Goal: Task Accomplishment & Management: Manage account settings

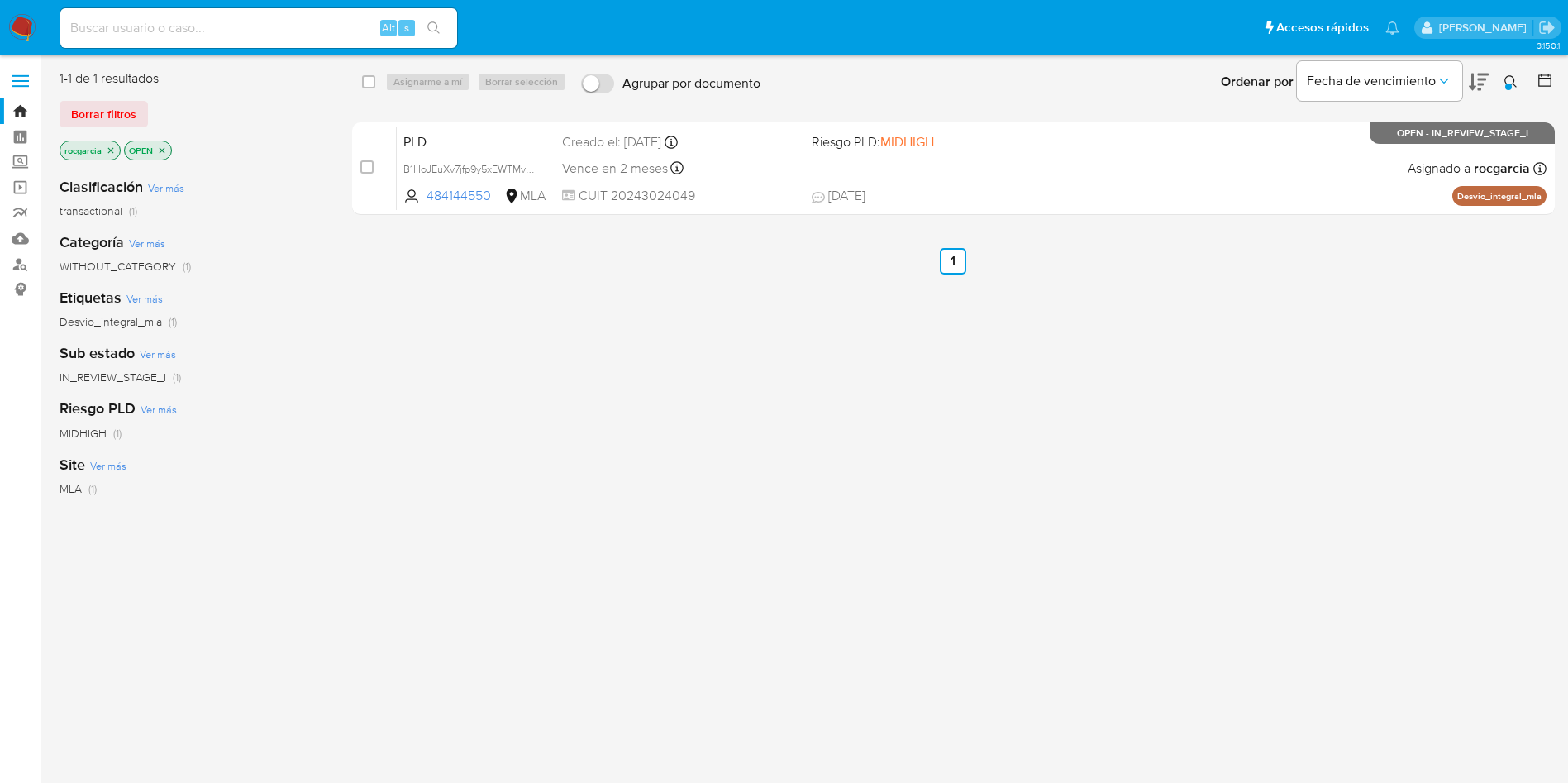
click at [1508, 81] on icon at bounding box center [1511, 81] width 13 height 13
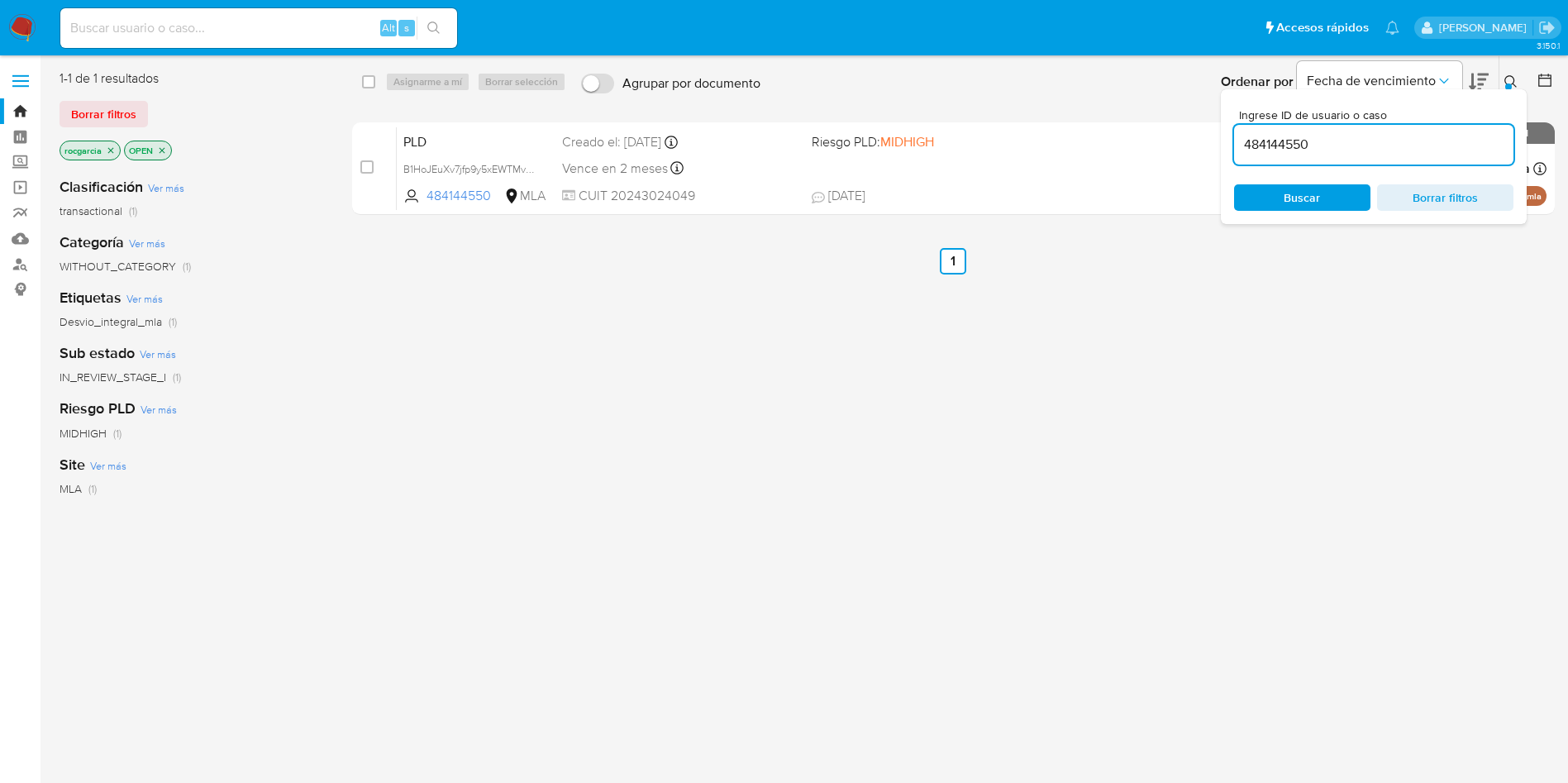
click at [1400, 149] on input "484144550" at bounding box center [1373, 144] width 279 height 21
type input "1073697532"
click at [1518, 79] on button at bounding box center [1513, 81] width 27 height 20
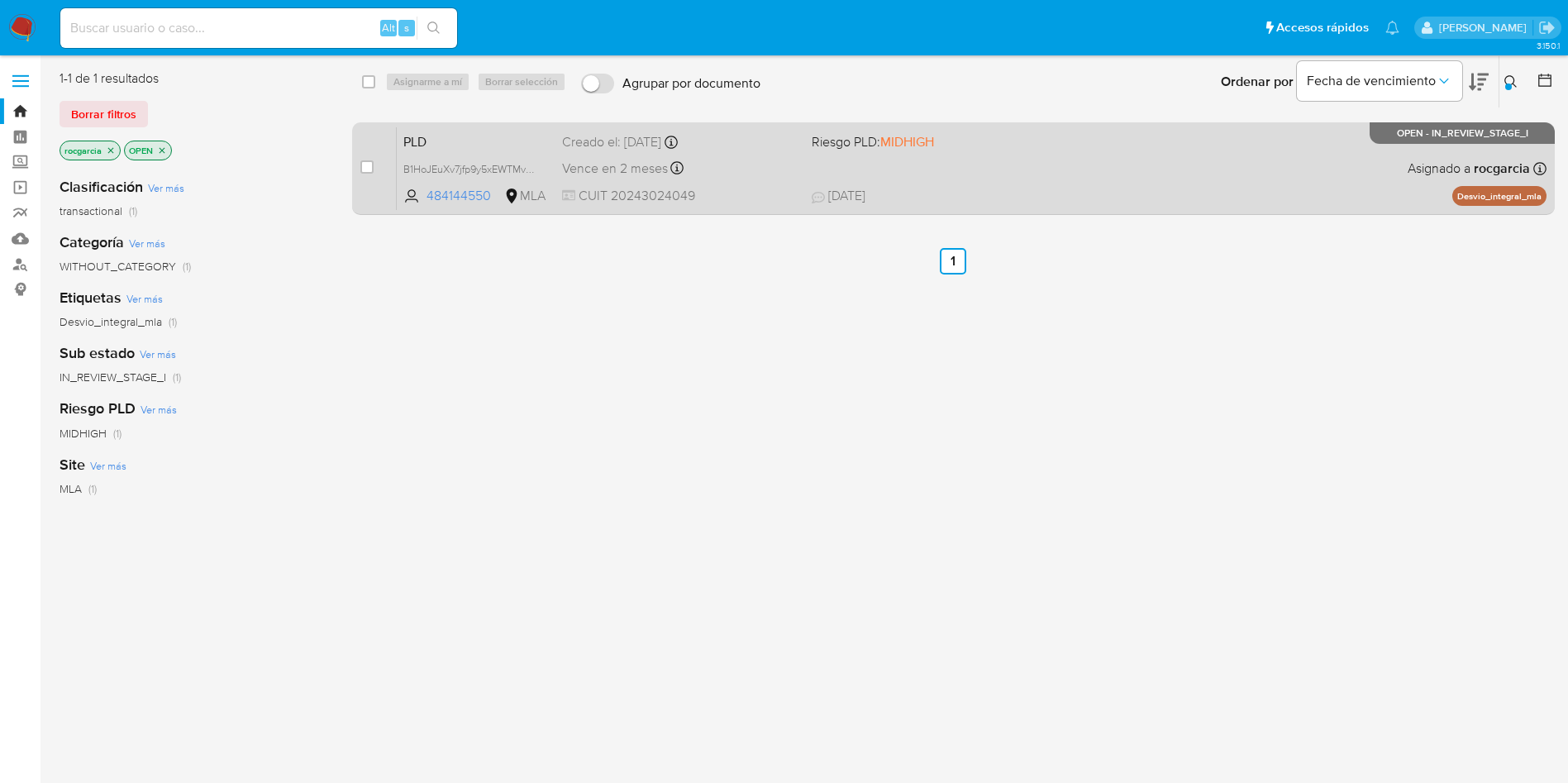
click at [984, 159] on div "PLD B1HoJEuXv7jfp9y5xEWTMvcP 484144550 MLA Riesgo PLD: MIDHIGH Creado el: 12/07…" at bounding box center [972, 168] width 1150 height 84
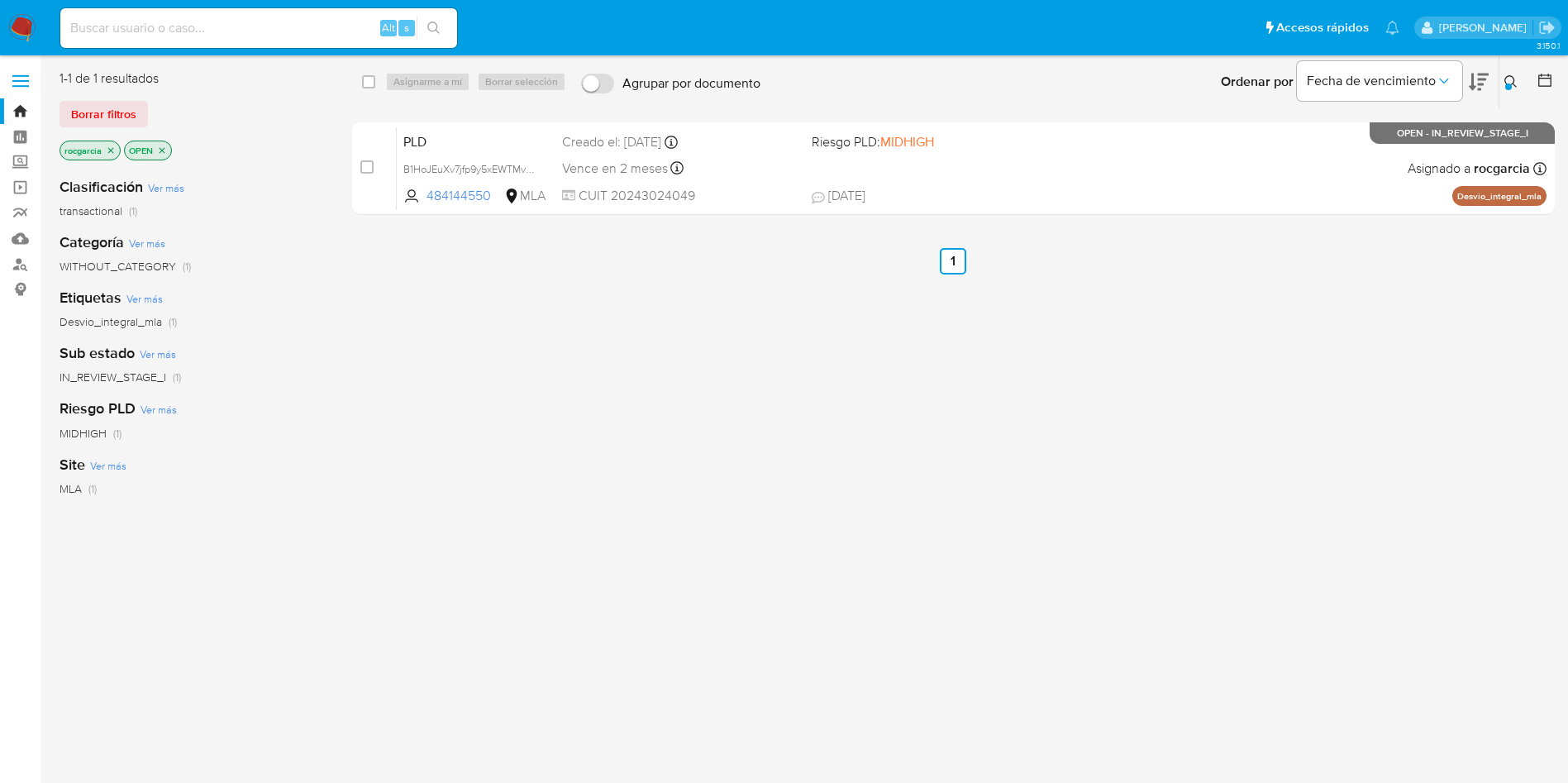
click at [1510, 73] on button at bounding box center [1513, 81] width 27 height 20
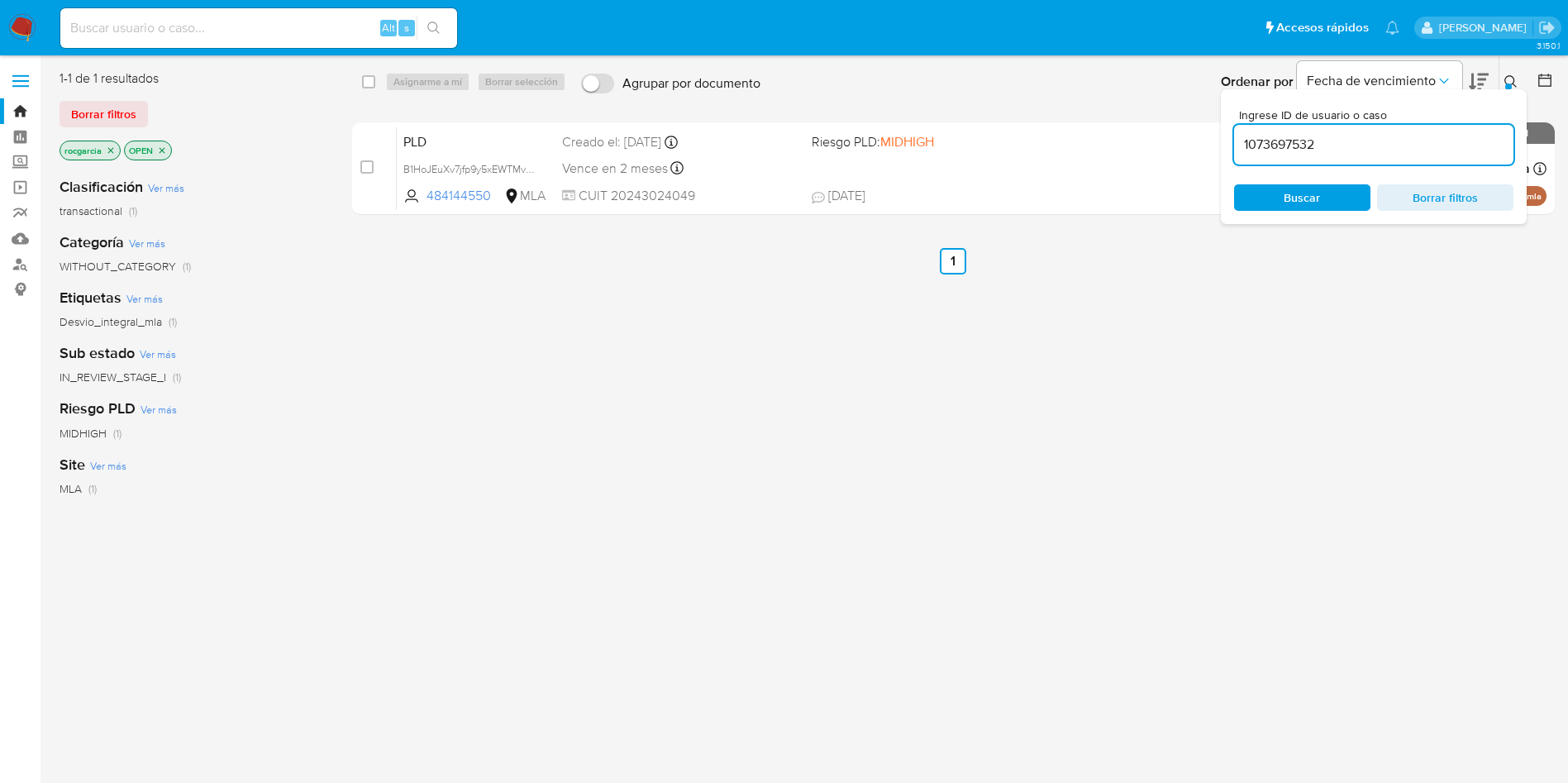
click at [1338, 149] on input "1073697532" at bounding box center [1373, 144] width 279 height 21
click at [1314, 193] on span "Buscar" at bounding box center [1302, 197] width 37 height 26
click at [548, 433] on div "select-all-cases-checkbox Asignarme a mí Borrar selección Agrupar por documento…" at bounding box center [953, 436] width 1202 height 735
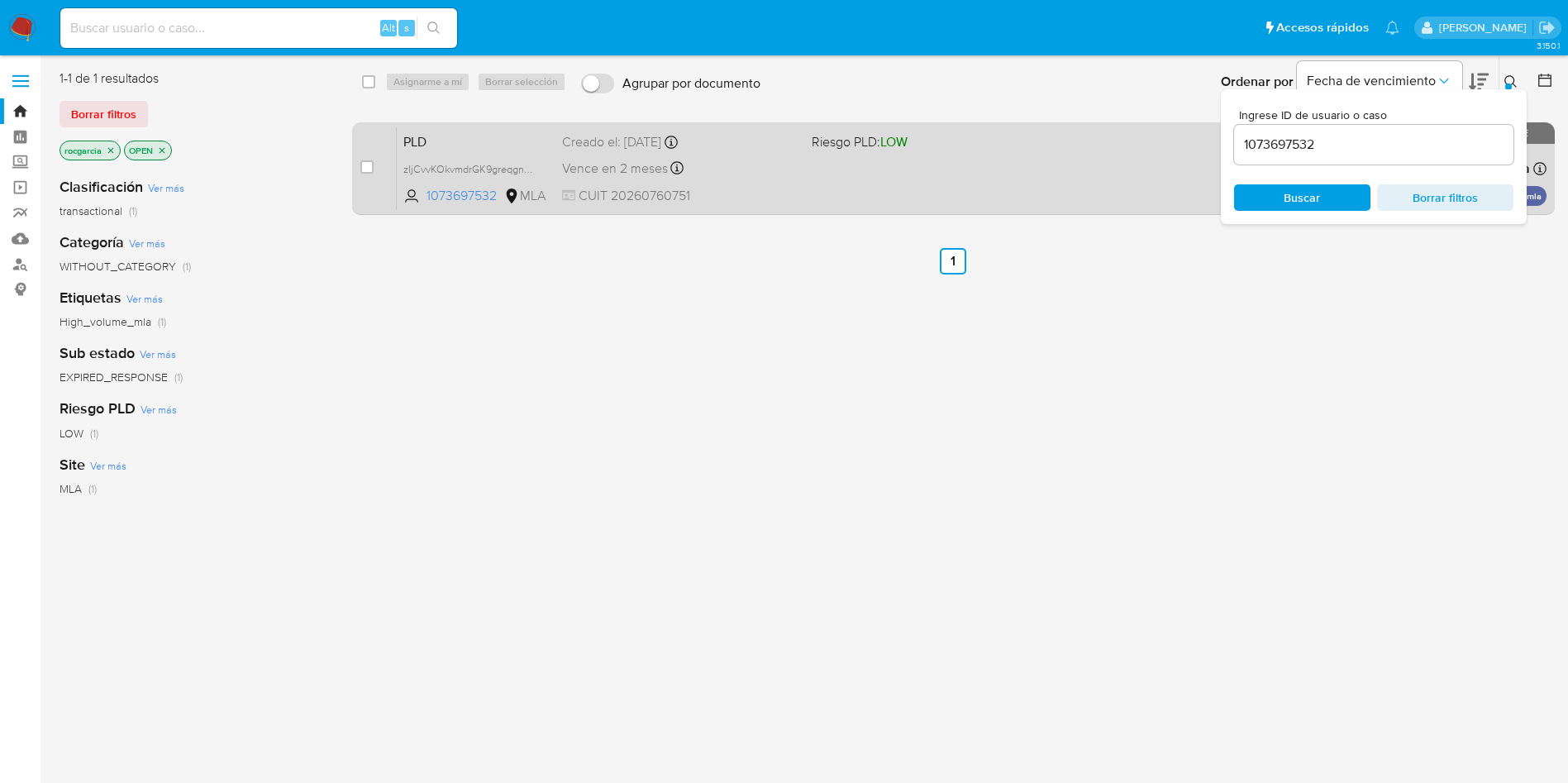
click at [798, 185] on div "PLD zIjCvvKOkvmdrGK9greqgnwG 1073697532 MLA Riesgo PLD: LOW Creado el: 12/07/20…" at bounding box center [972, 168] width 1150 height 84
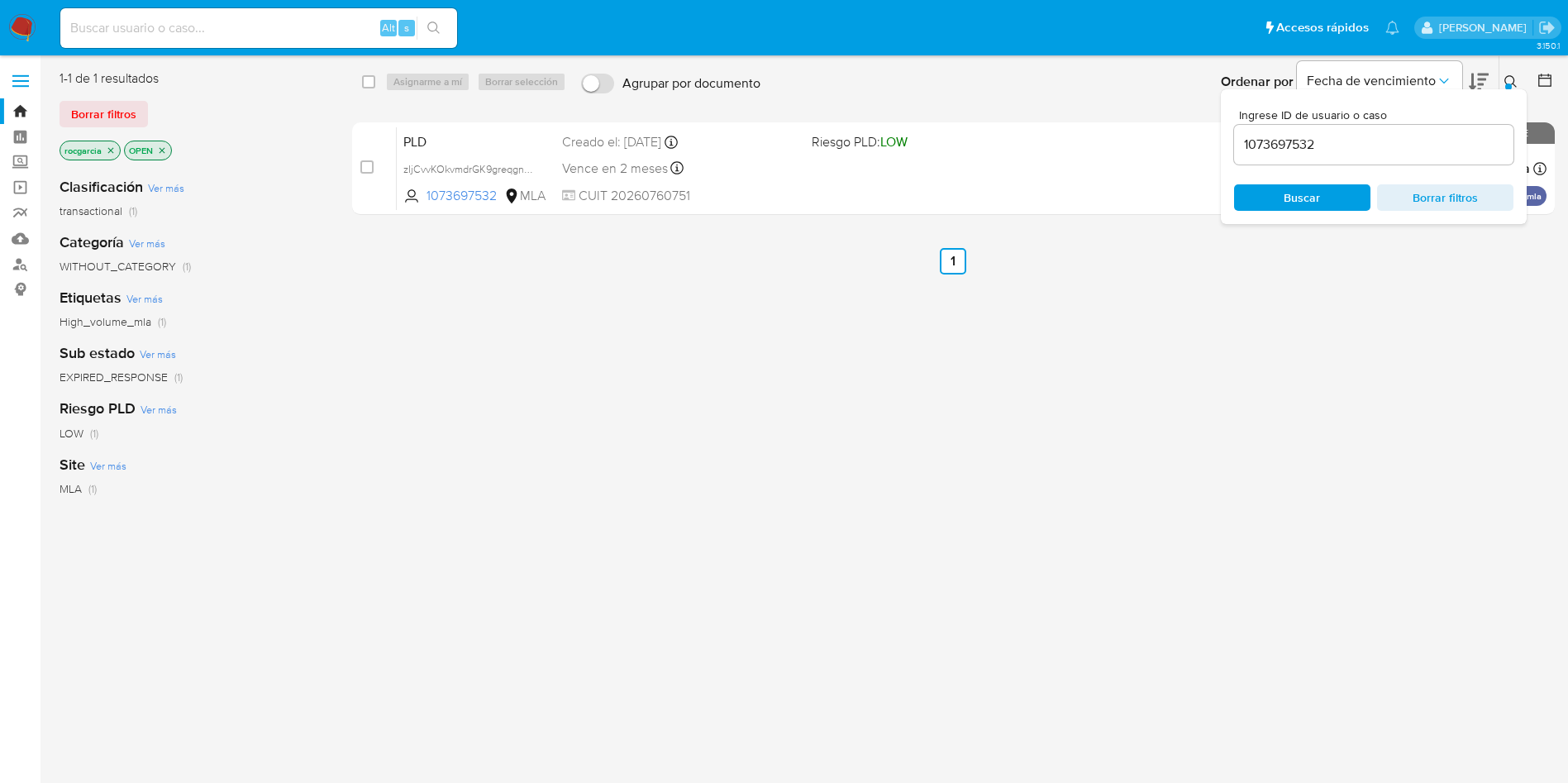
click at [1332, 400] on div "select-all-cases-checkbox Asignarme a mí Borrar selección Agrupar por documento…" at bounding box center [953, 436] width 1202 height 735
click at [1510, 79] on icon at bounding box center [1511, 81] width 13 height 13
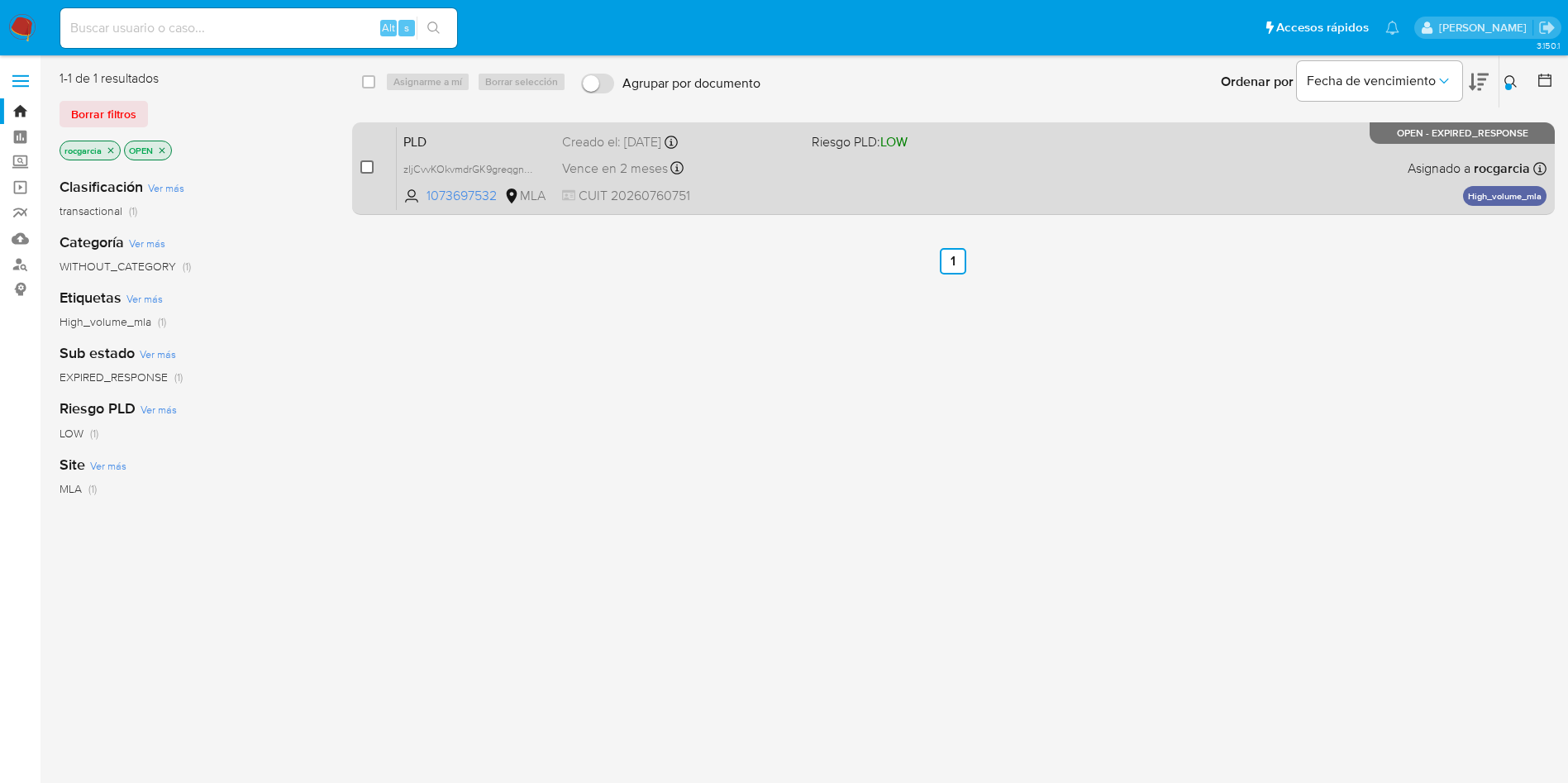
click at [366, 168] on input "checkbox" at bounding box center [366, 167] width 13 height 13
checkbox input "true"
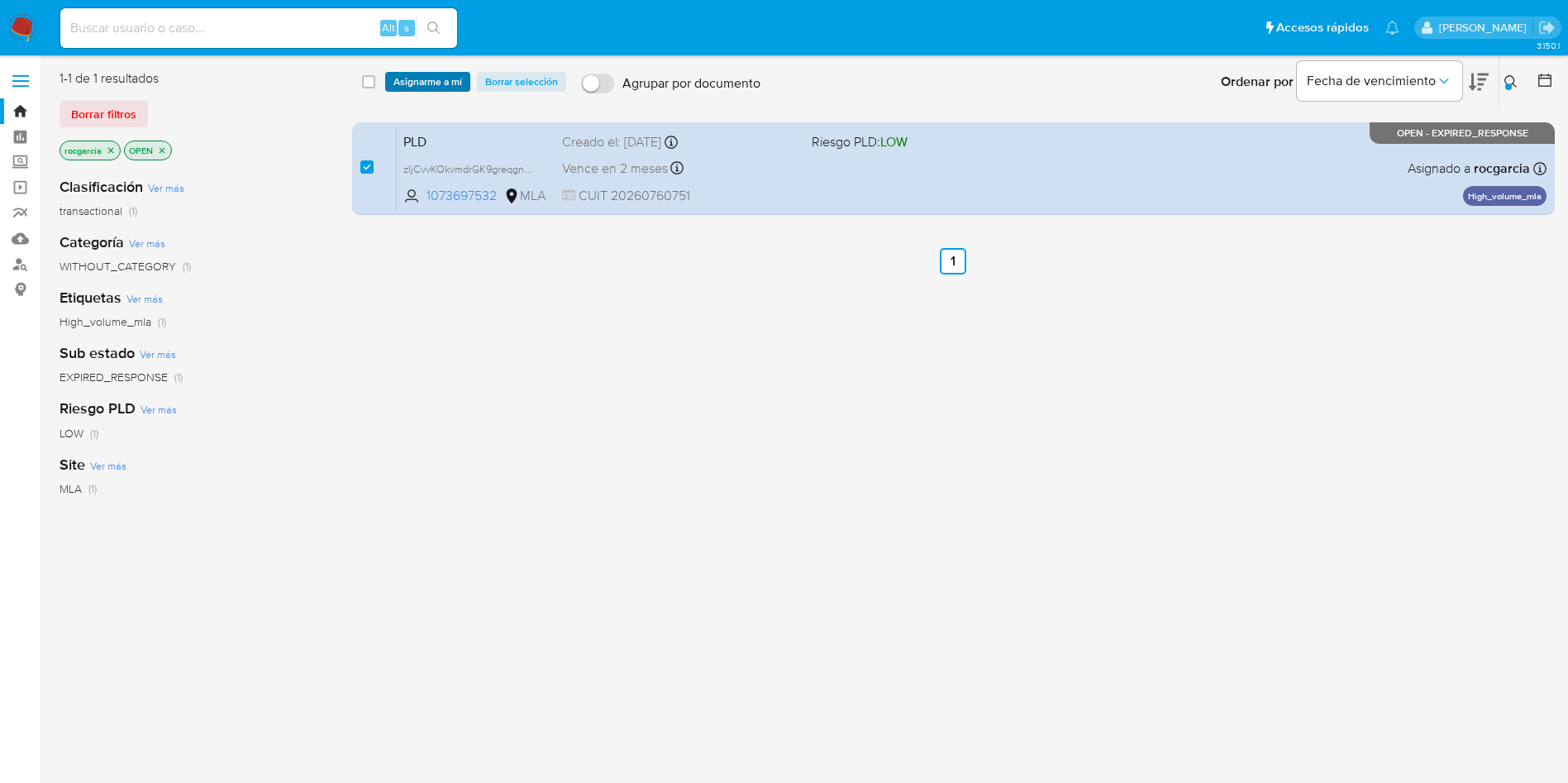
click at [430, 84] on span "Asignarme a mí" at bounding box center [428, 81] width 68 height 16
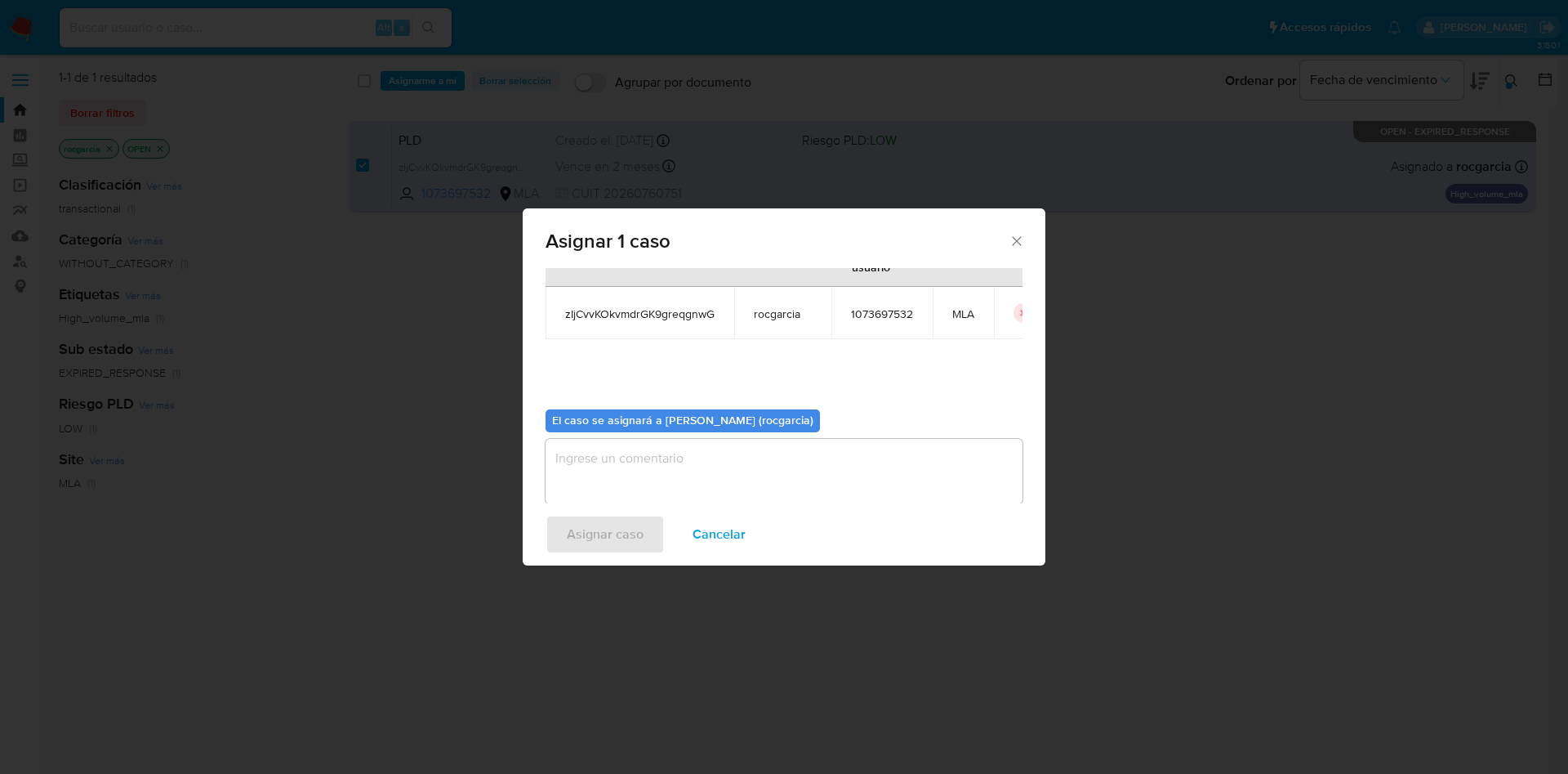
scroll to position [85, 0]
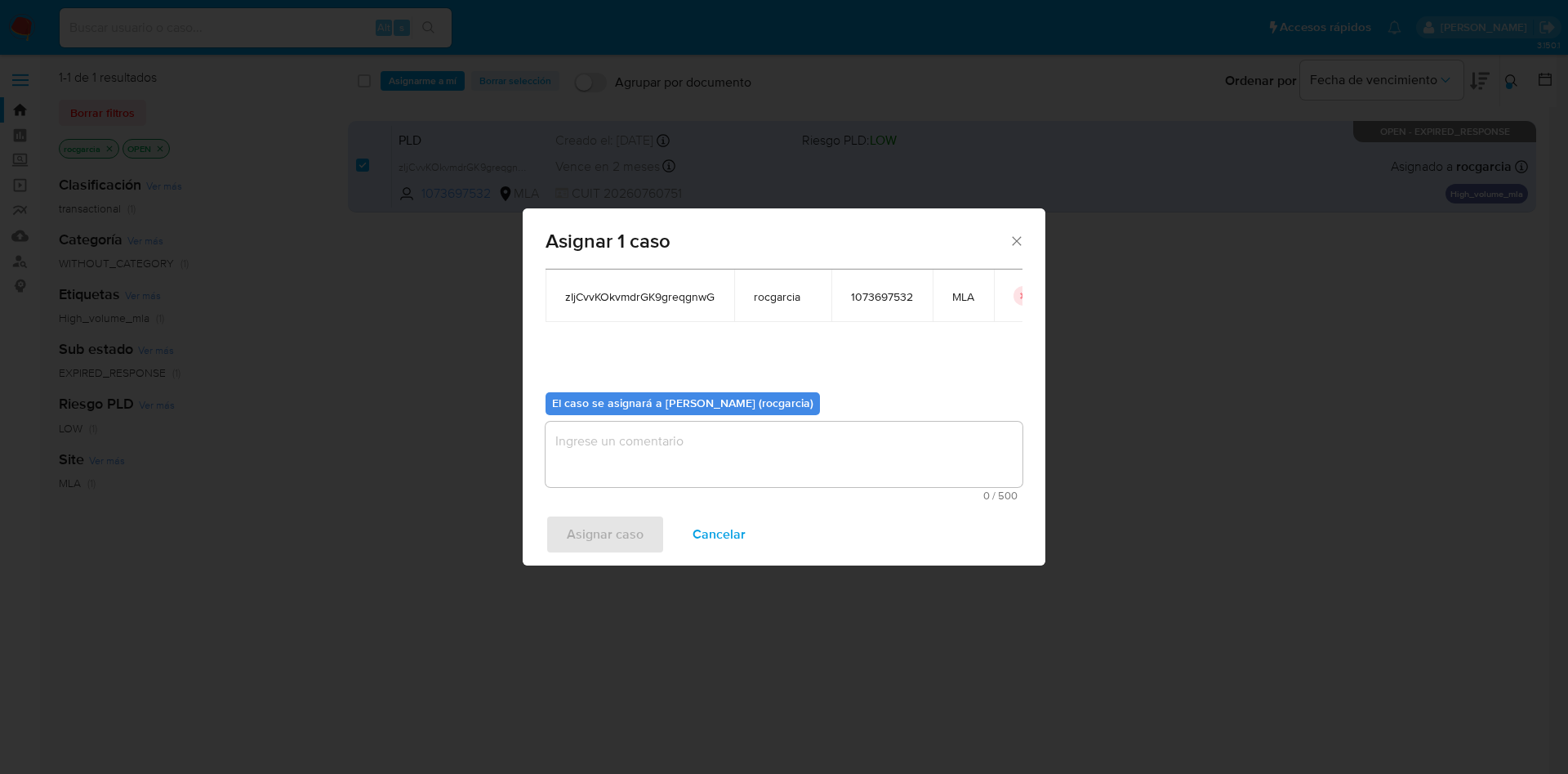
click at [631, 476] on textarea "assign-modal" at bounding box center [784, 453] width 477 height 65
click at [621, 538] on span "Asignar caso" at bounding box center [605, 534] width 77 height 36
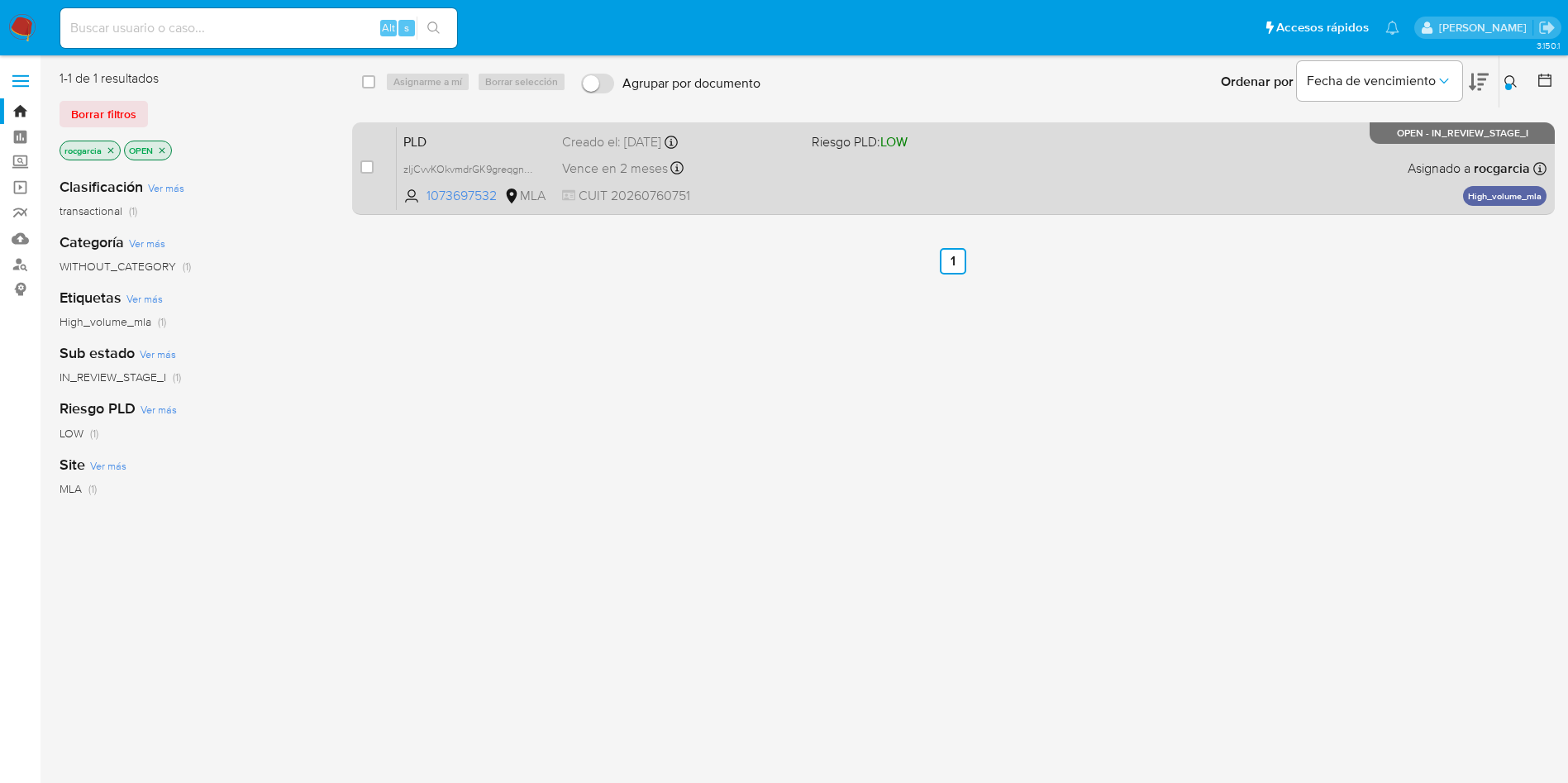
drag, startPoint x: 366, startPoint y: 165, endPoint x: 379, endPoint y: 143, distance: 25.6
click at [365, 164] on input "checkbox" at bounding box center [366, 167] width 13 height 13
checkbox input "true"
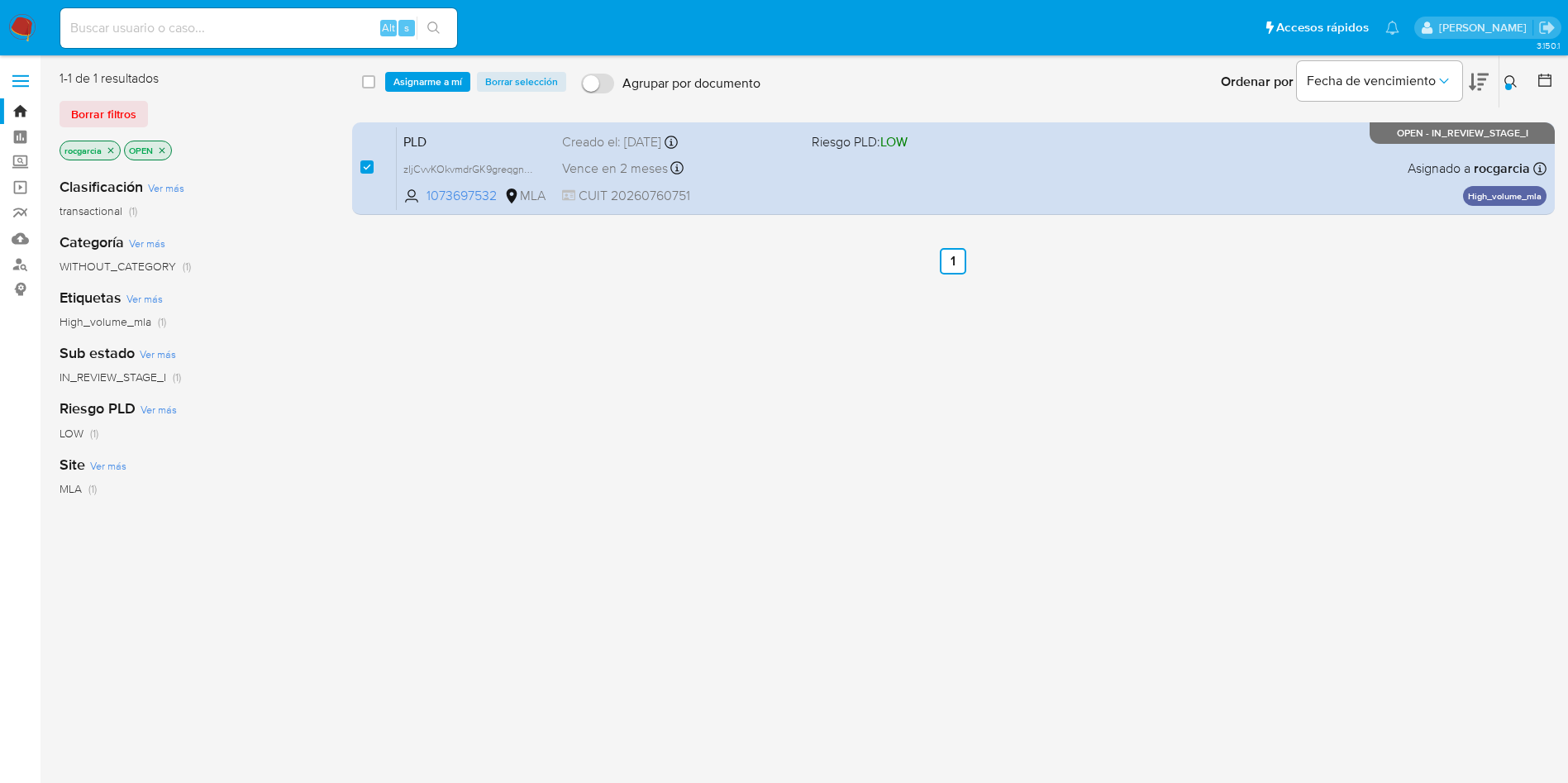
click at [1513, 83] on icon at bounding box center [1511, 81] width 13 height 13
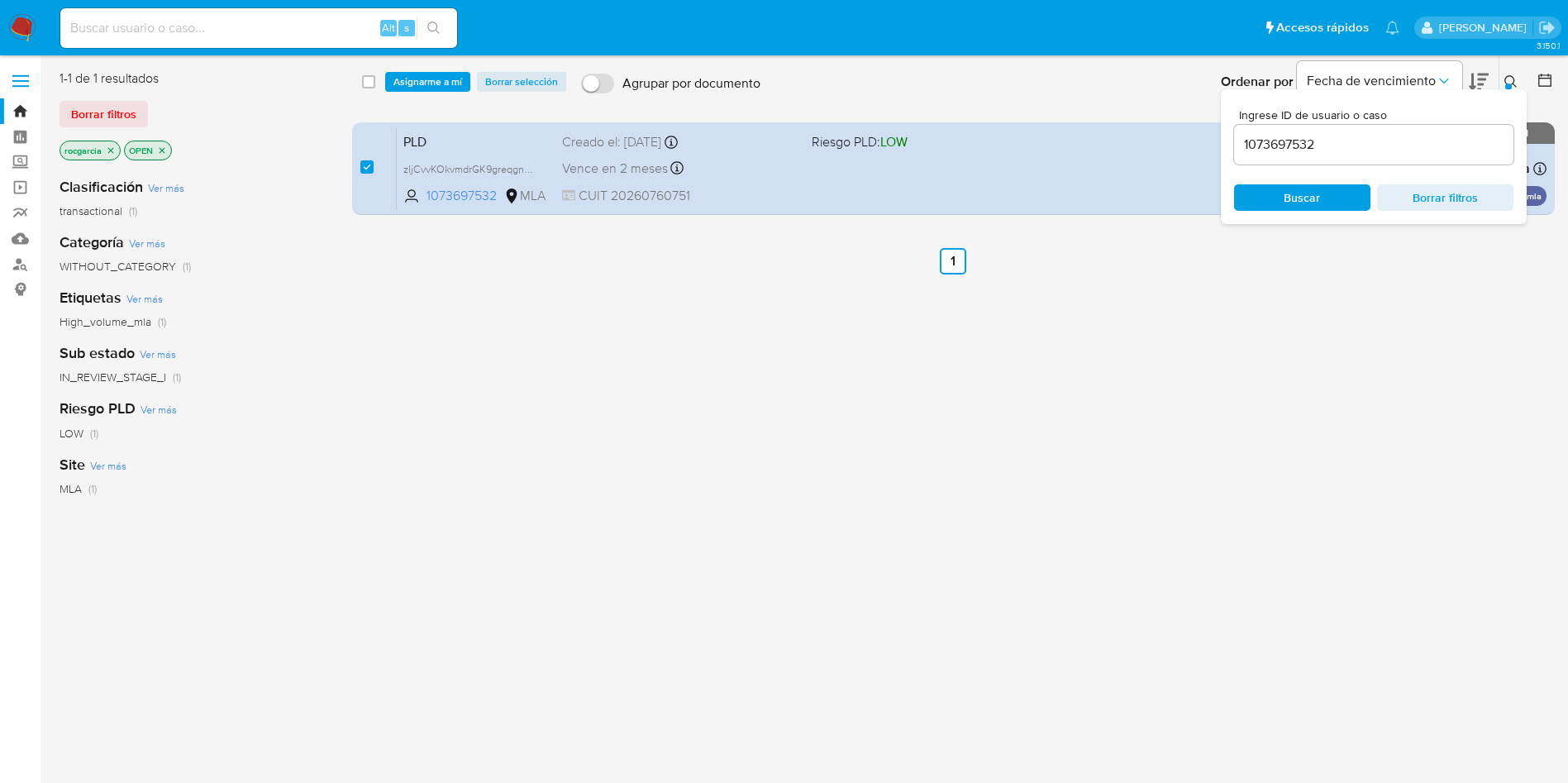
click at [1358, 143] on input "1073697532" at bounding box center [1373, 144] width 279 height 21
type input "393529449"
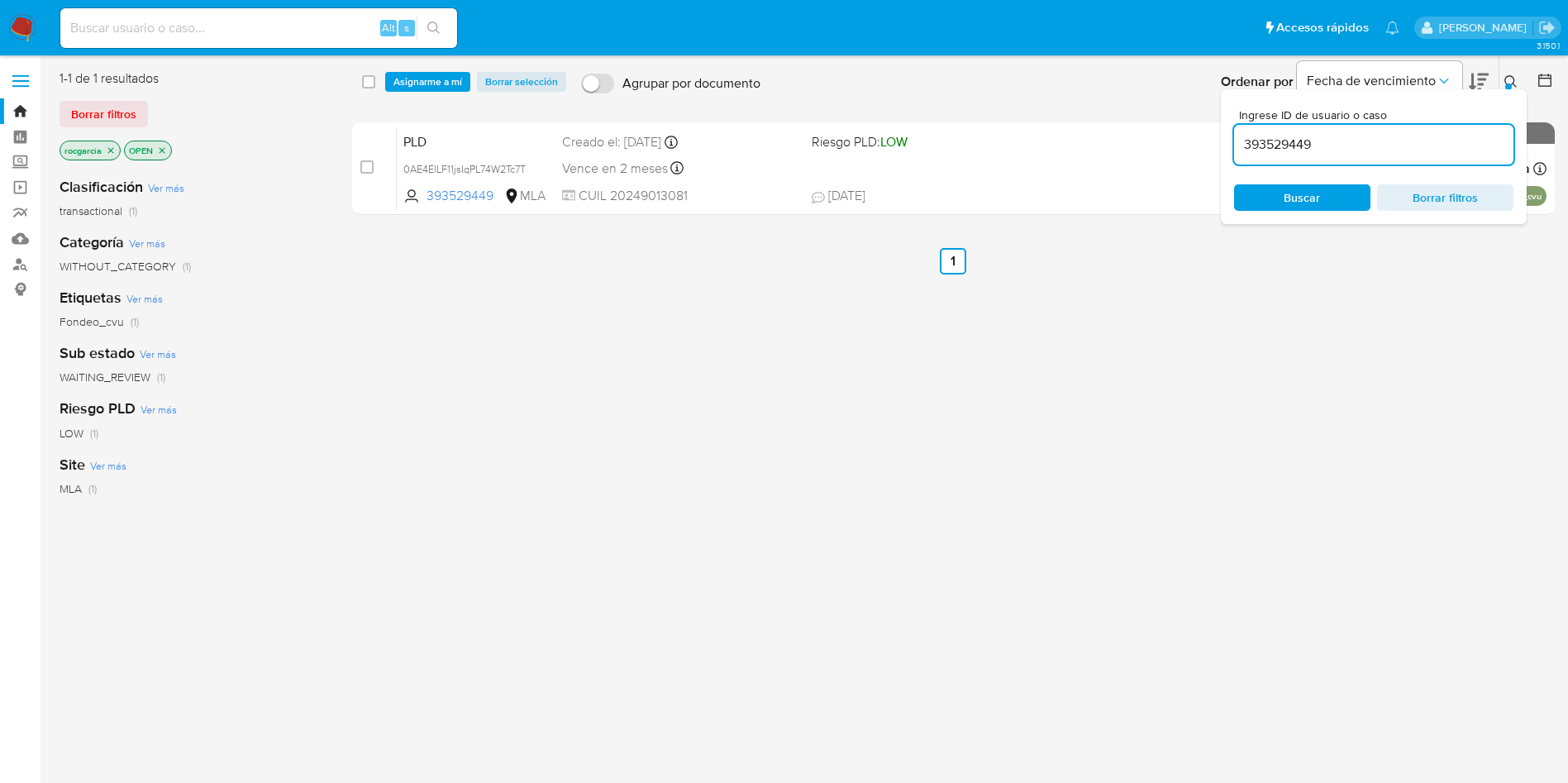
click at [1509, 81] on icon at bounding box center [1511, 81] width 13 height 13
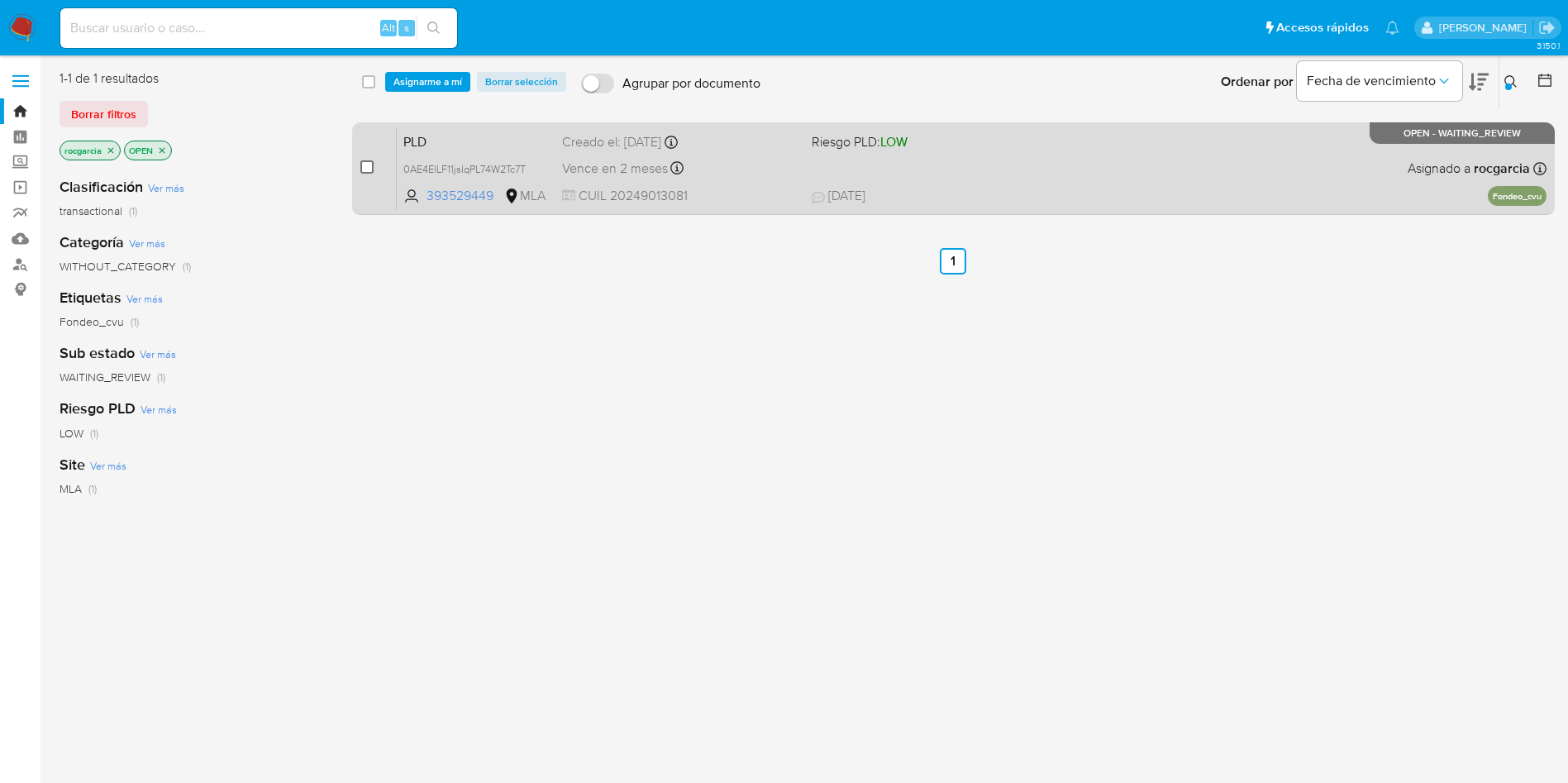
click at [373, 165] on input "checkbox" at bounding box center [366, 167] width 13 height 13
checkbox input "true"
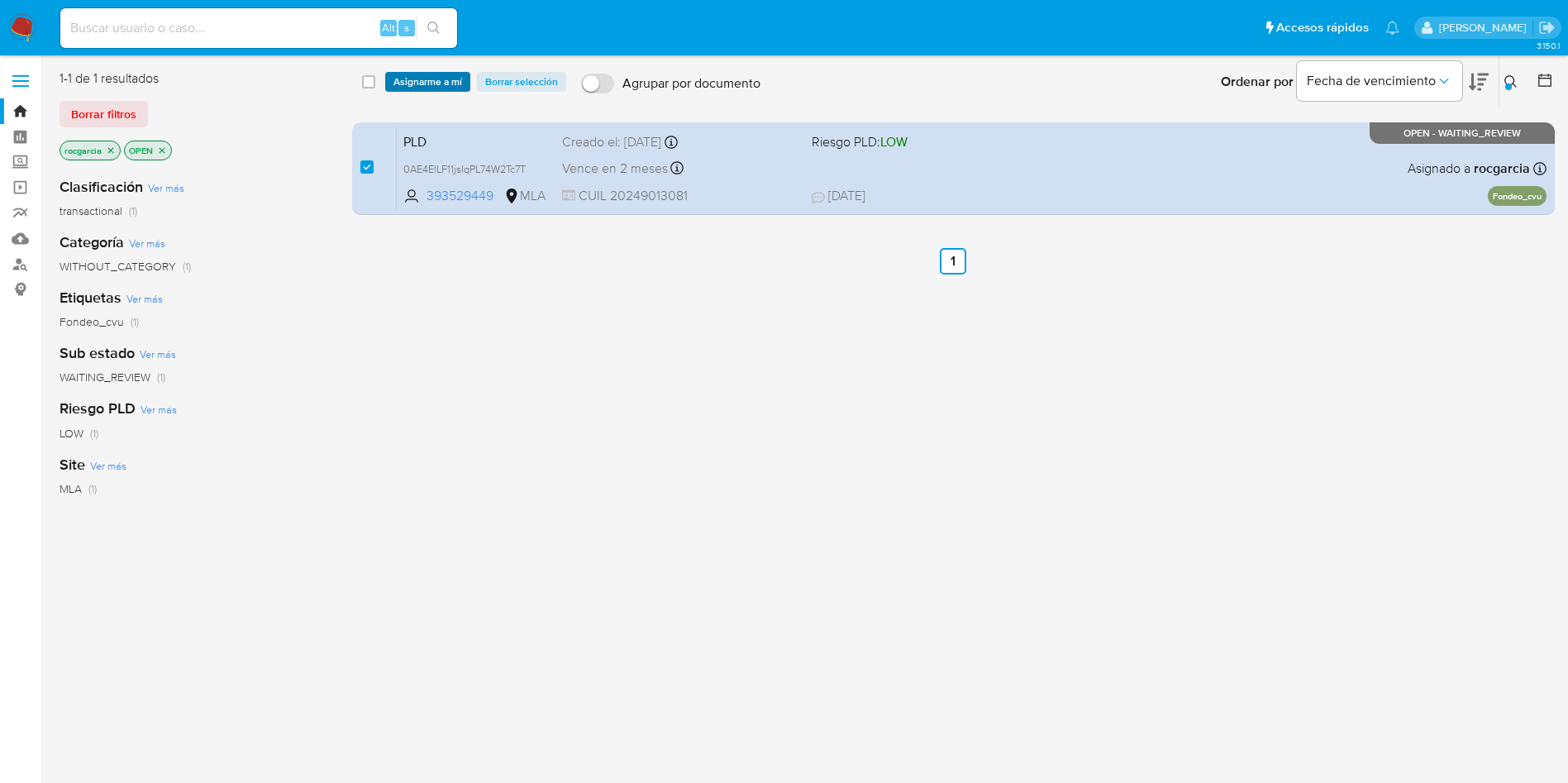
click at [420, 82] on span "Asignarme a mí" at bounding box center [428, 81] width 68 height 16
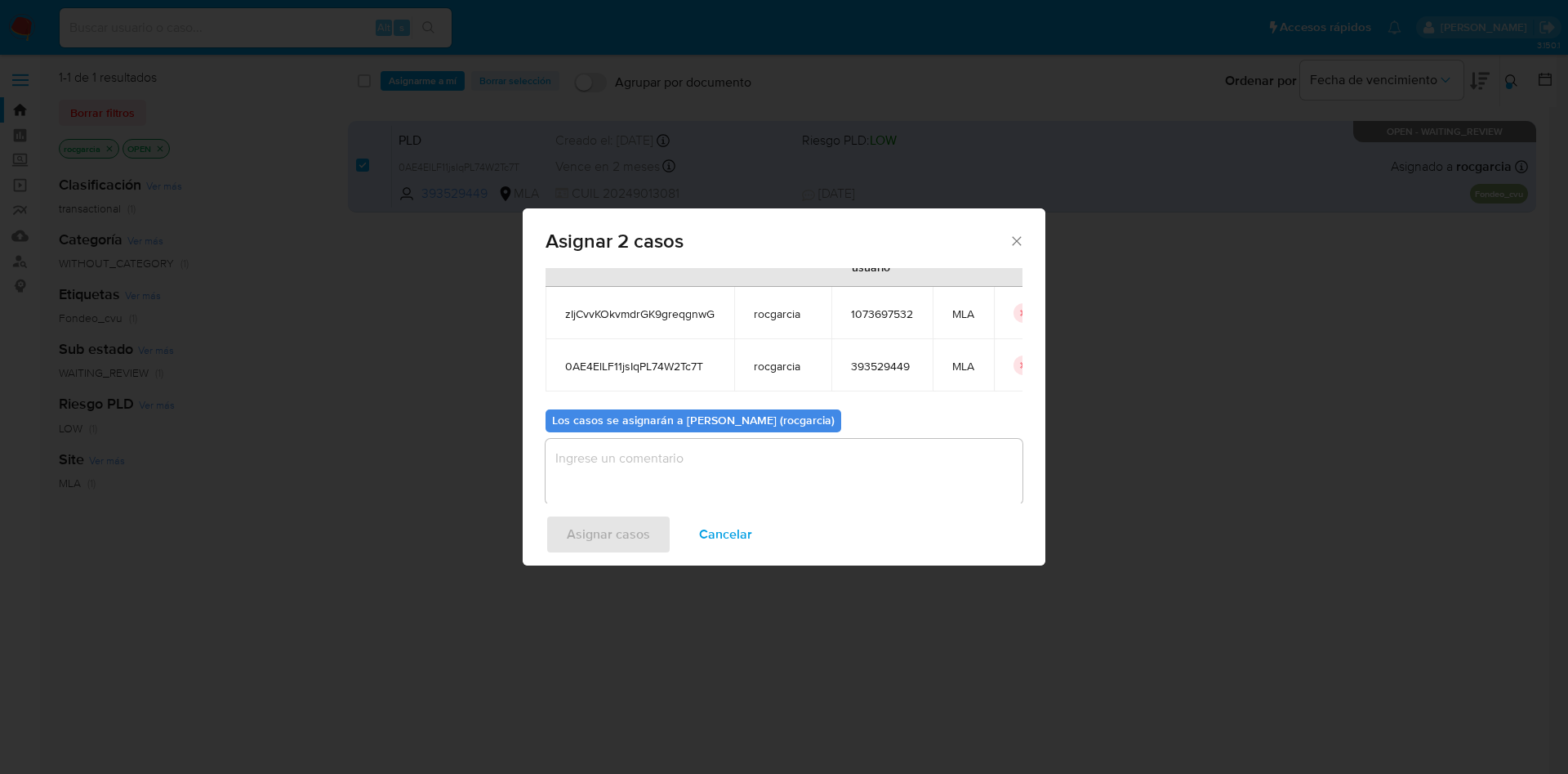
scroll to position [99, 0]
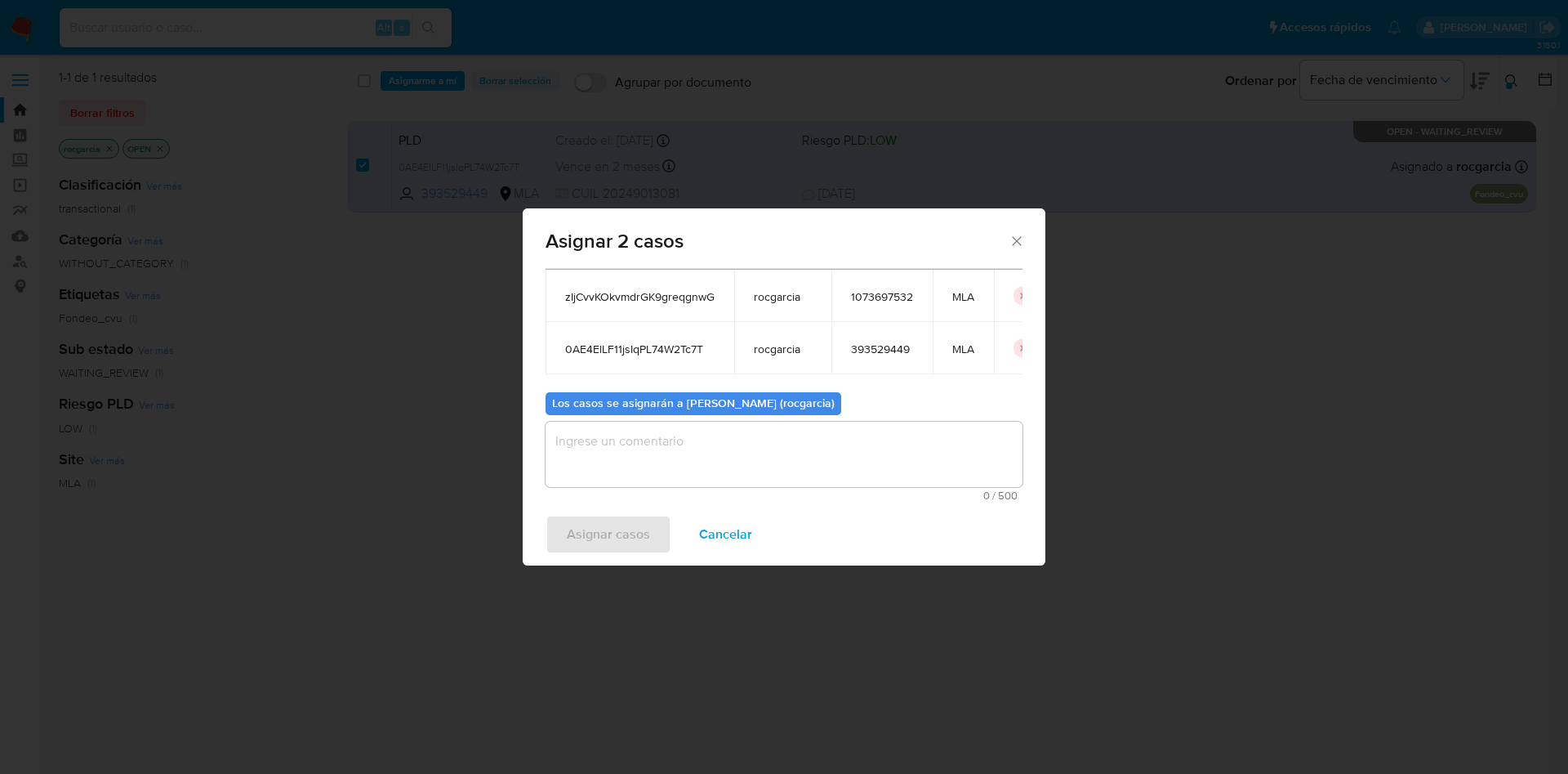
click at [650, 481] on textarea "assign-modal" at bounding box center [784, 453] width 477 height 65
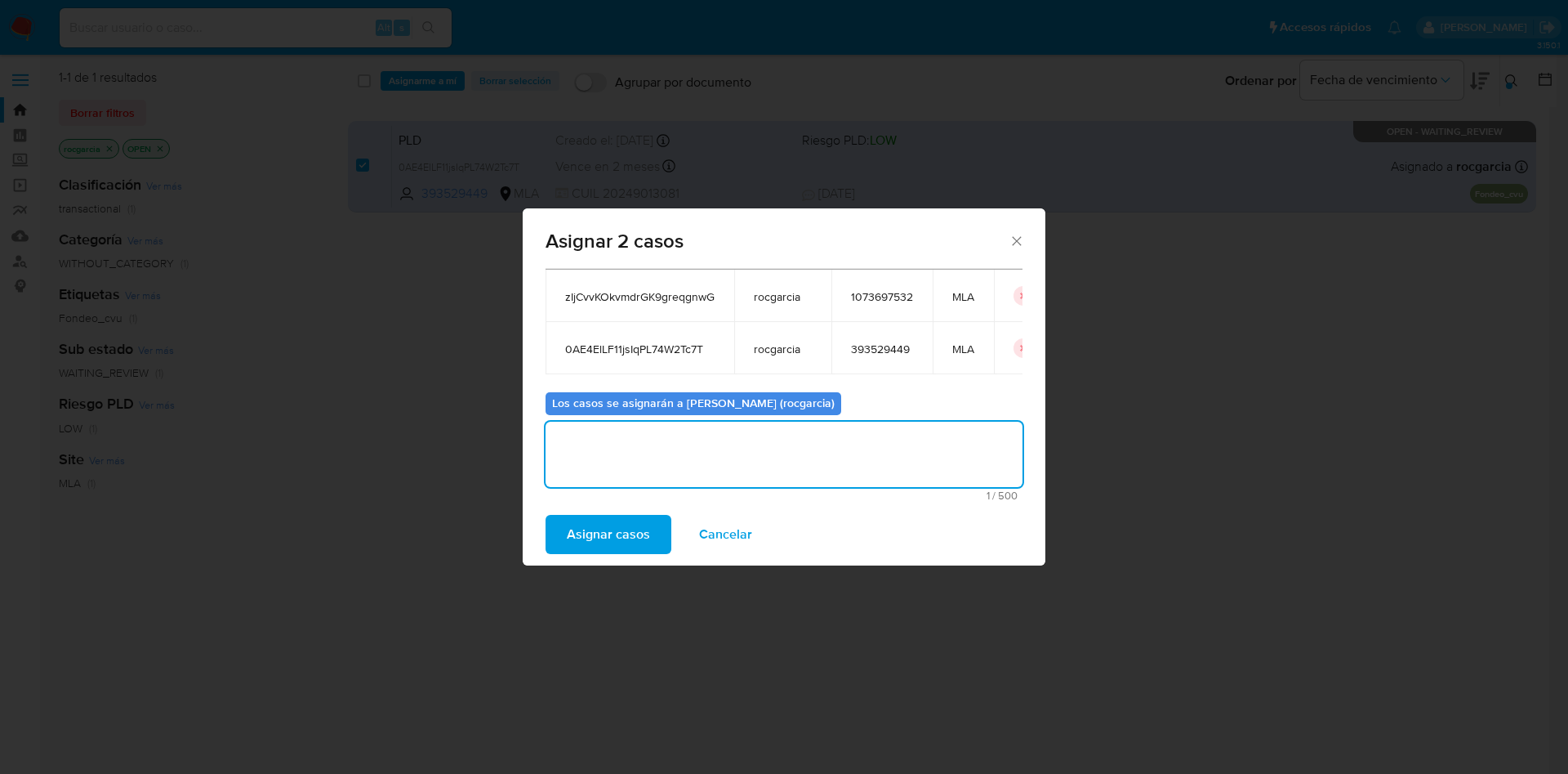
click at [635, 517] on span "Asignar casos" at bounding box center [608, 534] width 84 height 36
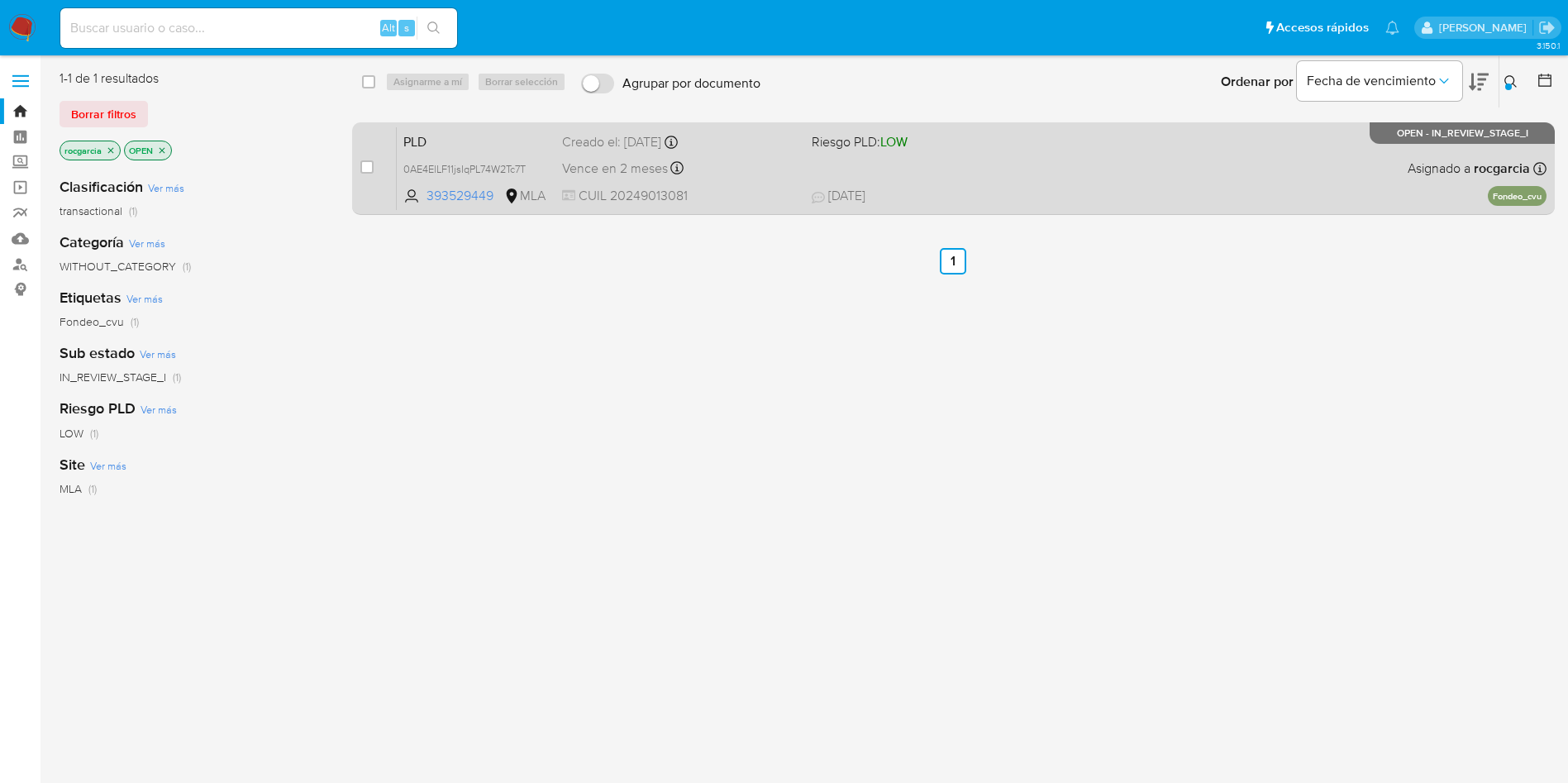
click at [1015, 177] on div "PLD 0AE4ElLF11jsIqPL74W2Tc7T 393529449 MLA Riesgo PLD: LOW Creado el: 12/07/202…" at bounding box center [972, 168] width 1150 height 84
click at [368, 171] on input "checkbox" at bounding box center [366, 167] width 13 height 13
checkbox input "true"
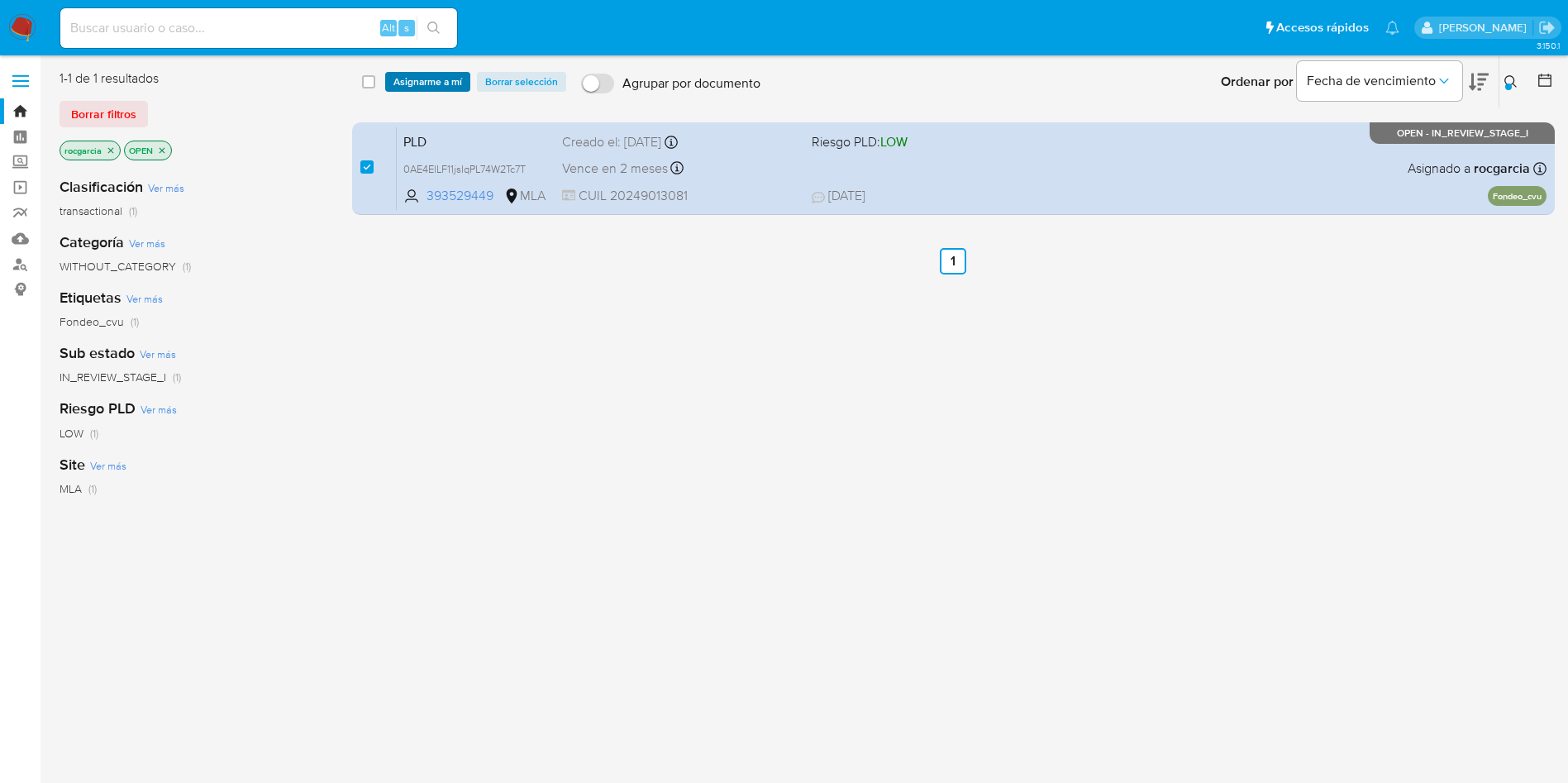
click at [422, 85] on span "Asignarme a mí" at bounding box center [428, 81] width 68 height 16
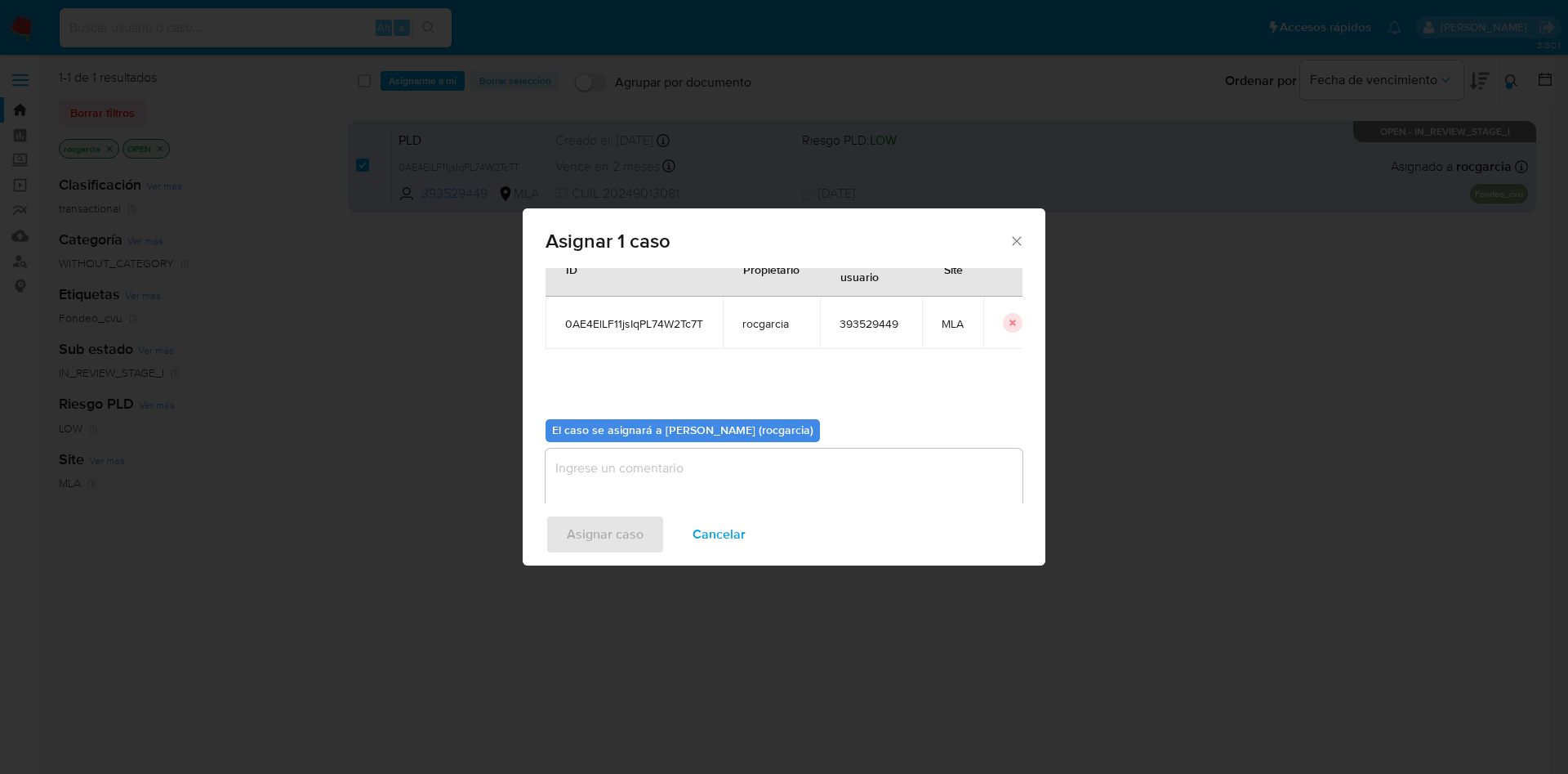
scroll to position [85, 0]
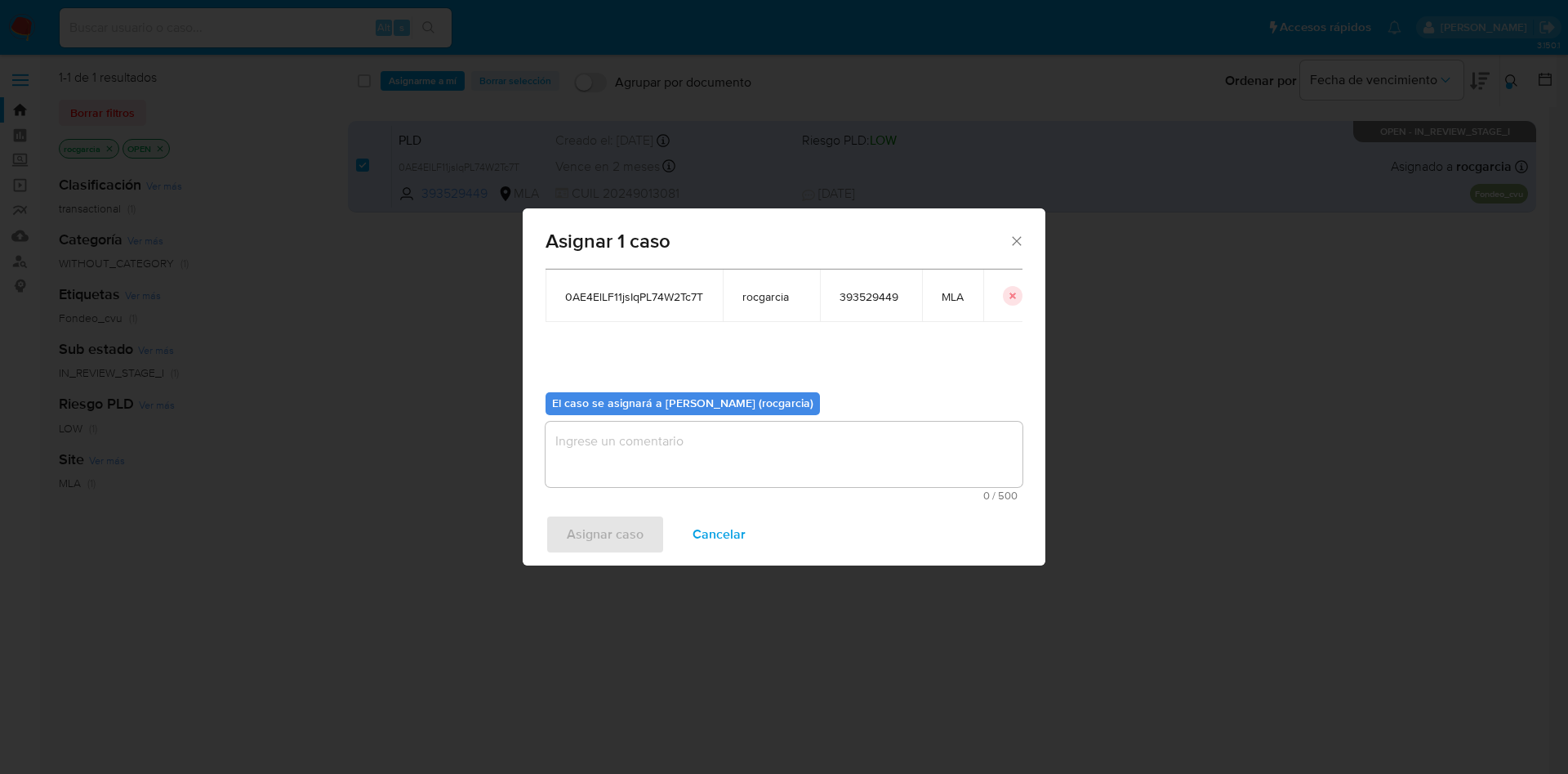
click at [641, 468] on textarea "assign-modal" at bounding box center [784, 453] width 477 height 65
drag, startPoint x: 628, startPoint y: 527, endPoint x: 628, endPoint y: 127, distance: 400.0
click at [627, 526] on span "Asignar caso" at bounding box center [605, 534] width 77 height 36
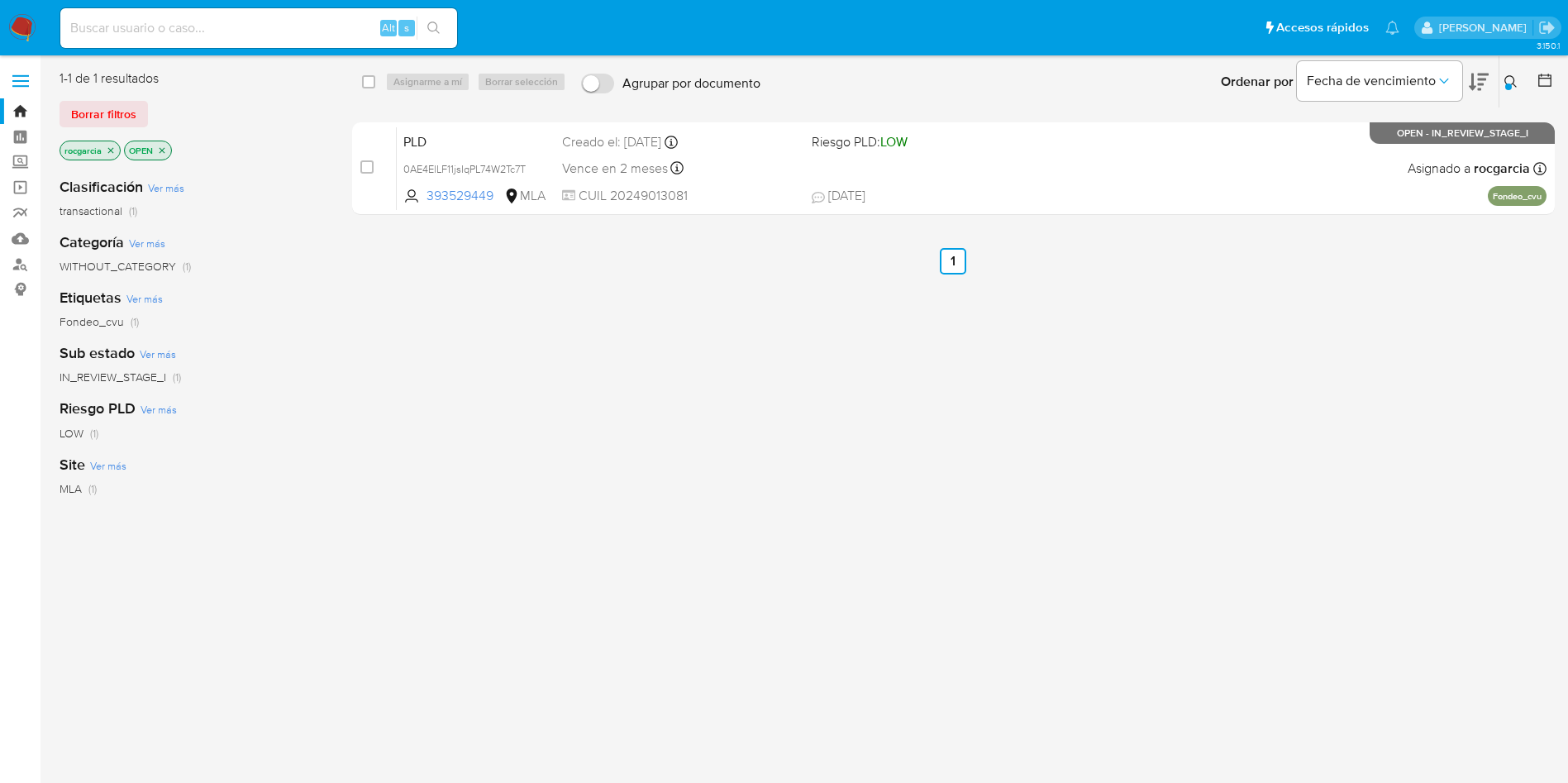
click at [1510, 79] on icon at bounding box center [1511, 81] width 13 height 13
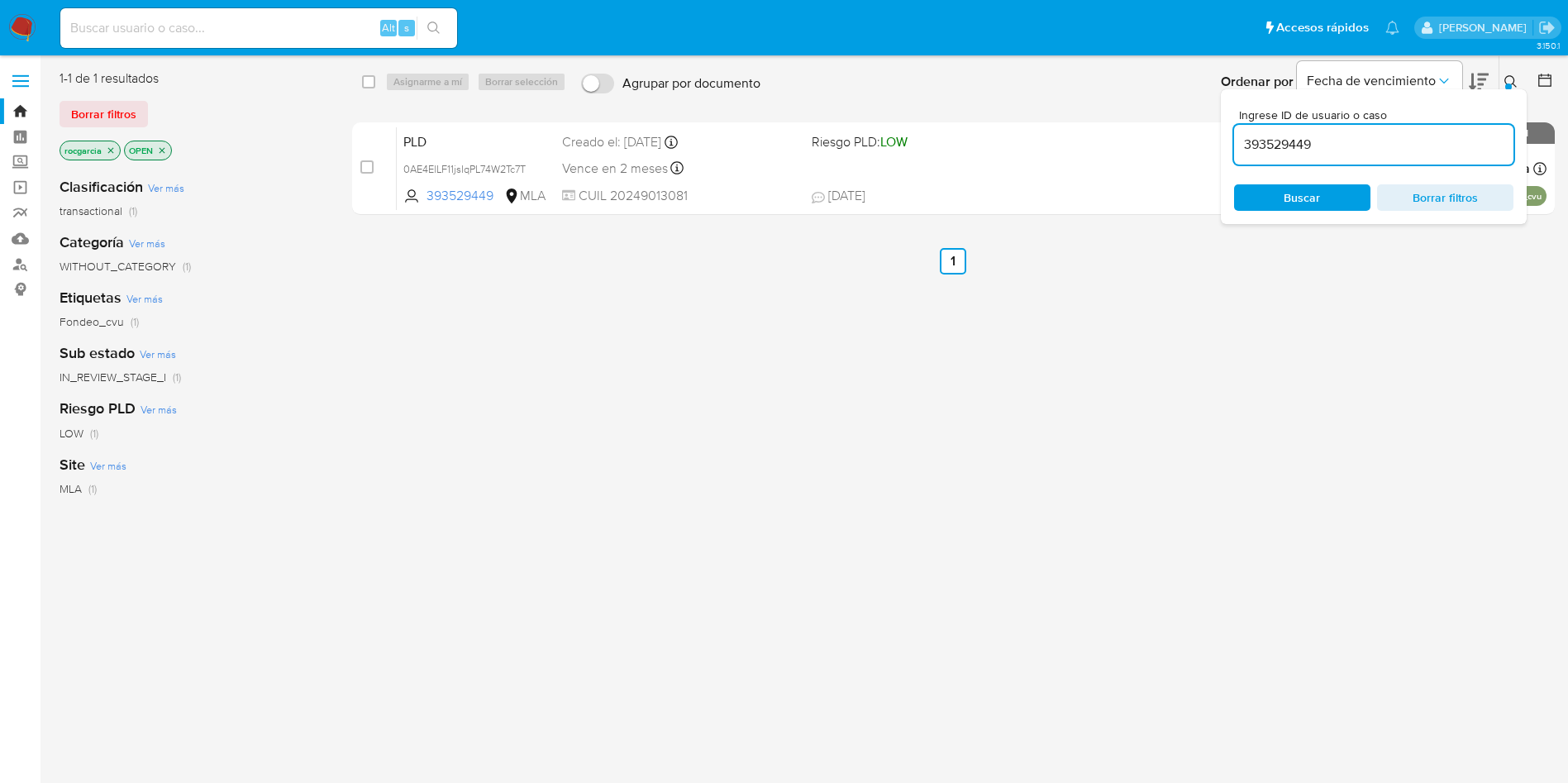
click at [1380, 144] on input "393529449" at bounding box center [1373, 144] width 279 height 21
type input "9153460"
click at [1507, 78] on icon at bounding box center [1511, 81] width 13 height 13
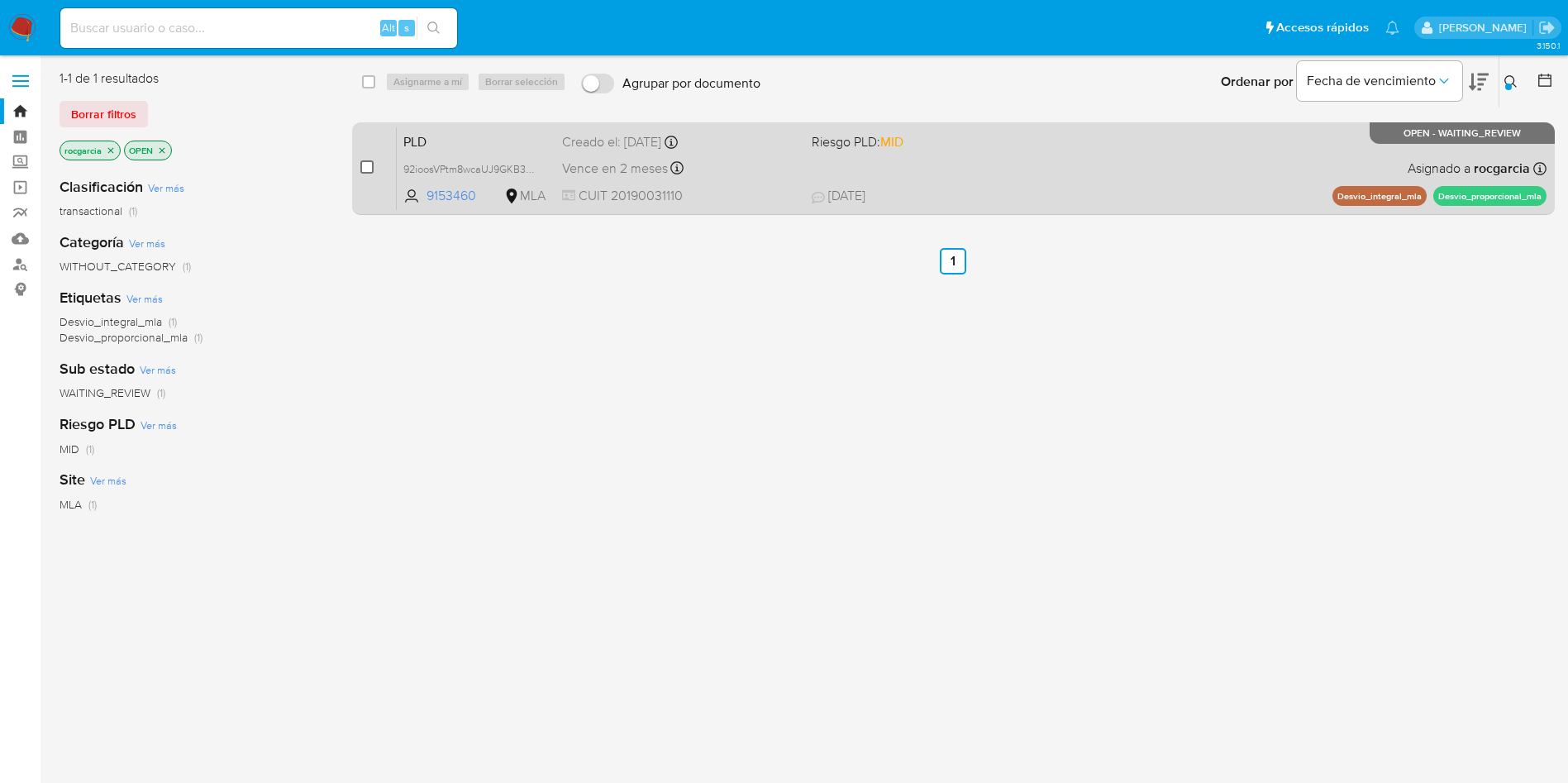
click at [367, 169] on input "checkbox" at bounding box center [366, 167] width 13 height 13
checkbox input "true"
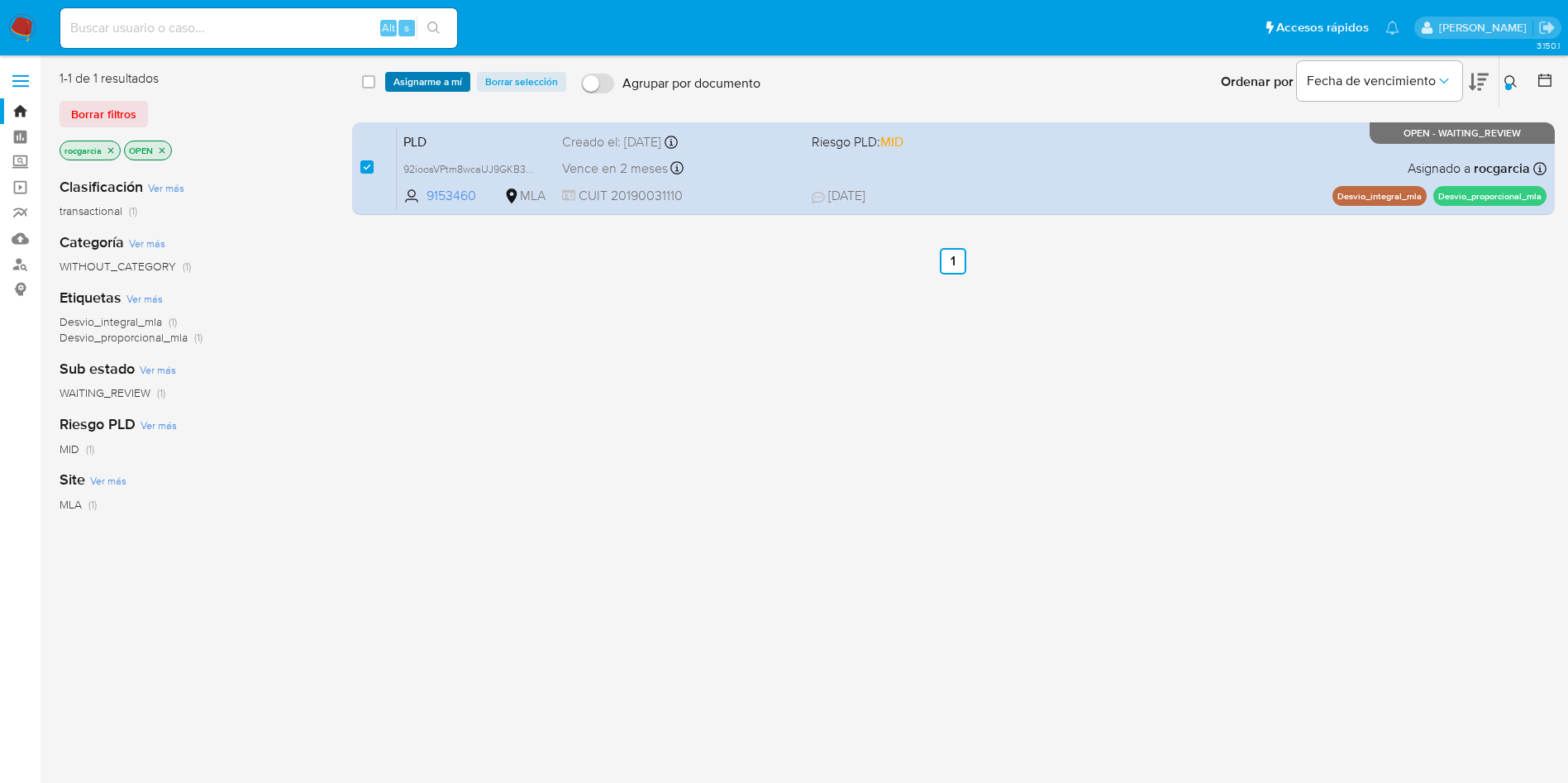
click at [433, 80] on span "Asignarme a mí" at bounding box center [428, 81] width 68 height 16
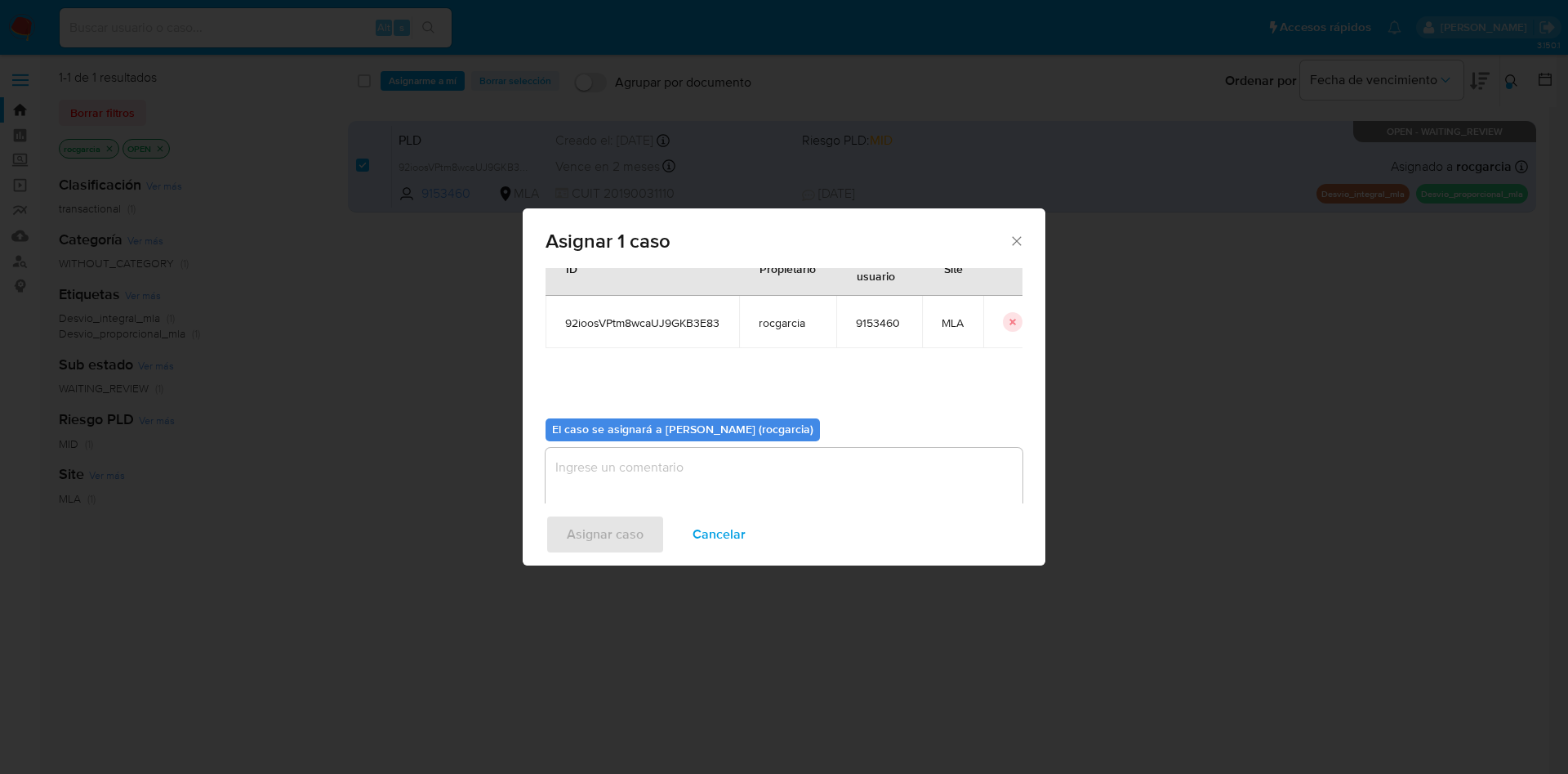
scroll to position [85, 0]
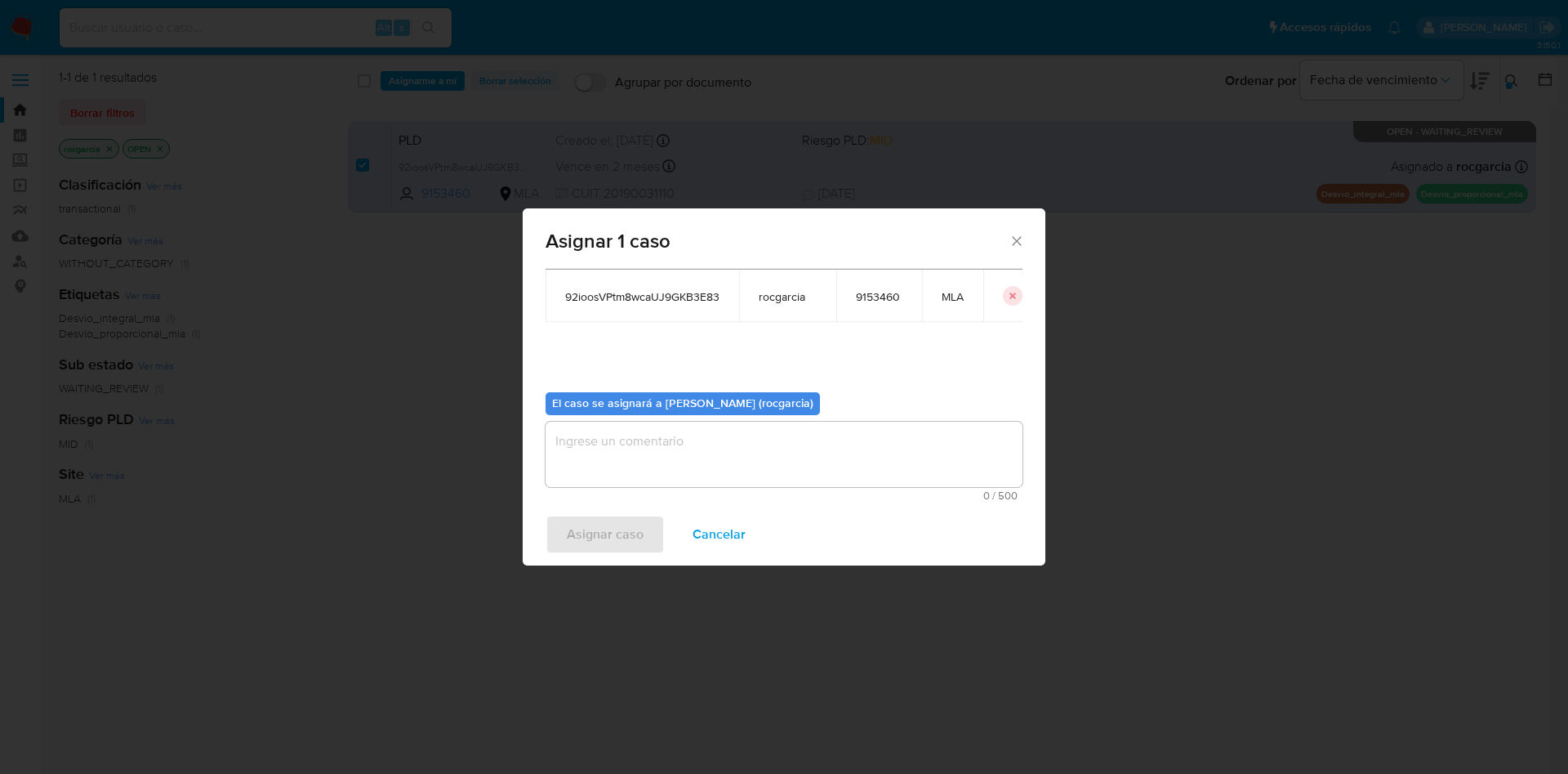
click at [673, 460] on textarea "assign-modal" at bounding box center [784, 453] width 477 height 65
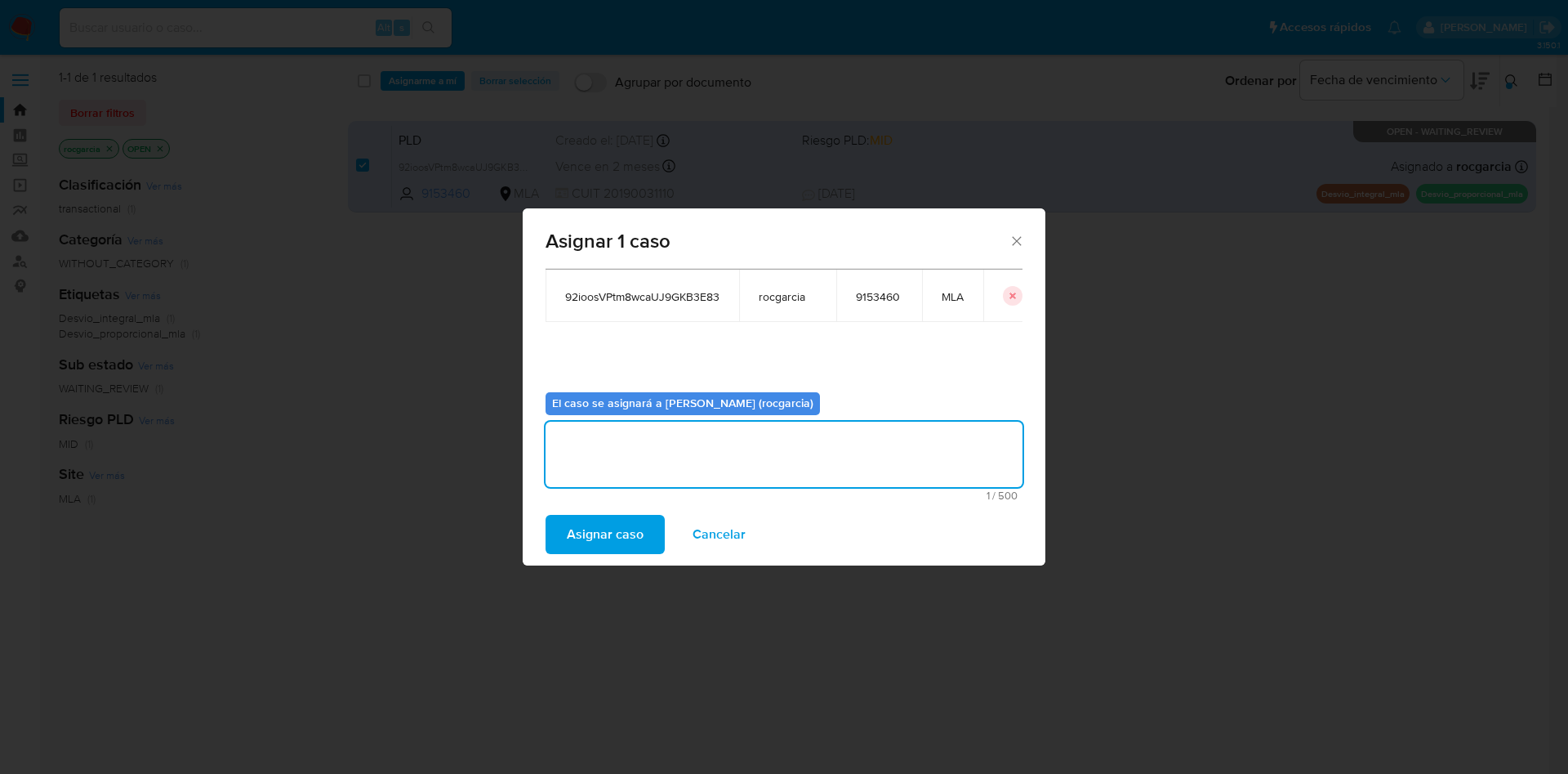
click at [623, 549] on span "Asignar caso" at bounding box center [605, 534] width 77 height 36
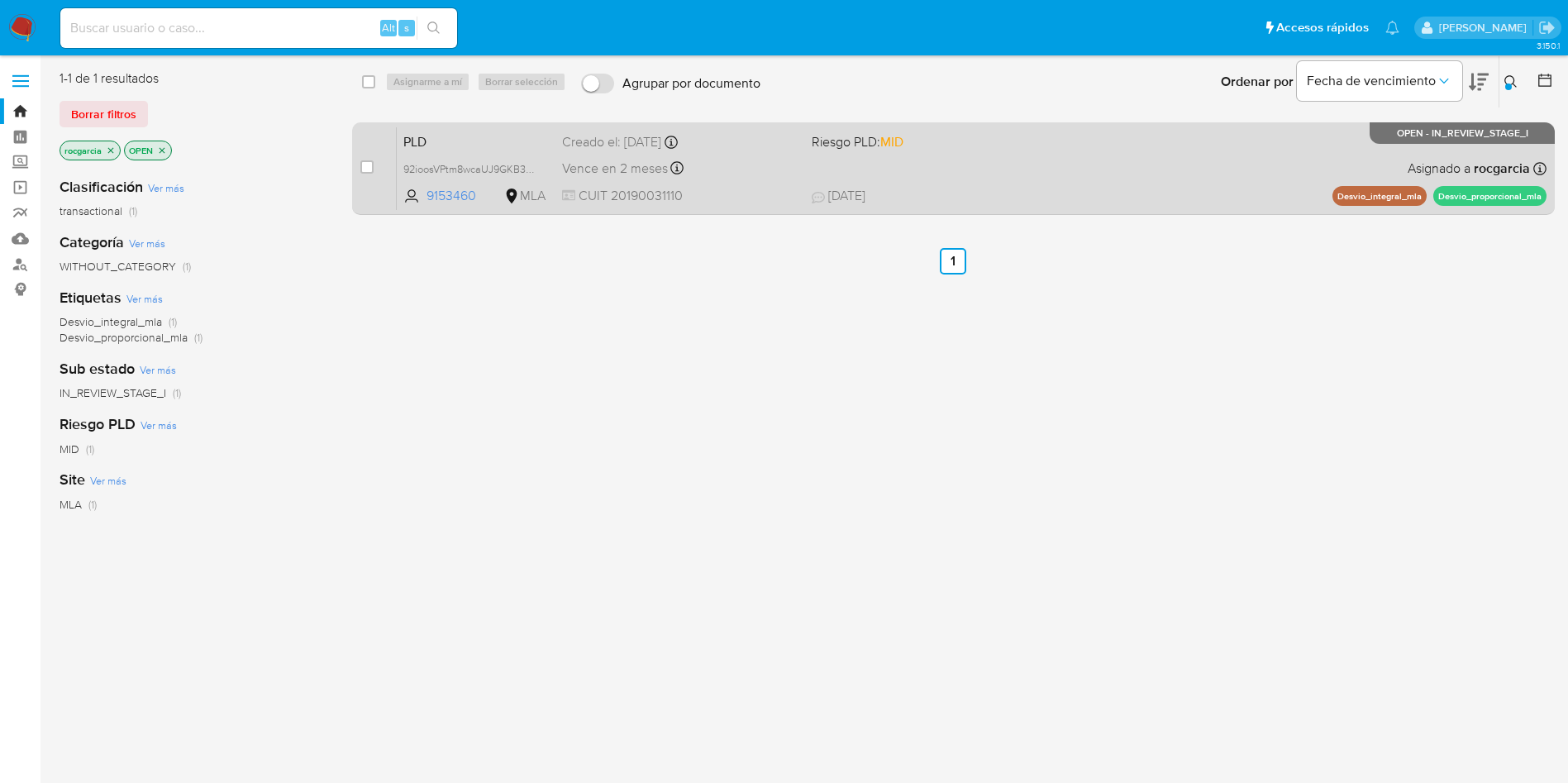
click at [1043, 176] on div "PLD 92ioosVPtm8wcaUJ9GKB3E83 9153460 MLA Riesgo PLD: MID Creado el: 12/07/2025 …" at bounding box center [972, 168] width 1150 height 84
click at [372, 164] on input "checkbox" at bounding box center [366, 167] width 13 height 13
checkbox input "true"
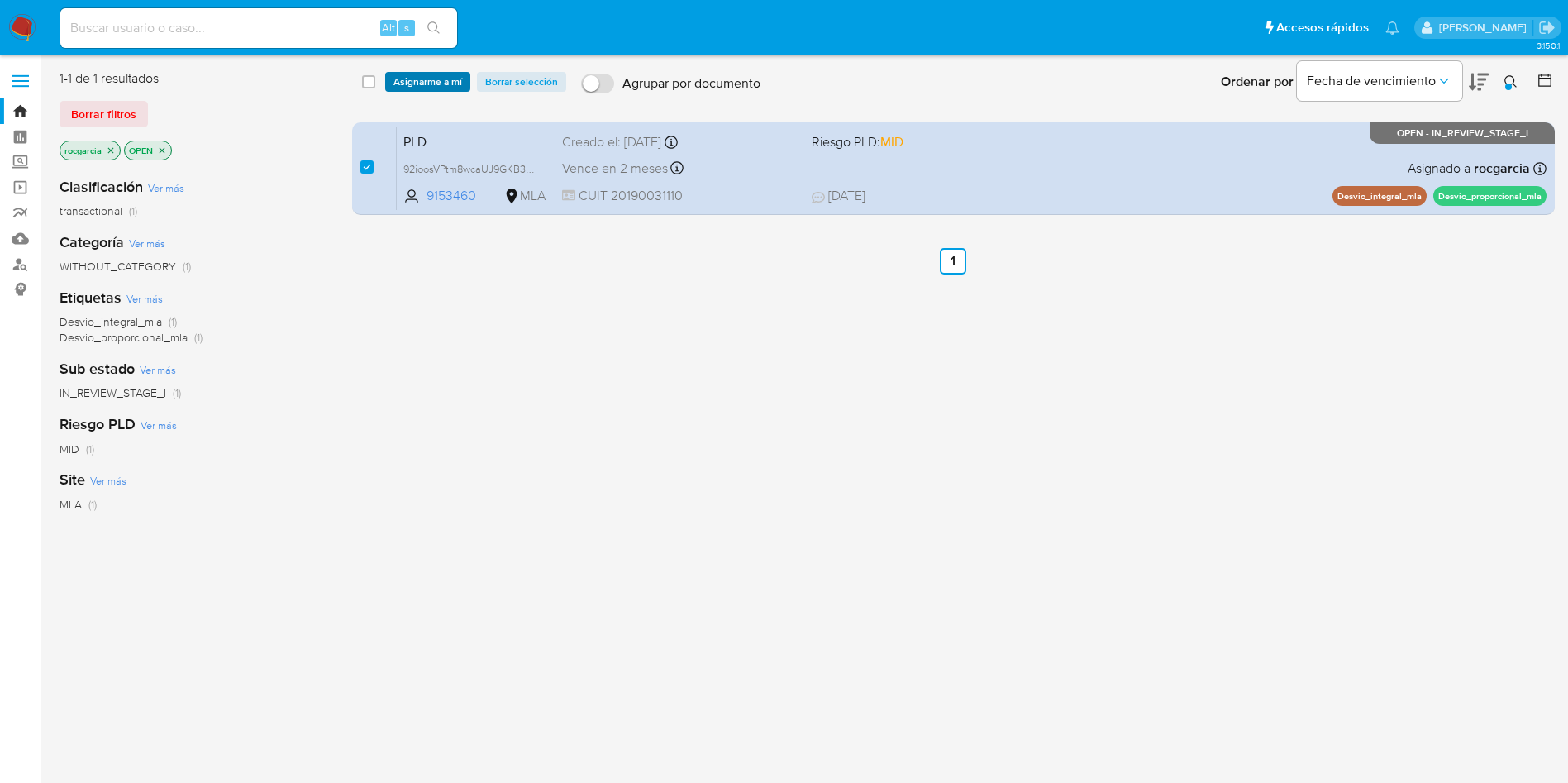
click at [427, 78] on span "Asignarme a mí" at bounding box center [428, 81] width 68 height 16
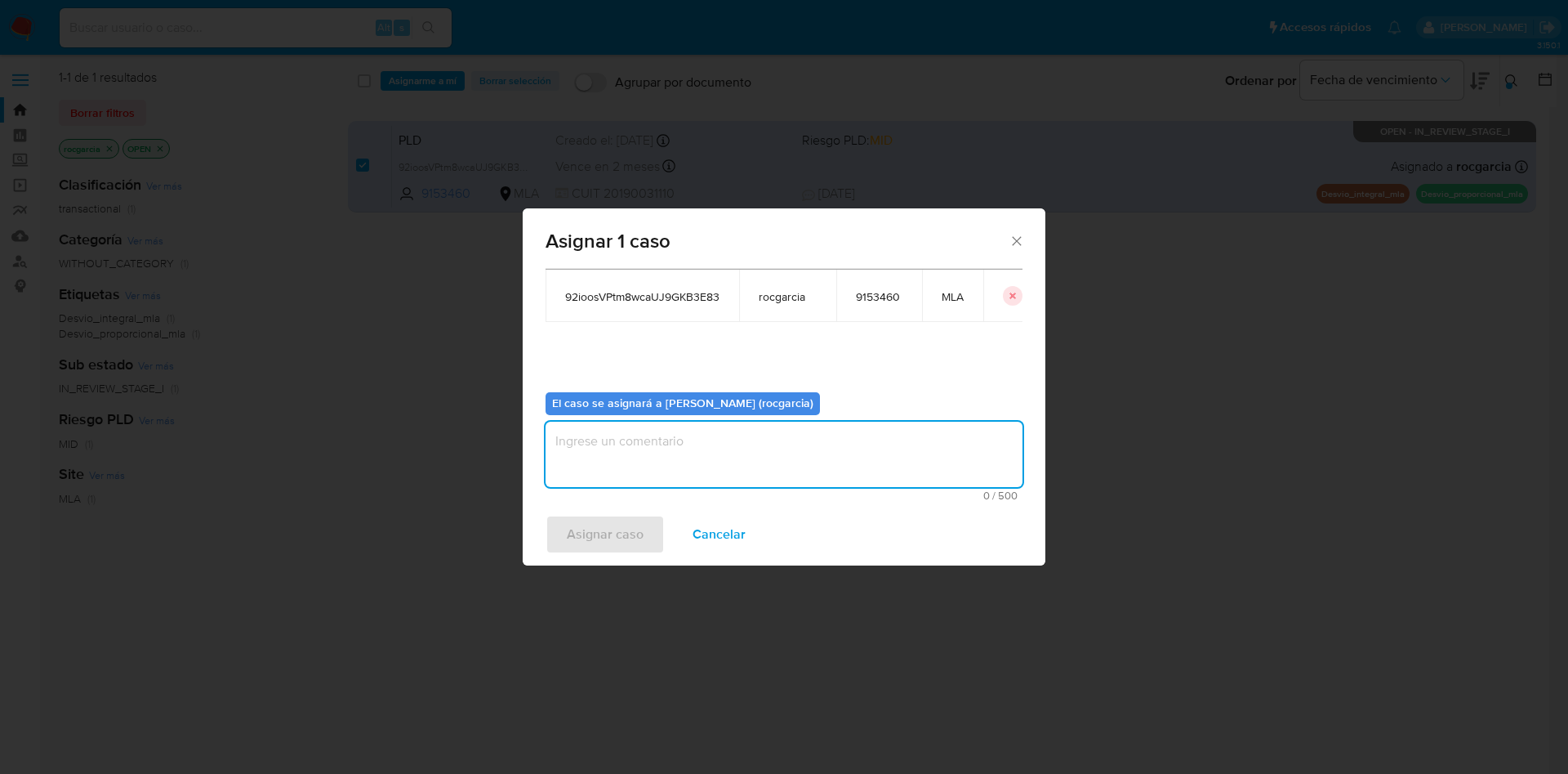
click at [617, 438] on textarea "assign-modal" at bounding box center [784, 453] width 477 height 65
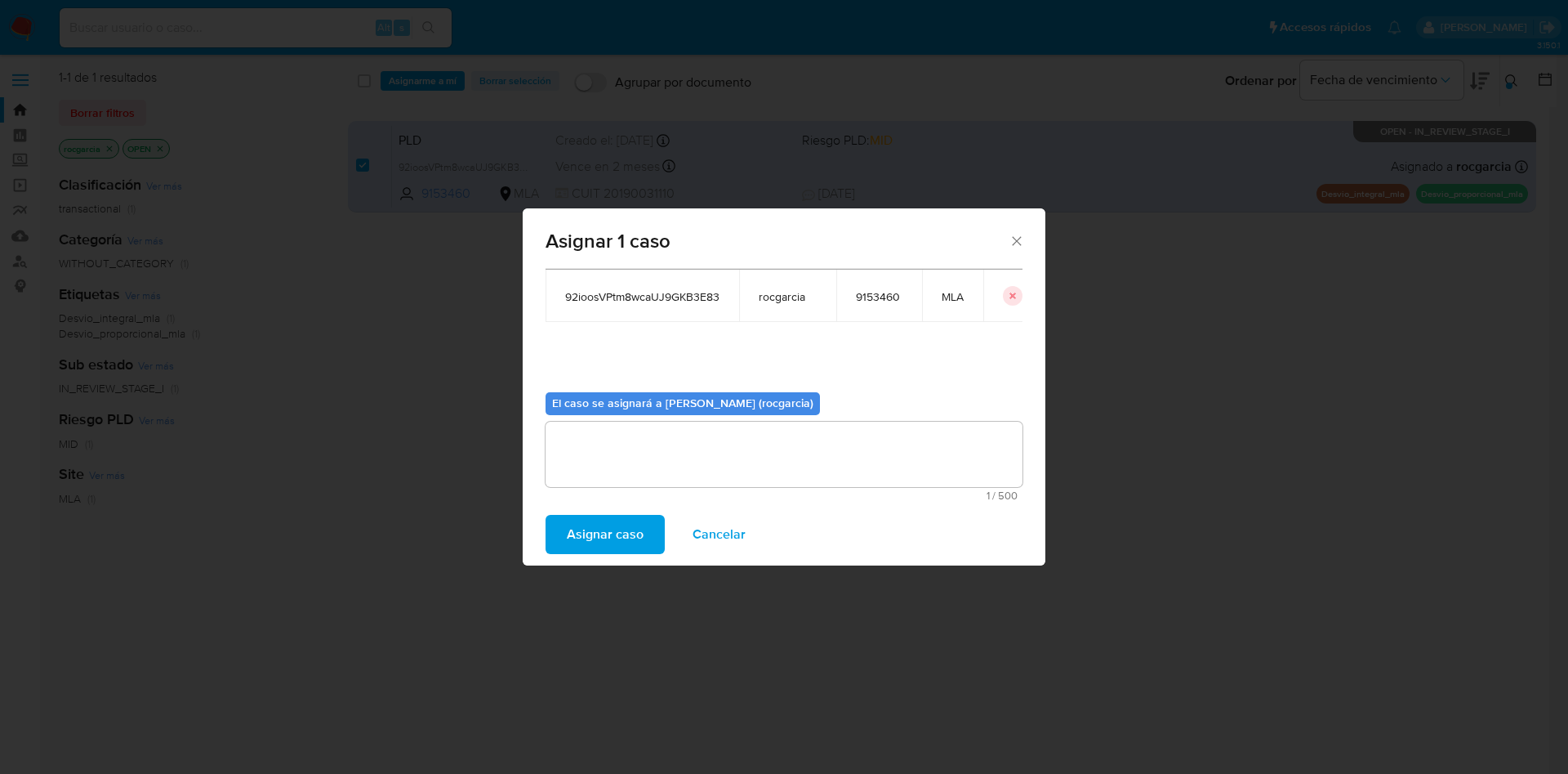
click at [590, 518] on span "Asignar caso" at bounding box center [605, 534] width 77 height 36
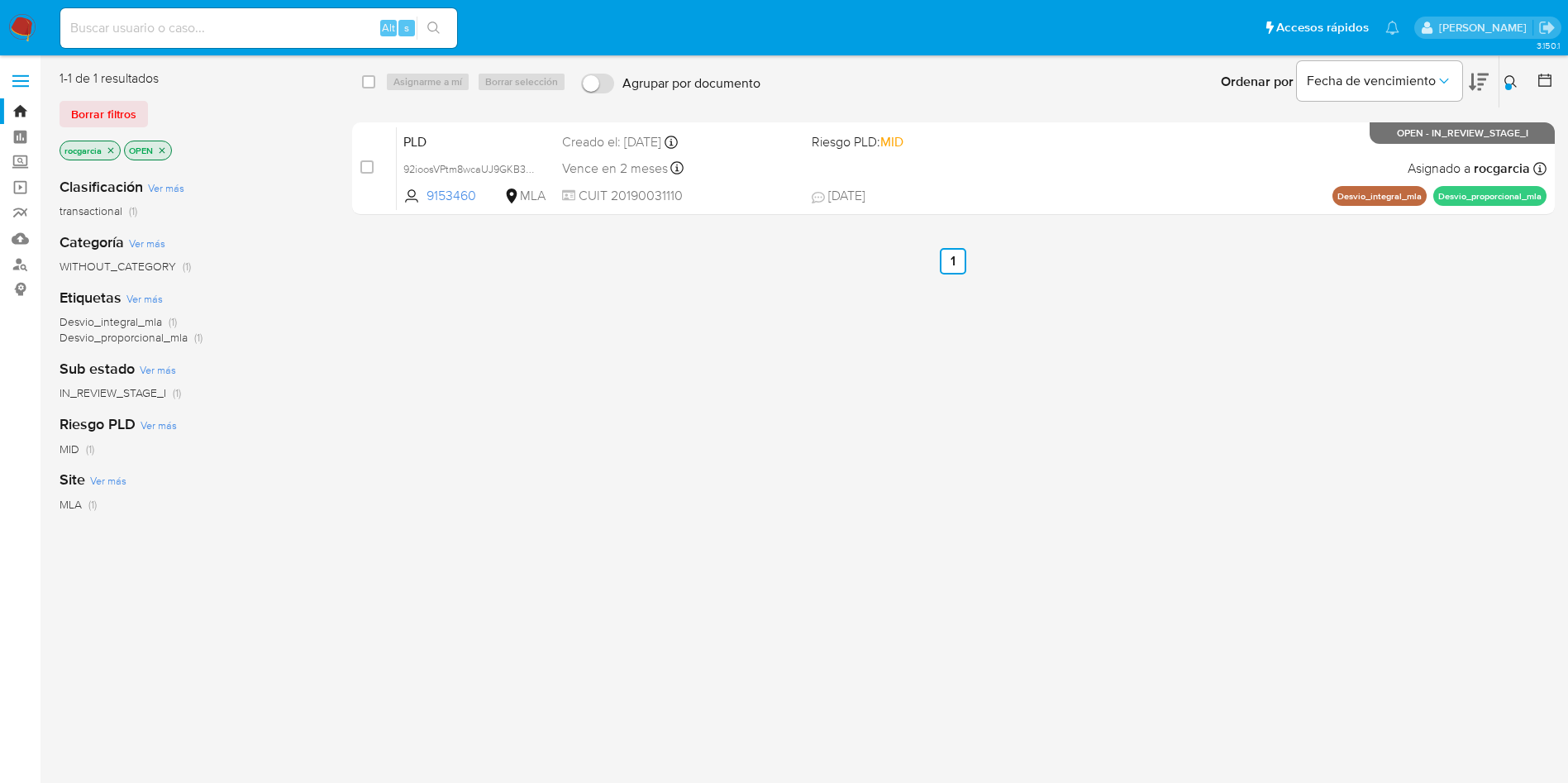
click at [1514, 83] on icon at bounding box center [1511, 81] width 13 height 13
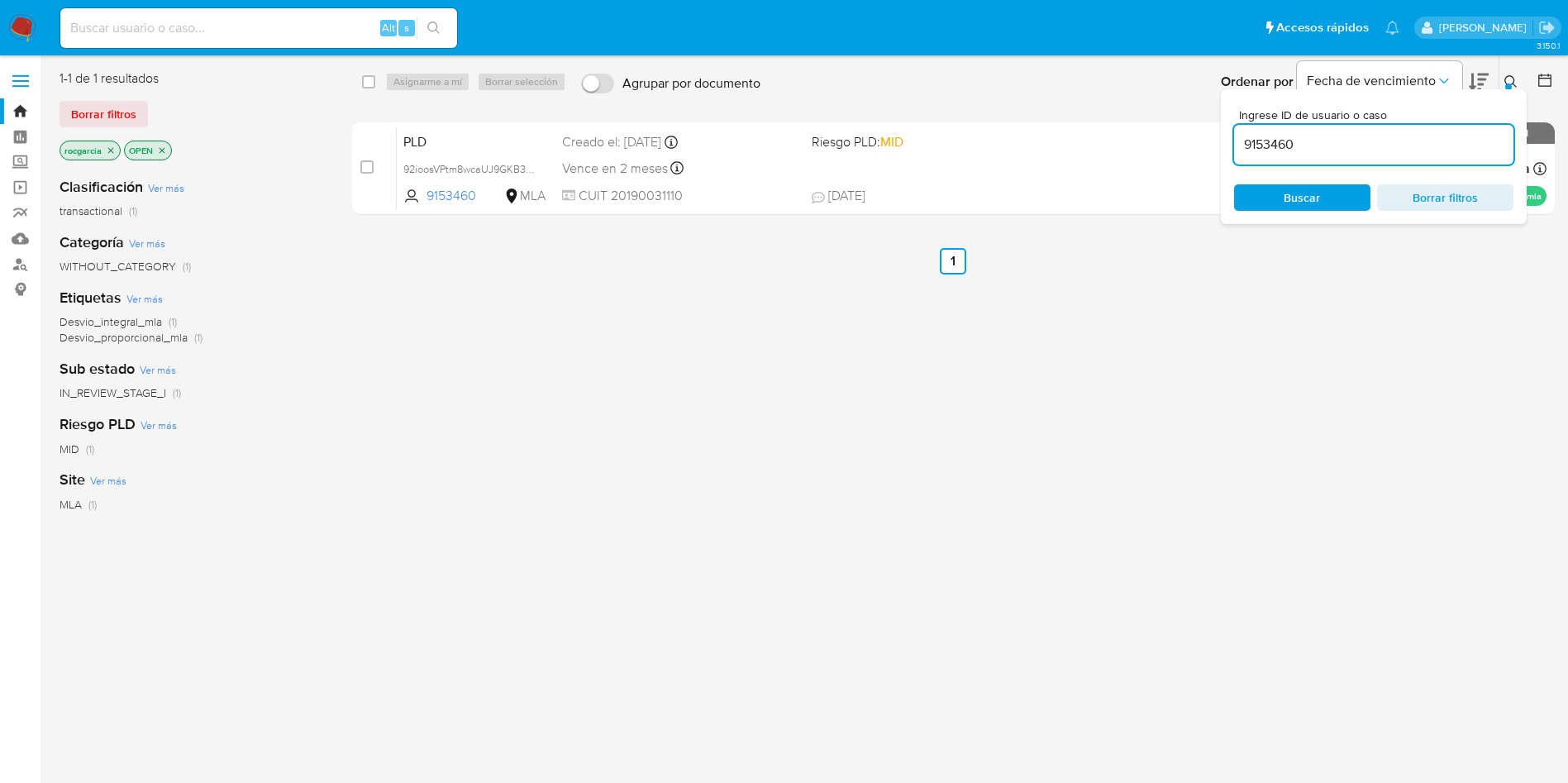
click at [1299, 143] on input "9153460" at bounding box center [1373, 144] width 279 height 21
type input "1073697532"
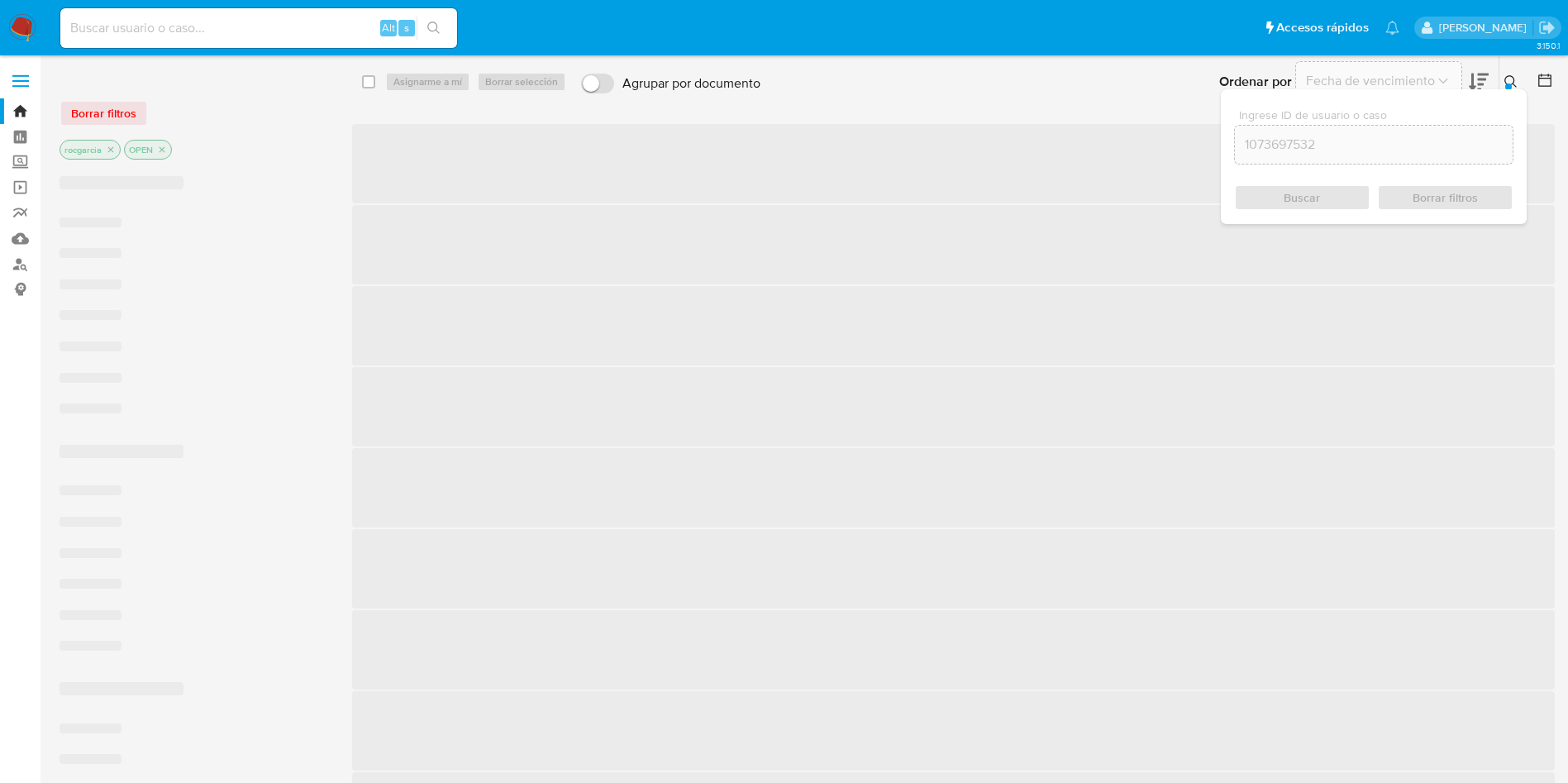
click at [1514, 82] on icon at bounding box center [1511, 81] width 13 height 13
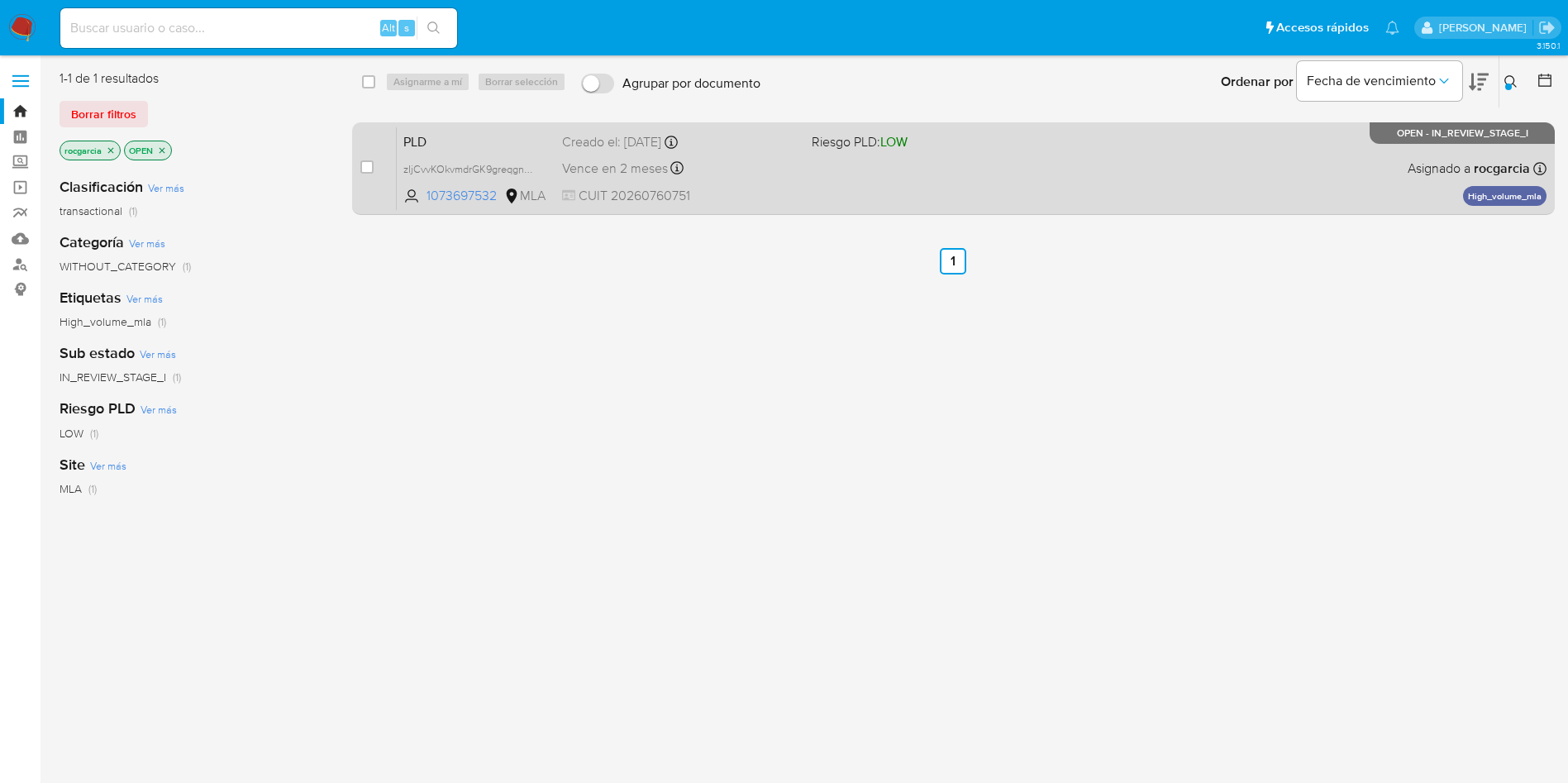
click at [874, 174] on div "PLD zIjCvvKOkvmdrGK9greqgnwG 1073697532 MLA Riesgo PLD: LOW Creado el: 12/07/20…" at bounding box center [972, 168] width 1150 height 84
click at [867, 156] on div "PLD zIjCvvKOkvmdrGK9greqgnwG 1073697532 MLA Riesgo PLD: LOW Creado el: 12/07/20…" at bounding box center [972, 168] width 1150 height 84
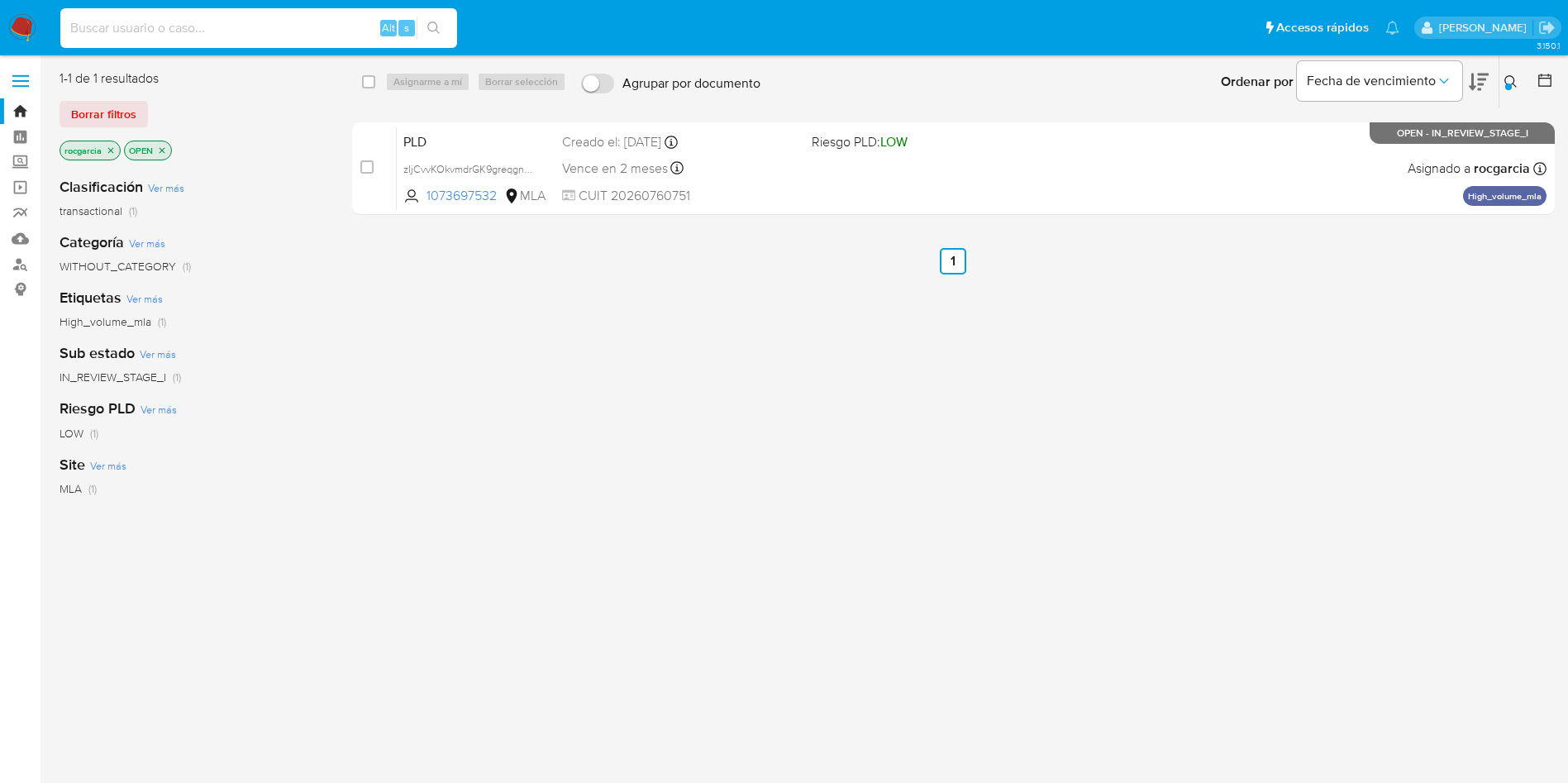
click at [231, 23] on input at bounding box center [259, 27] width 397 height 21
paste input "1363833965"
type input "1363833965"
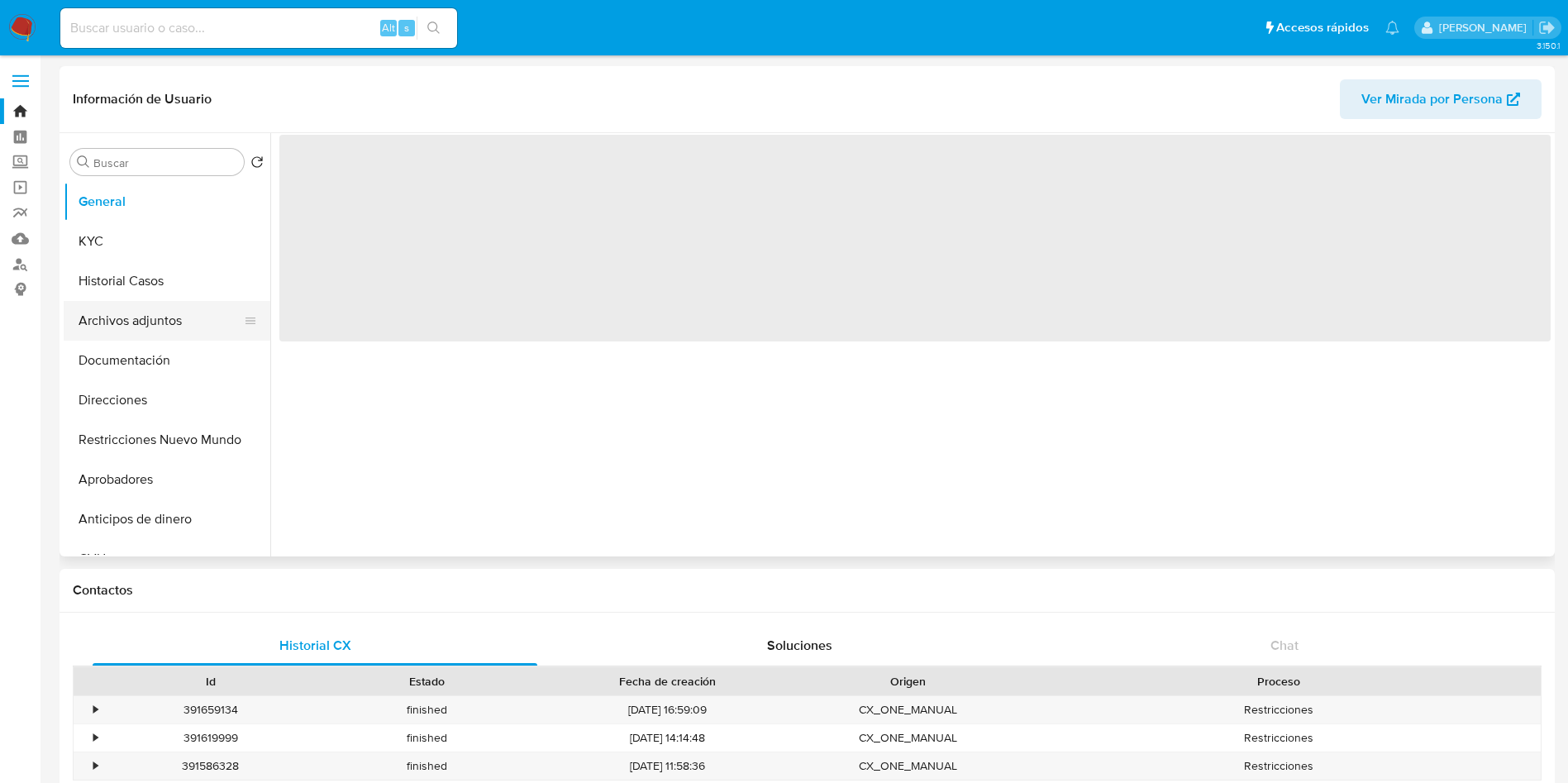
click at [159, 328] on button "Archivos adjuntos" at bounding box center [161, 320] width 193 height 39
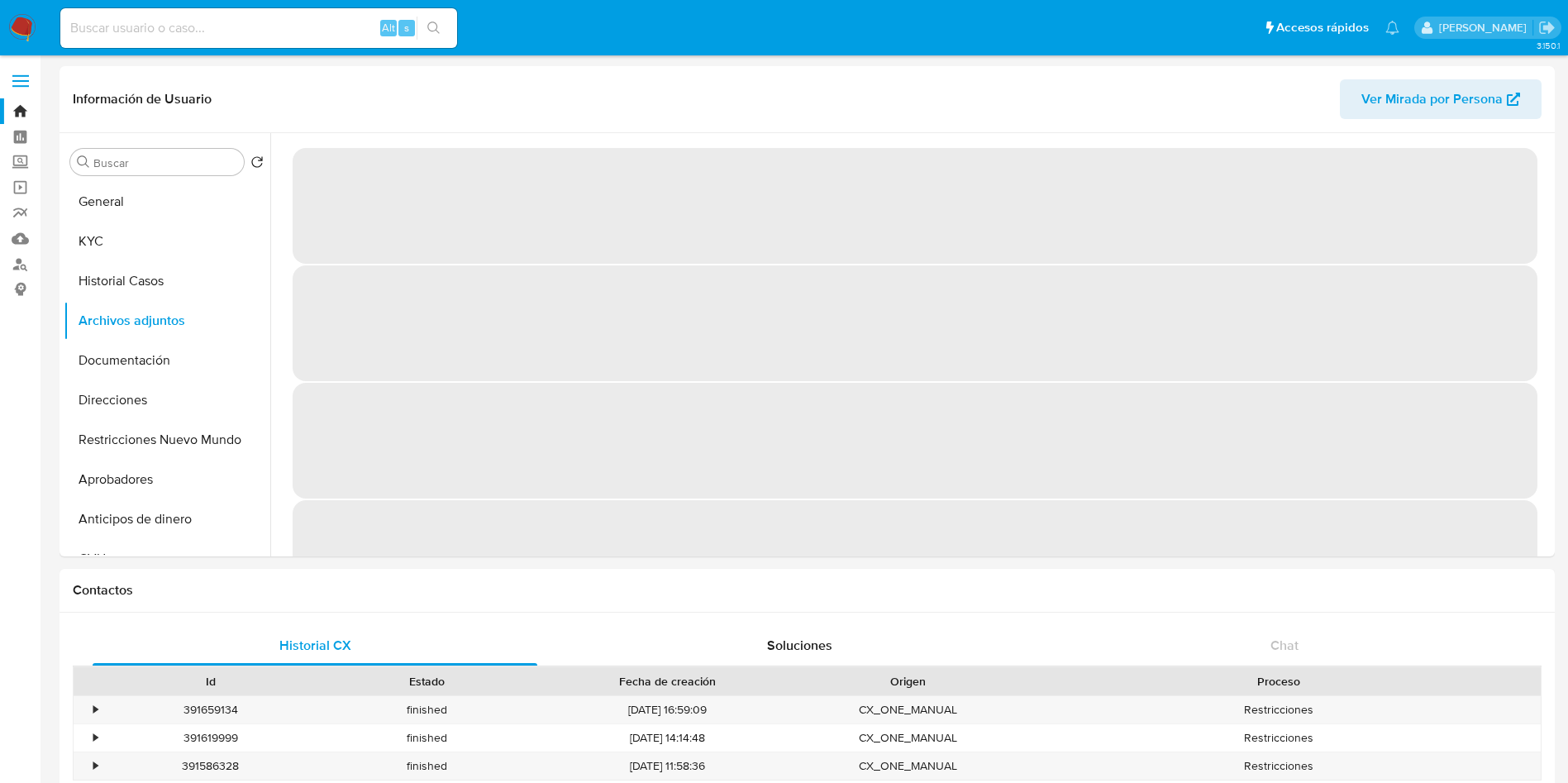
select select "10"
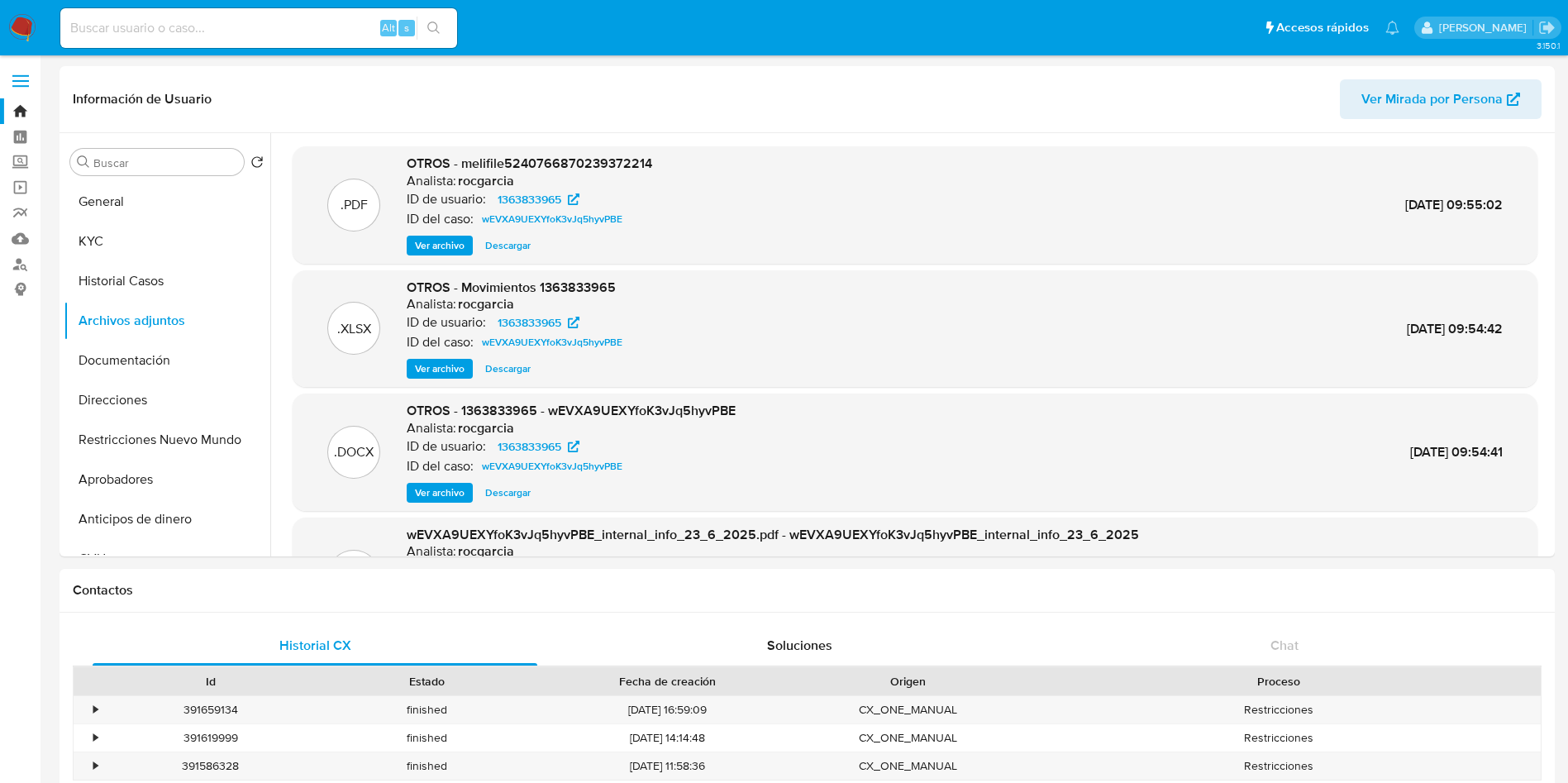
click at [237, 27] on input at bounding box center [259, 27] width 397 height 21
paste input "2406314840"
type input "2406314840"
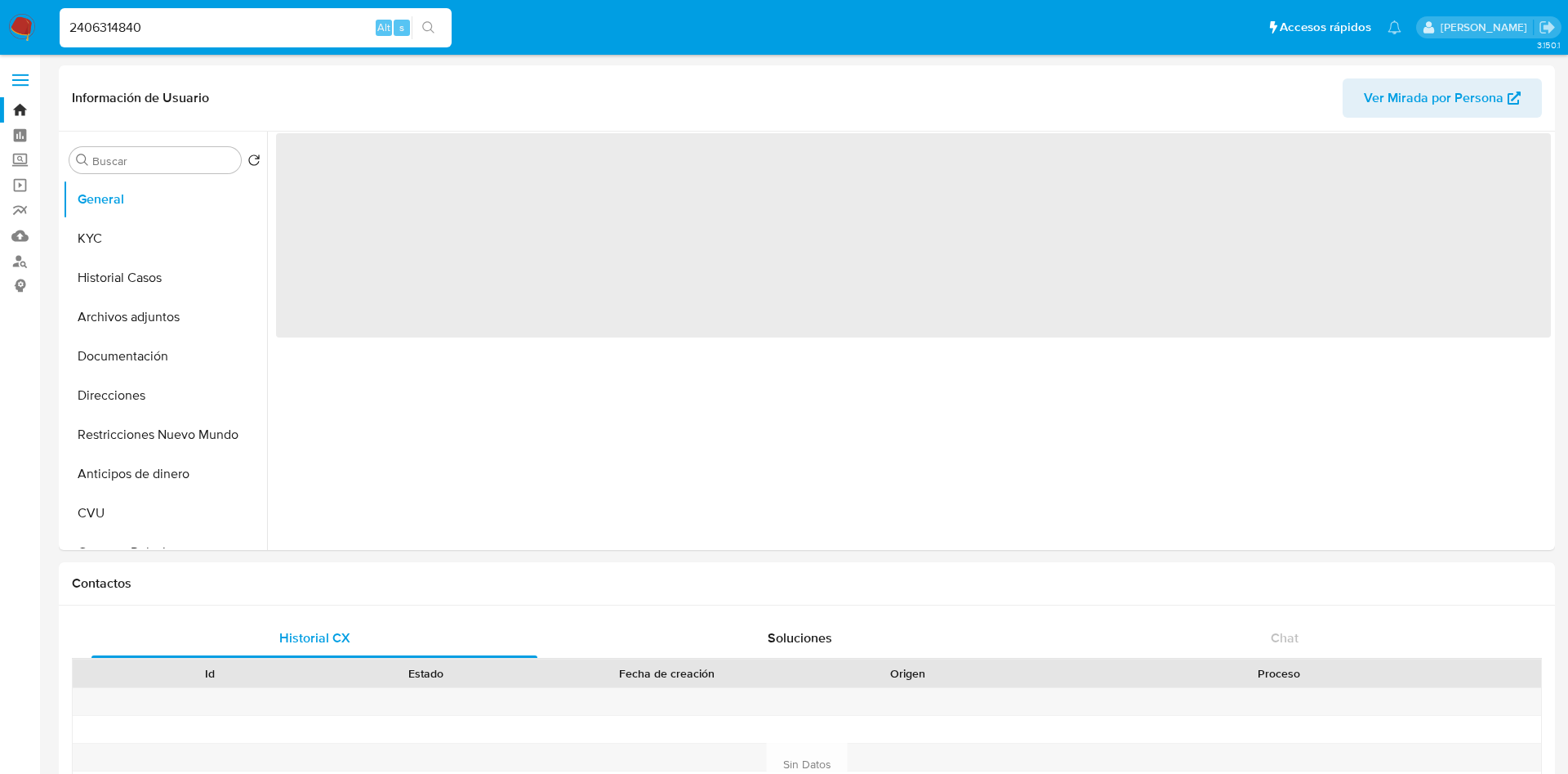
select select "10"
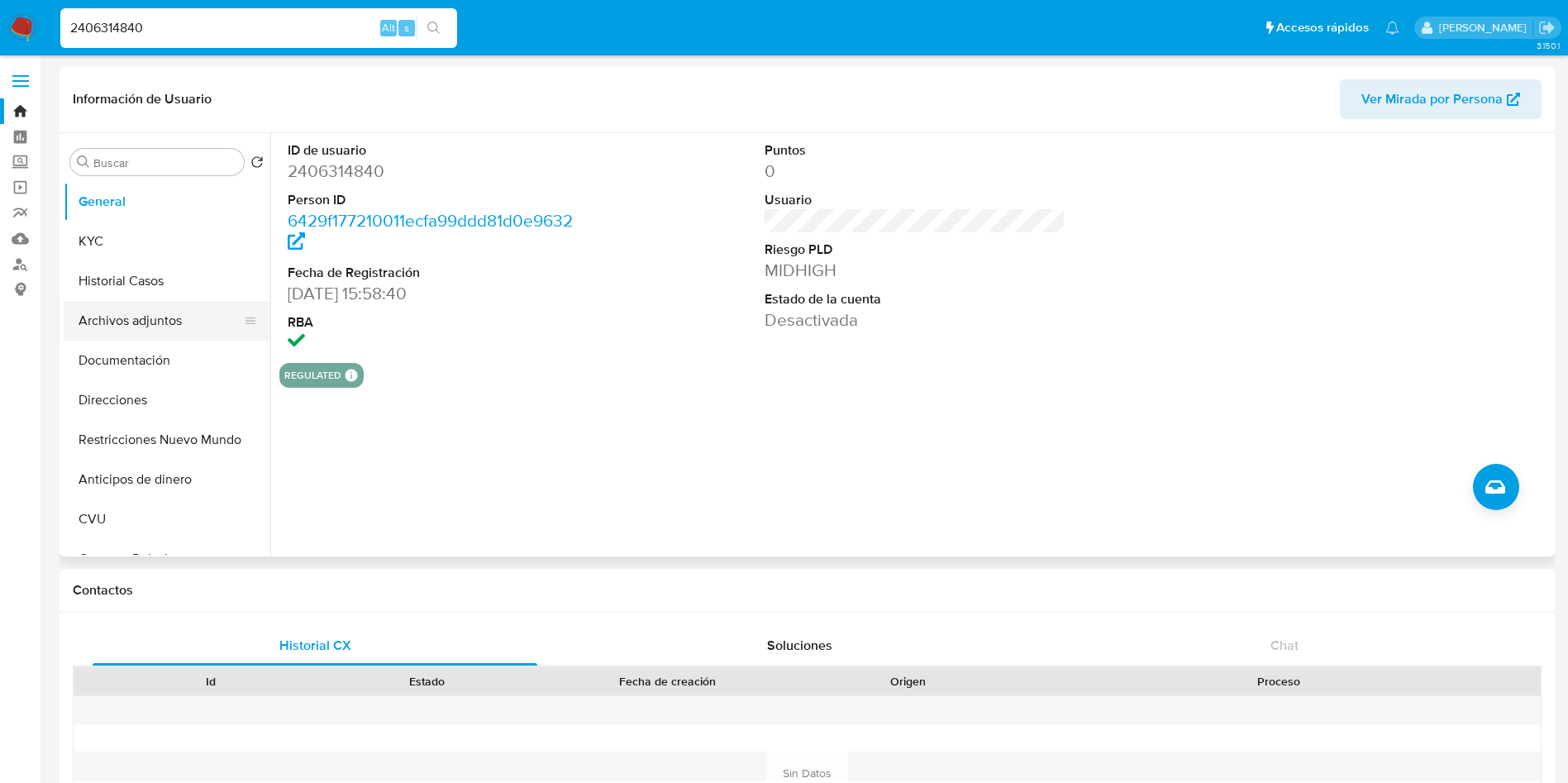
click at [180, 334] on button "Archivos adjuntos" at bounding box center [161, 320] width 193 height 39
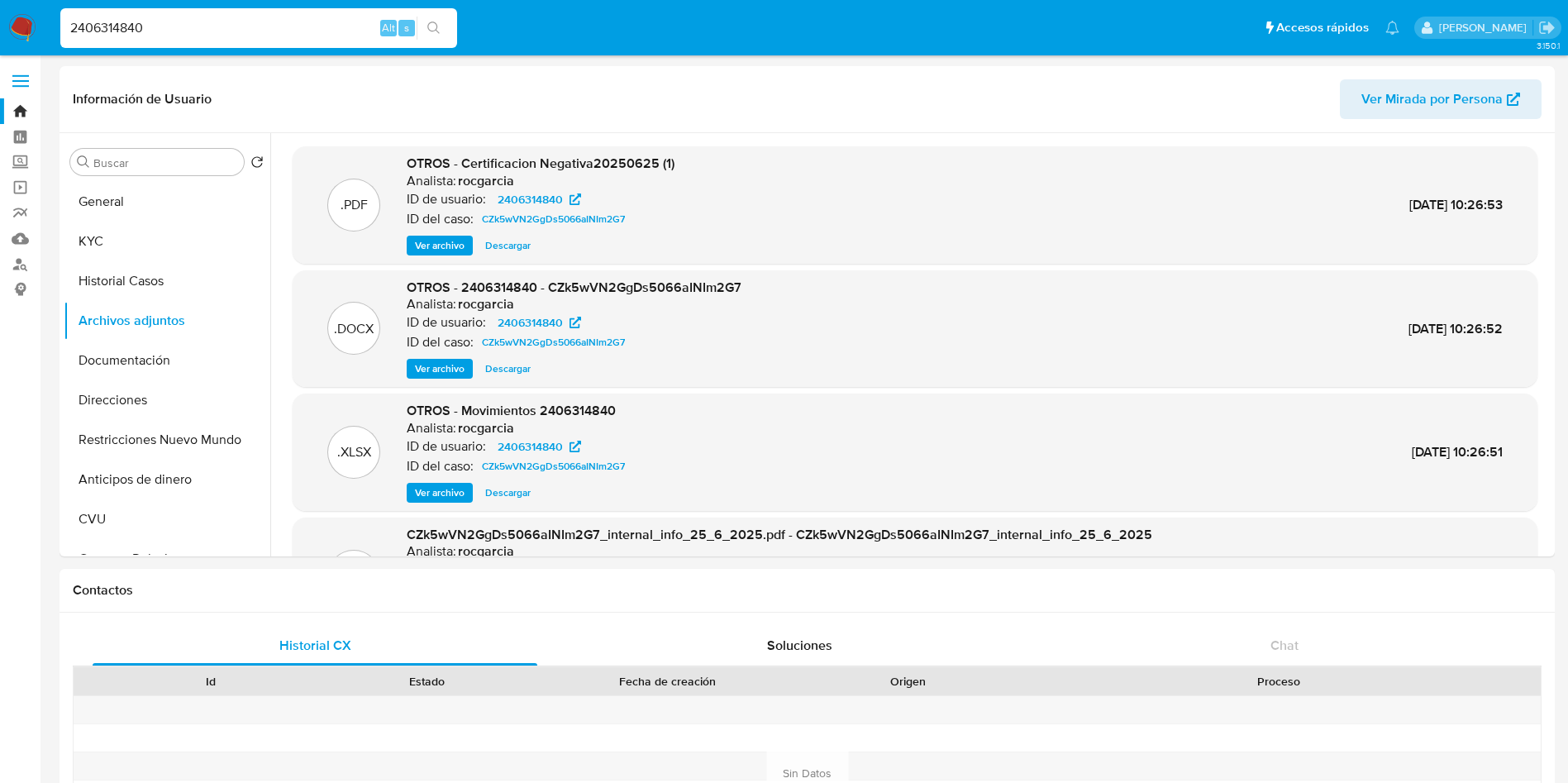
click at [234, 36] on input "2406314840" at bounding box center [259, 27] width 397 height 21
paste input "1948749426"
type input "1948749426"
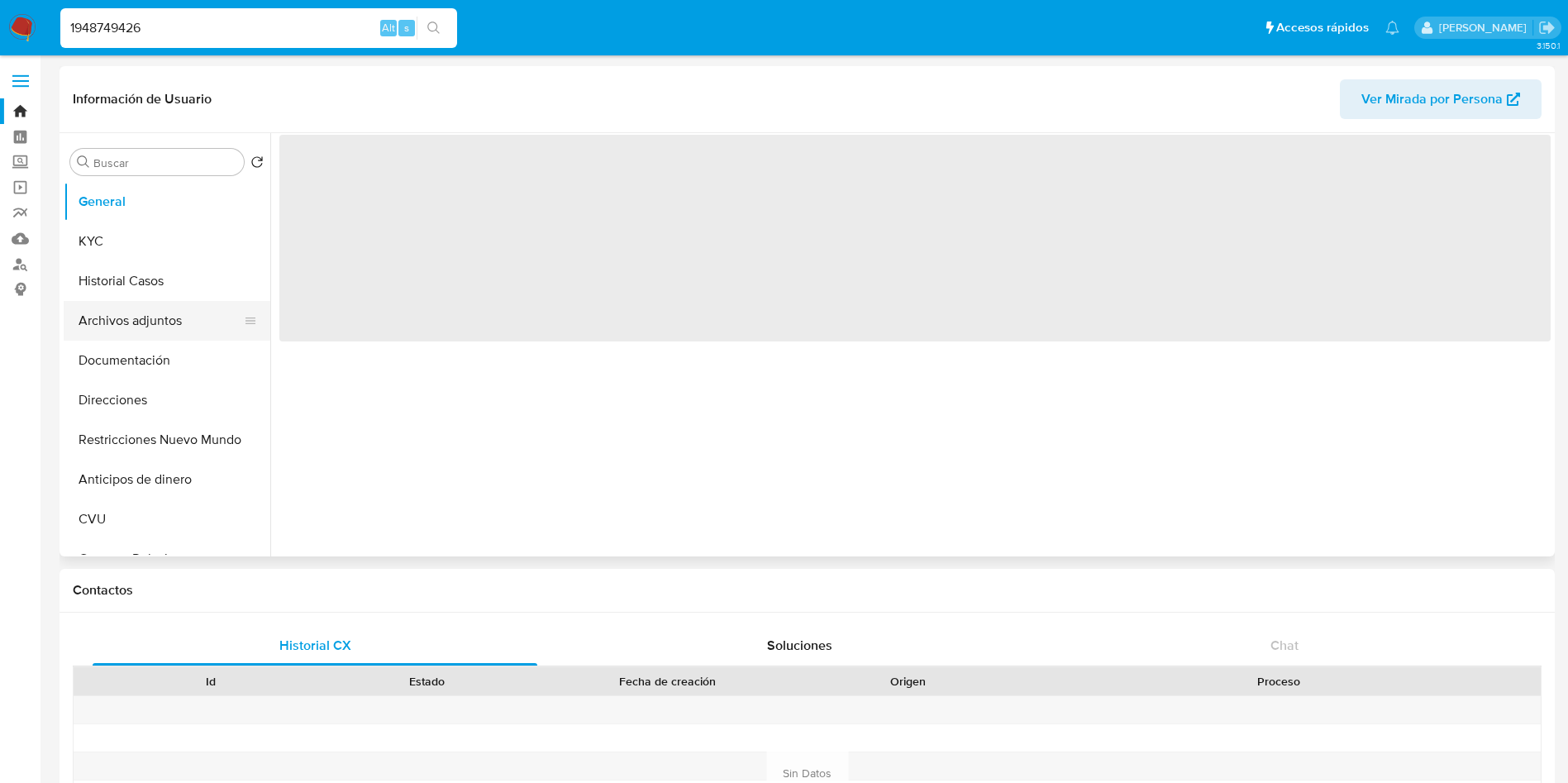
click at [137, 307] on button "Archivos adjuntos" at bounding box center [161, 320] width 193 height 39
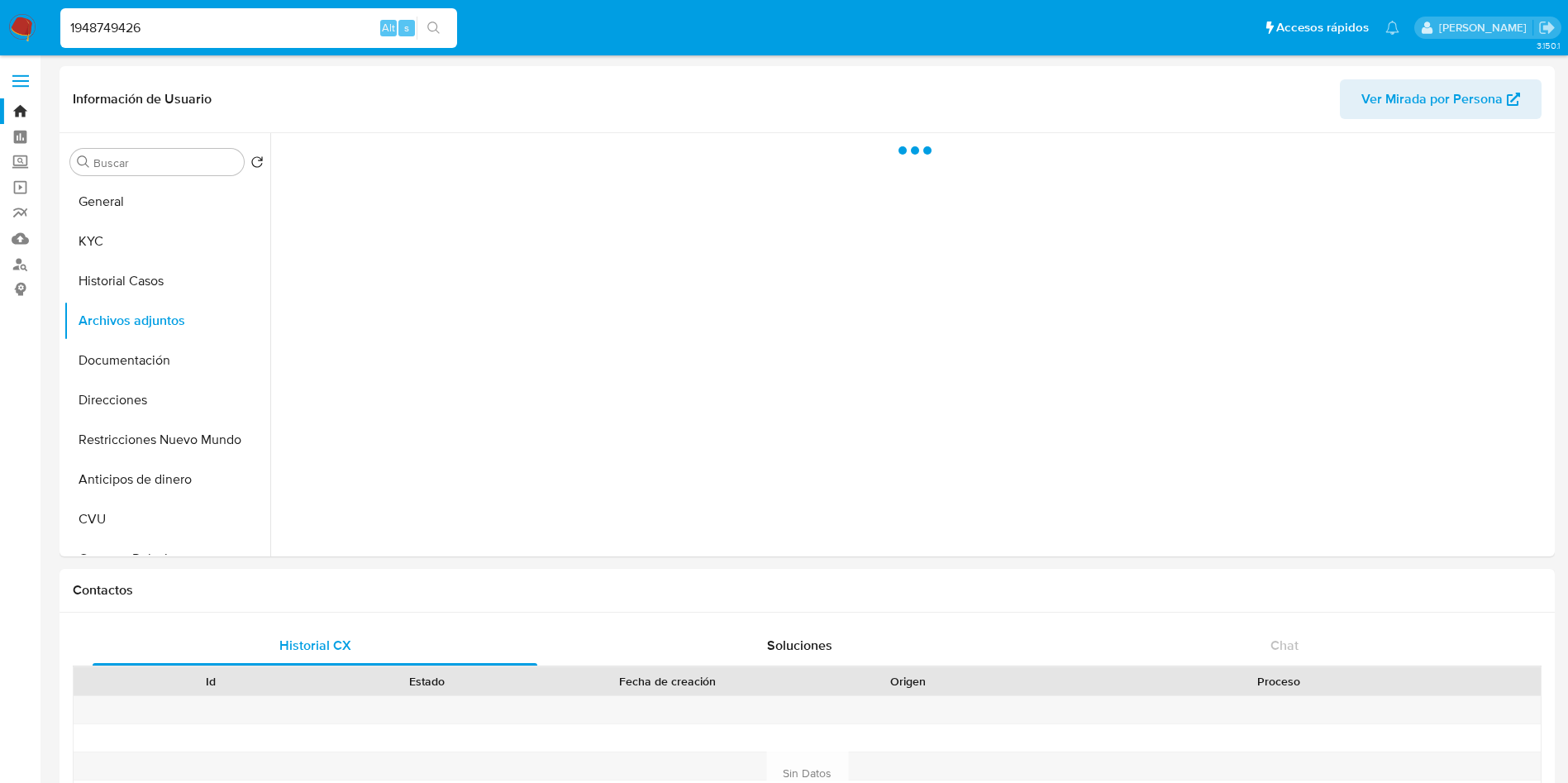
select select "10"
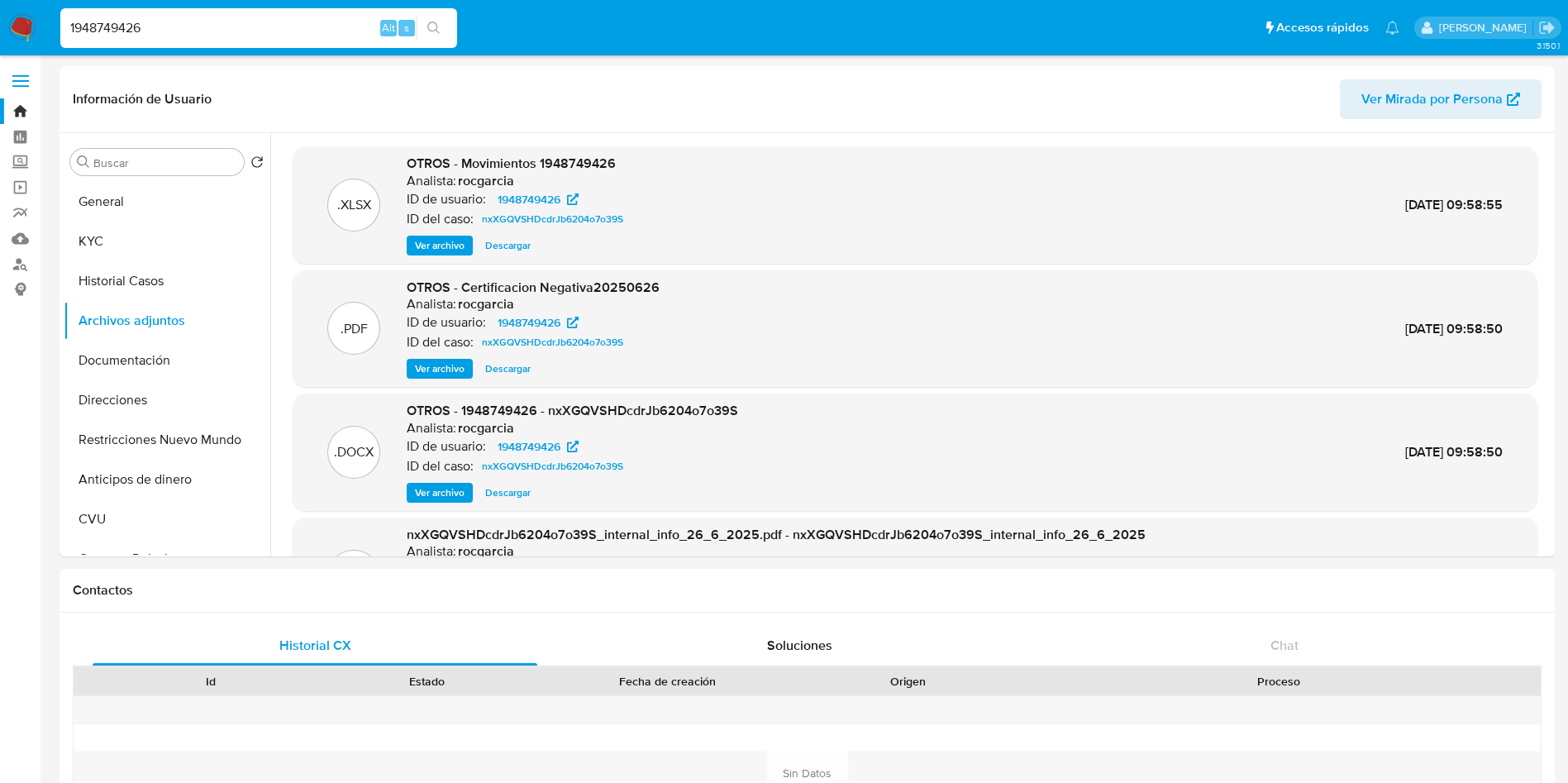
click at [232, 39] on div "1948749426 Alt s" at bounding box center [259, 28] width 397 height 39
click at [229, 30] on input "1948749426" at bounding box center [259, 27] width 397 height 21
paste input "554734093"
type input "554734093"
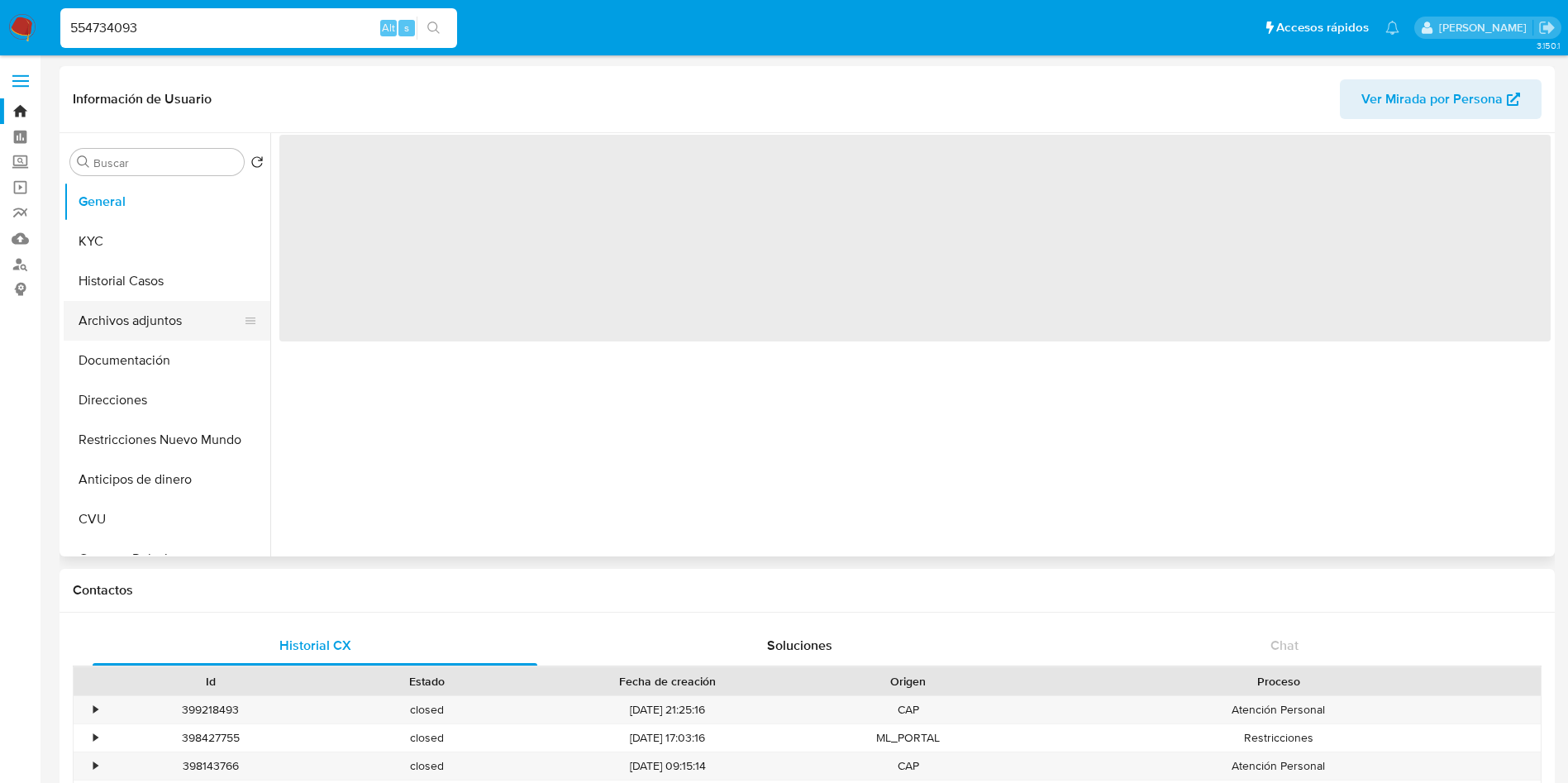
click at [98, 309] on button "Archivos adjuntos" at bounding box center [161, 320] width 193 height 39
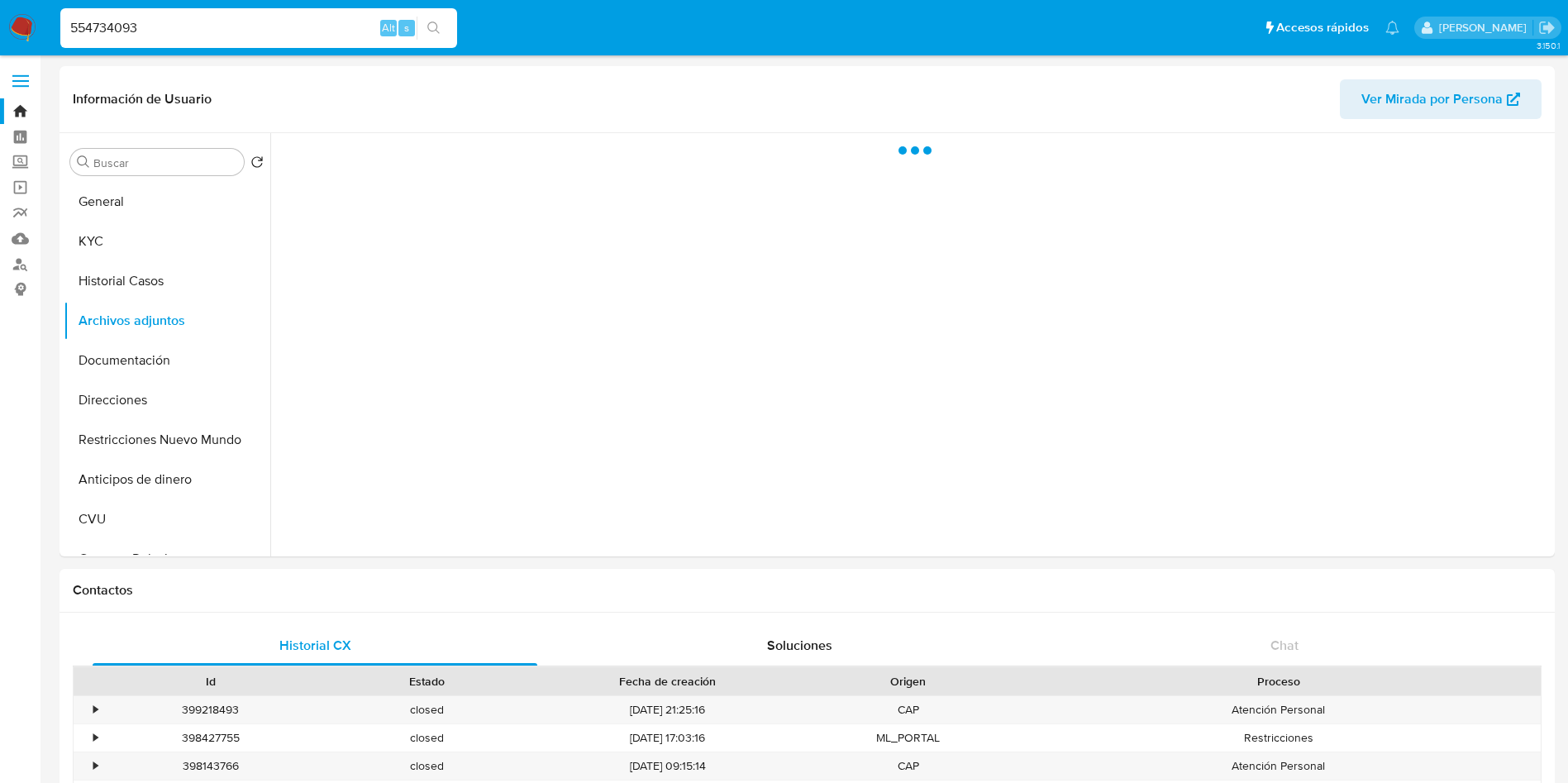
select select "10"
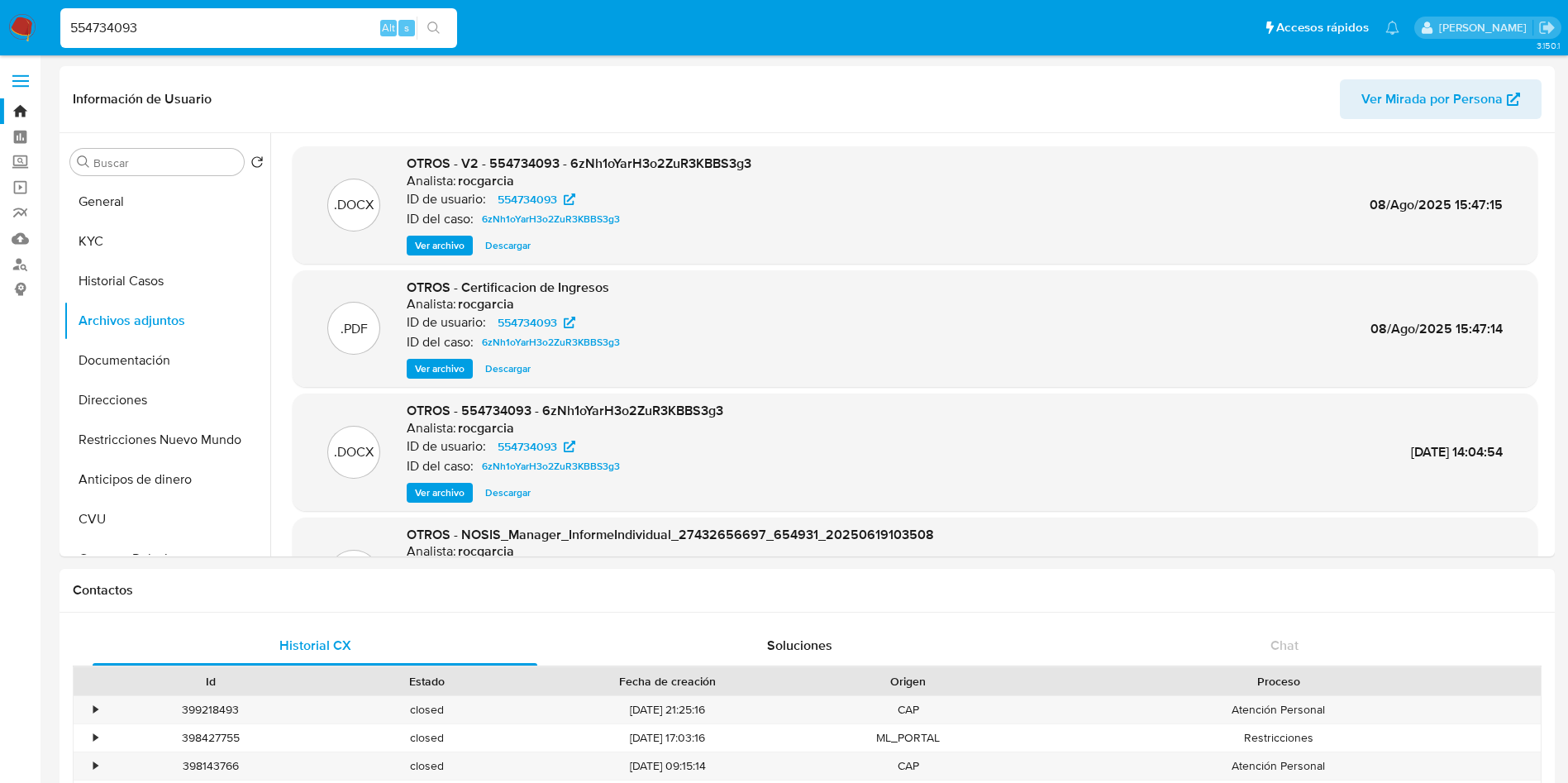
click at [207, 17] on input "554734093" at bounding box center [259, 27] width 397 height 21
paste input "203555734"
type input "203555734"
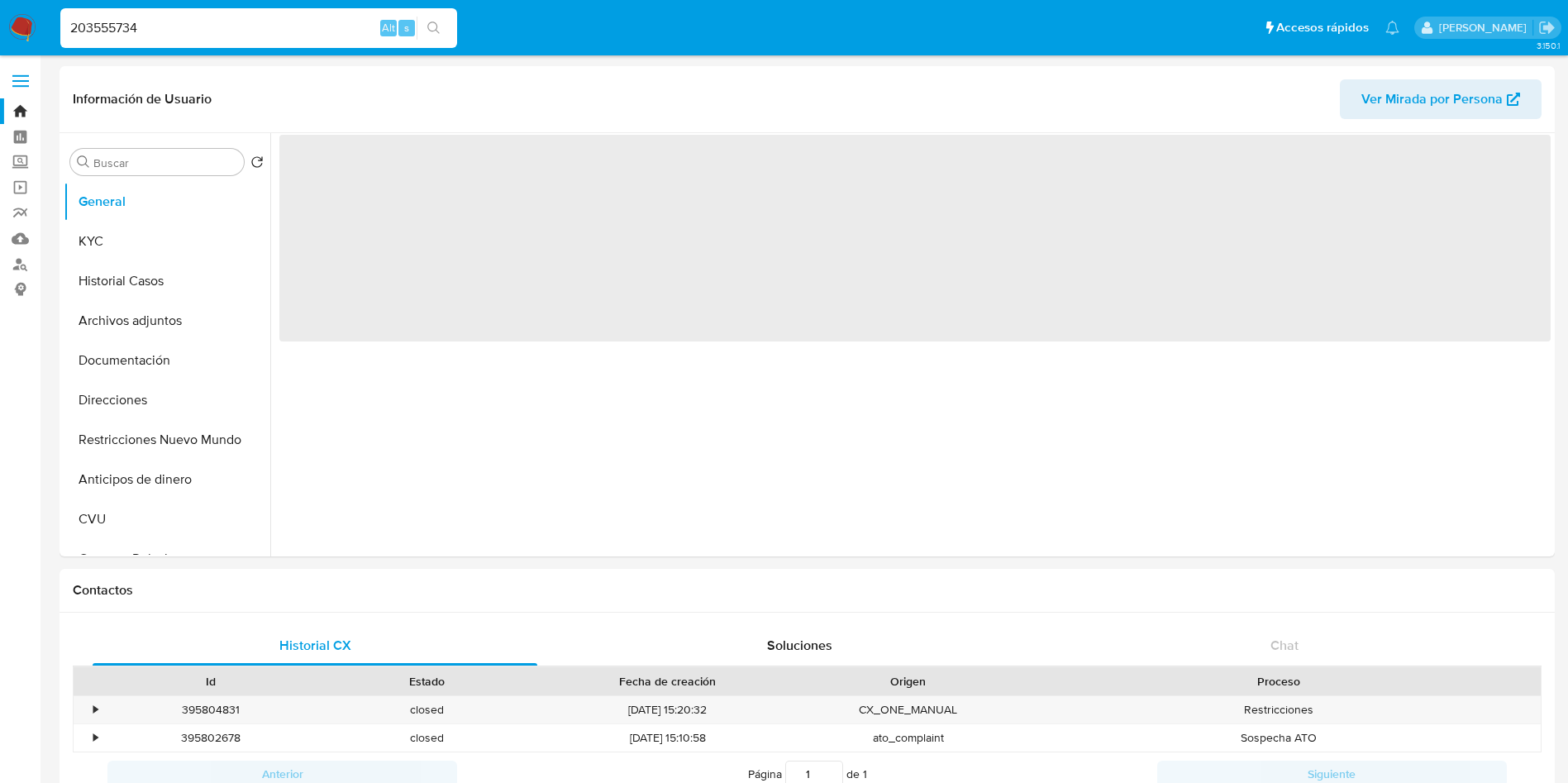
select select "10"
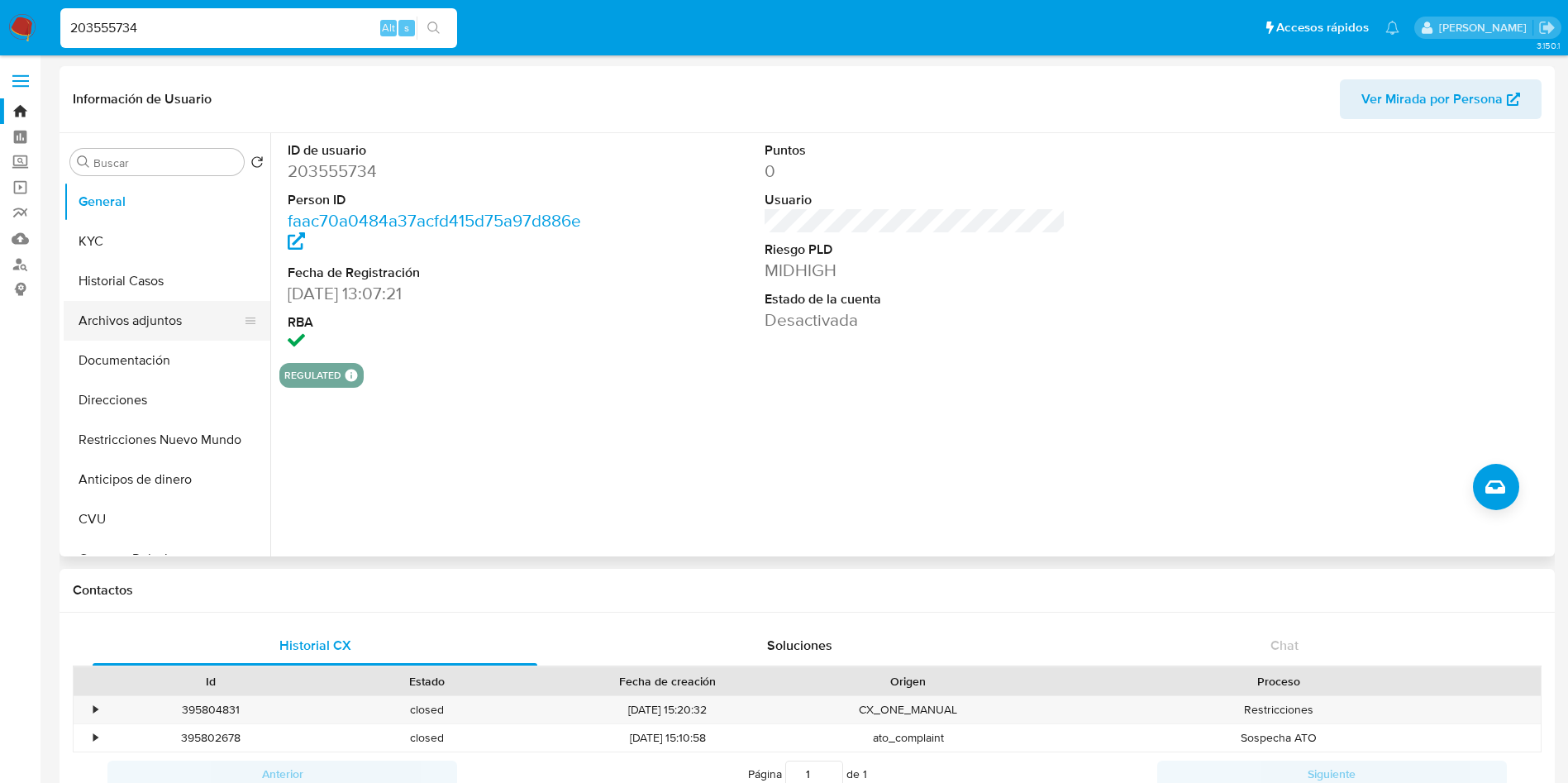
click at [135, 320] on button "Archivos adjuntos" at bounding box center [161, 320] width 193 height 39
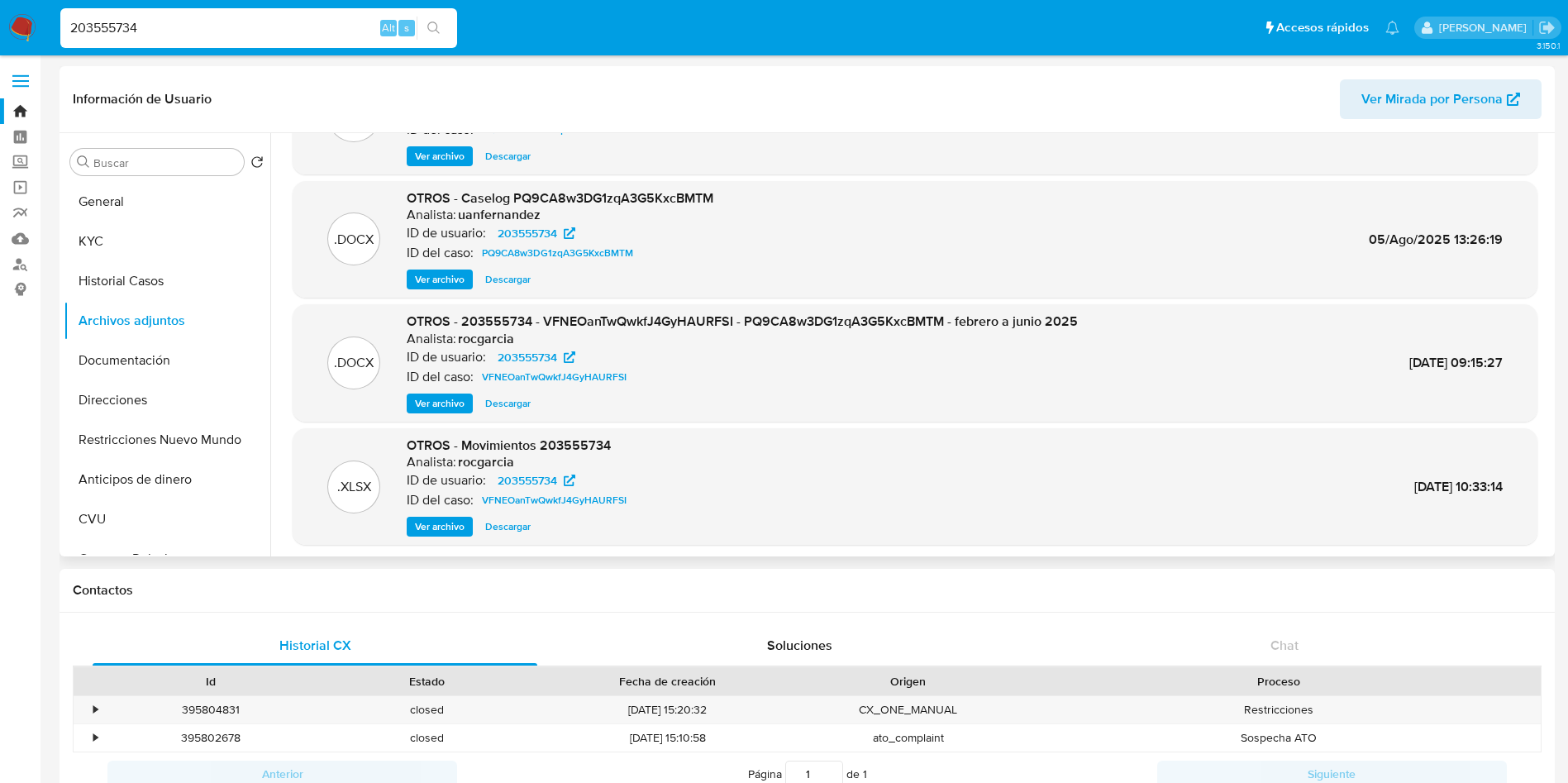
scroll to position [124, 0]
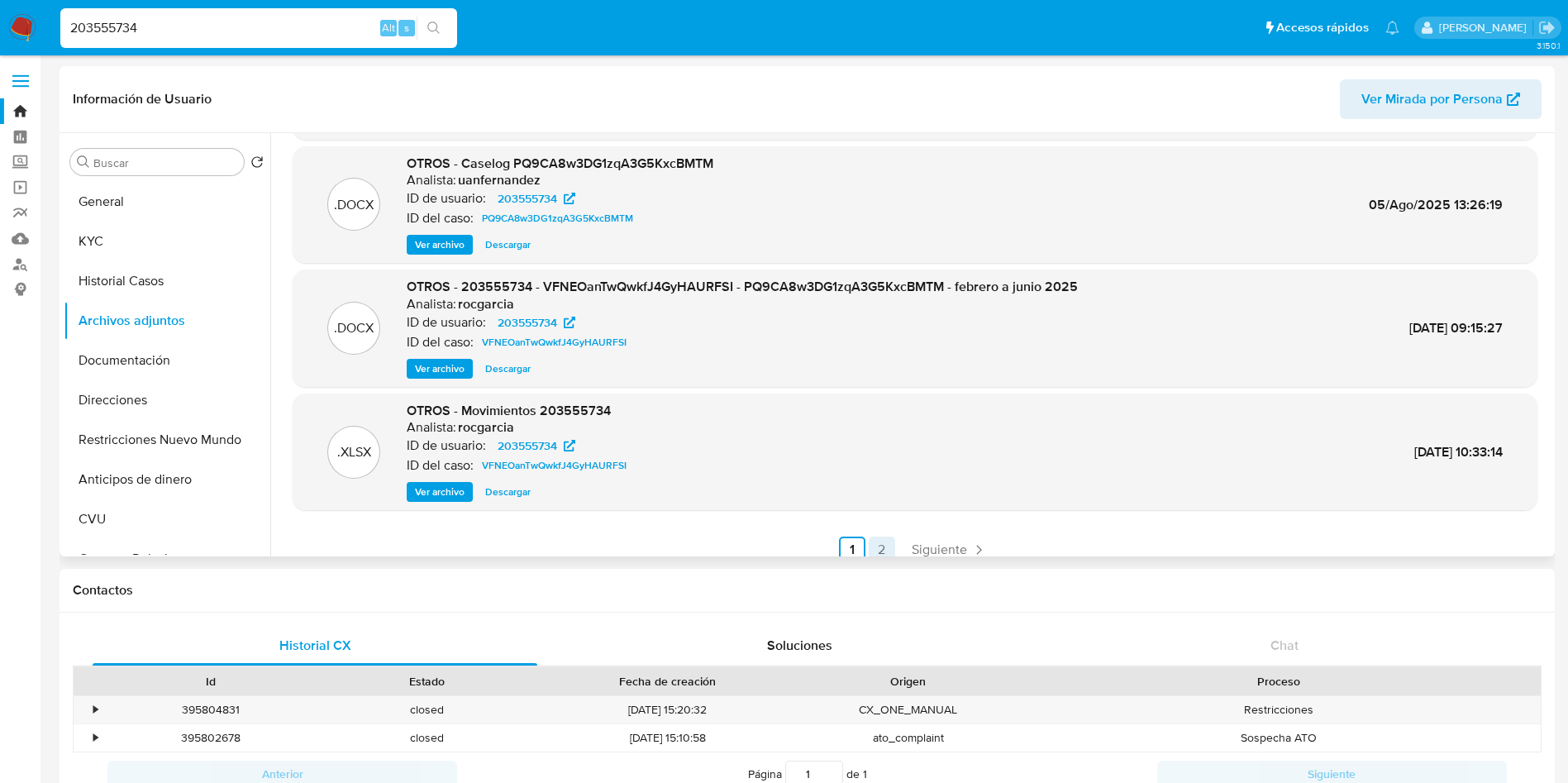
click at [880, 539] on link "2" at bounding box center [881, 549] width 26 height 26
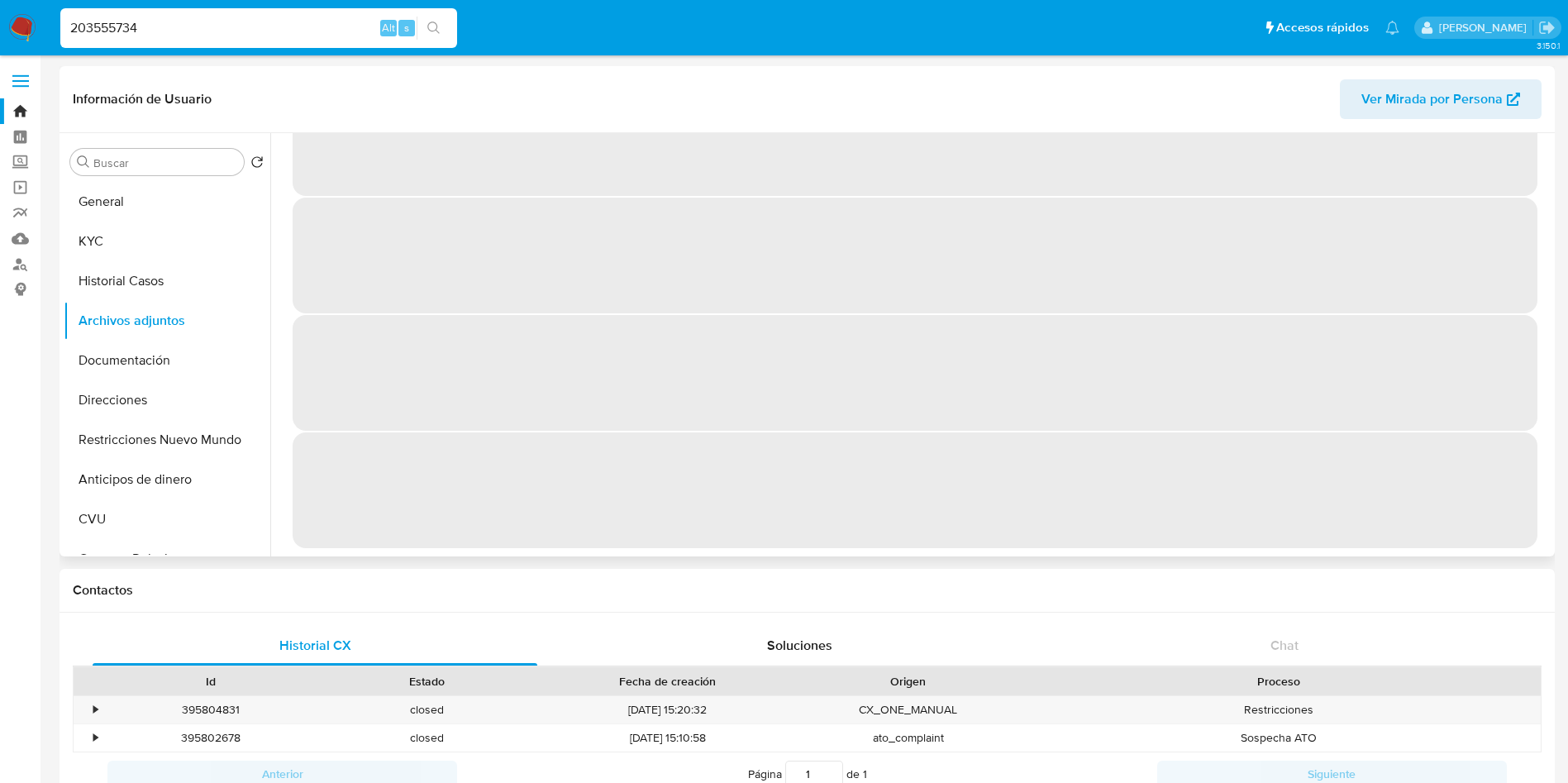
scroll to position [0, 0]
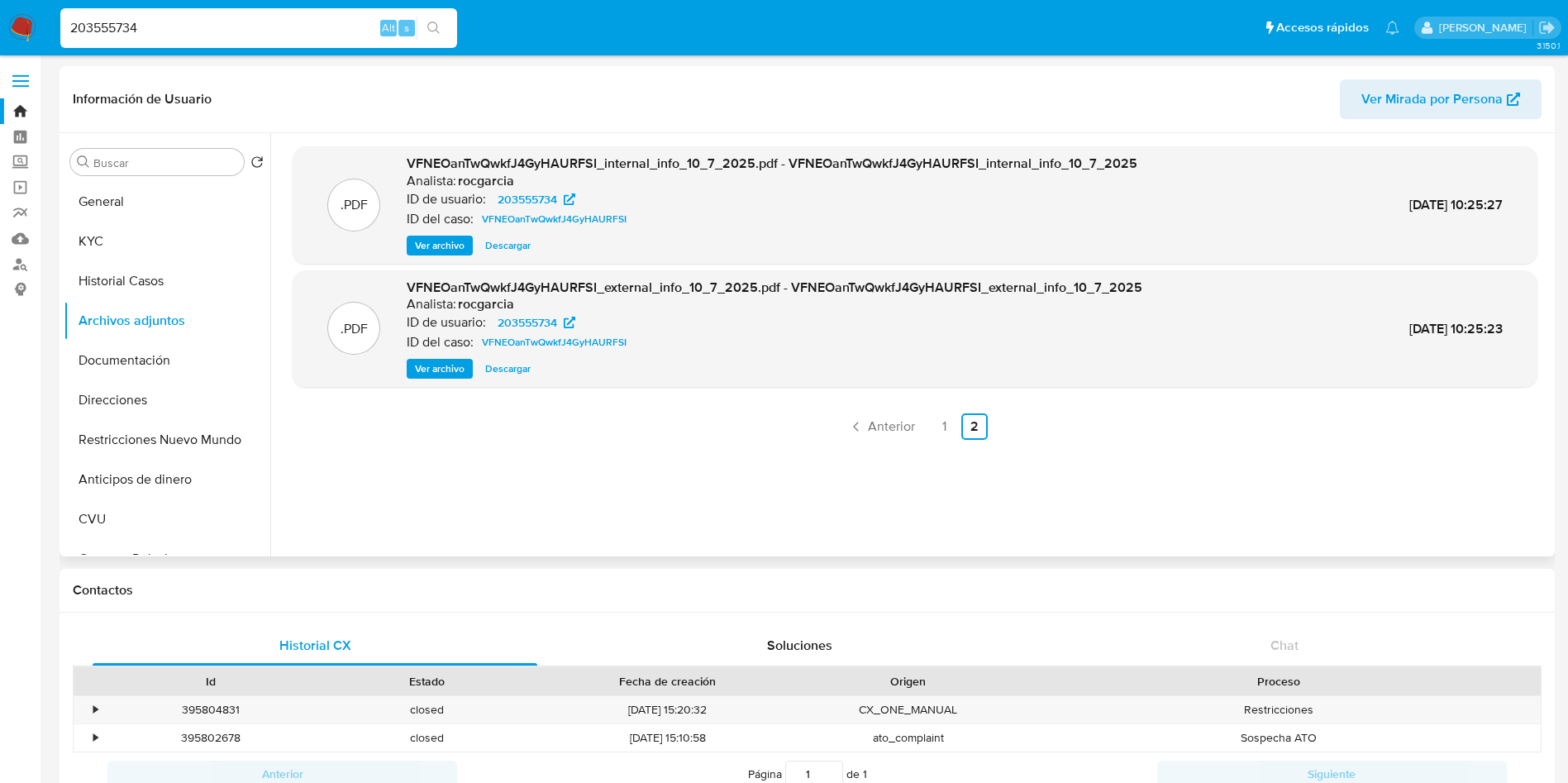
click at [25, 17] on img at bounding box center [22, 27] width 28 height 28
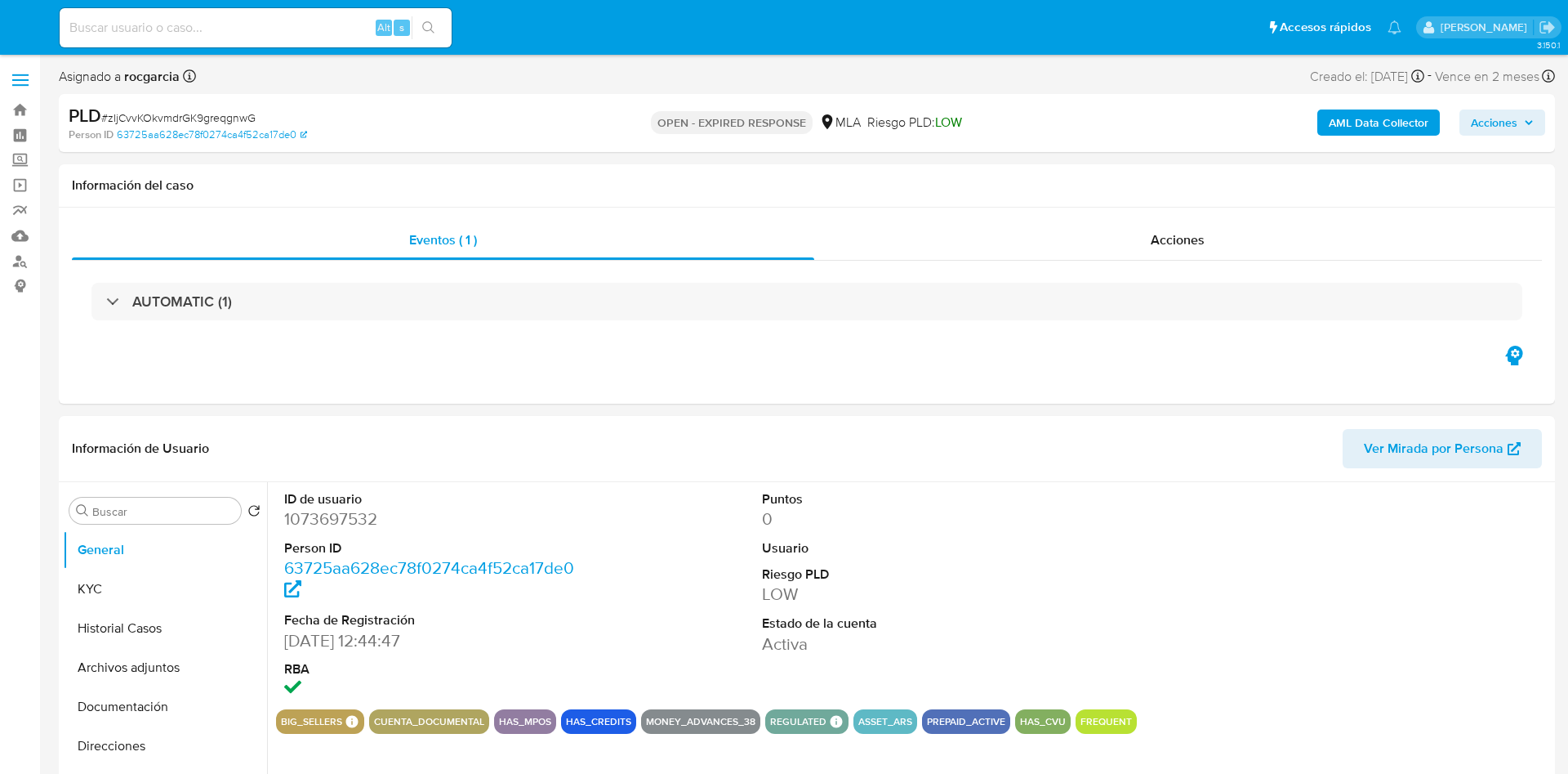
select select "10"
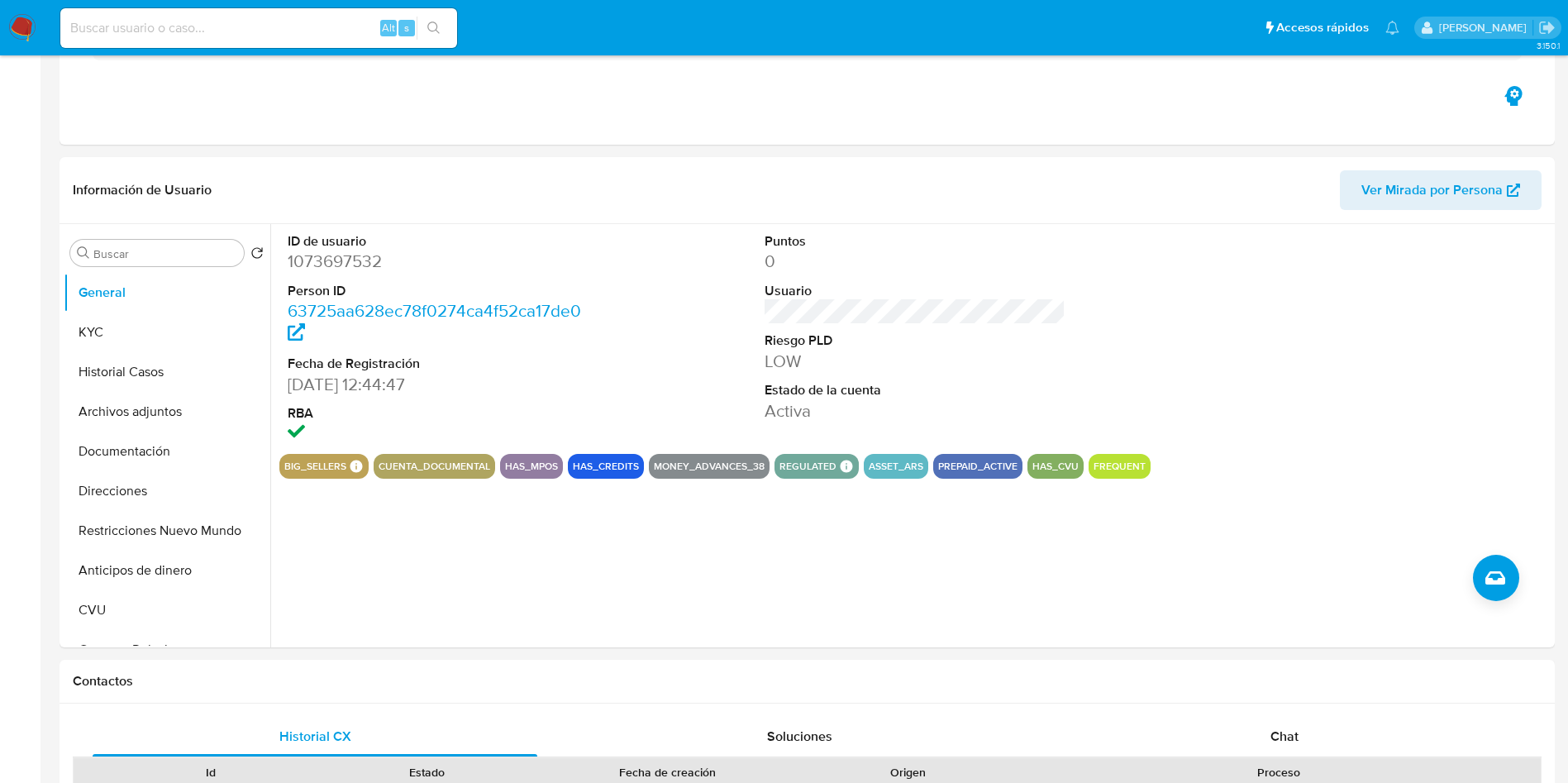
scroll to position [372, 0]
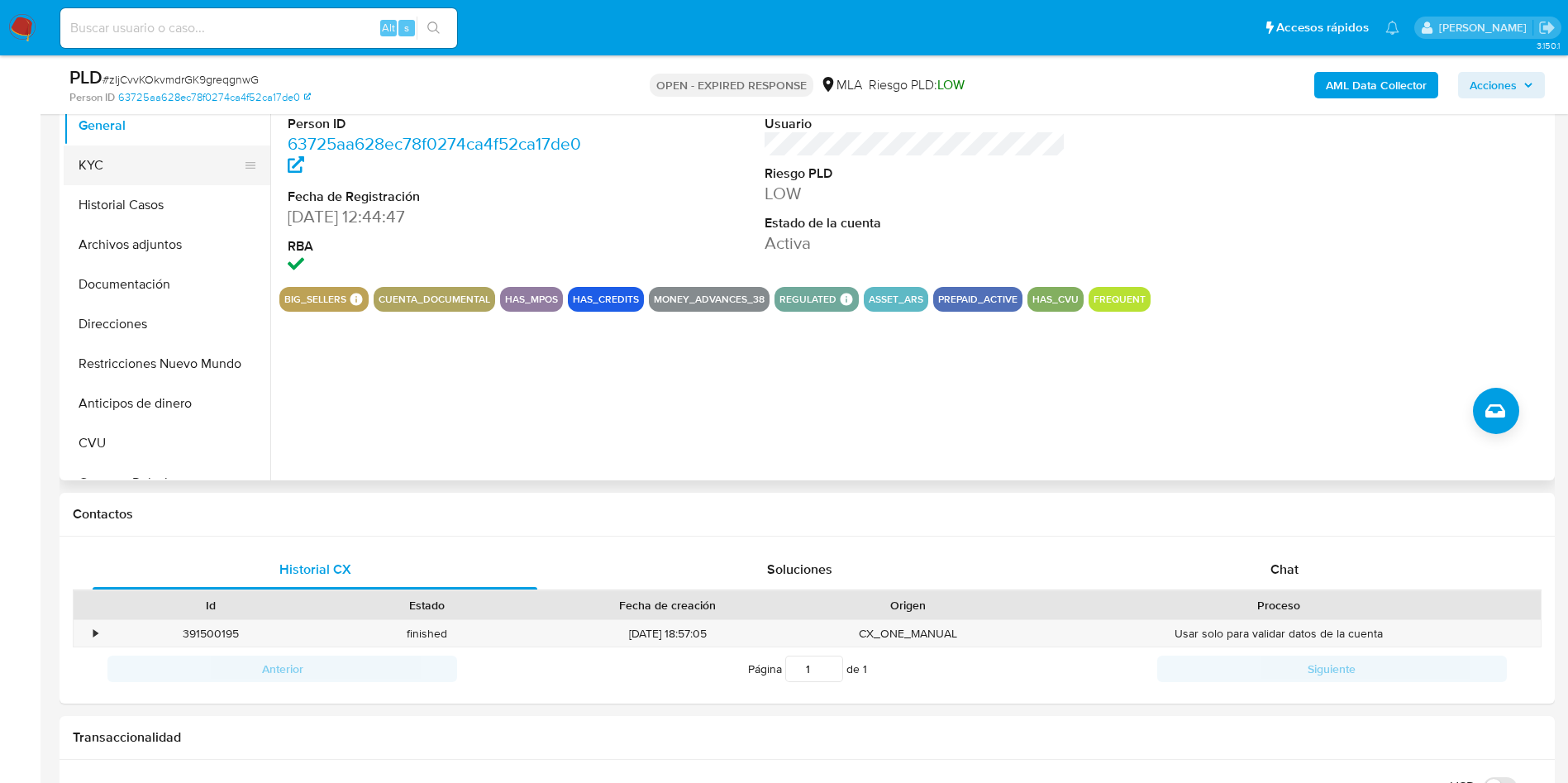
click at [111, 155] on button "KYC" at bounding box center [161, 165] width 193 height 39
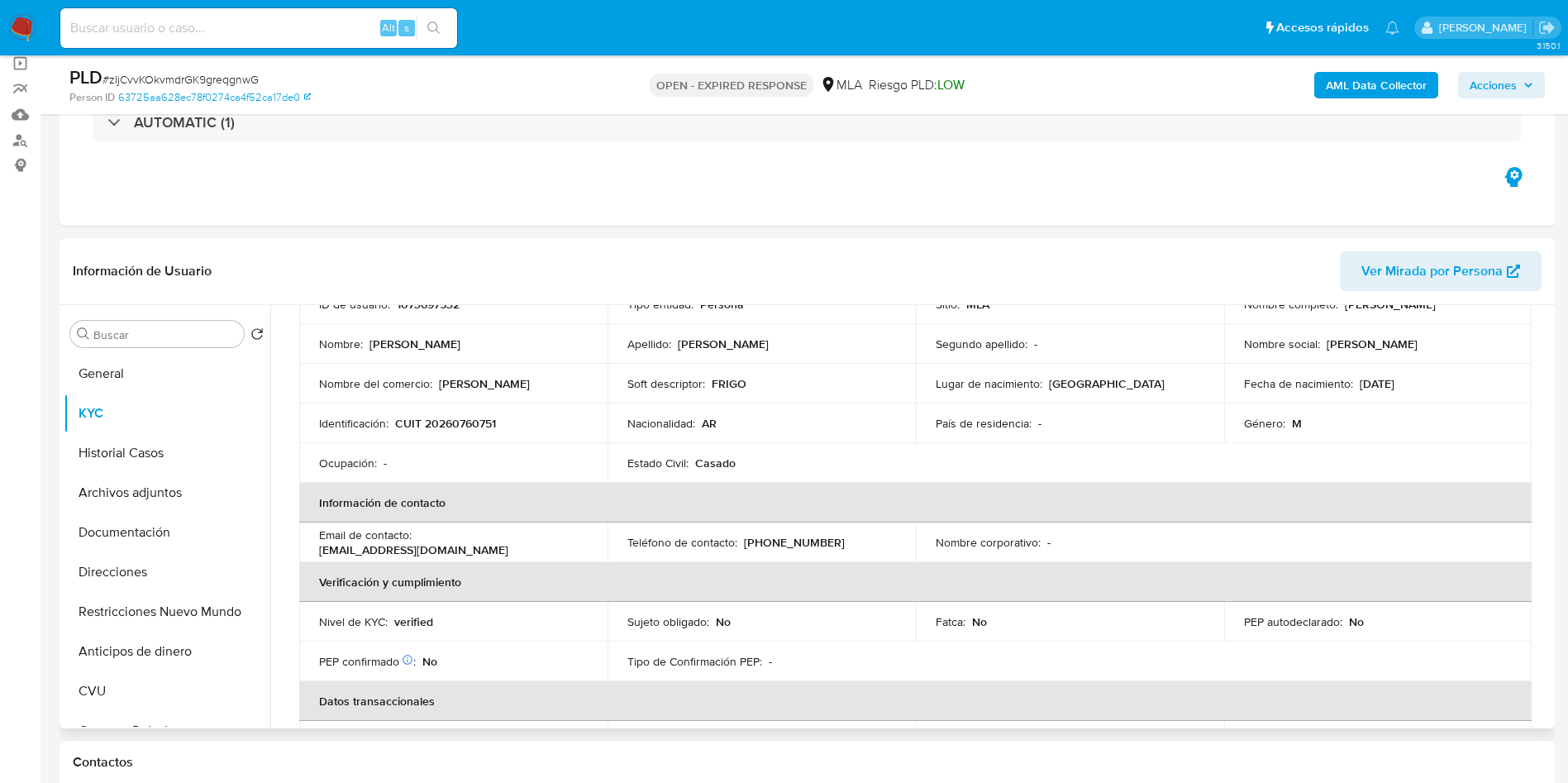
scroll to position [248, 0]
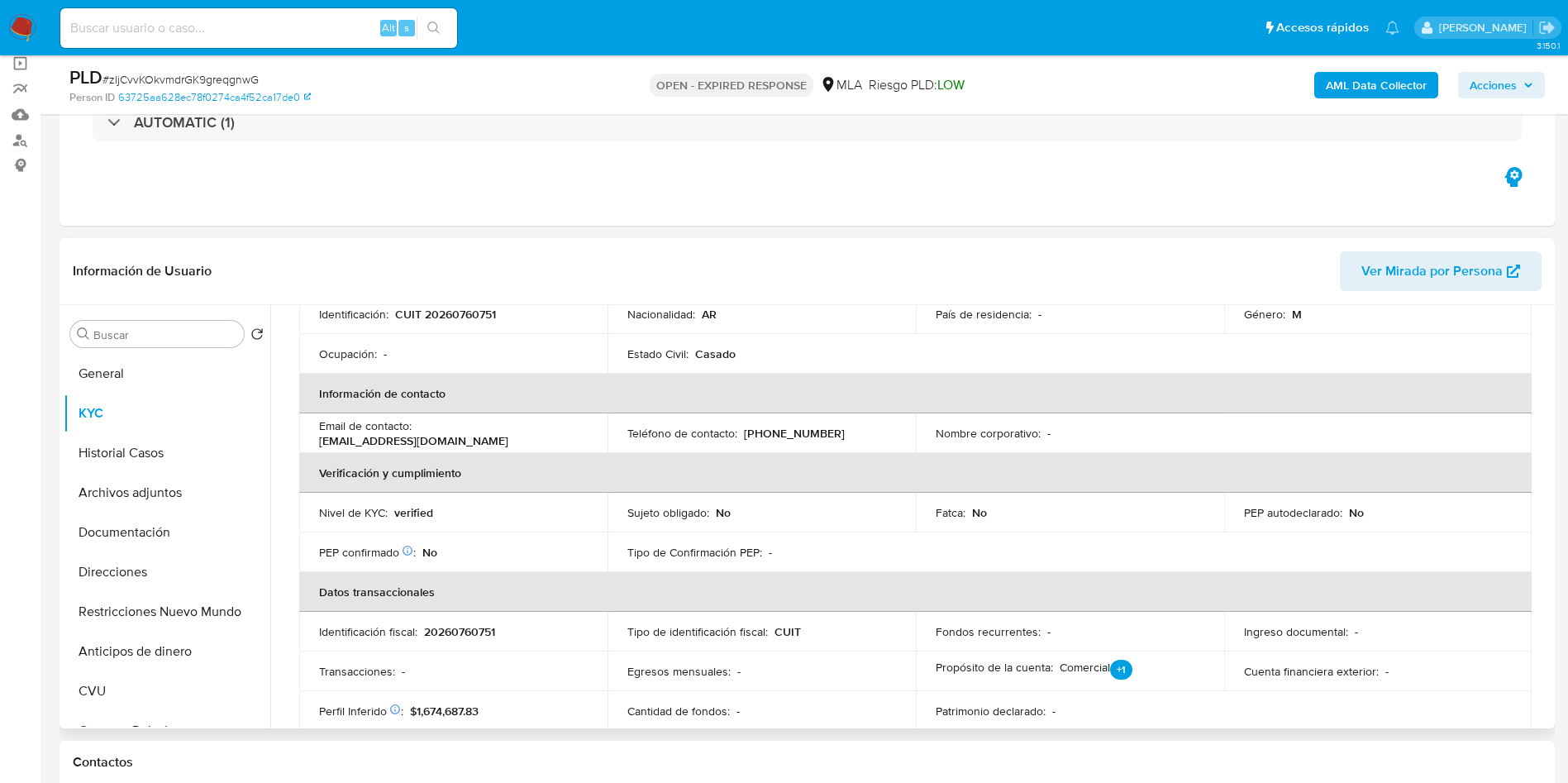
drag, startPoint x: 418, startPoint y: 432, endPoint x: 578, endPoint y: 431, distance: 160.0
click at [578, 431] on div "Email de contacto : pablitodanielsilva1@gmail.com" at bounding box center [453, 433] width 269 height 30
copy p "pablitodanielsilva1@gmail.com"
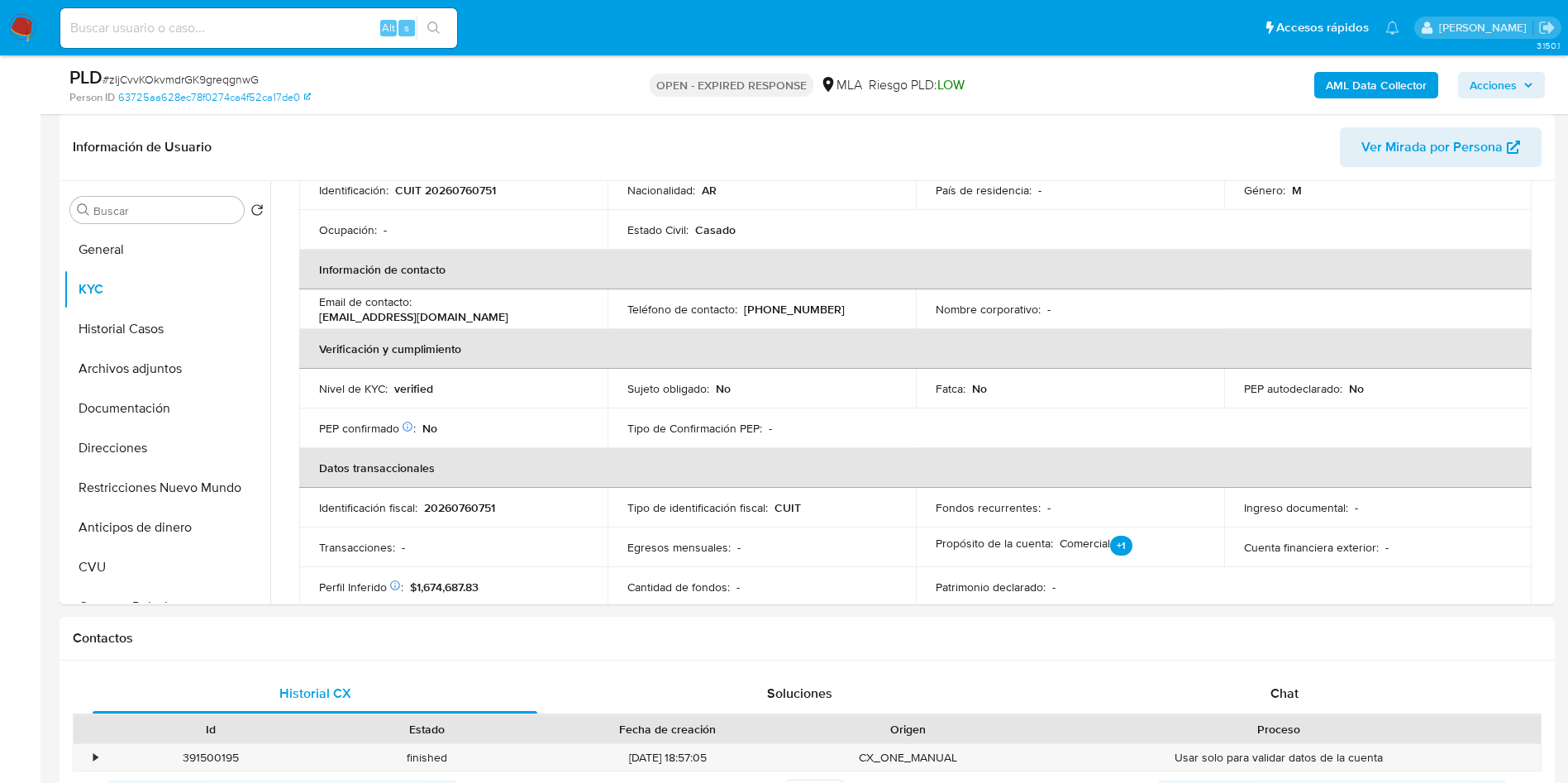
scroll to position [744, 0]
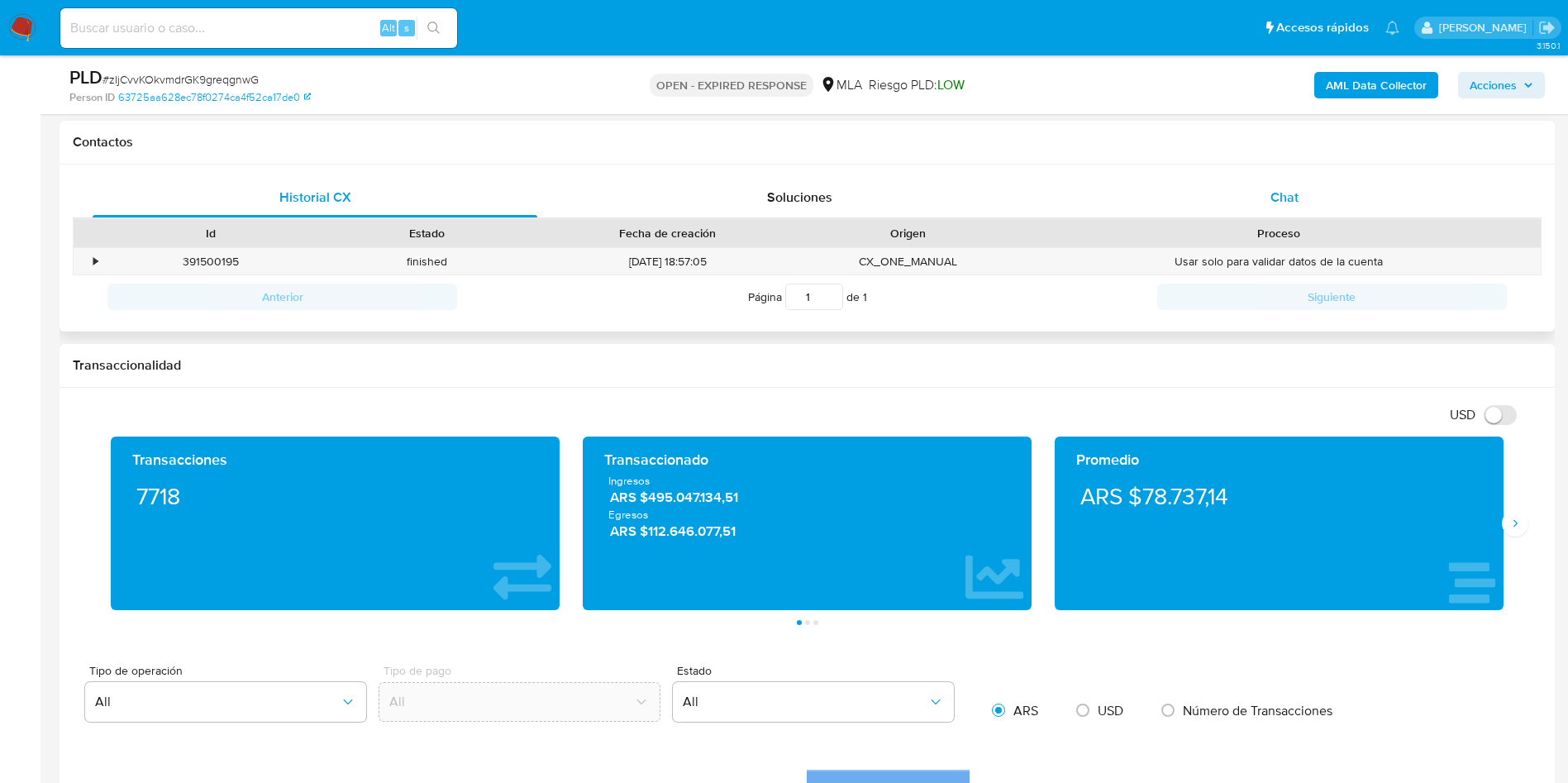
drag, startPoint x: 1290, startPoint y: 192, endPoint x: 1146, endPoint y: 215, distance: 145.8
click at [1291, 190] on span "Chat" at bounding box center [1284, 197] width 28 height 19
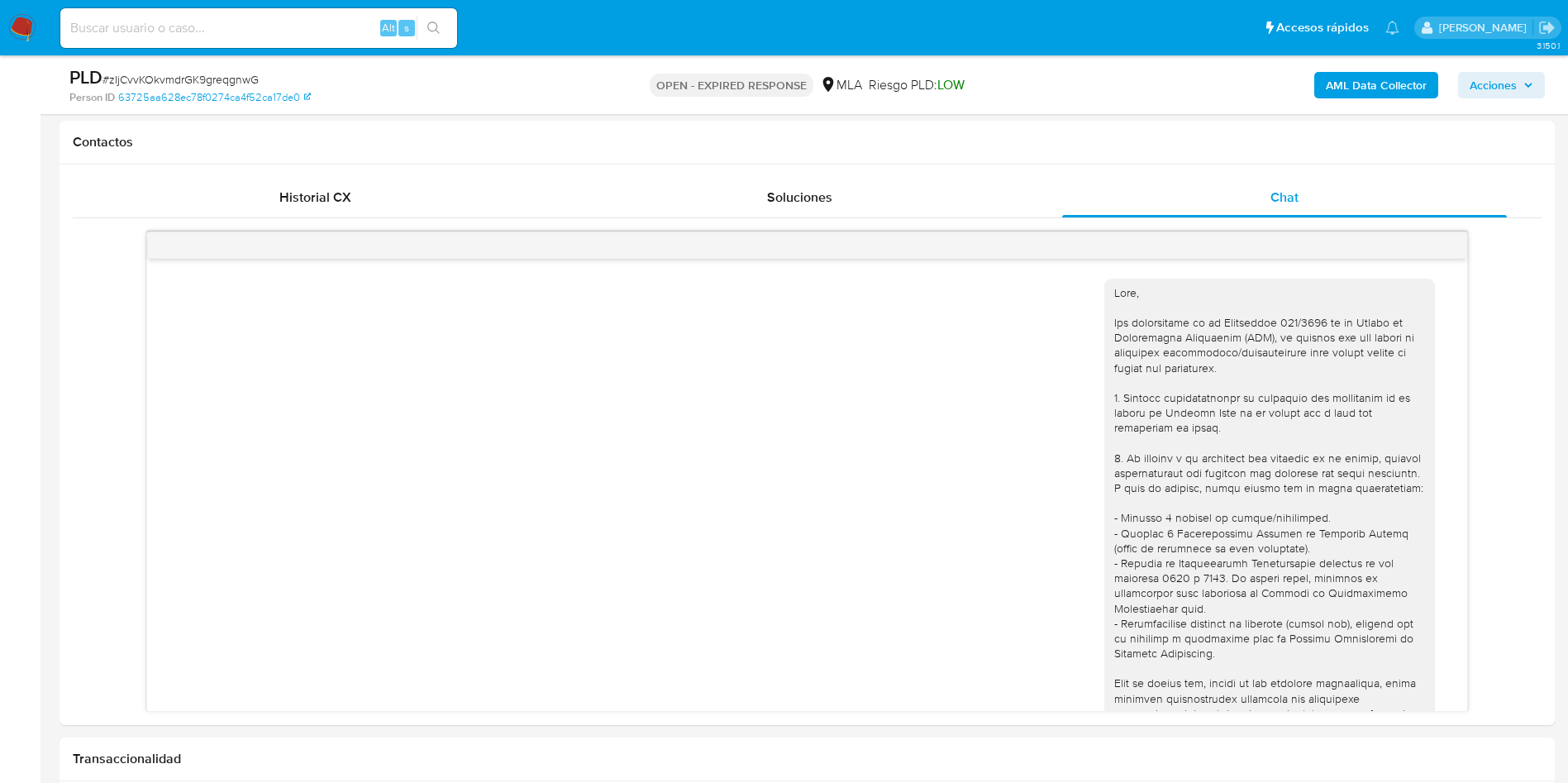
scroll to position [1528, 0]
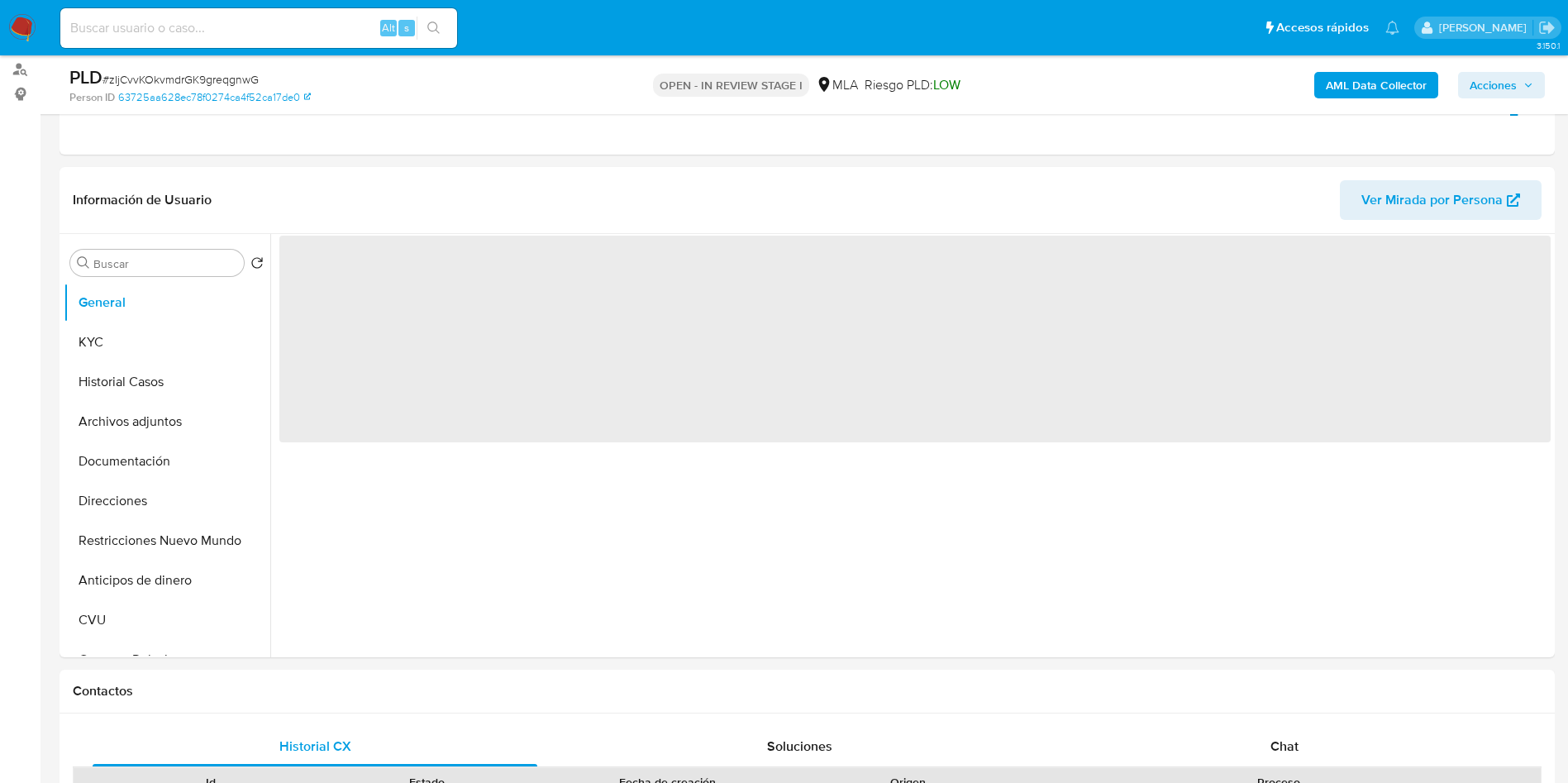
scroll to position [372, 0]
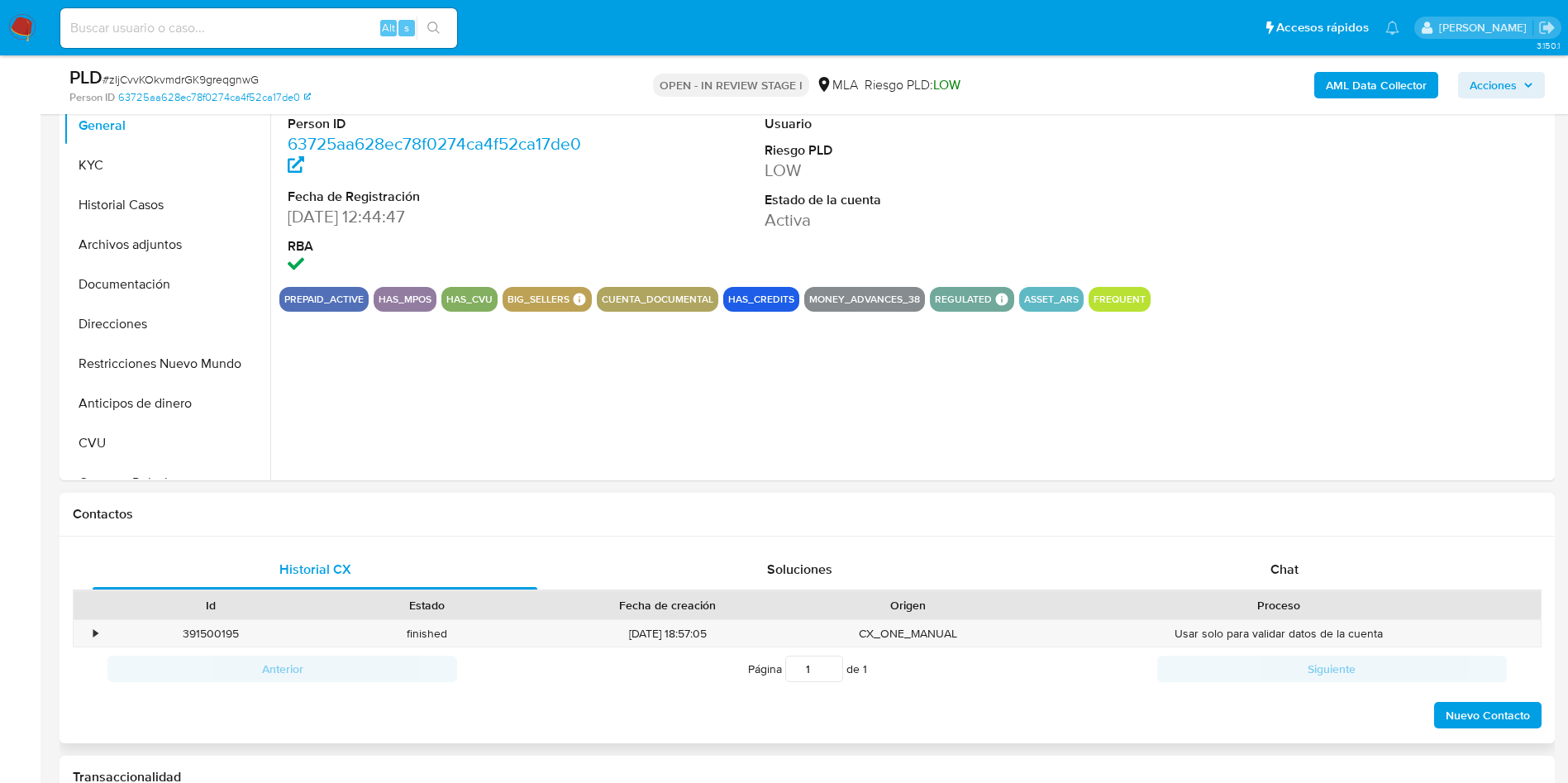
click at [1320, 593] on div "Proceso" at bounding box center [1279, 605] width 524 height 28
drag, startPoint x: 1288, startPoint y: 568, endPoint x: 1256, endPoint y: 566, distance: 32.1
click at [1290, 568] on span "Chat" at bounding box center [1284, 569] width 28 height 19
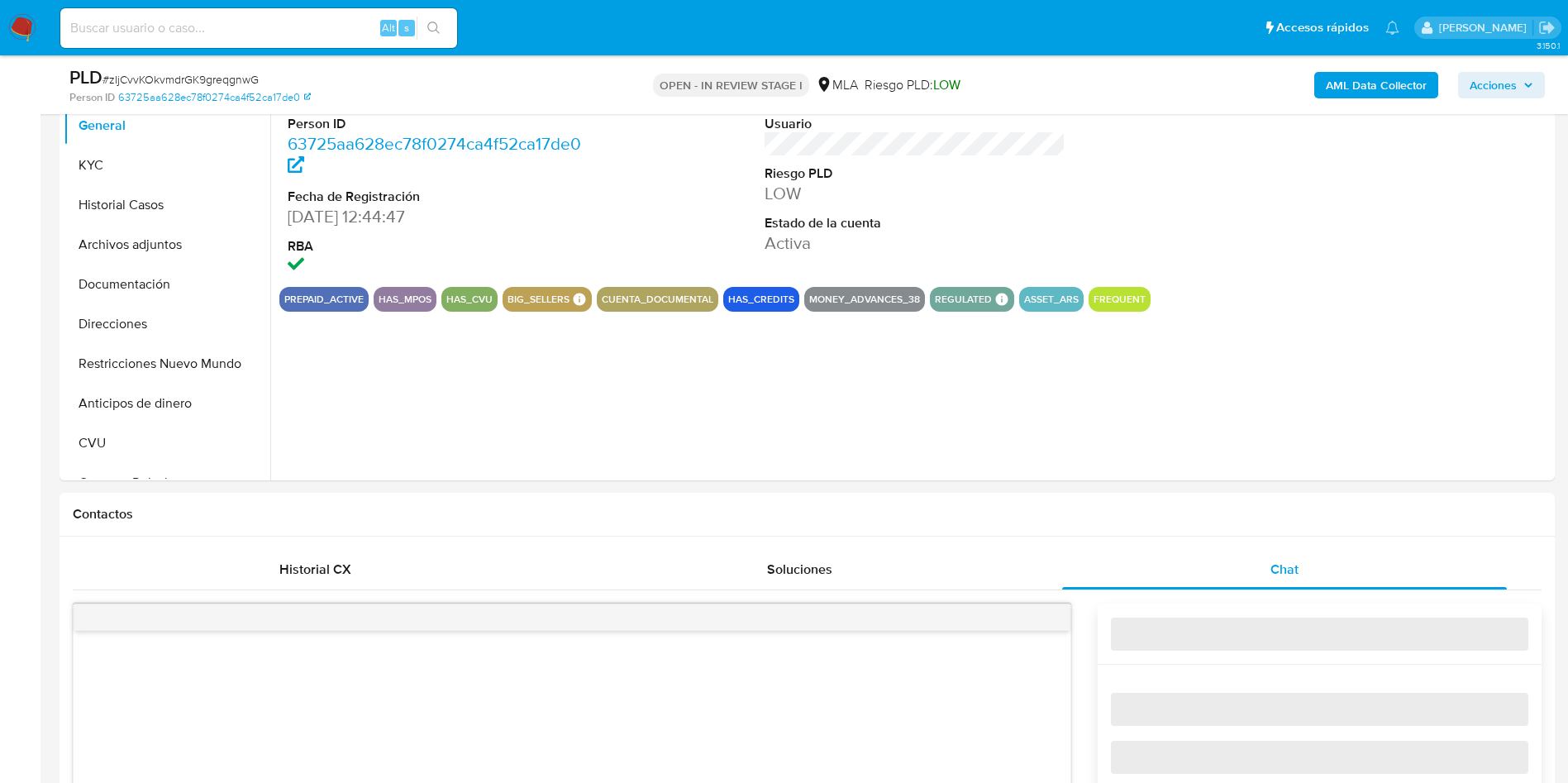
select select "10"
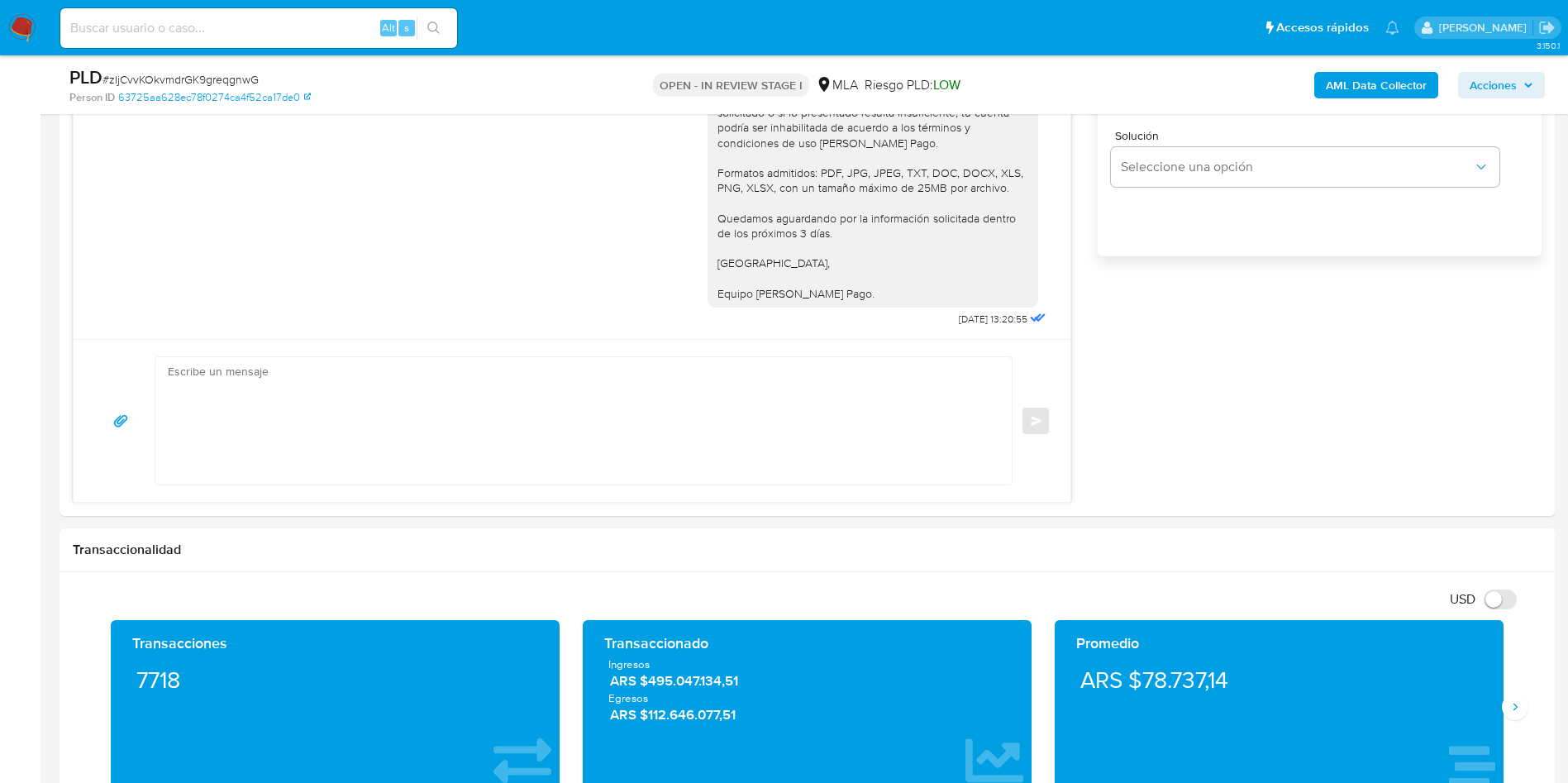
scroll to position [744, 0]
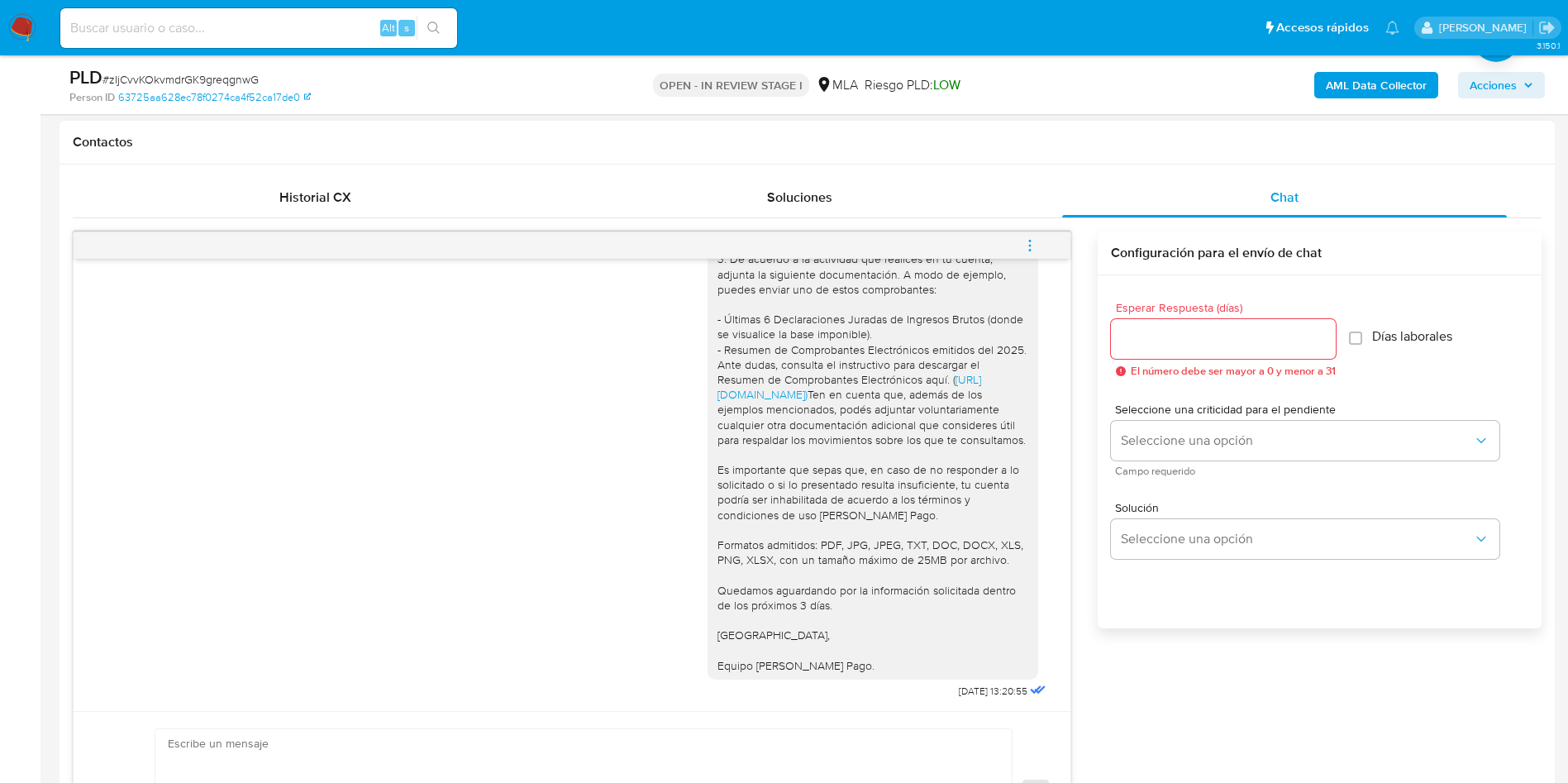
click at [1040, 247] on button "menu-action" at bounding box center [1030, 245] width 55 height 39
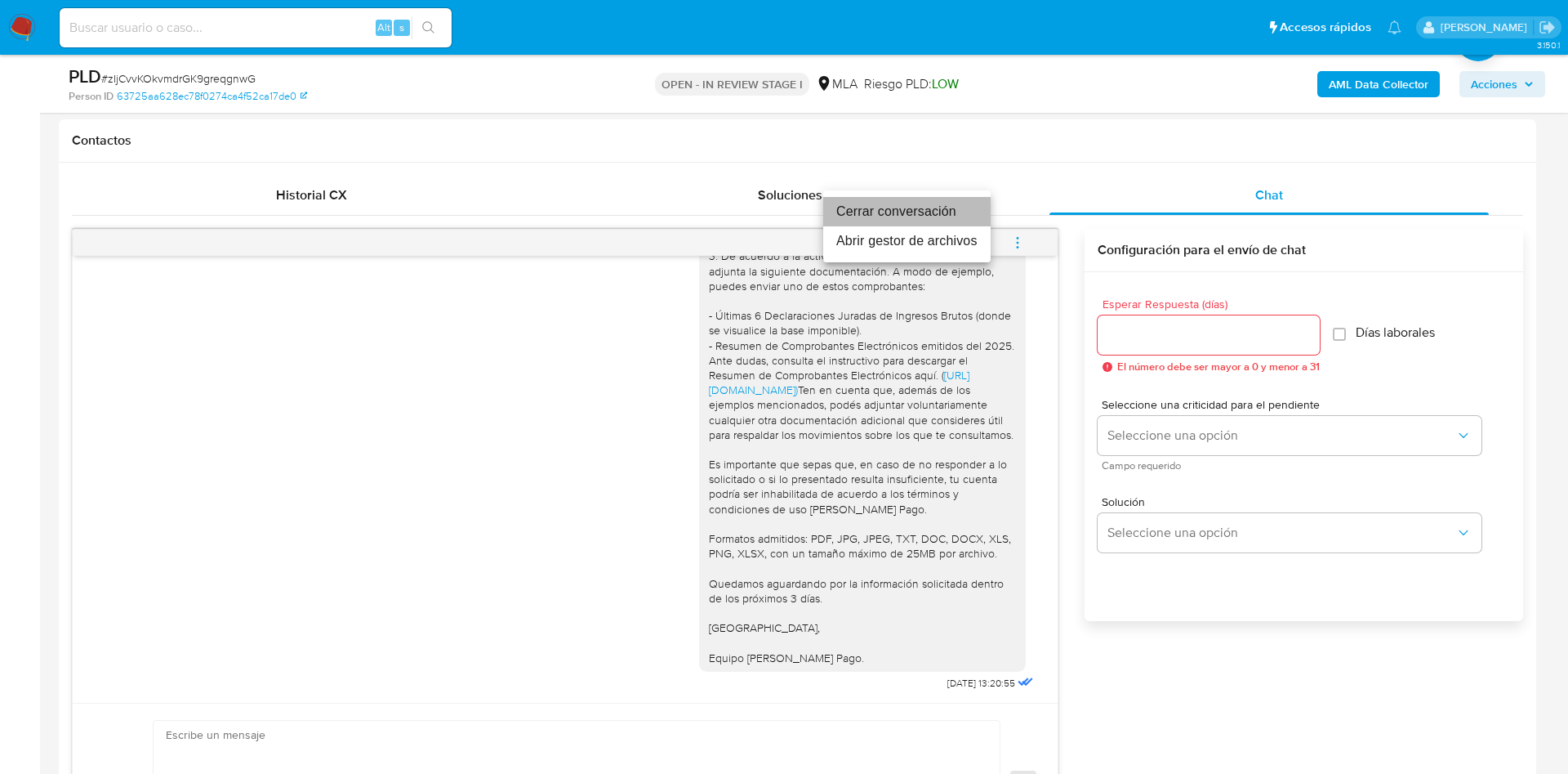
click at [946, 210] on li "Cerrar conversación" at bounding box center [907, 211] width 167 height 30
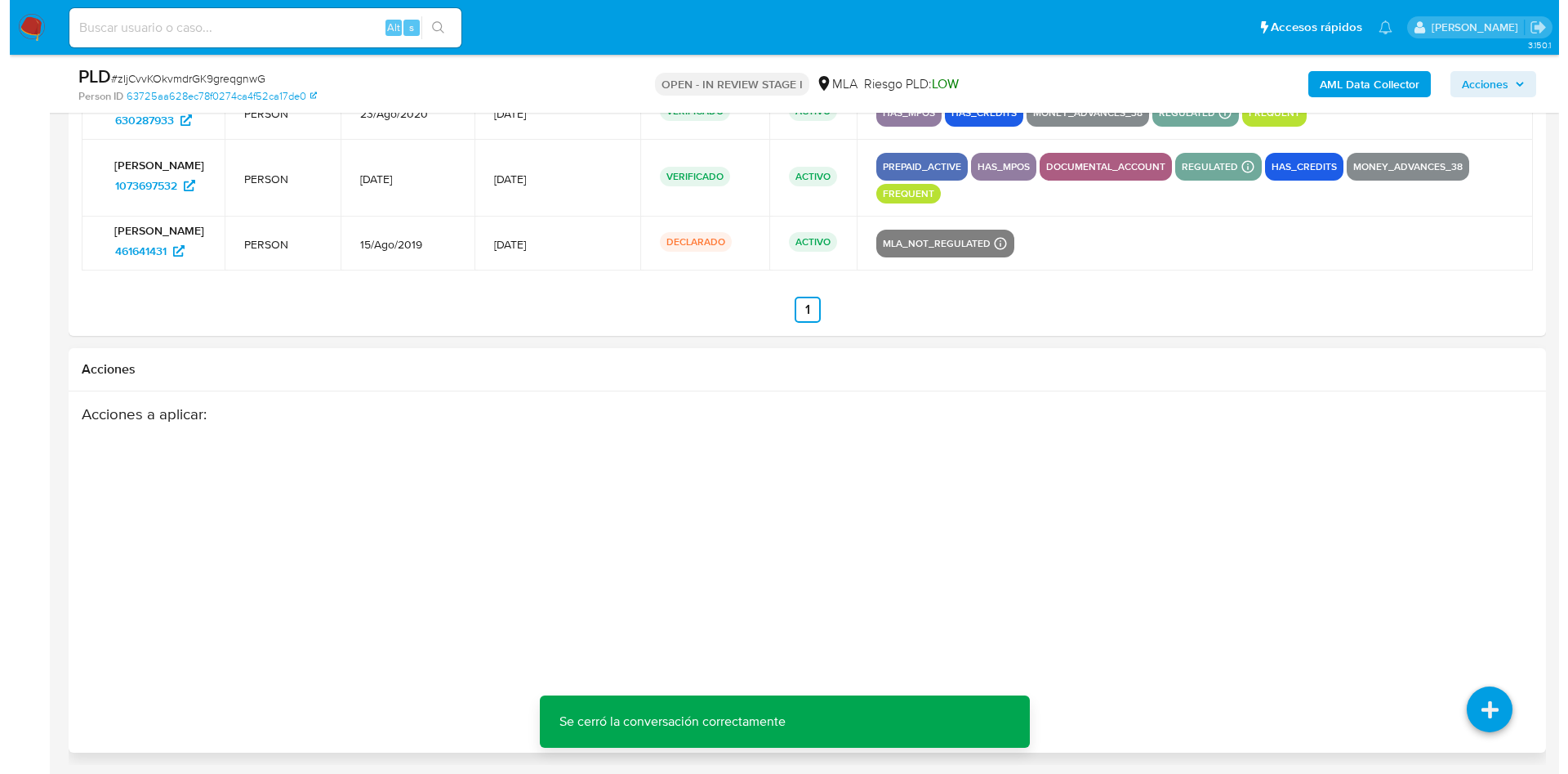
scroll to position [3019, 0]
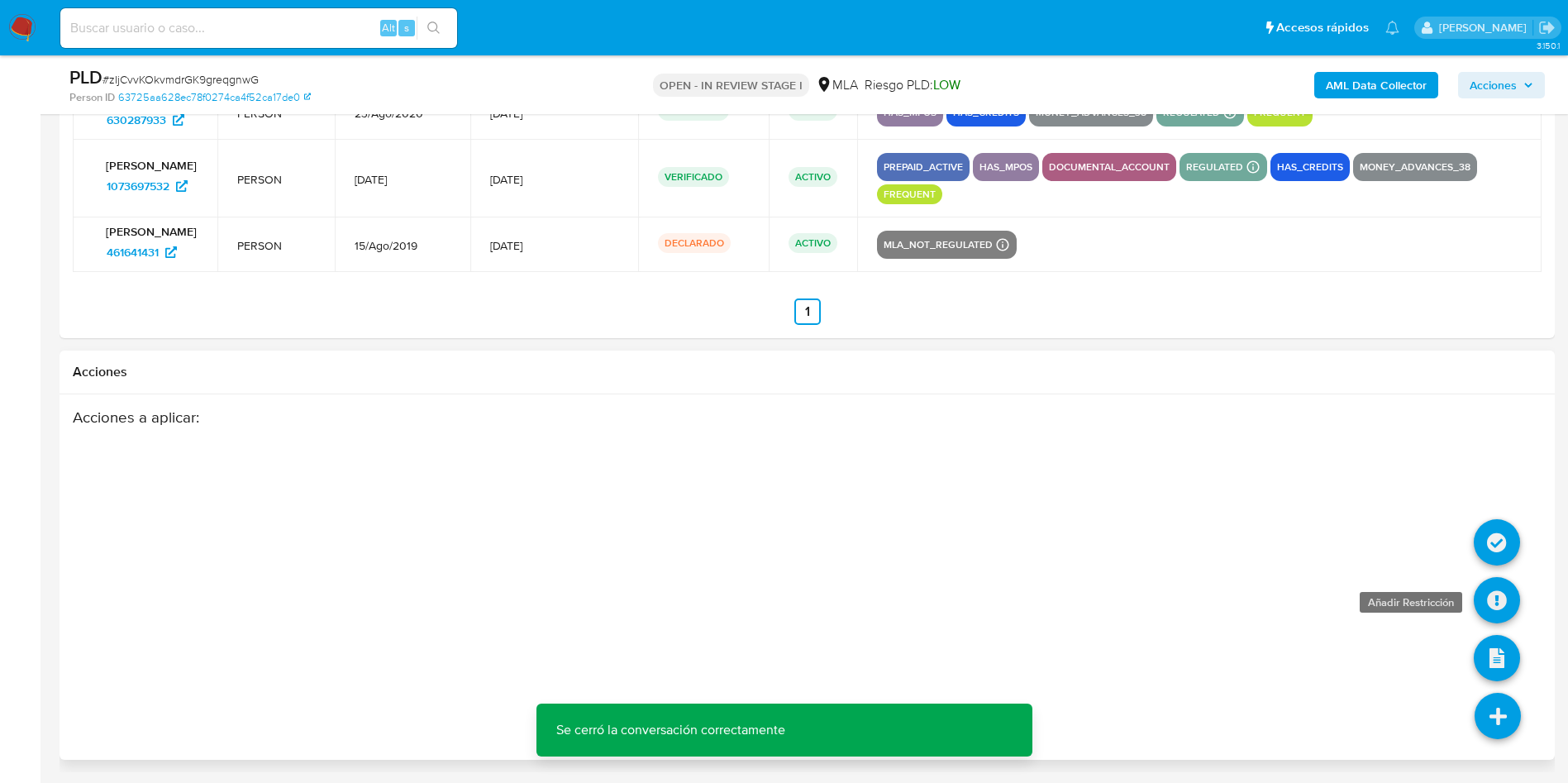
click at [1501, 600] on icon at bounding box center [1497, 600] width 46 height 46
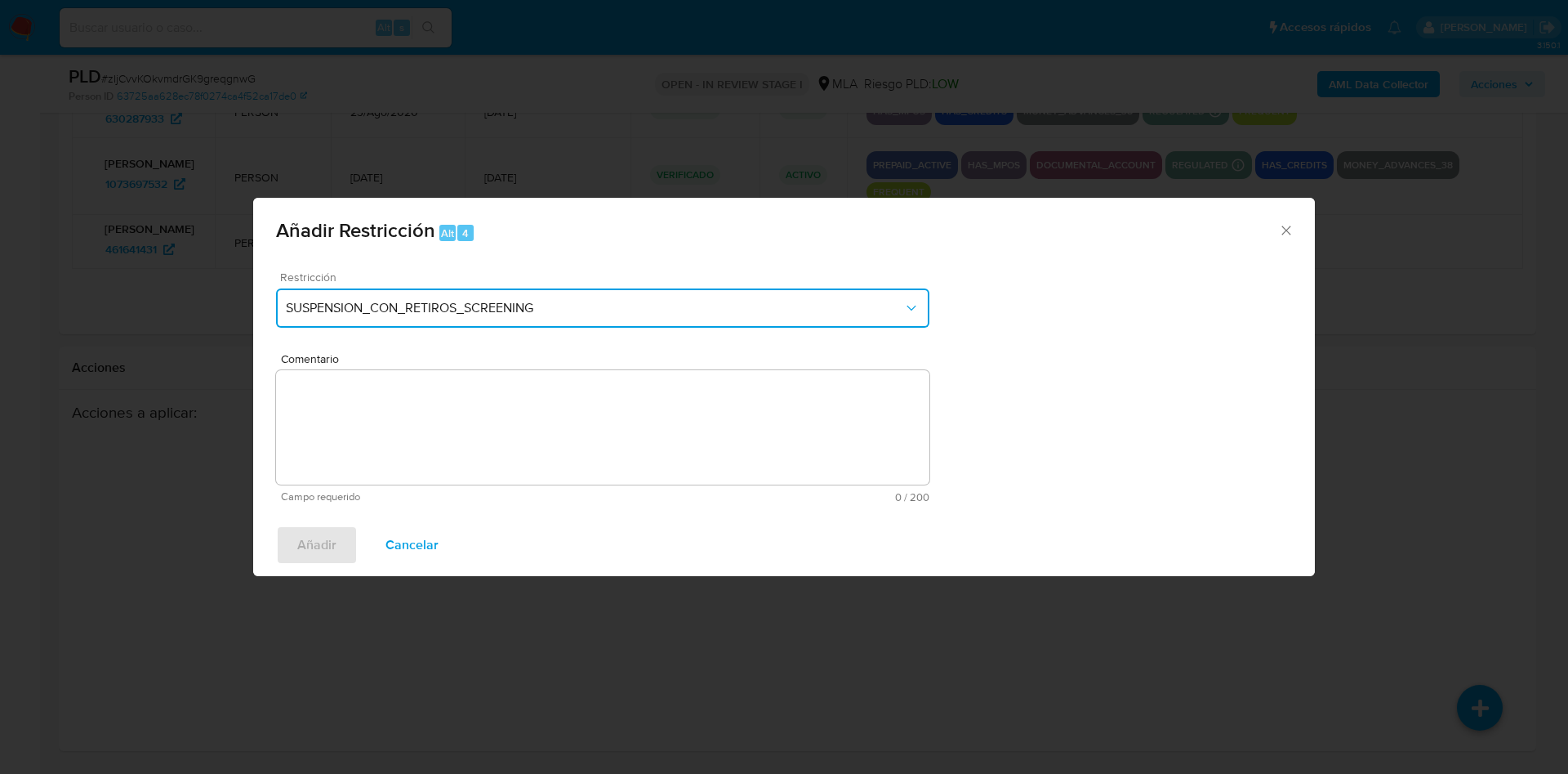
click at [613, 310] on span "SUSPENSION_CON_RETIROS_SCREENING" at bounding box center [595, 307] width 618 height 16
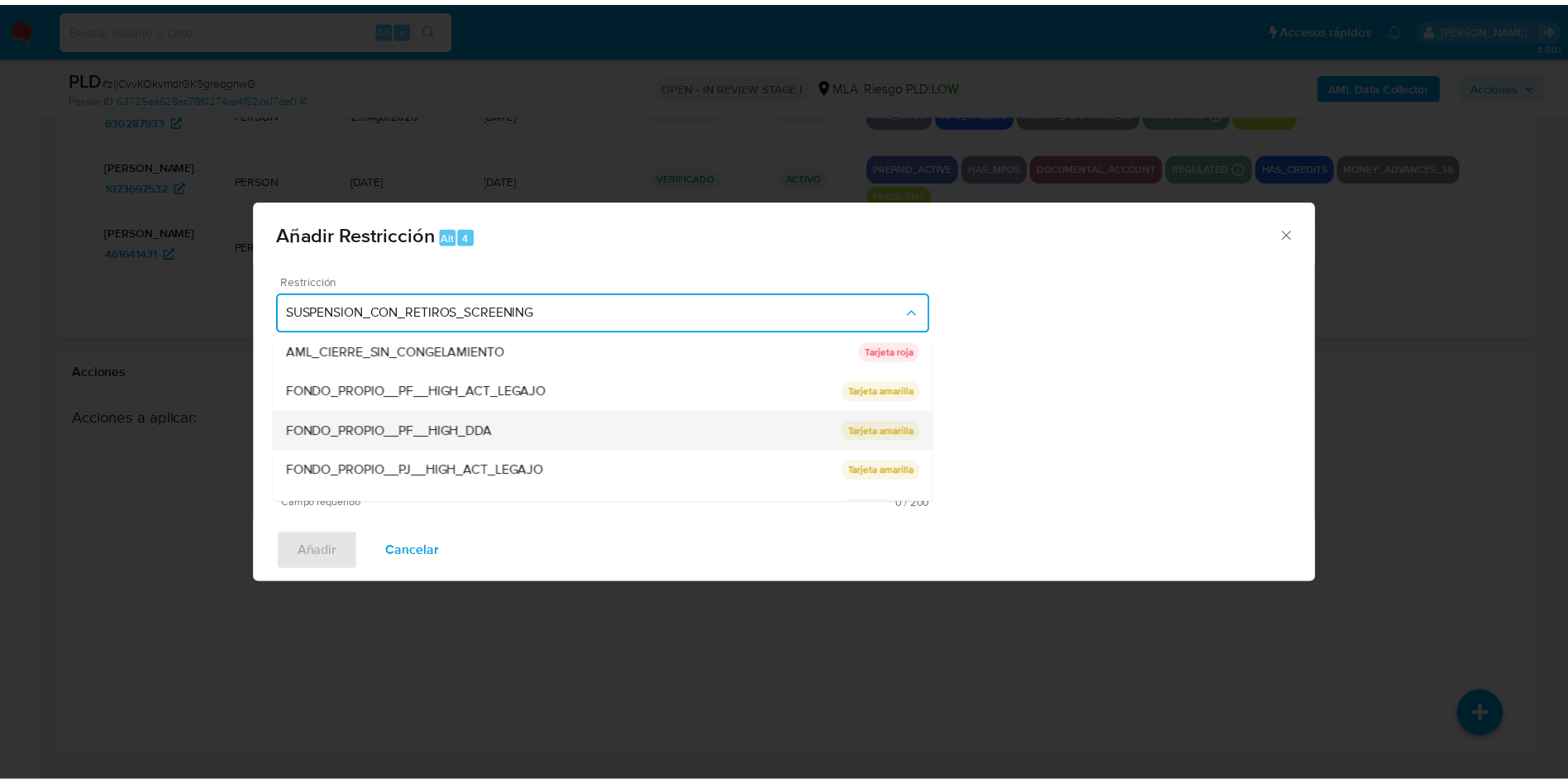
scroll to position [248, 0]
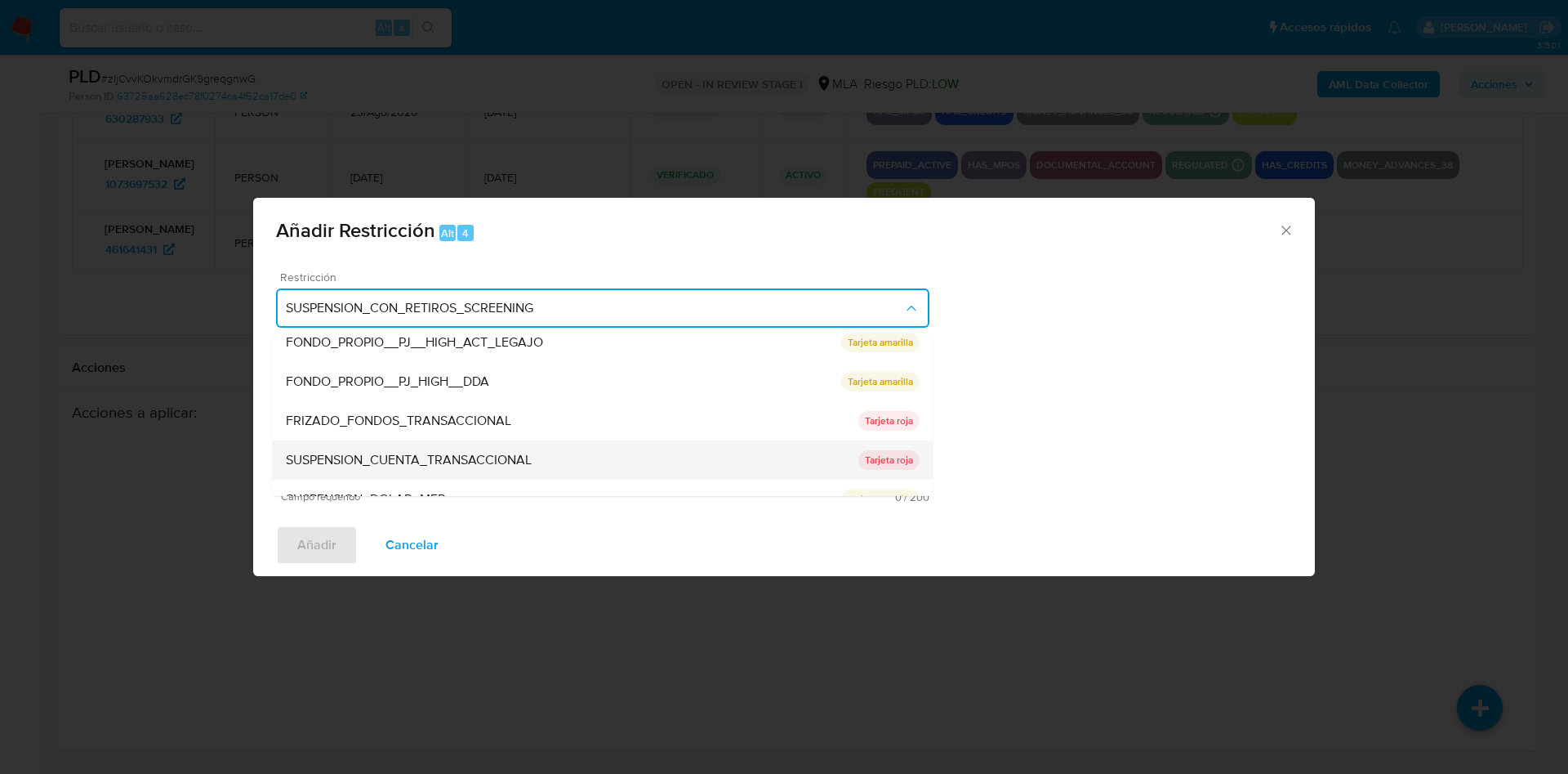
click at [548, 449] on div "SUSPENSION_CUENTA_TRANSACCIONAL" at bounding box center [572, 460] width 573 height 39
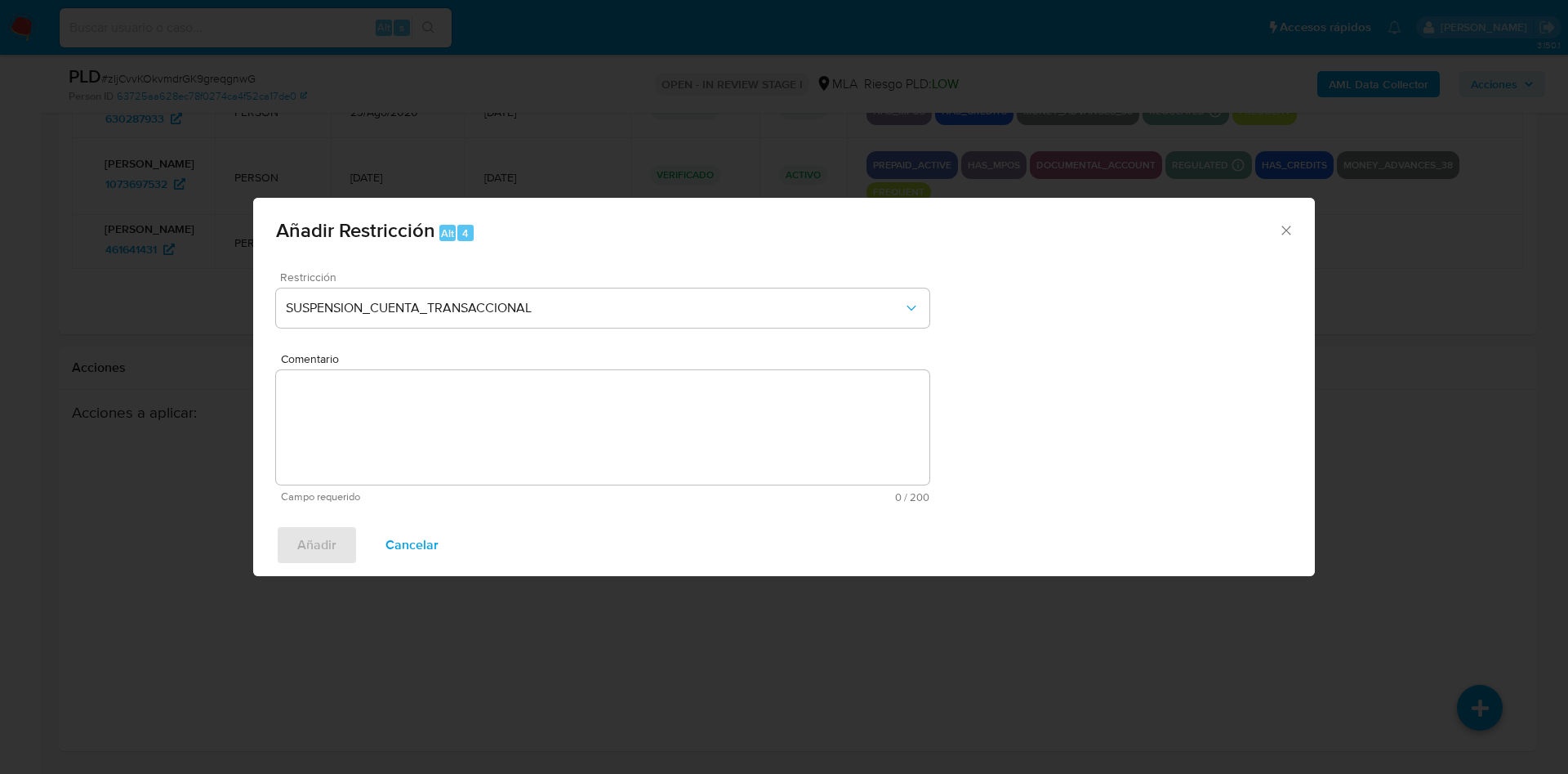
click at [548, 447] on textarea "Comentario" at bounding box center [603, 427] width 653 height 115
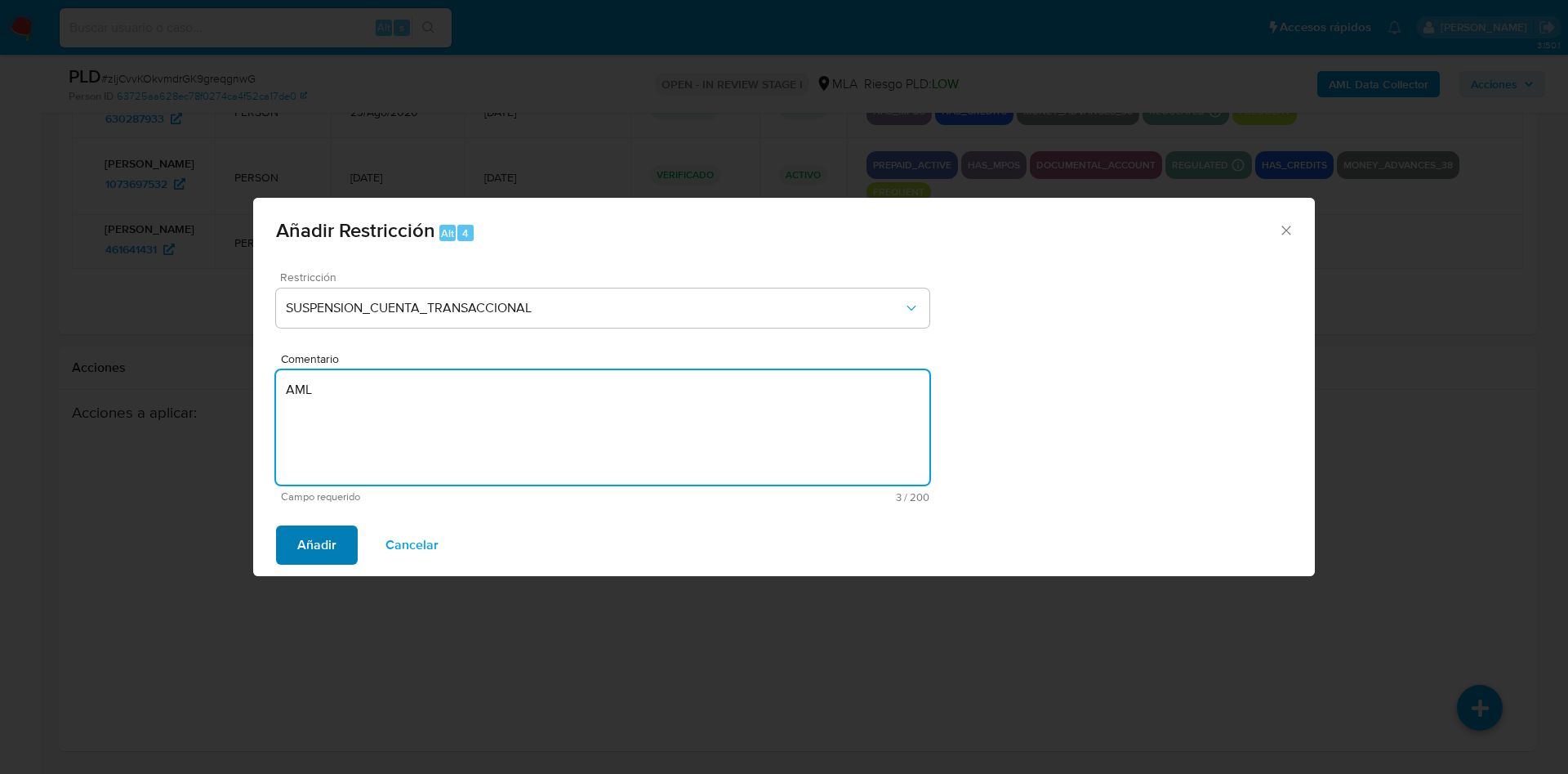
type textarea "AML"
click at [327, 557] on span "Añadir" at bounding box center [316, 544] width 39 height 36
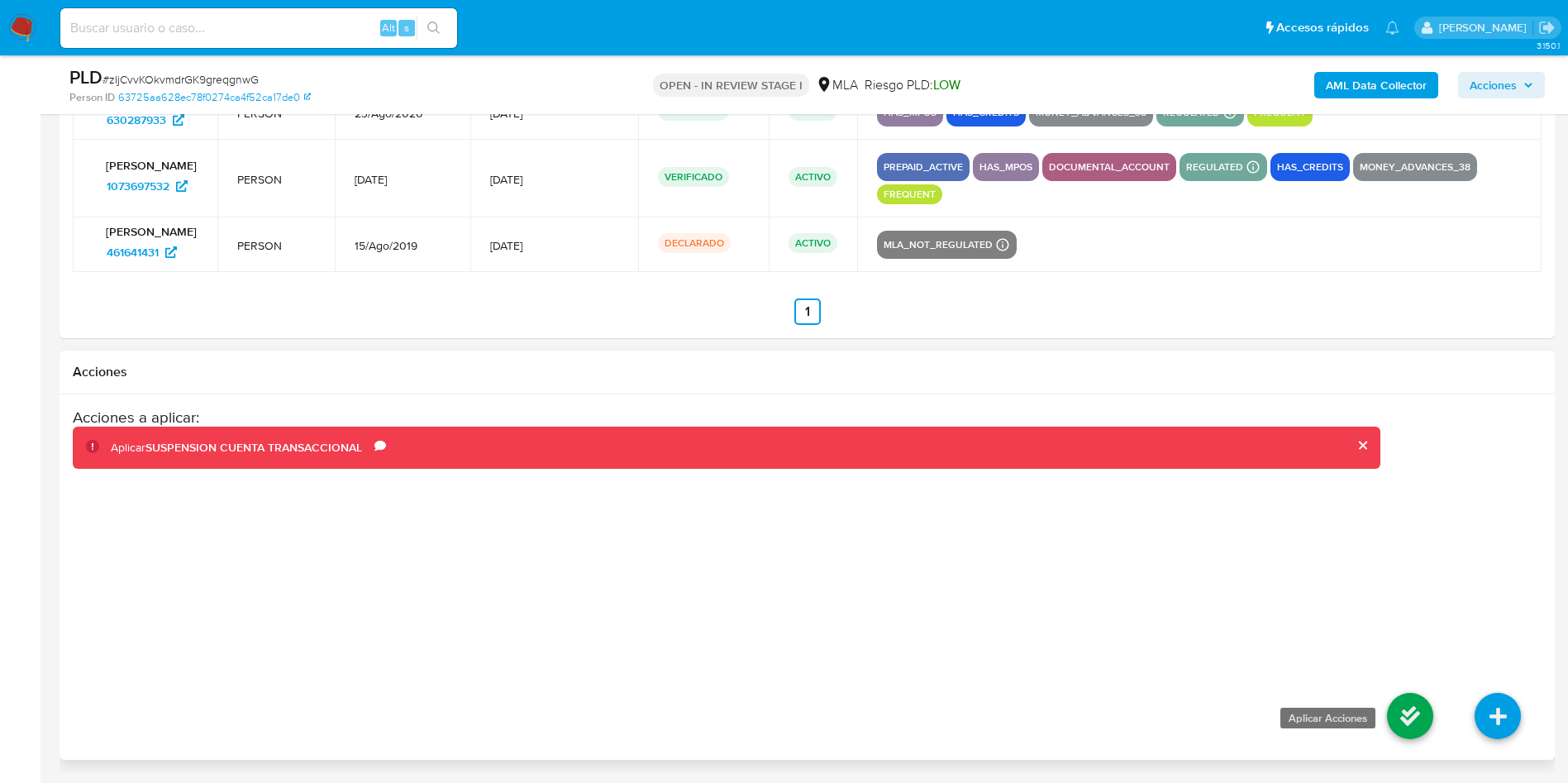
click at [1405, 709] on icon at bounding box center [1410, 716] width 46 height 46
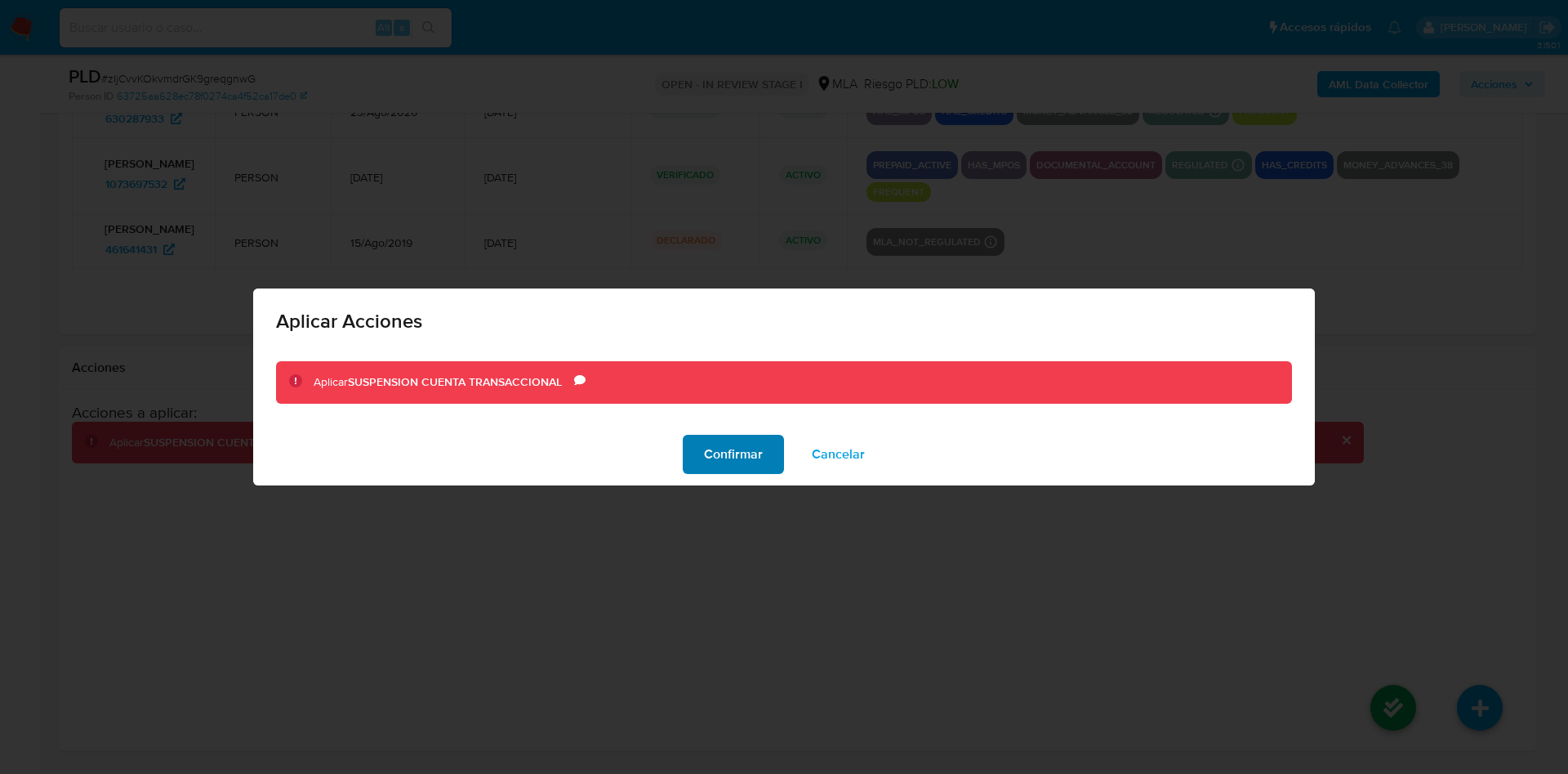
click at [700, 456] on button "Confirmar" at bounding box center [733, 454] width 101 height 39
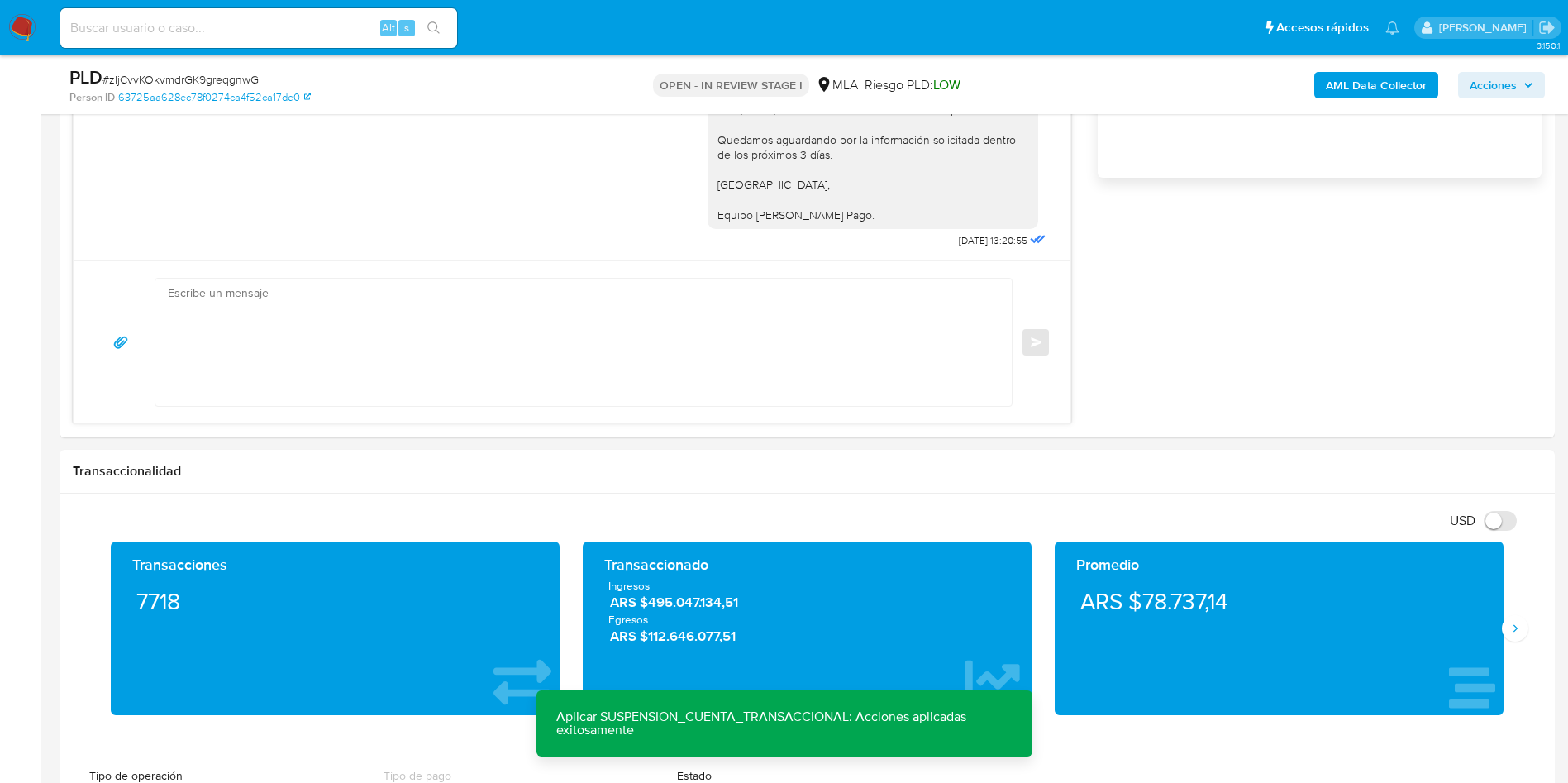
scroll to position [202, 0]
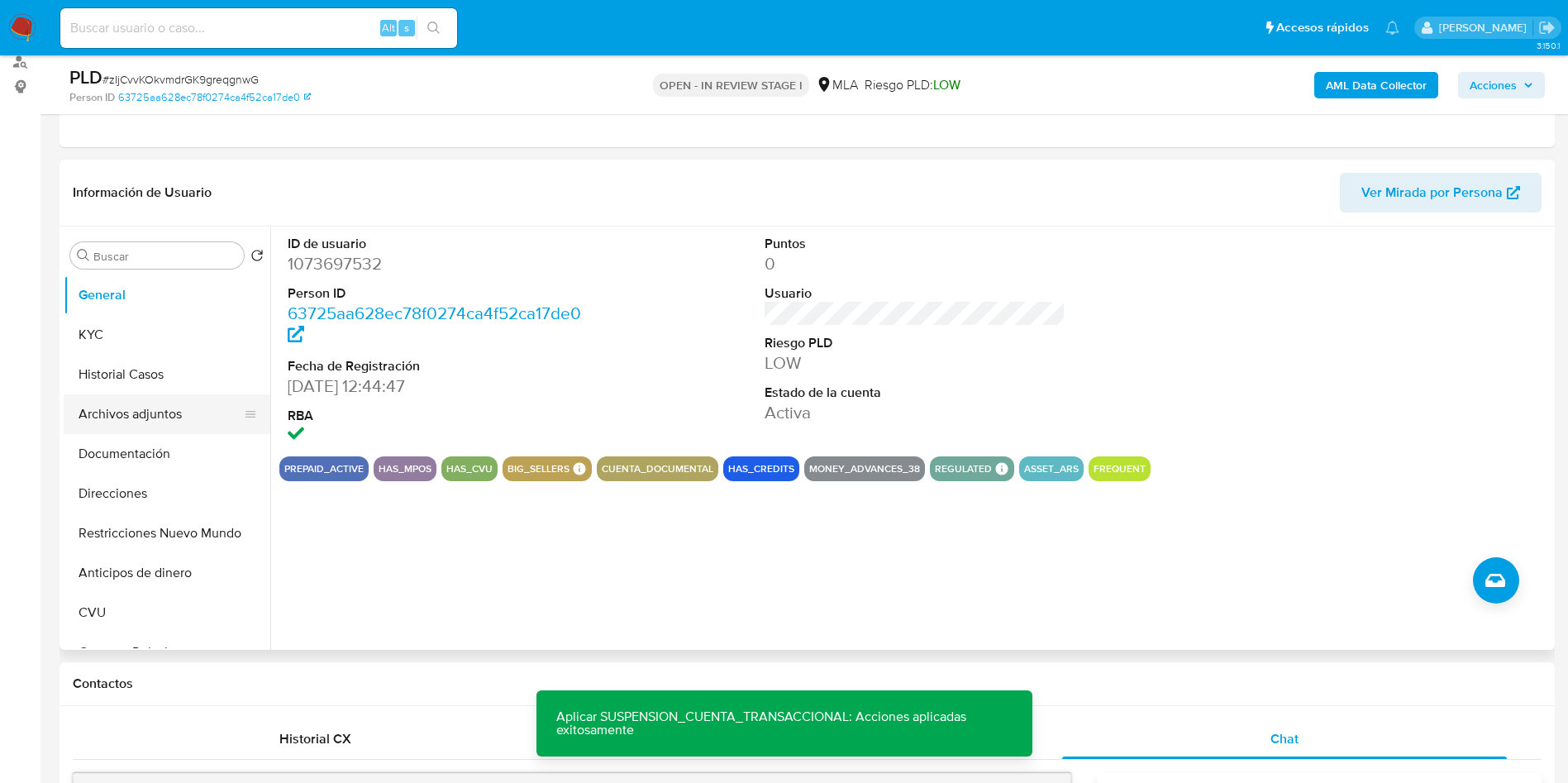
click at [127, 416] on button "Archivos adjuntos" at bounding box center [161, 414] width 193 height 39
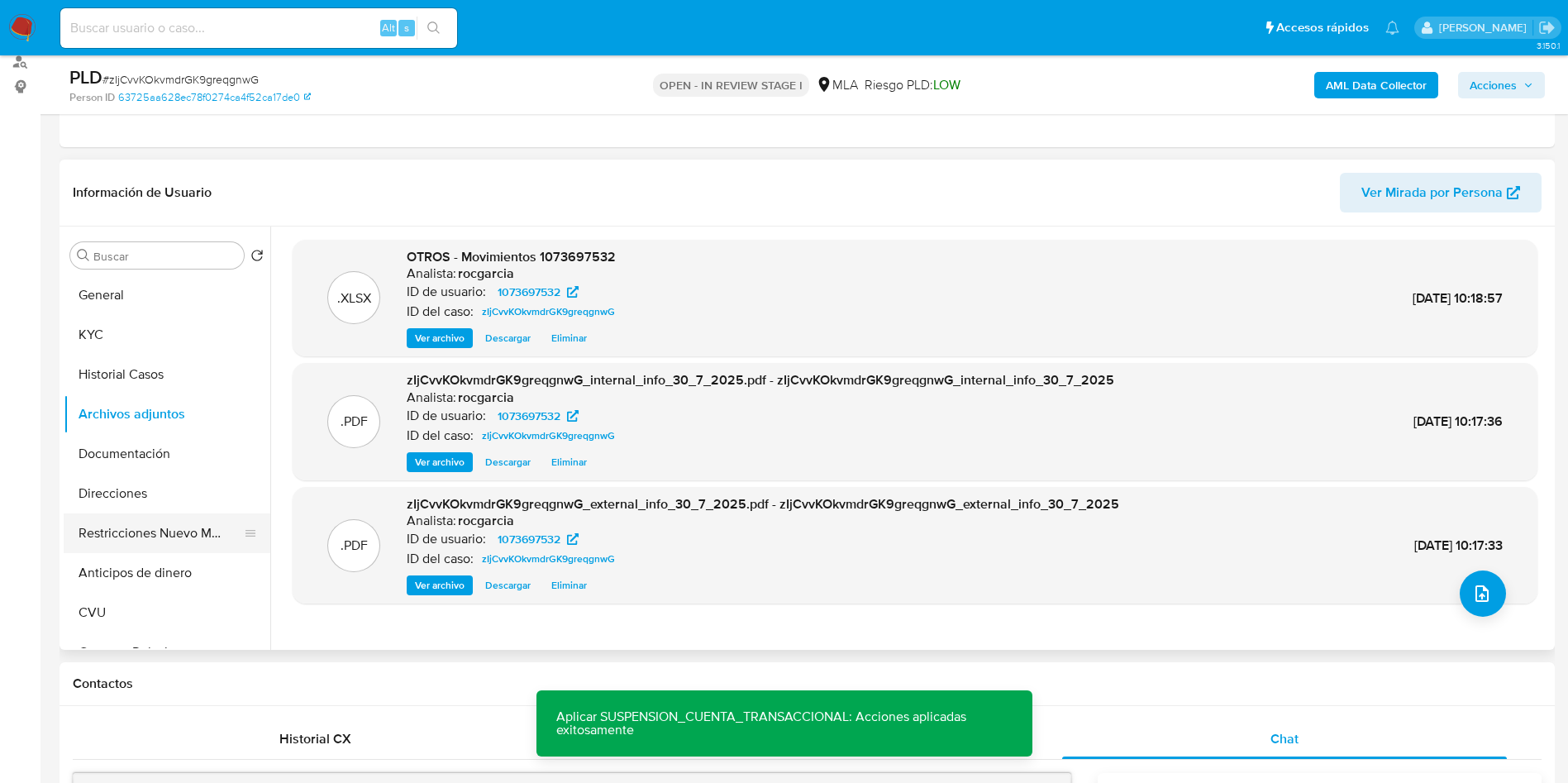
click at [109, 541] on button "Restricciones Nuevo Mundo" at bounding box center [161, 533] width 193 height 39
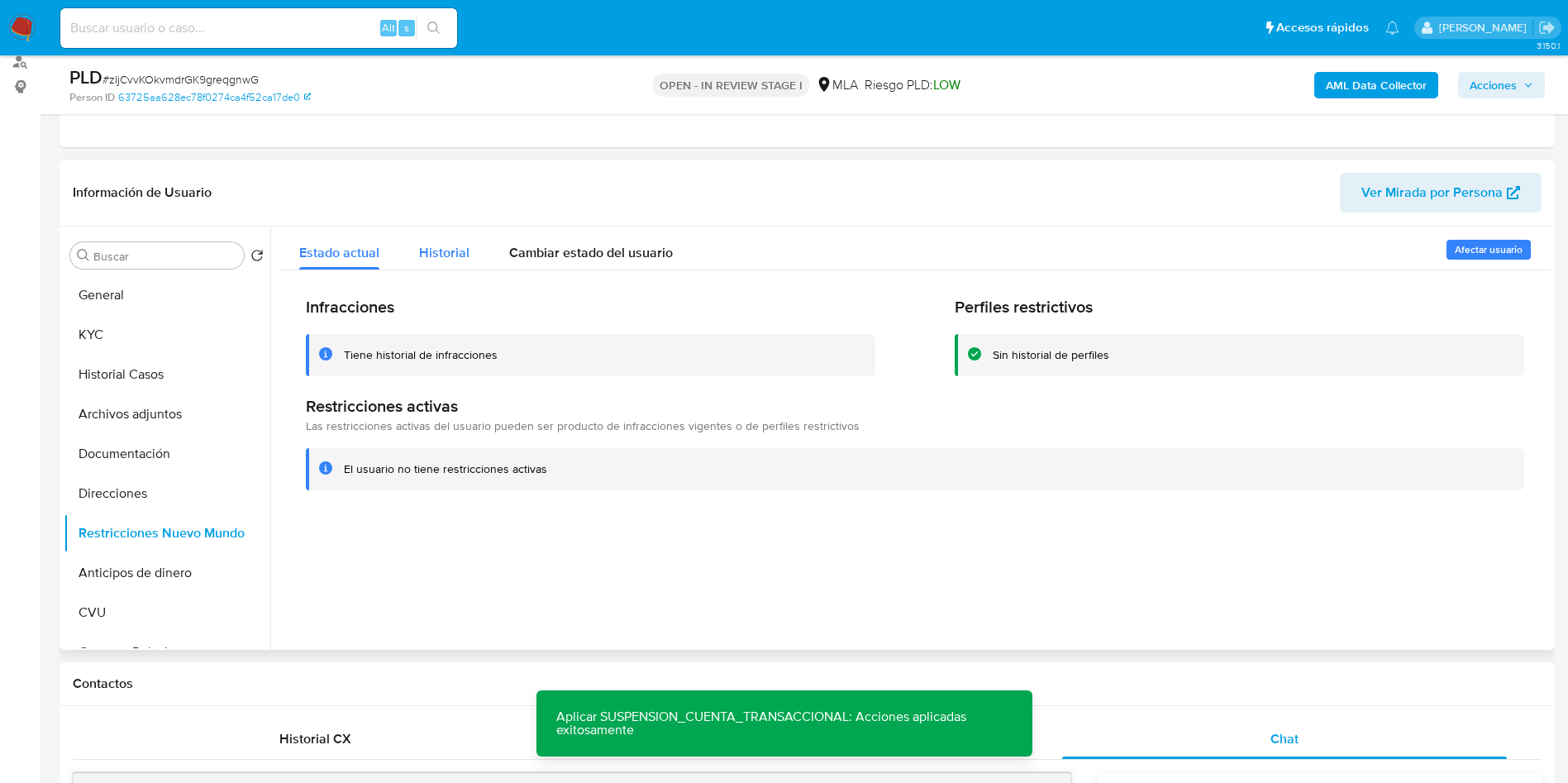
click at [433, 245] on span "Historial" at bounding box center [444, 253] width 50 height 19
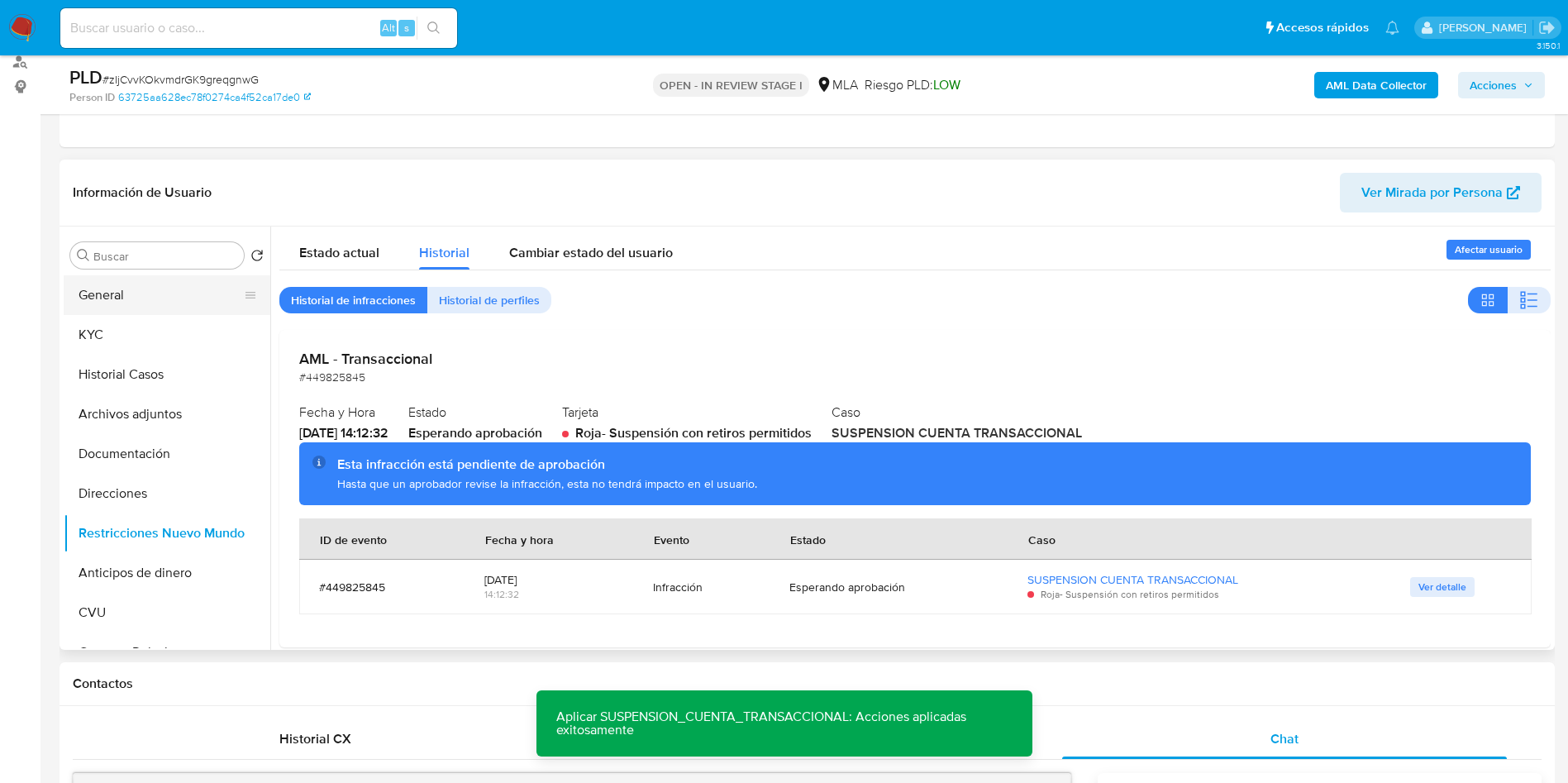
click at [172, 296] on button "General" at bounding box center [161, 295] width 193 height 39
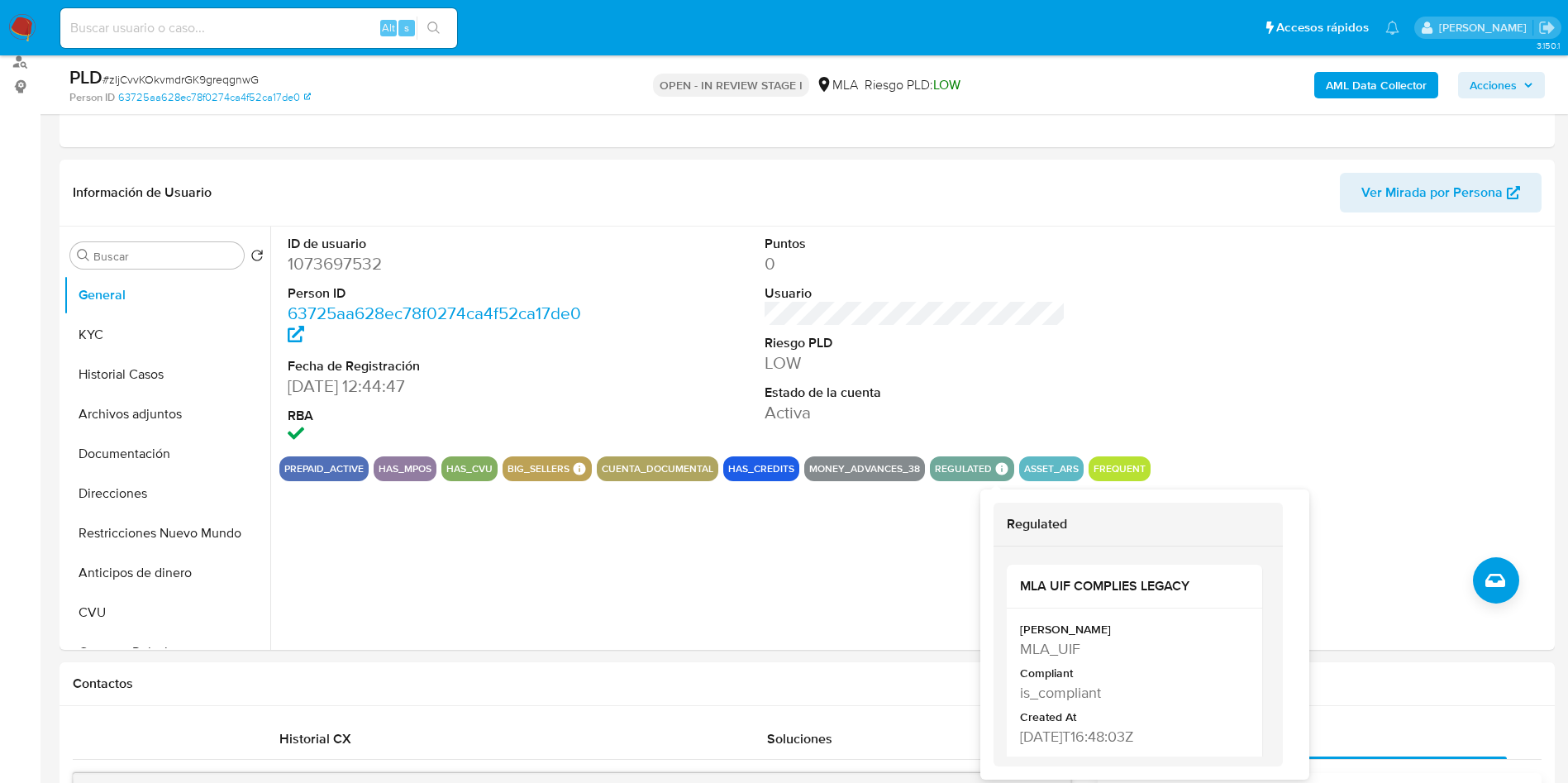
scroll to position [14, 0]
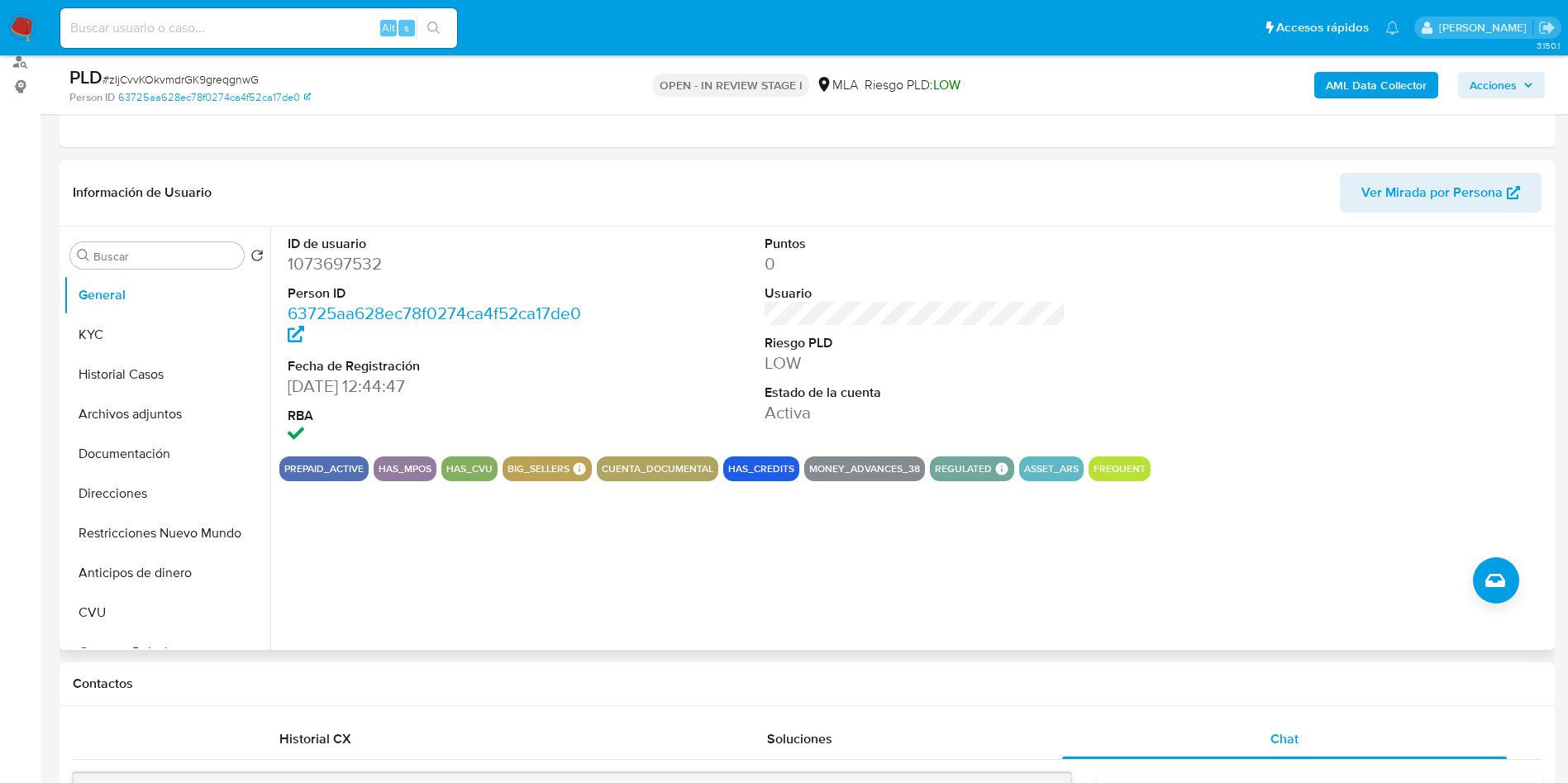
click at [645, 573] on div "ID de usuario 1073697532 Person ID 63725aa628ec78f0274ca4f52ca17de0 Fecha de Re…" at bounding box center [910, 438] width 1280 height 424
click at [1448, 392] on div at bounding box center [1392, 341] width 319 height 230
click at [340, 266] on dd "1073697532" at bounding box center [438, 263] width 301 height 23
copy dd "1073697532"
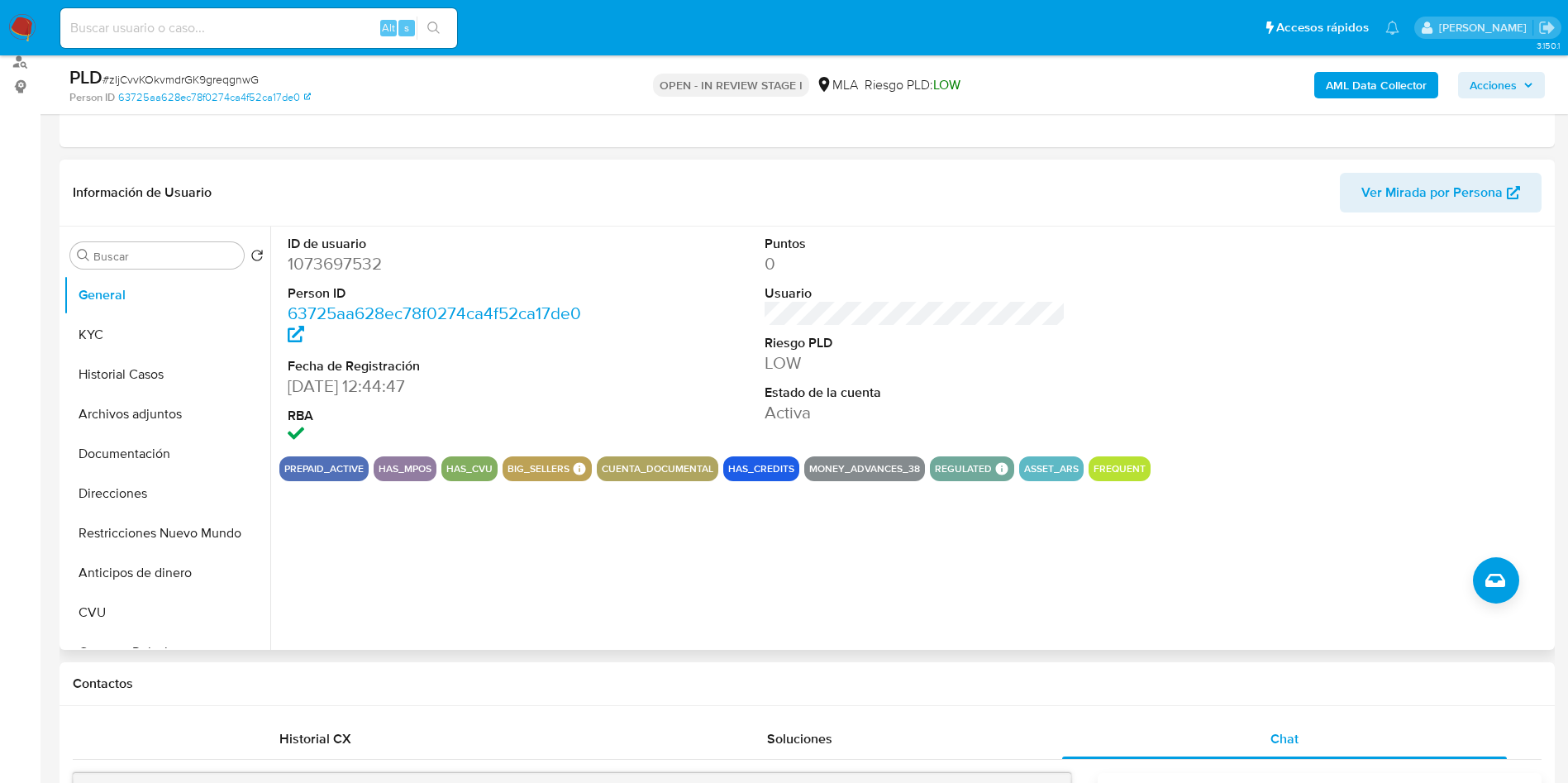
click at [1426, 248] on div at bounding box center [1392, 341] width 319 height 230
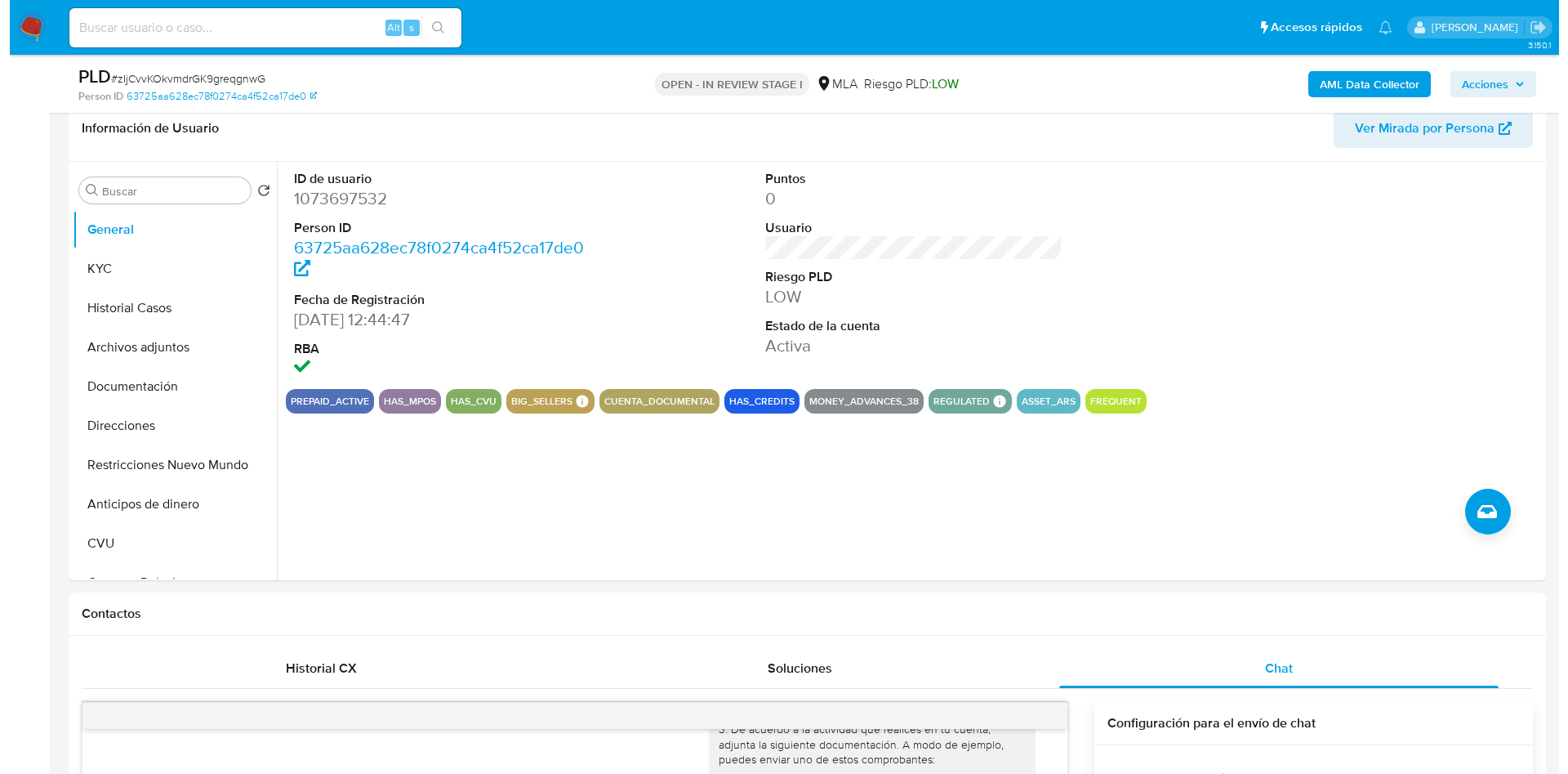
scroll to position [200, 0]
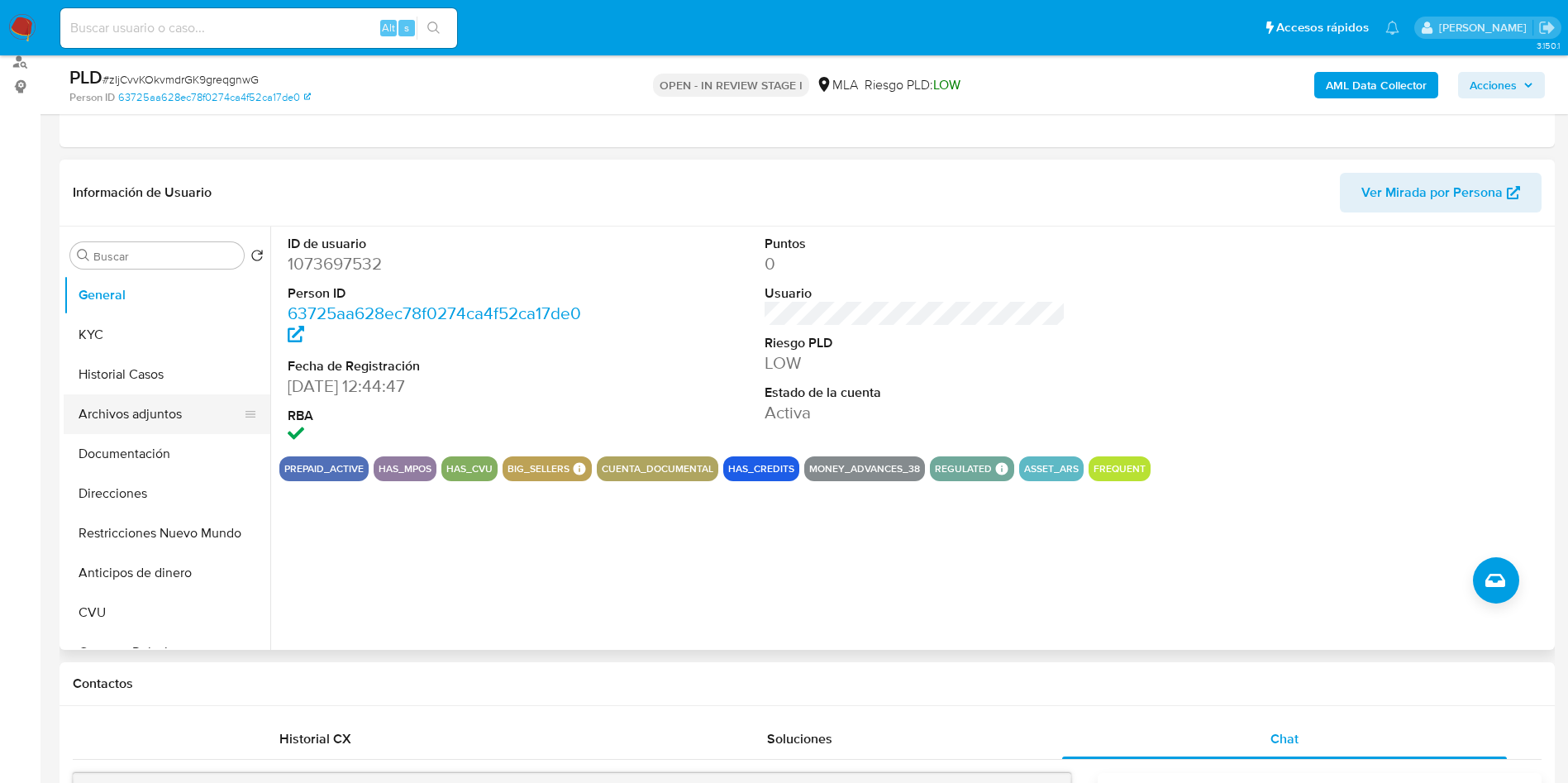
click at [183, 408] on button "Archivos adjuntos" at bounding box center [161, 414] width 193 height 39
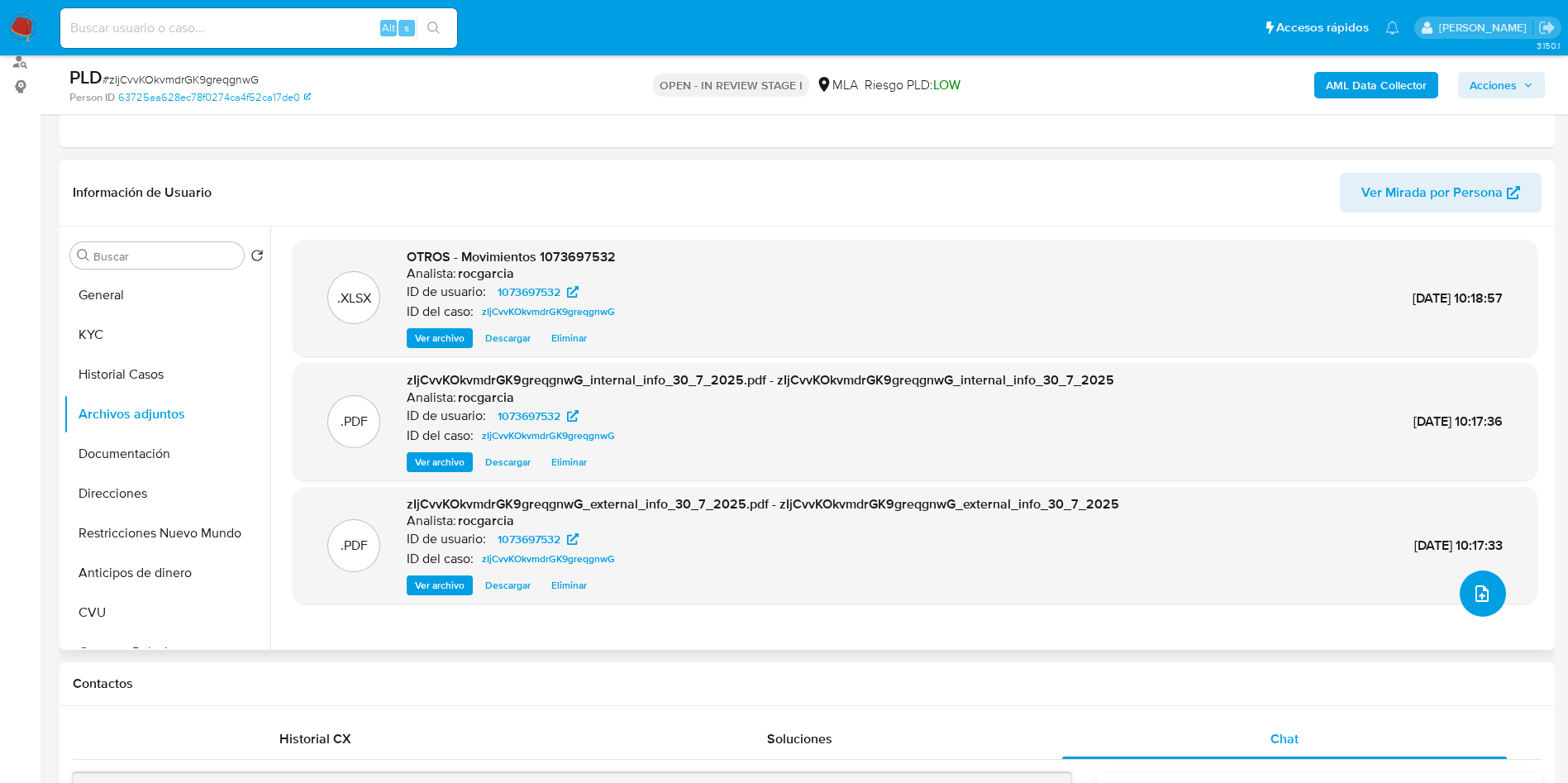
click at [1483, 587] on icon "upload-file" at bounding box center [1482, 593] width 20 height 20
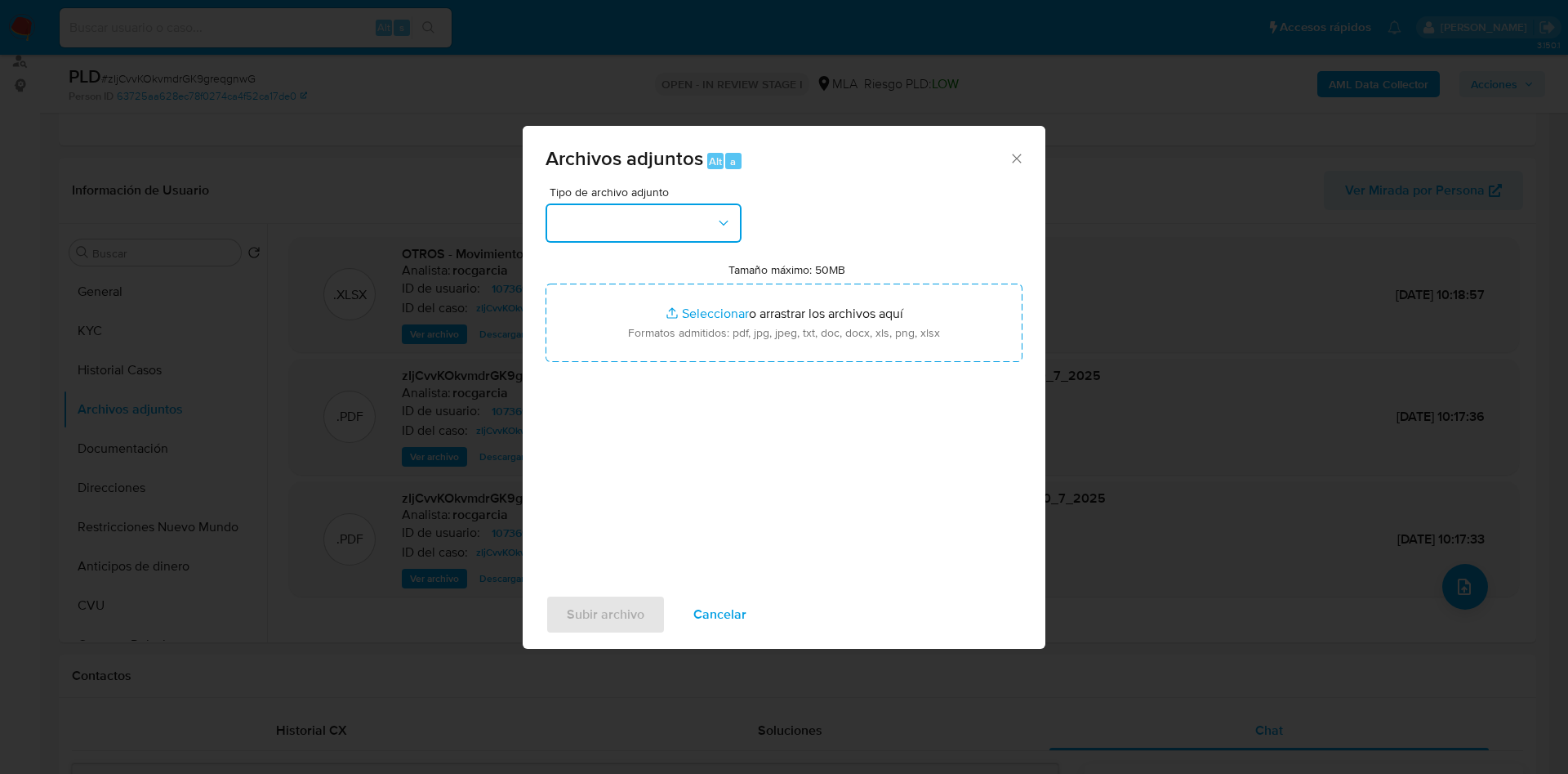
click at [619, 210] on button "button" at bounding box center [644, 223] width 196 height 39
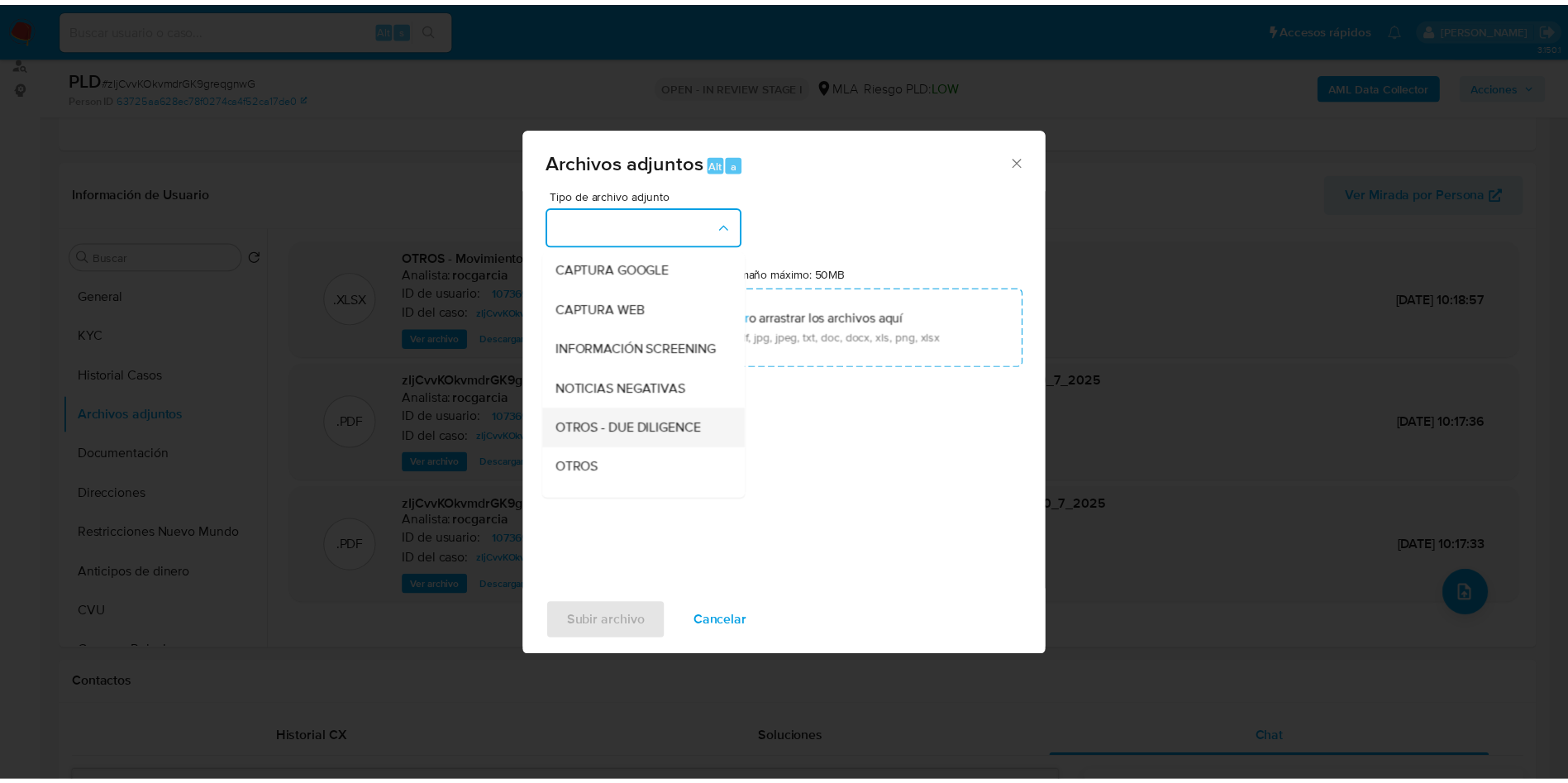
scroll to position [248, 0]
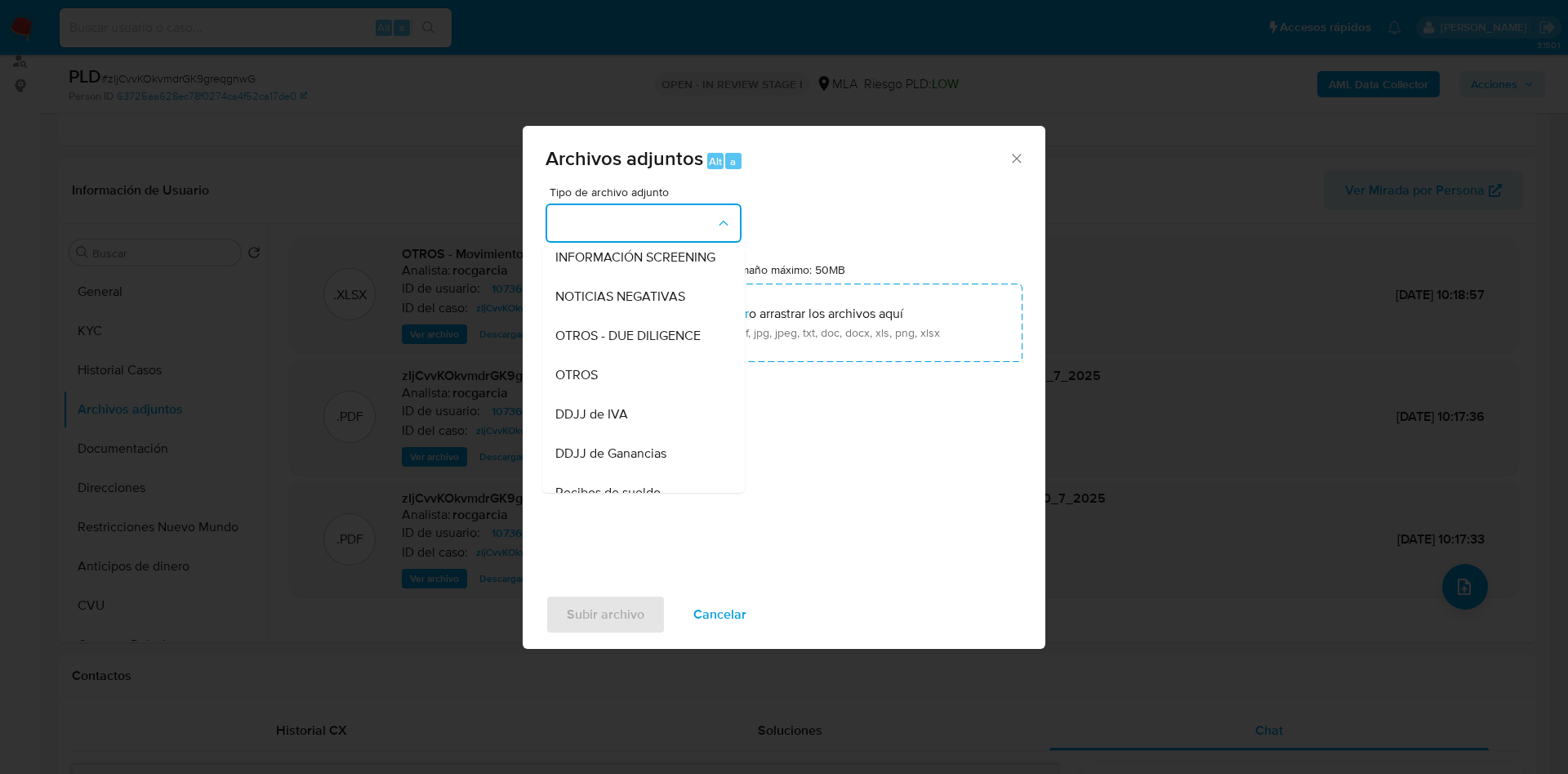
click at [624, 390] on div "OTROS" at bounding box center [638, 375] width 166 height 39
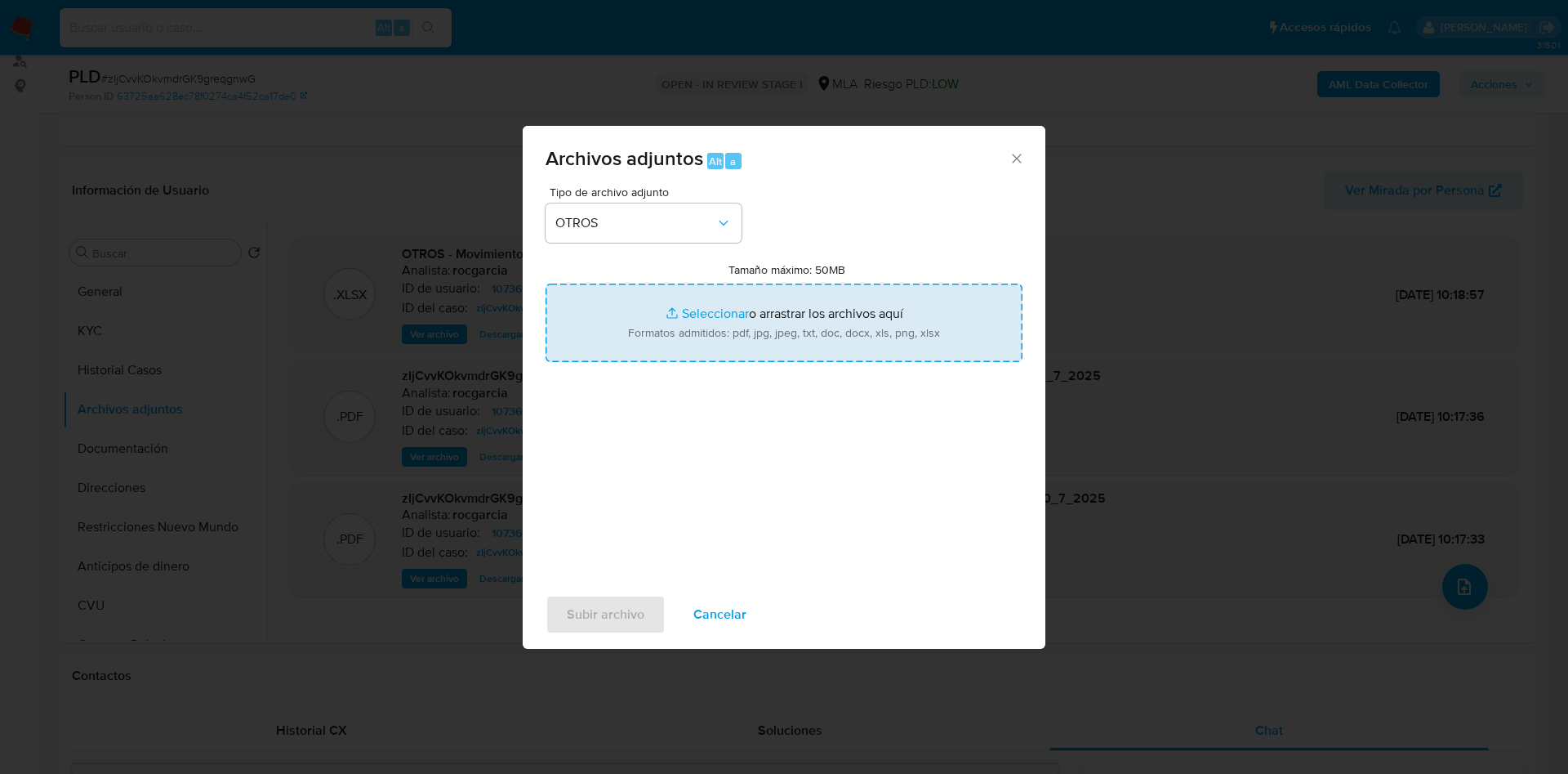
click at [720, 310] on input "Tamaño máximo: 50MB Seleccionar archivos" at bounding box center [784, 322] width 477 height 78
type input "C:\fakepath\Caselog zIjCvvKOkvmdrGK9greqgnwG_2025_07_18_09_28_34.docx"
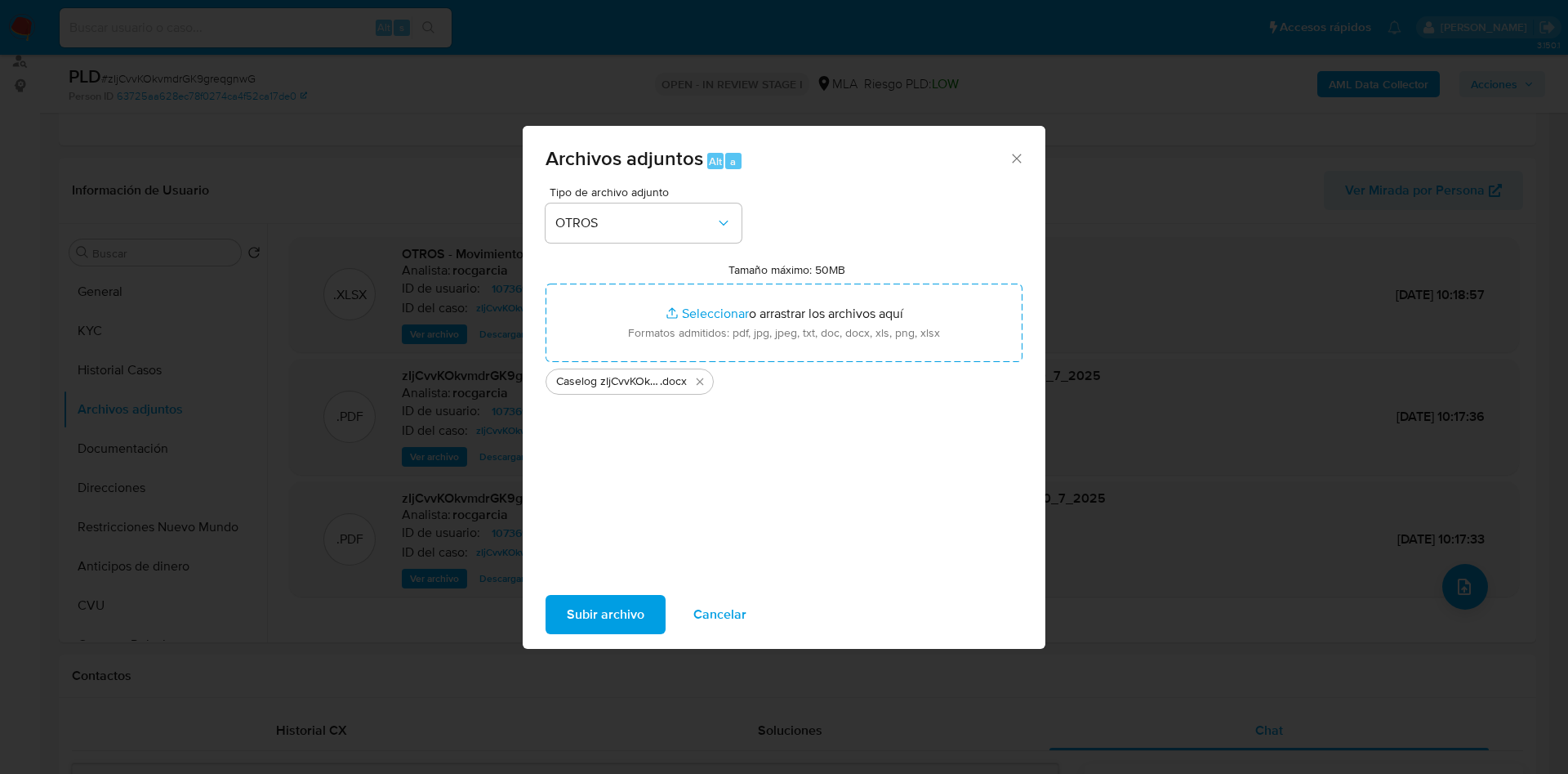
click at [620, 602] on span "Subir archivo" at bounding box center [606, 614] width 78 height 36
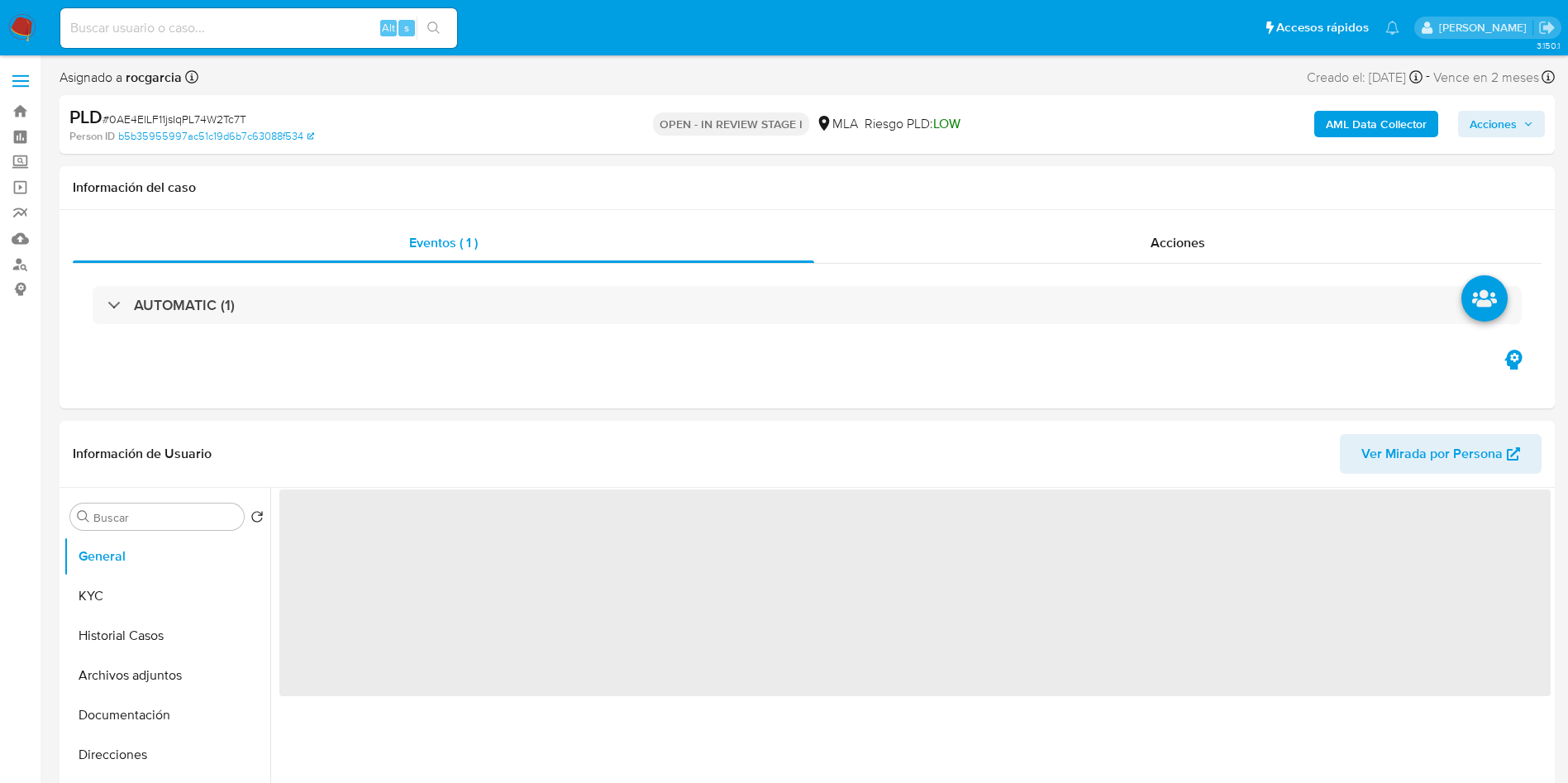
scroll to position [496, 0]
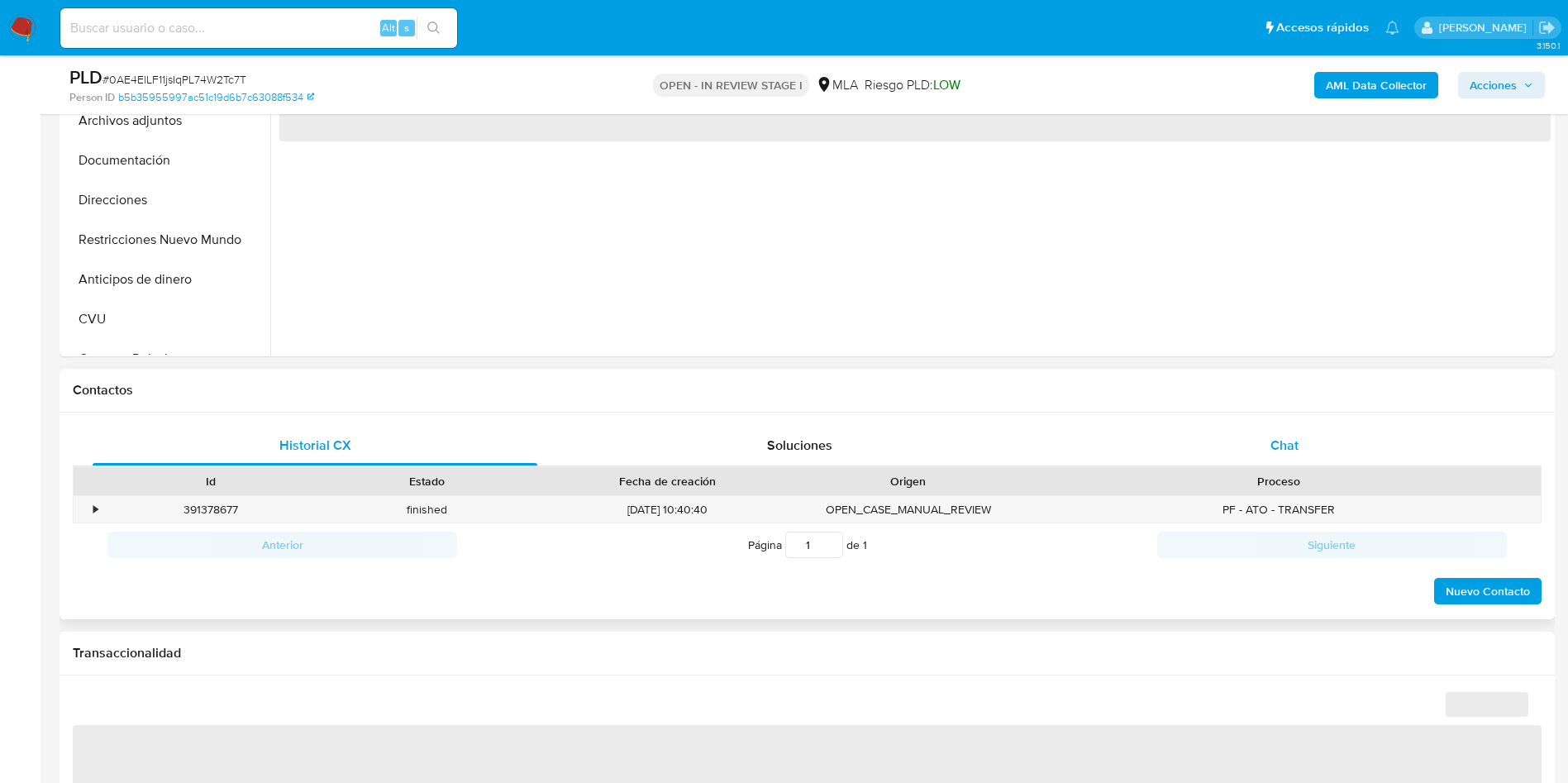
click at [1292, 429] on div "Chat" at bounding box center [1284, 445] width 445 height 39
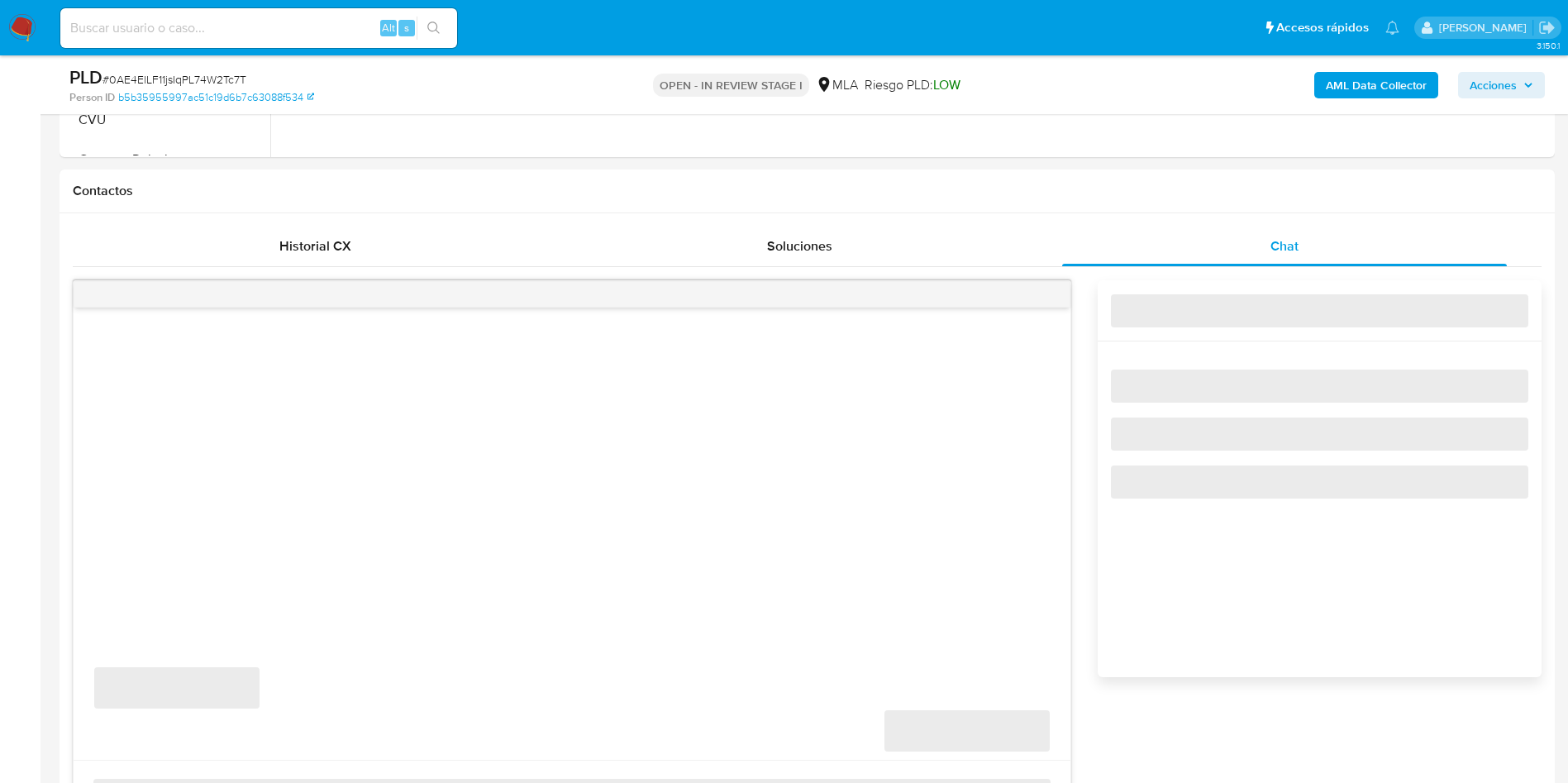
select select "10"
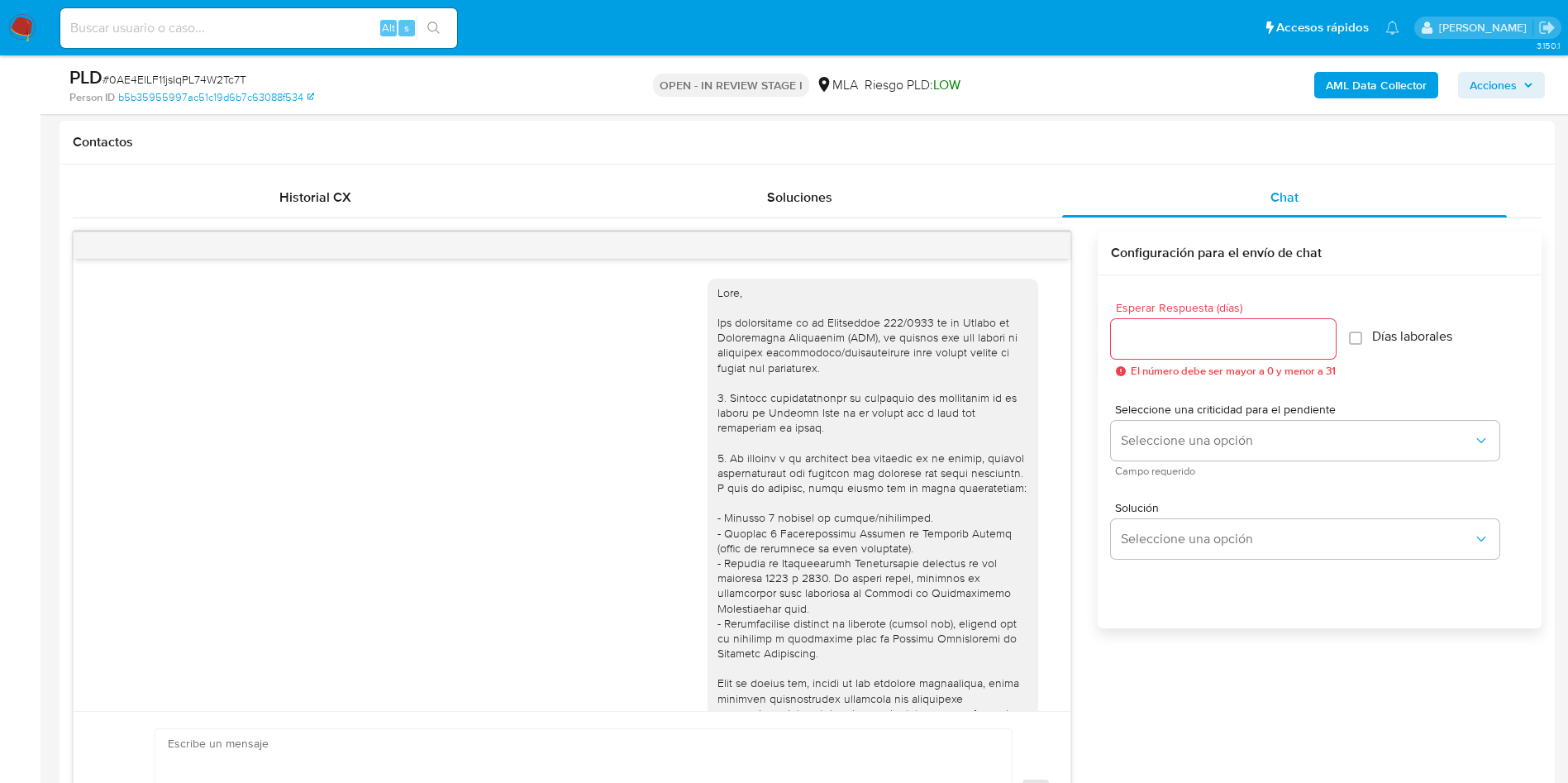
scroll to position [1999, 0]
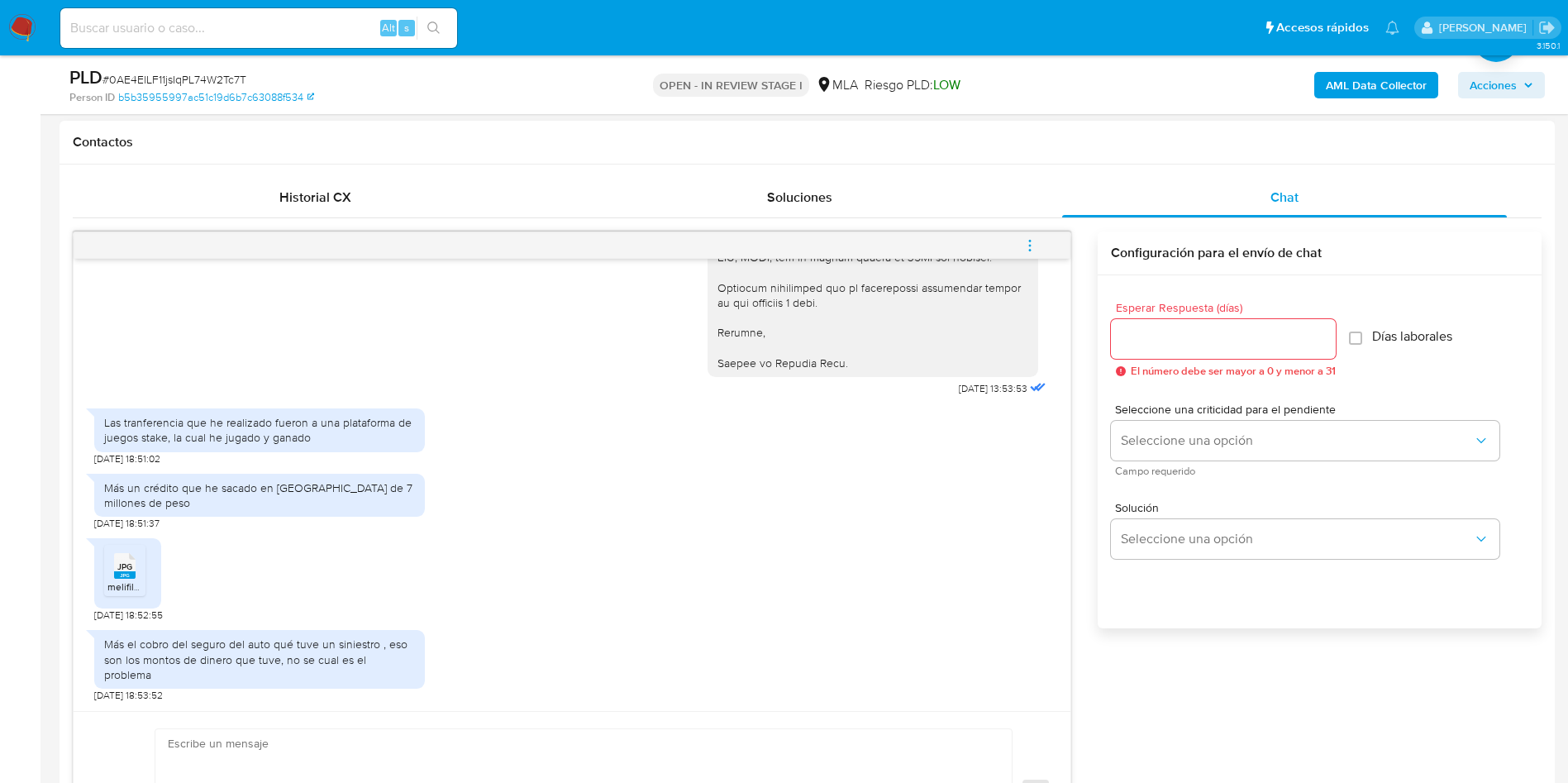
click at [125, 572] on span "JPG" at bounding box center [124, 566] width 15 height 11
click at [1036, 240] on icon "menu-action" at bounding box center [1029, 245] width 15 height 15
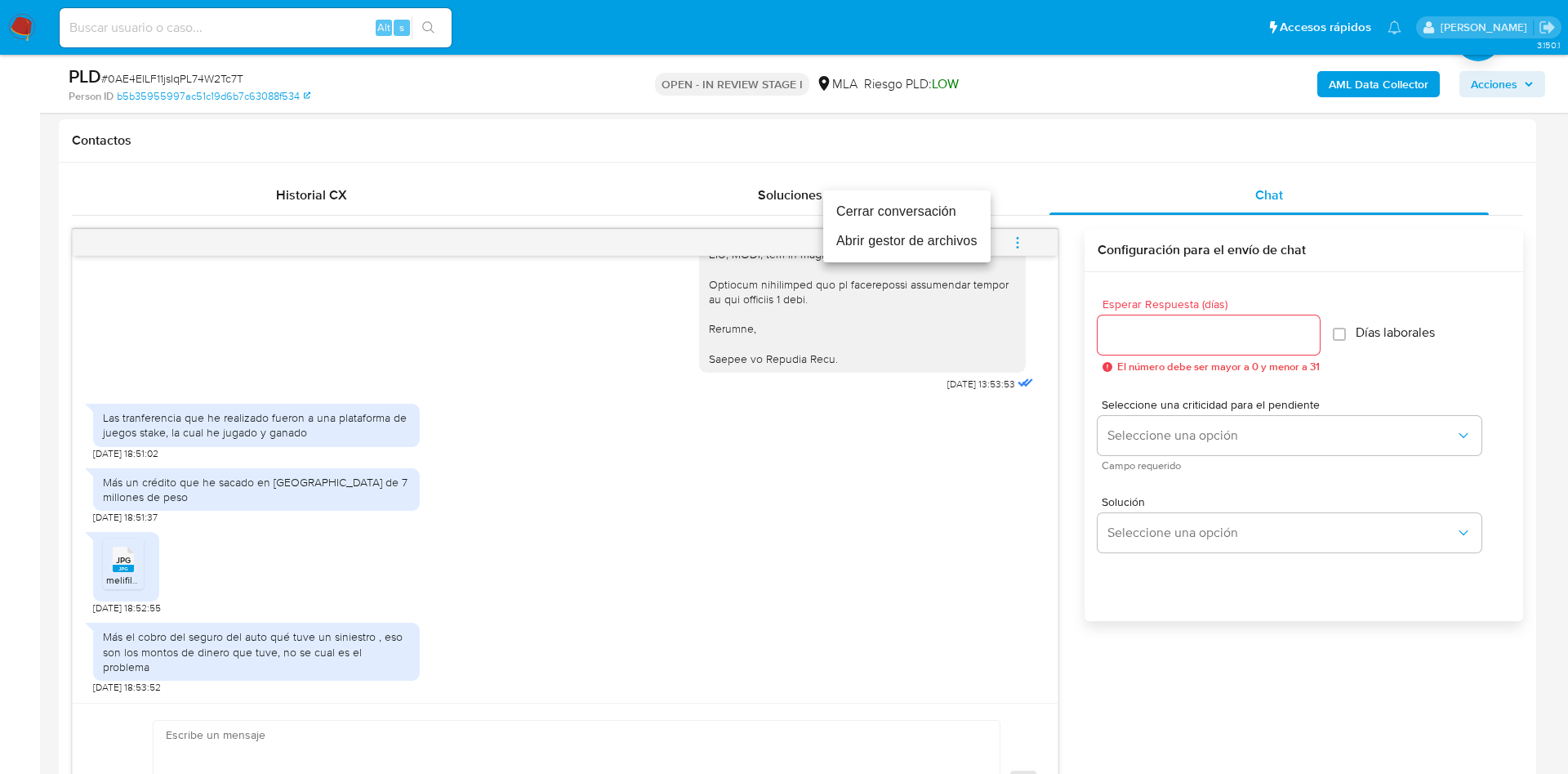
click at [876, 243] on li "Abrir gestor de archivos" at bounding box center [907, 241] width 167 height 30
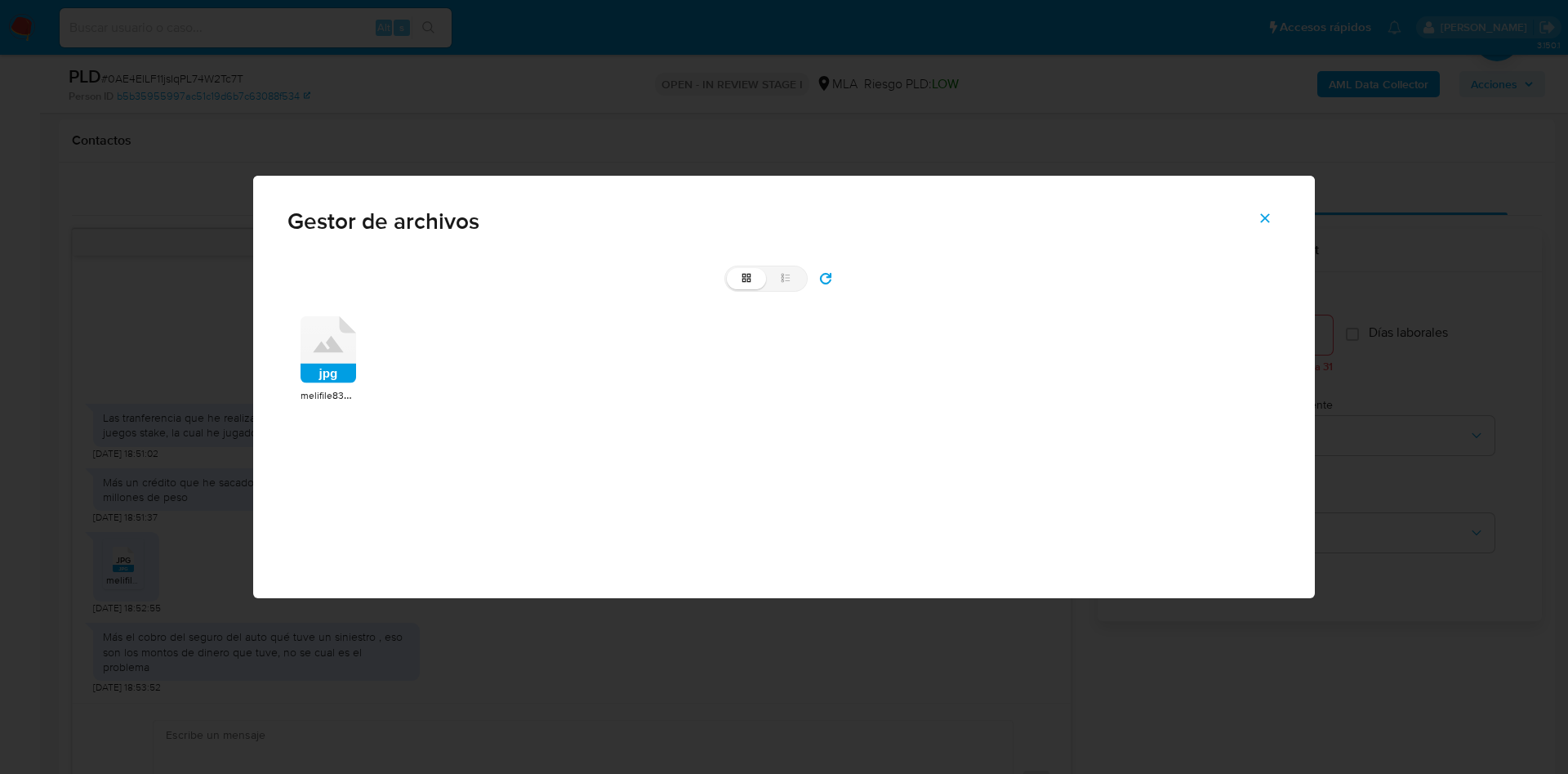
click at [327, 359] on icon at bounding box center [328, 349] width 56 height 67
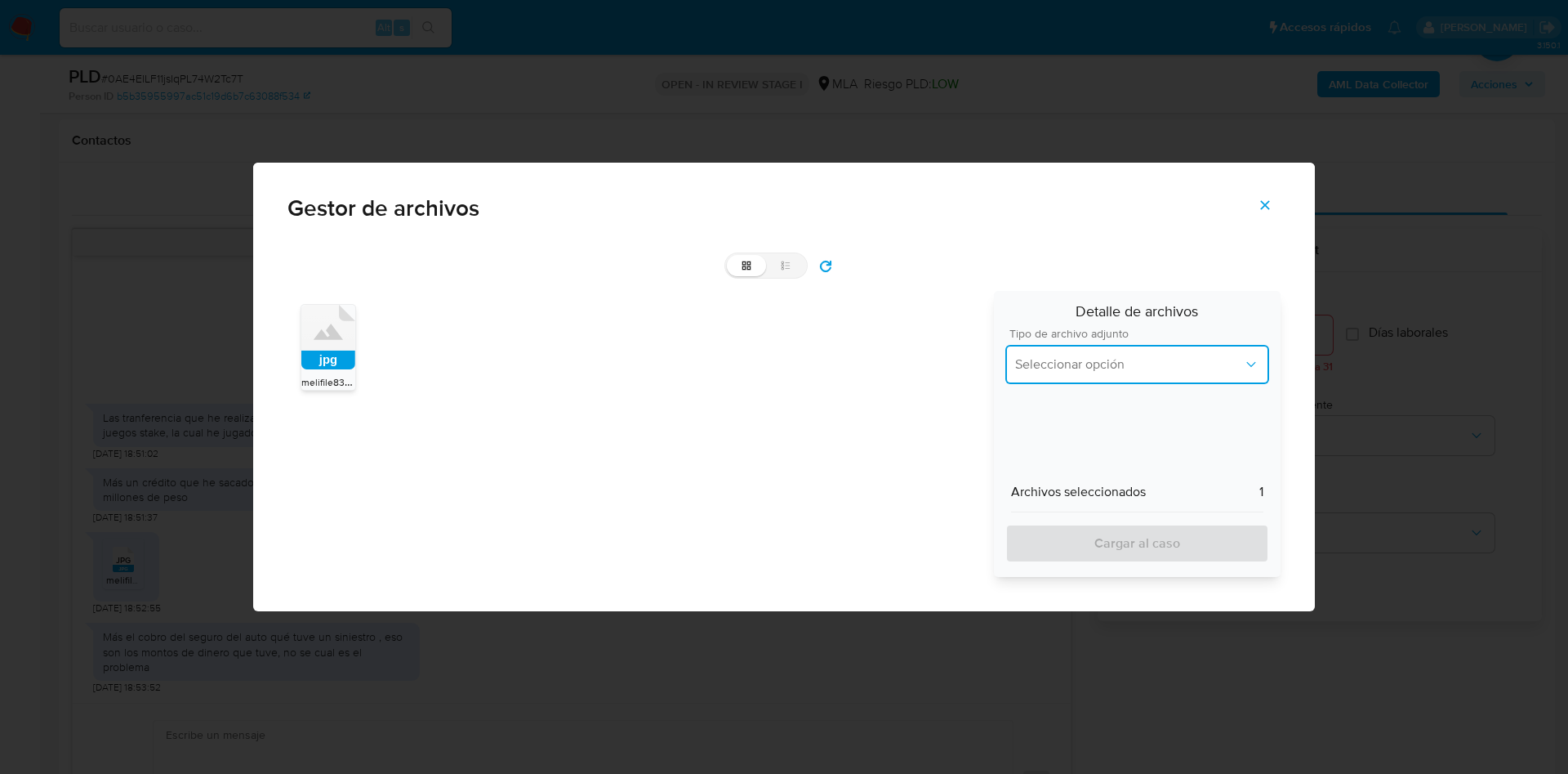
click at [1089, 365] on span "Seleccionar opción" at bounding box center [1129, 364] width 228 height 16
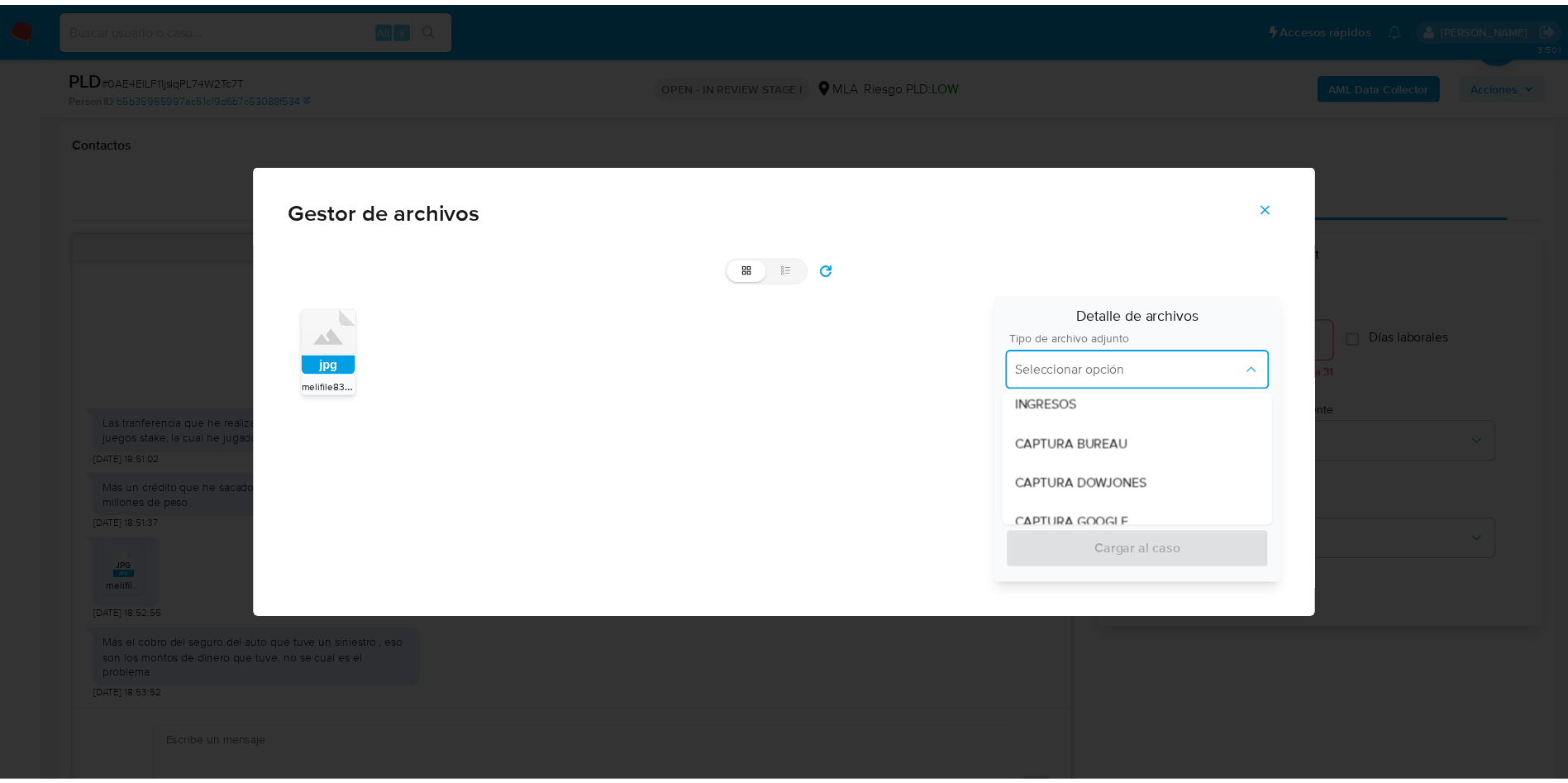
scroll to position [0, 0]
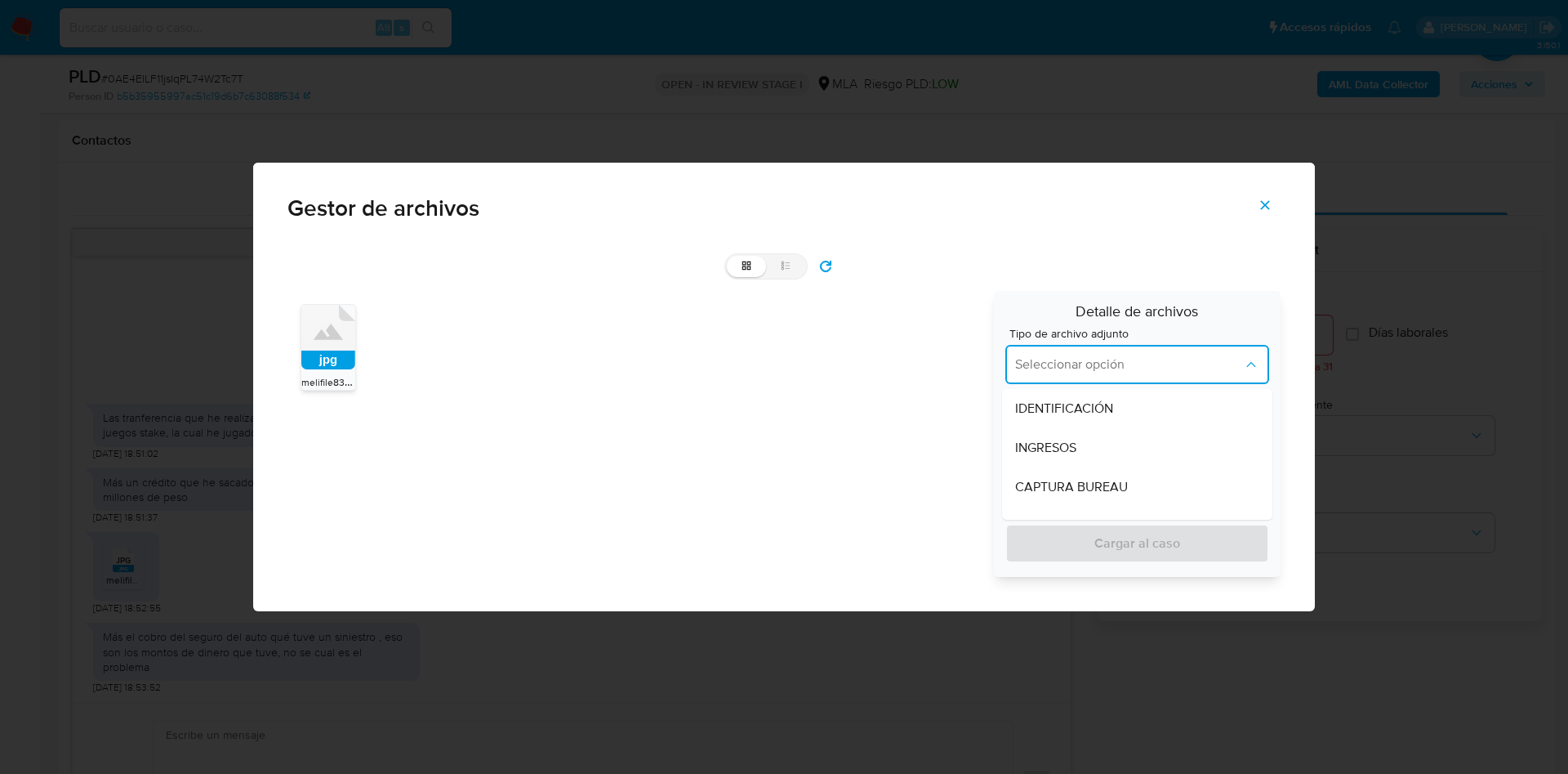
click at [1177, 431] on div "INGRESOS" at bounding box center [1137, 447] width 244 height 39
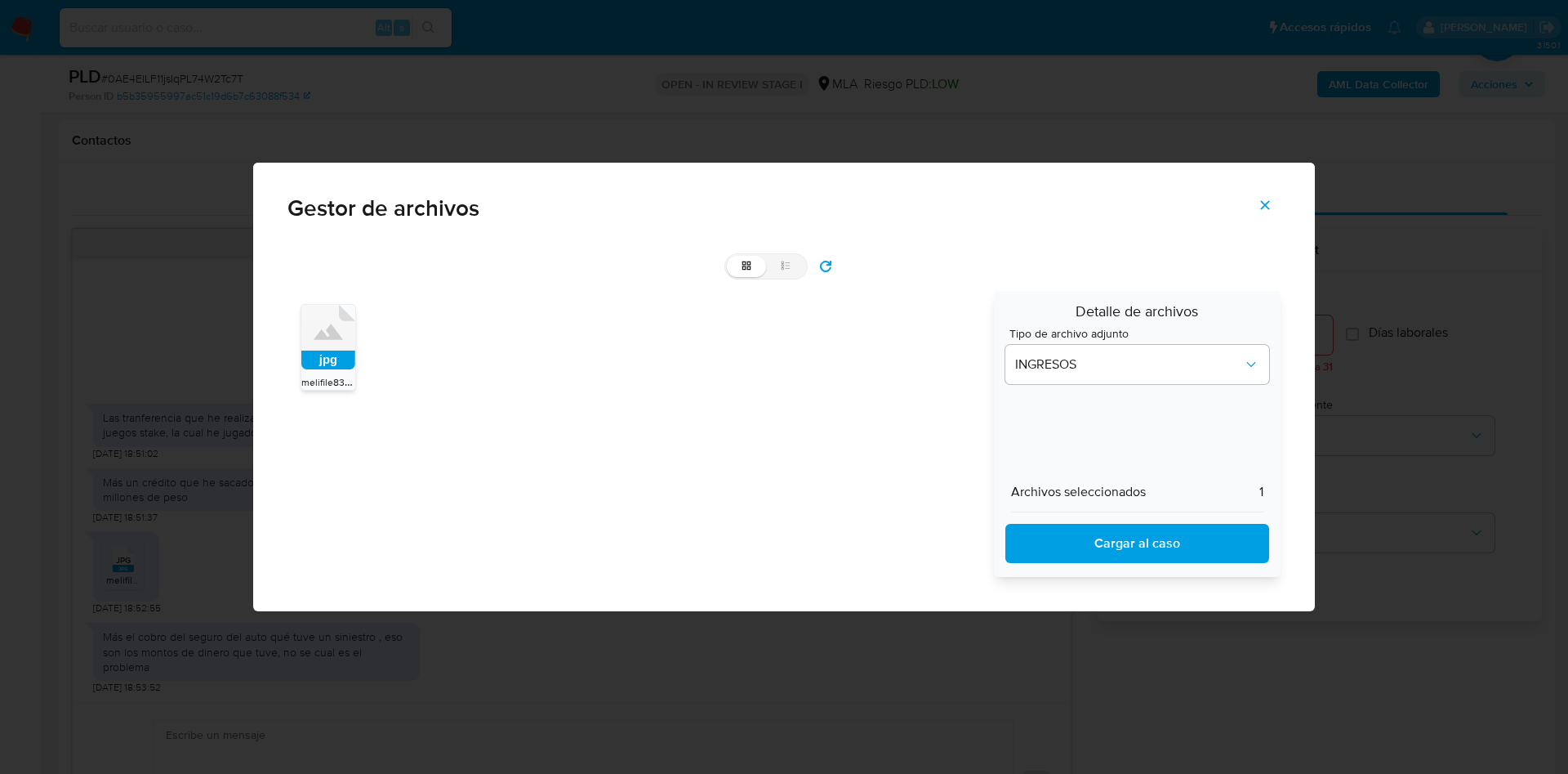
click at [1160, 538] on span "Cargar al caso" at bounding box center [1138, 543] width 221 height 36
click at [1272, 213] on span "Cerrar" at bounding box center [1265, 205] width 14 height 36
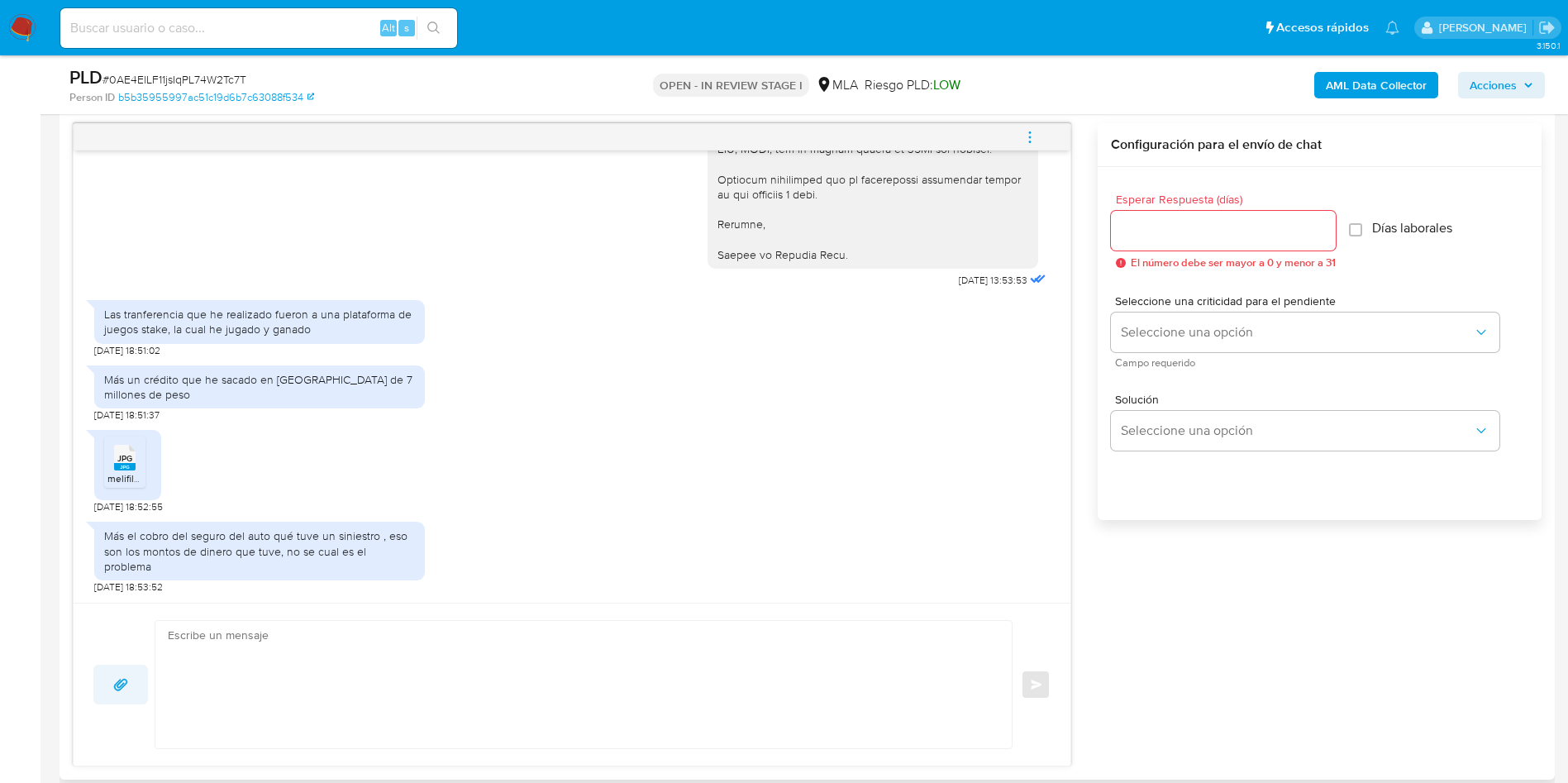
scroll to position [992, 0]
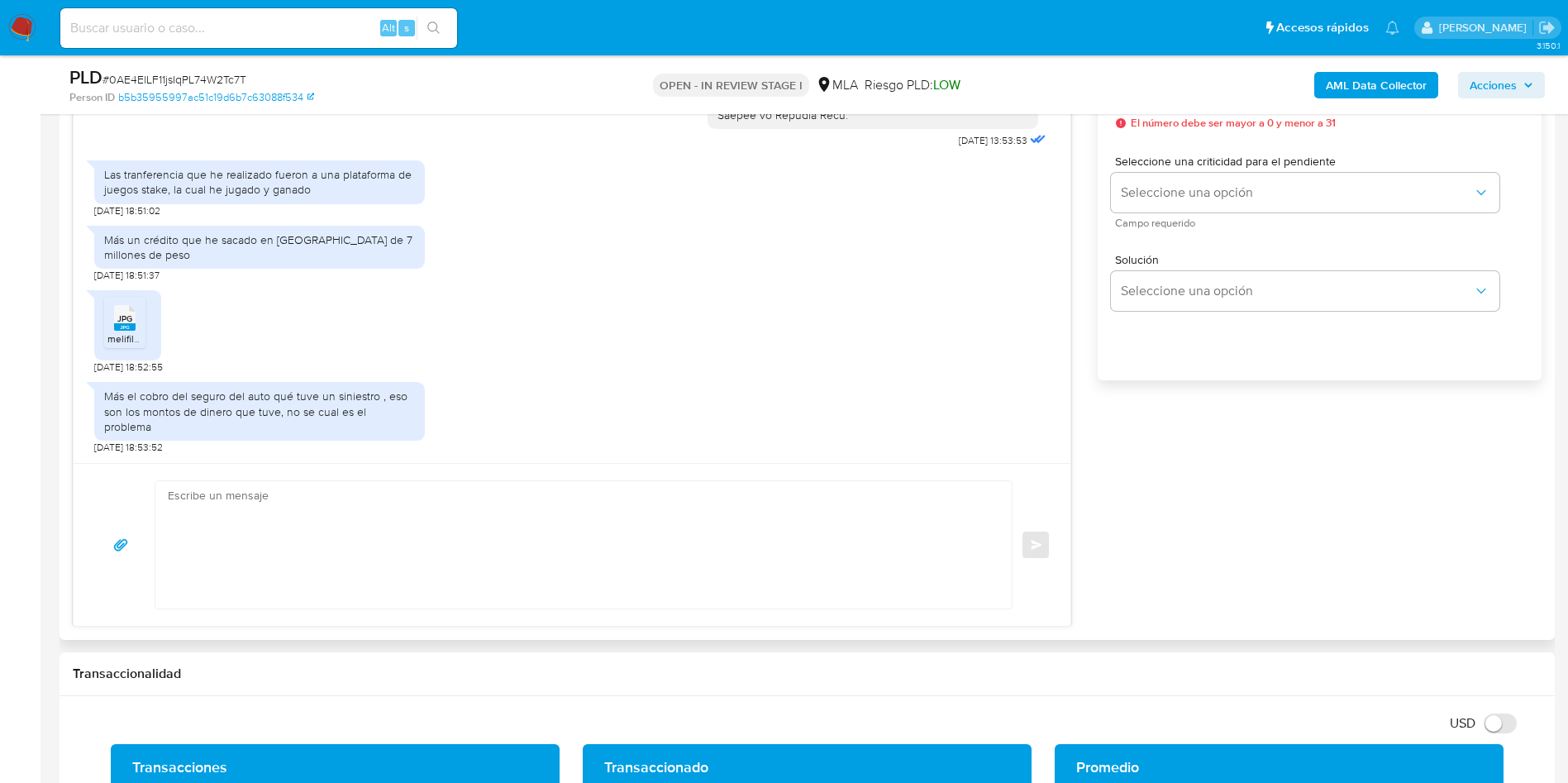
click at [315, 555] on textarea at bounding box center [579, 544] width 823 height 127
paste textarea "Muchas gracias por la respuesta. Analizamos tu caso y notamos que la informació…"
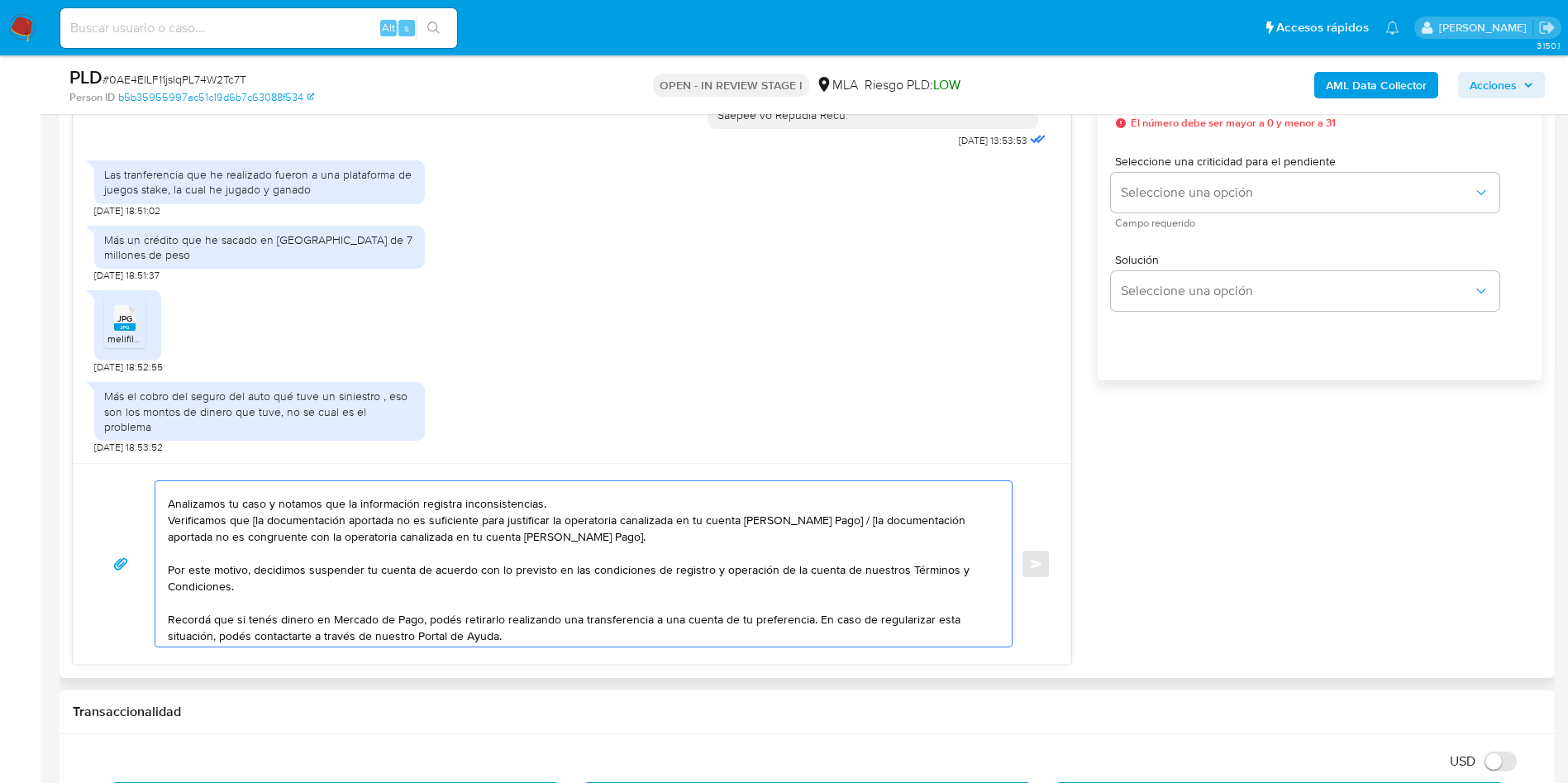
scroll to position [0, 0]
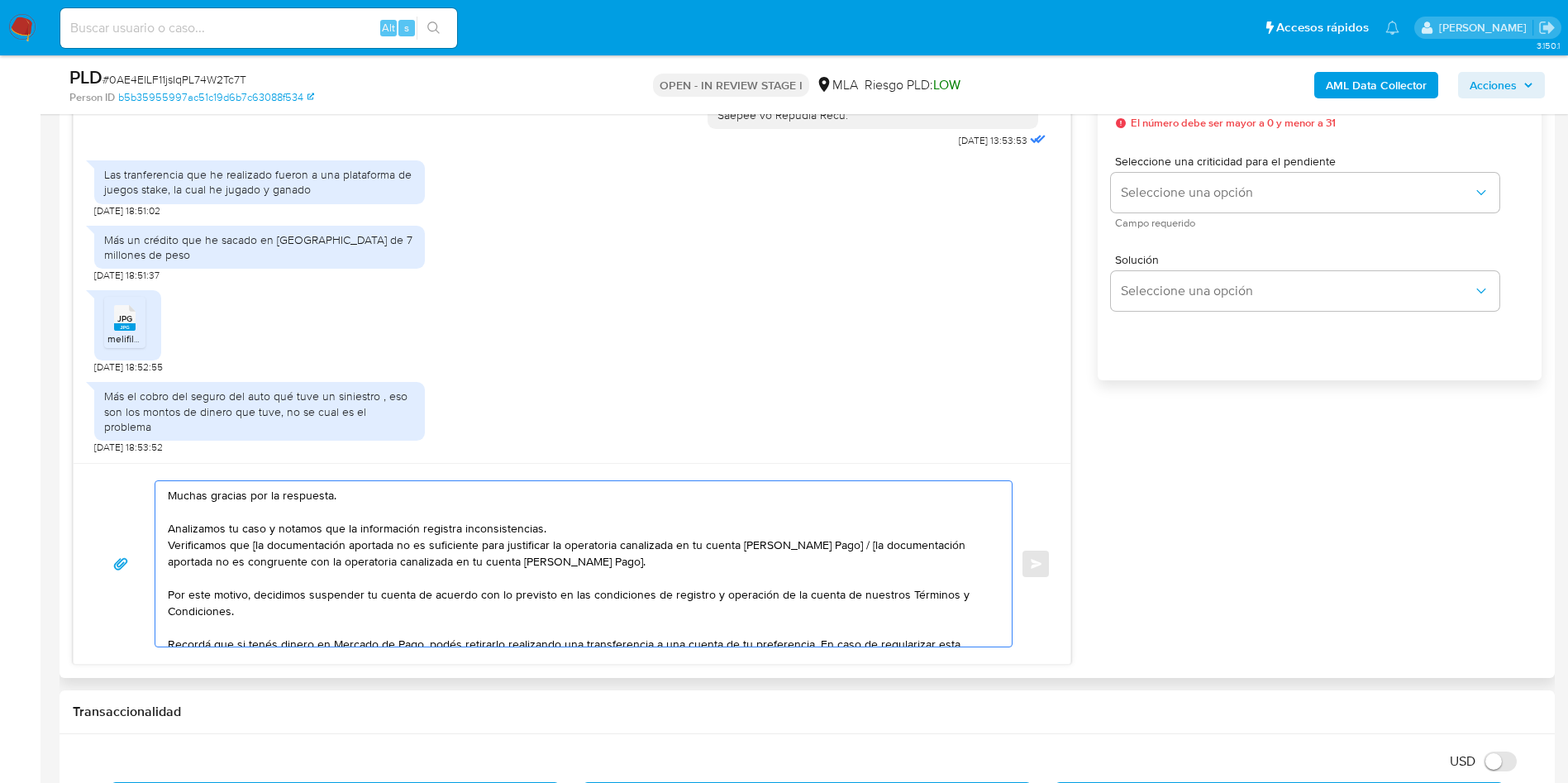
click at [255, 547] on textarea "Muchas gracias por la respuesta. Analizamos tu caso y notamos que la informació…" at bounding box center [579, 564] width 823 height 166
drag, startPoint x: 827, startPoint y: 549, endPoint x: 831, endPoint y: 558, distance: 9.8
click at [831, 558] on textarea "Muchas gracias por la respuesta. Analizamos tu caso y notamos que la informació…" at bounding box center [579, 564] width 823 height 166
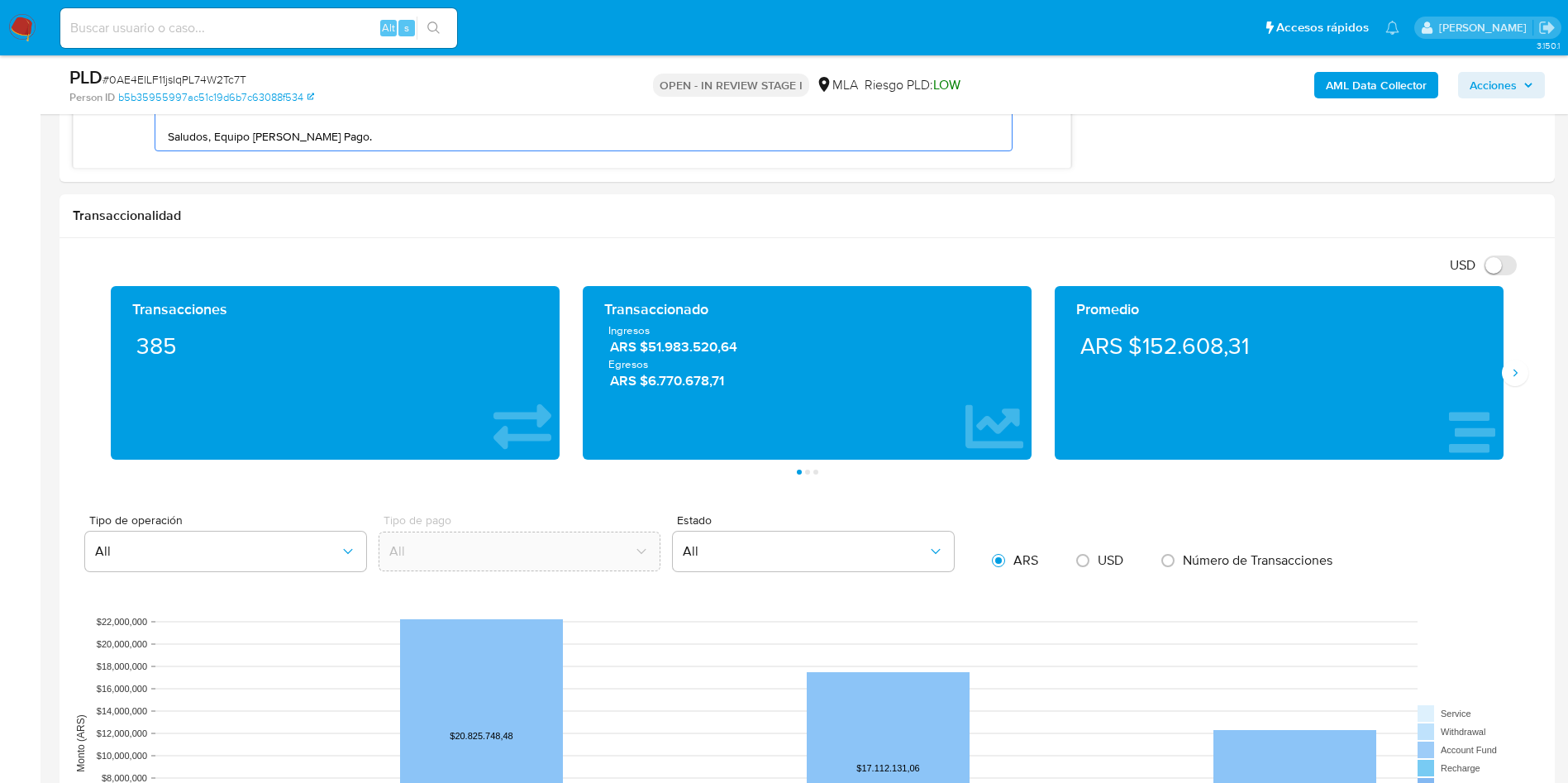
scroll to position [868, 0]
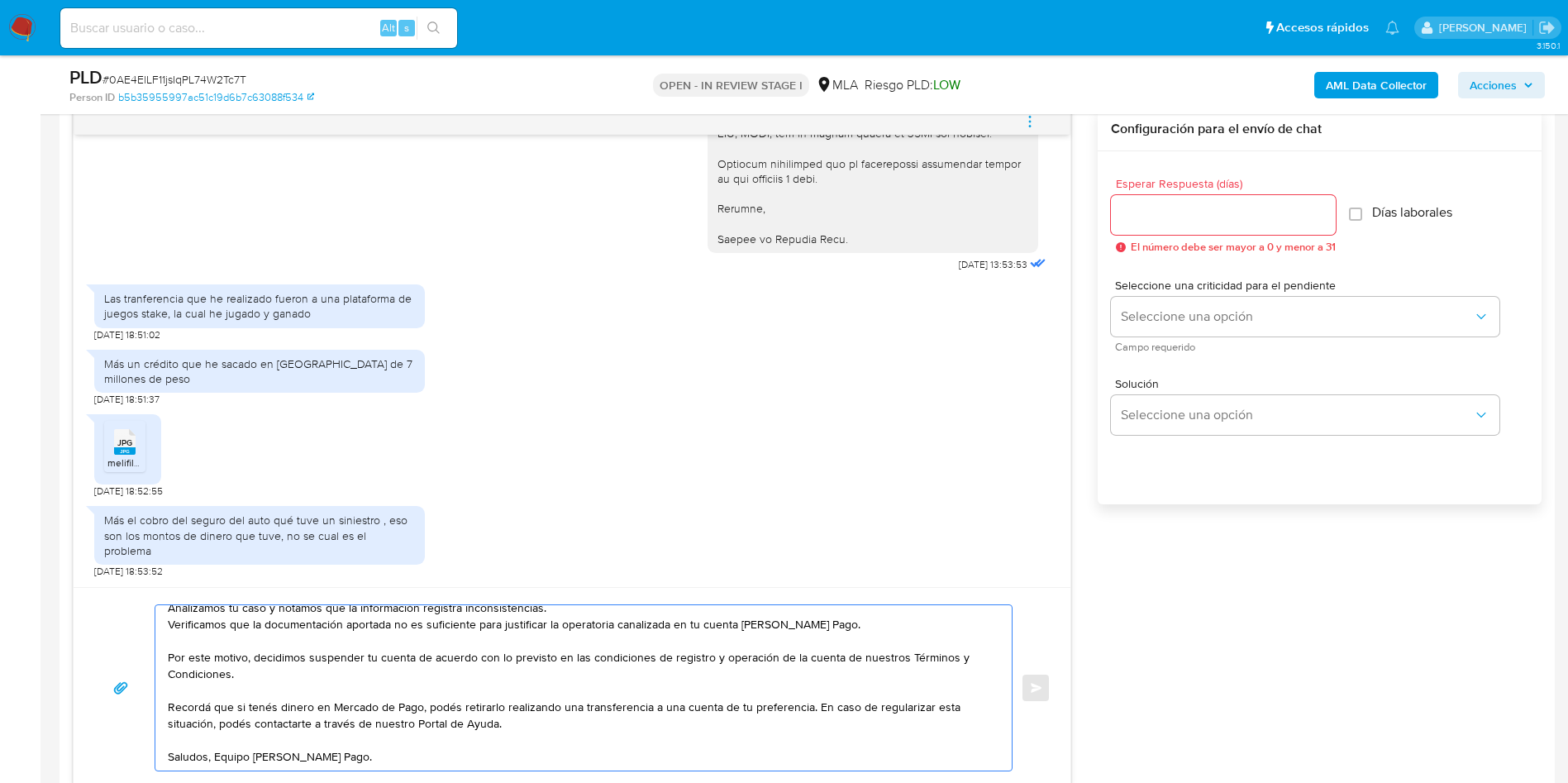
type textarea "Muchas gracias por la respuesta. Analizamos tu caso y notamos que la informació…"
click at [1182, 213] on input "Esperar Respuesta (días)" at bounding box center [1223, 214] width 225 height 21
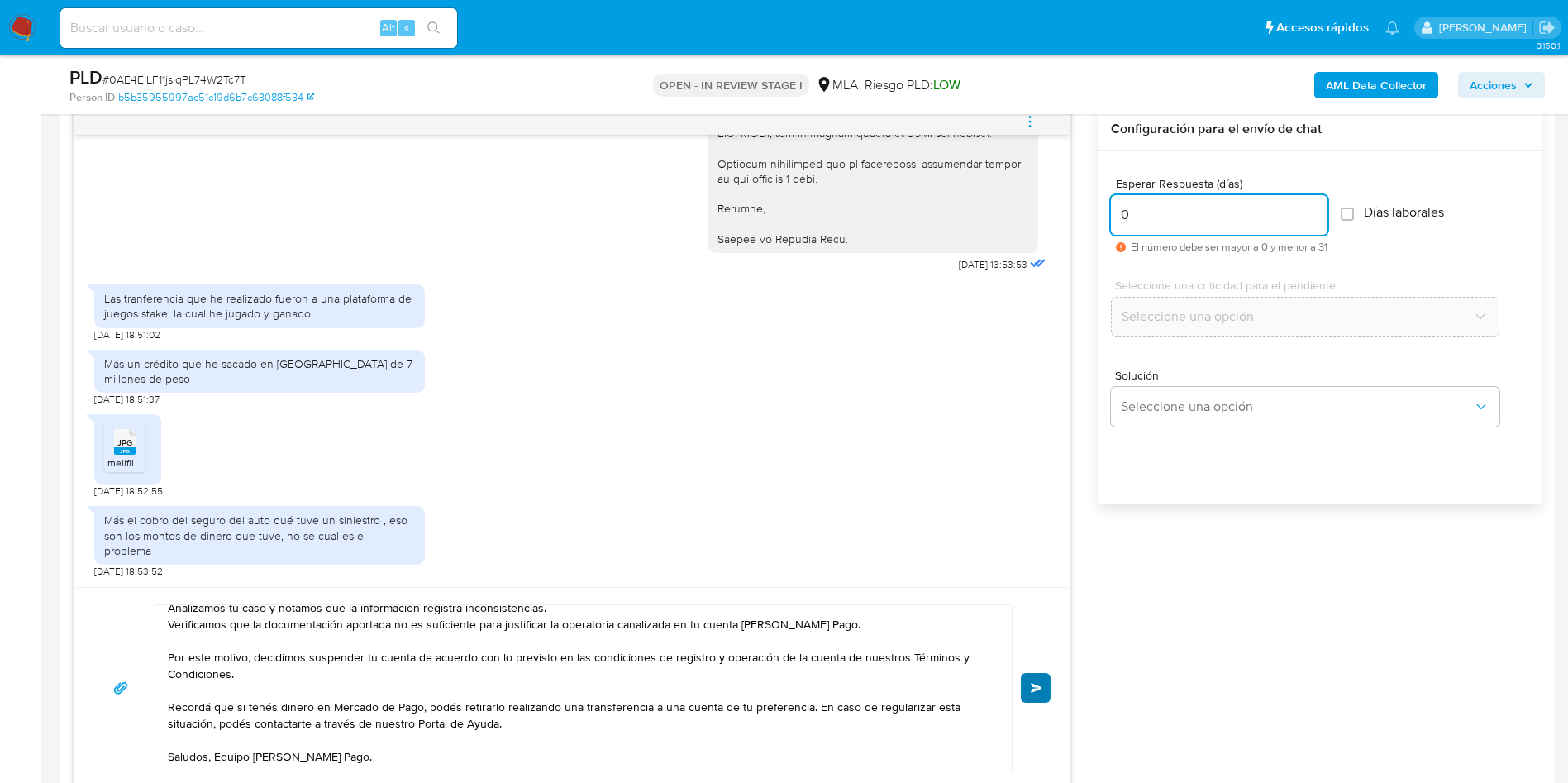
type input "0"
click at [1039, 684] on span "Enviar" at bounding box center [1037, 688] width 12 height 10
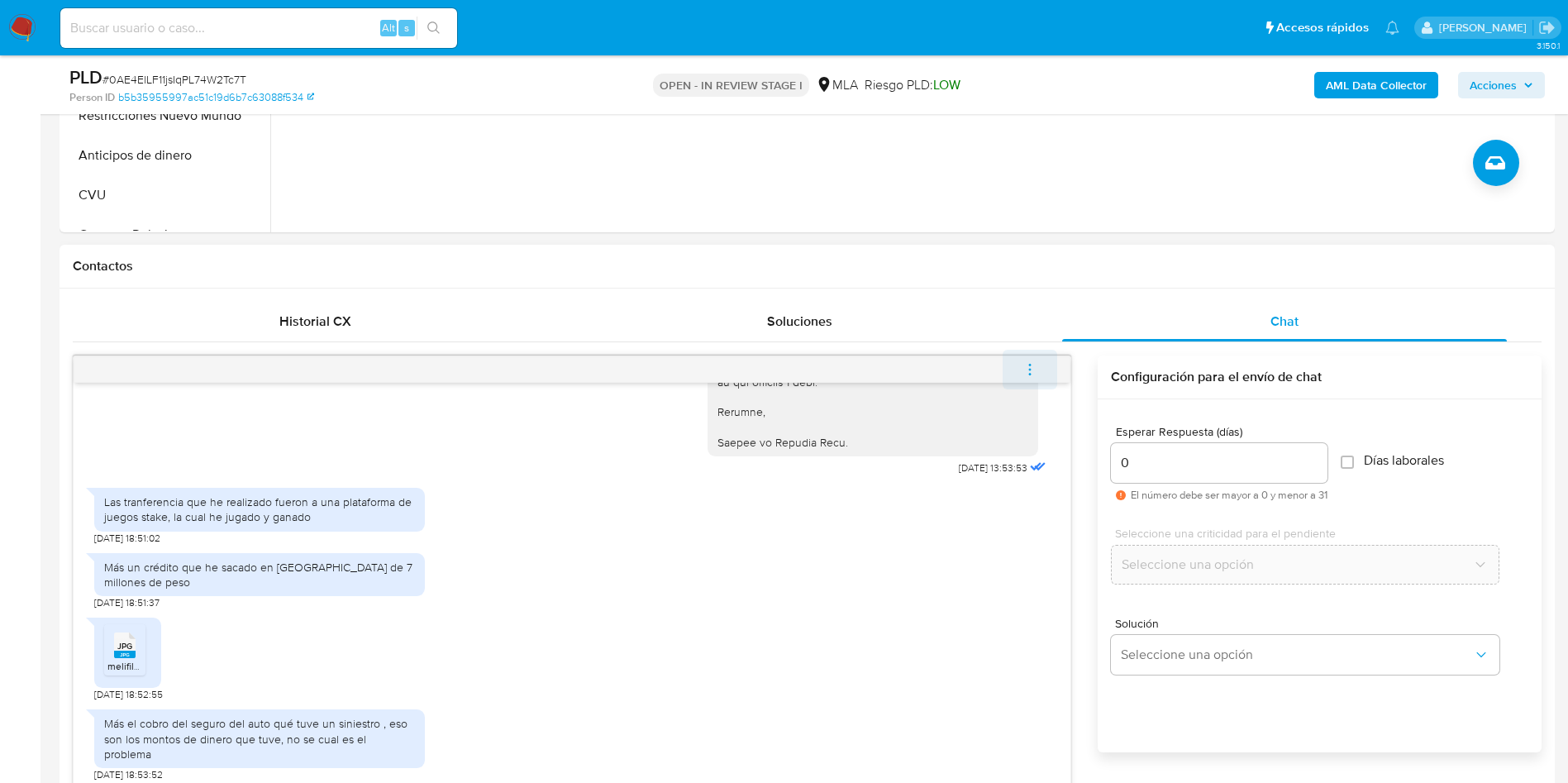
scroll to position [2318, 0]
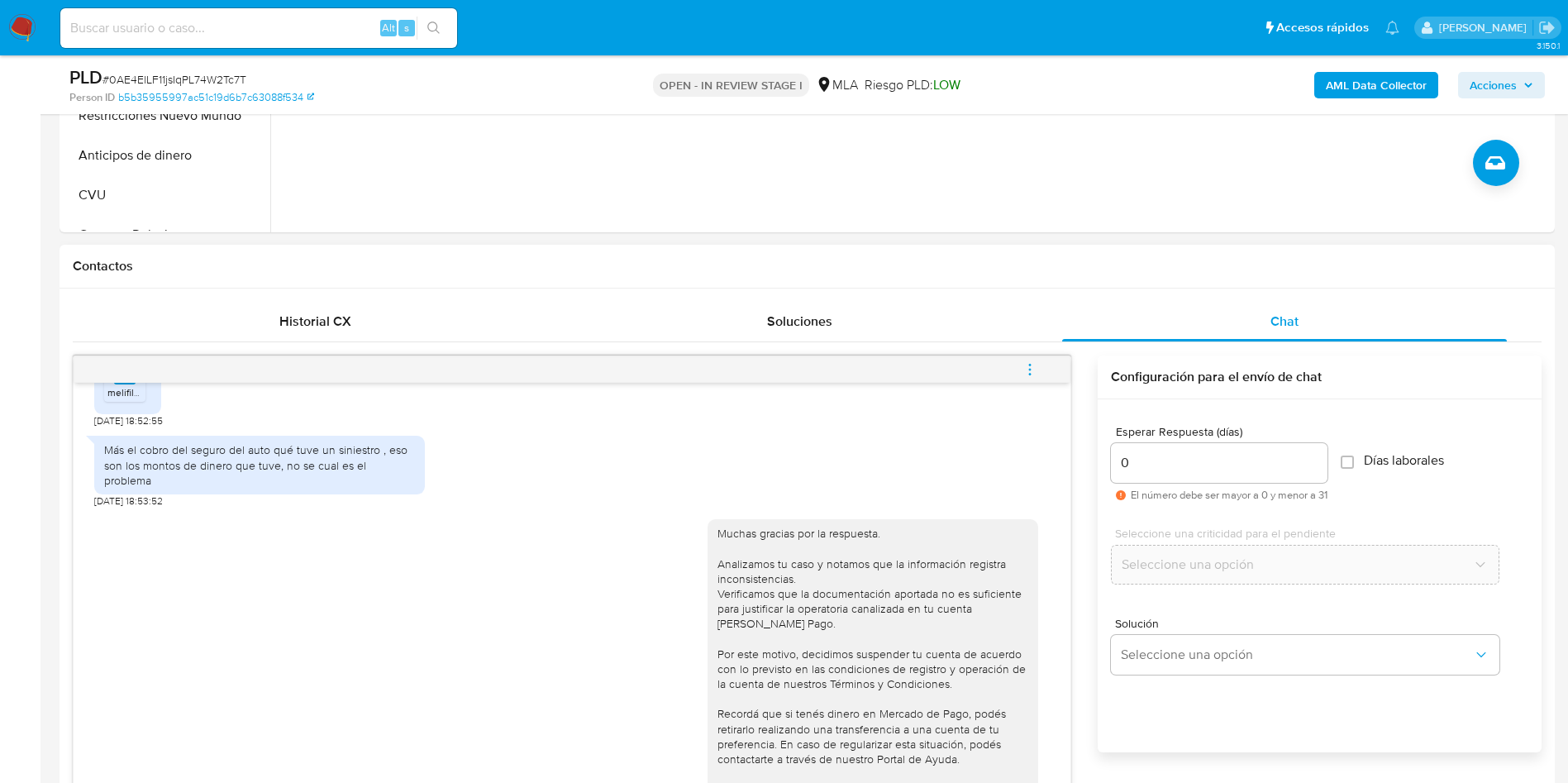
click at [1035, 376] on icon "menu-action" at bounding box center [1029, 369] width 15 height 15
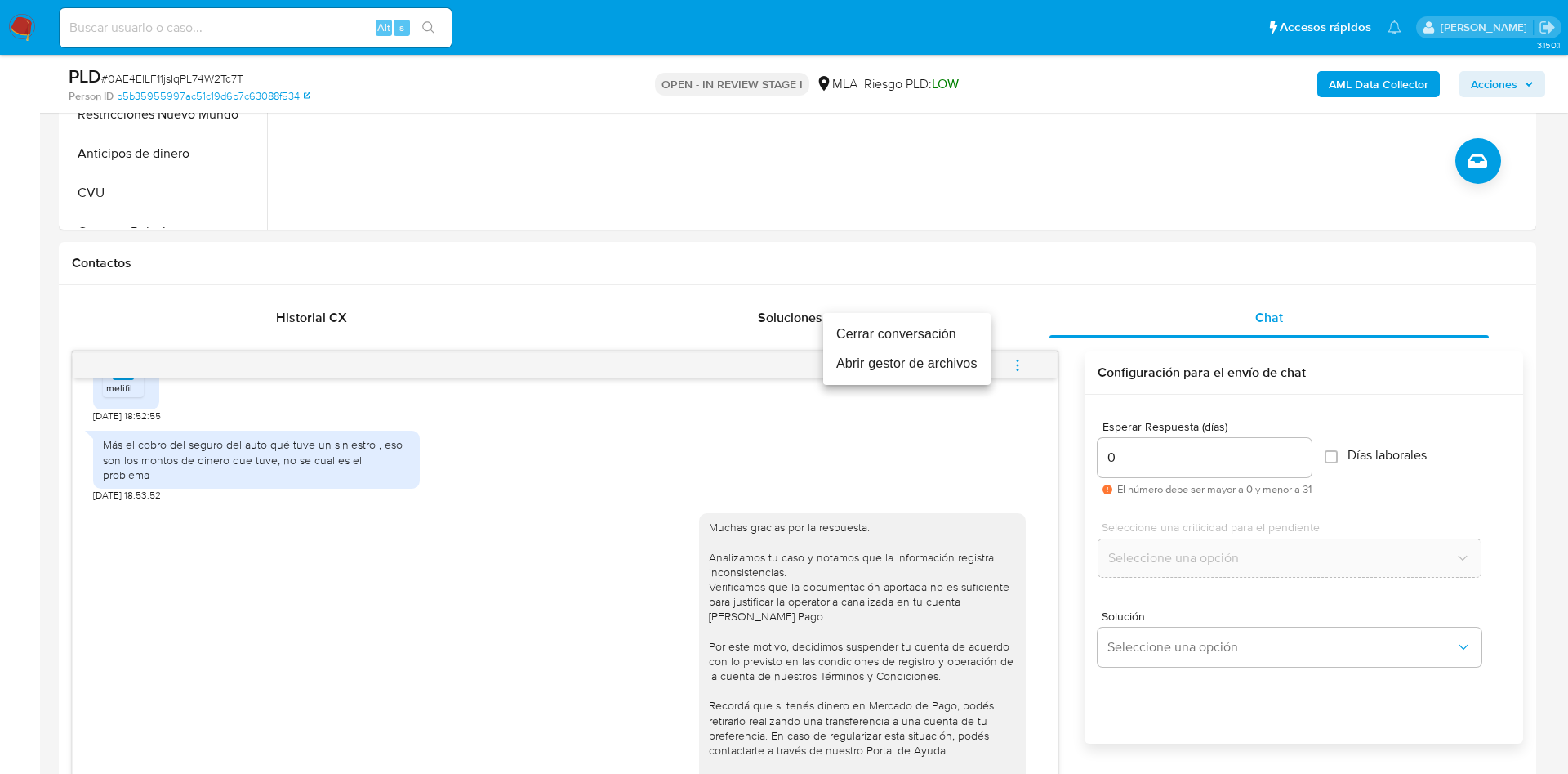
click at [957, 333] on li "Cerrar conversación" at bounding box center [907, 333] width 167 height 30
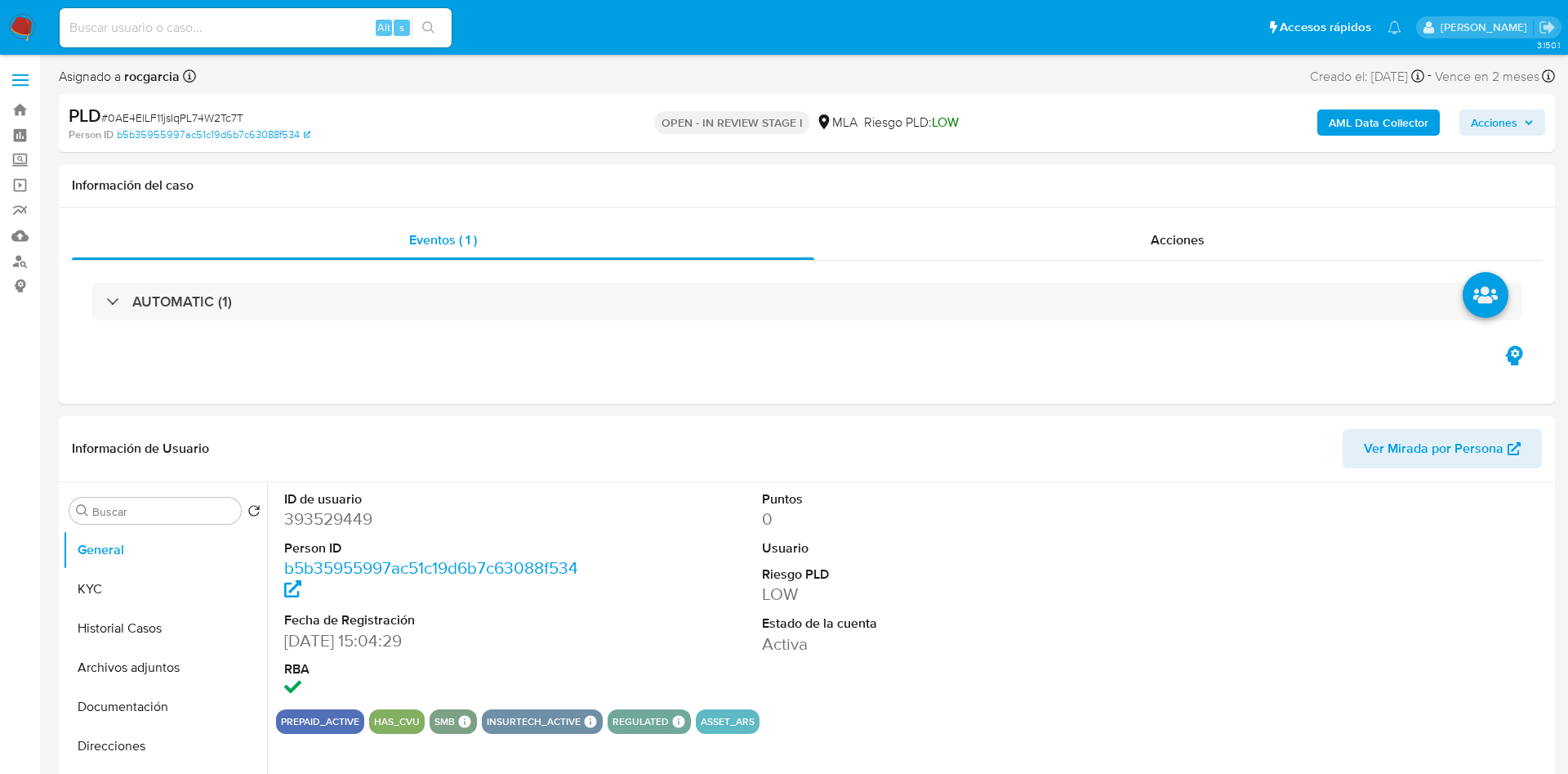
select select "10"
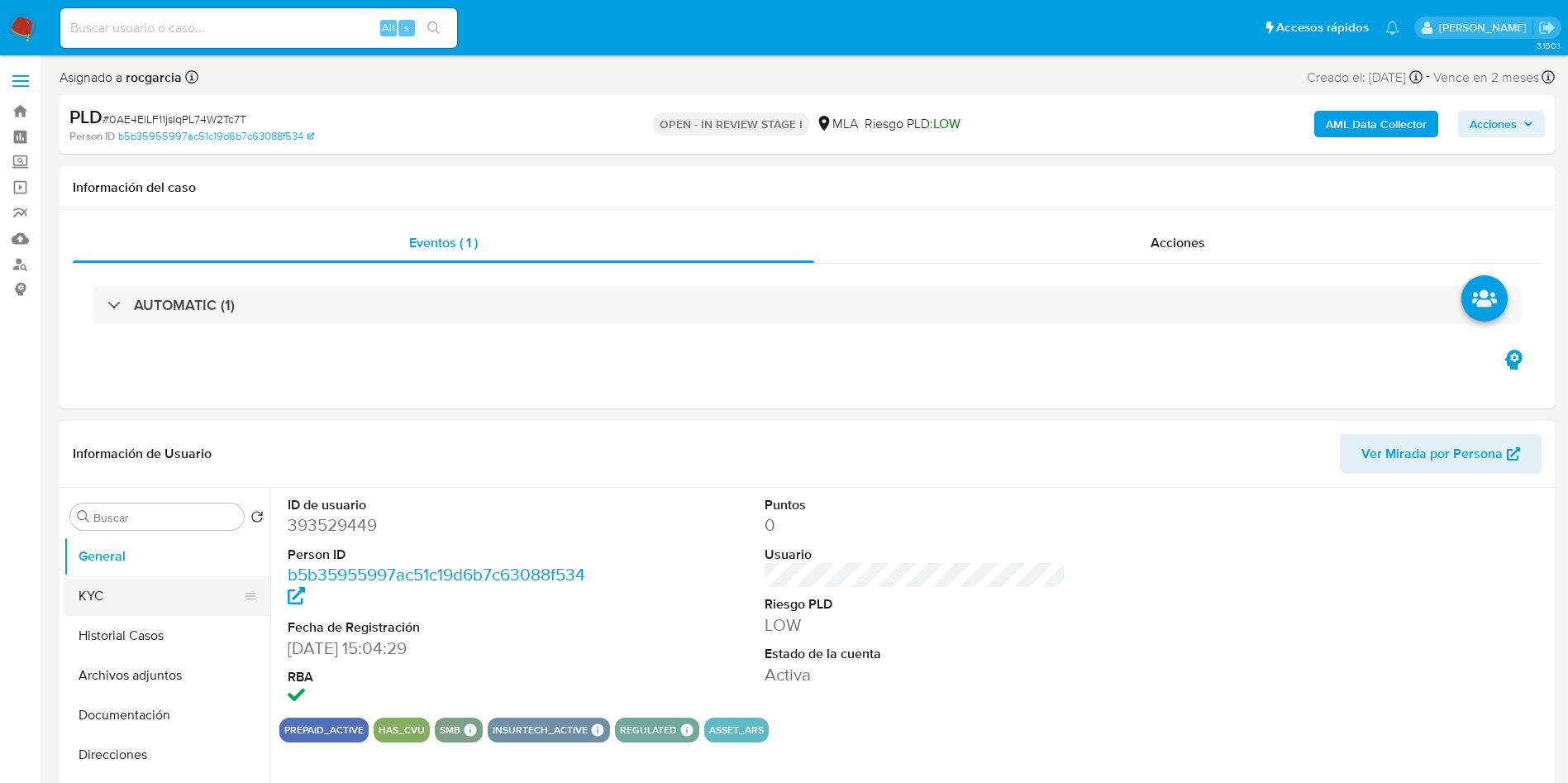
click at [121, 596] on button "KYC" at bounding box center [161, 596] width 193 height 39
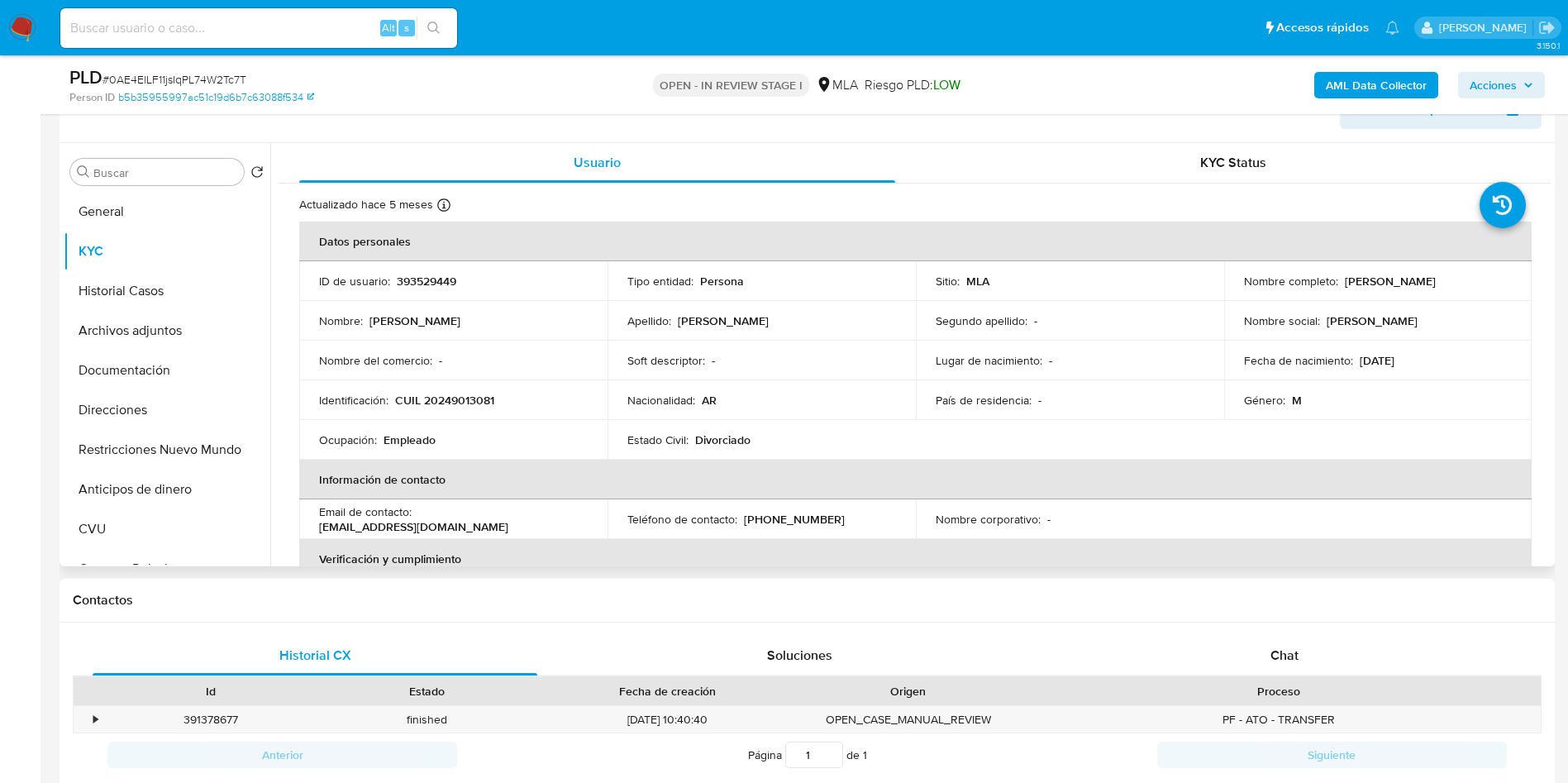
scroll to position [248, 0]
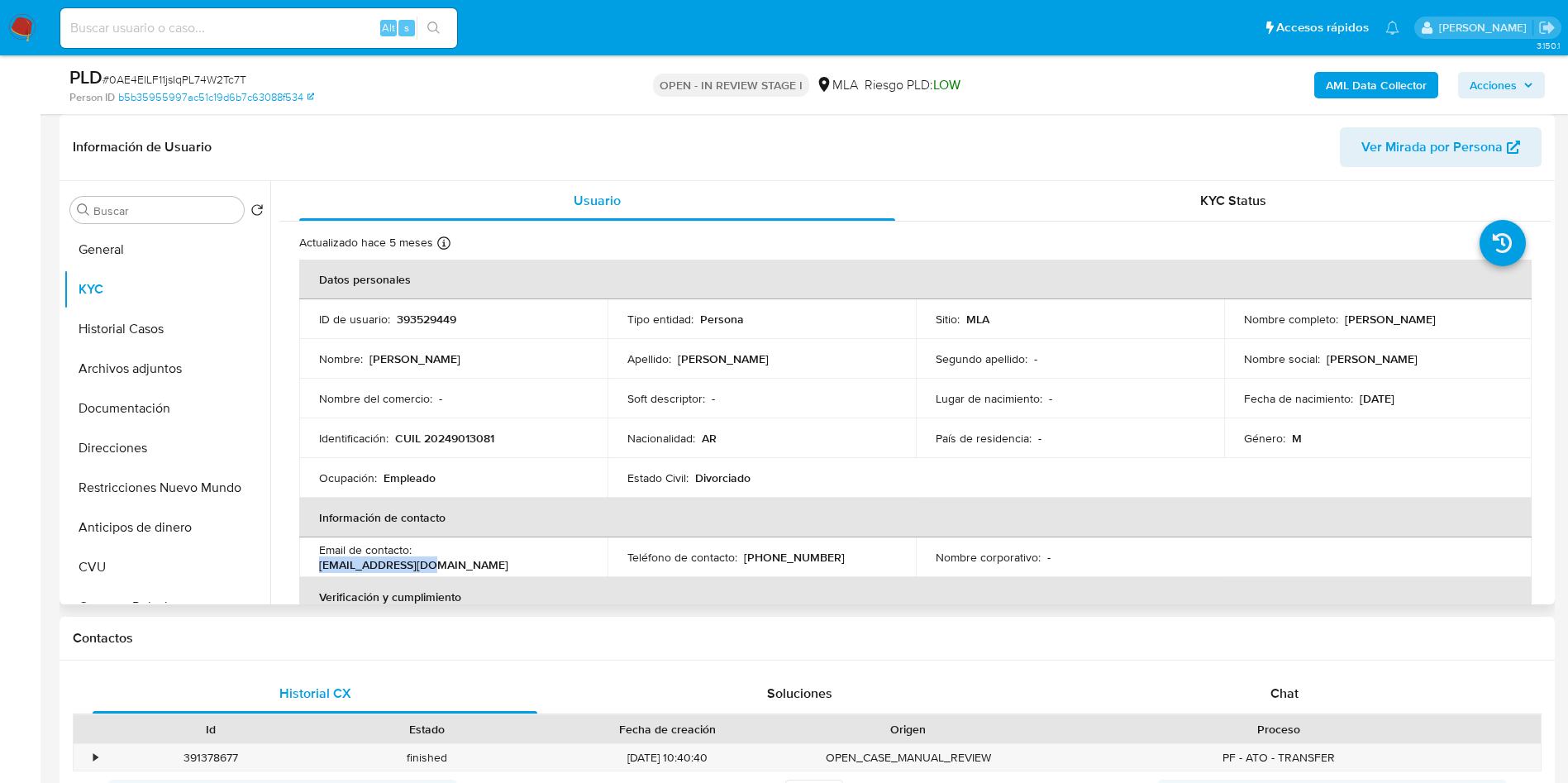
drag, startPoint x: 421, startPoint y: 558, endPoint x: 551, endPoint y: 567, distance: 130.3
click at [551, 567] on td "Email de contacto : [EMAIL_ADDRESS][DOMAIN_NAME]" at bounding box center [453, 557] width 308 height 39
copy p "[EMAIL_ADDRESS][DOMAIN_NAME]"
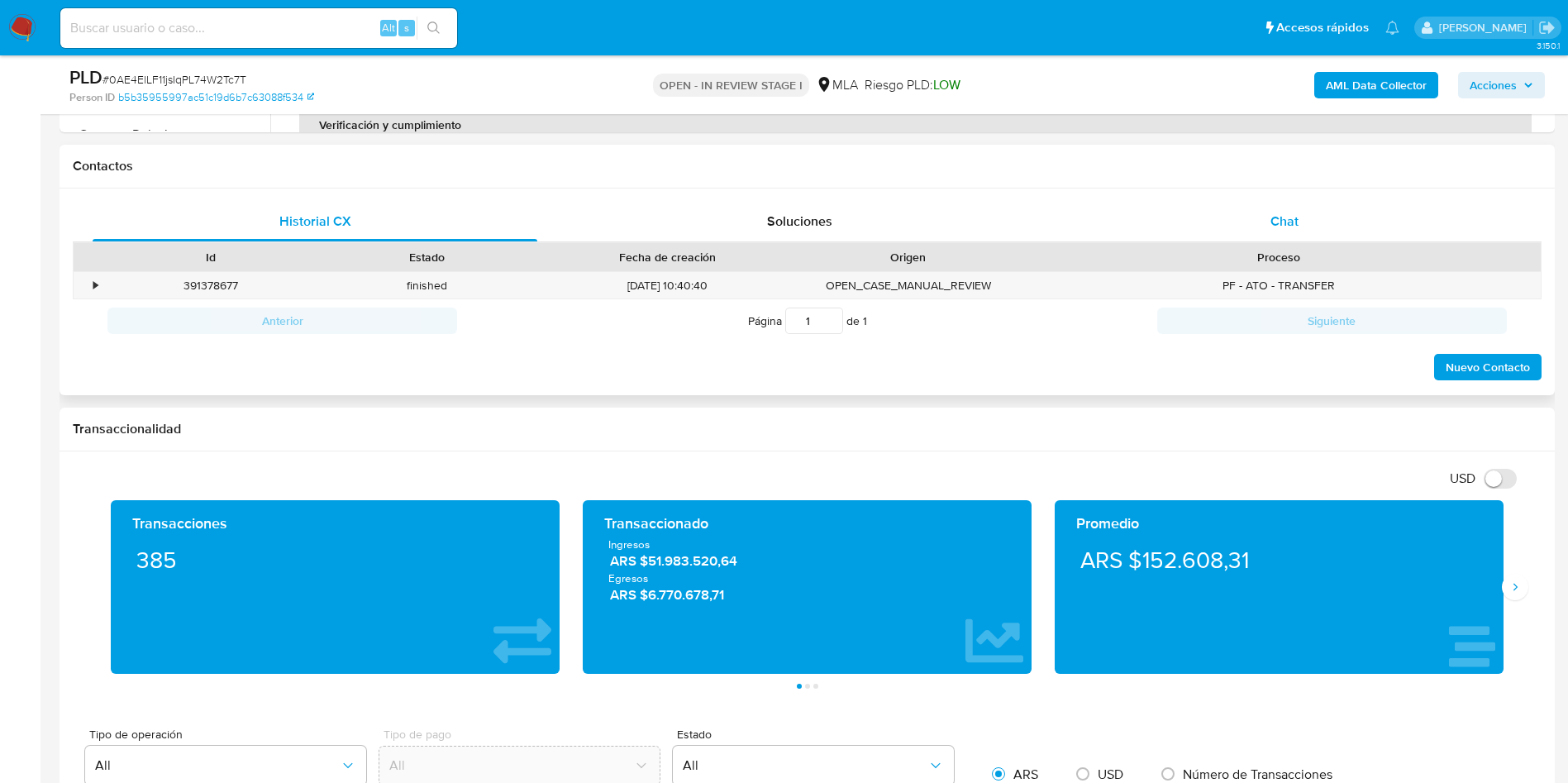
scroll to position [620, 0]
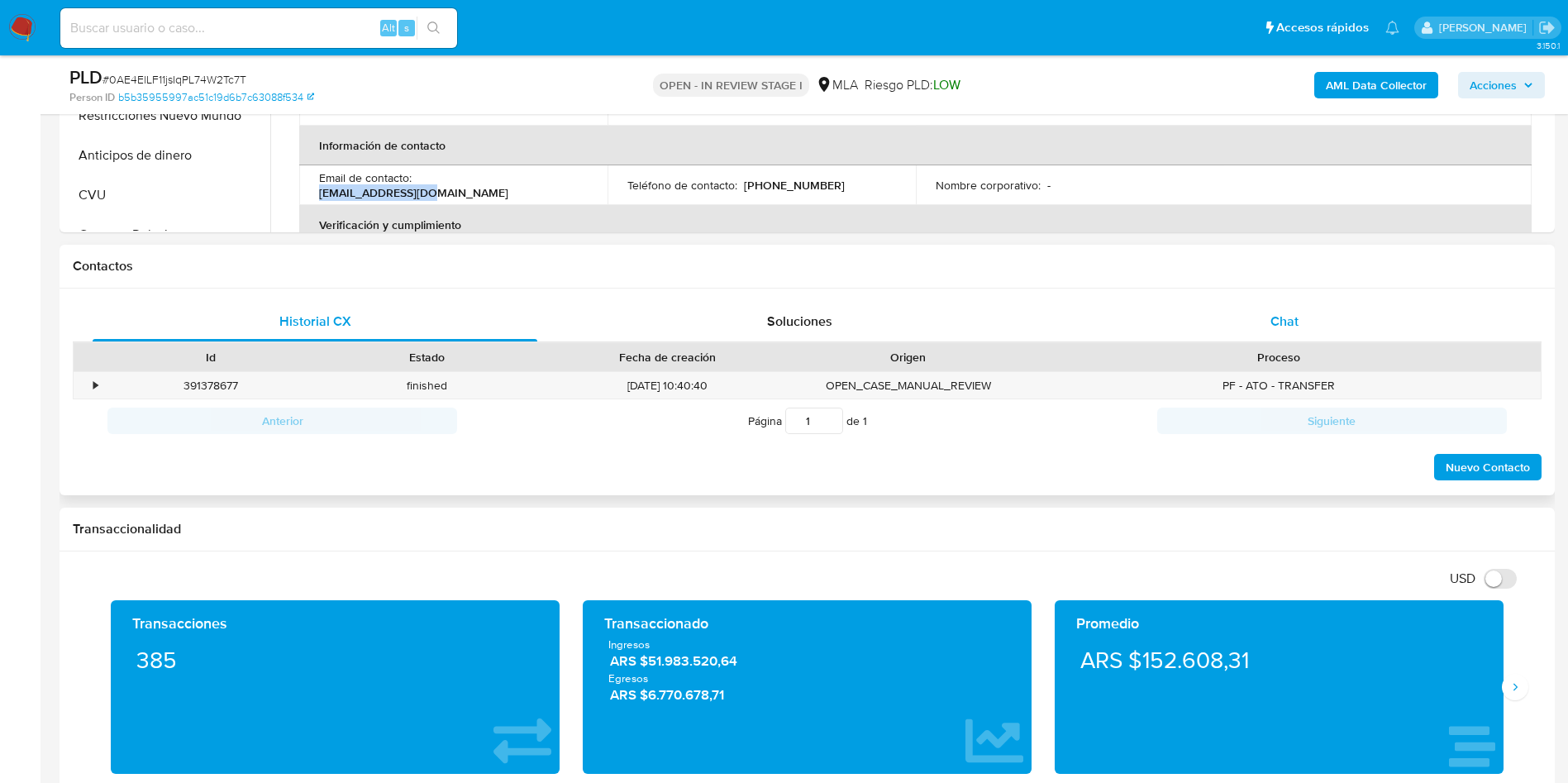
click at [1273, 327] on span "Chat" at bounding box center [1284, 321] width 28 height 19
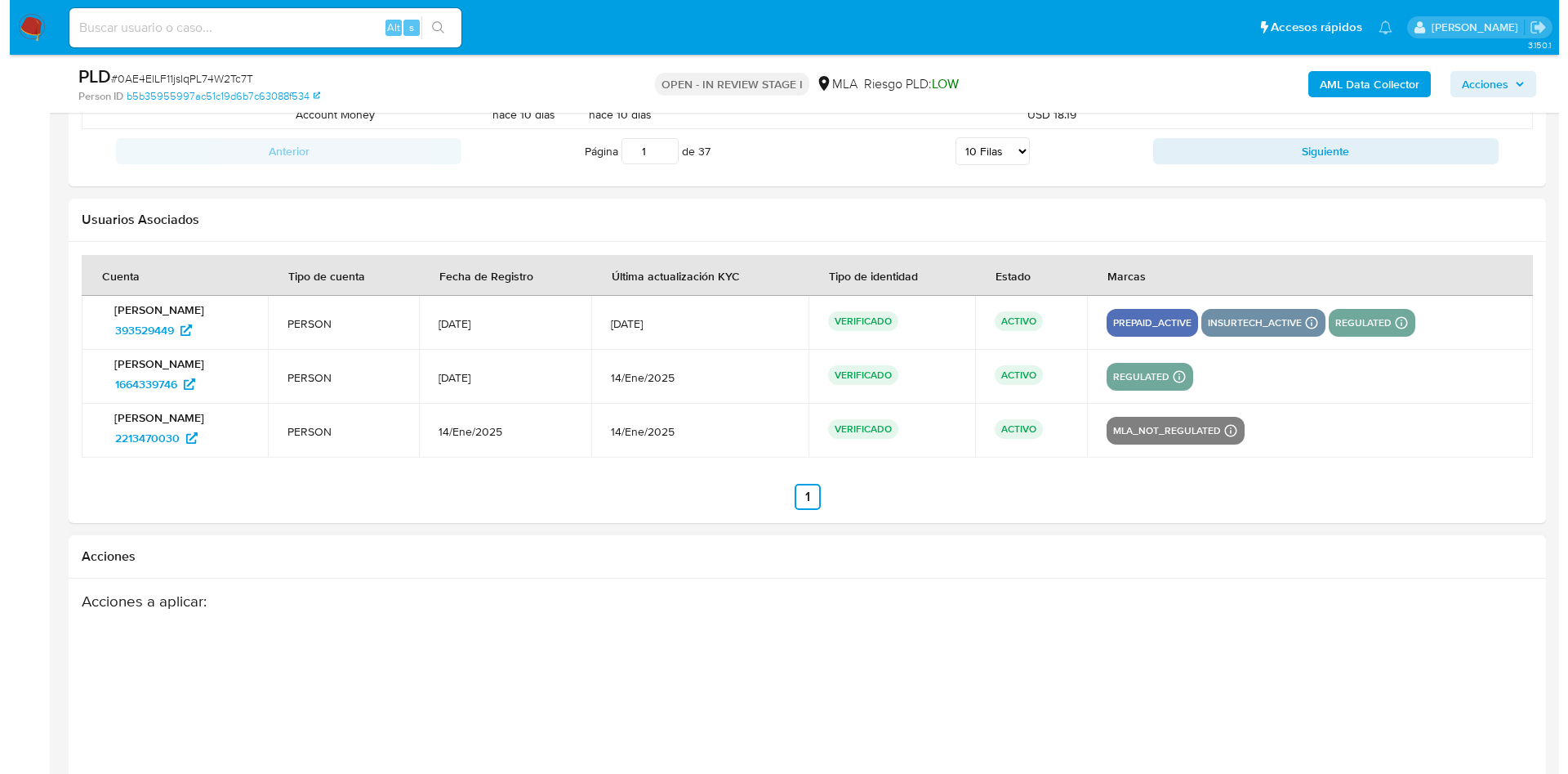
scroll to position [2981, 0]
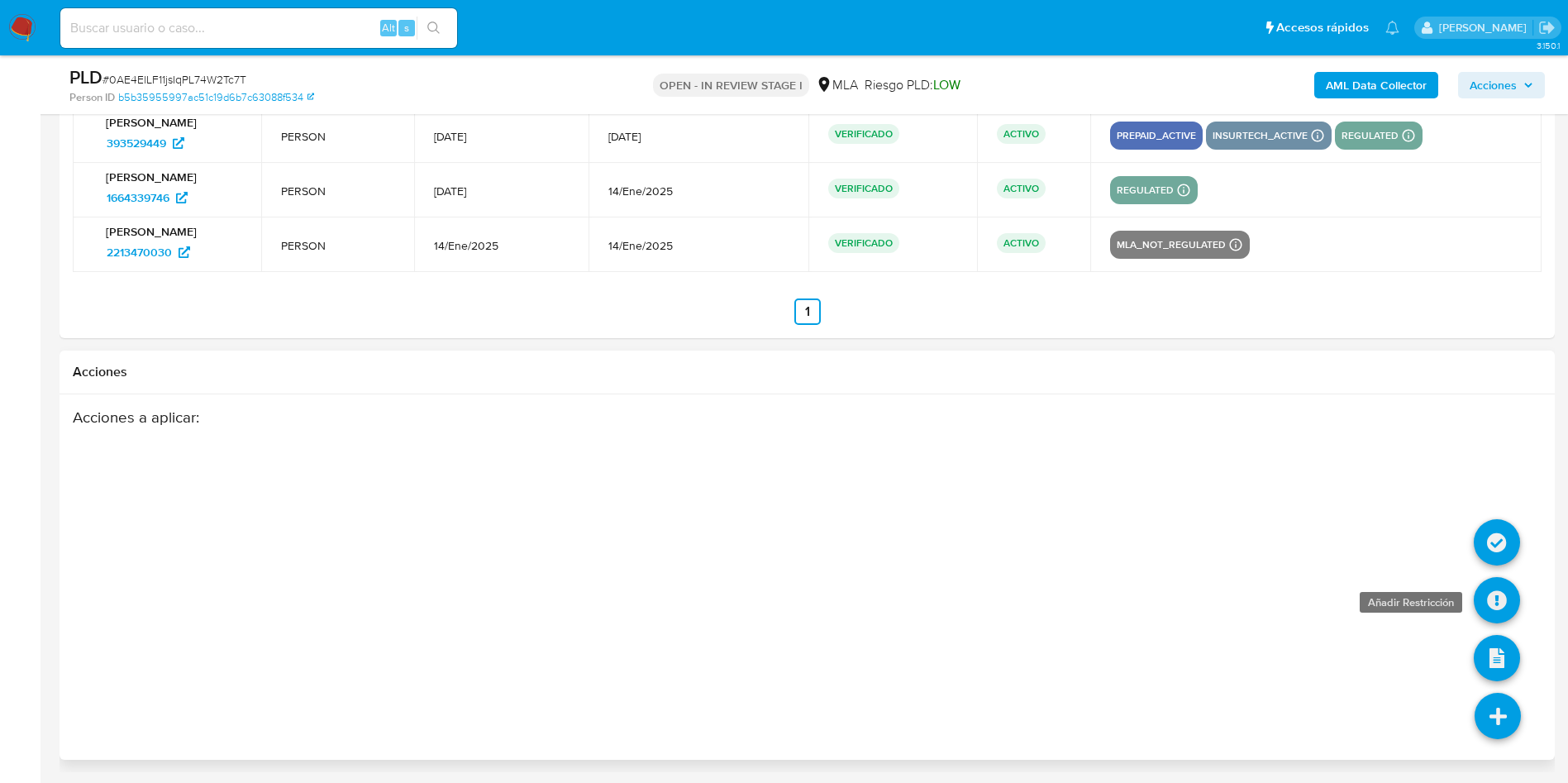
click at [1502, 609] on icon at bounding box center [1497, 600] width 46 height 46
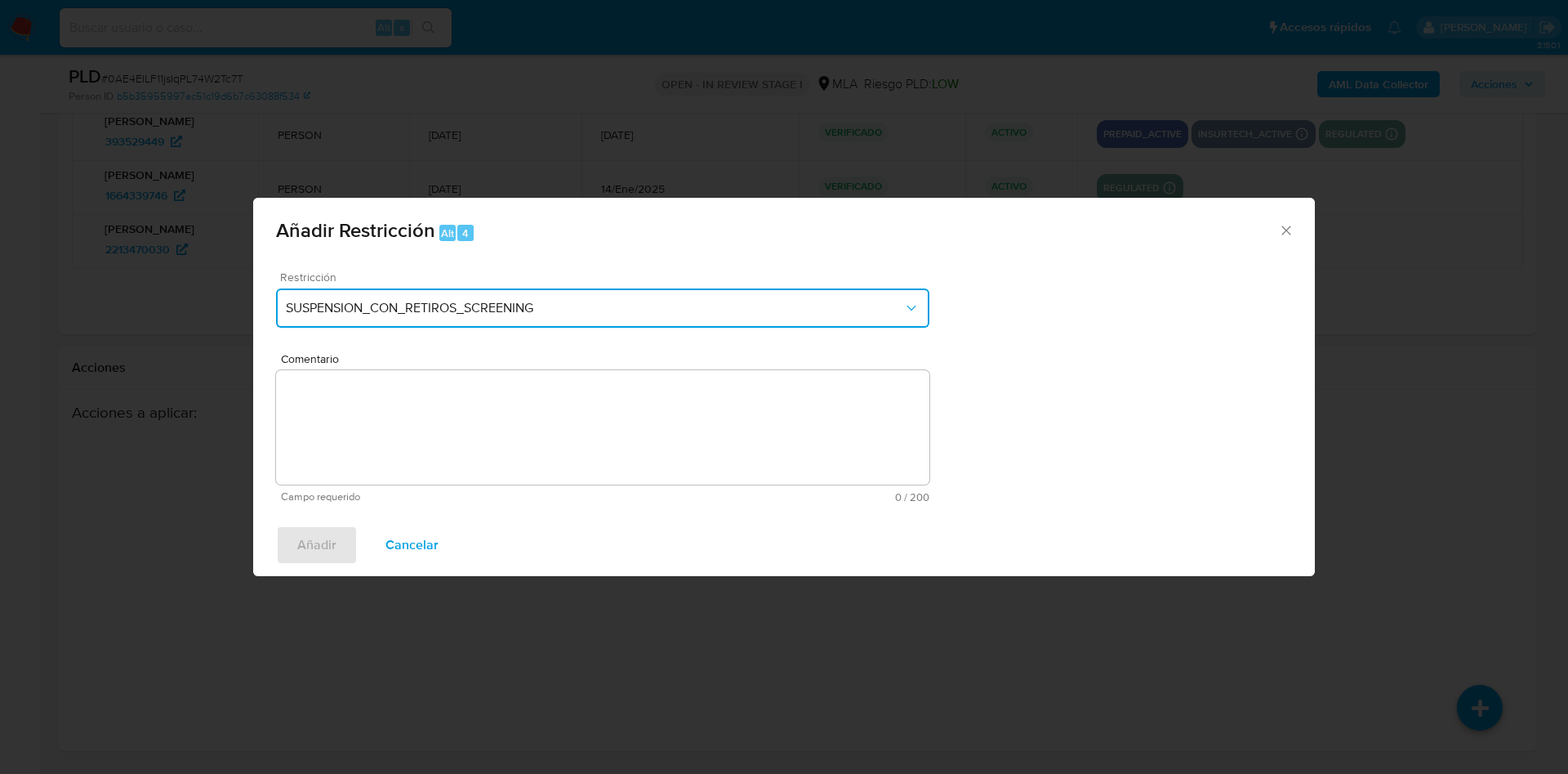
drag, startPoint x: 607, startPoint y: 305, endPoint x: 604, endPoint y: 324, distance: 19.2
click at [607, 305] on span "SUSPENSION_CON_RETIROS_SCREENING" at bounding box center [595, 307] width 618 height 16
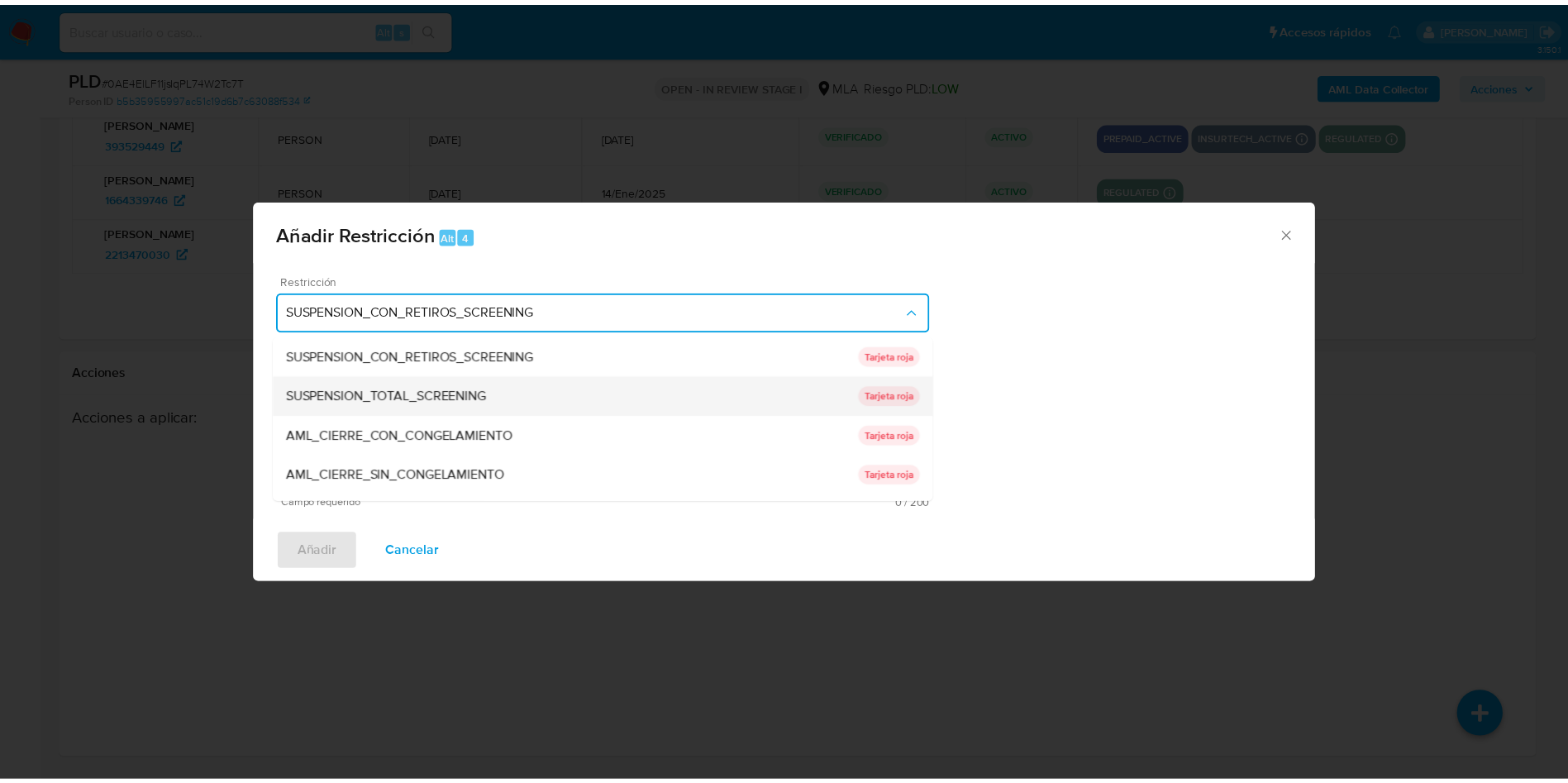
scroll to position [248, 0]
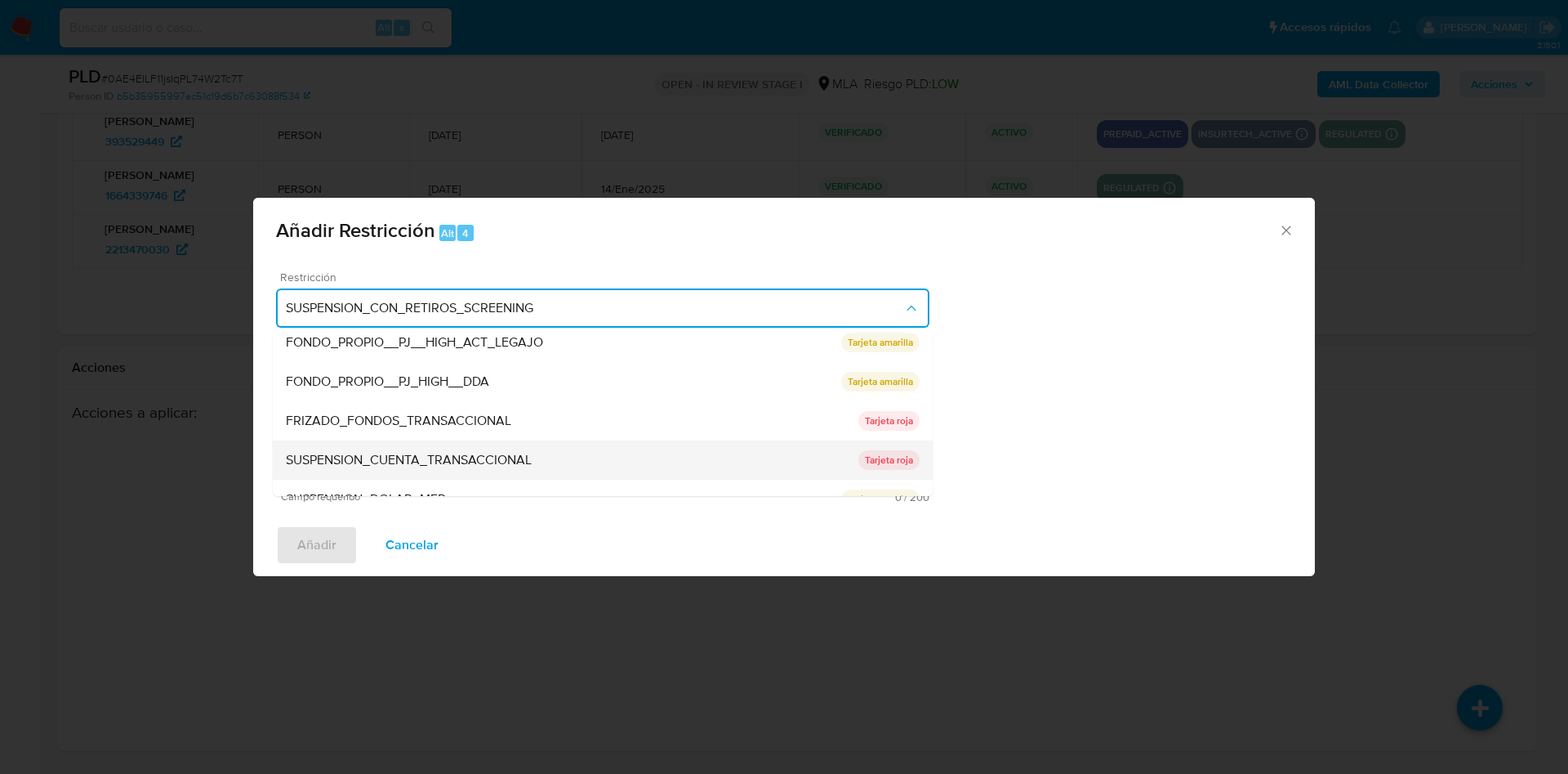
click at [562, 451] on div "SUSPENSION_CUENTA_TRANSACCIONAL" at bounding box center [572, 460] width 573 height 39
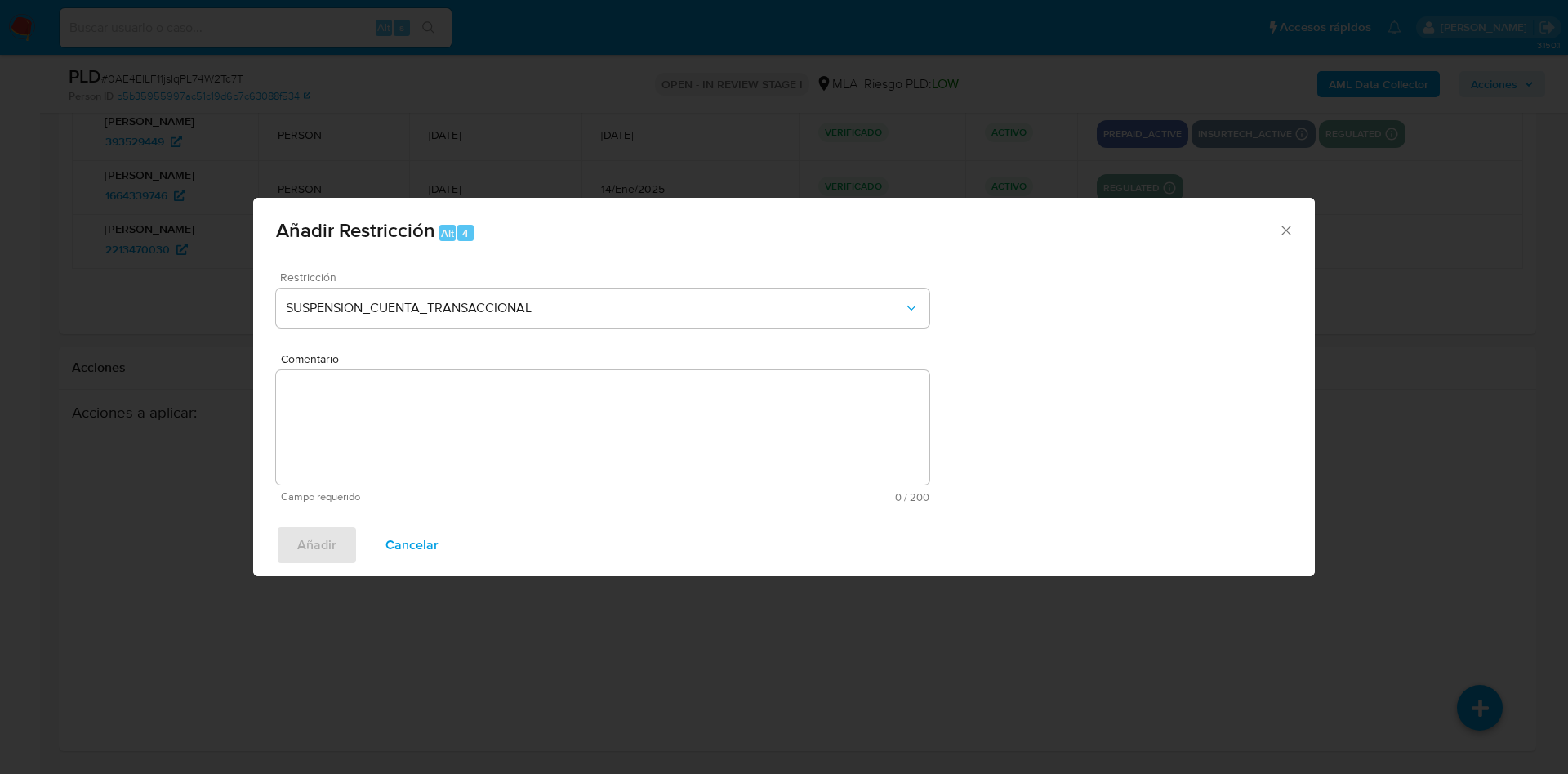
click at [562, 451] on textarea "Comentario" at bounding box center [603, 427] width 653 height 115
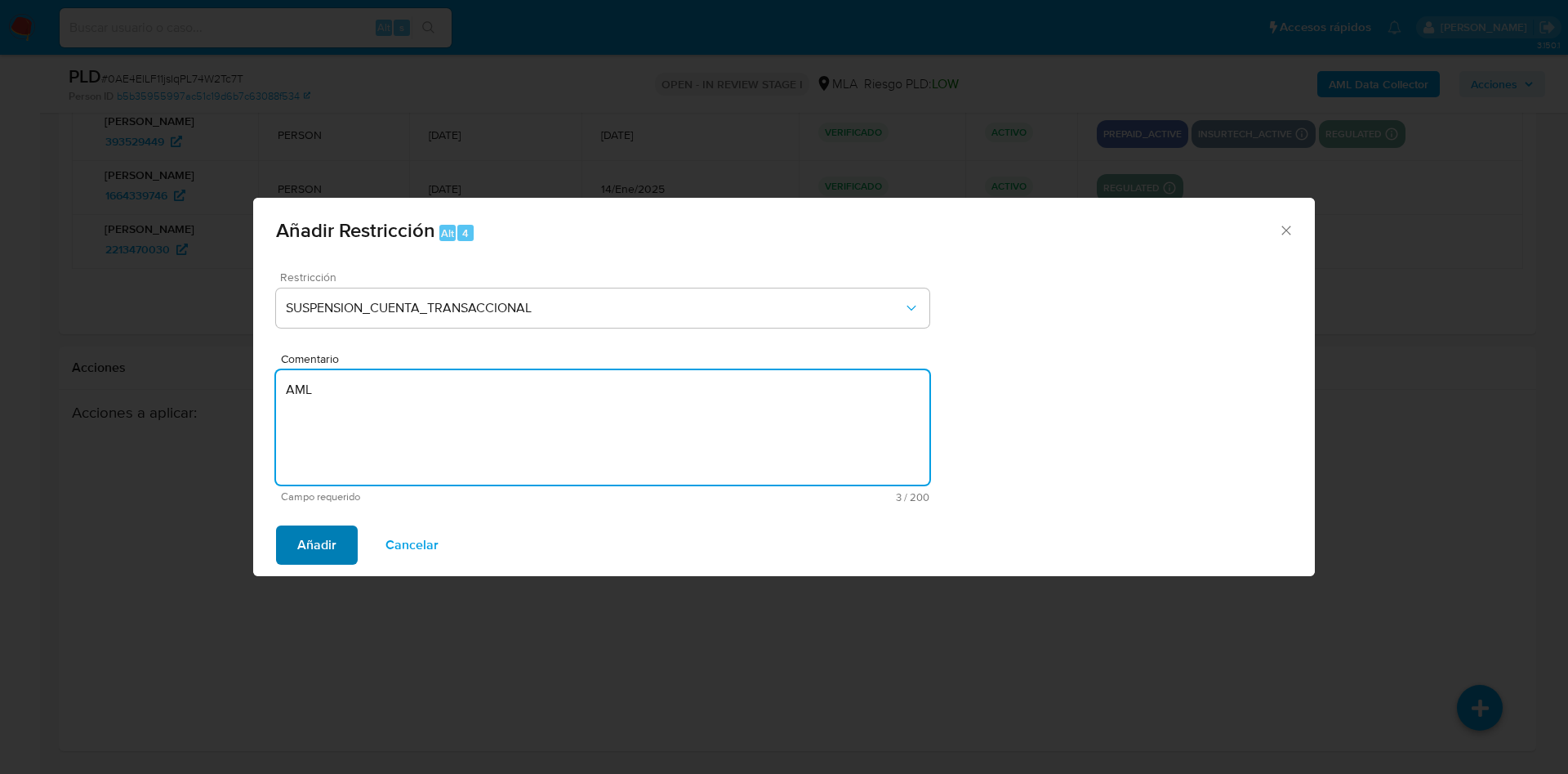
type textarea "AML"
click at [305, 546] on span "Añadir" at bounding box center [316, 544] width 39 height 36
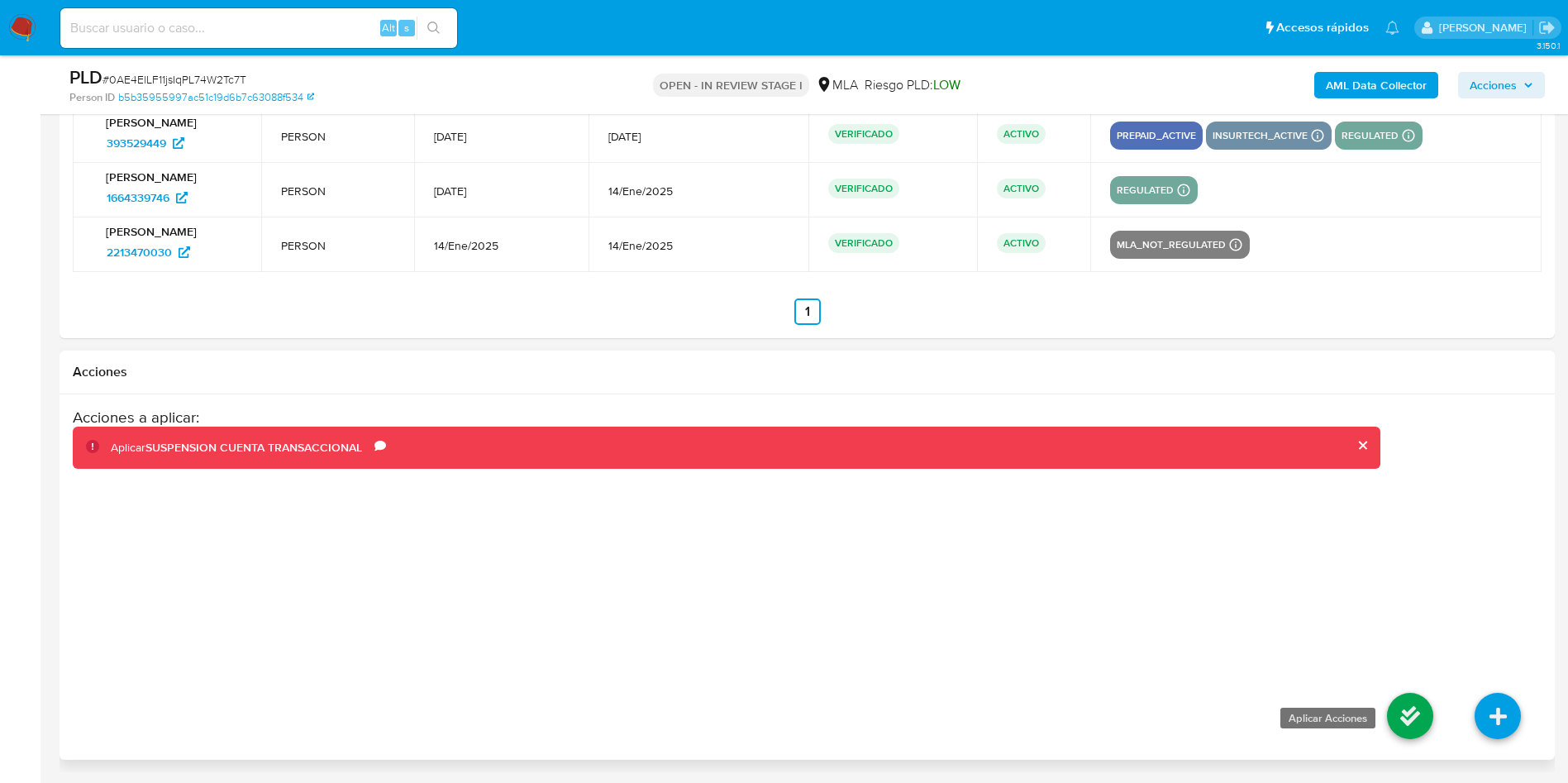
click at [1417, 709] on icon at bounding box center [1410, 716] width 46 height 46
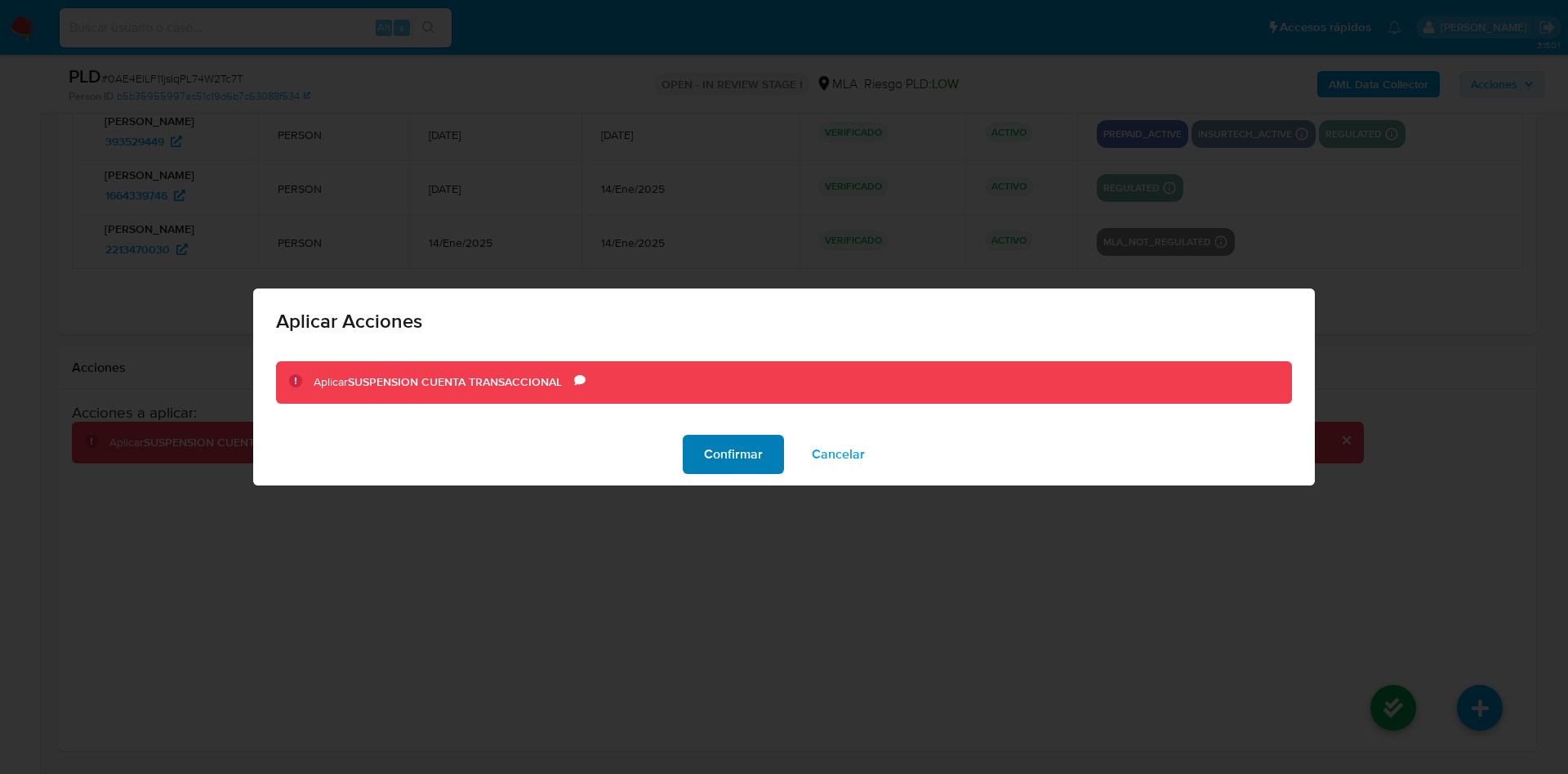
click at [684, 448] on button "Confirmar" at bounding box center [733, 454] width 101 height 39
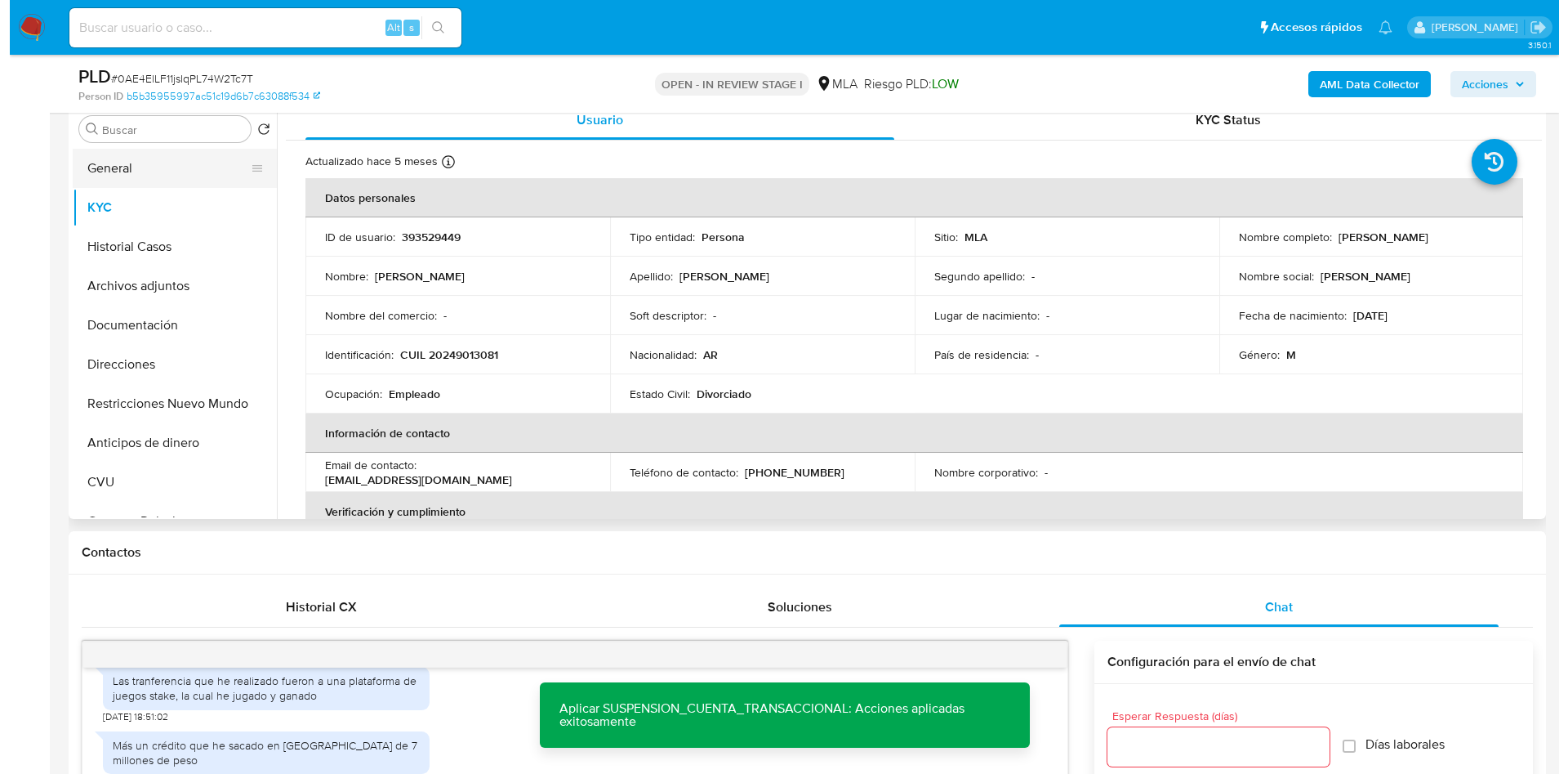
scroll to position [285, 0]
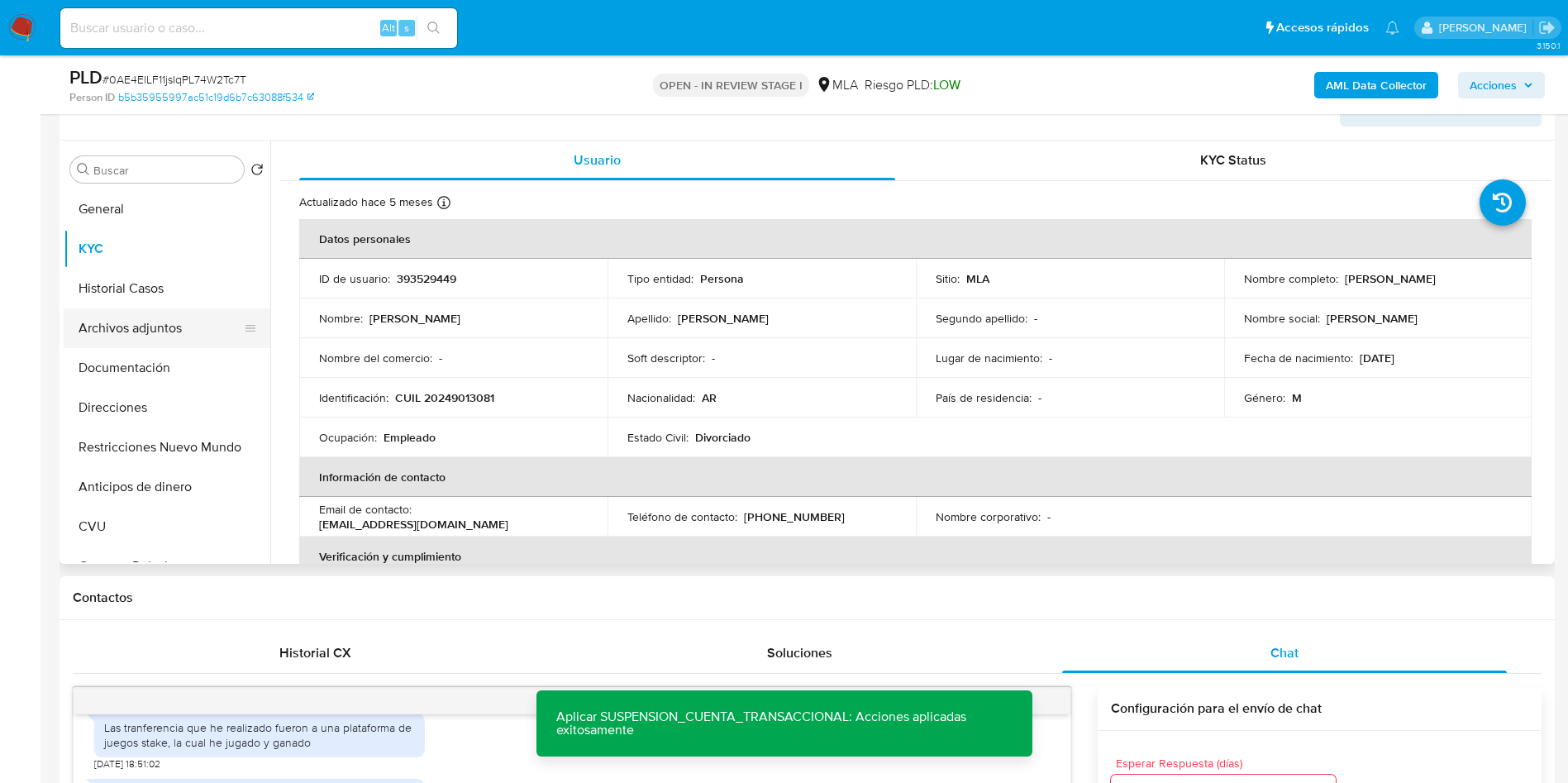
click at [111, 342] on button "Archivos adjuntos" at bounding box center [161, 328] width 193 height 39
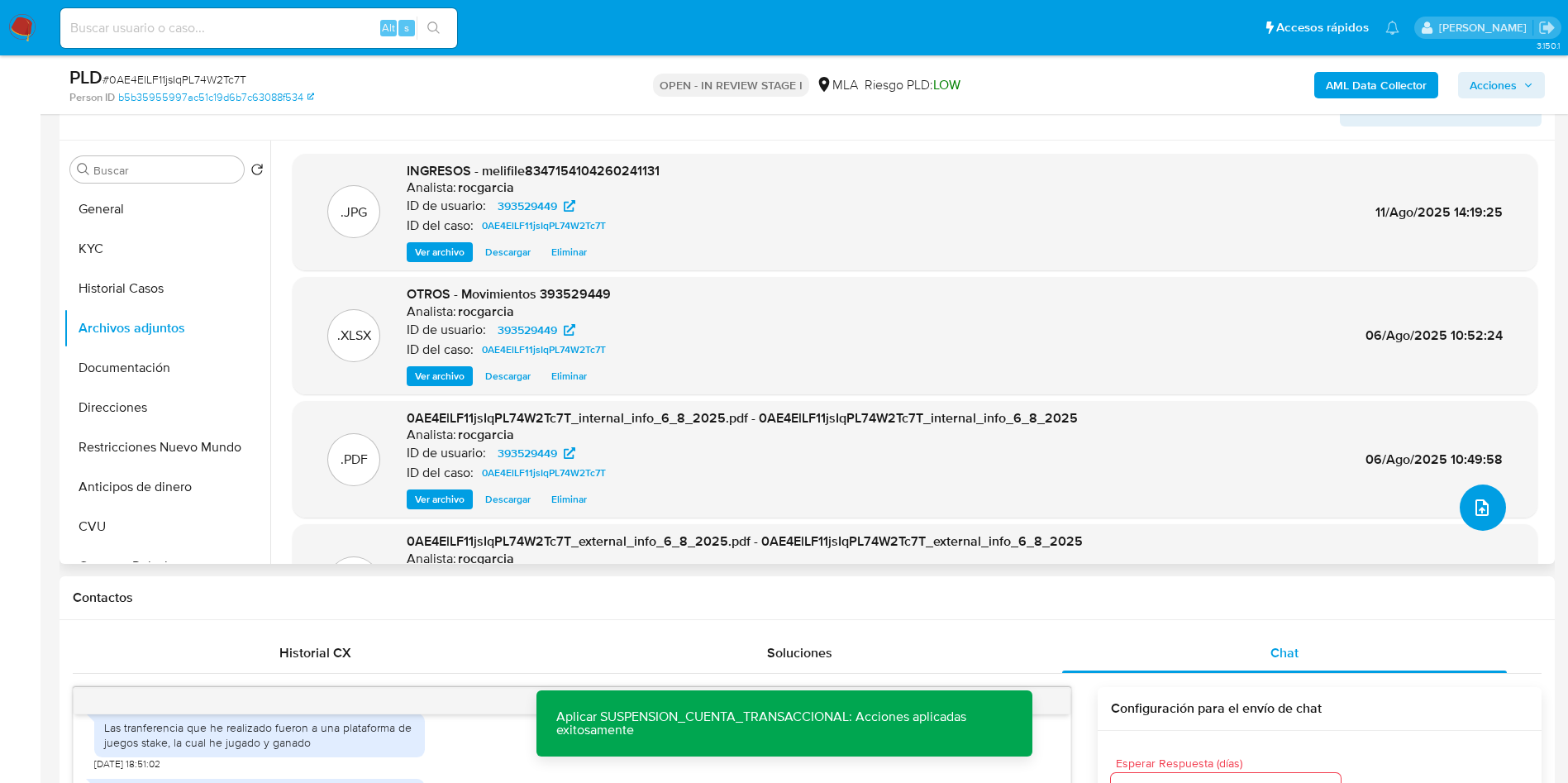
click at [1480, 505] on icon "upload-file" at bounding box center [1482, 507] width 20 height 20
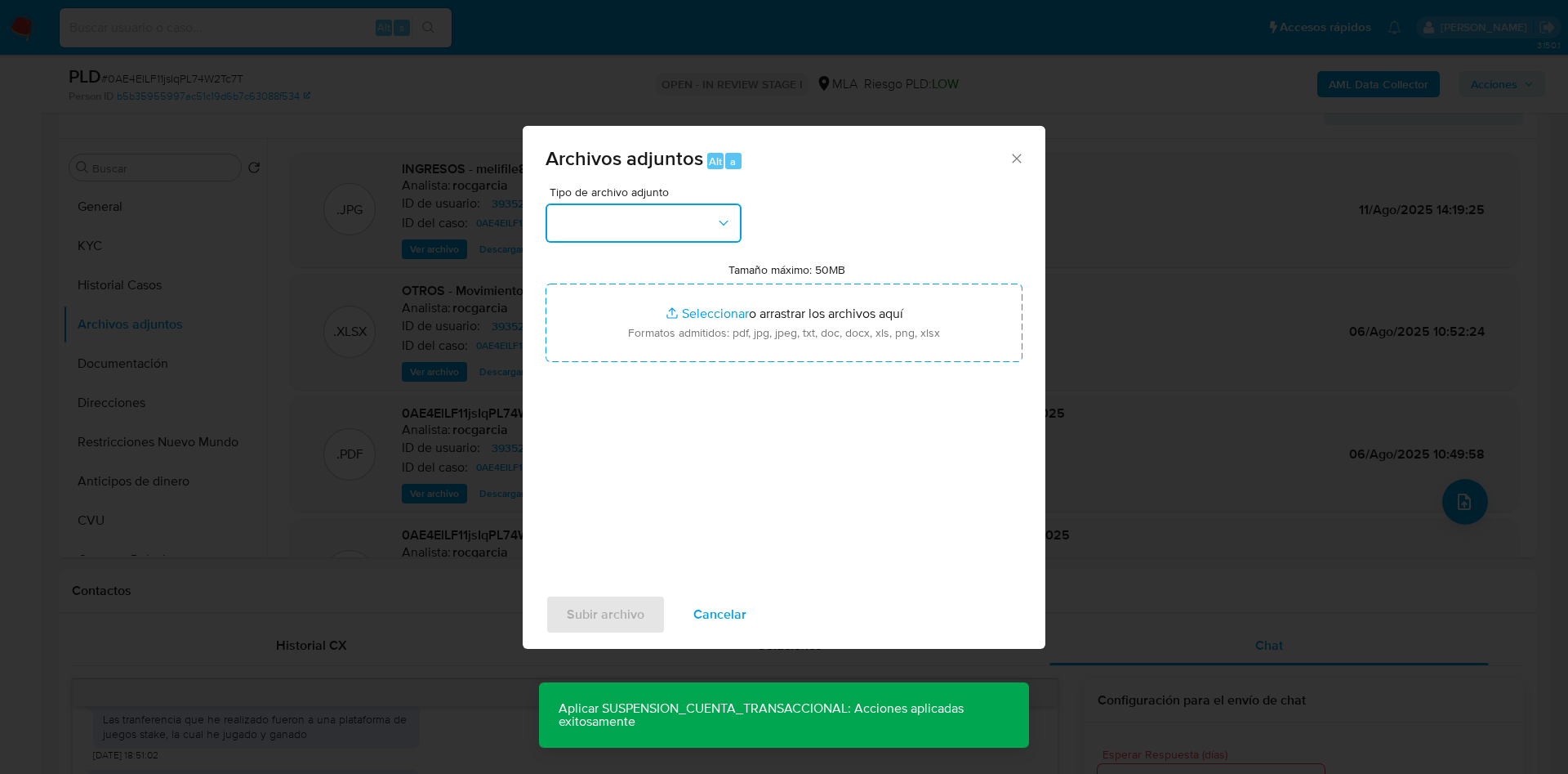
click at [607, 215] on button "button" at bounding box center [644, 223] width 196 height 39
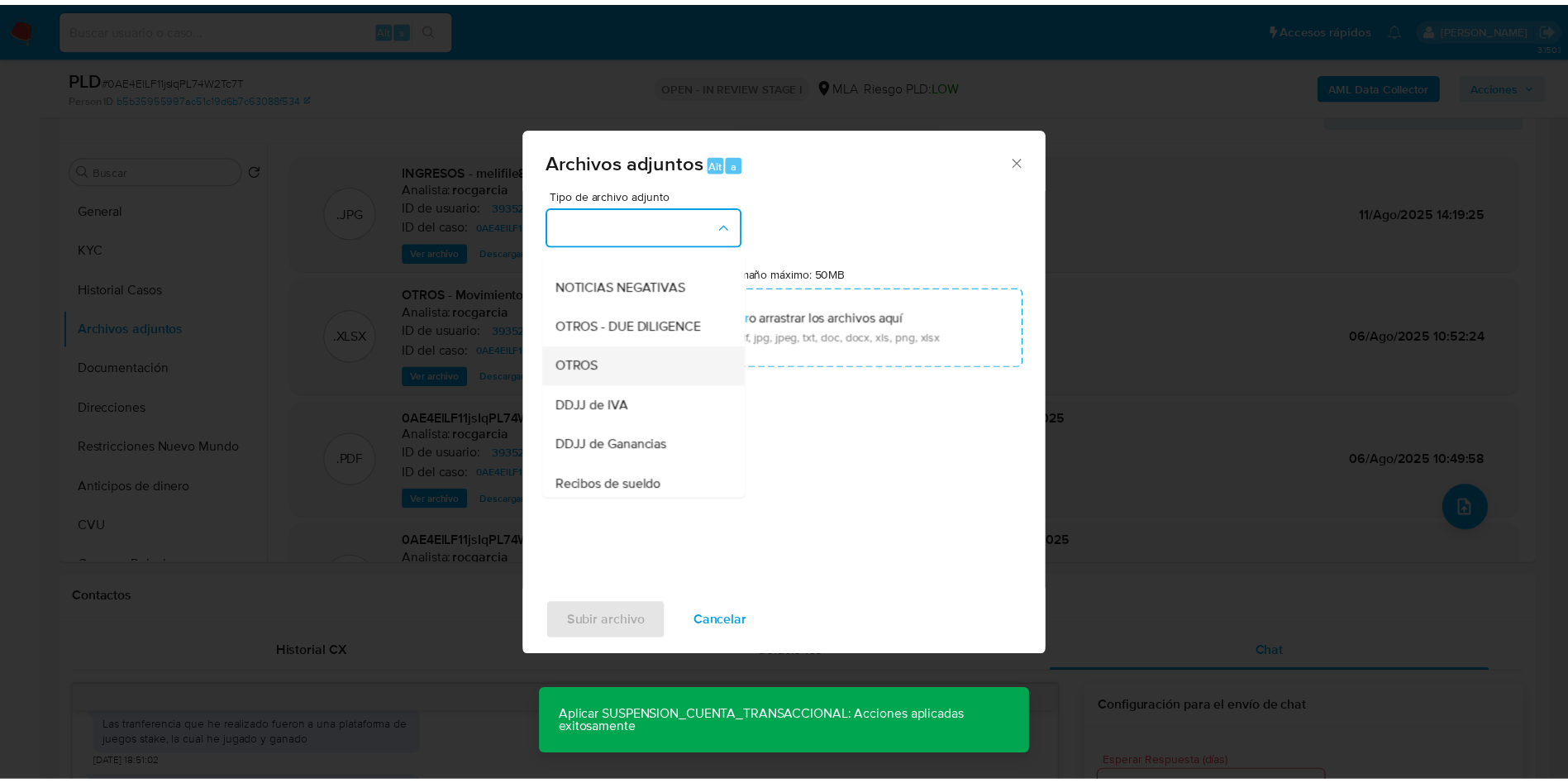
scroll to position [248, 0]
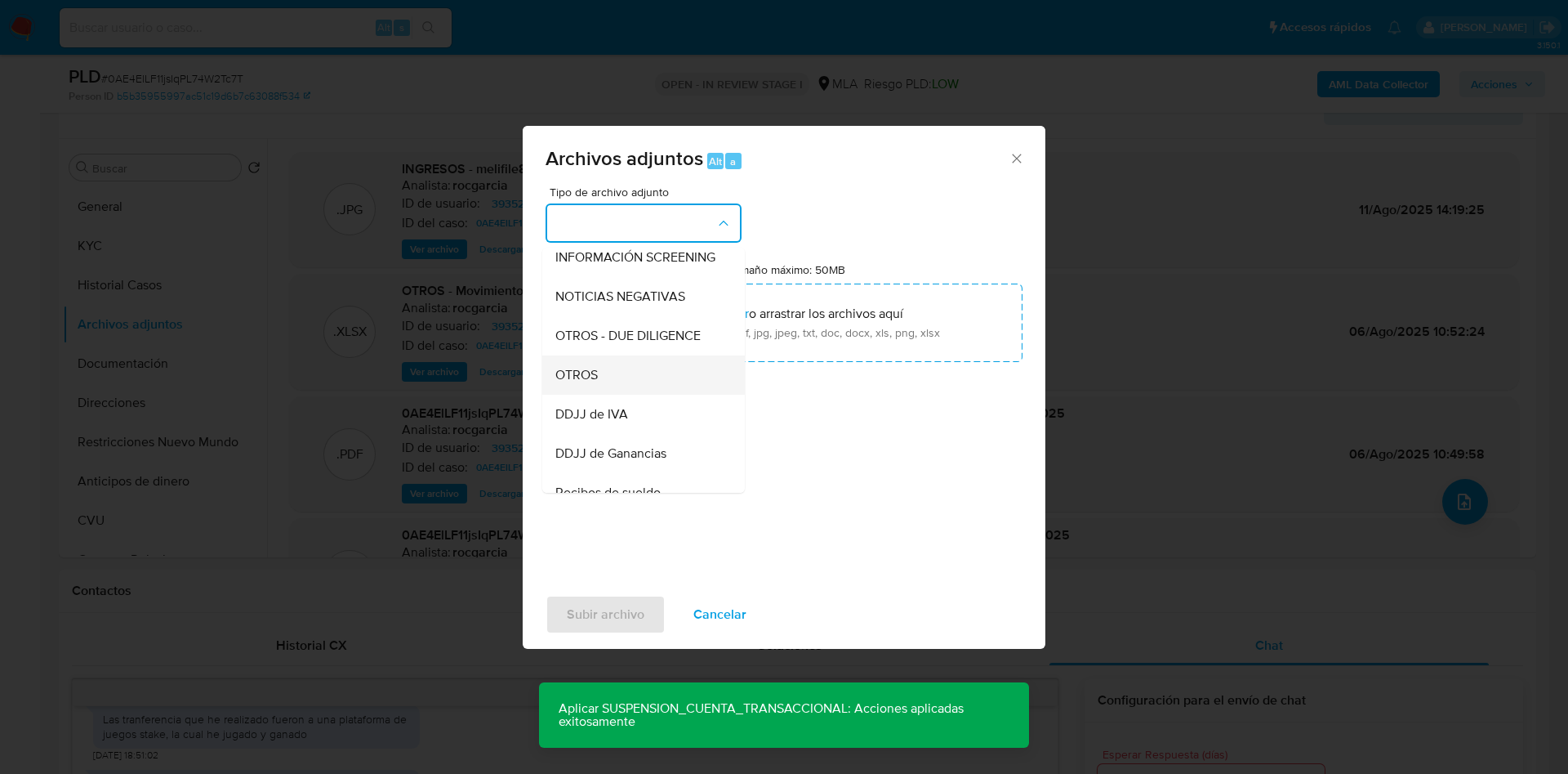
click at [598, 390] on div "OTROS" at bounding box center [638, 375] width 166 height 39
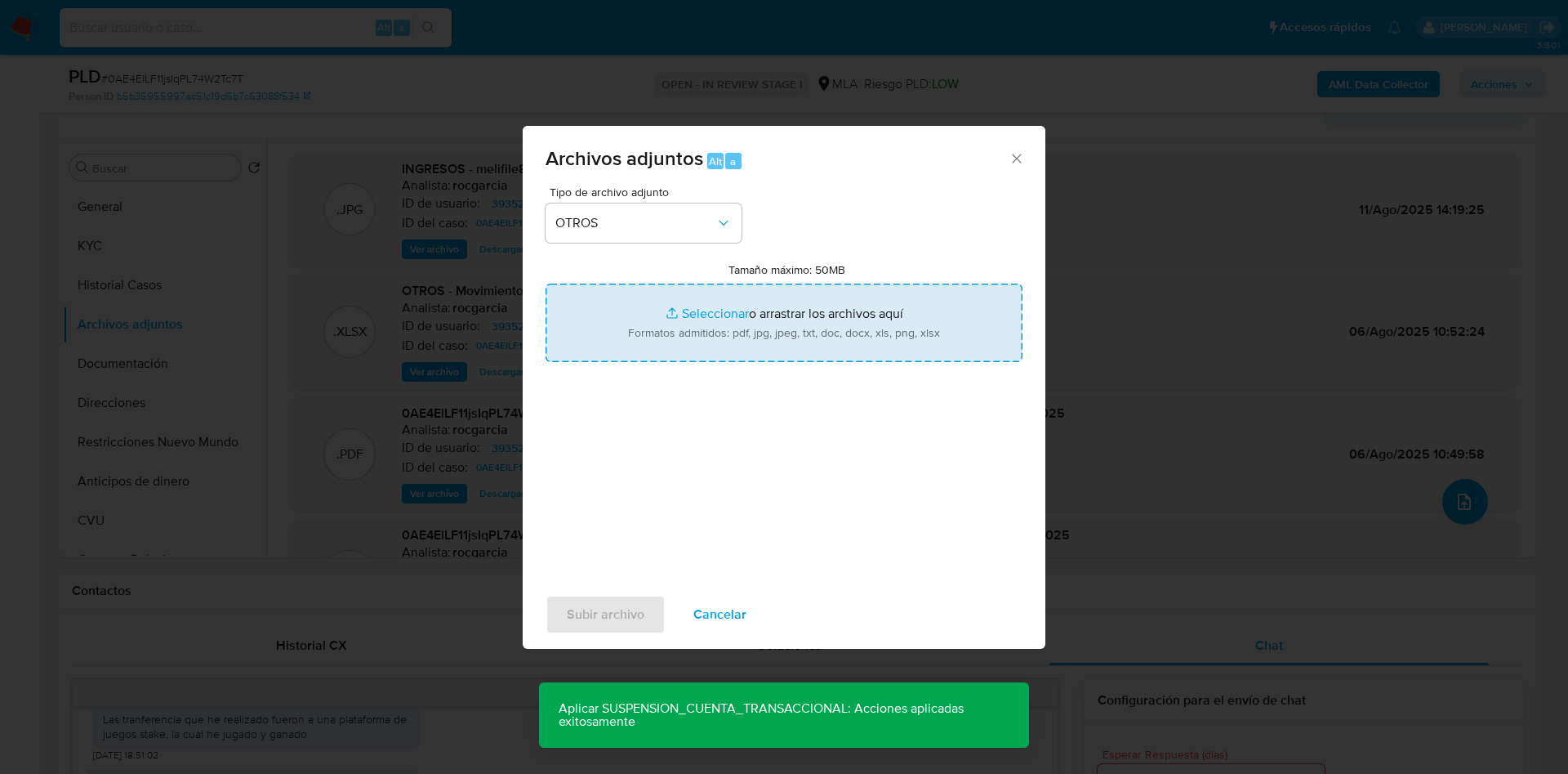
click at [689, 312] on input "Tamaño máximo: 50MB Seleccionar archivos" at bounding box center [784, 322] width 477 height 78
type input "C:\fakepath\Caselog 0AE4ElLF11jsIqPL74W2Tc7T_2025_07_18_02_53_26.docx"
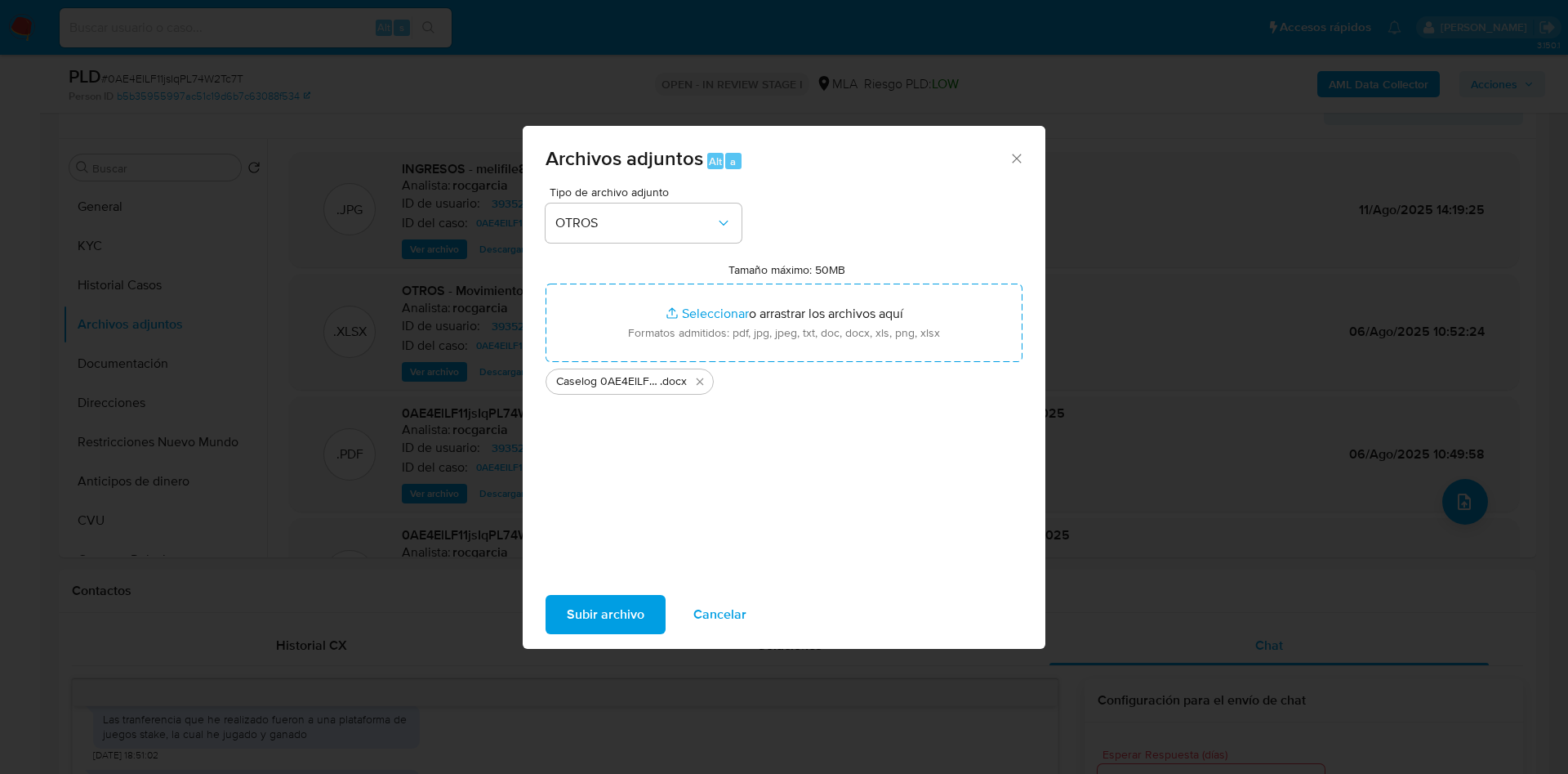
click at [598, 625] on span "Subir archivo" at bounding box center [606, 614] width 78 height 36
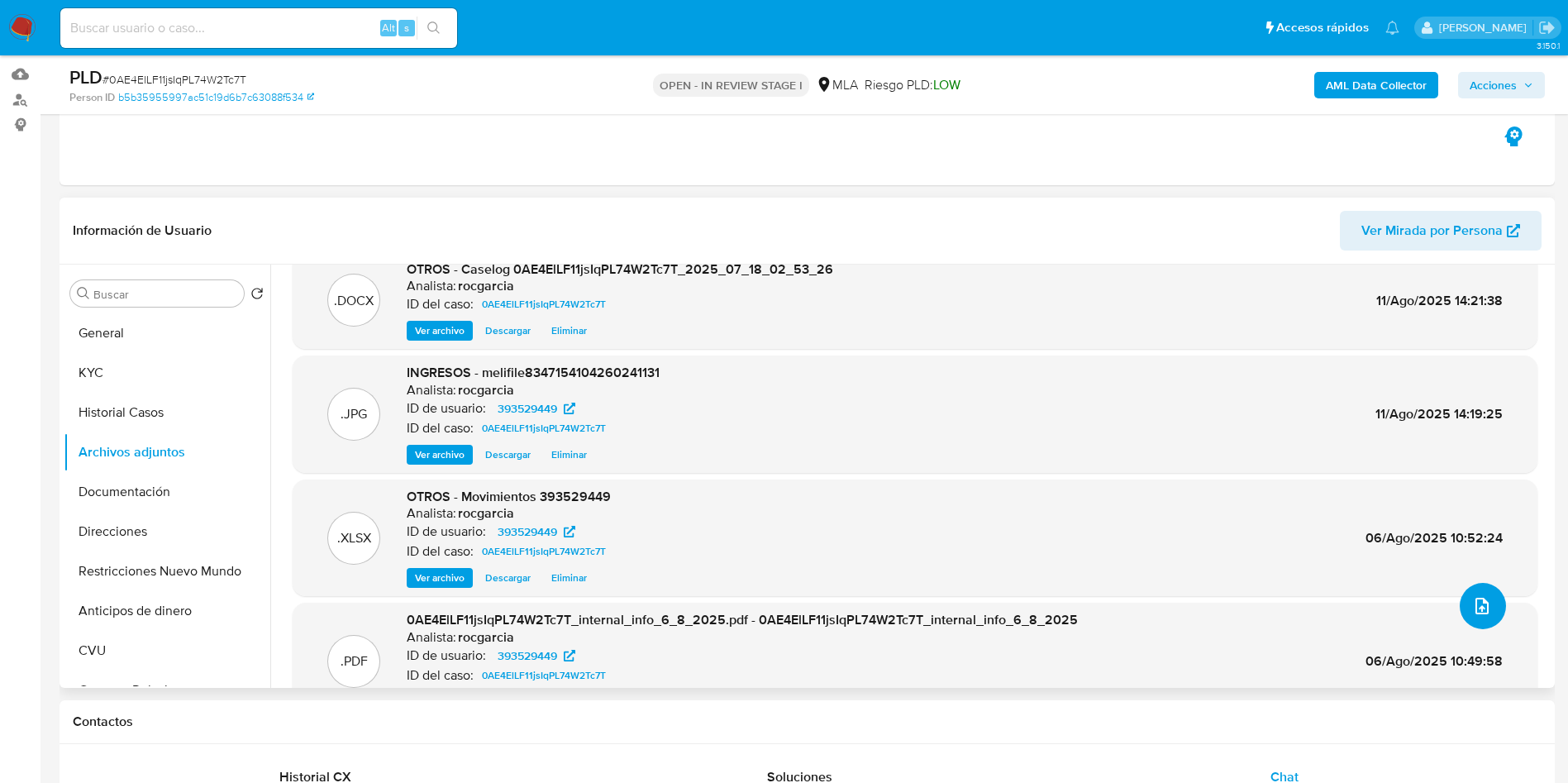
scroll to position [0, 0]
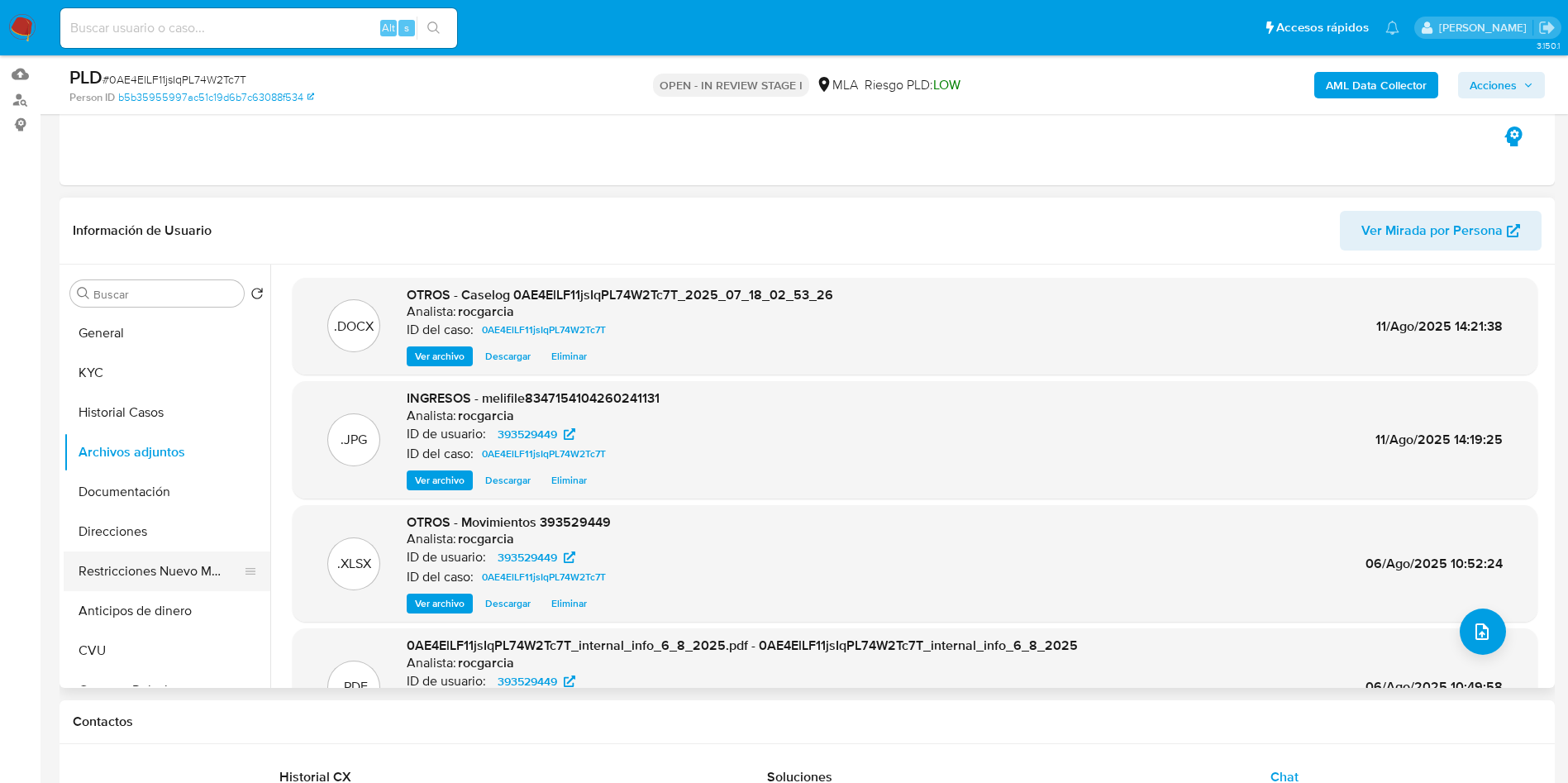
click at [200, 573] on button "Restricciones Nuevo Mundo" at bounding box center [161, 571] width 193 height 39
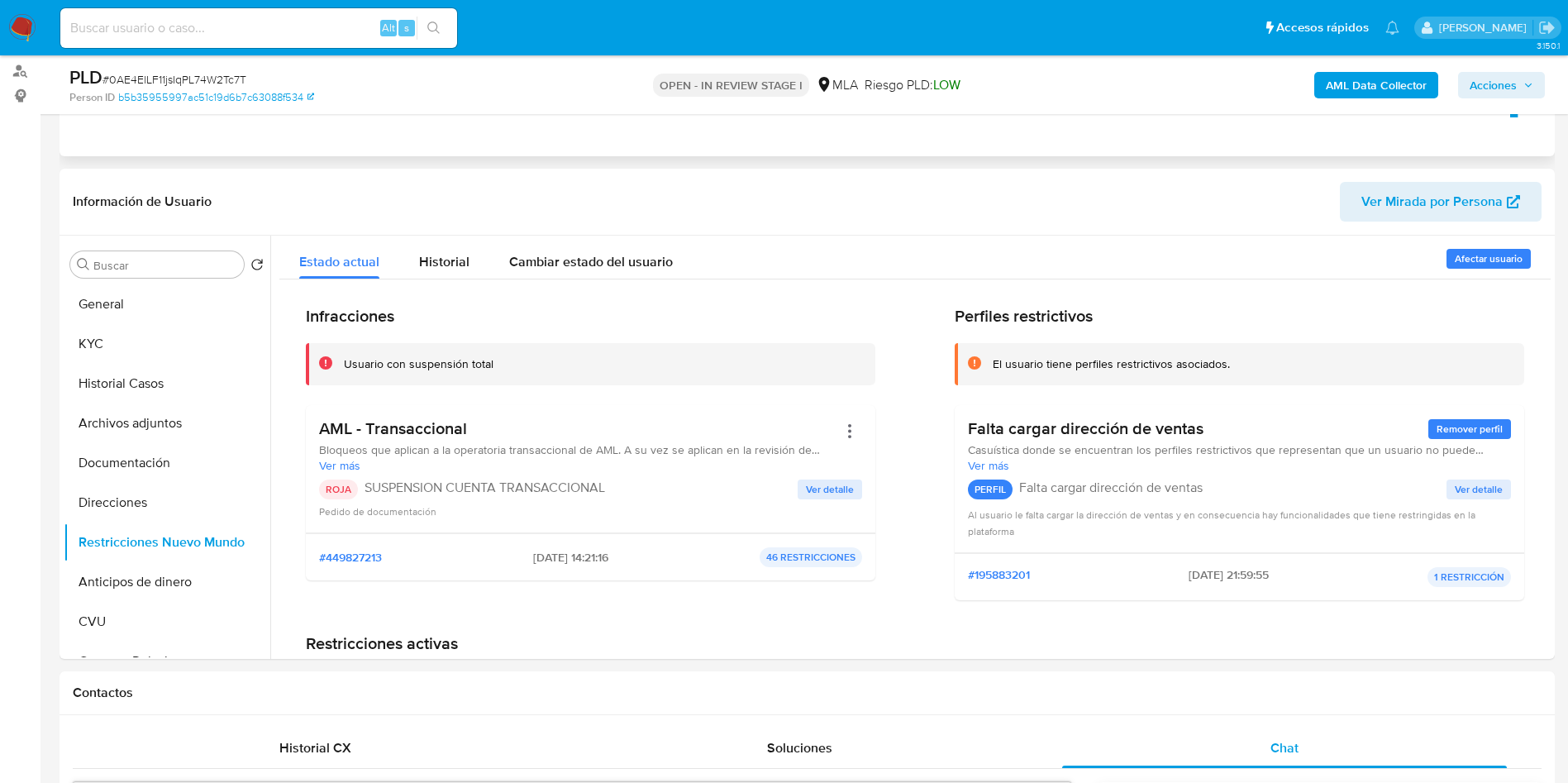
scroll to position [40, 0]
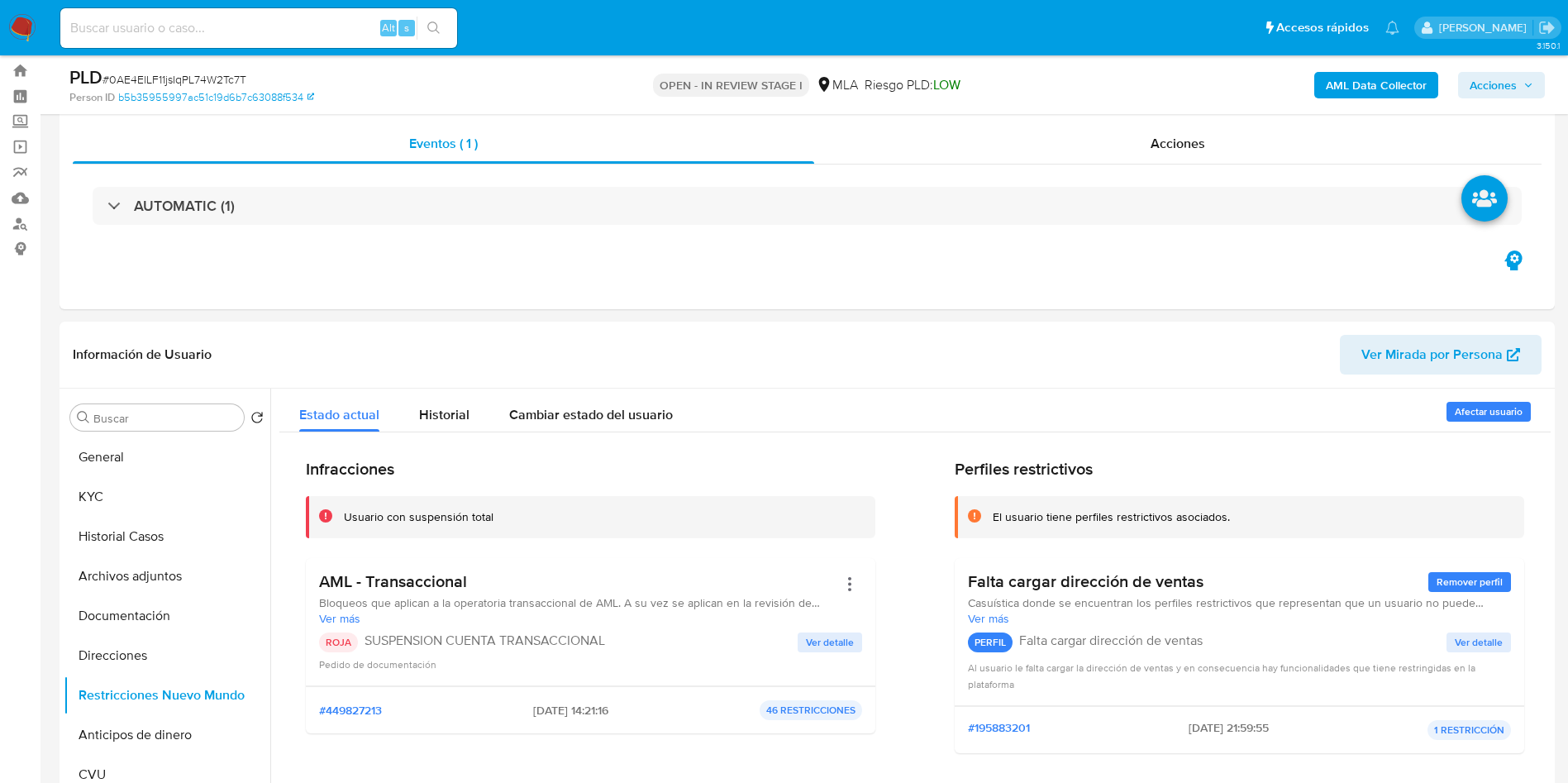
click at [1511, 91] on span "Acciones" at bounding box center [1493, 85] width 47 height 26
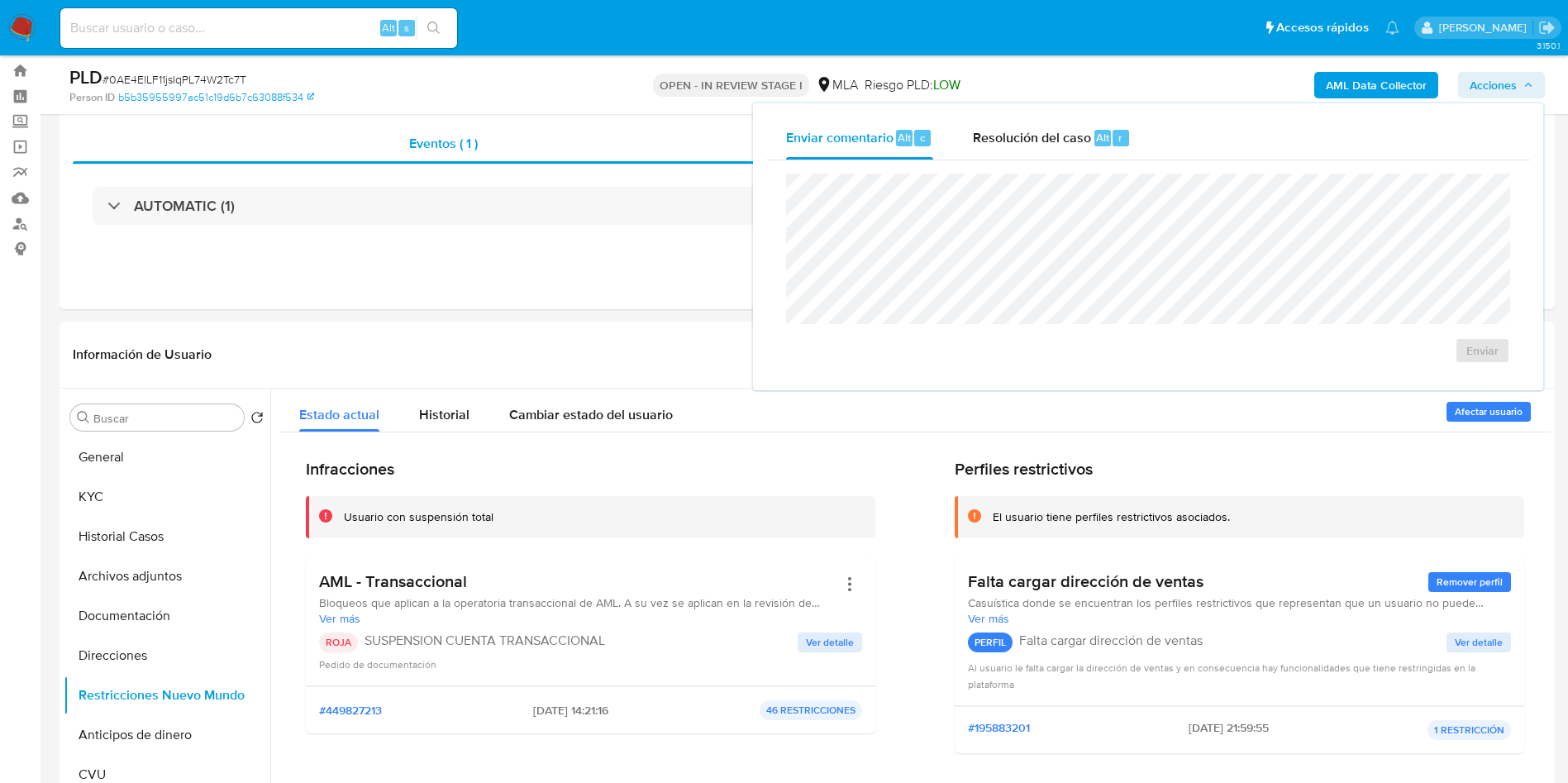
drag, startPoint x: 1102, startPoint y: 132, endPoint x: 1098, endPoint y: 171, distance: 39.2
click at [1098, 139] on span "Alt" at bounding box center [1102, 137] width 13 height 15
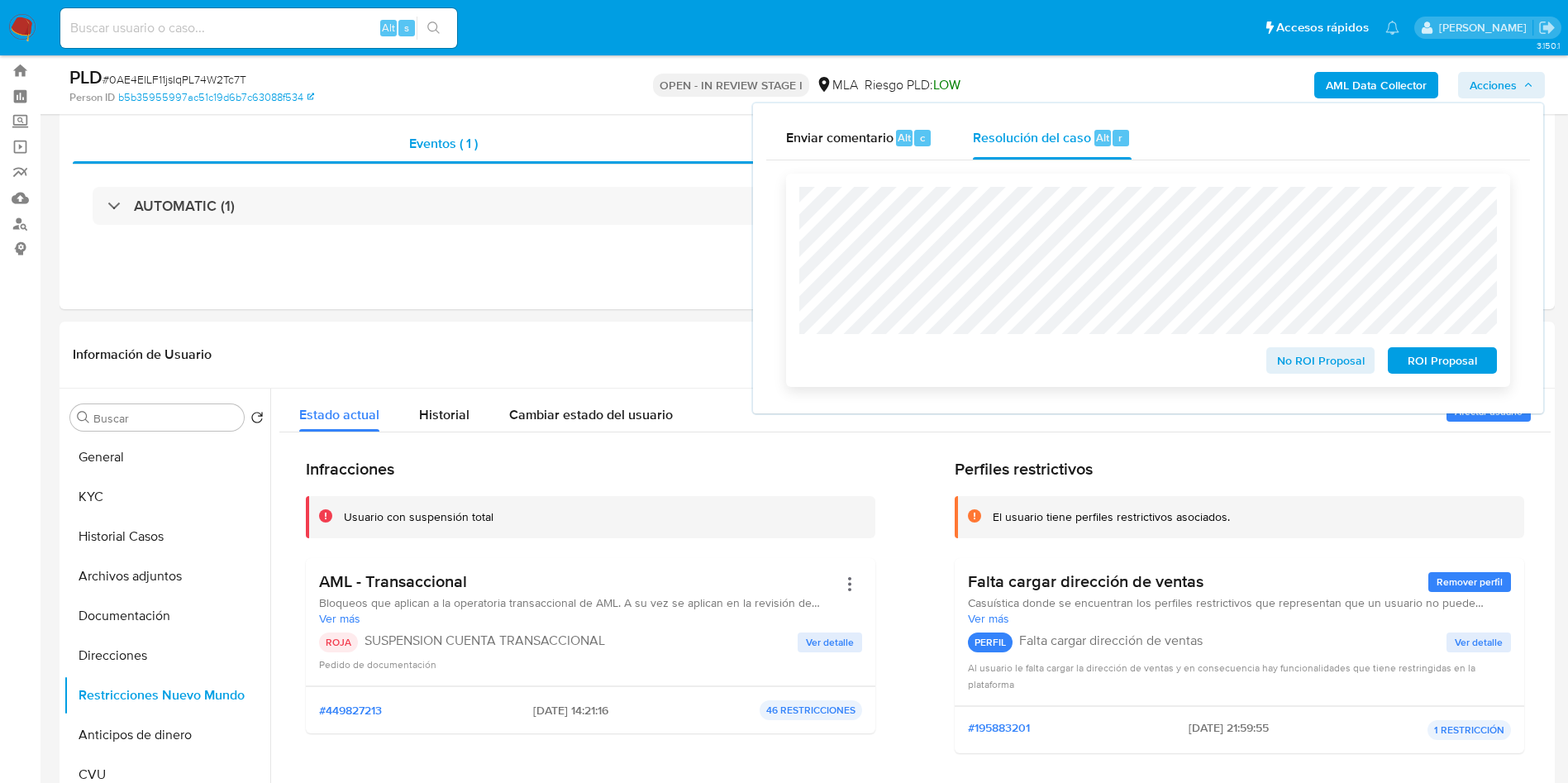
click at [1442, 367] on span "ROI Proposal" at bounding box center [1442, 359] width 86 height 23
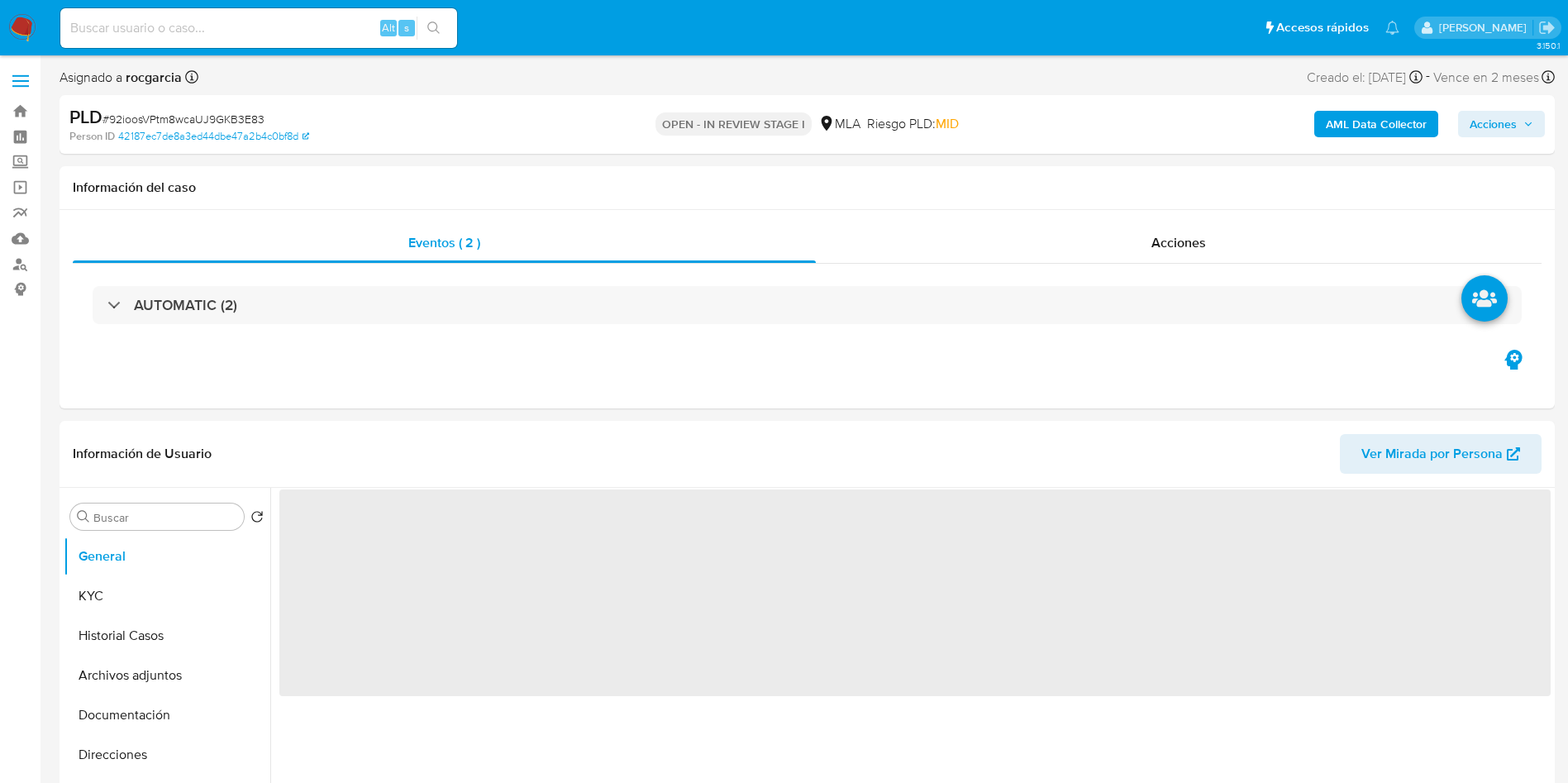
scroll to position [372, 0]
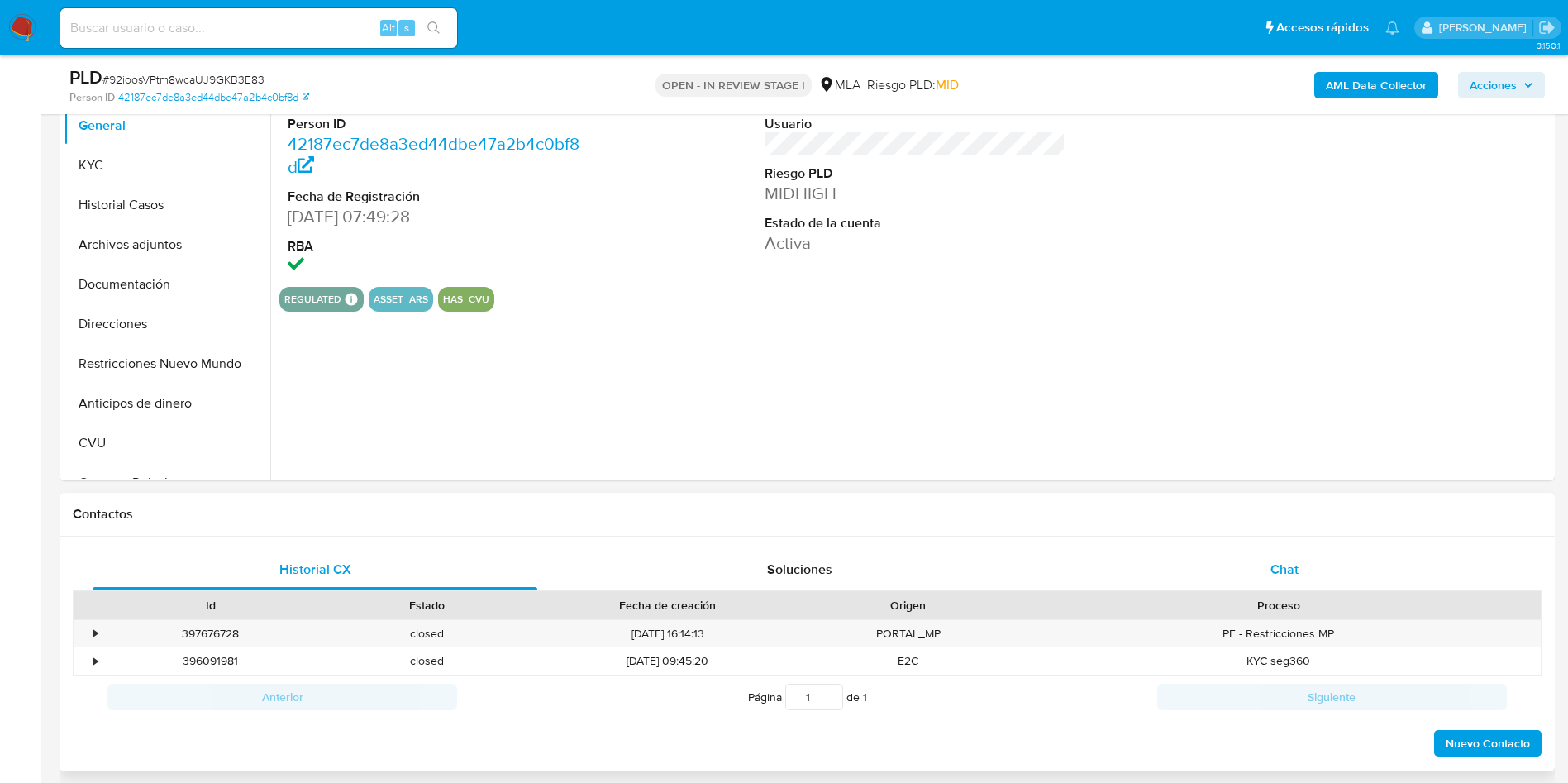
click at [1057, 521] on span "Chat" at bounding box center [1284, 569] width 28 height 19
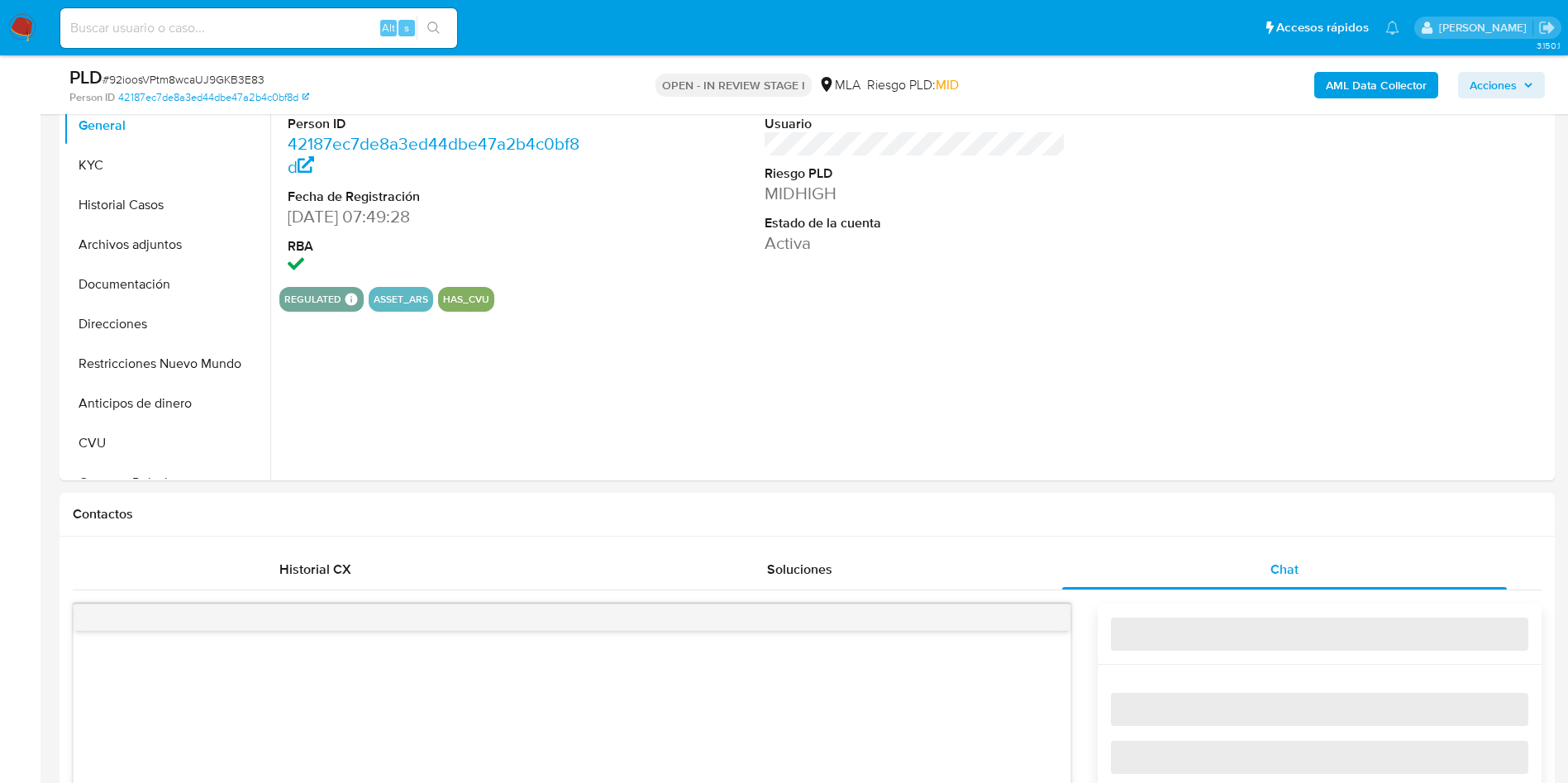
select select "10"
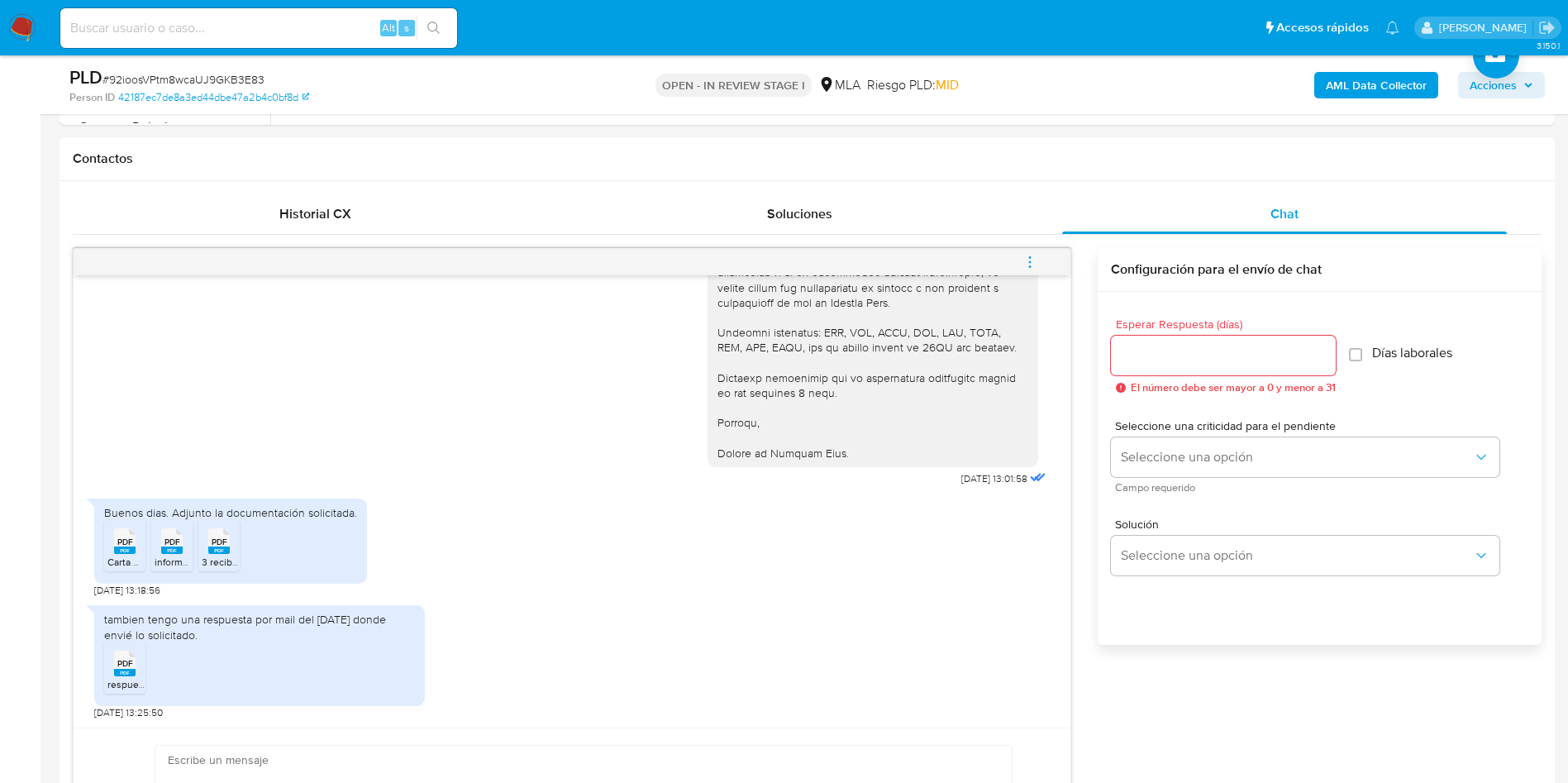
scroll to position [868, 0]
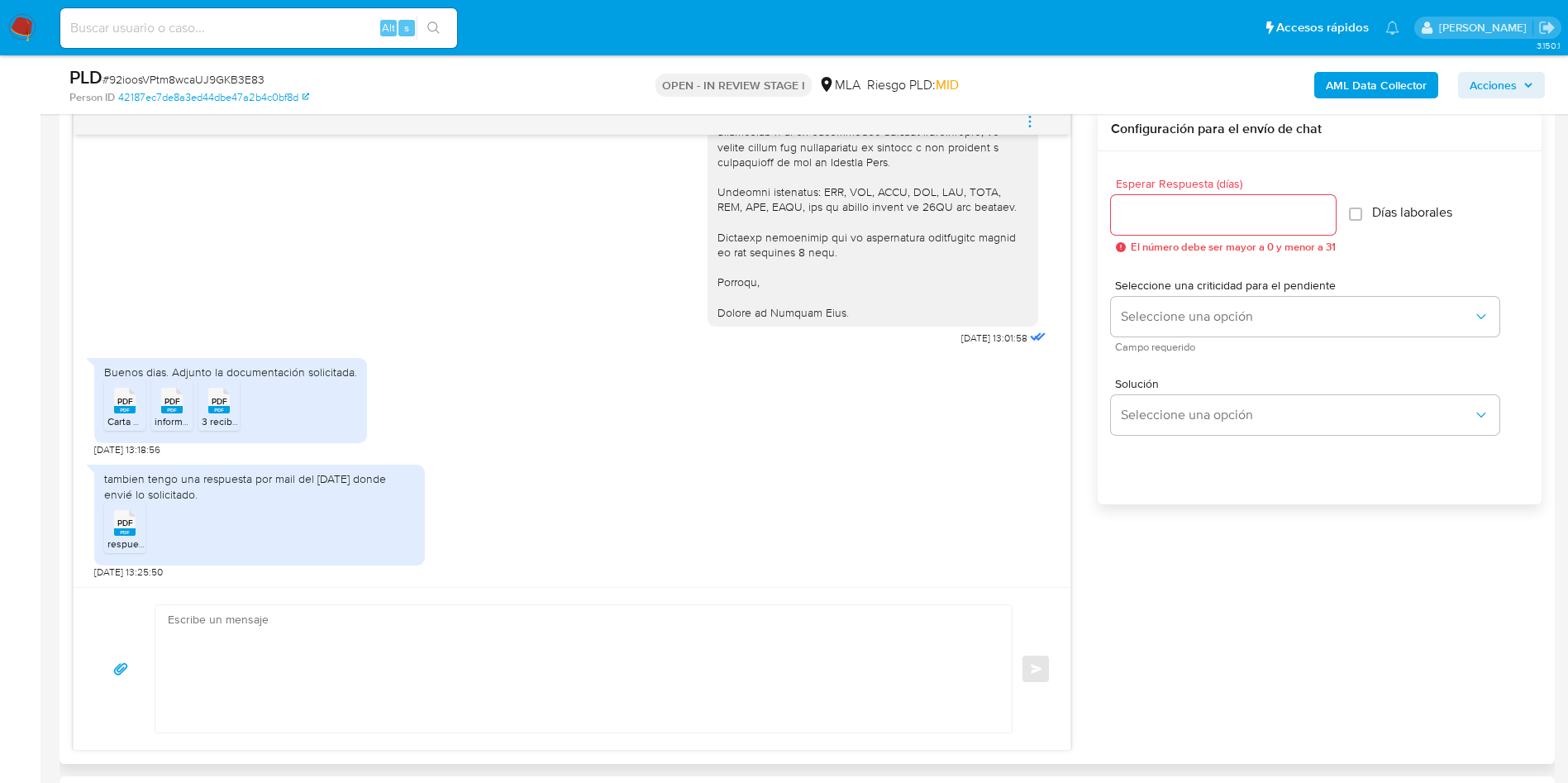
click at [116, 411] on rect at bounding box center [125, 409] width 21 height 8
click at [167, 410] on rect at bounding box center [172, 409] width 21 height 8
click at [220, 408] on rect at bounding box center [219, 409] width 21 height 8
click at [132, 521] on rect at bounding box center [125, 532] width 21 height 8
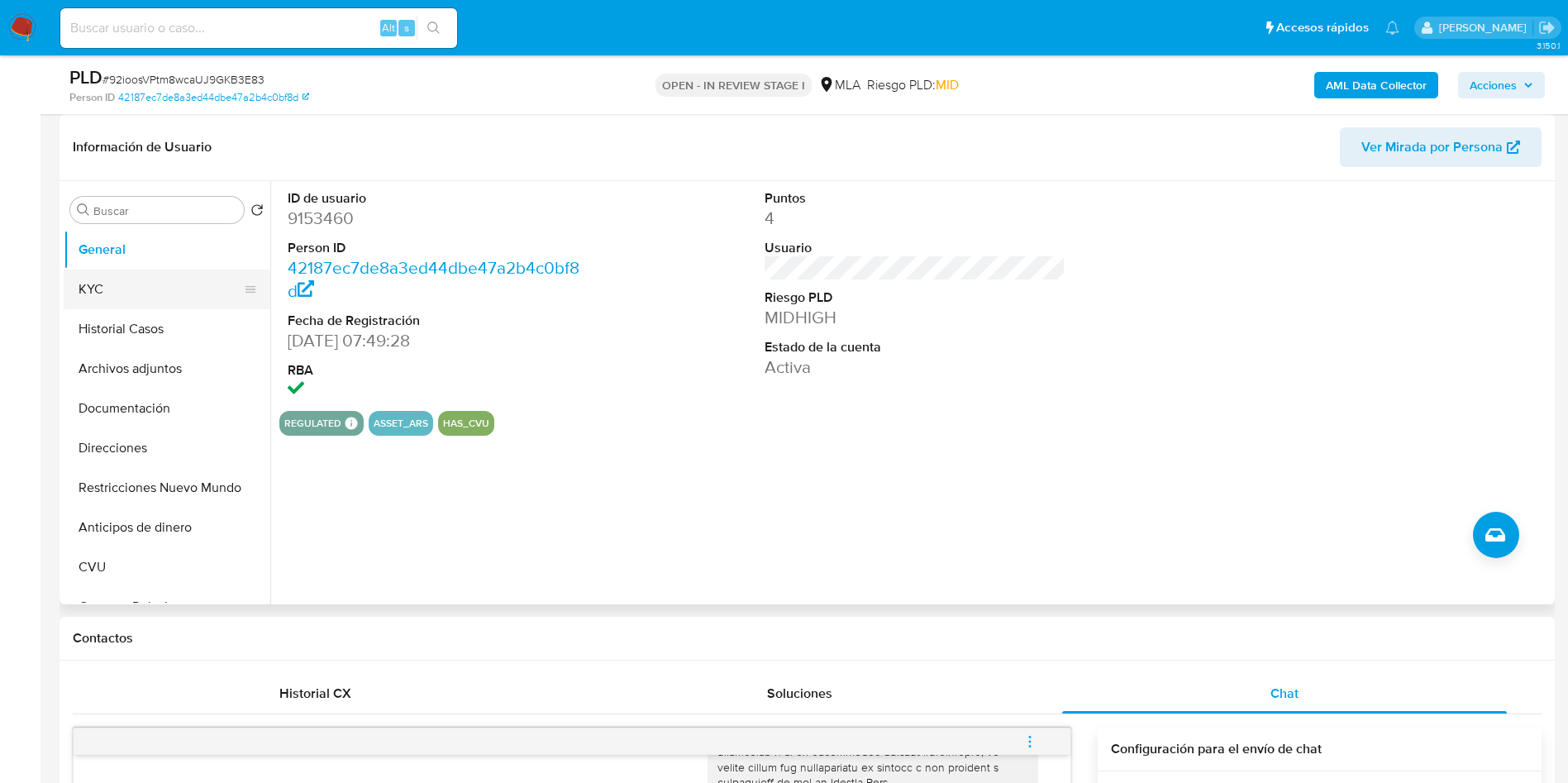
click at [181, 278] on button "KYC" at bounding box center [161, 289] width 193 height 39
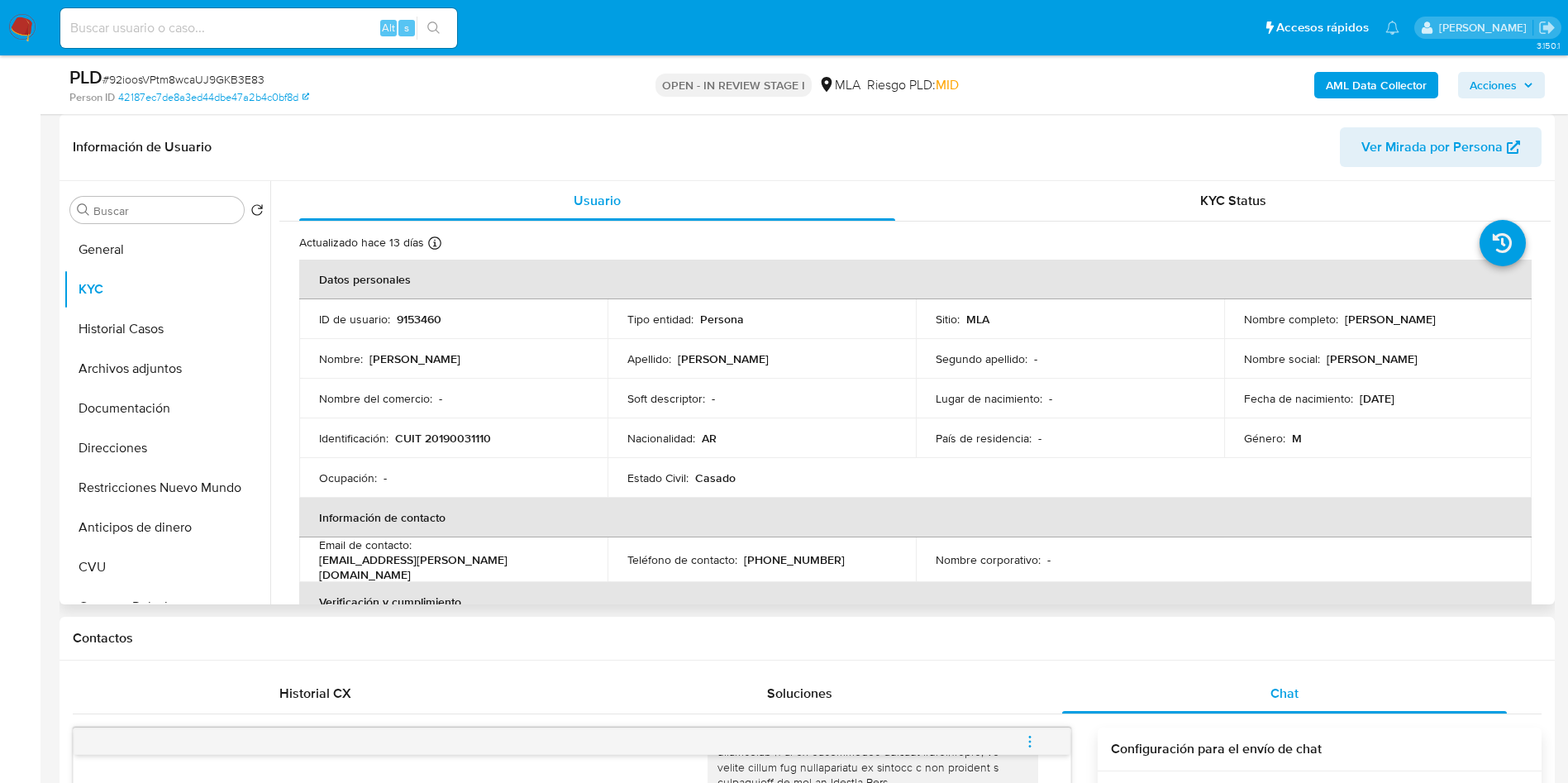
click at [459, 442] on p "CUIT 20190031110" at bounding box center [443, 437] width 96 height 15
click at [462, 442] on p "CUIT 20190031110" at bounding box center [443, 437] width 96 height 15
copy p "20190031110"
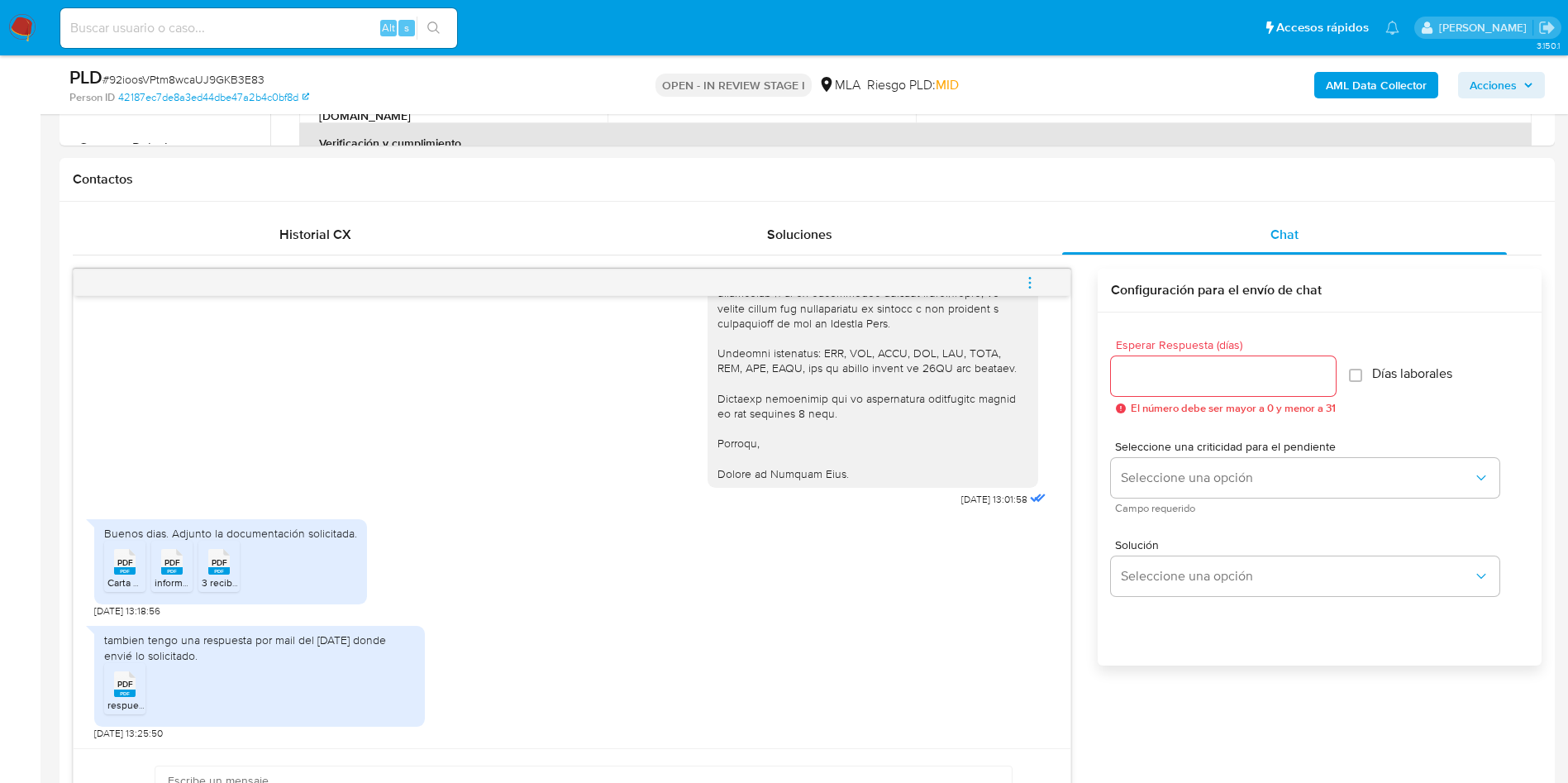
scroll to position [744, 0]
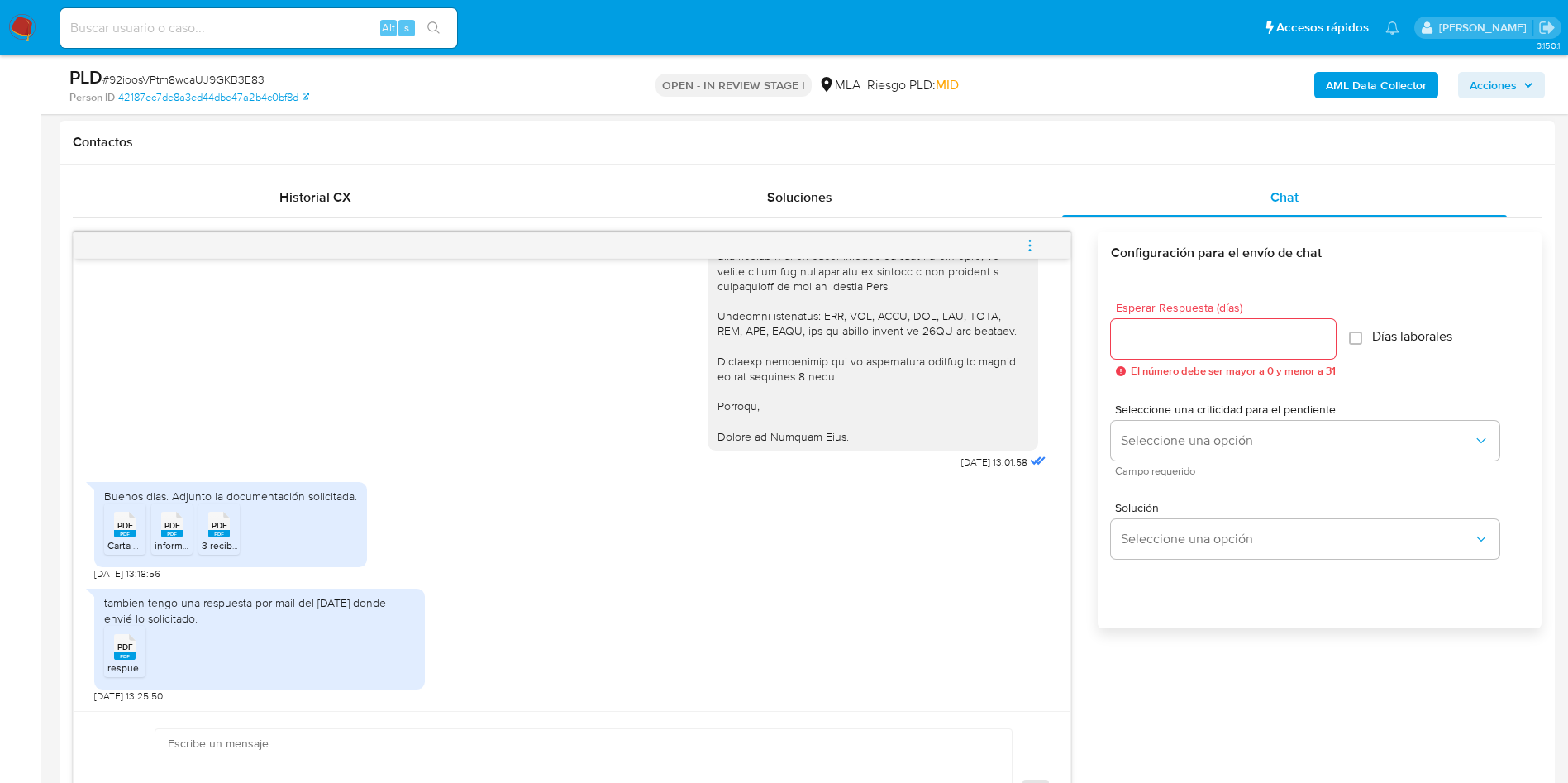
click at [1037, 239] on icon "menu-action" at bounding box center [1029, 245] width 15 height 15
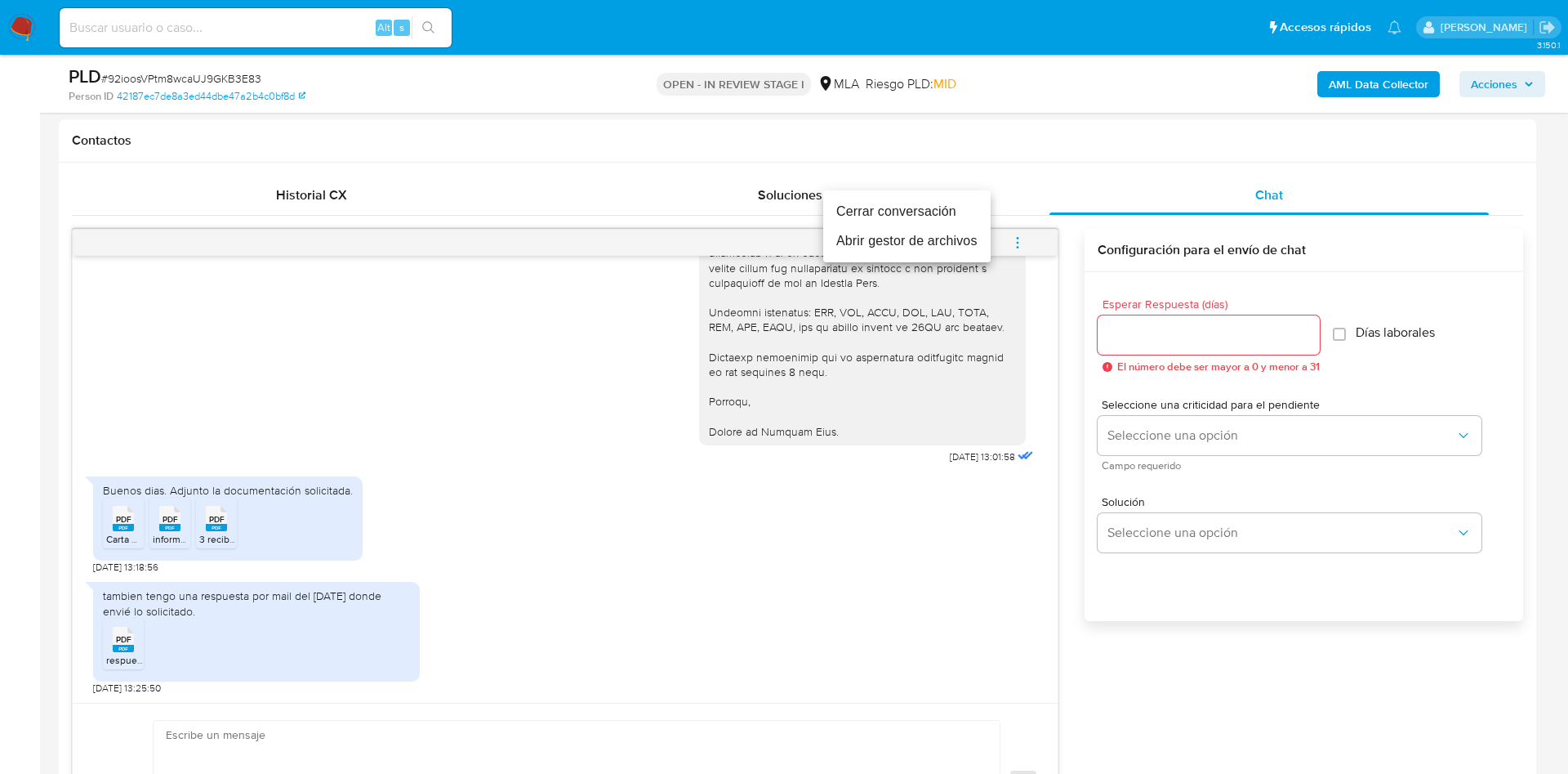
click at [905, 237] on li "Abrir gestor de archivos" at bounding box center [907, 241] width 167 height 30
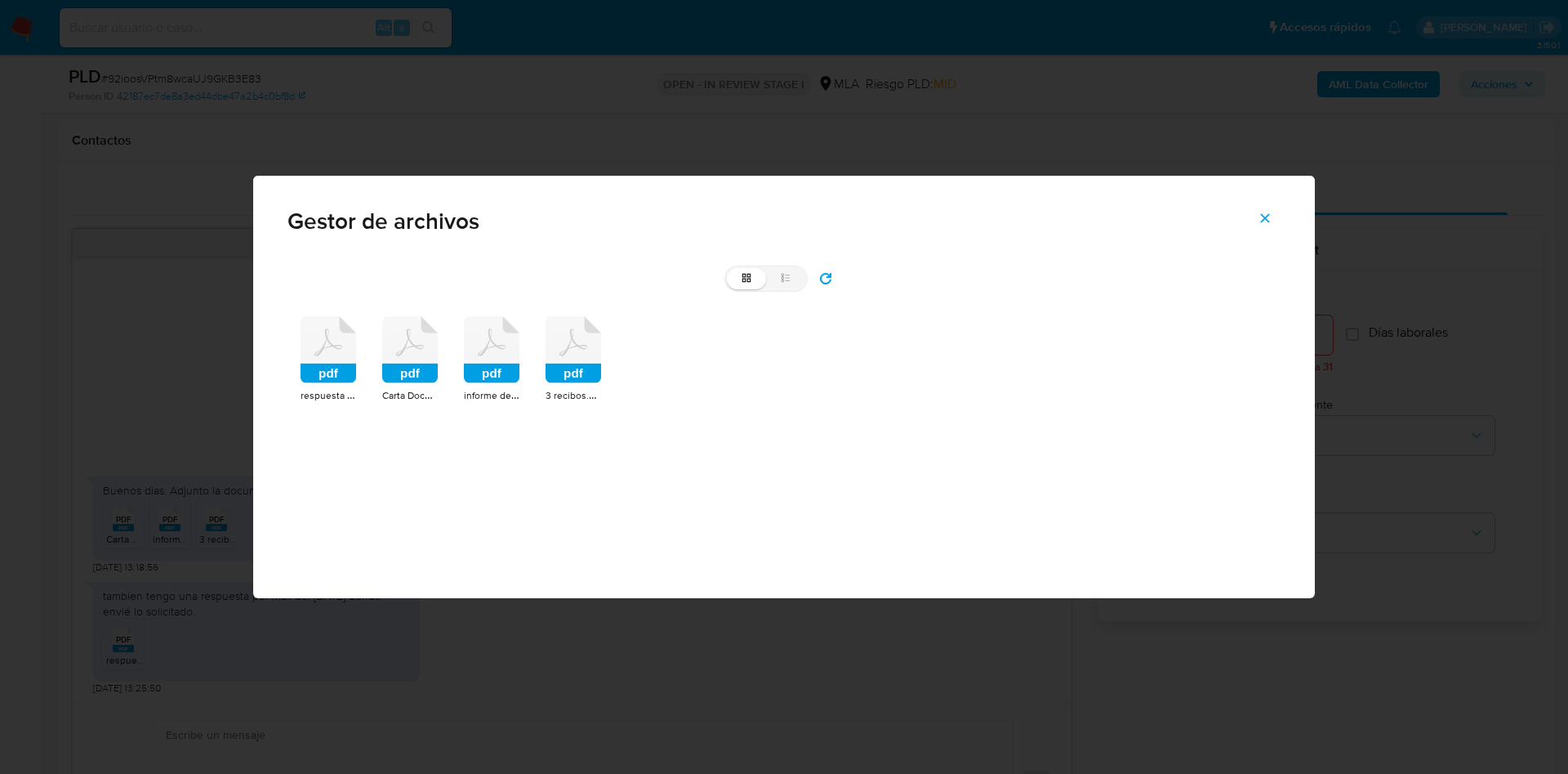
click at [356, 360] on icon at bounding box center [328, 349] width 56 height 67
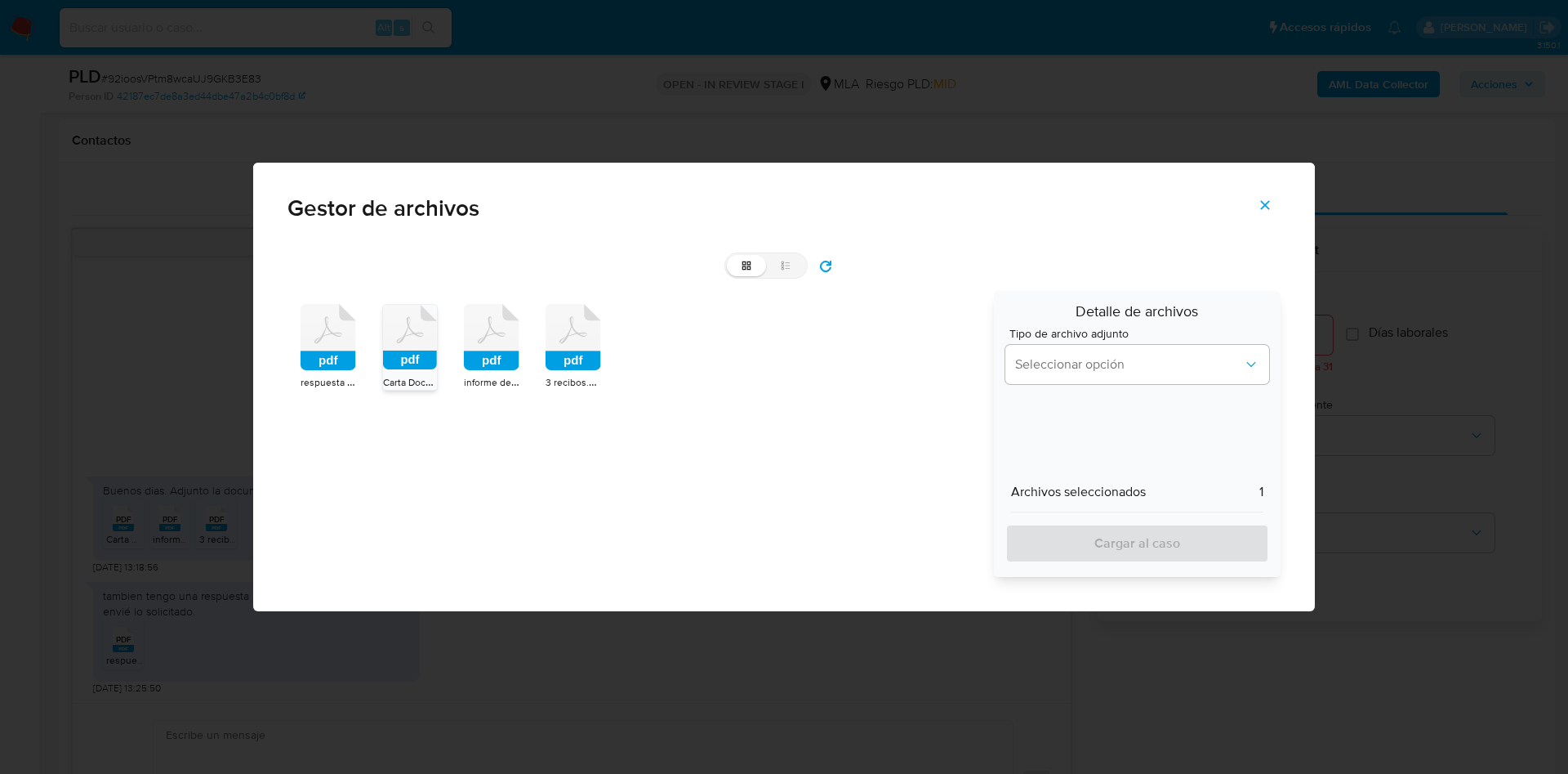
click at [479, 360] on rect at bounding box center [492, 360] width 56 height 19
click at [570, 360] on rect at bounding box center [574, 360] width 56 height 19
click at [1032, 358] on span "Seleccionar opción" at bounding box center [1129, 364] width 228 height 16
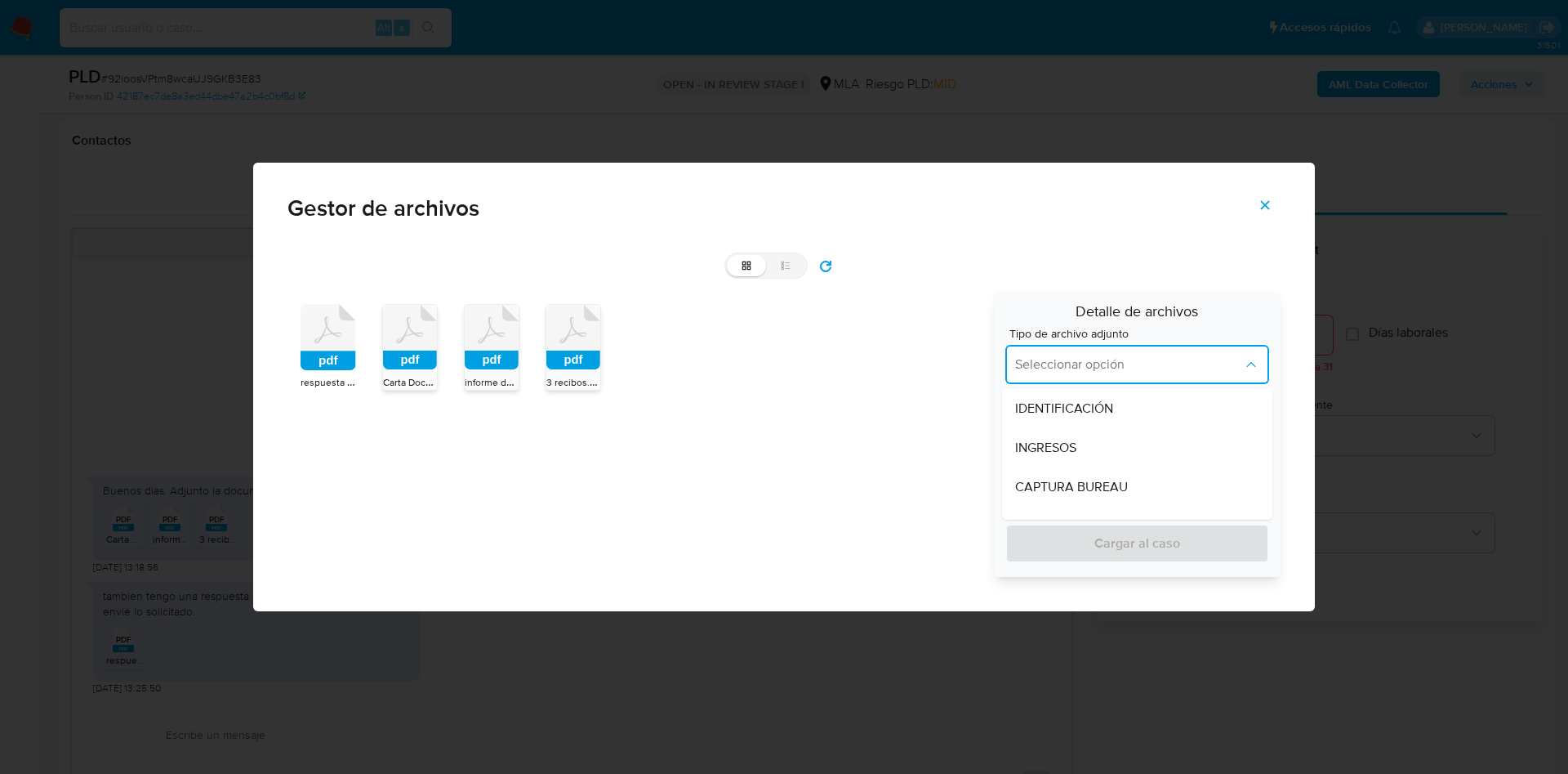
click at [1045, 443] on span "INGRESOS" at bounding box center [1046, 447] width 62 height 16
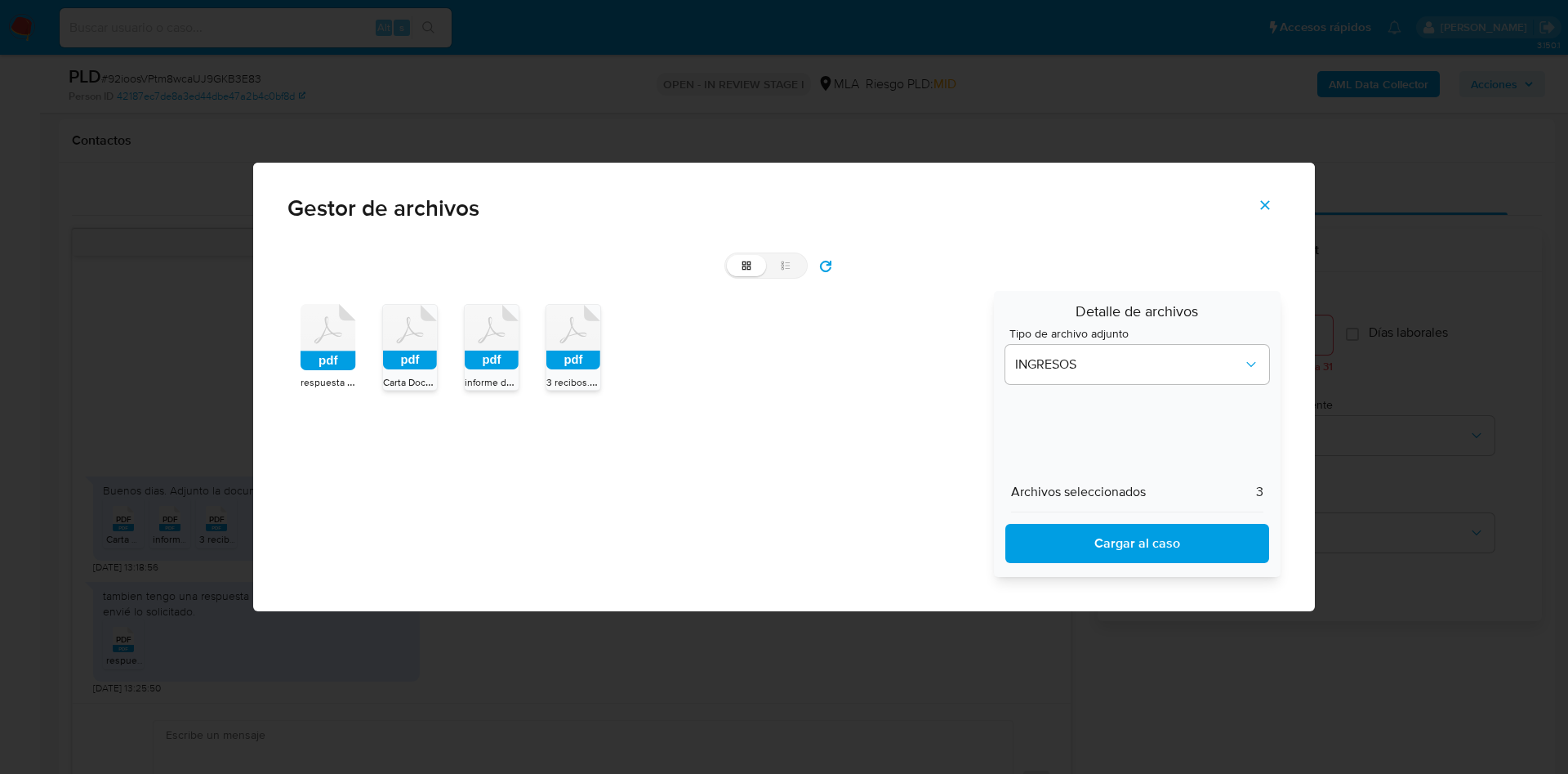
click at [1045, 515] on span "Cargar al caso" at bounding box center [1138, 543] width 221 height 36
click at [1045, 208] on icon "Cerrar" at bounding box center [1265, 205] width 9 height 9
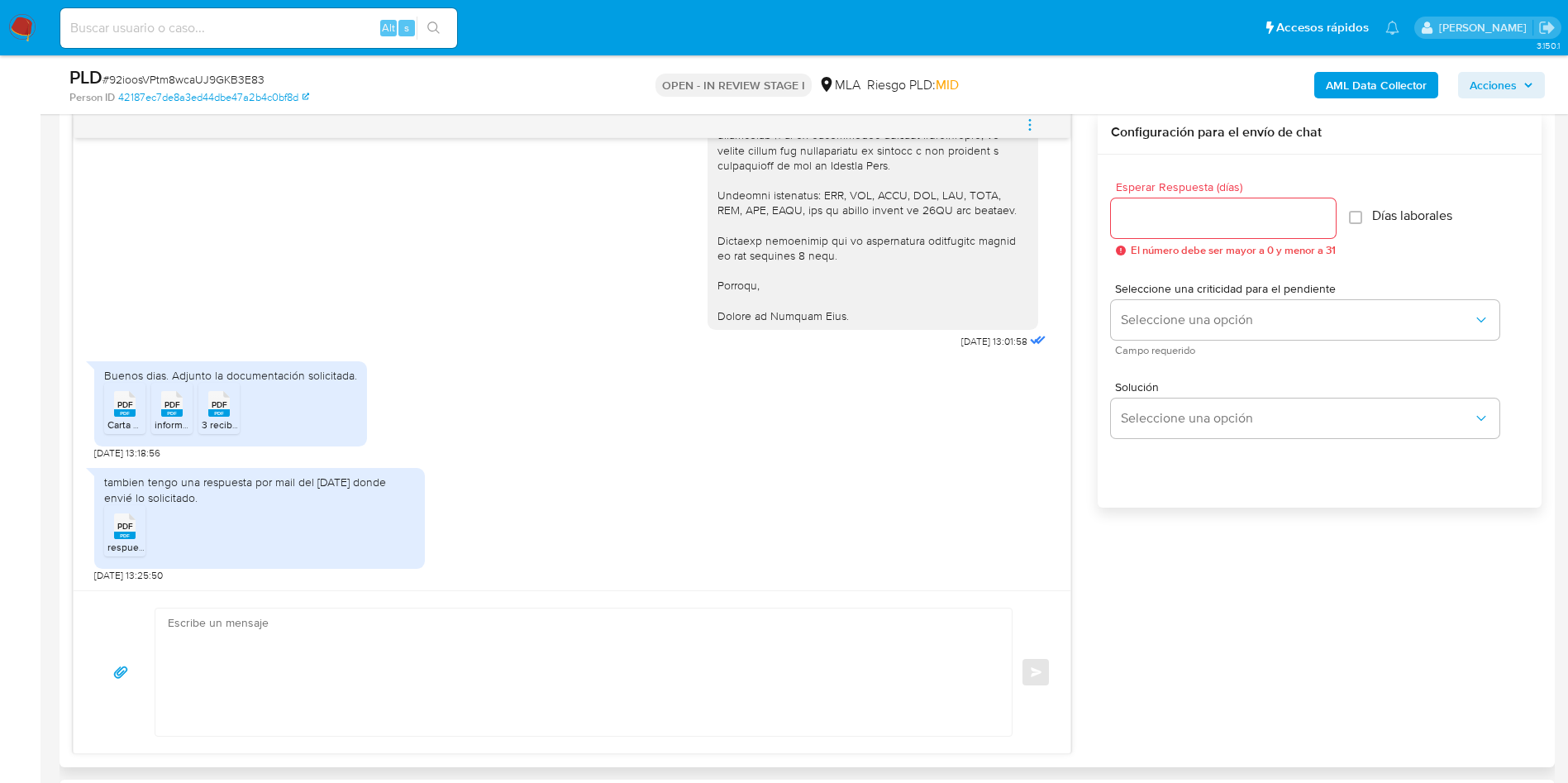
scroll to position [992, 0]
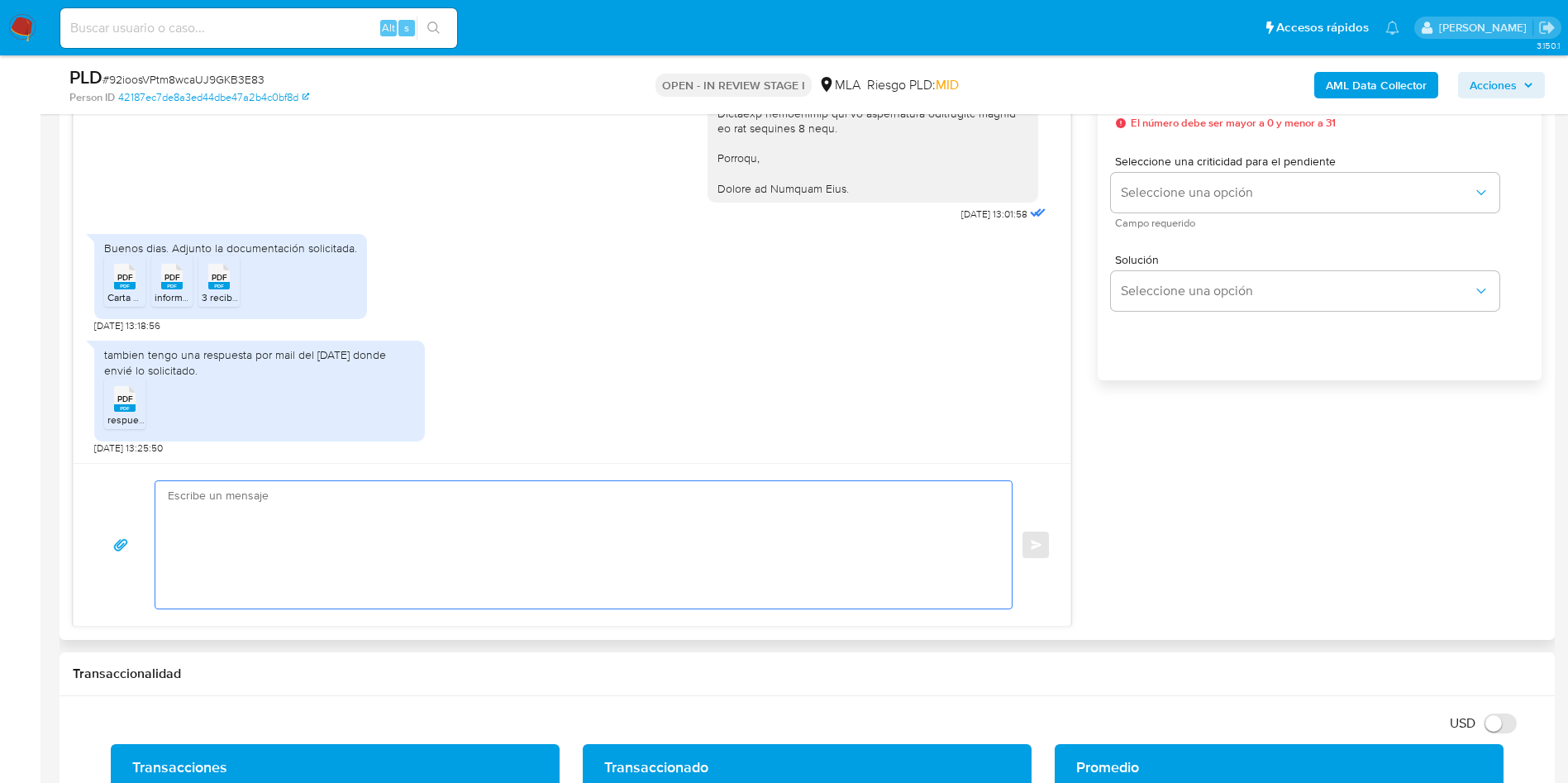
click at [275, 521] on textarea at bounding box center [579, 544] width 823 height 127
paste textarea "Muchas gracias por la respuesta. Analizamos tu caso y notamos que la informació…"
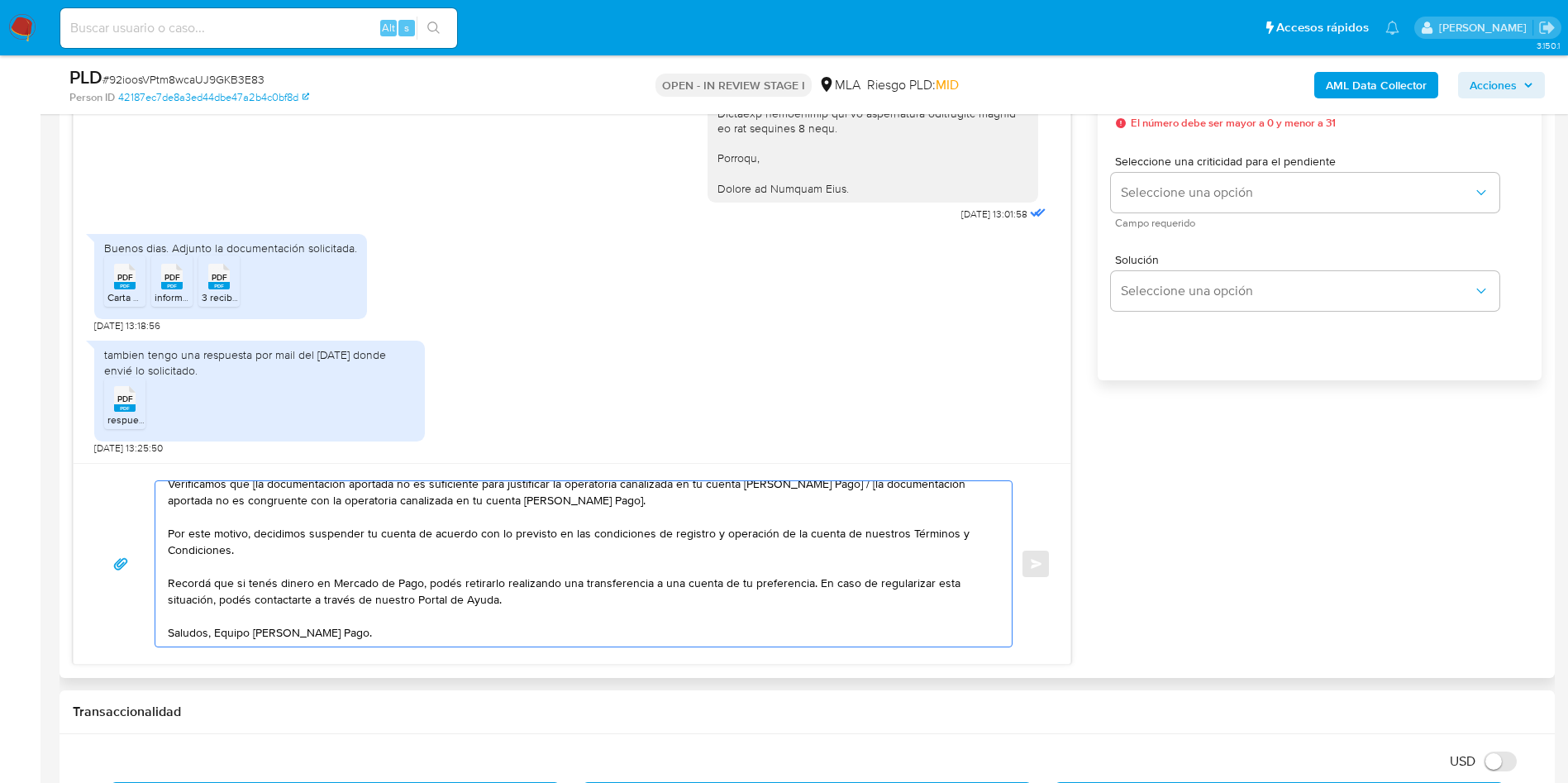
scroll to position [0, 0]
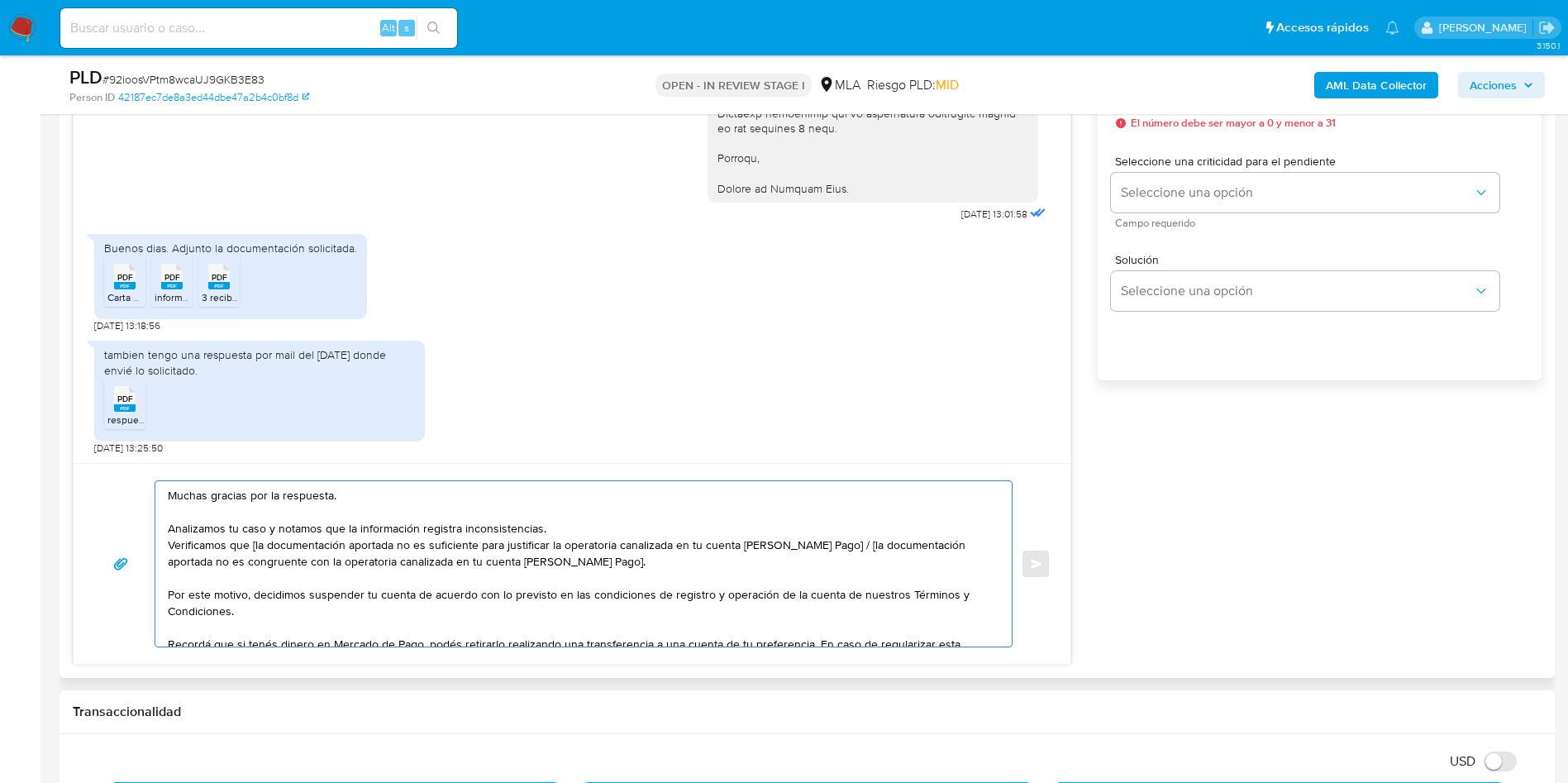
click at [255, 521] on textarea "Muchas gracias por la respuesta. Analizamos tu caso y notamos que la informació…" at bounding box center [579, 564] width 823 height 166
drag, startPoint x: 828, startPoint y: 541, endPoint x: 830, endPoint y: 558, distance: 17.1
click at [830, 521] on textarea "Muchas gracias por la respuesta. Analizamos tu caso y notamos que la informació…" at bounding box center [579, 564] width 823 height 166
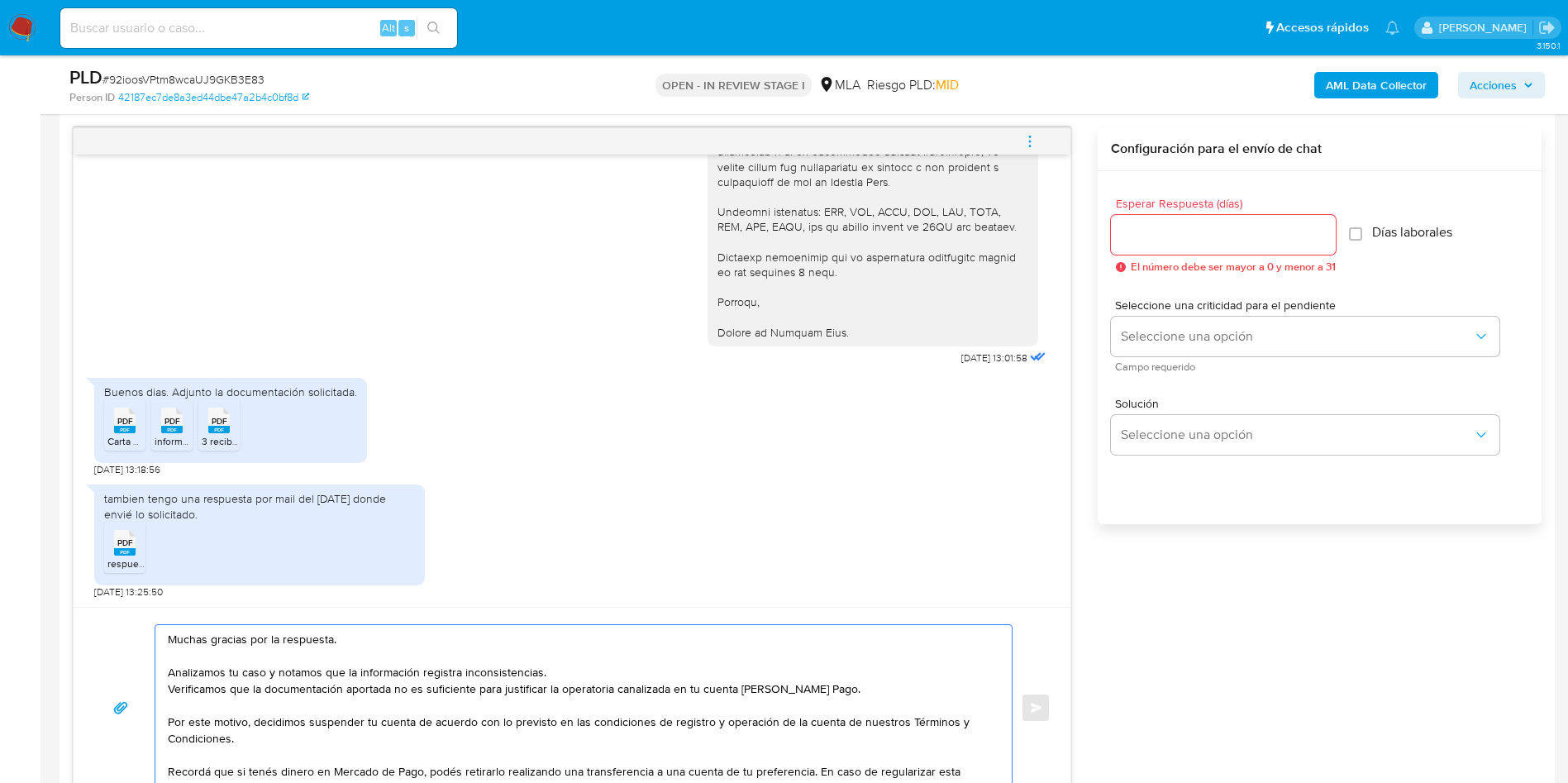
scroll to position [744, 0]
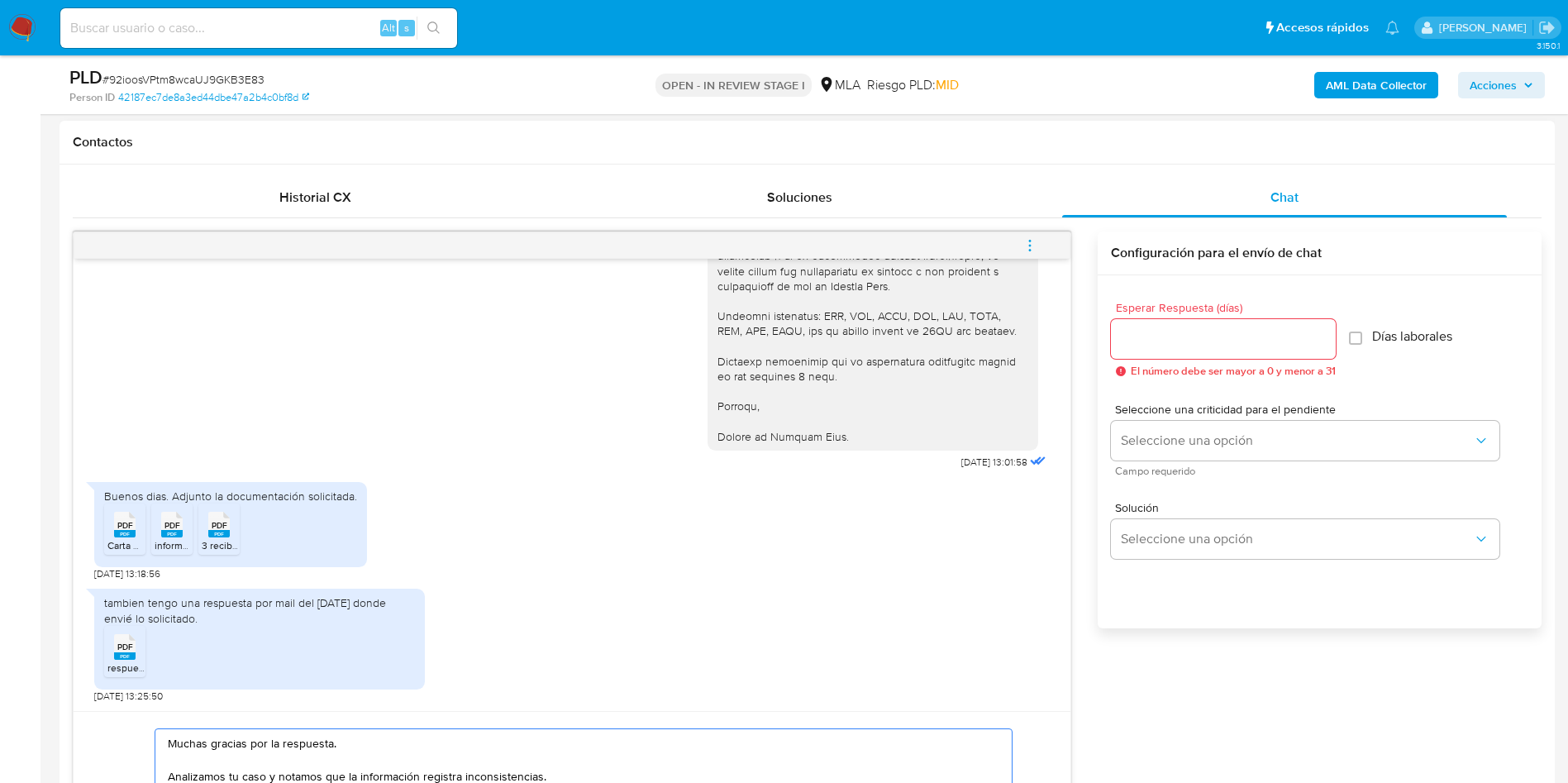
type textarea "Muchas gracias por la respuesta. Analizamos tu caso y notamos que la informació…"
click at [1057, 341] on input "Esperar Respuesta (días)" at bounding box center [1223, 338] width 225 height 21
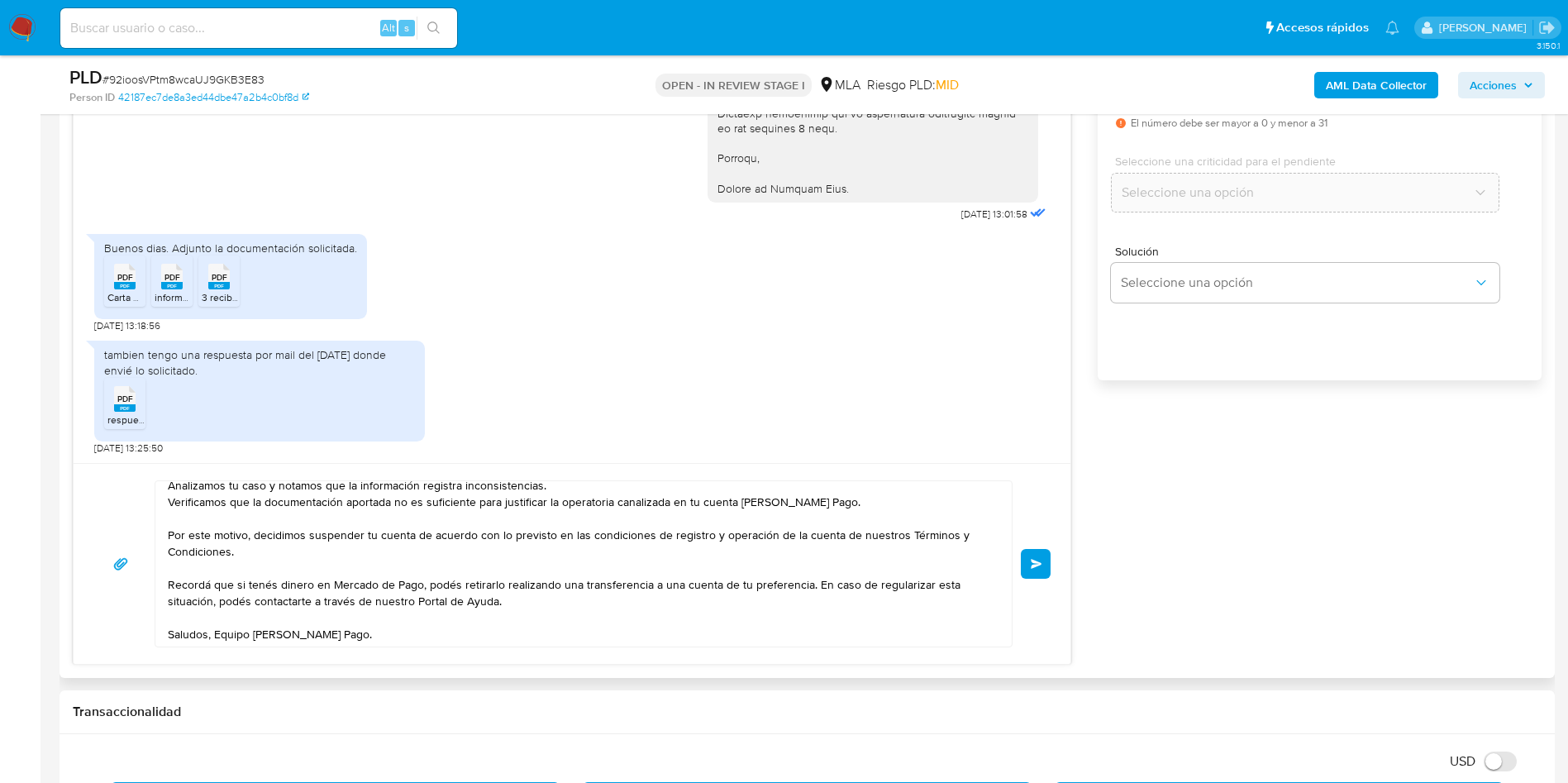
scroll to position [61, 0]
type input "0"
click at [1023, 521] on button "Enviar" at bounding box center [1035, 564] width 30 height 30
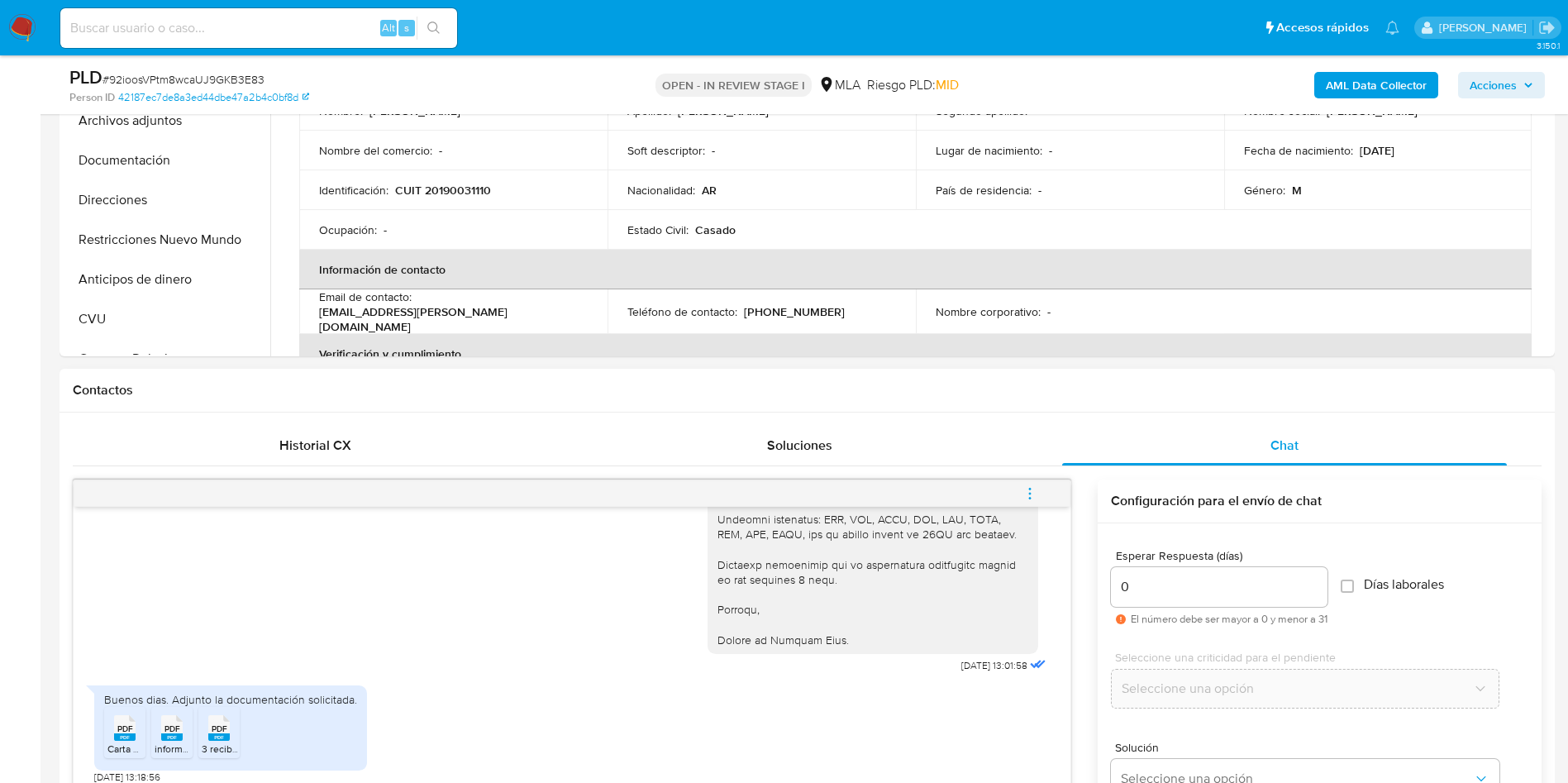
scroll to position [2016, 0]
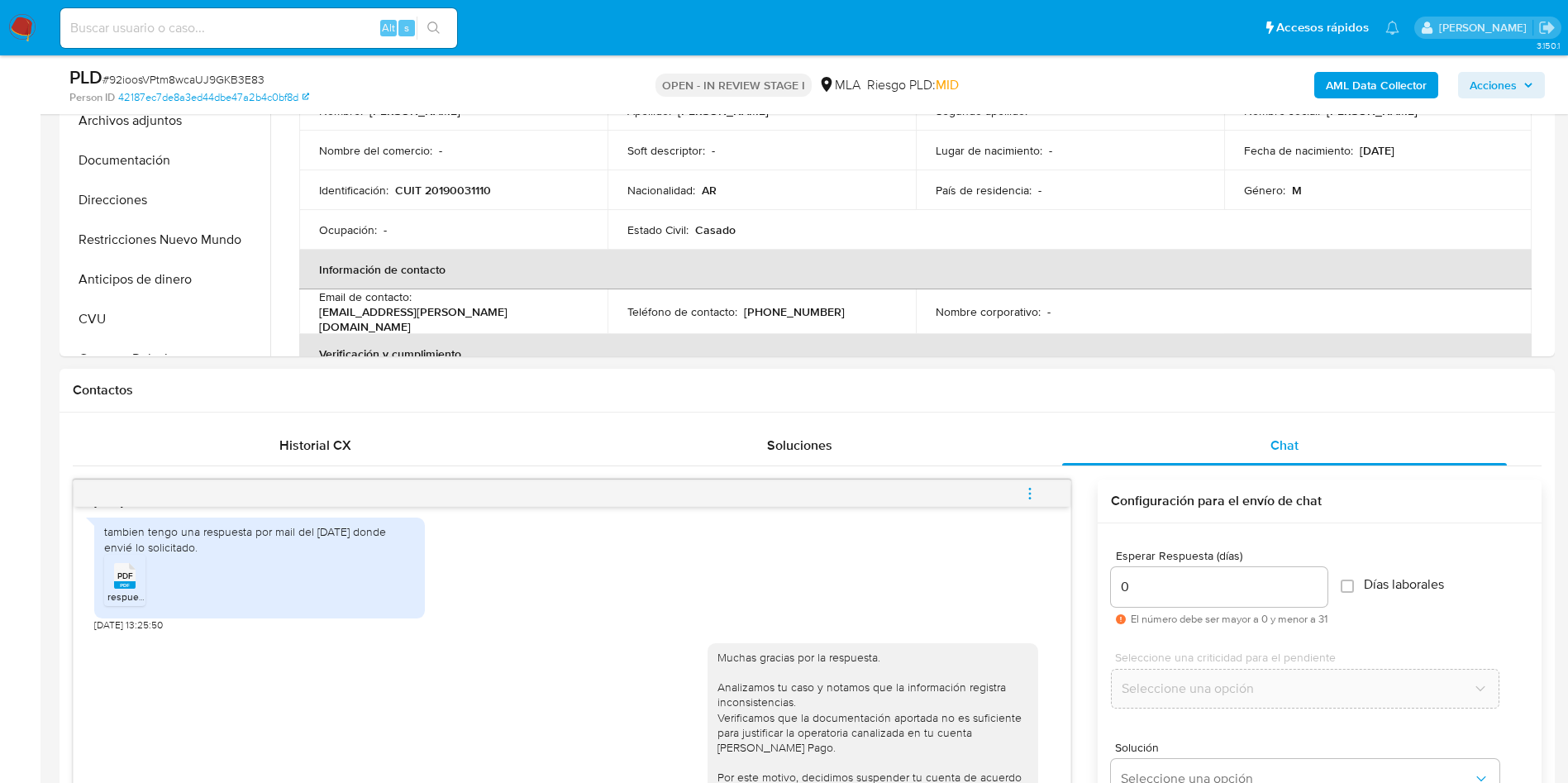
click at [1027, 490] on icon "menu-action" at bounding box center [1029, 493] width 15 height 15
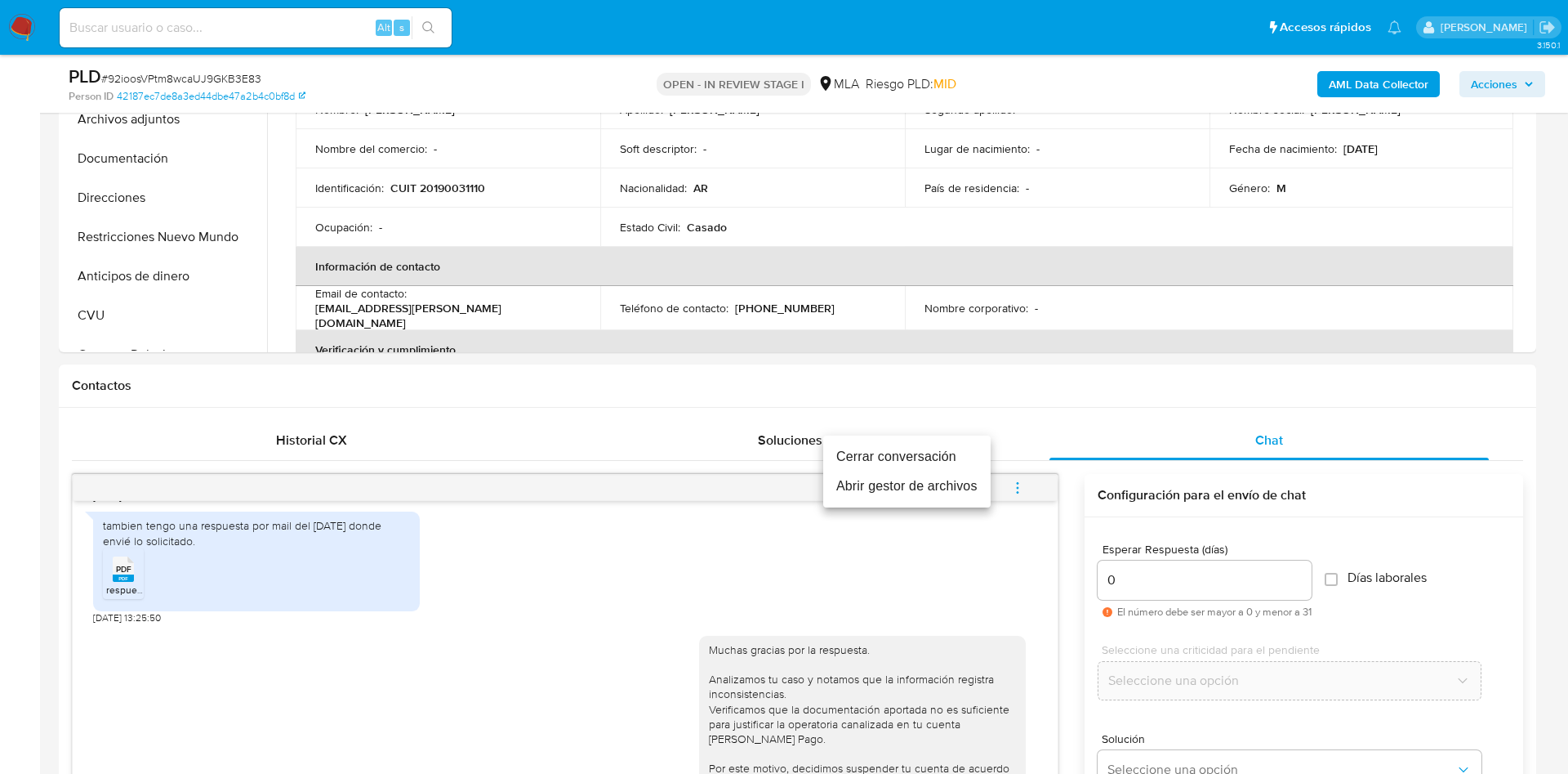
click at [949, 457] on li "Cerrar conversación" at bounding box center [907, 457] width 167 height 30
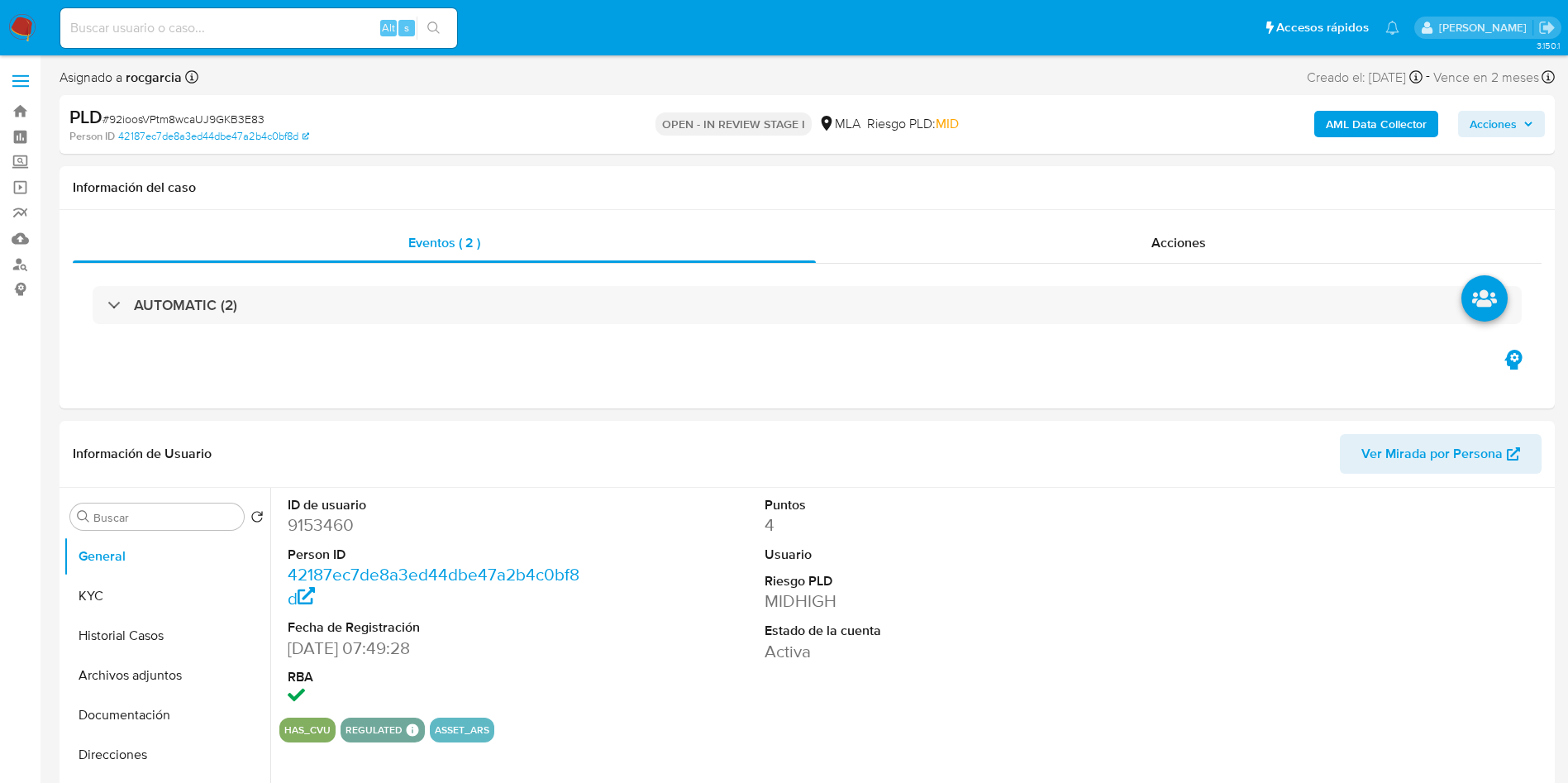
select select "10"
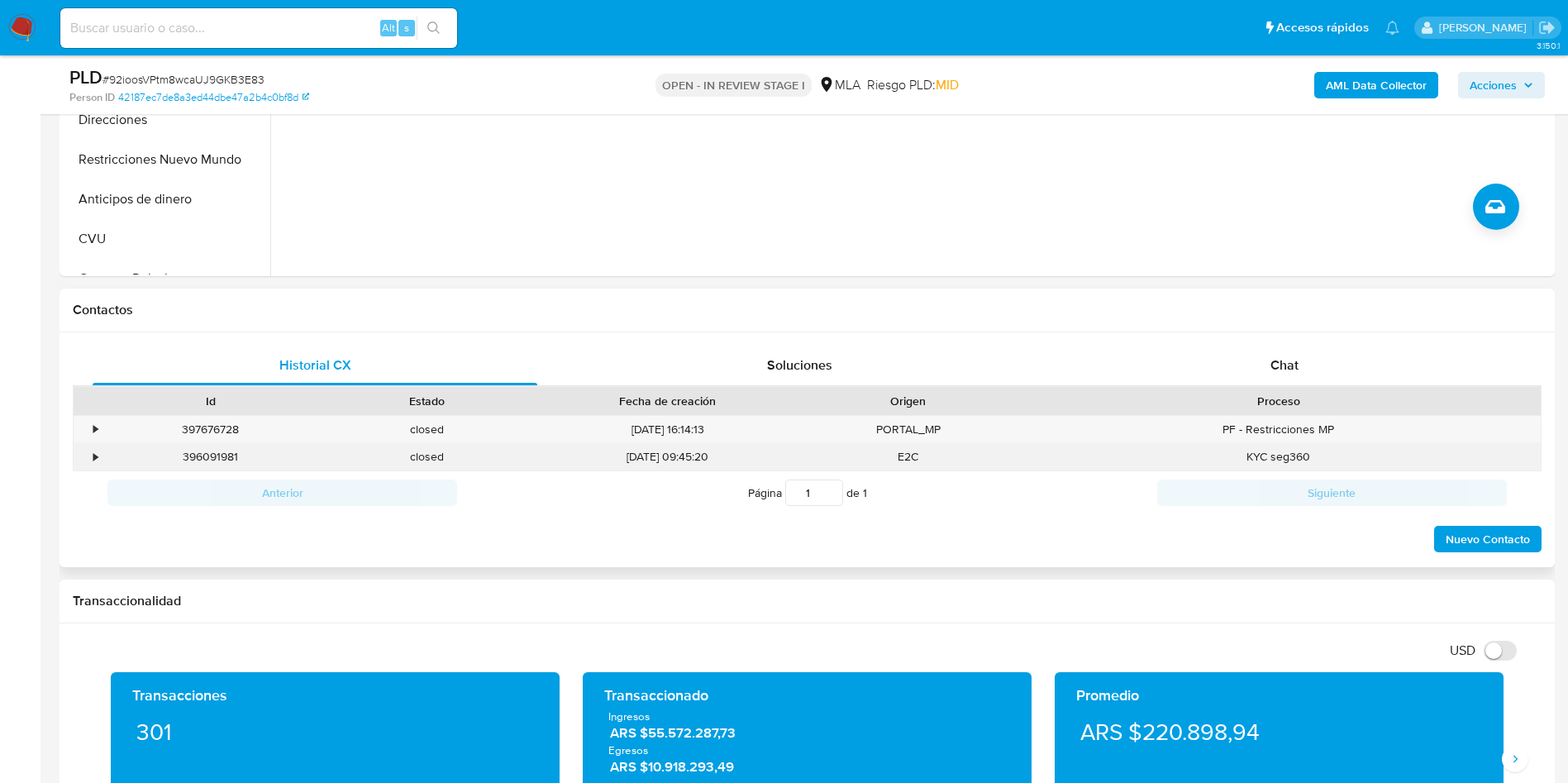
scroll to position [496, 0]
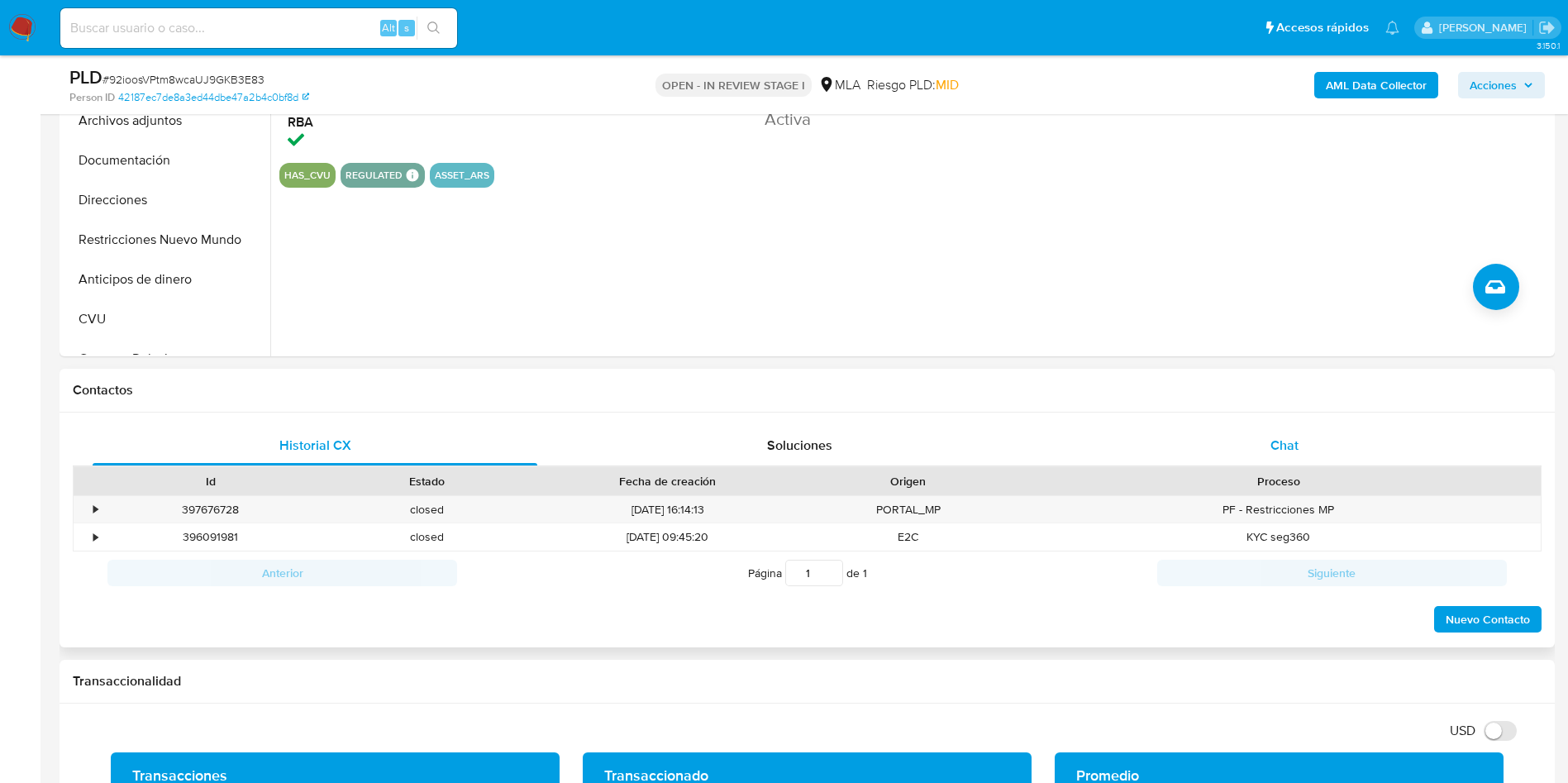
click at [1269, 430] on div "Chat" at bounding box center [1284, 445] width 445 height 39
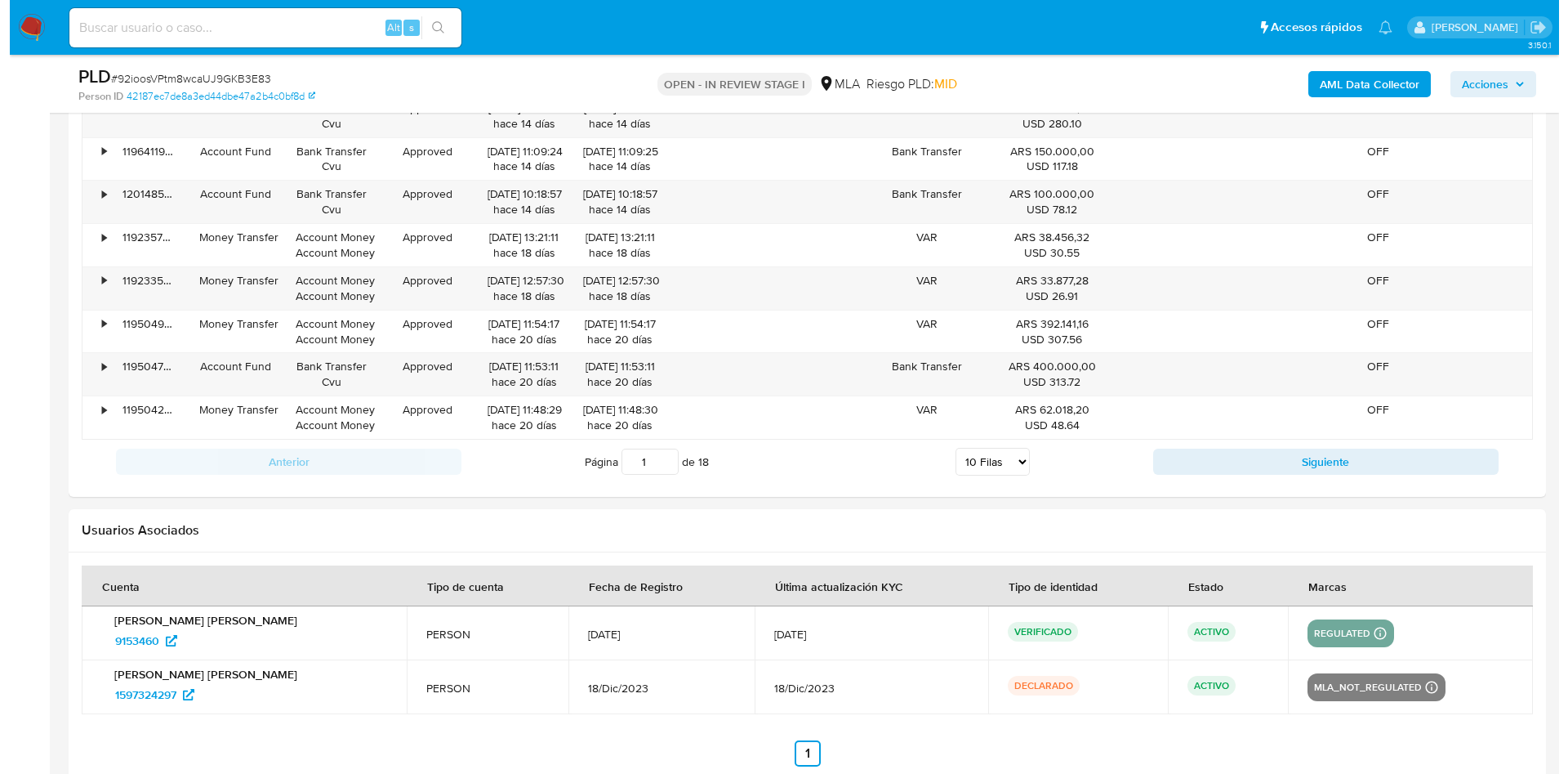
scroll to position [2927, 0]
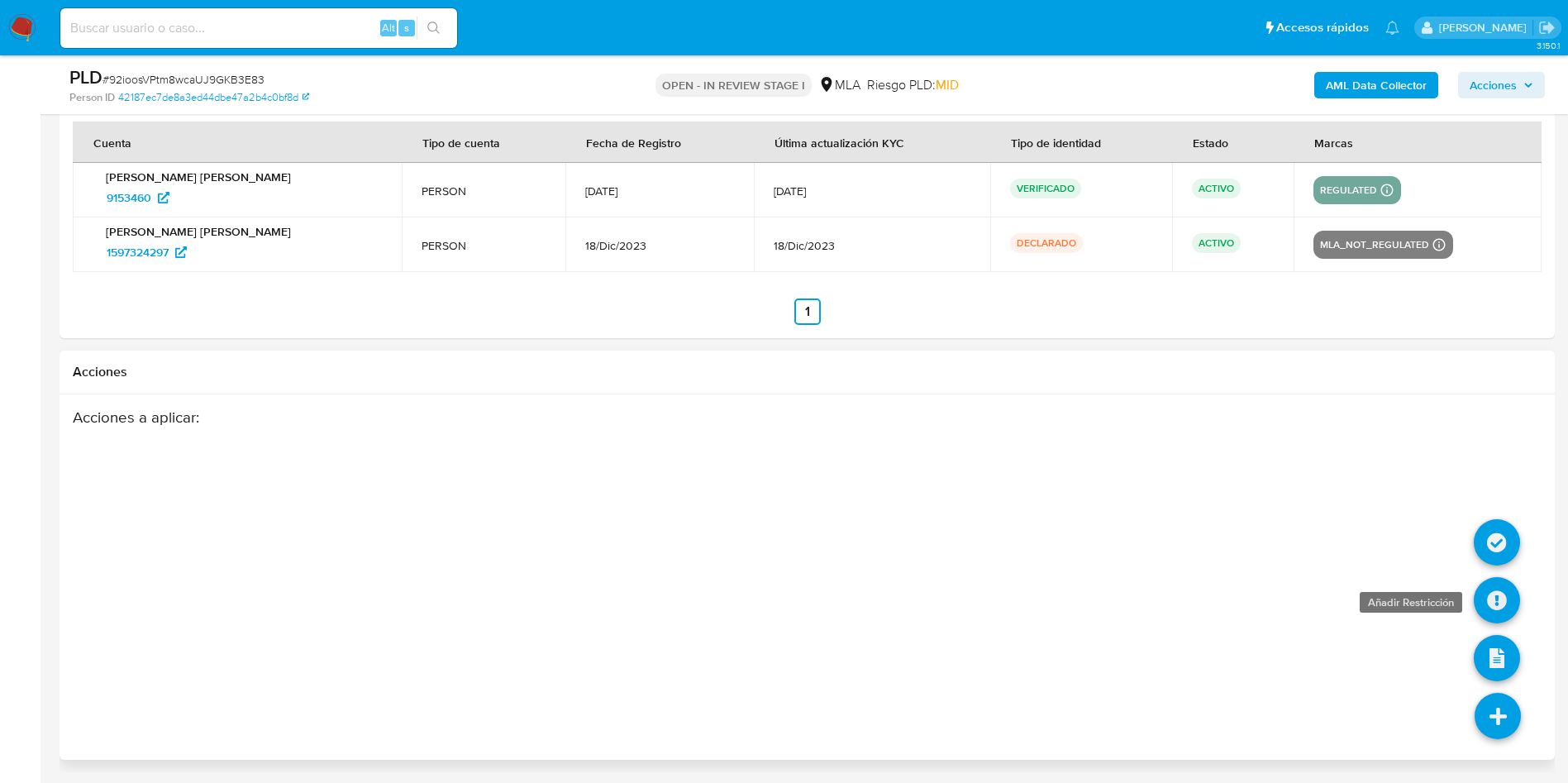
click at [1501, 609] on icon at bounding box center [1497, 600] width 46 height 46
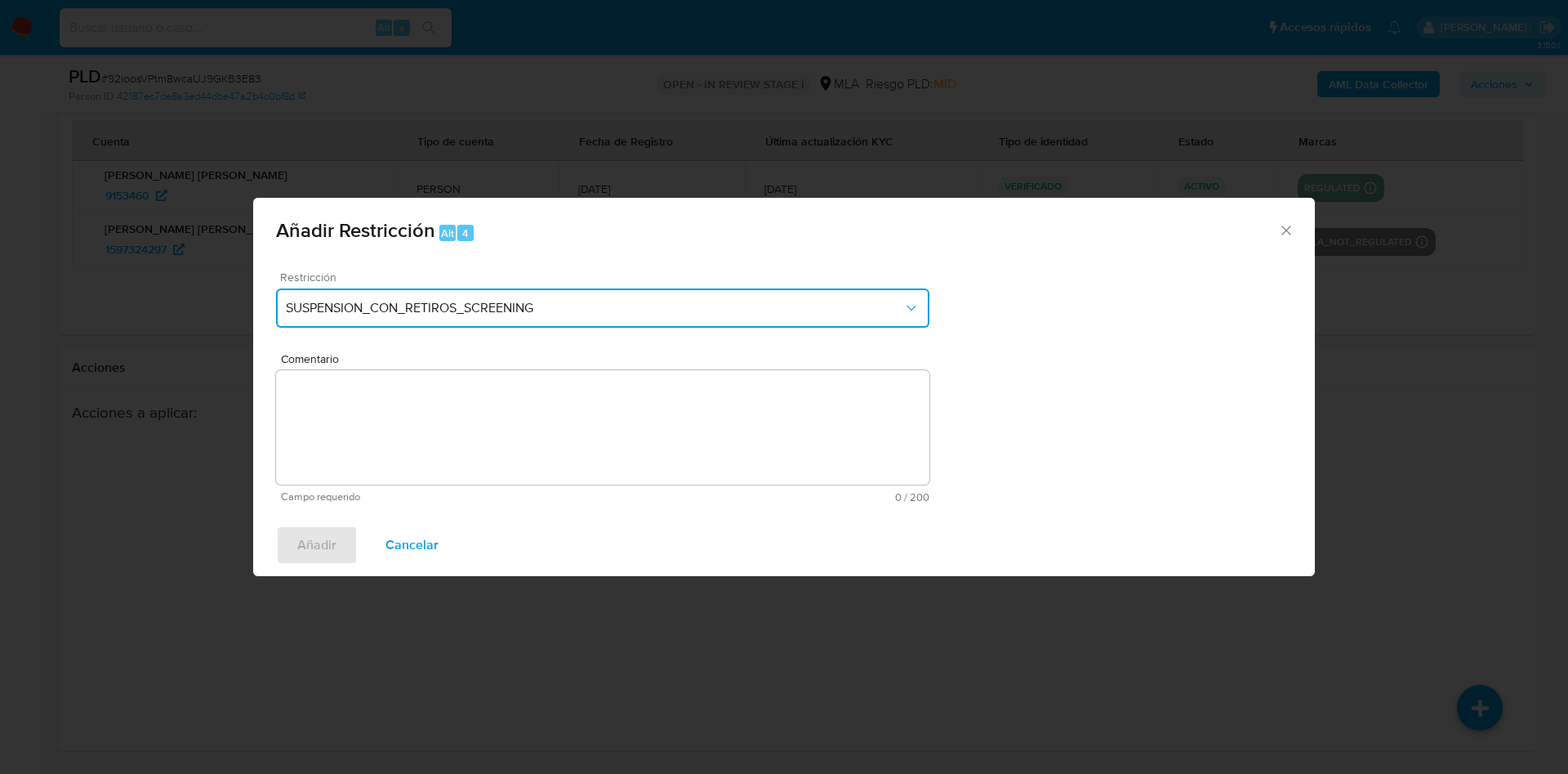
click at [635, 322] on button "SUSPENSION_CON_RETIROS_SCREENING" at bounding box center [603, 308] width 653 height 39
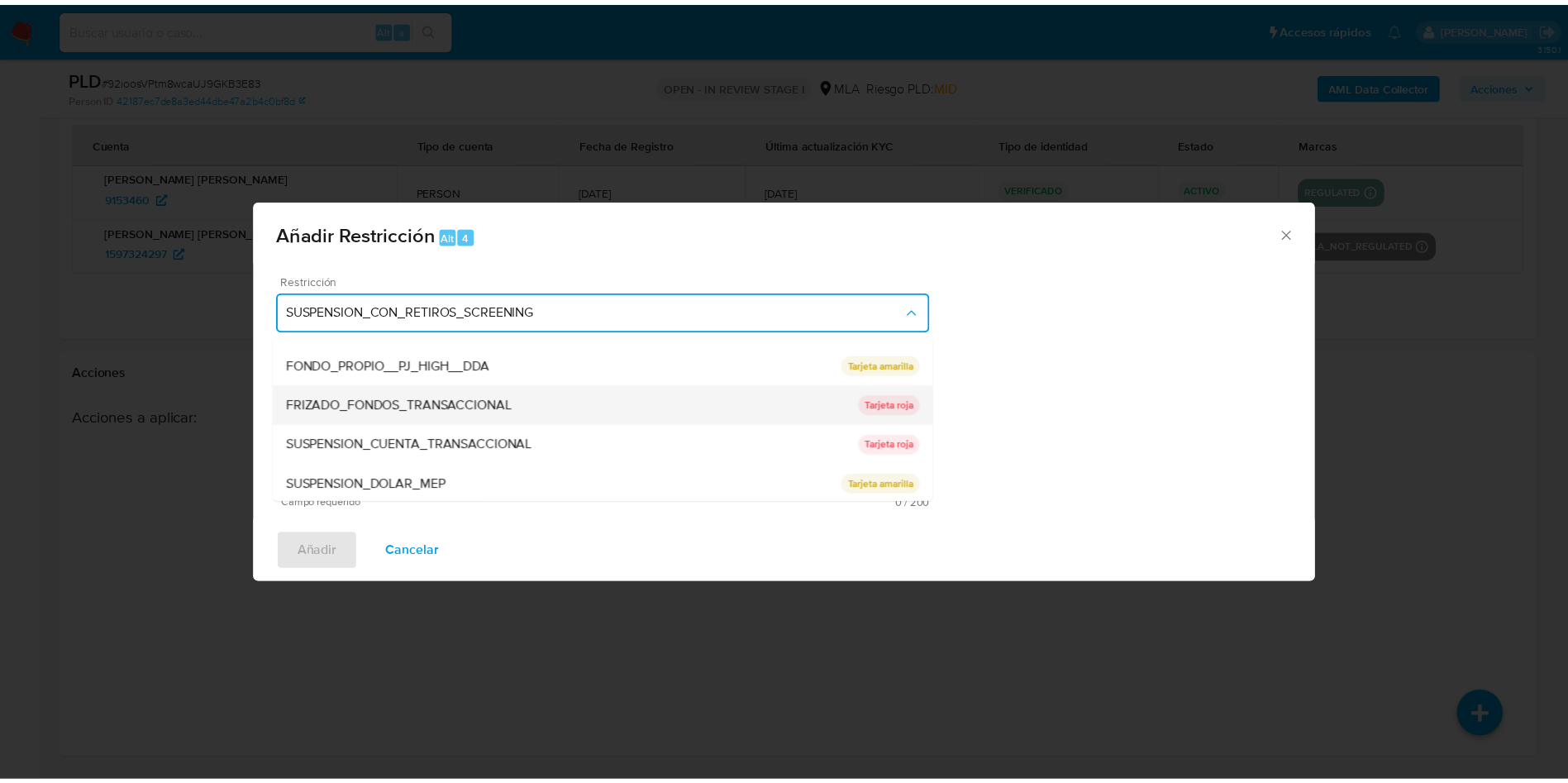
scroll to position [271, 0]
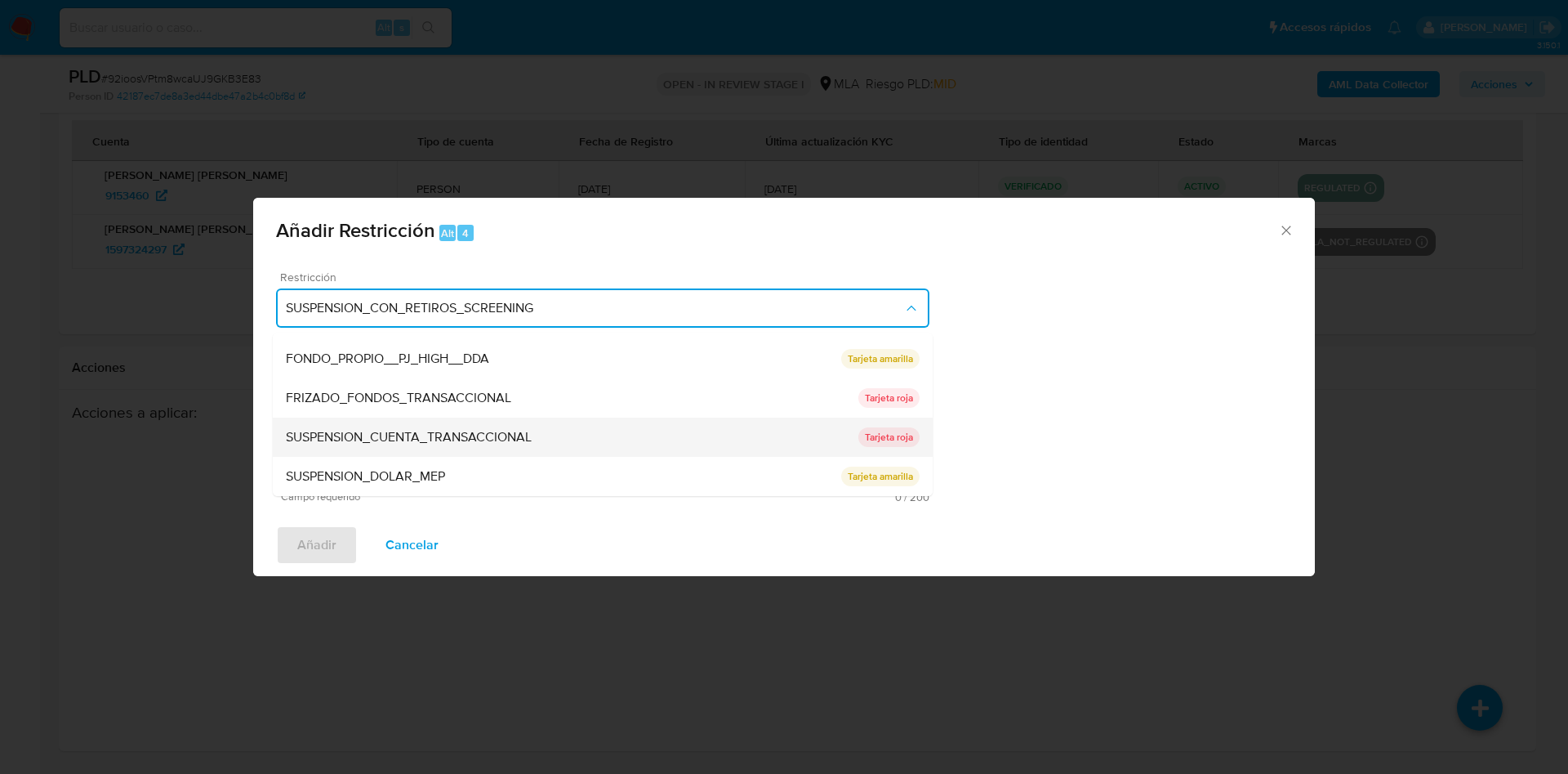
click at [592, 429] on div "SUSPENSION_CUENTA_TRANSACCIONAL" at bounding box center [572, 437] width 573 height 39
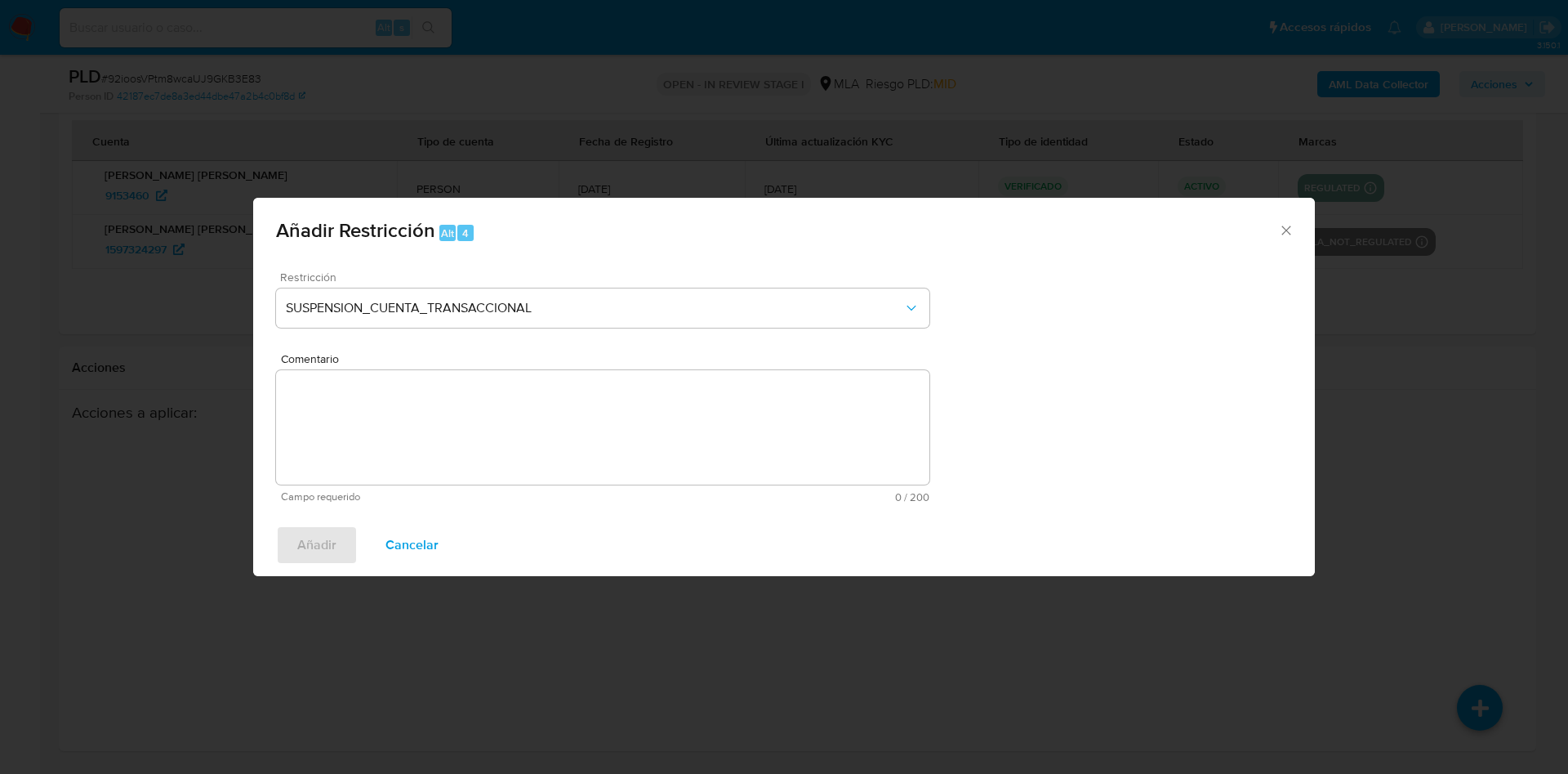
click at [592, 429] on textarea "Comentario" at bounding box center [603, 427] width 653 height 115
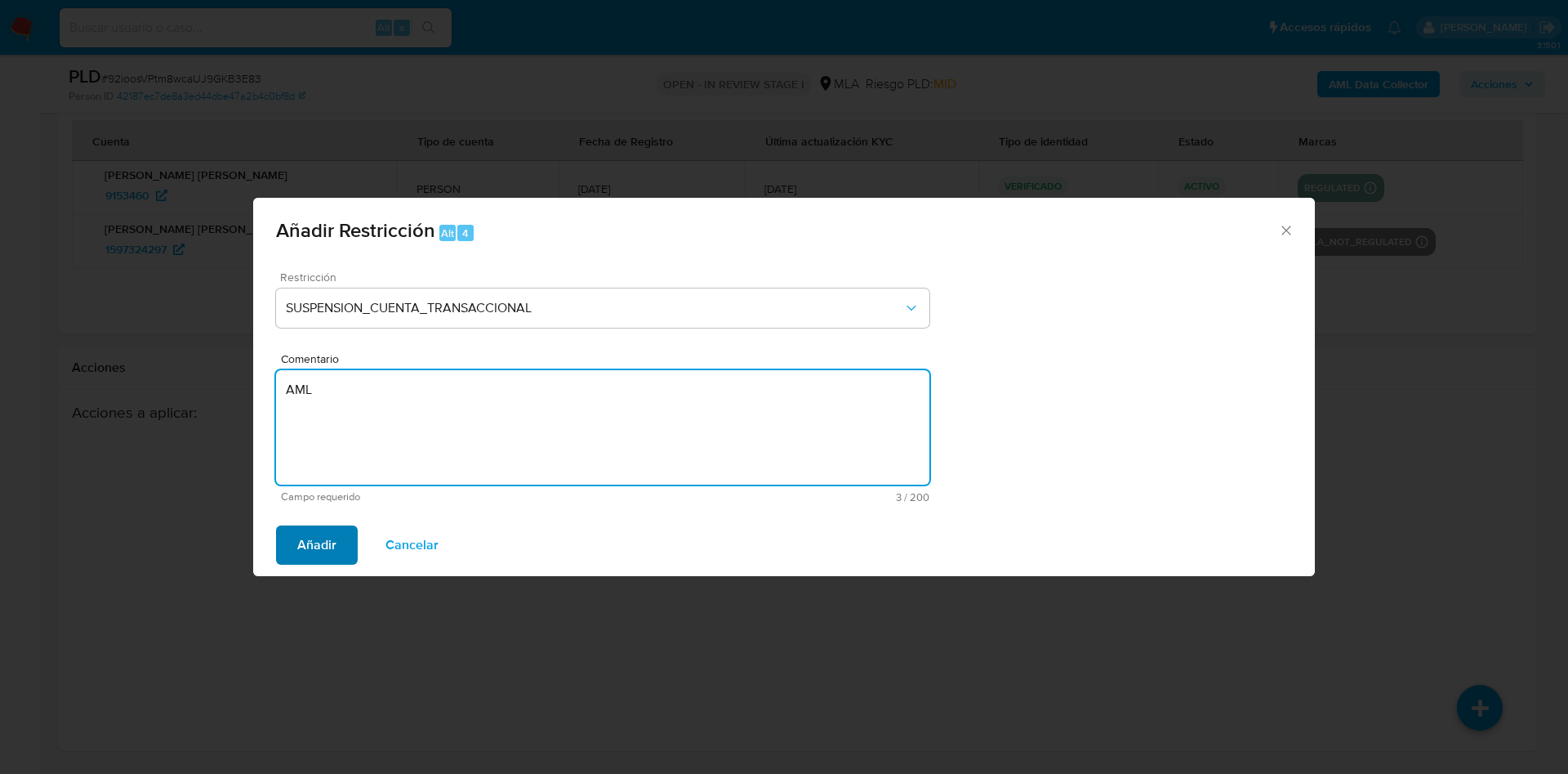
type textarea "AML"
click at [322, 548] on span "Añadir" at bounding box center [316, 544] width 39 height 36
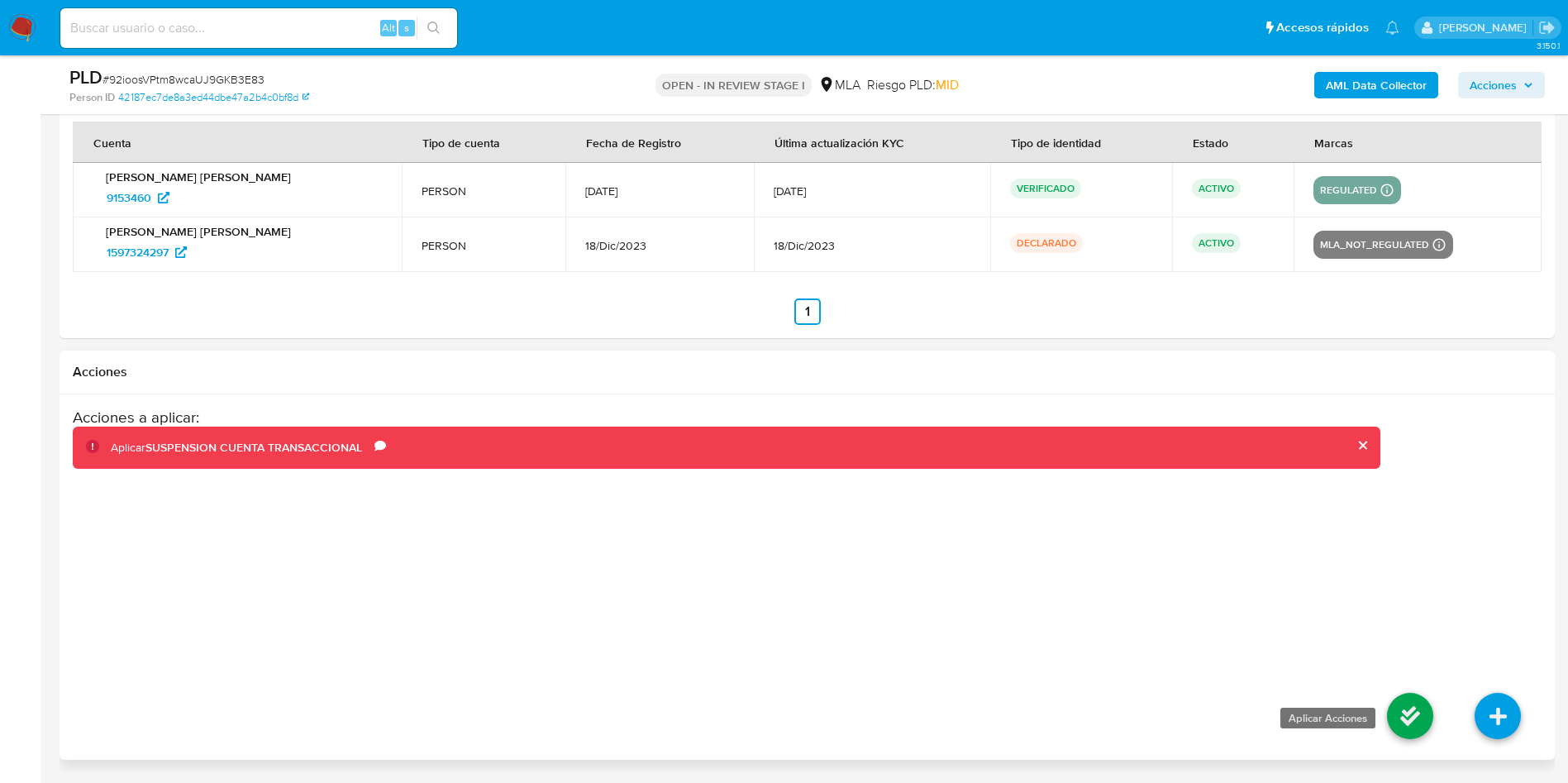
click at [1396, 697] on icon at bounding box center [1410, 716] width 46 height 46
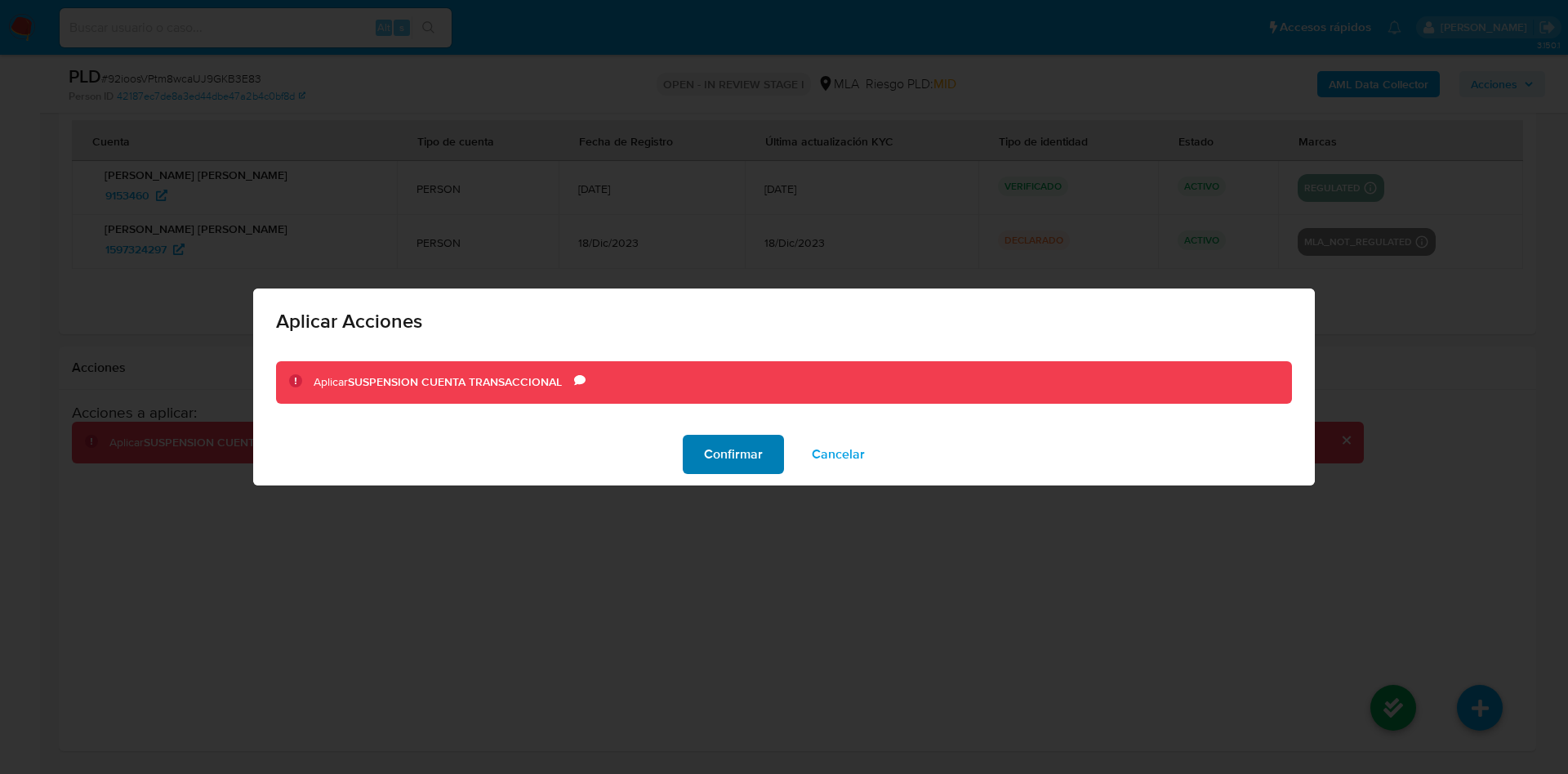
click at [746, 445] on span "Confirmar" at bounding box center [733, 454] width 59 height 36
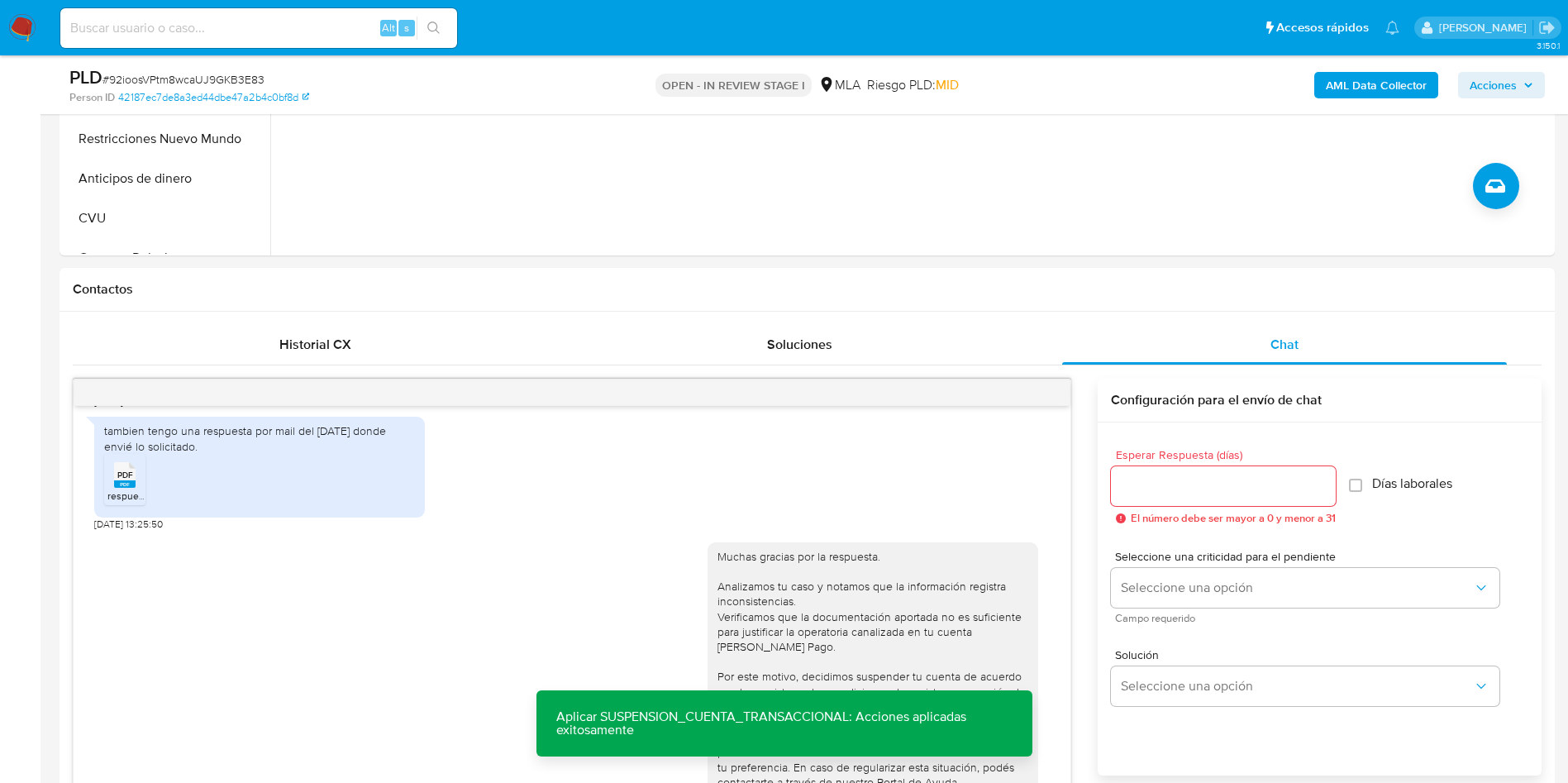
scroll to position [234, 0]
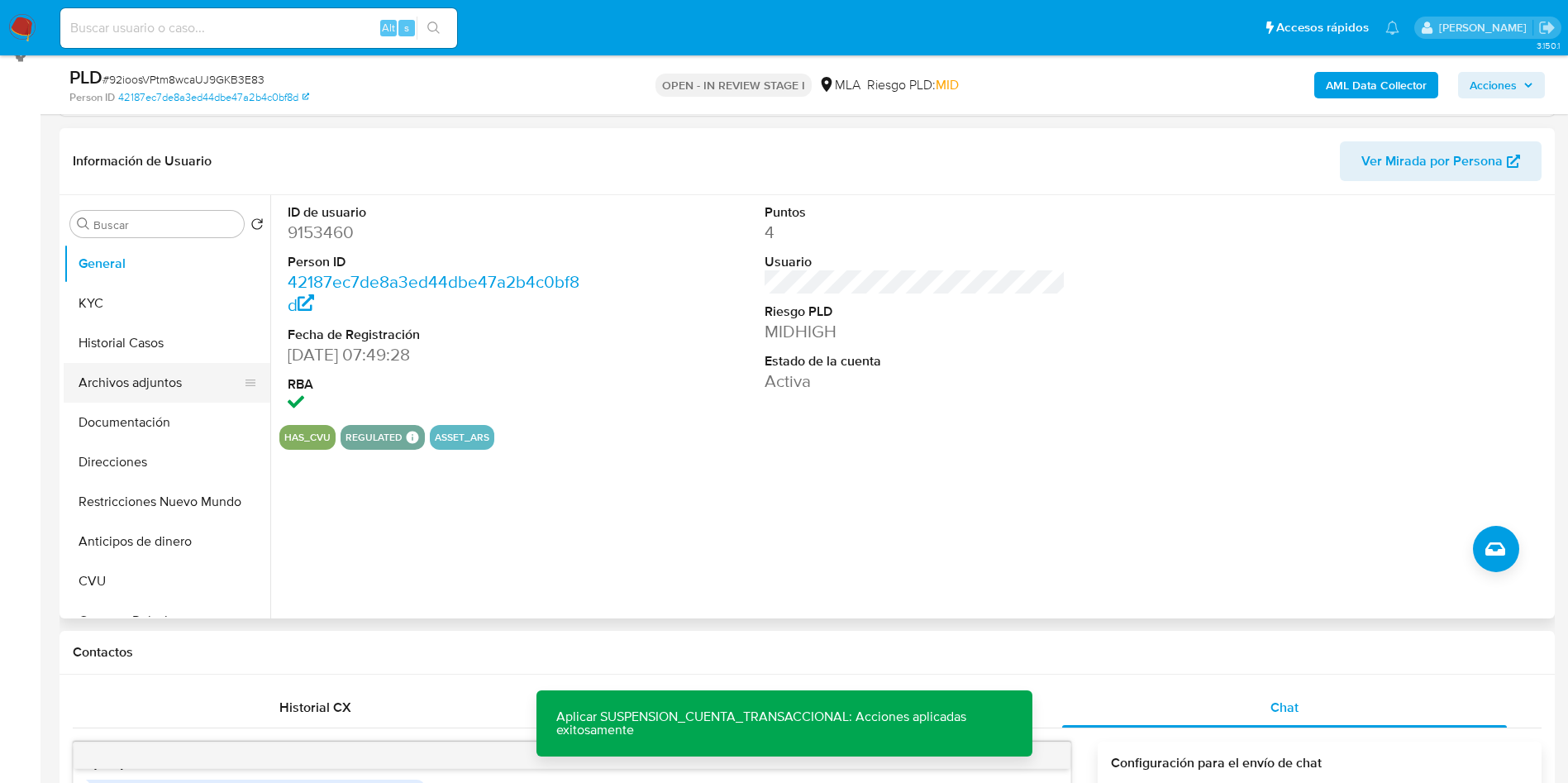
click at [143, 374] on button "Archivos adjuntos" at bounding box center [161, 383] width 193 height 39
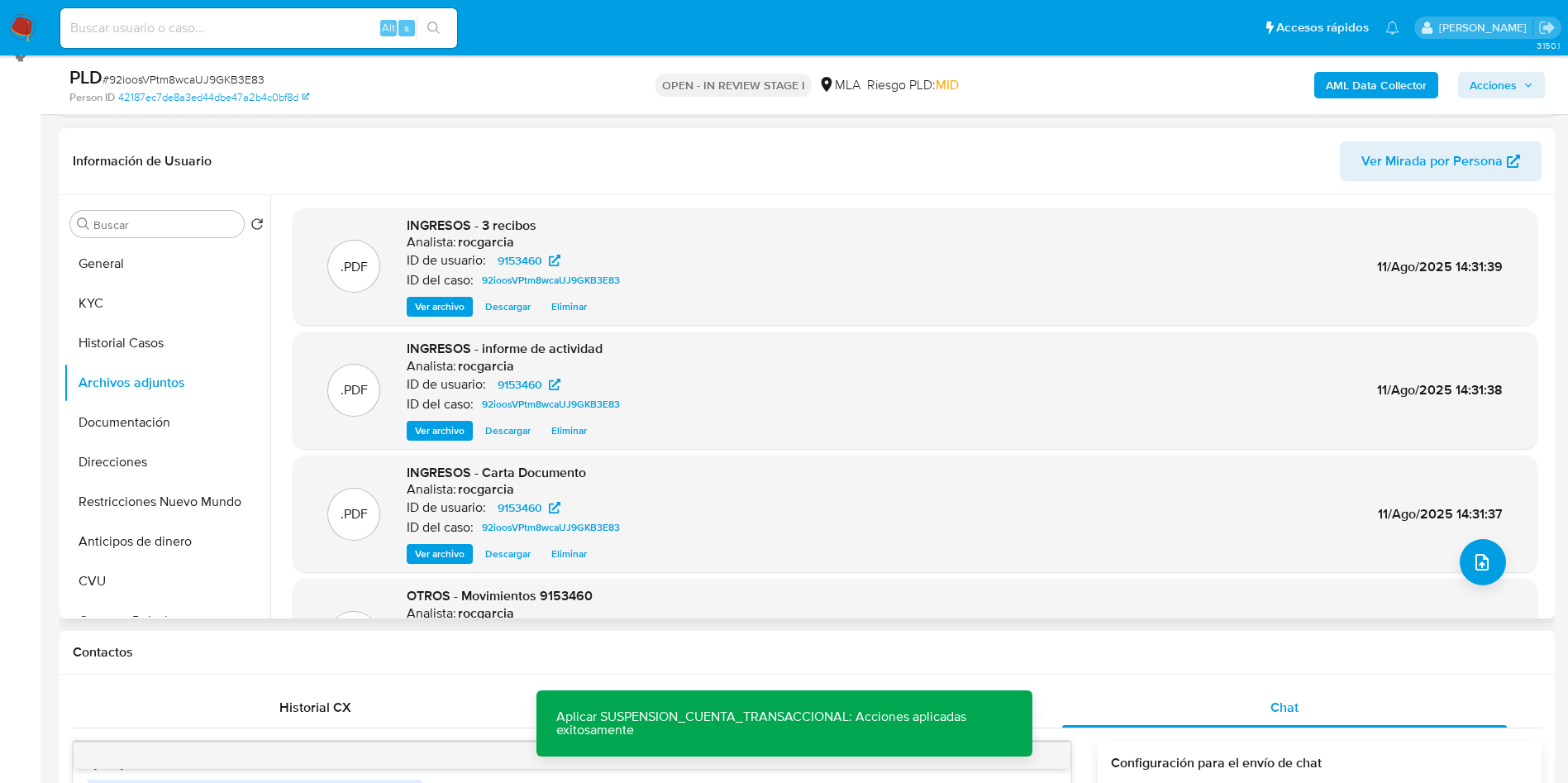
scroll to position [139, 0]
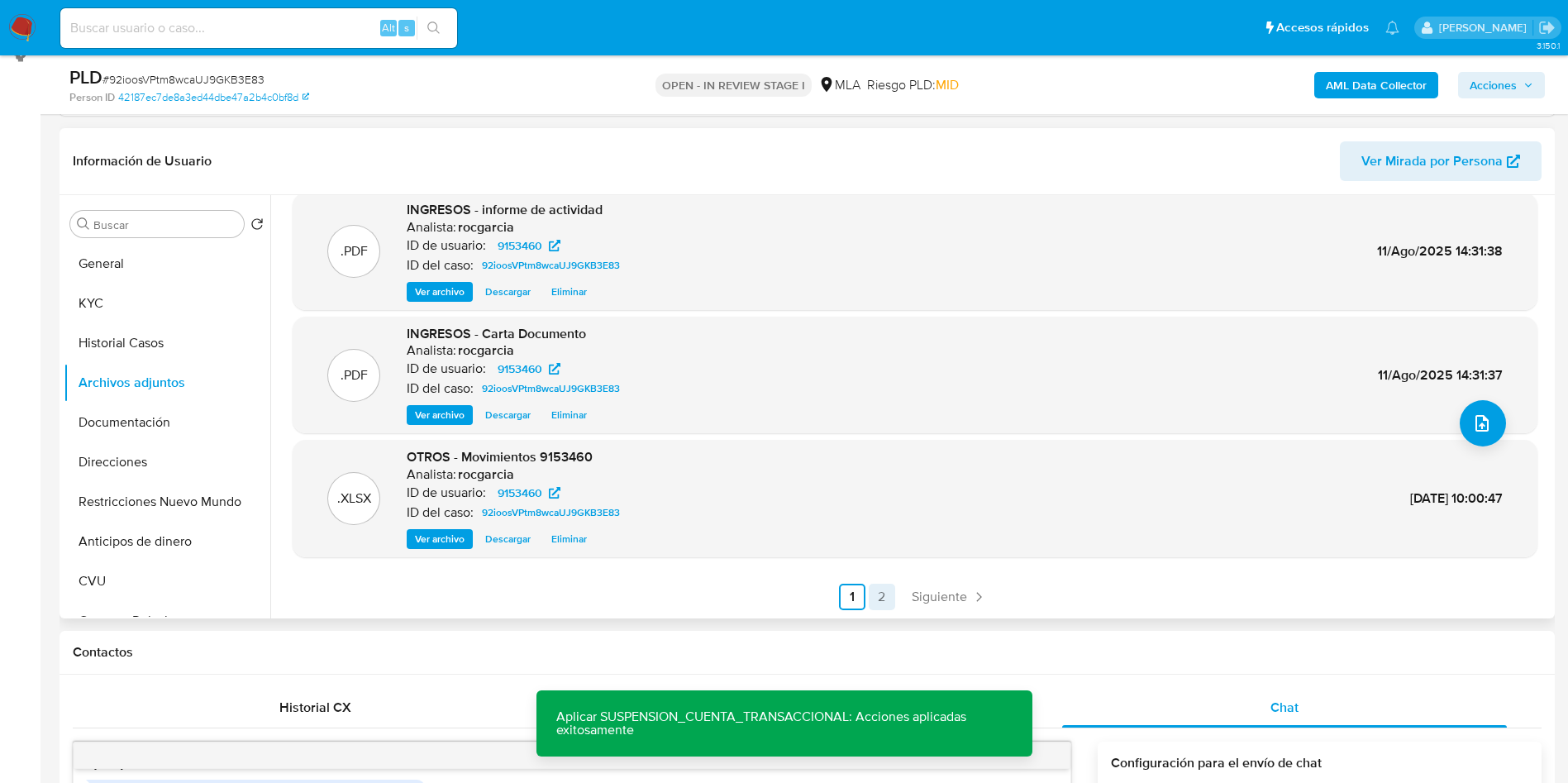
click at [881, 595] on link "2" at bounding box center [881, 596] width 26 height 26
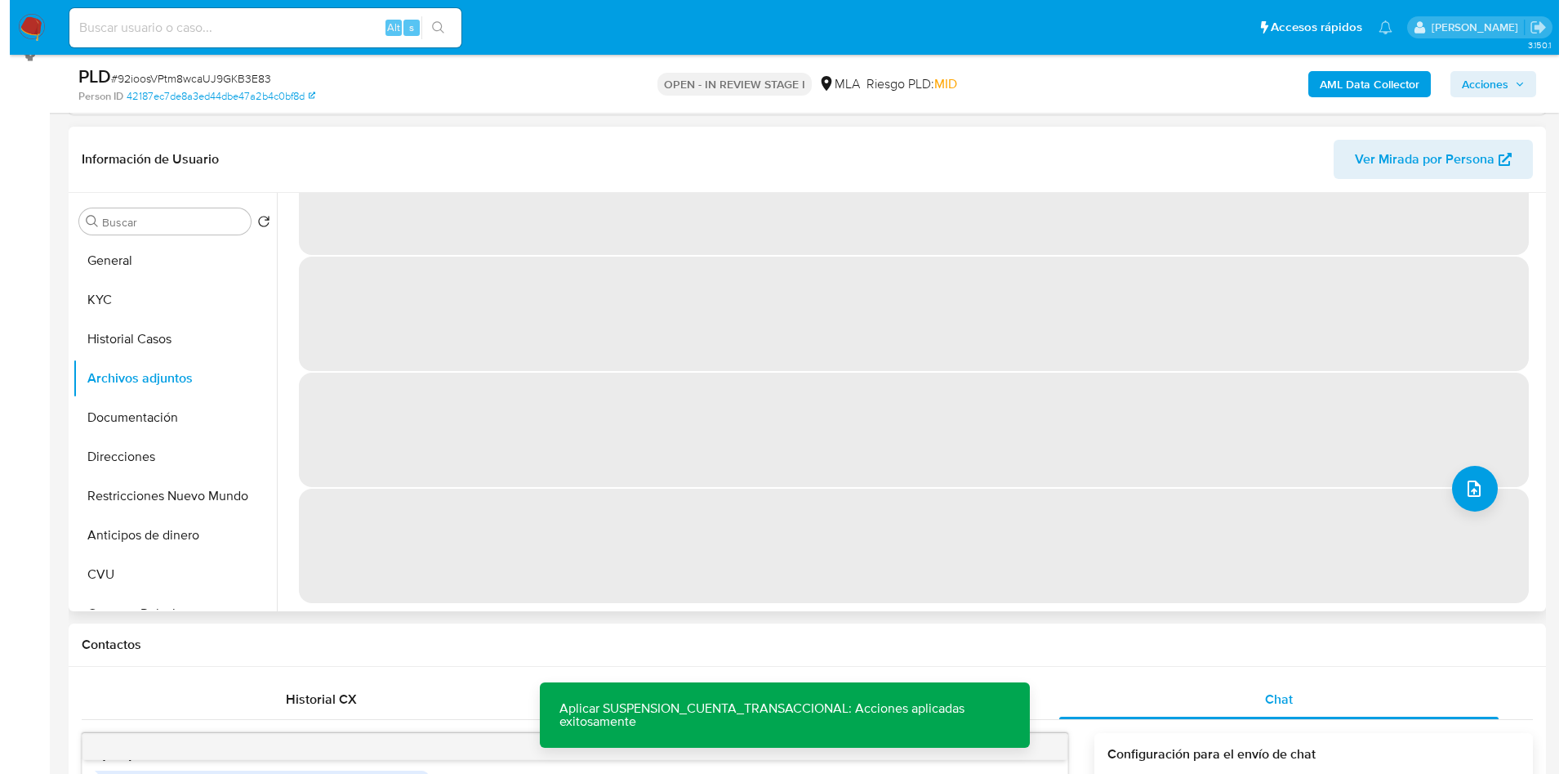
scroll to position [0, 0]
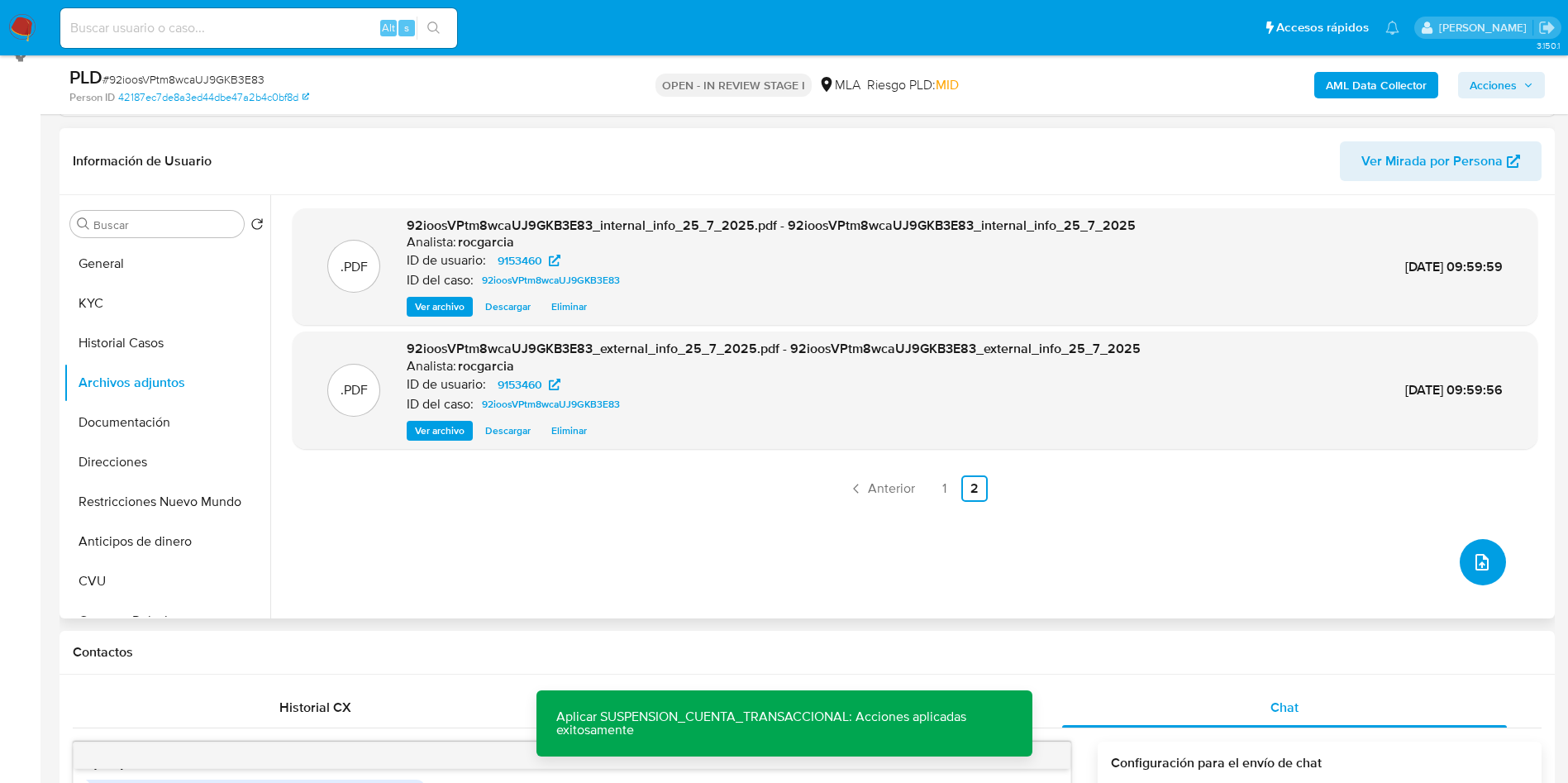
click at [1489, 555] on button "upload-file" at bounding box center [1483, 562] width 46 height 46
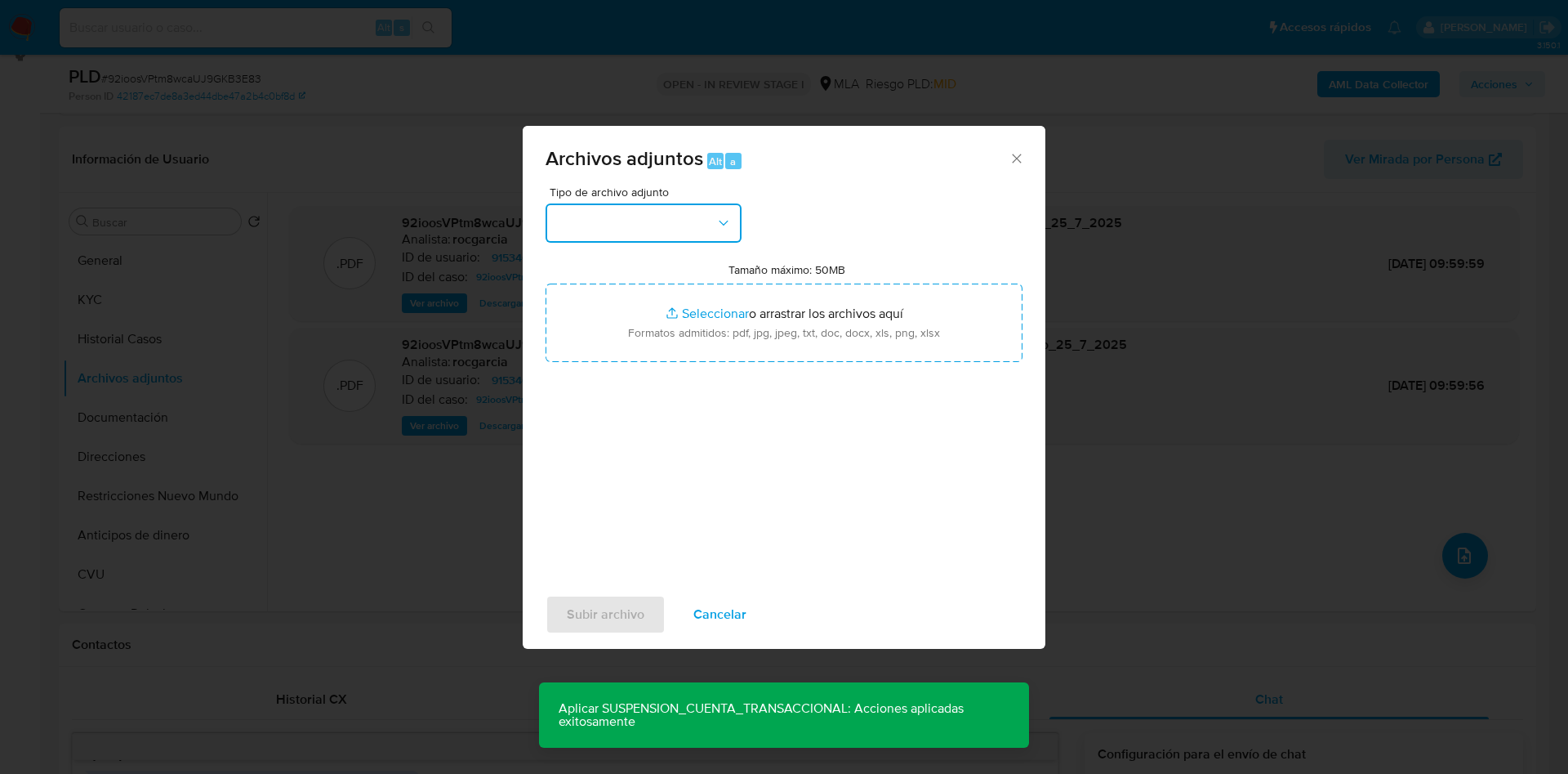
click at [630, 209] on button "button" at bounding box center [644, 223] width 196 height 39
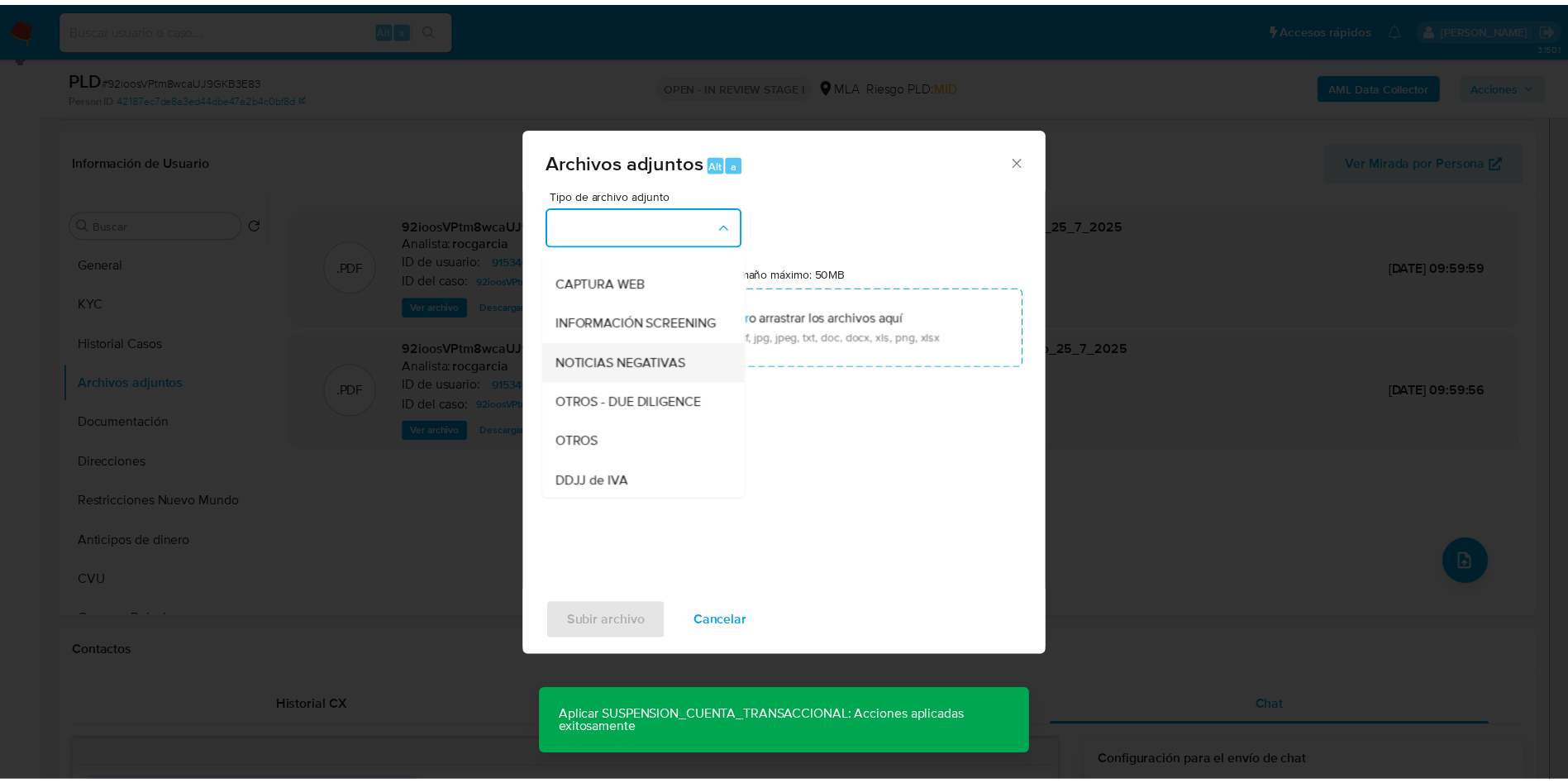
scroll to position [172, 0]
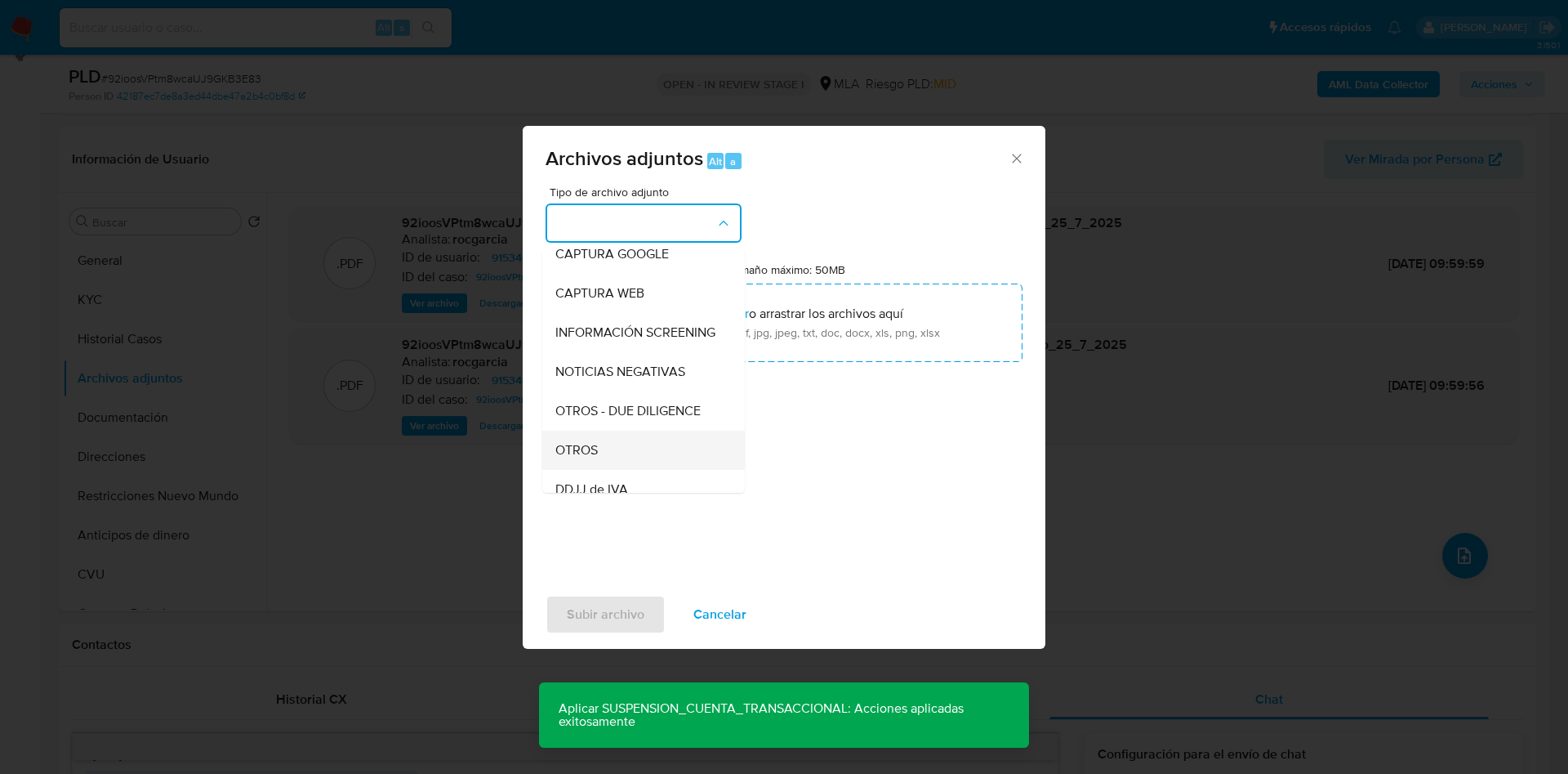
click at [608, 456] on div "OTROS" at bounding box center [638, 450] width 166 height 39
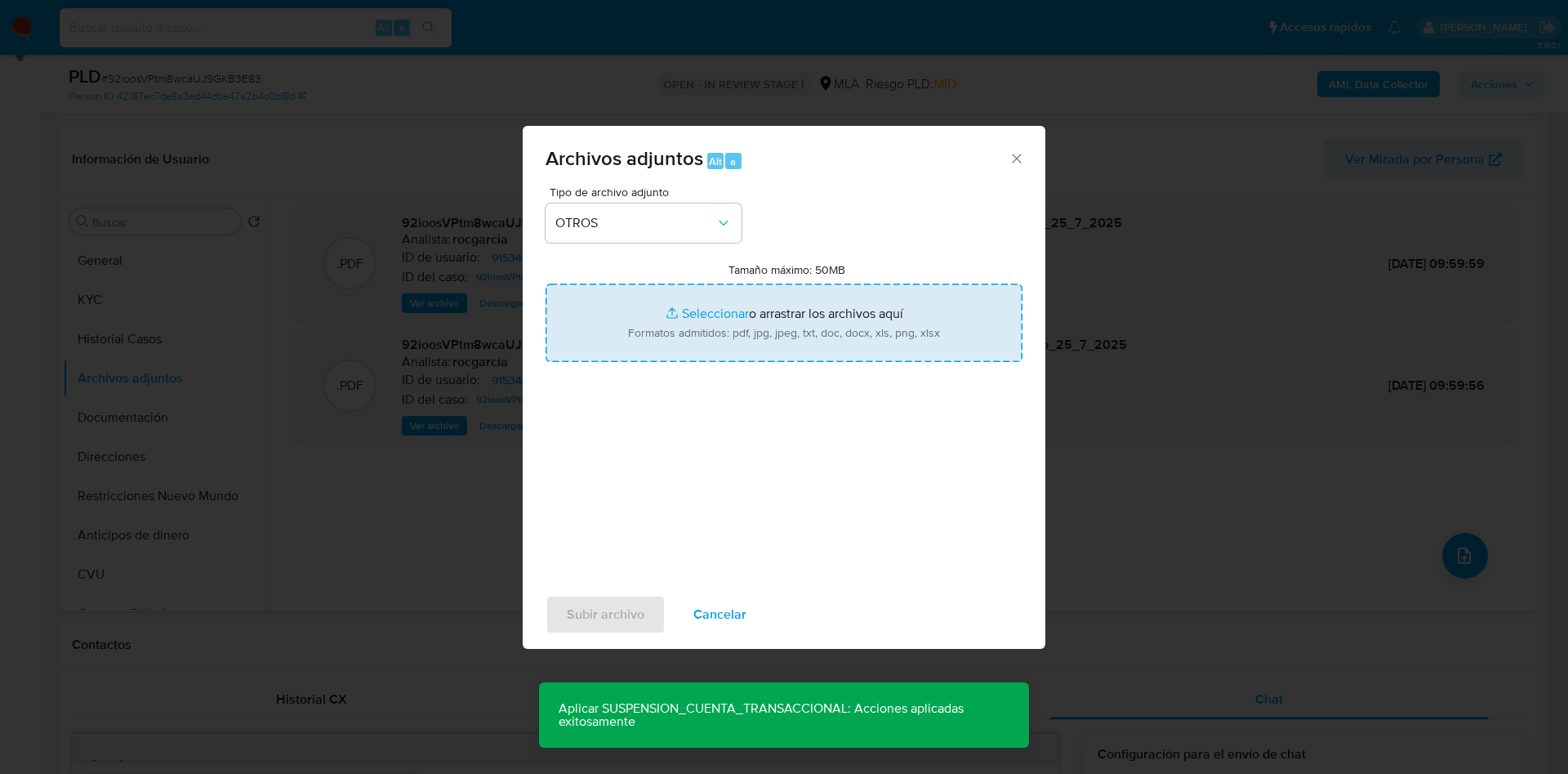
click at [689, 320] on input "Tamaño máximo: 50MB Seleccionar archivos" at bounding box center [784, 322] width 477 height 78
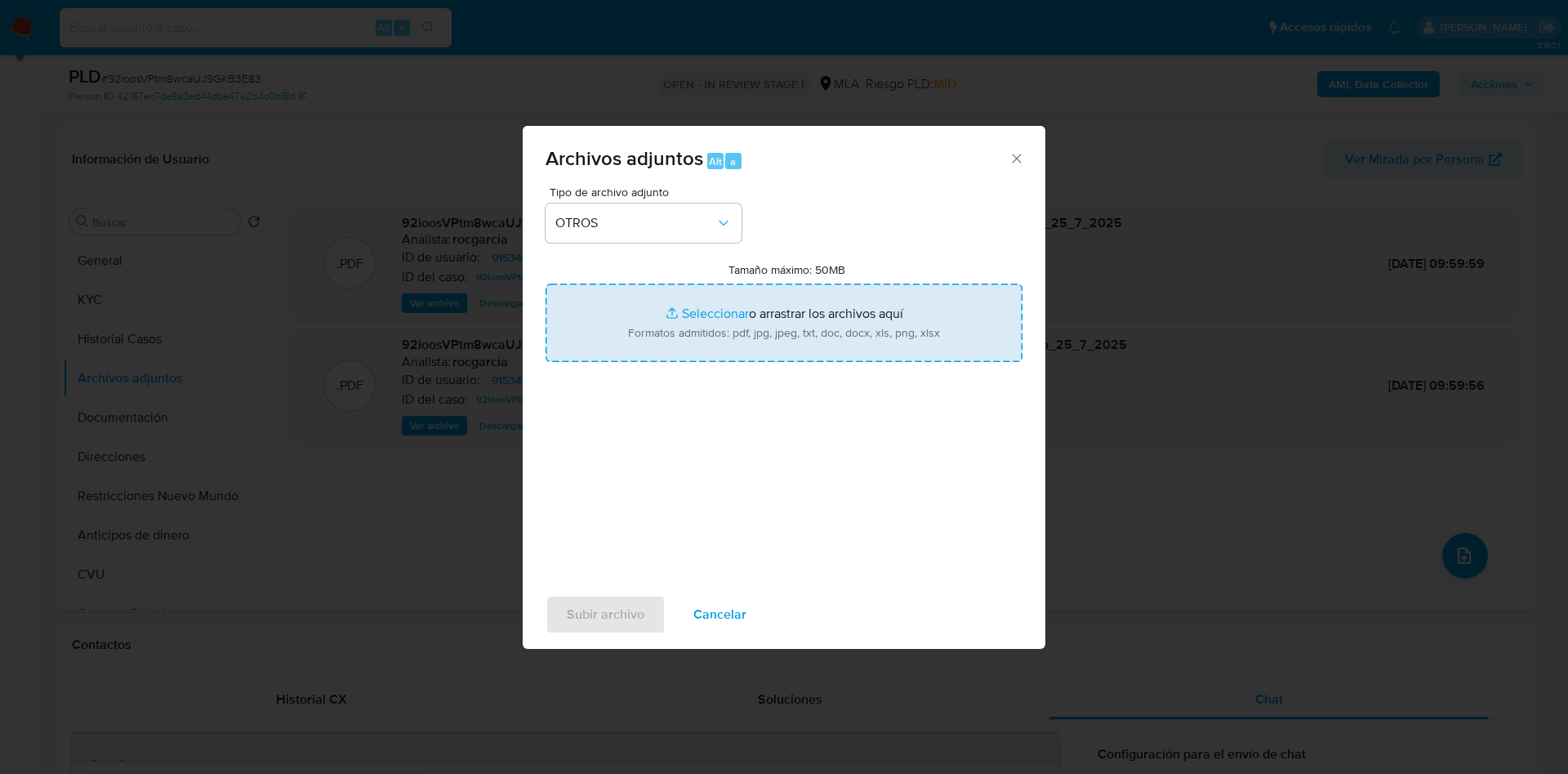
type input "C:\fakepath\Caselog 92ioosVPtm8wcaUJ9GKB3E83_2025_07_17_22_17_26.docx"
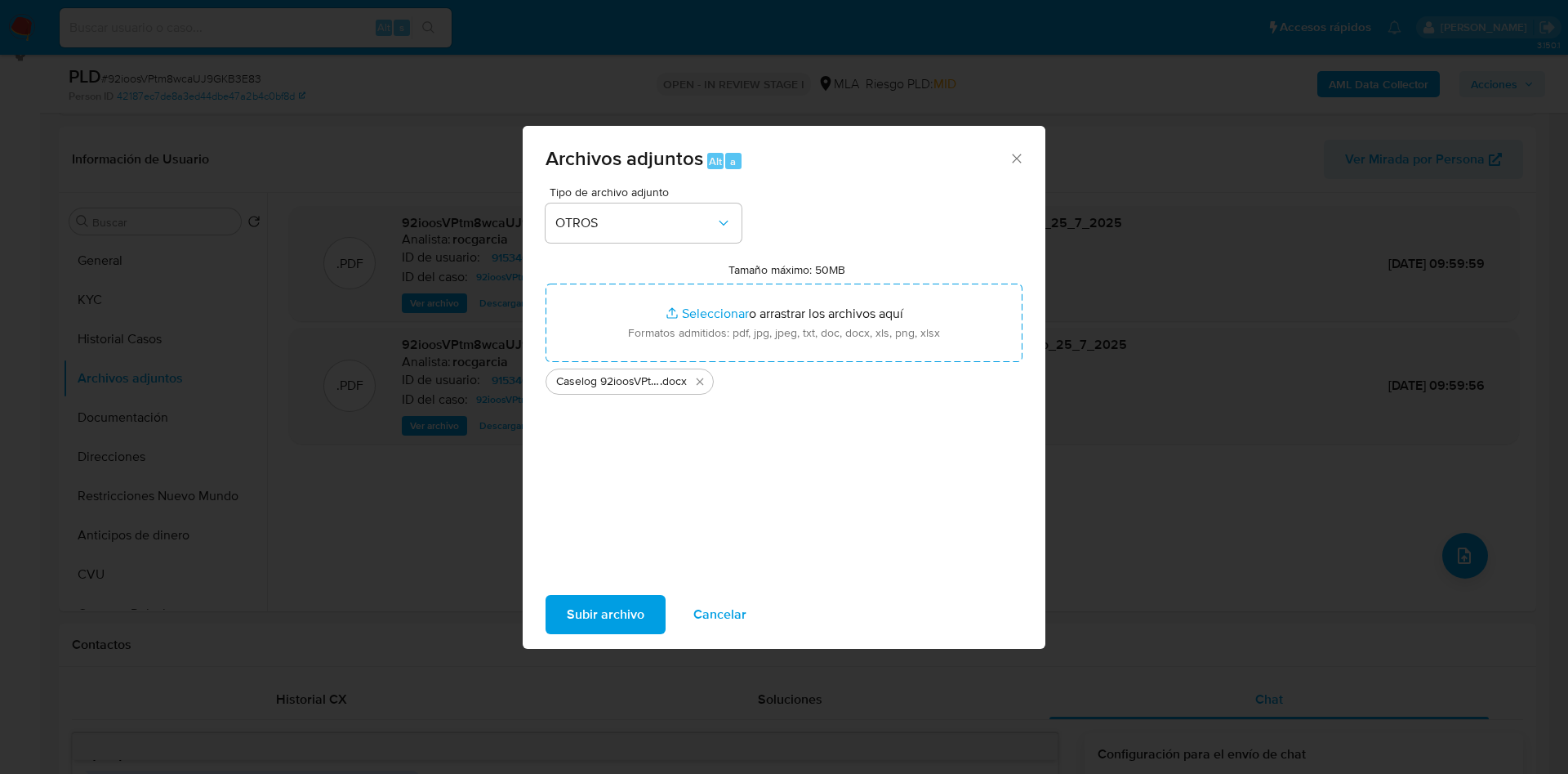
click at [627, 616] on span "Subir archivo" at bounding box center [606, 614] width 78 height 36
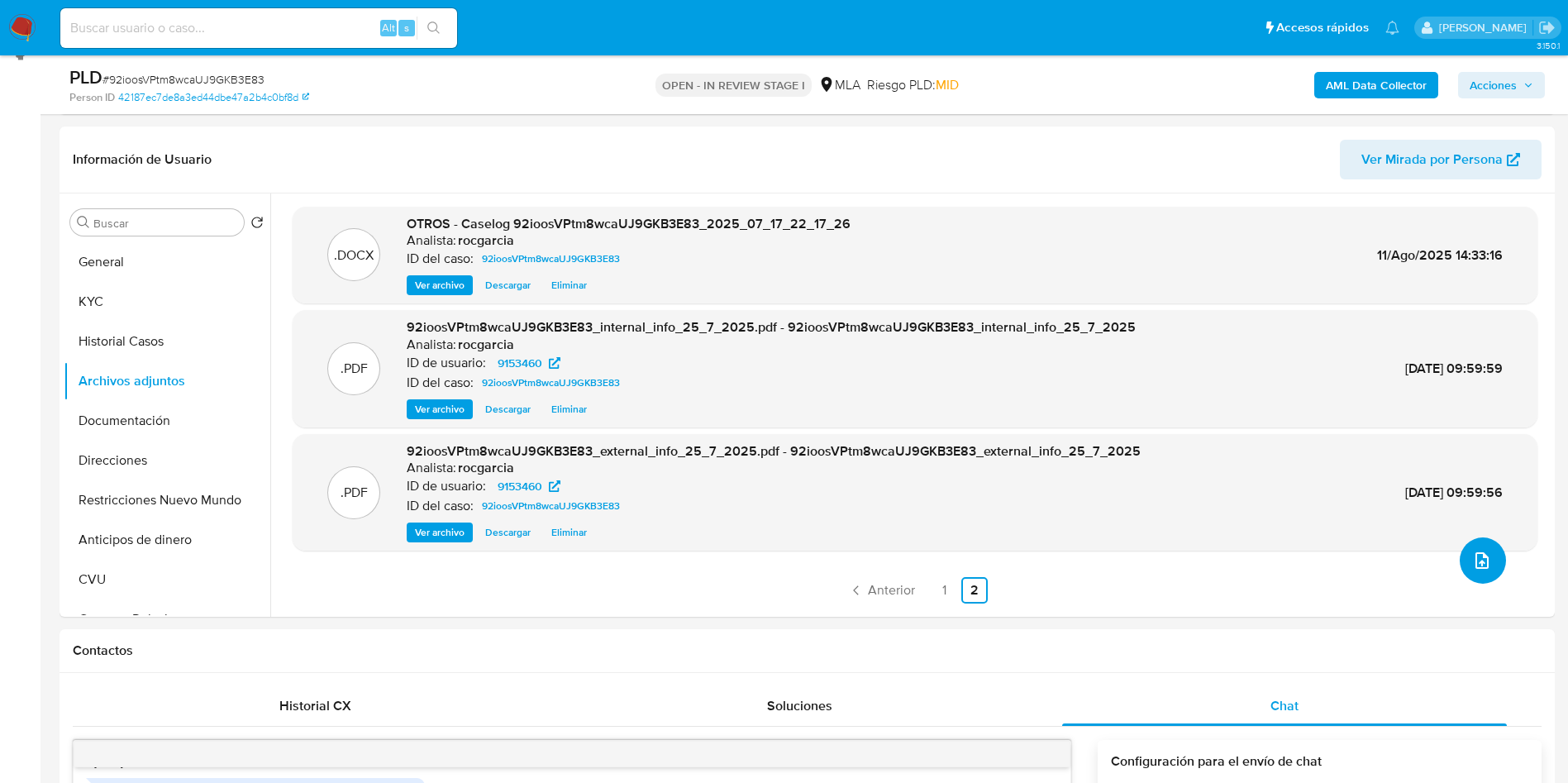
scroll to position [234, 0]
click at [933, 594] on link "1" at bounding box center [945, 592] width 26 height 26
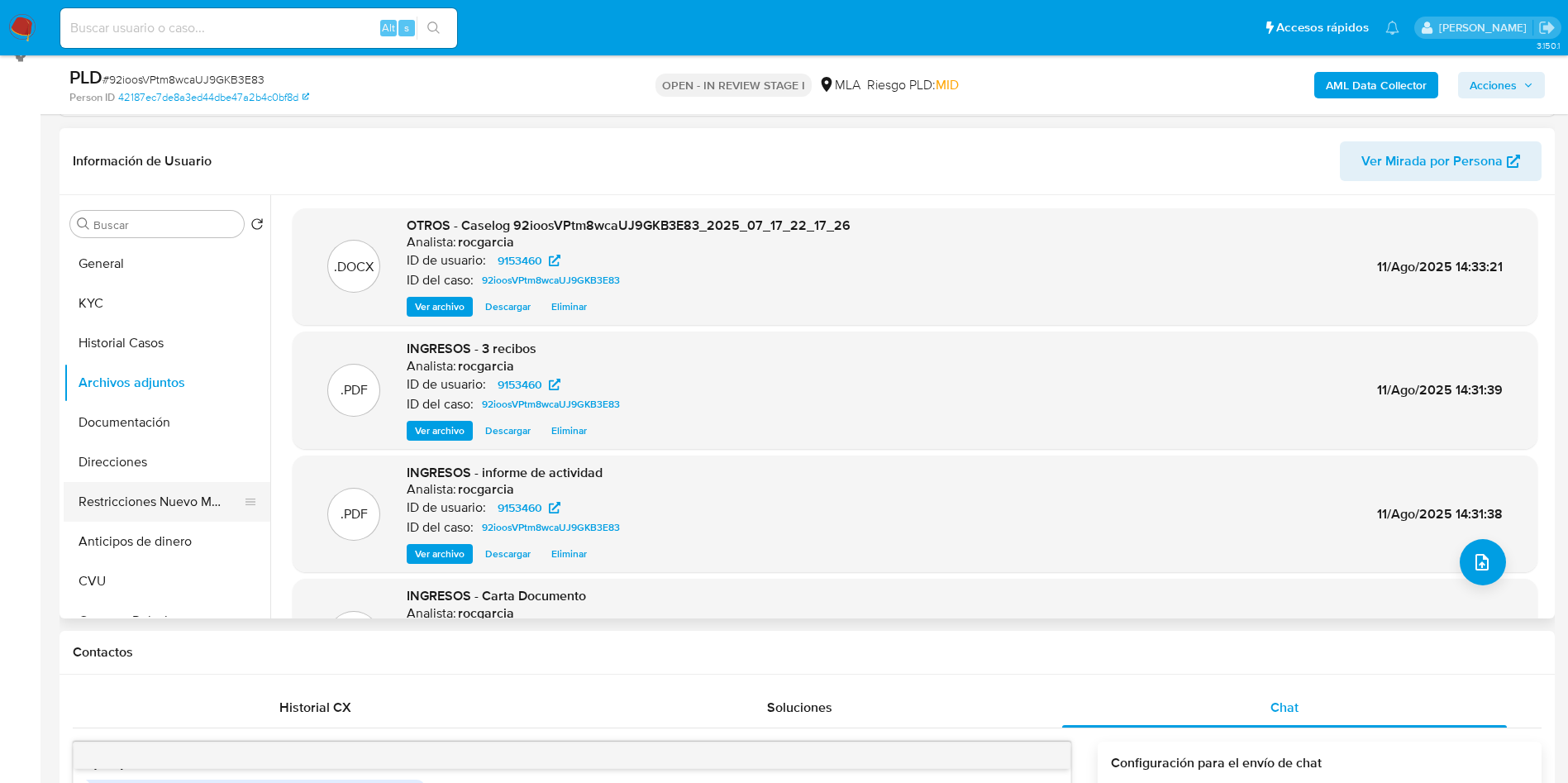
click at [144, 511] on button "Restricciones Nuevo Mundo" at bounding box center [161, 501] width 193 height 39
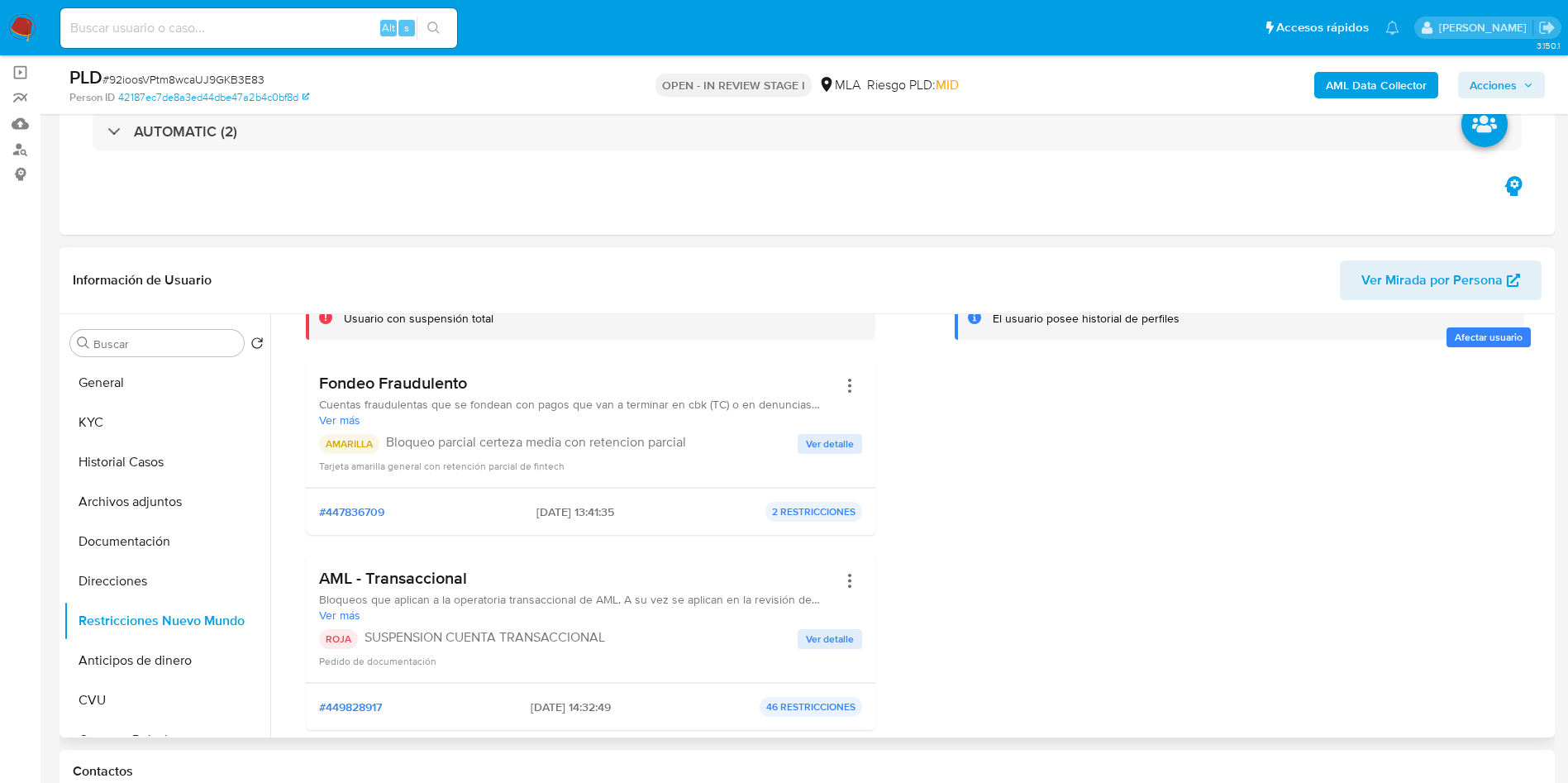
scroll to position [110, 0]
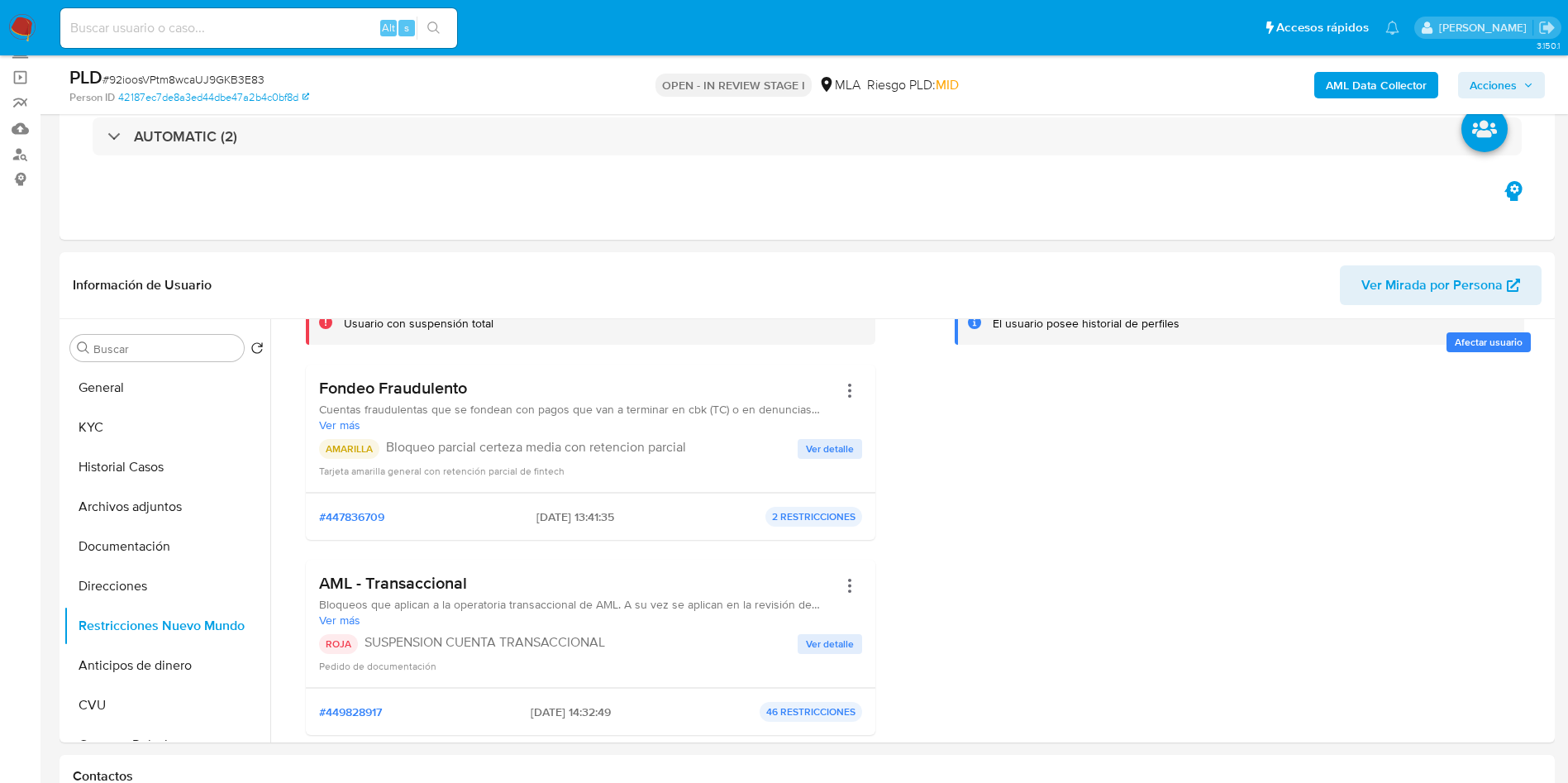
click at [1485, 69] on div "AML Data Collector Acciones" at bounding box center [1301, 84] width 488 height 38
click at [1483, 73] on span "Acciones" at bounding box center [1493, 85] width 47 height 26
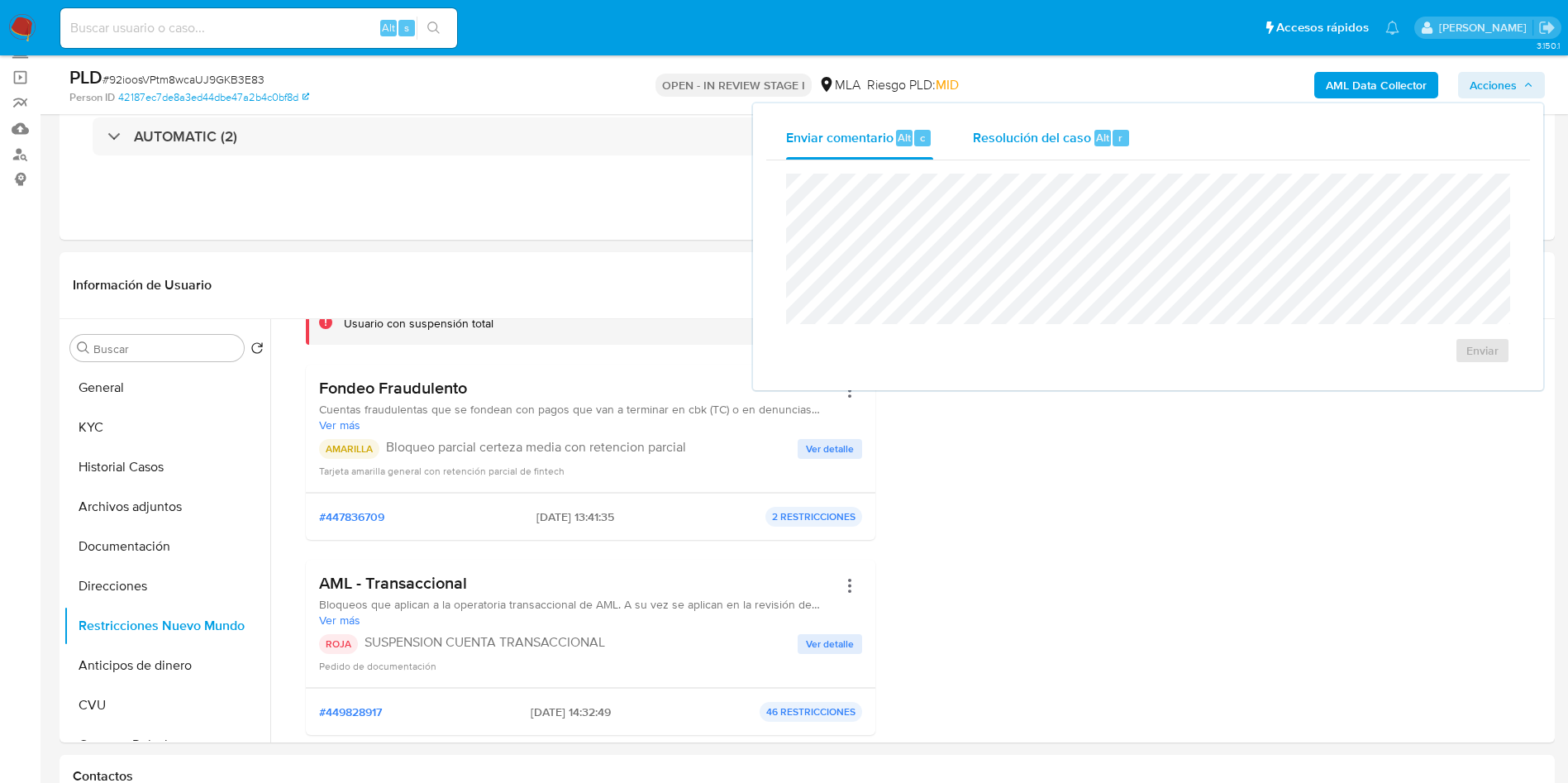
click at [1151, 131] on div "Enviar comentario Alt c Resolución del caso Alt r" at bounding box center [1148, 137] width 764 height 43
click at [1103, 132] on span "Alt" at bounding box center [1102, 137] width 13 height 15
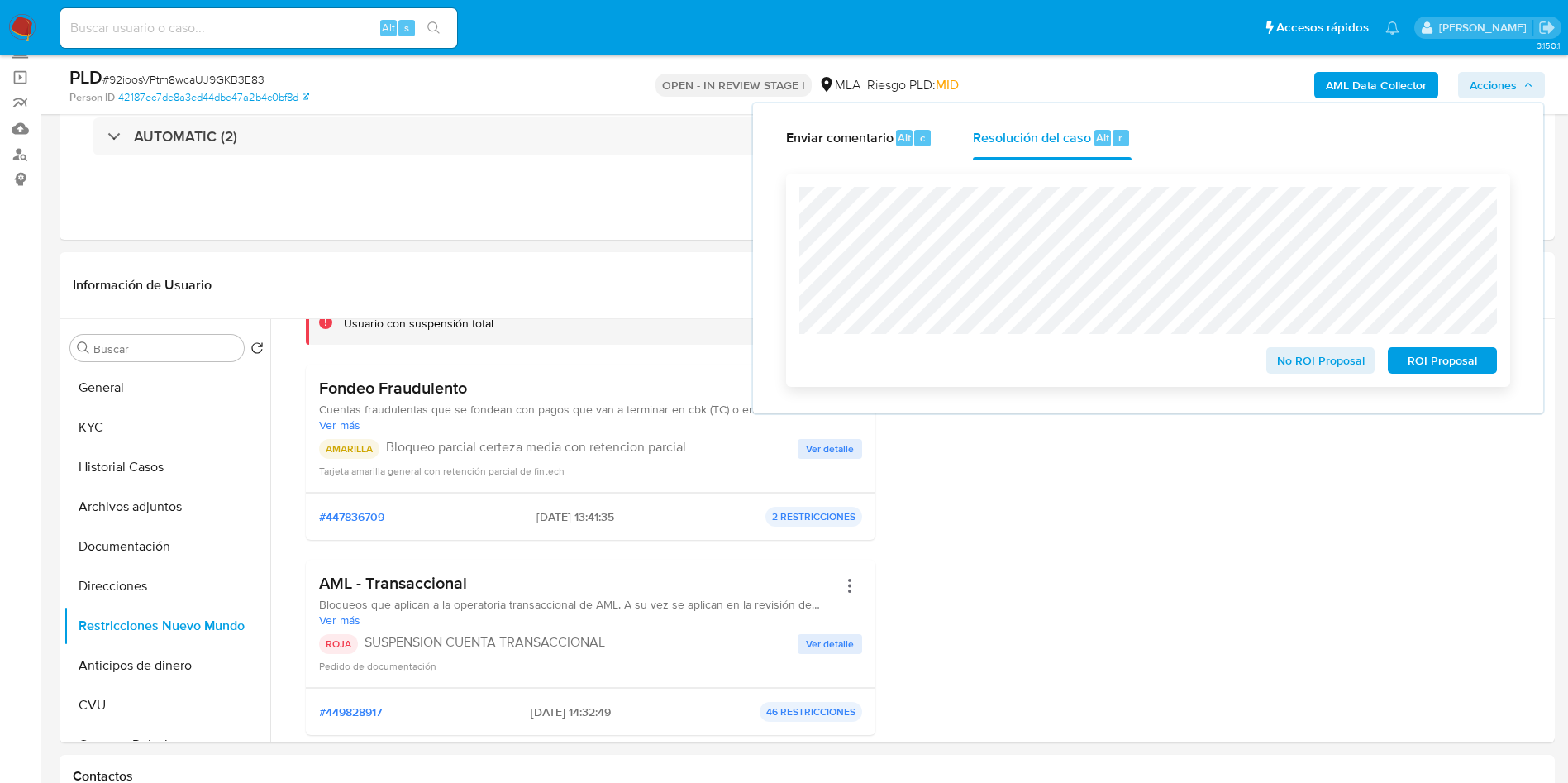
click at [1442, 368] on span "ROI Proposal" at bounding box center [1442, 359] width 86 height 23
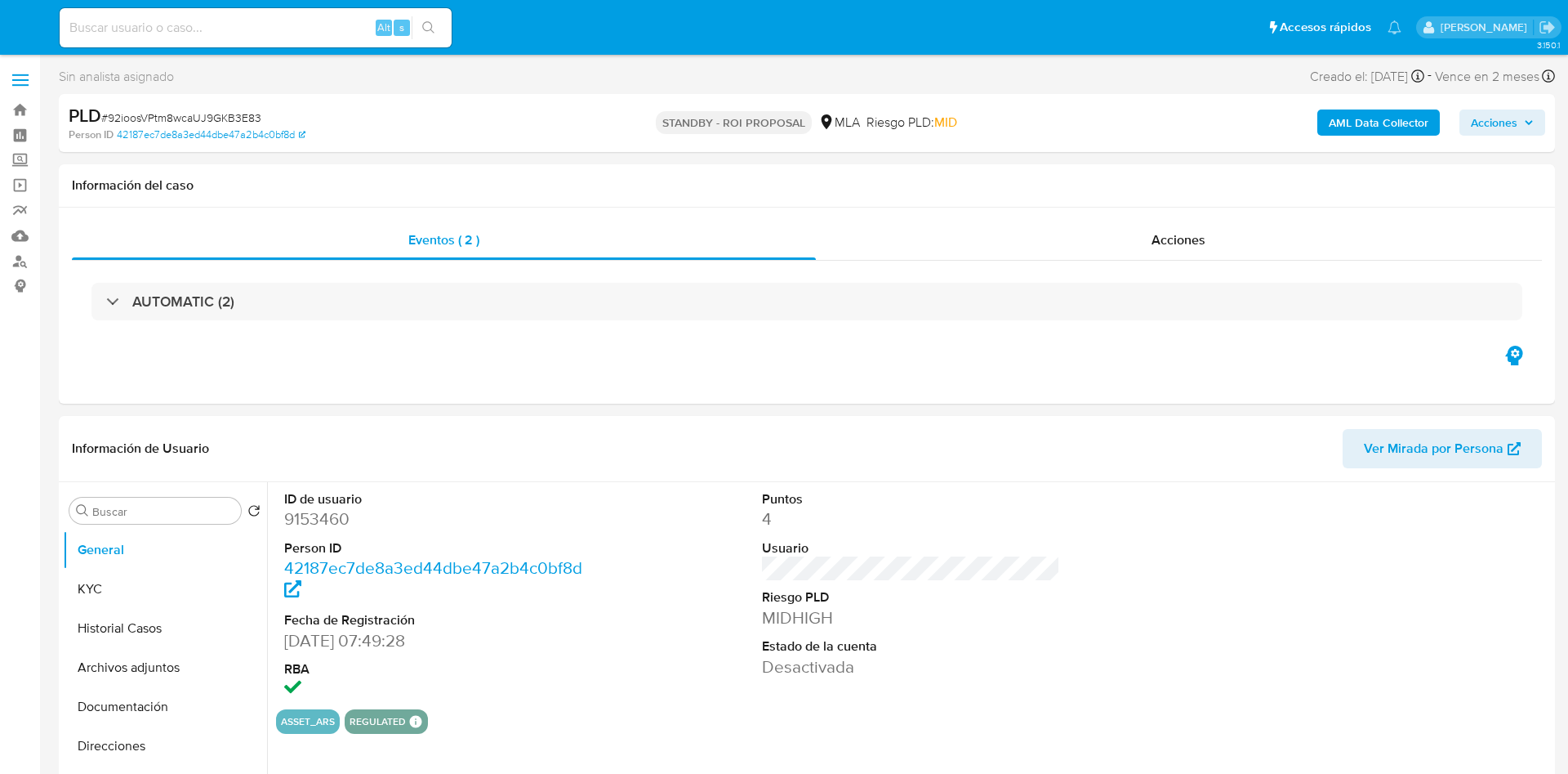
select select "10"
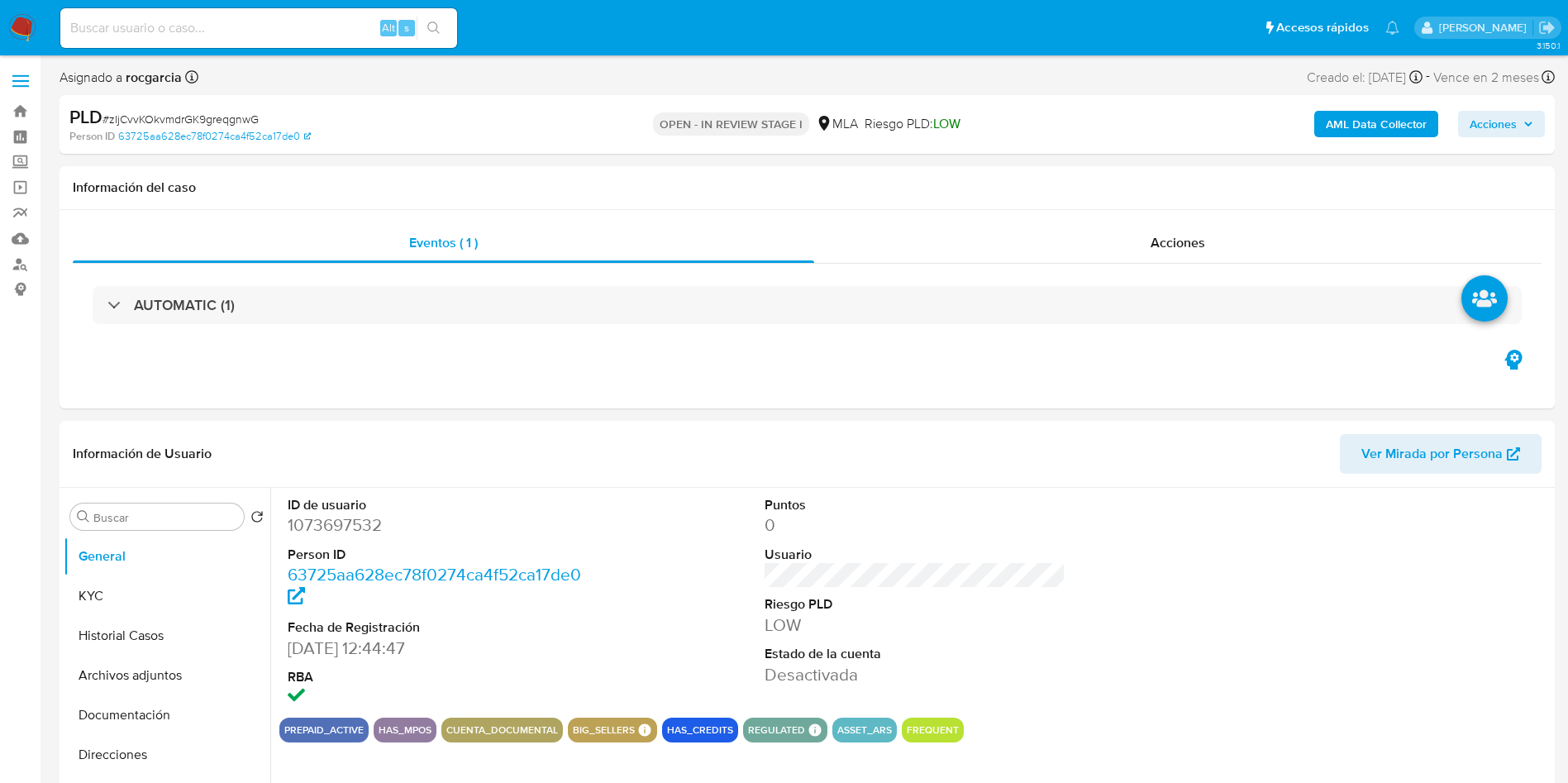
select select "10"
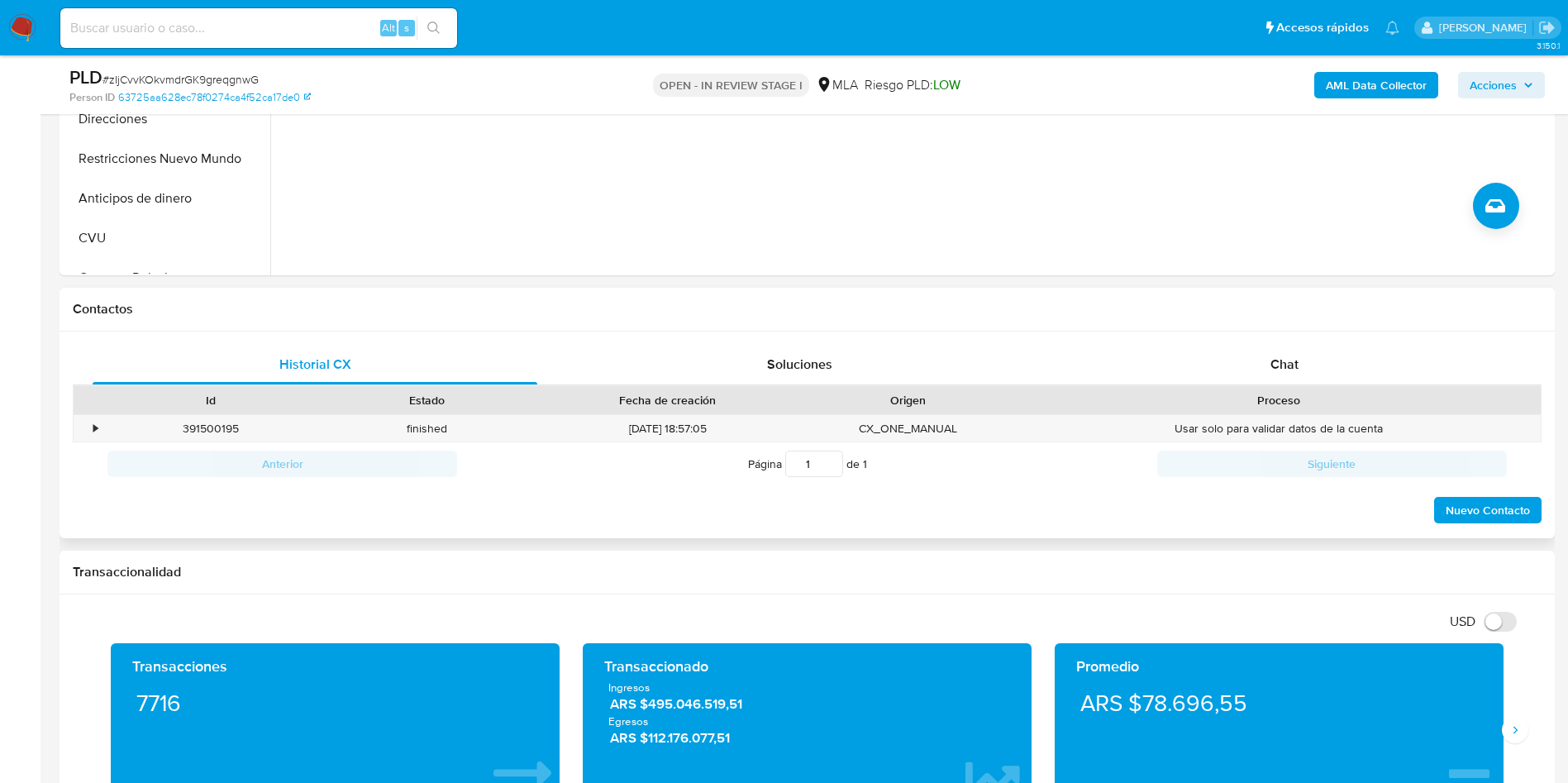
scroll to position [620, 0]
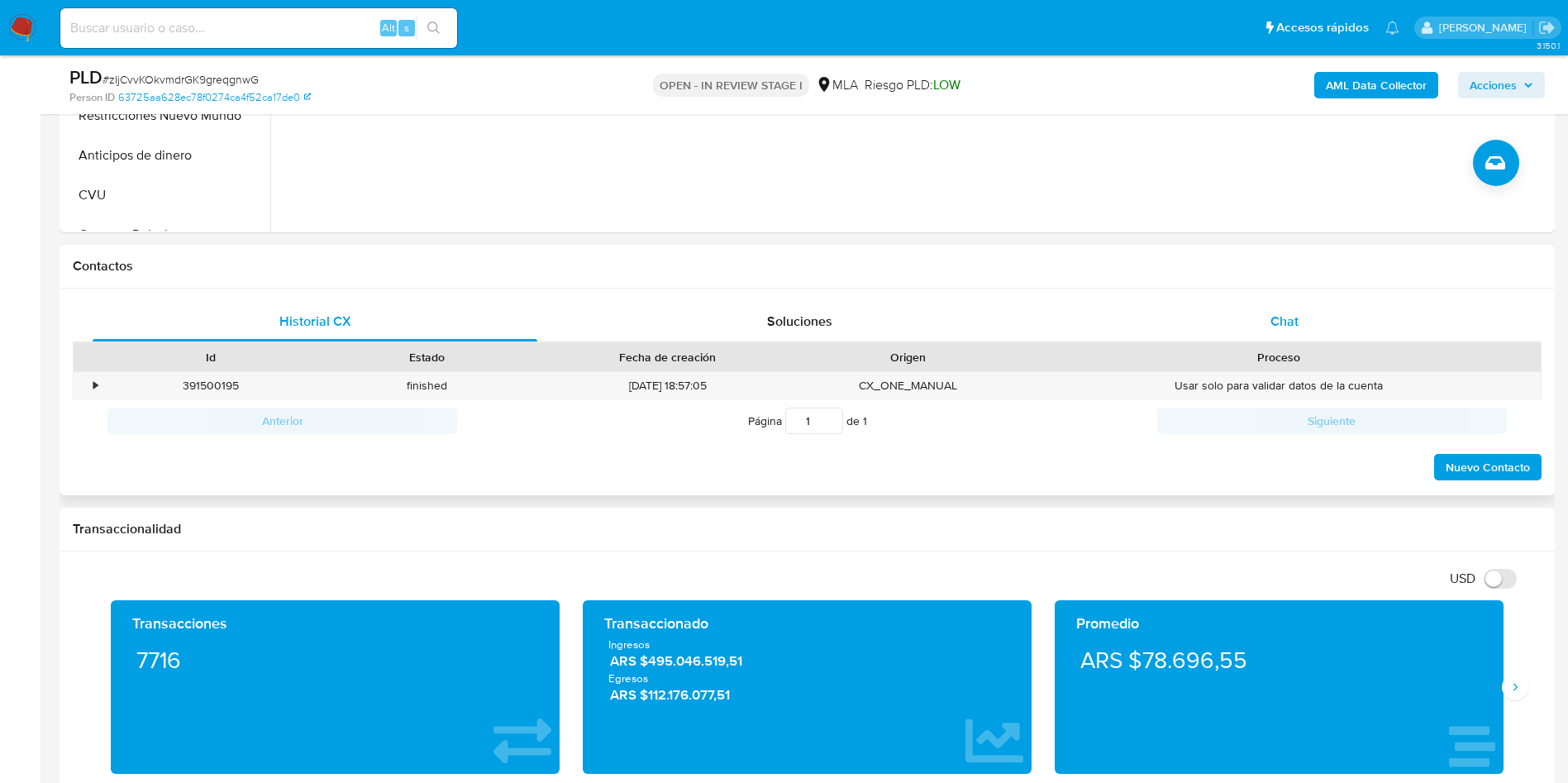
click at [1304, 316] on div "Chat" at bounding box center [1284, 321] width 445 height 39
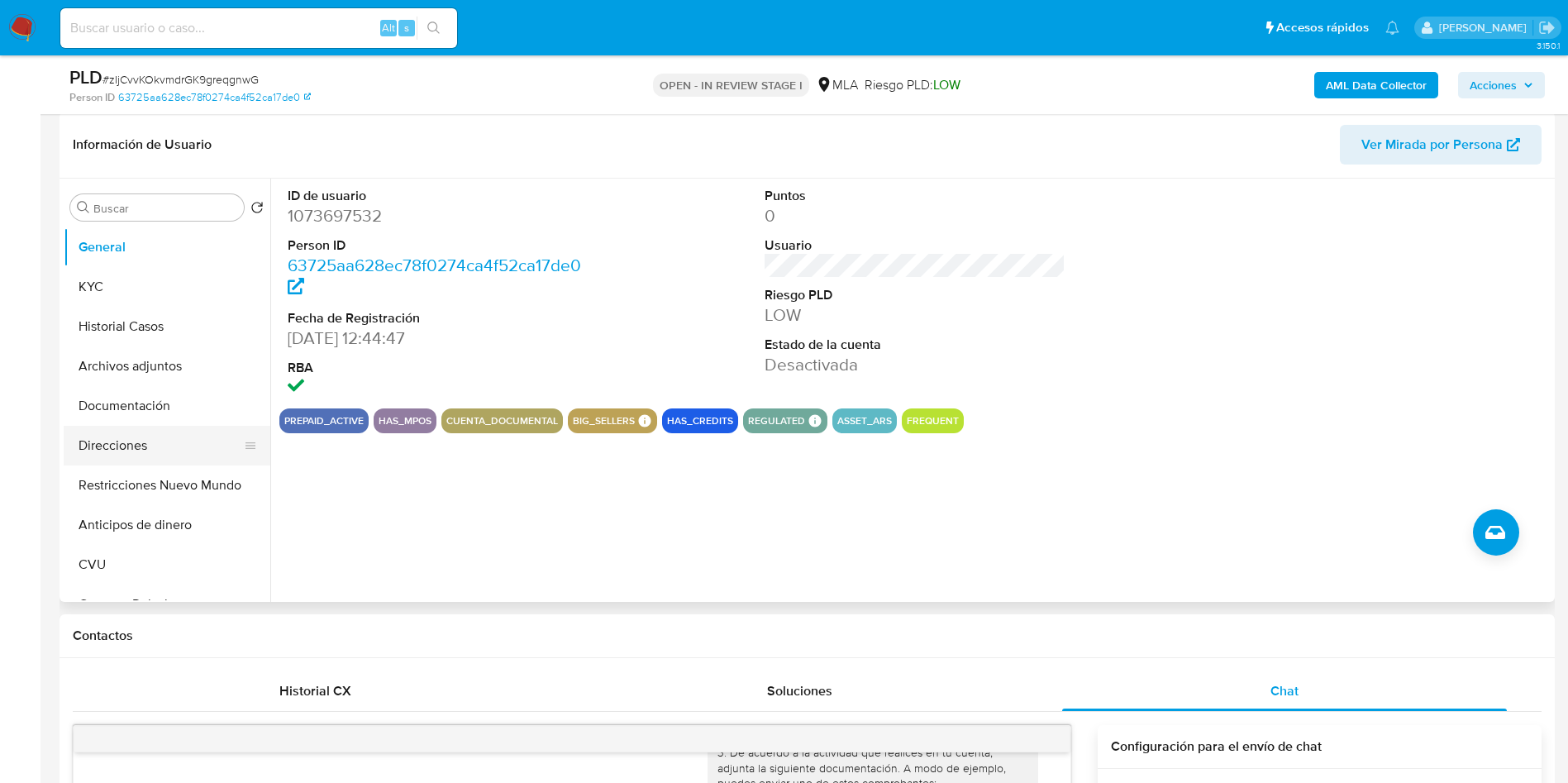
scroll to position [248, 0]
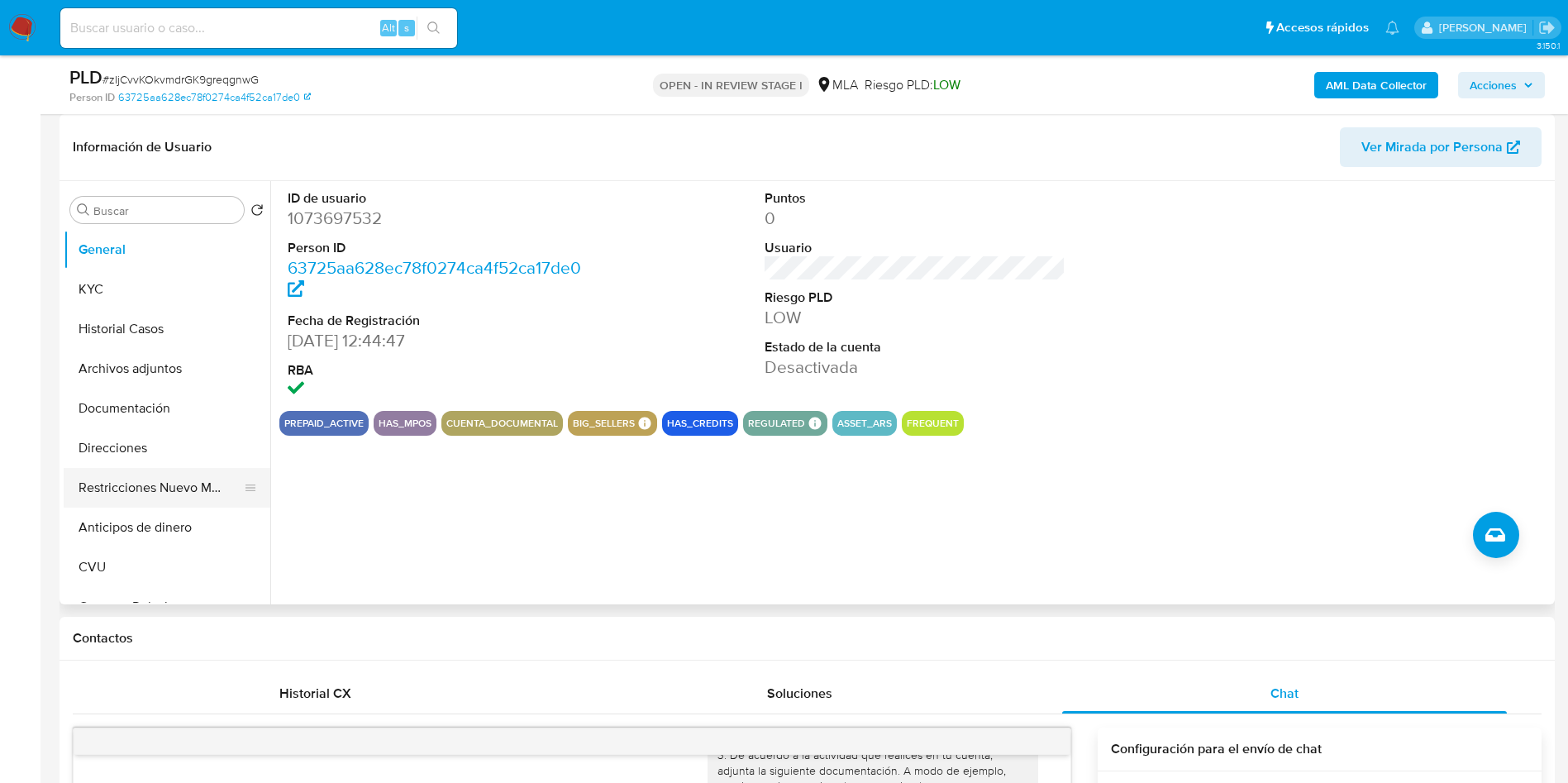
click at [126, 493] on button "Restricciones Nuevo Mundo" at bounding box center [161, 488] width 193 height 39
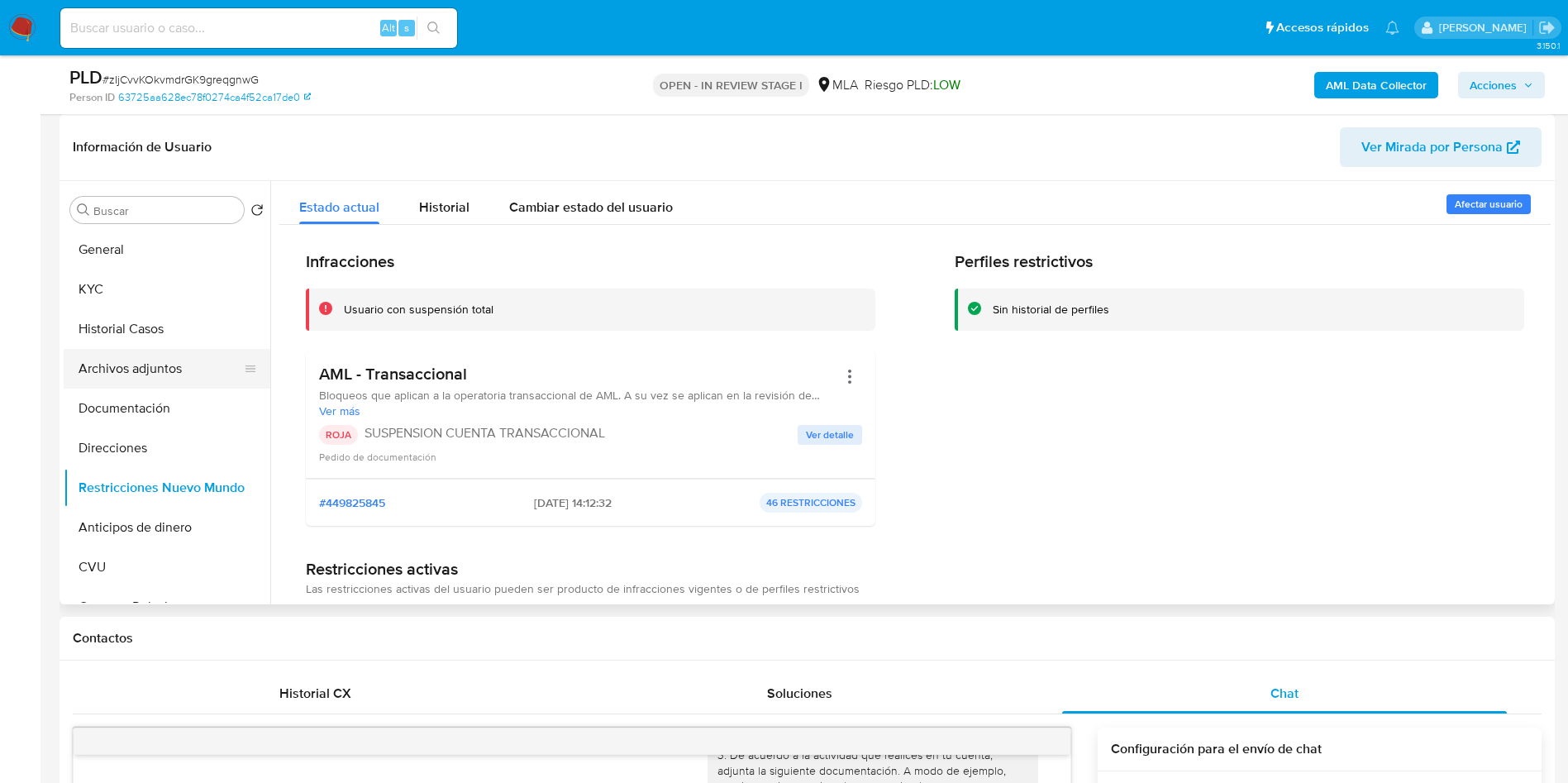
click at [142, 380] on button "Archivos adjuntos" at bounding box center [161, 368] width 193 height 39
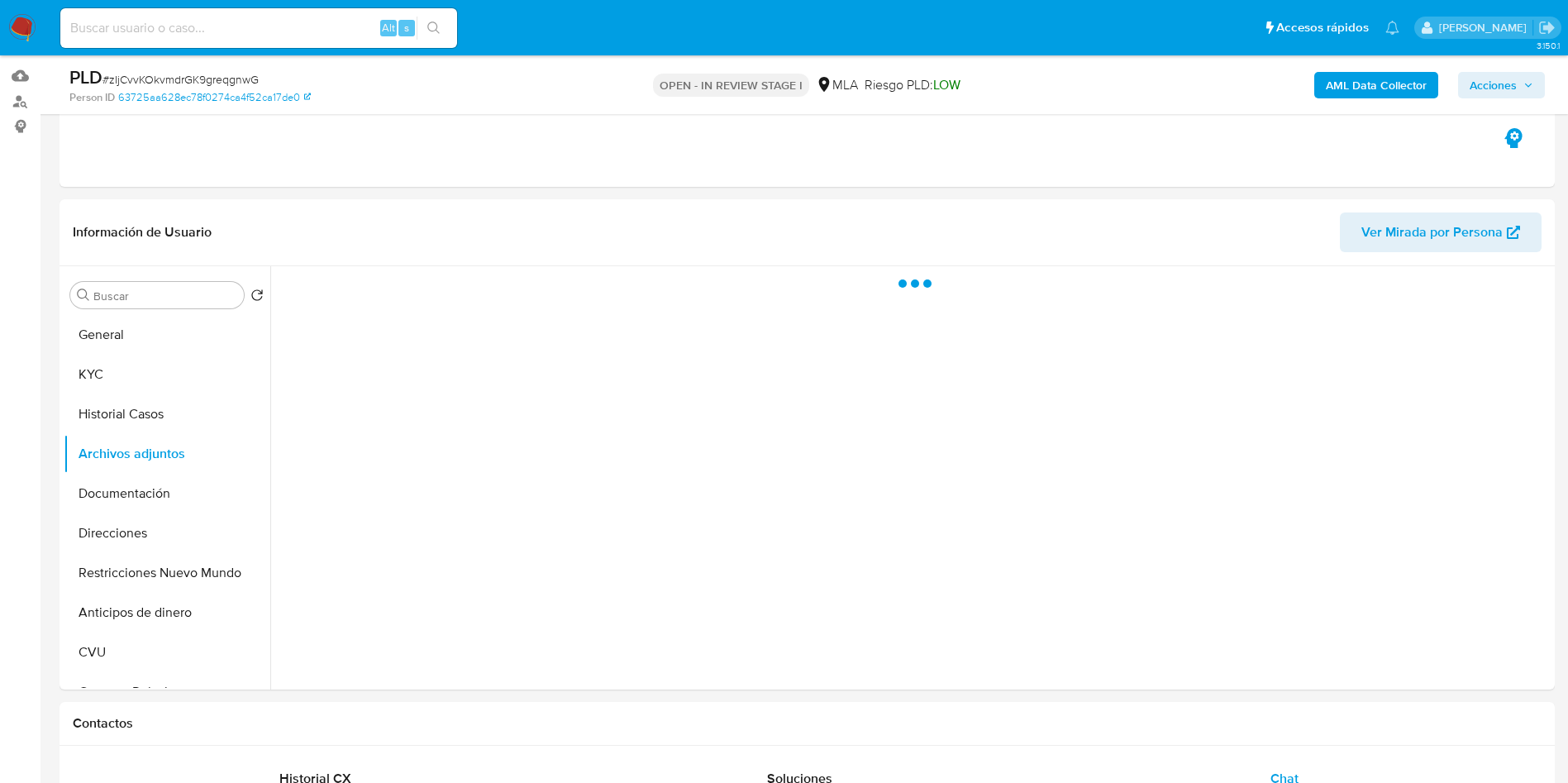
scroll to position [124, 0]
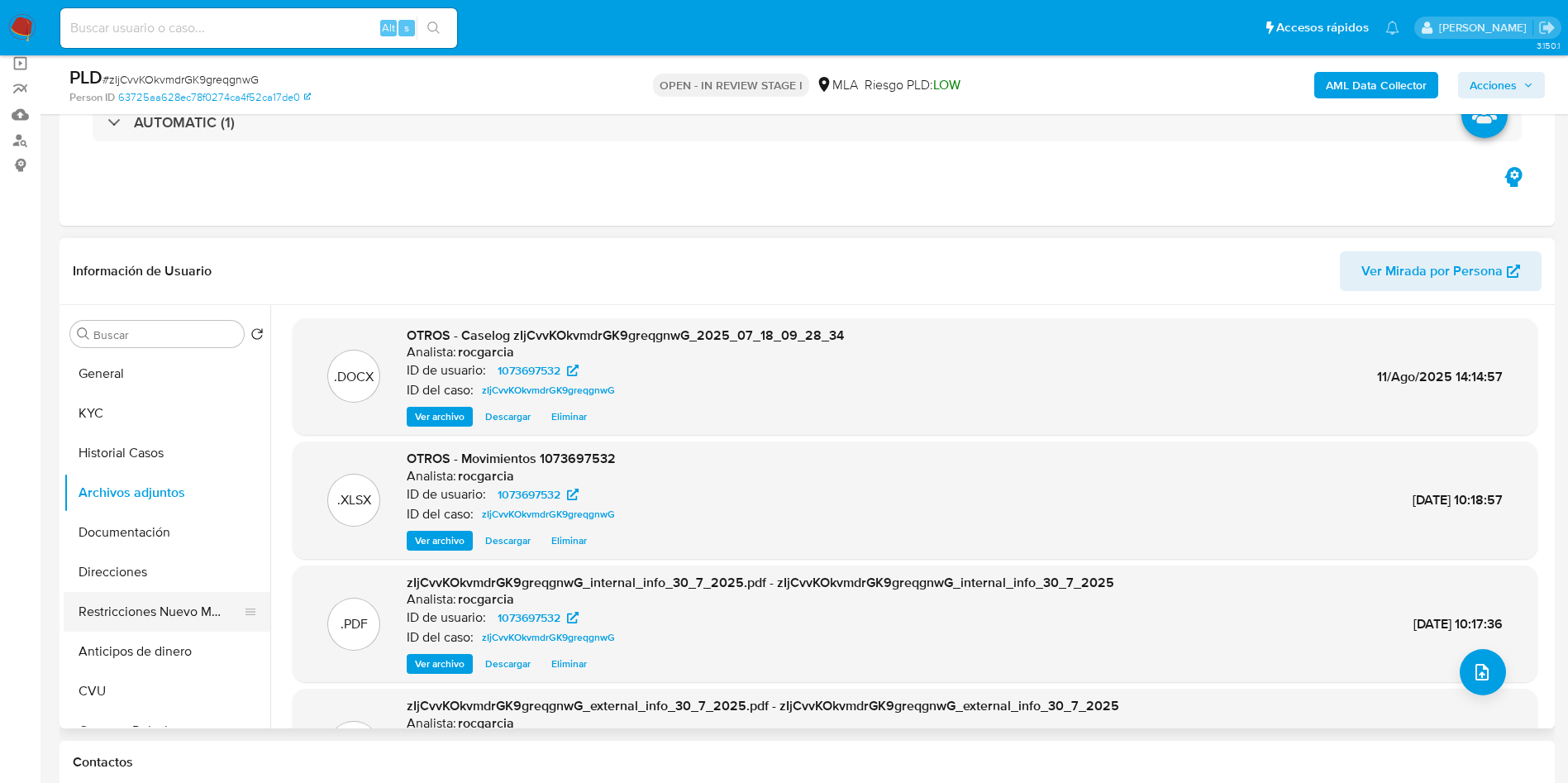
click at [161, 607] on button "Restricciones Nuevo Mundo" at bounding box center [161, 611] width 193 height 39
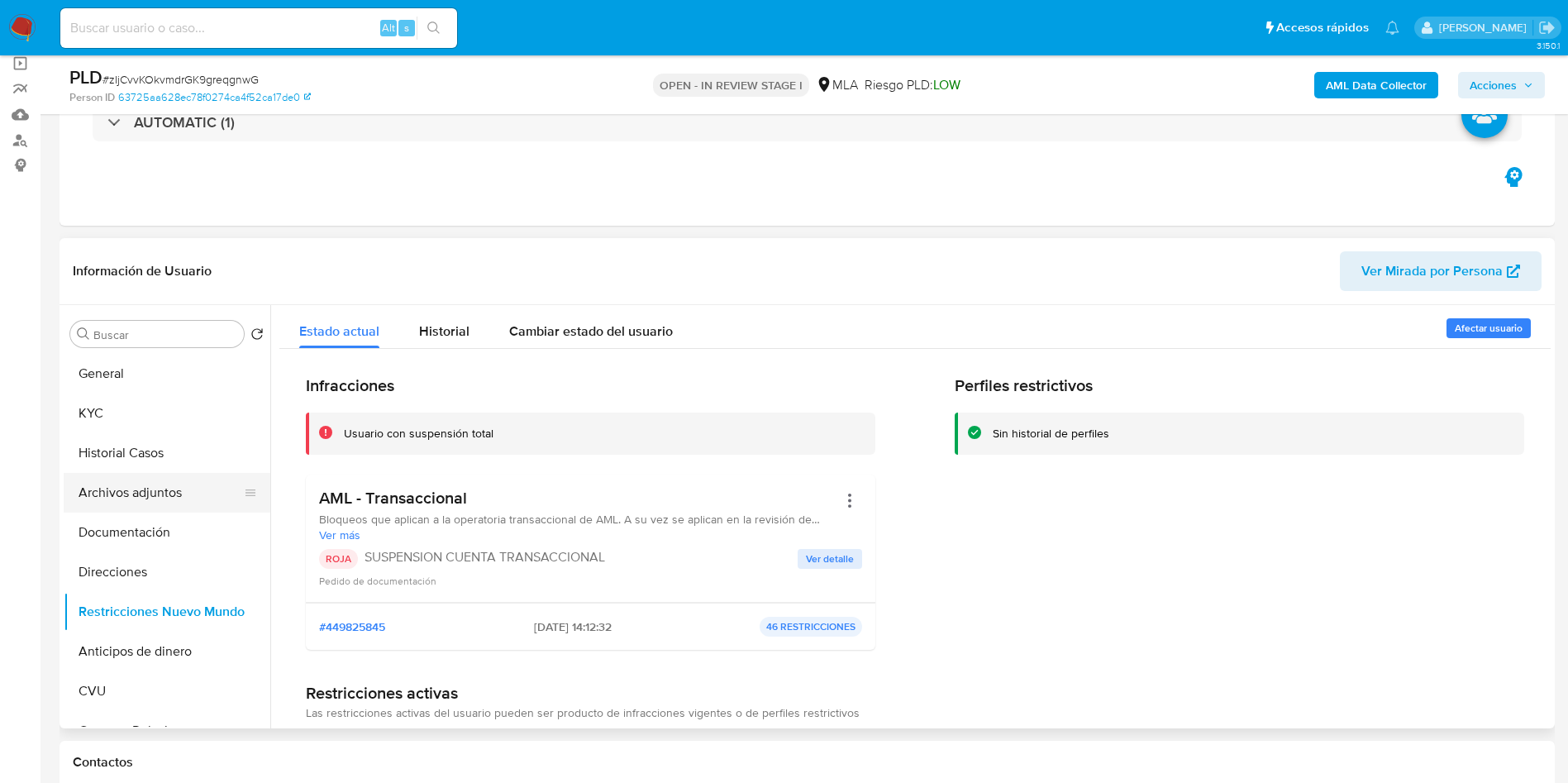
click at [126, 498] on button "Archivos adjuntos" at bounding box center [161, 493] width 193 height 39
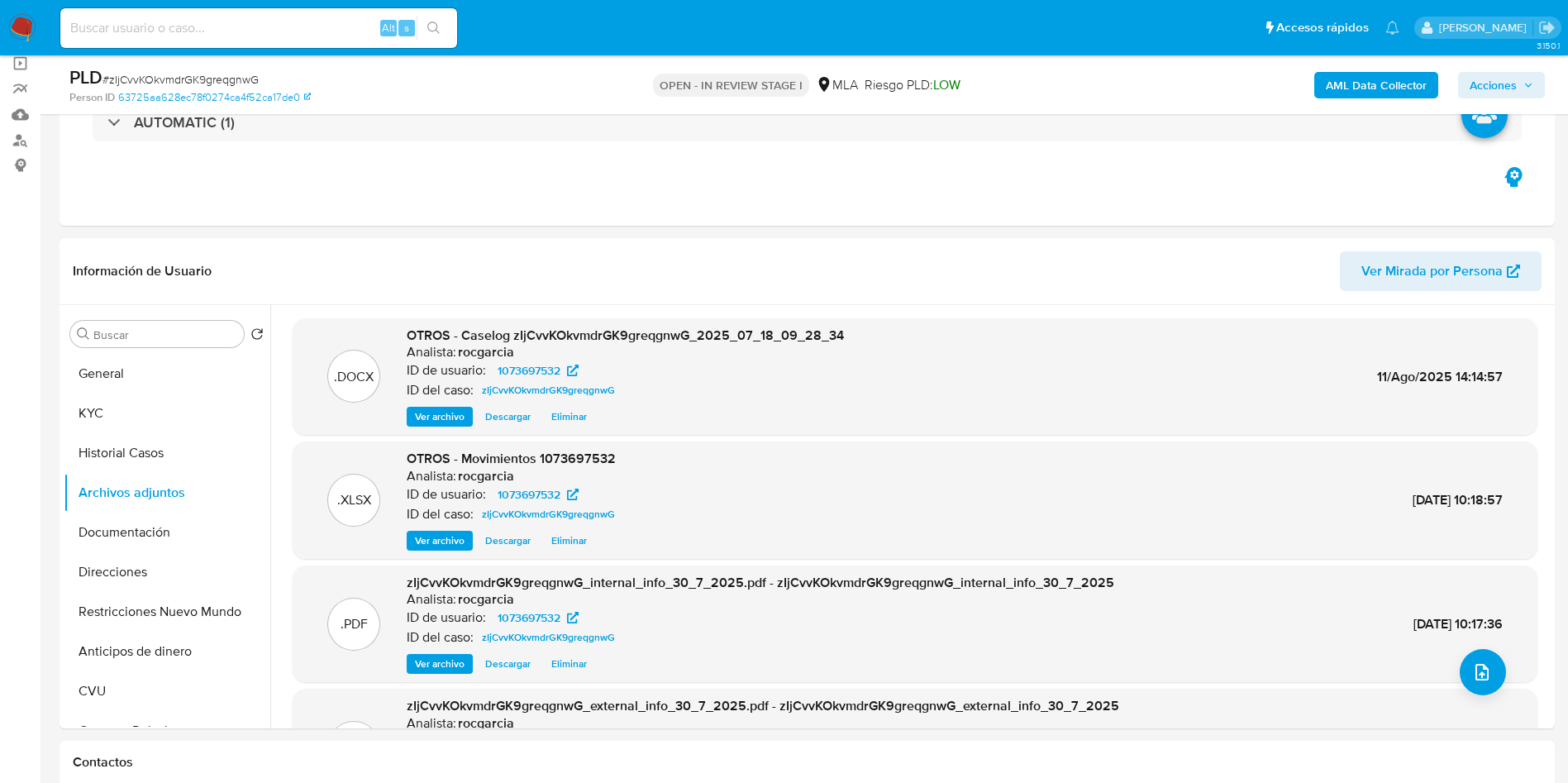
click at [1507, 90] on span "Acciones" at bounding box center [1493, 85] width 47 height 26
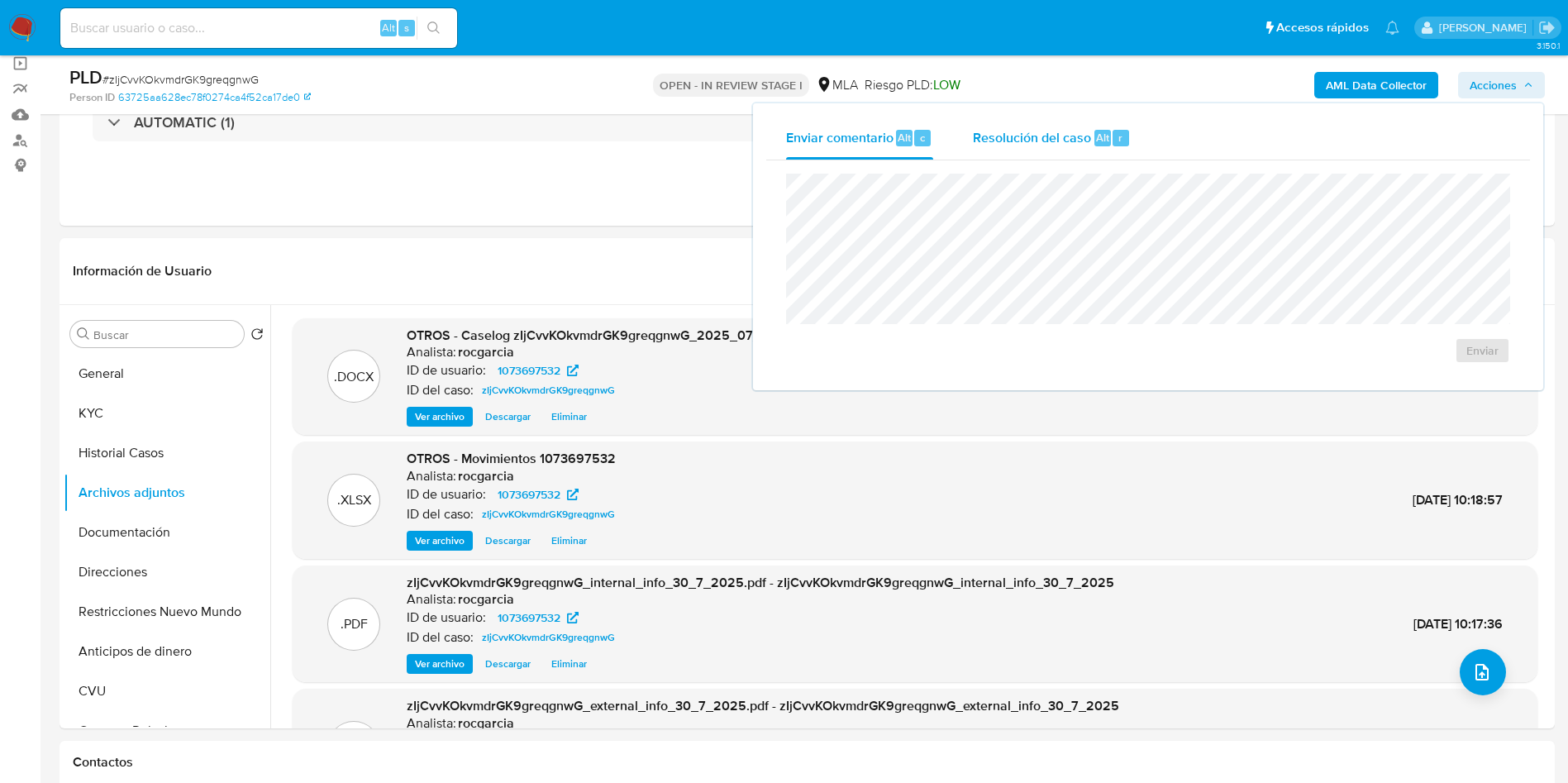
click at [1087, 137] on span "Resolución del caso" at bounding box center [1032, 137] width 118 height 19
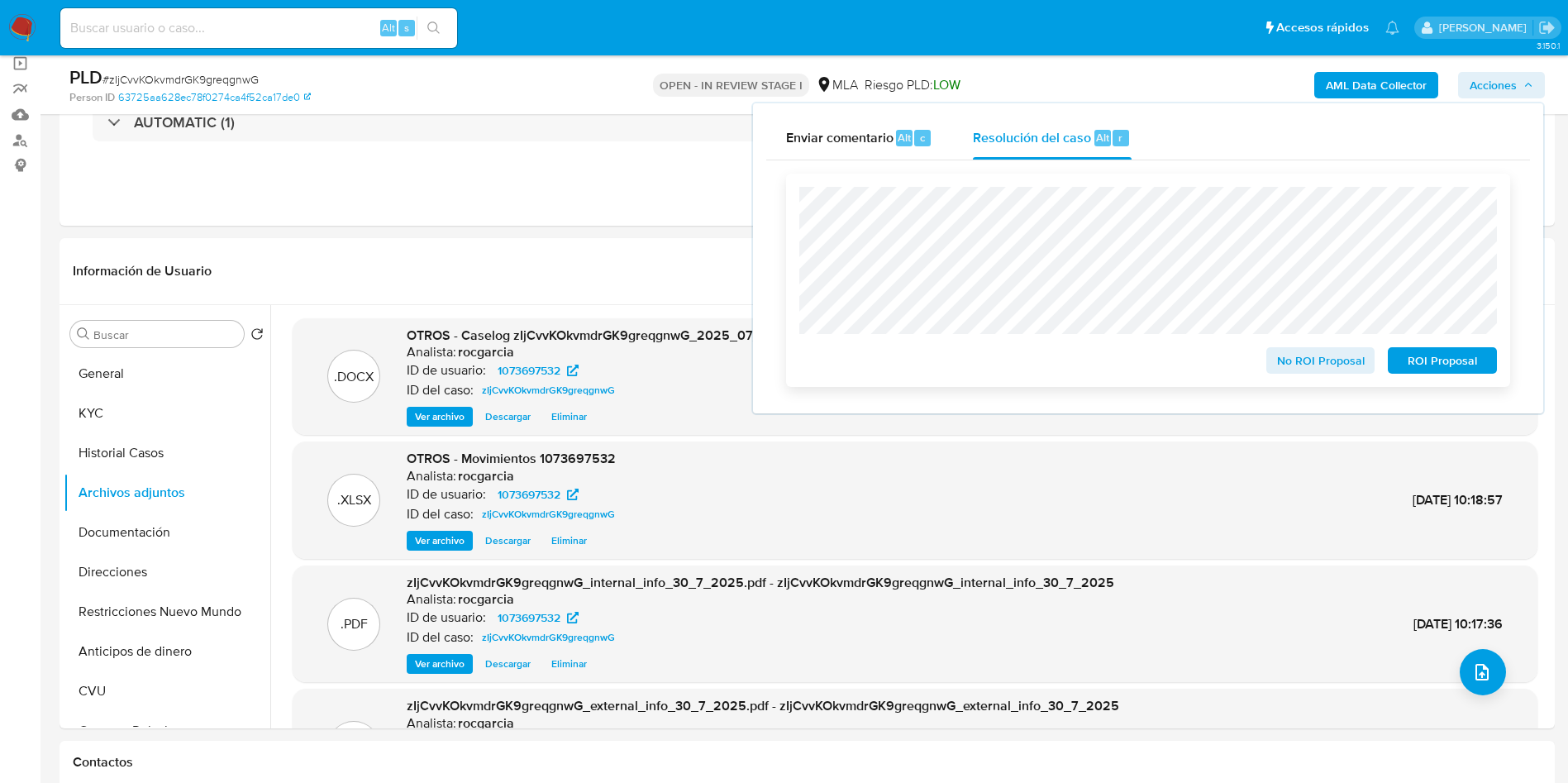
click at [1427, 371] on span "ROI Proposal" at bounding box center [1442, 359] width 86 height 23
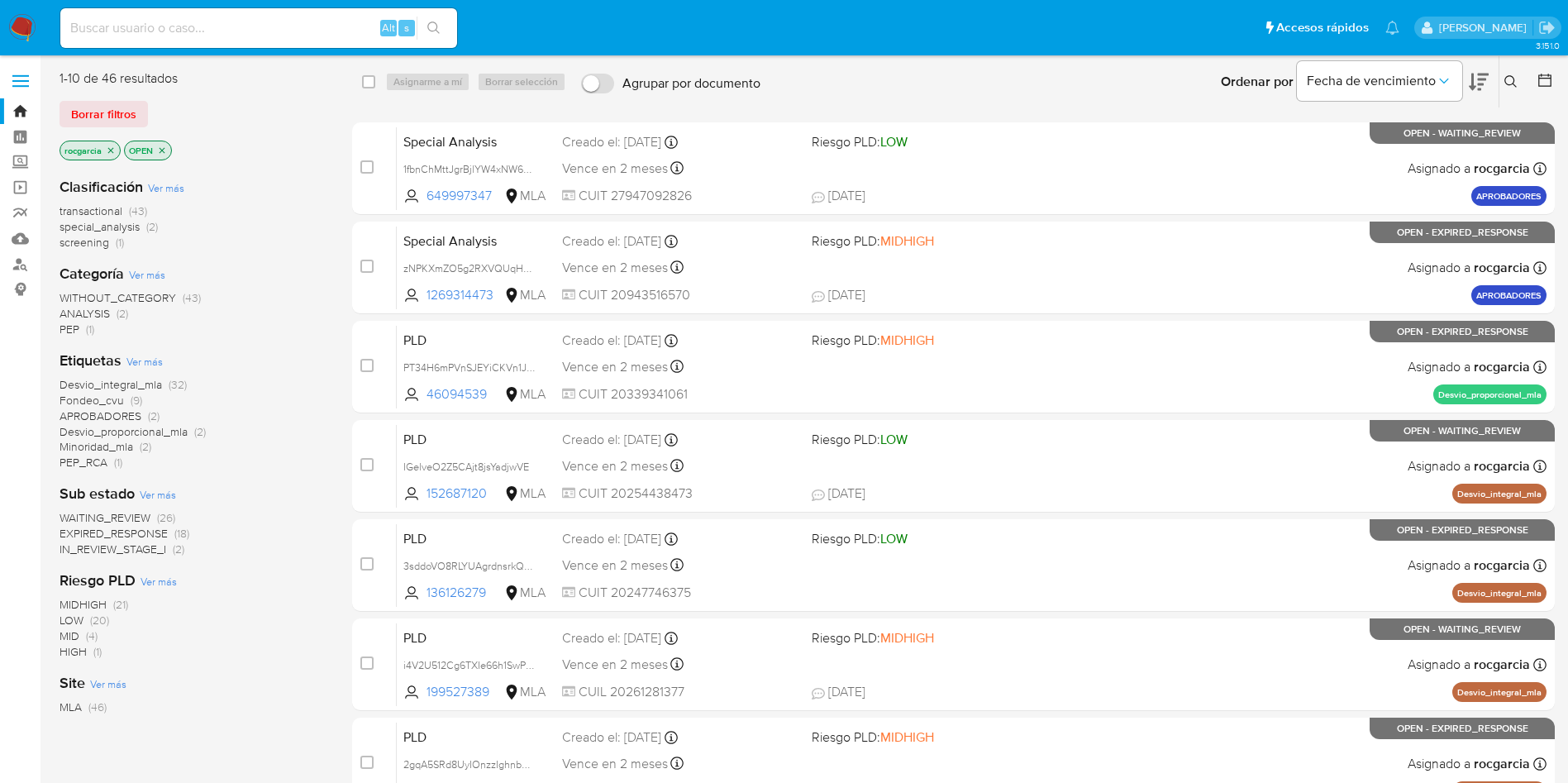
click at [1509, 80] on icon at bounding box center [1511, 81] width 13 height 13
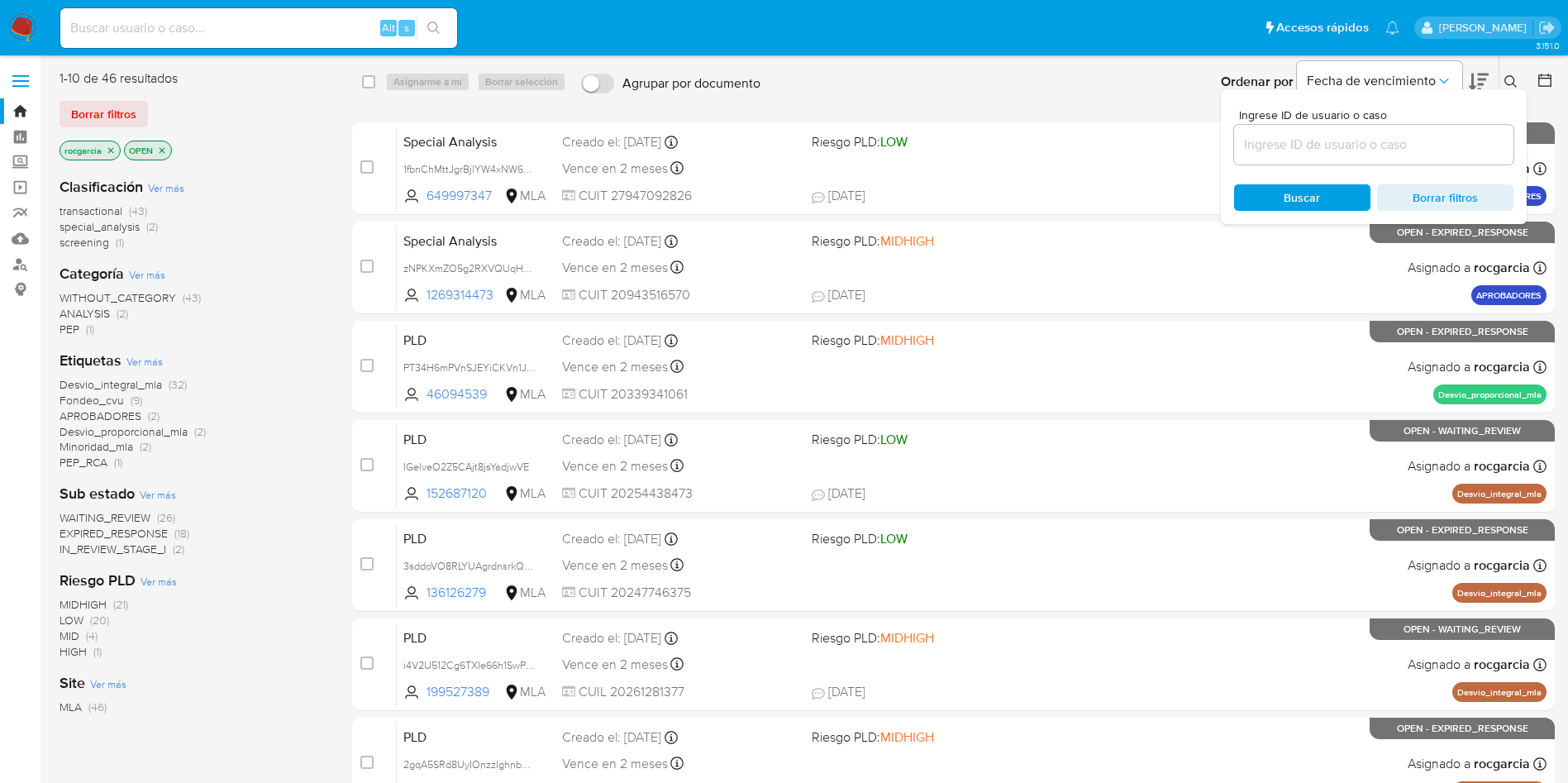
click at [1390, 155] on div at bounding box center [1373, 144] width 279 height 39
click at [1391, 152] on input at bounding box center [1373, 144] width 279 height 21
paste input "312051660"
type input "312051660"
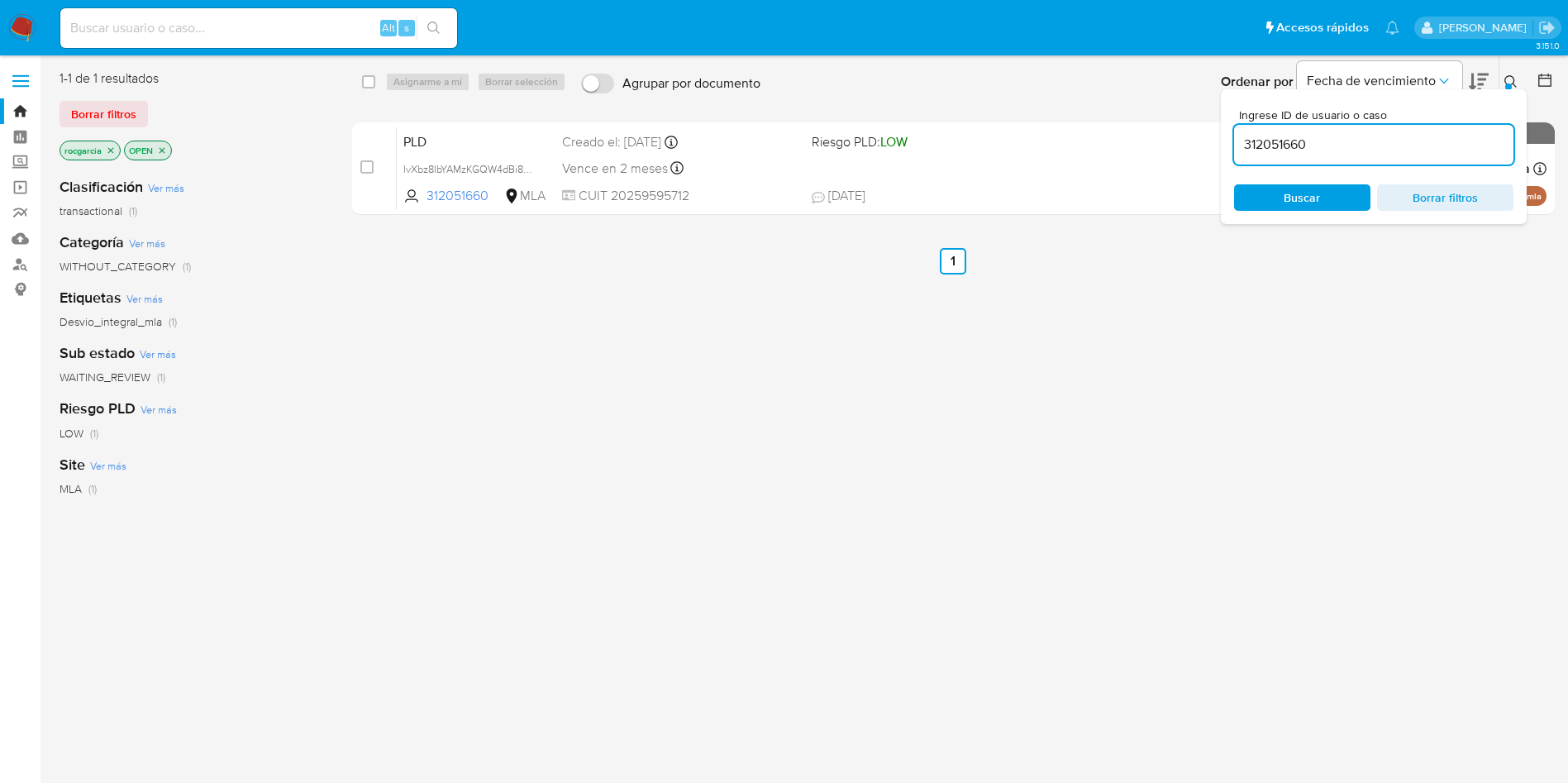
click at [1502, 77] on button at bounding box center [1513, 81] width 27 height 20
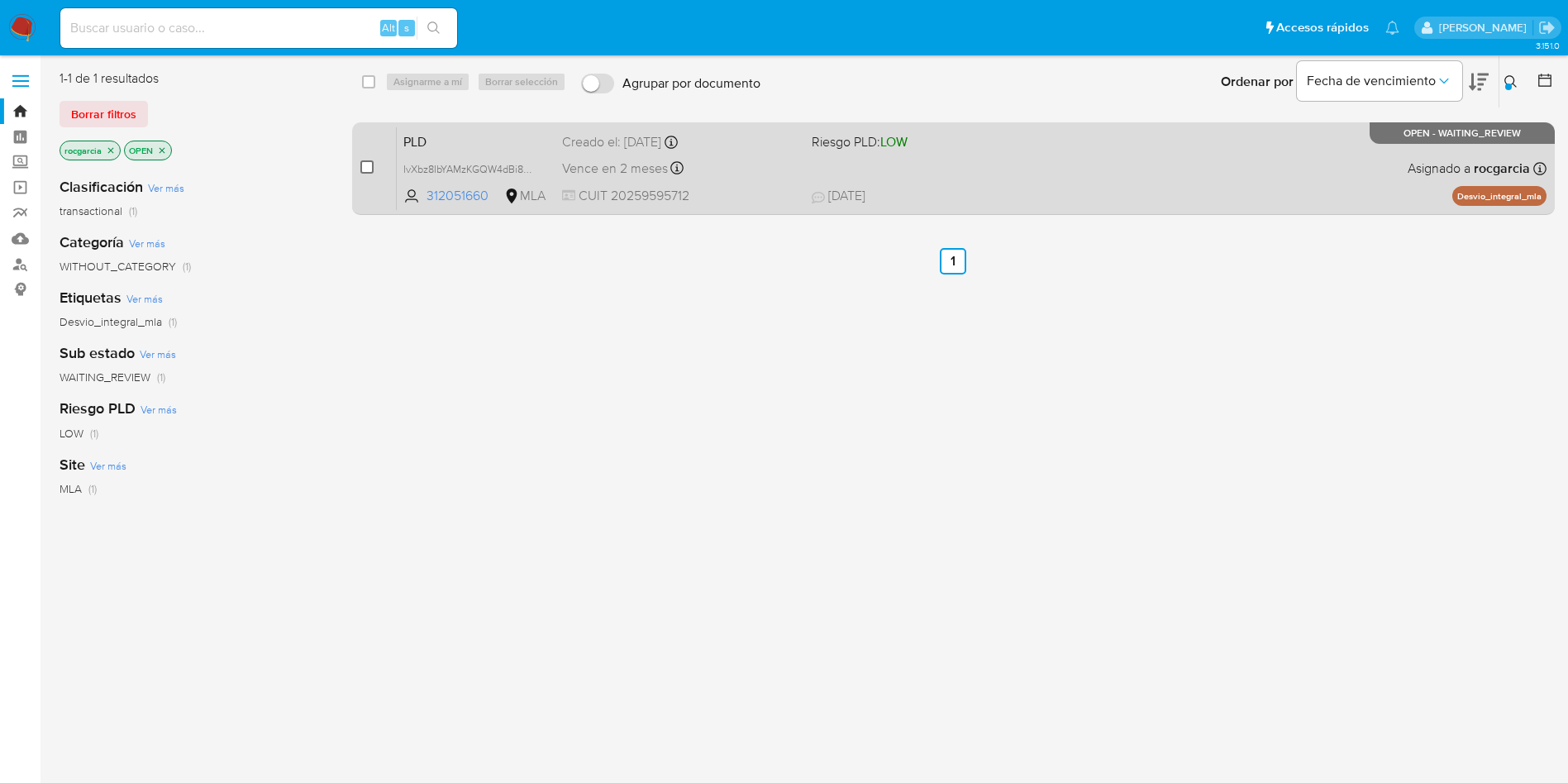
click at [362, 164] on input "checkbox" at bounding box center [366, 167] width 13 height 13
checkbox input "true"
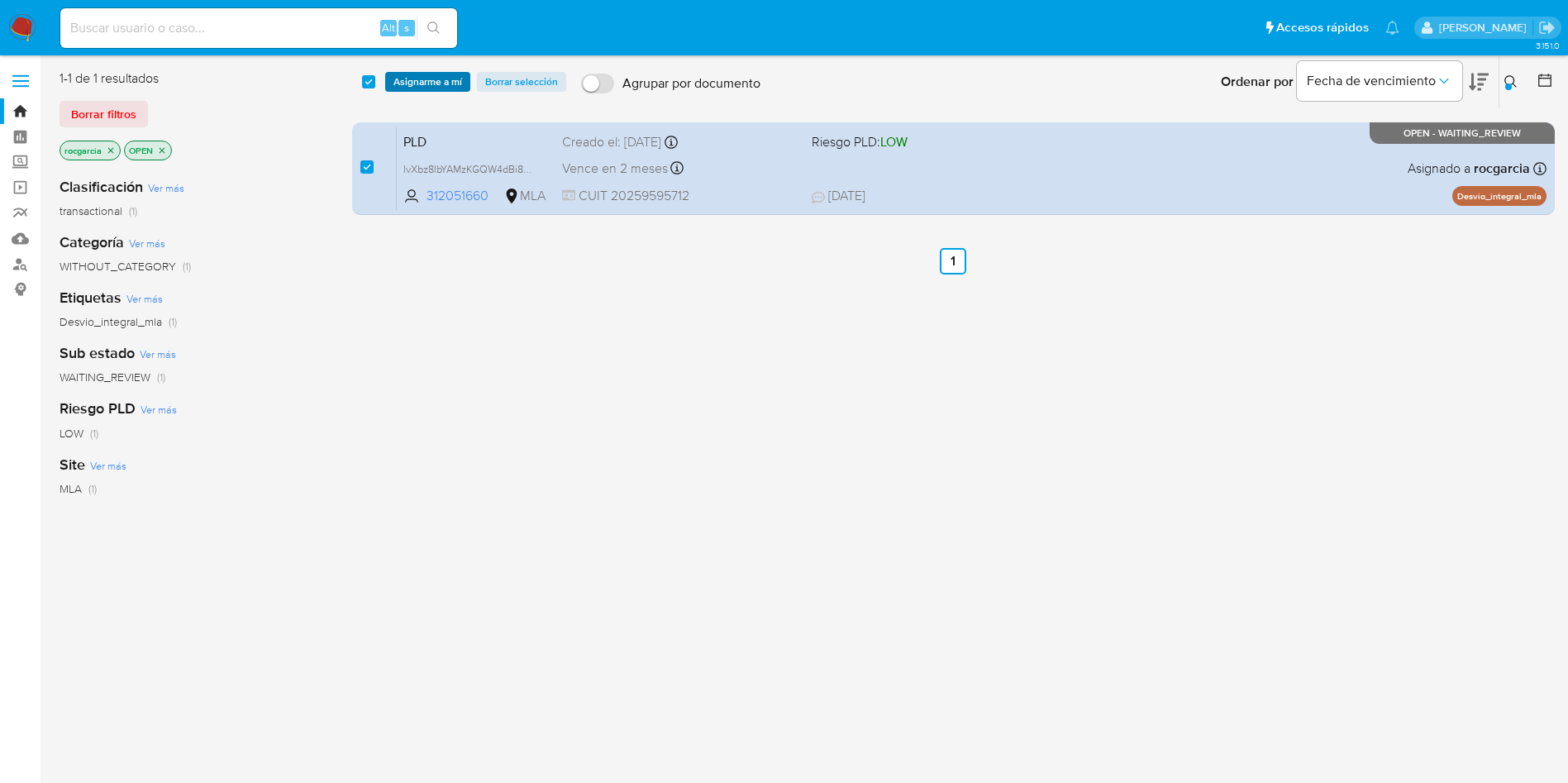
click at [418, 79] on span "Asignarme a mí" at bounding box center [428, 81] width 68 height 16
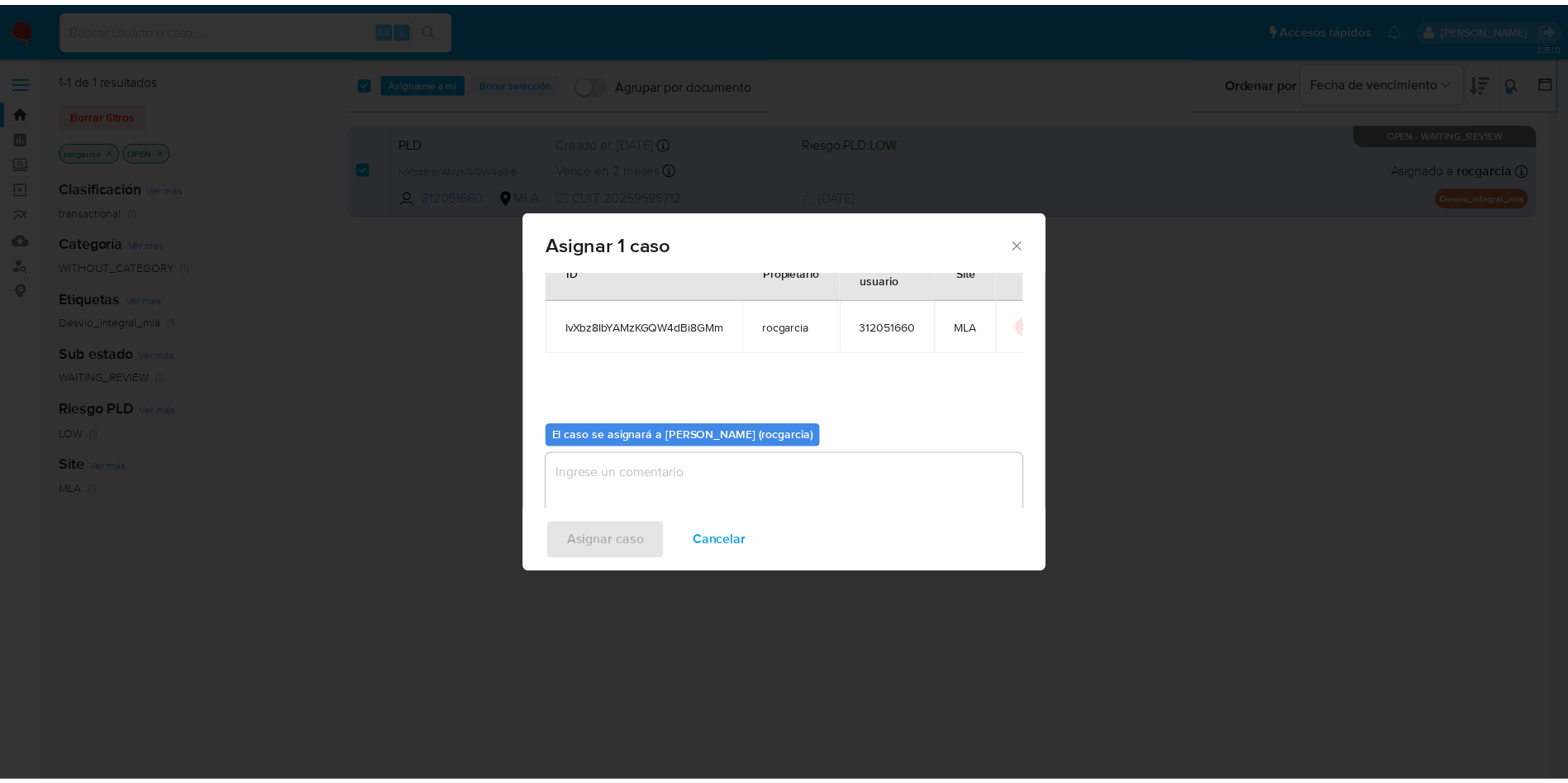
scroll to position [86, 0]
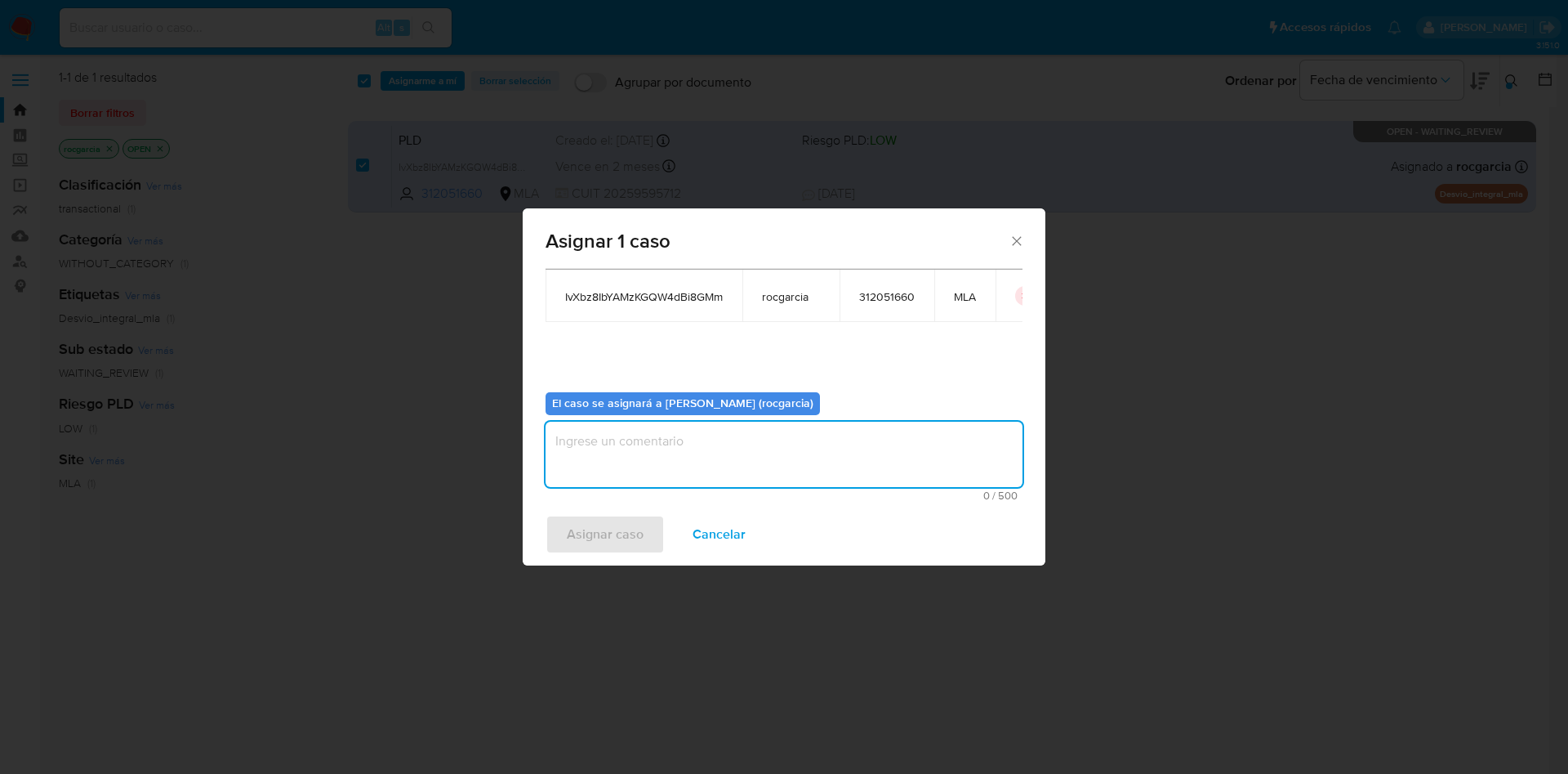
click at [673, 463] on textarea "assign-modal" at bounding box center [784, 453] width 477 height 65
click at [630, 532] on span "Asignar caso" at bounding box center [605, 534] width 77 height 36
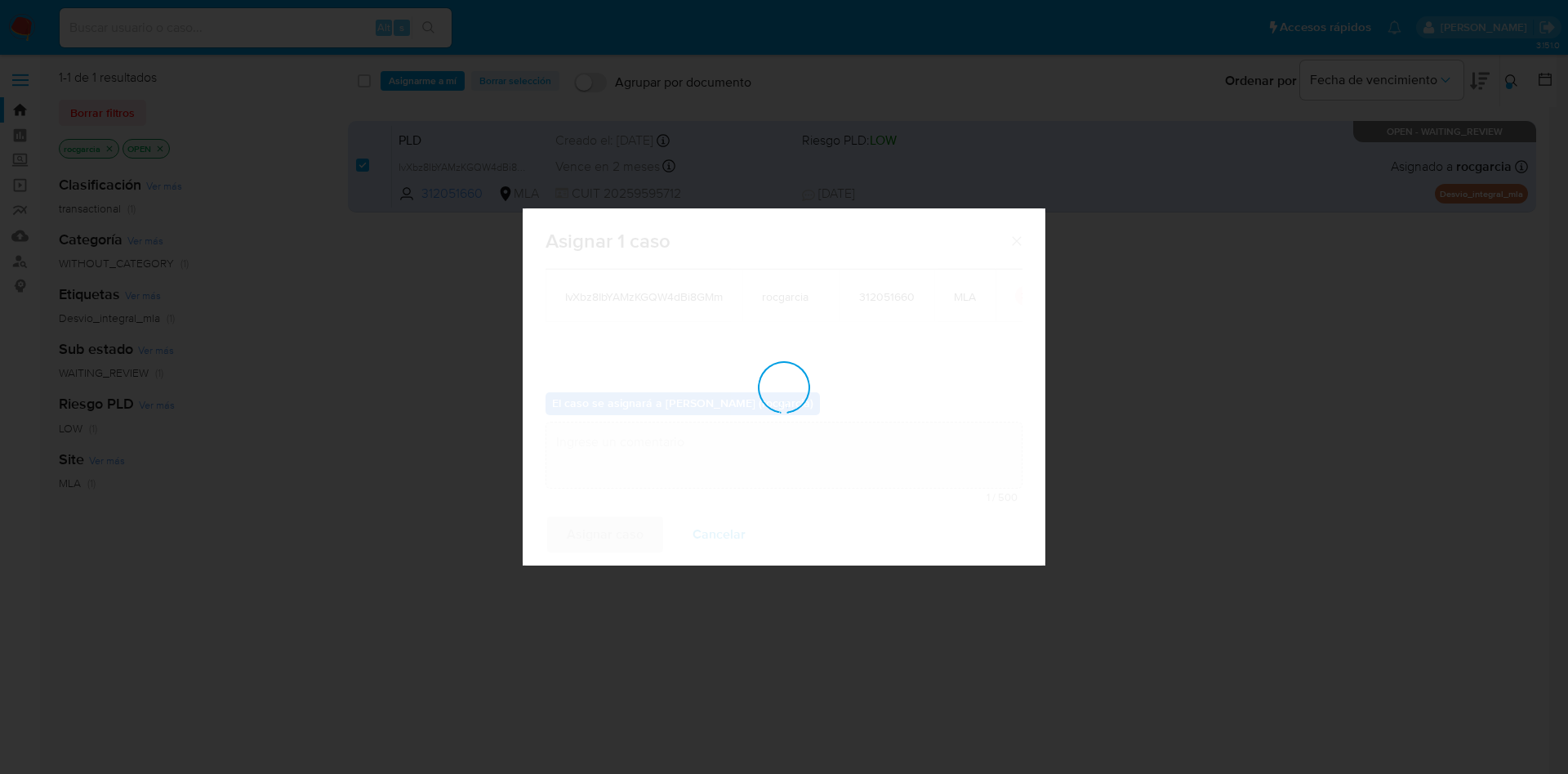
checkbox input "false"
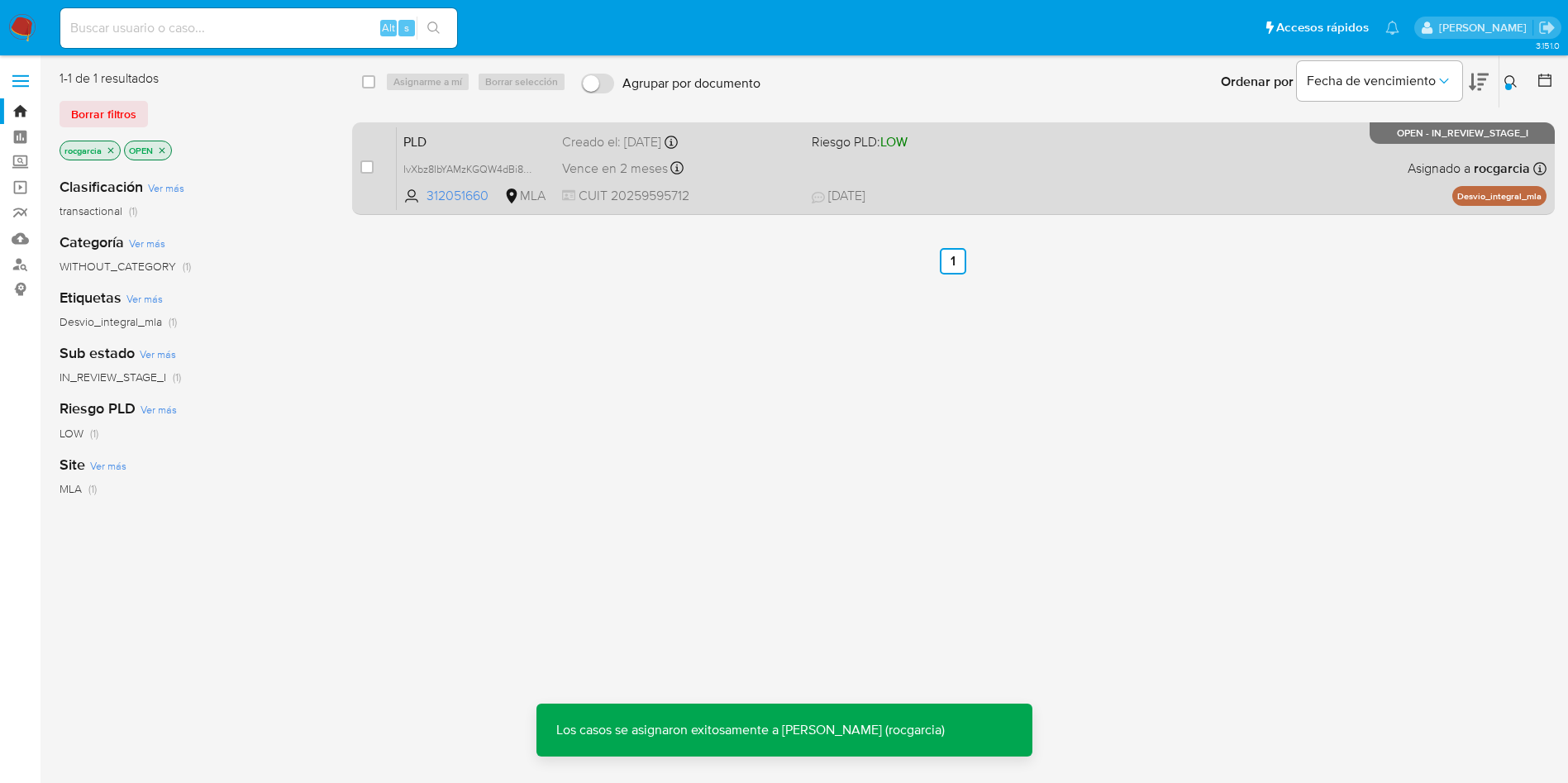
click at [757, 190] on span "CUIT 20259595712" at bounding box center [680, 196] width 237 height 18
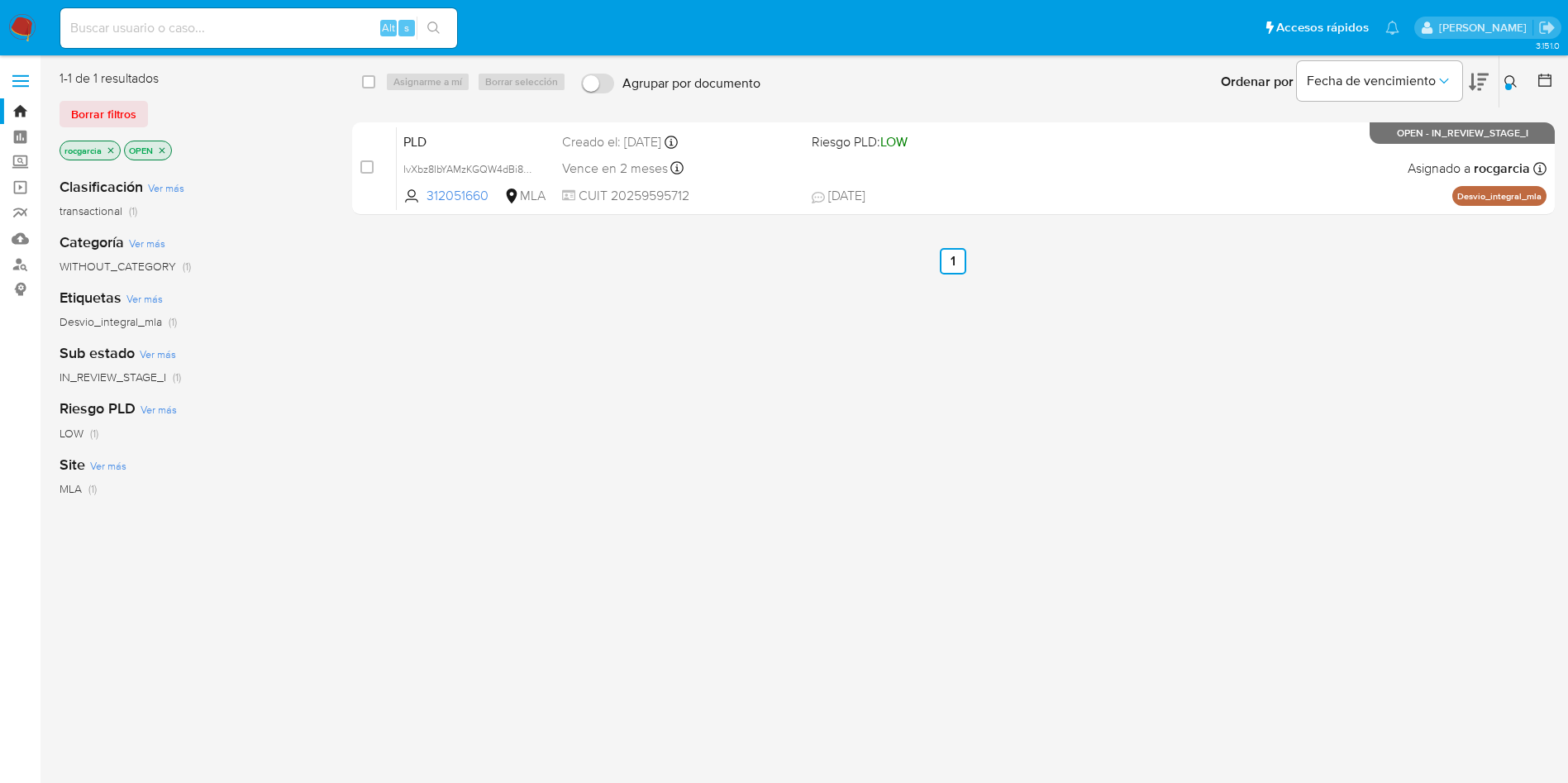
click at [1508, 78] on icon at bounding box center [1511, 81] width 13 height 13
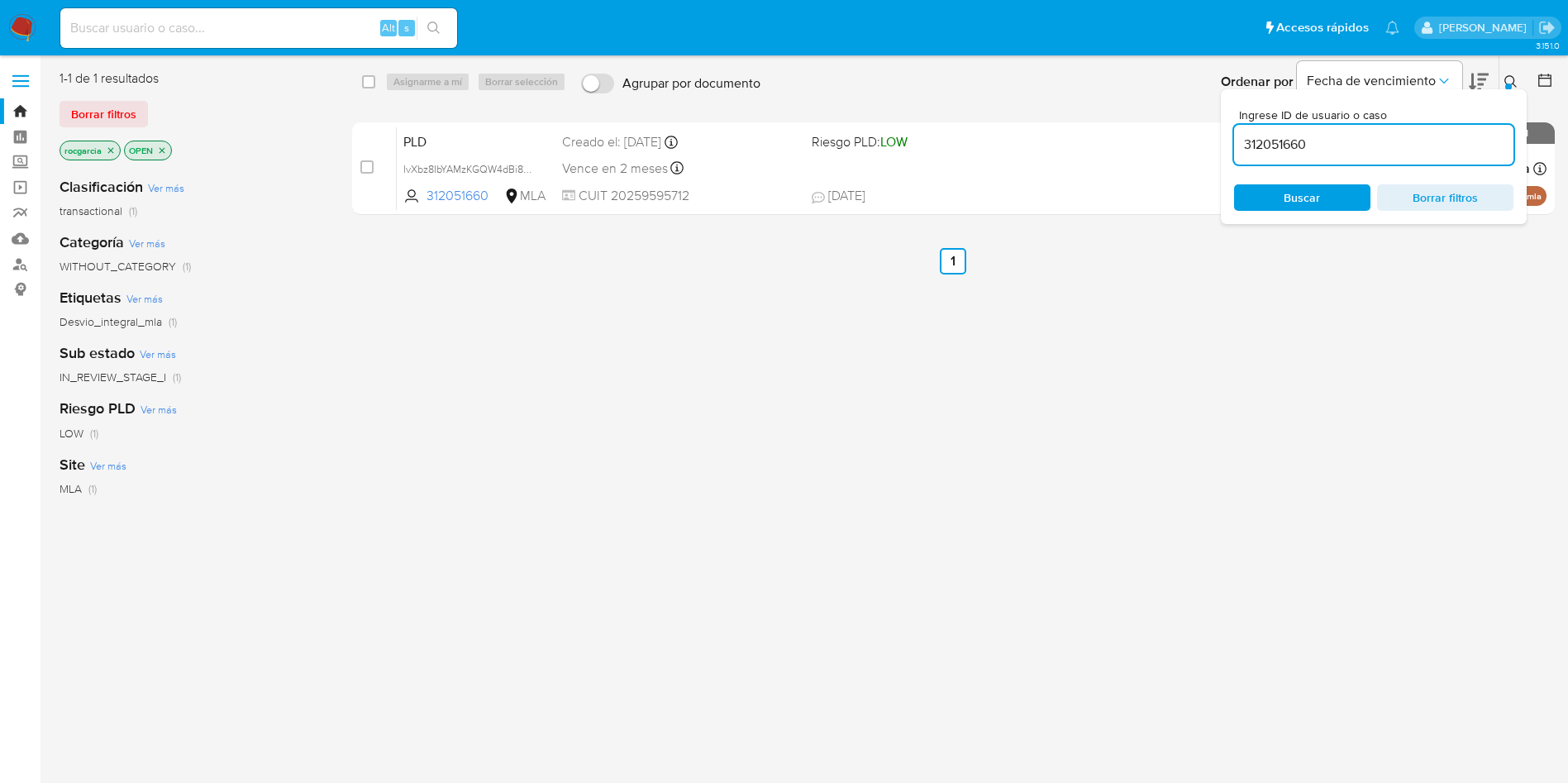
click at [1348, 142] on input "312051660" at bounding box center [1373, 144] width 279 height 21
type input "CmzRE7CQewzVqR48a2I1oGQQ"
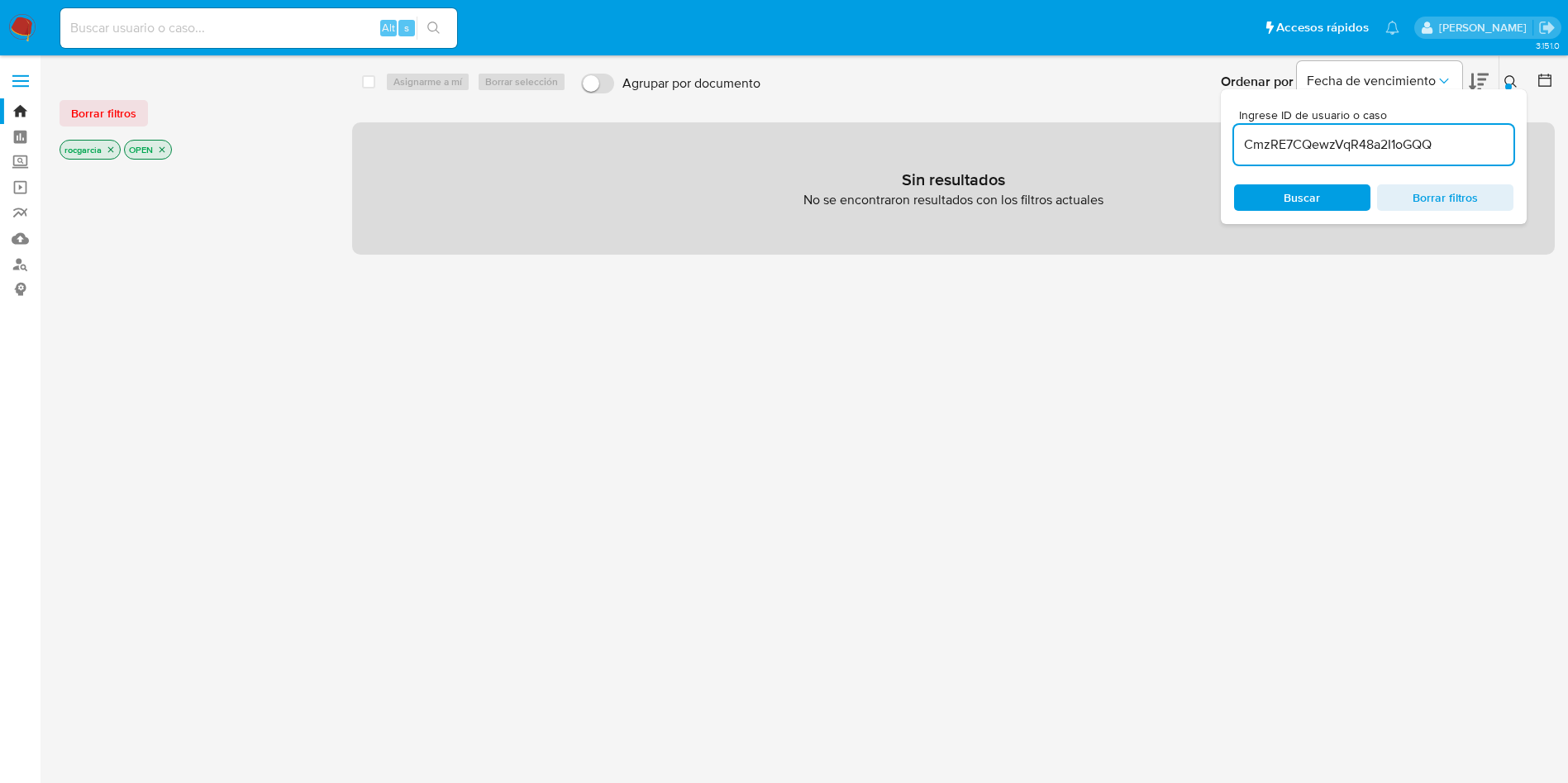
click at [110, 149] on icon "close-filter" at bounding box center [111, 149] width 10 height 10
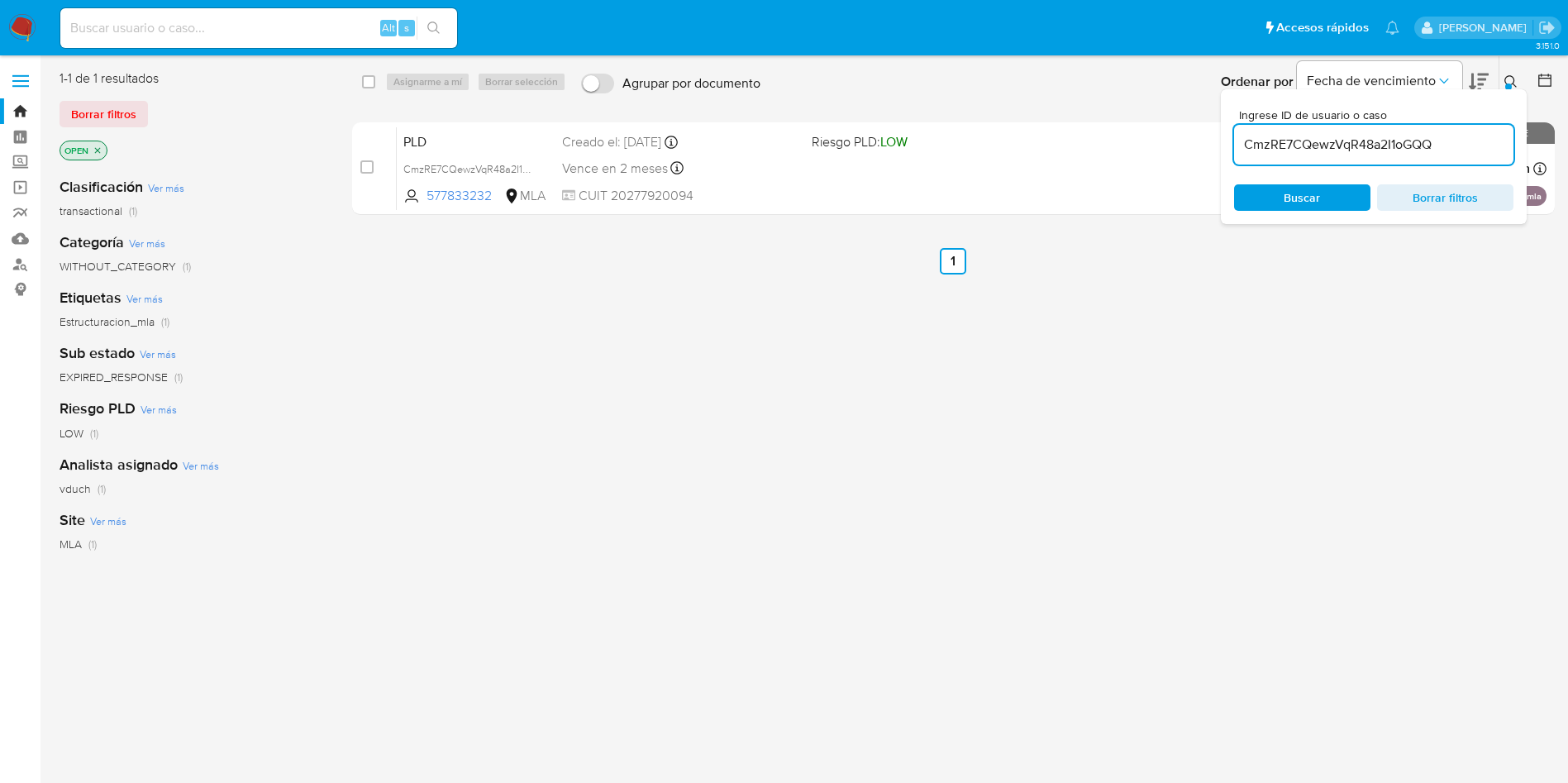
click at [1505, 79] on icon at bounding box center [1511, 81] width 13 height 13
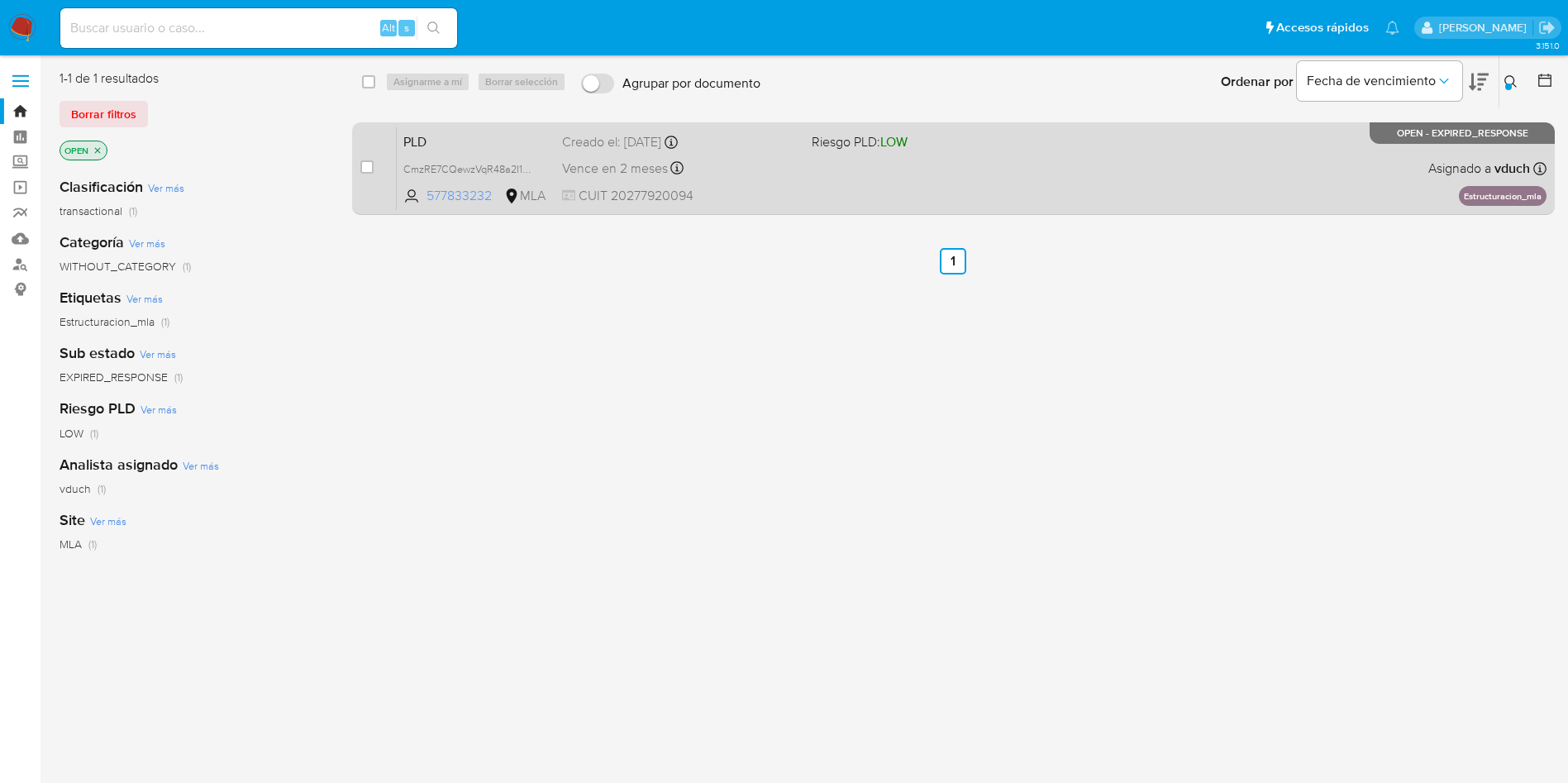
drag, startPoint x: 422, startPoint y: 191, endPoint x: 497, endPoint y: 202, distance: 75.8
click at [497, 202] on span "577833232 MLA" at bounding box center [476, 196] width 145 height 18
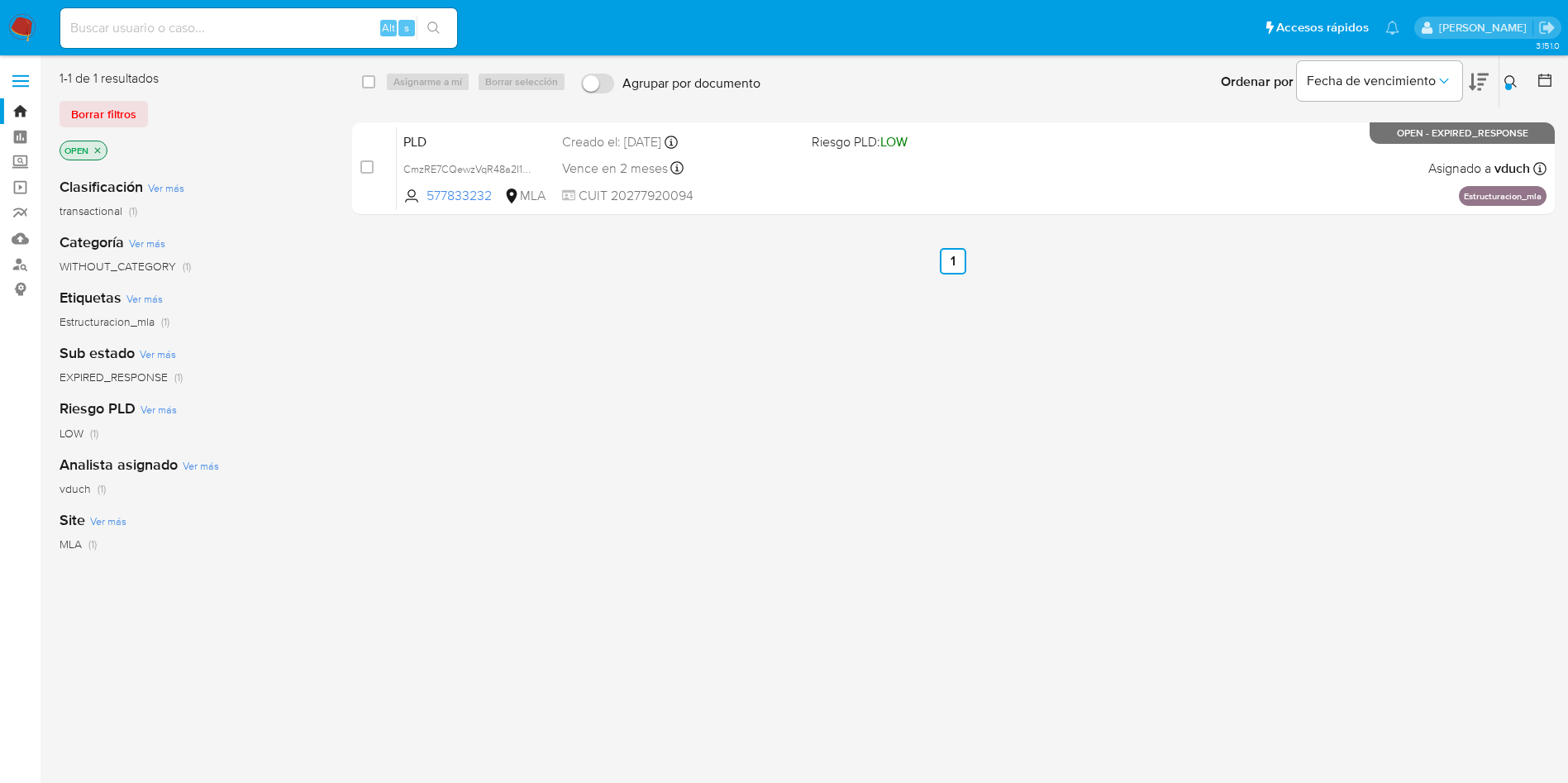
click at [24, 34] on img at bounding box center [22, 27] width 28 height 28
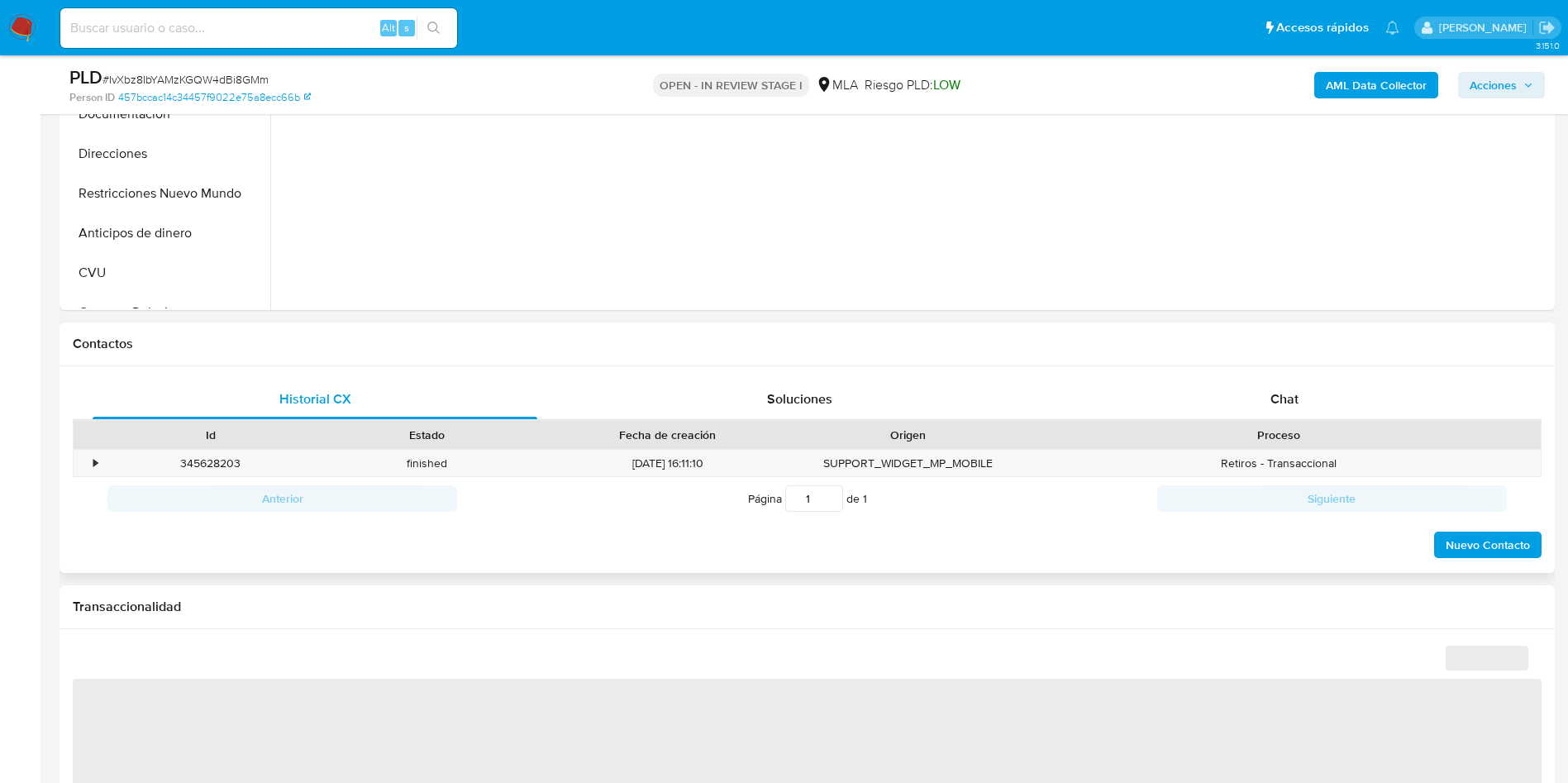
scroll to position [620, 0]
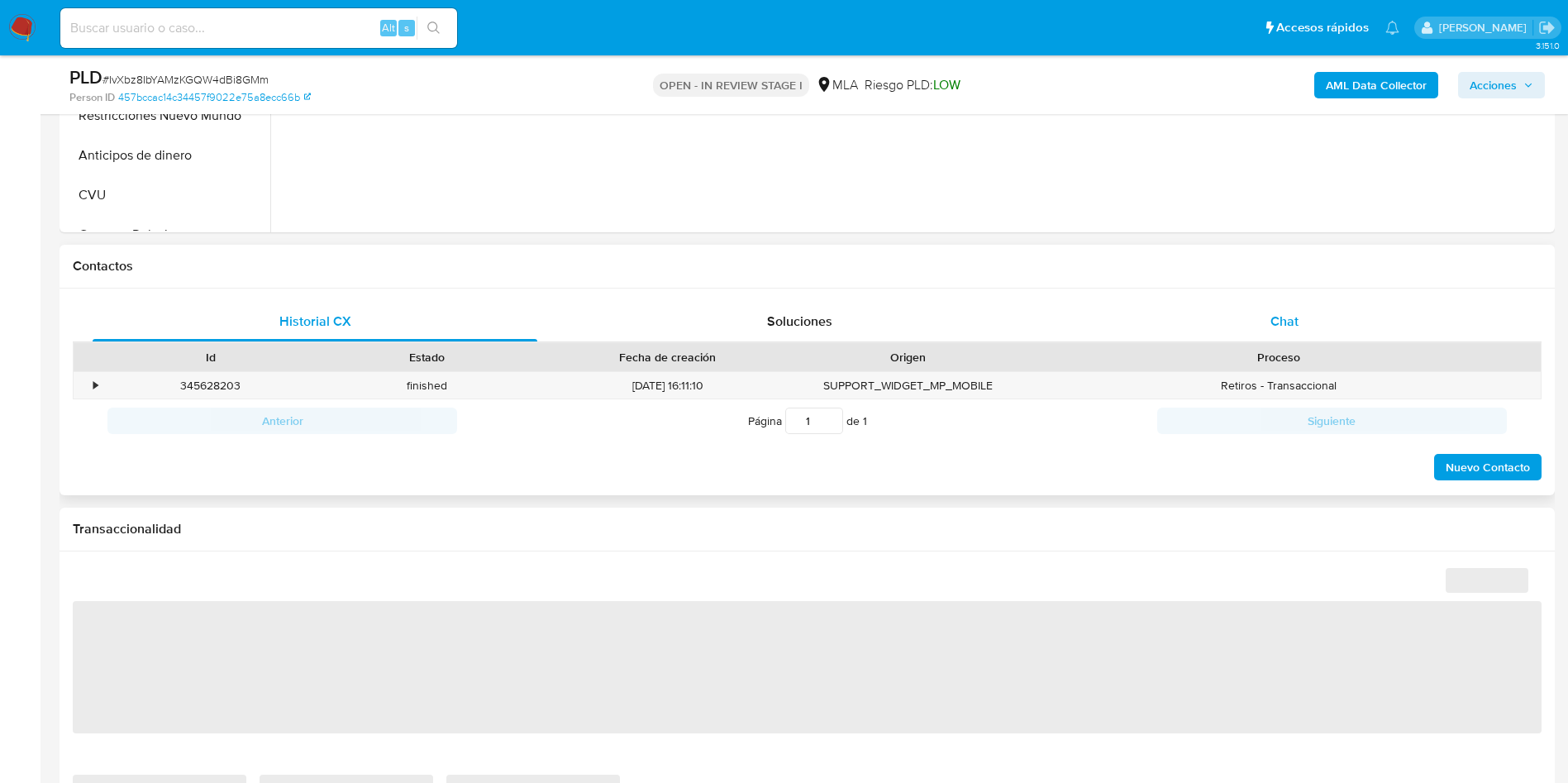
click at [1272, 319] on span "Chat" at bounding box center [1284, 321] width 28 height 19
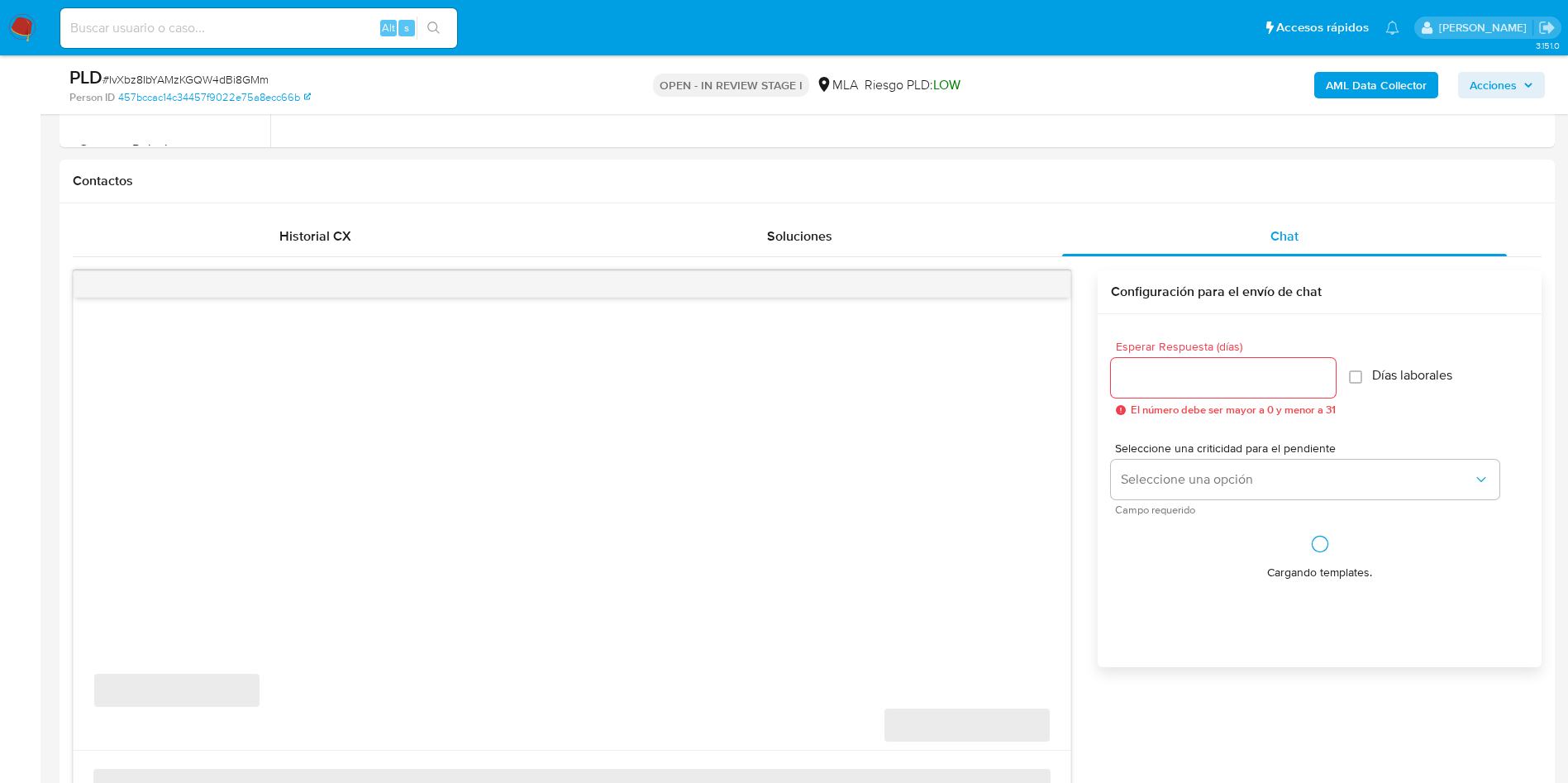
scroll to position [744, 0]
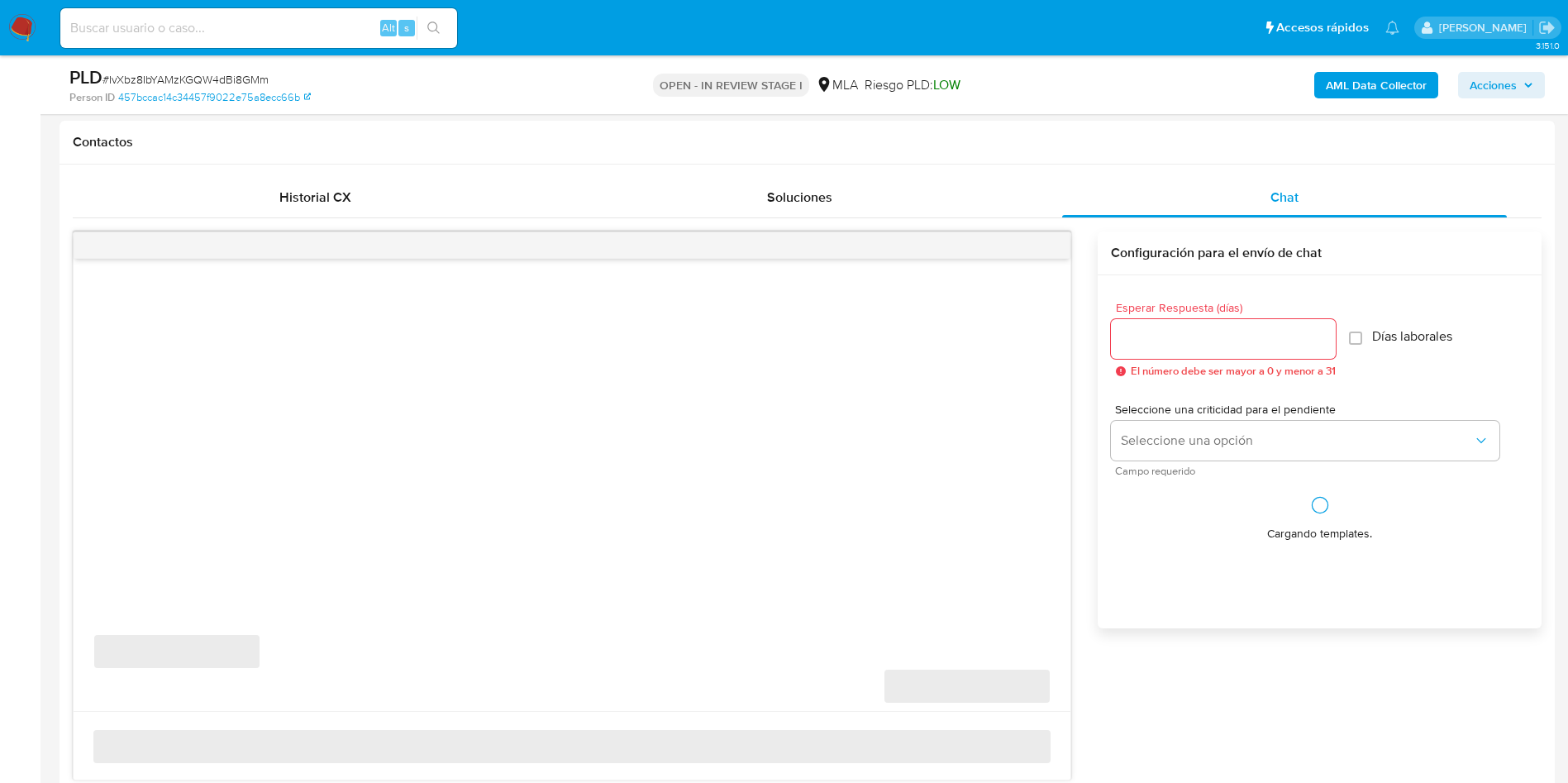
select select "10"
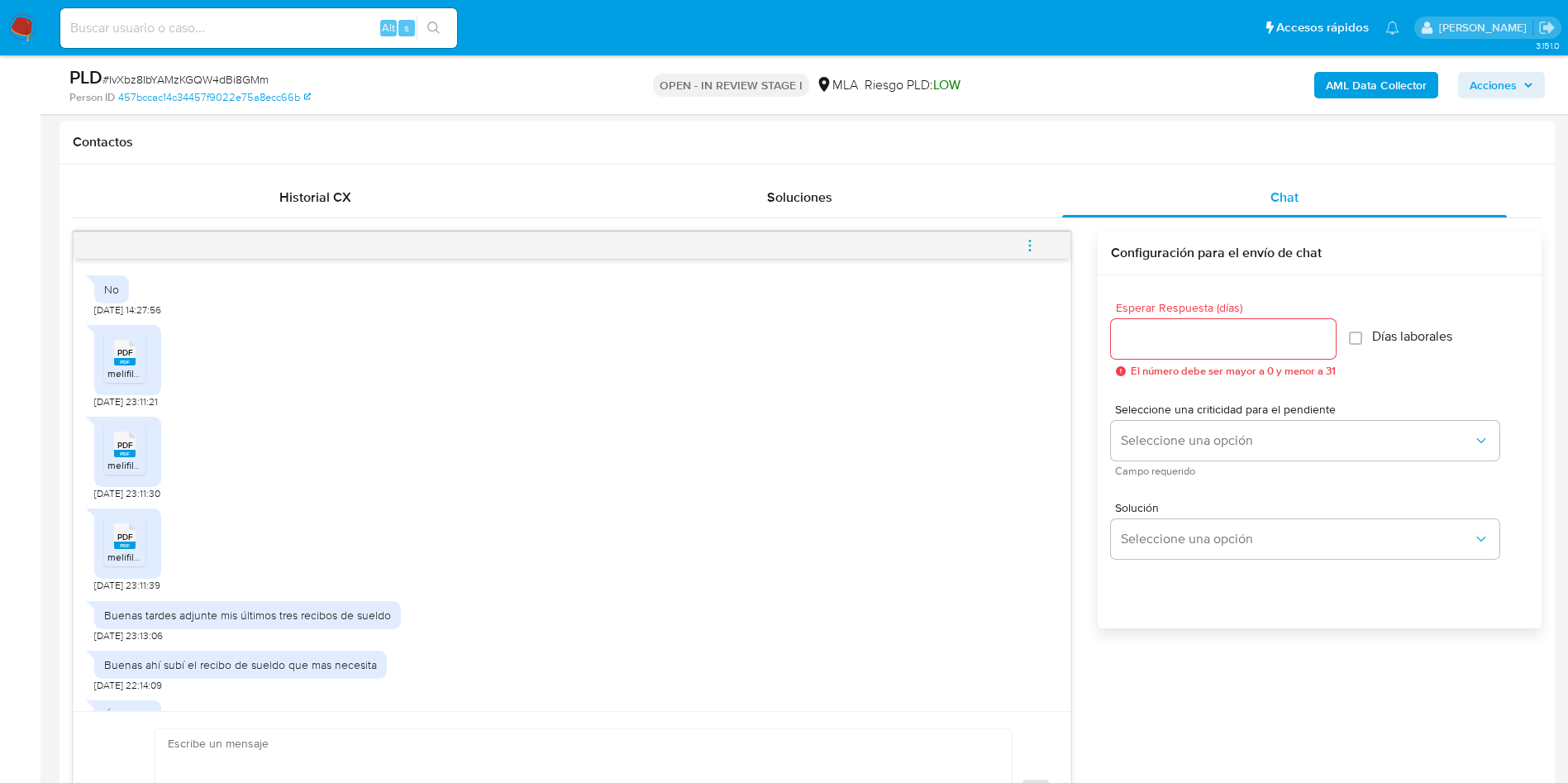
scroll to position [546, 0]
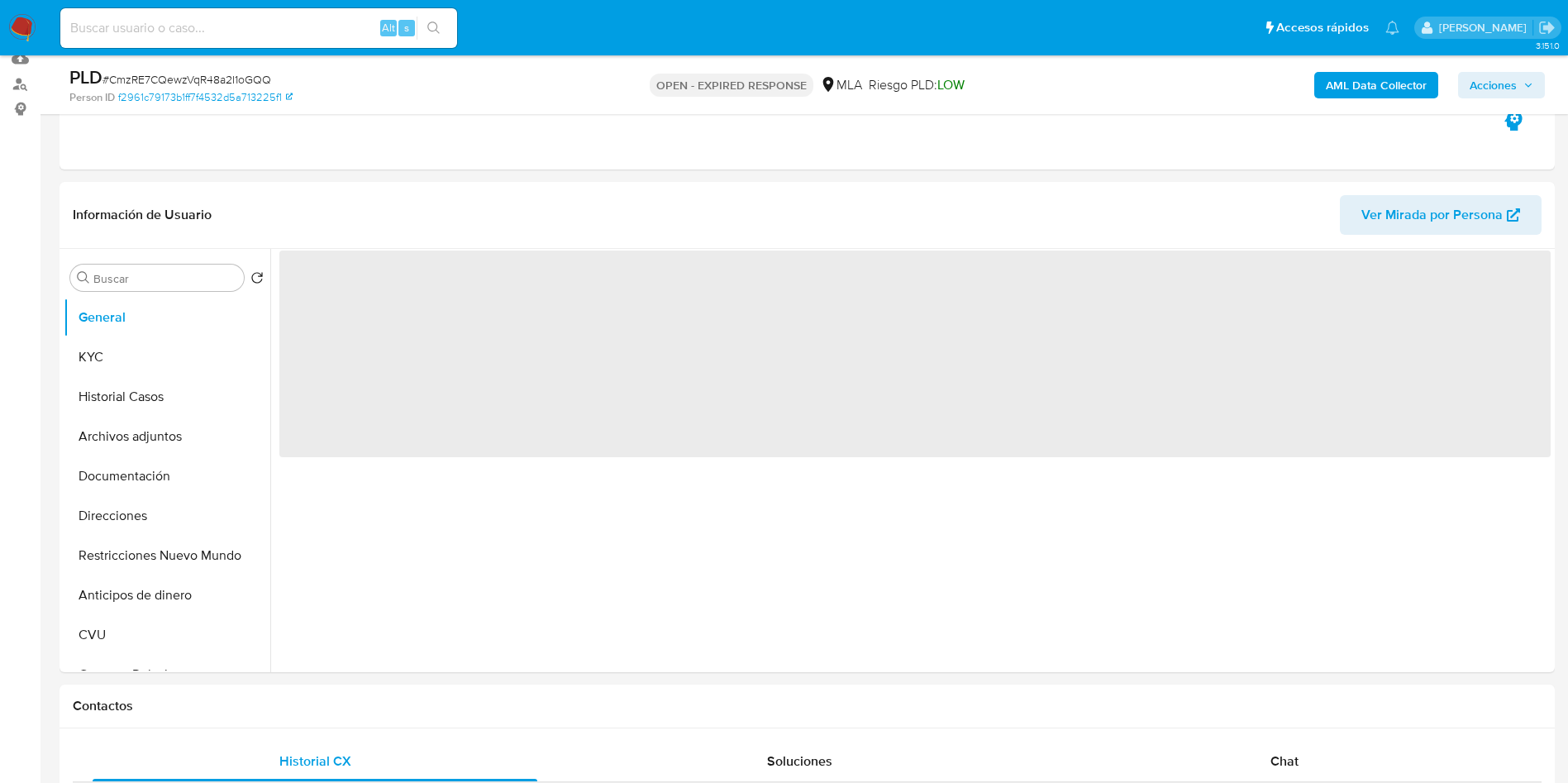
scroll to position [248, 0]
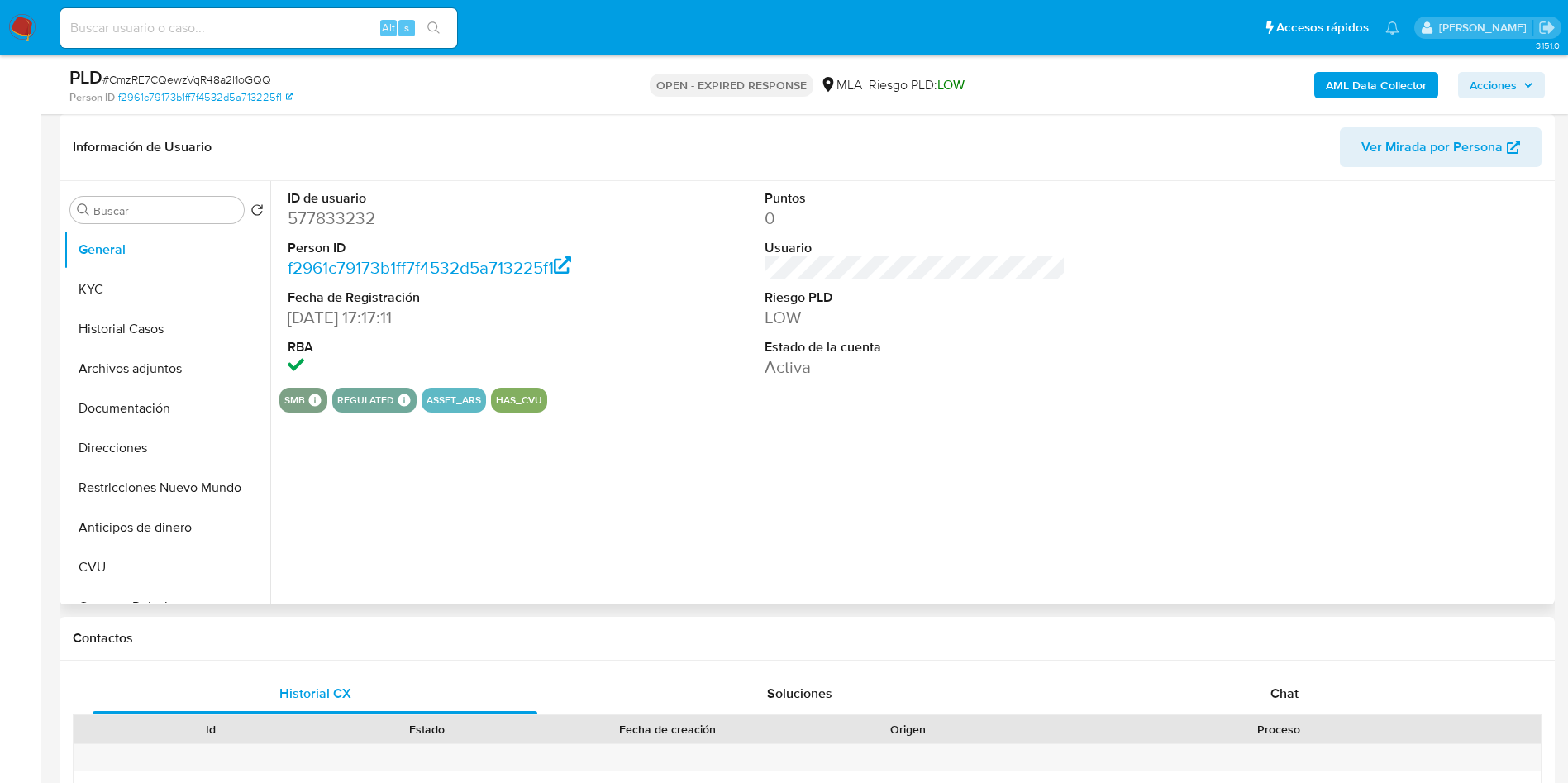
select select "10"
click at [325, 222] on dd "577833232" at bounding box center [438, 218] width 301 height 23
copy dd "577833232"
click at [326, 224] on dd "577833232" at bounding box center [438, 218] width 301 height 23
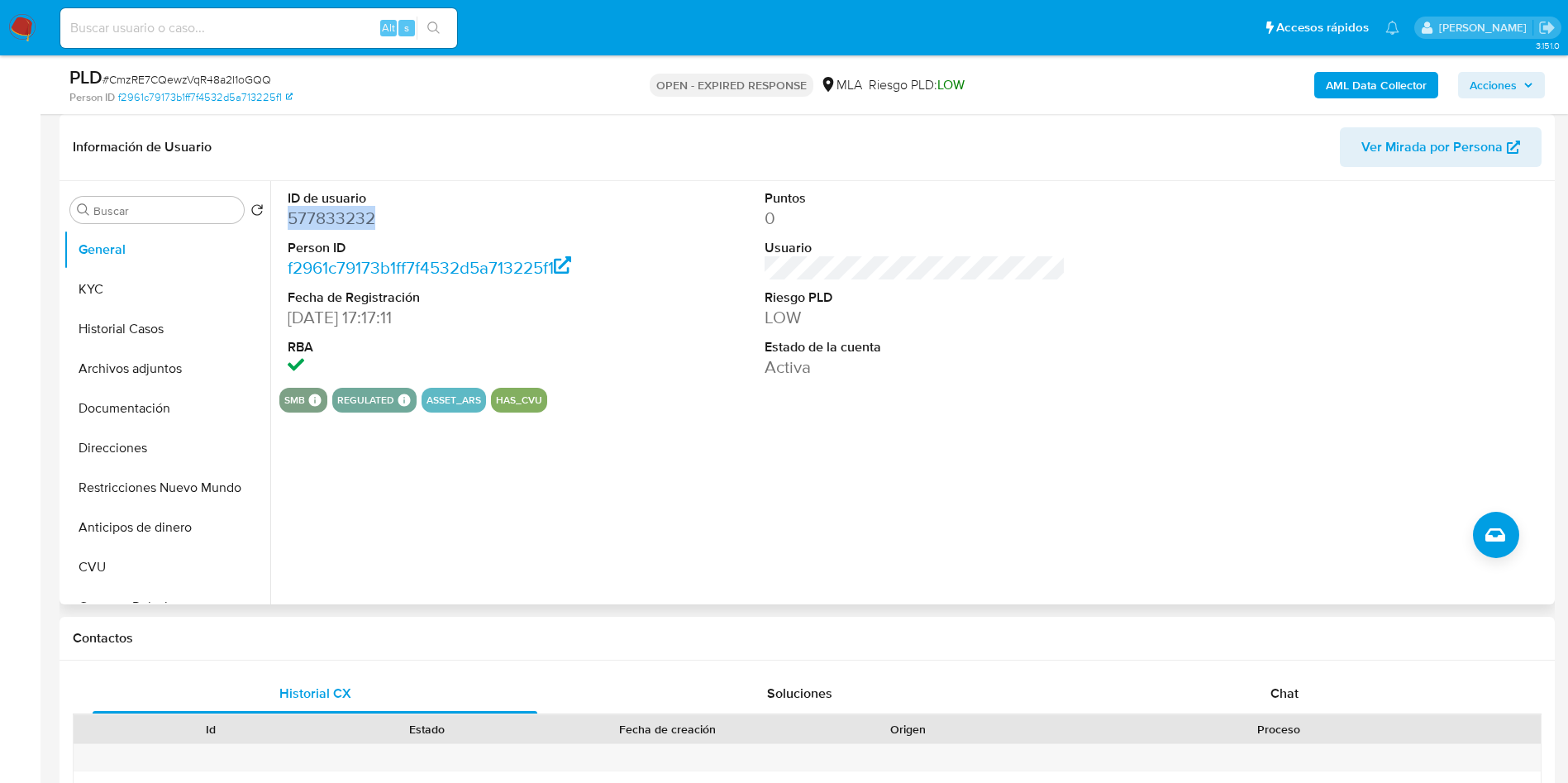
click at [326, 224] on dd "577833232" at bounding box center [438, 218] width 301 height 23
click at [358, 224] on dd "577833232" at bounding box center [438, 218] width 301 height 23
click at [358, 225] on dd "577833232" at bounding box center [438, 218] width 301 height 23
click at [185, 256] on button "General" at bounding box center [161, 249] width 193 height 39
click at [177, 287] on button "KYC" at bounding box center [161, 289] width 193 height 39
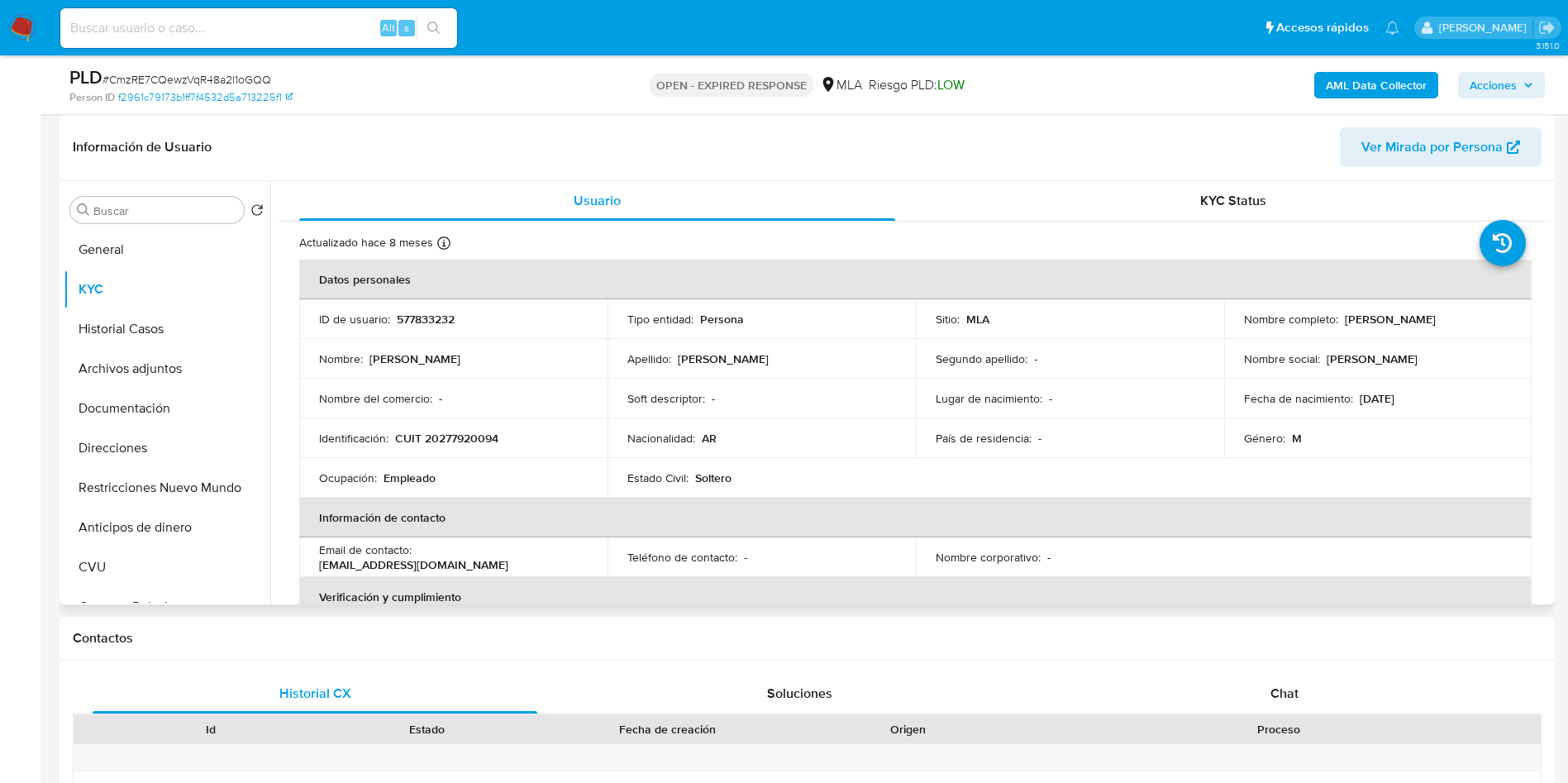
drag, startPoint x: 1341, startPoint y: 324, endPoint x: 1500, endPoint y: 336, distance: 159.5
click at [1500, 336] on td "Nombre completo : Gaston Ignacio Delgado" at bounding box center [1378, 318] width 308 height 39
click at [410, 325] on p "577833232" at bounding box center [426, 318] width 58 height 15
